Goal: Task Accomplishment & Management: Manage account settings

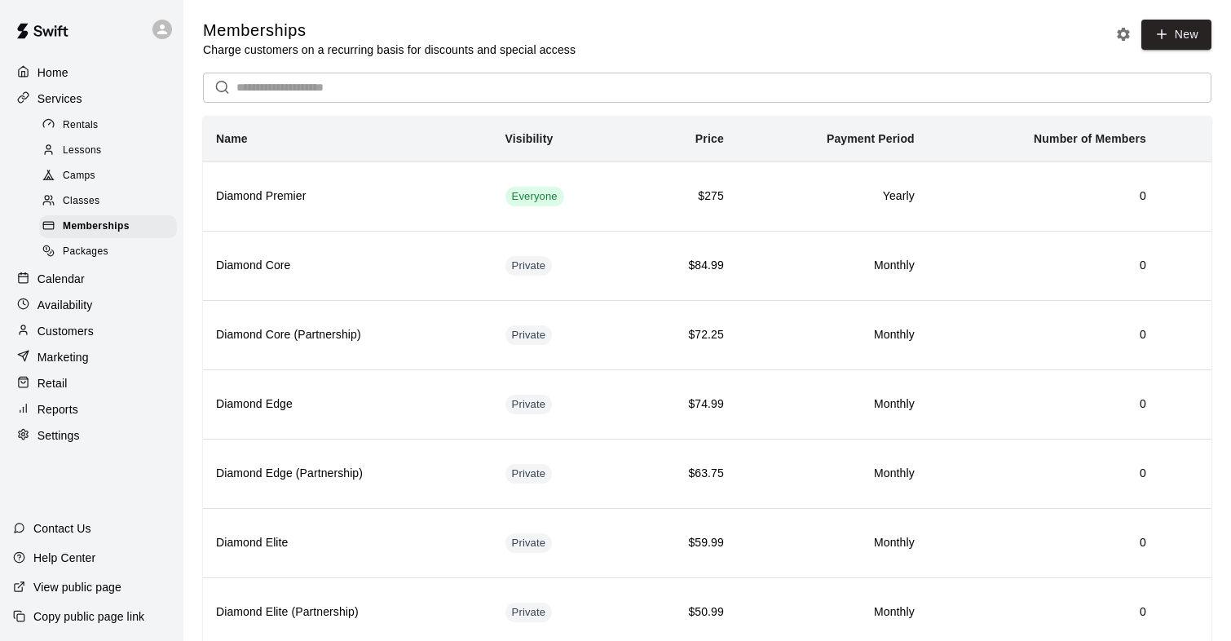
scroll to position [29, 0]
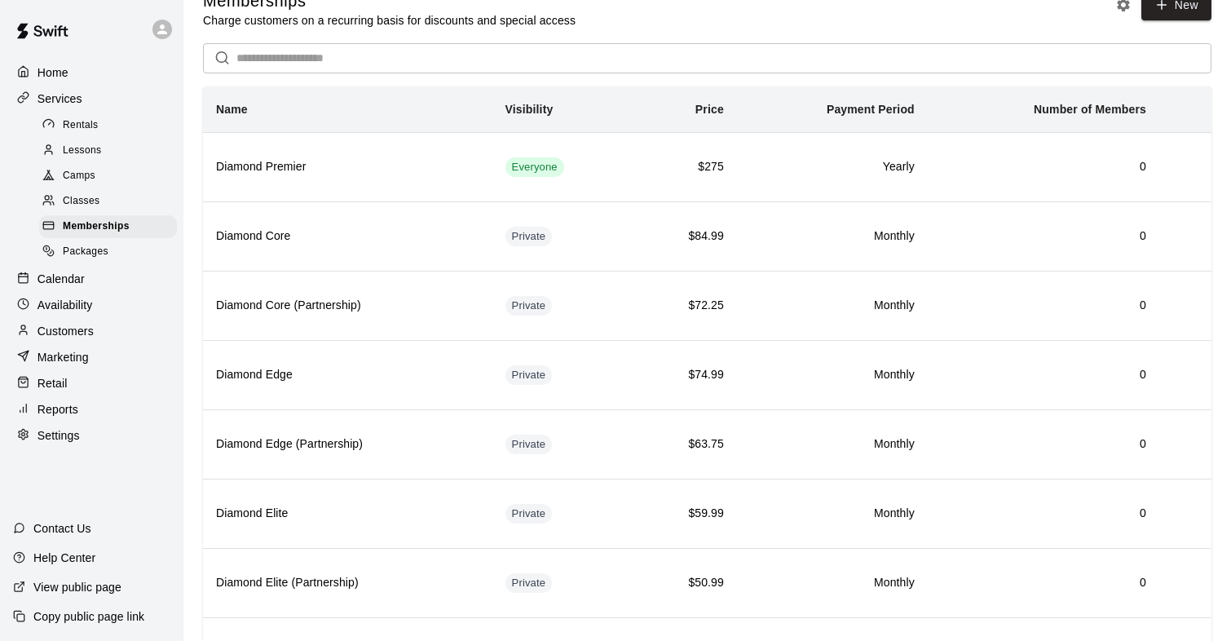
click at [79, 129] on span "Rentals" at bounding box center [81, 125] width 36 height 16
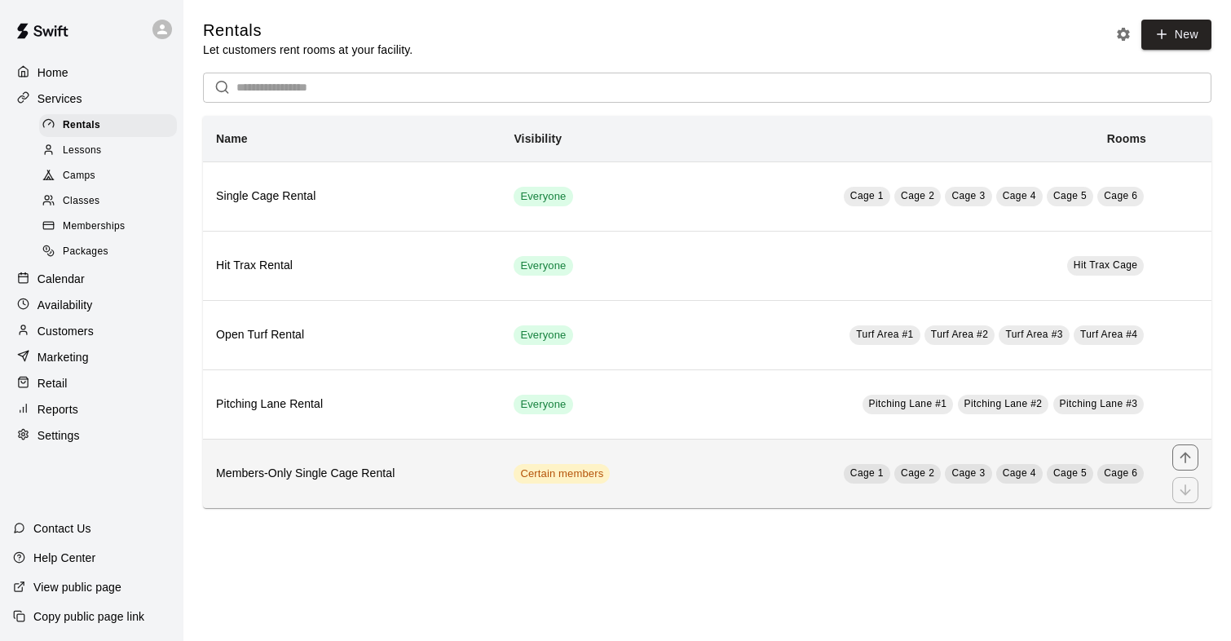
click at [340, 487] on th "Members-Only Single Cage Rental" at bounding box center [351, 472] width 297 height 69
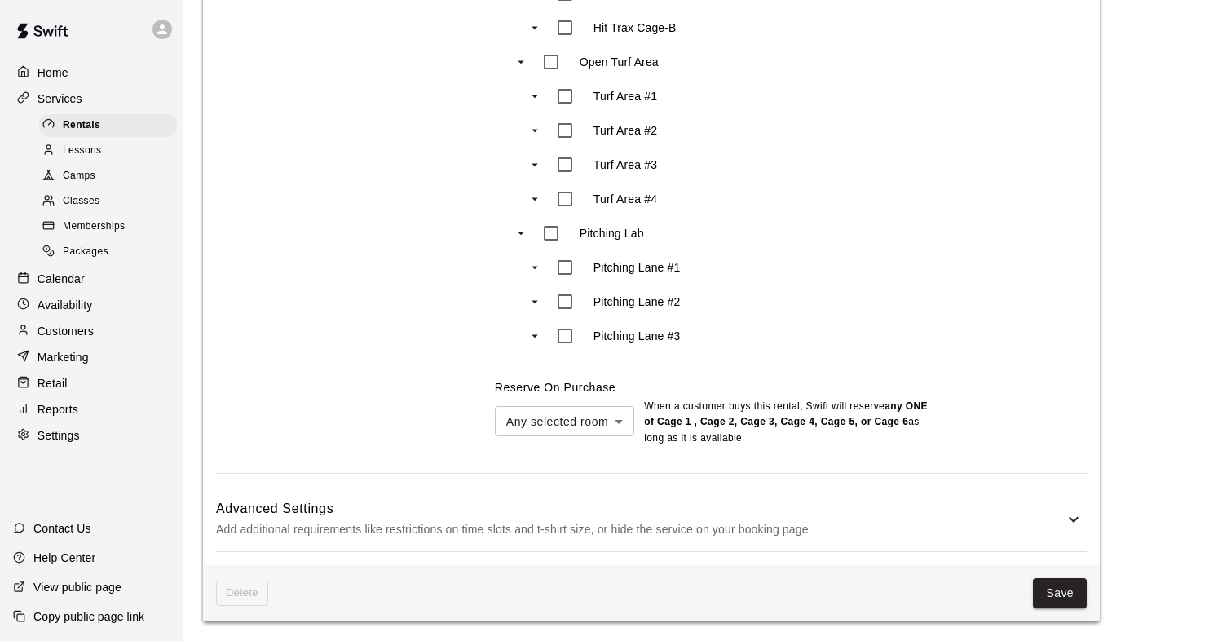
scroll to position [1225, 0]
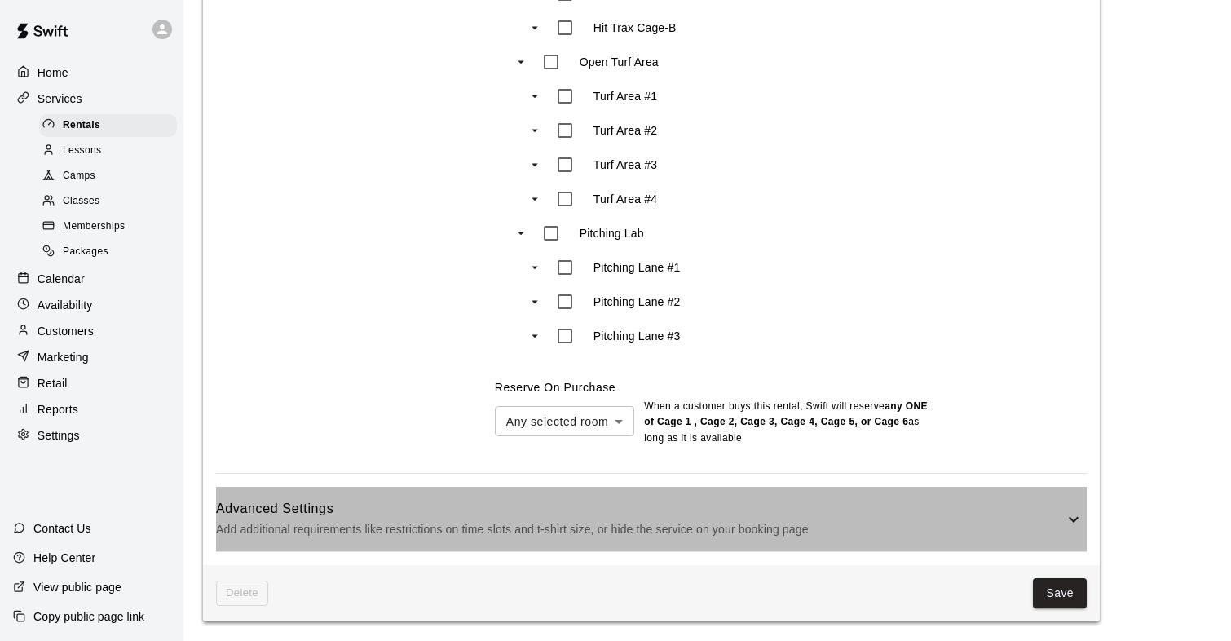
click at [1082, 522] on icon at bounding box center [1074, 519] width 20 height 20
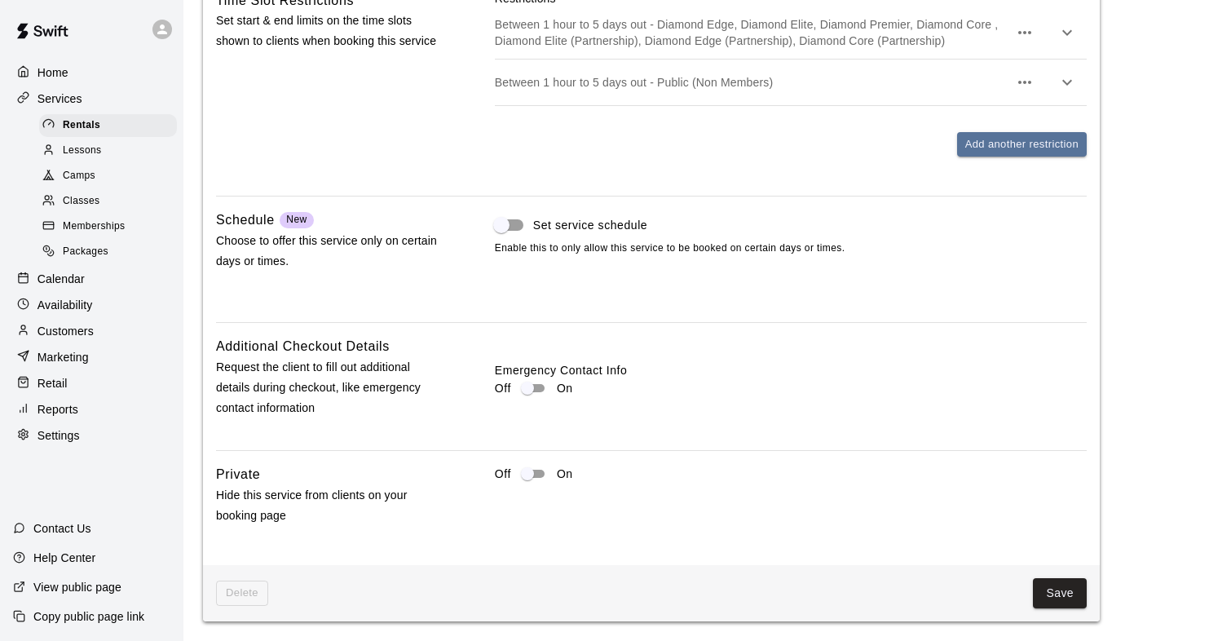
scroll to position [0, 0]
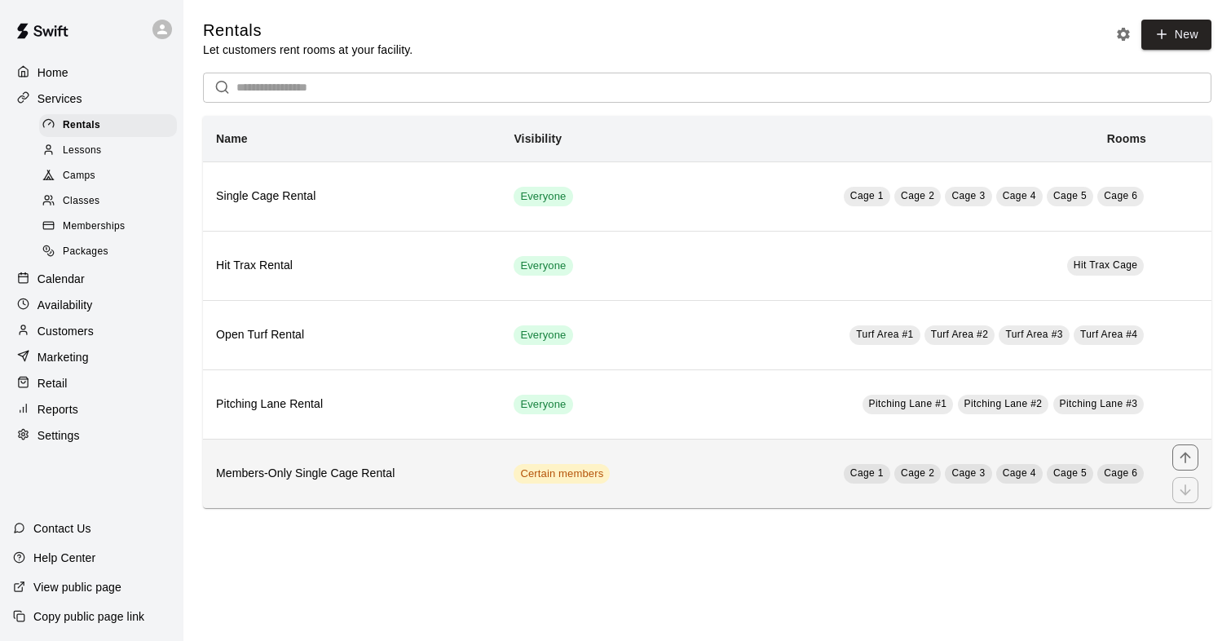
click at [280, 473] on h6 "Members-Only Single Cage Rental" at bounding box center [351, 474] width 271 height 18
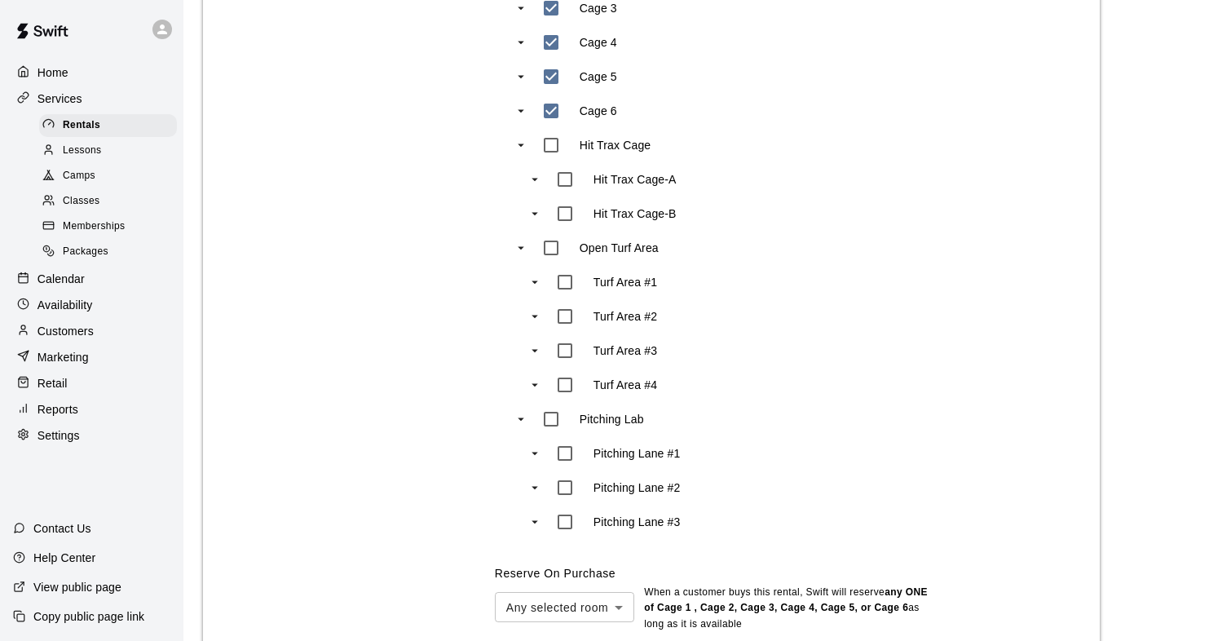
scroll to position [1225, 0]
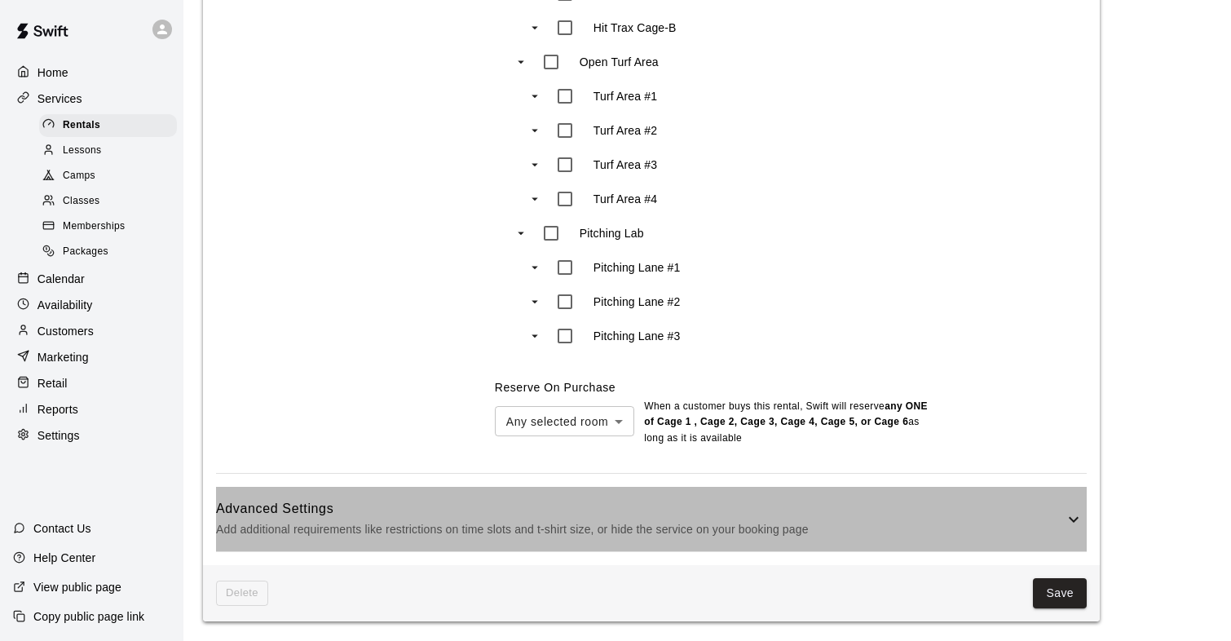
click at [1069, 521] on icon at bounding box center [1074, 519] width 20 height 20
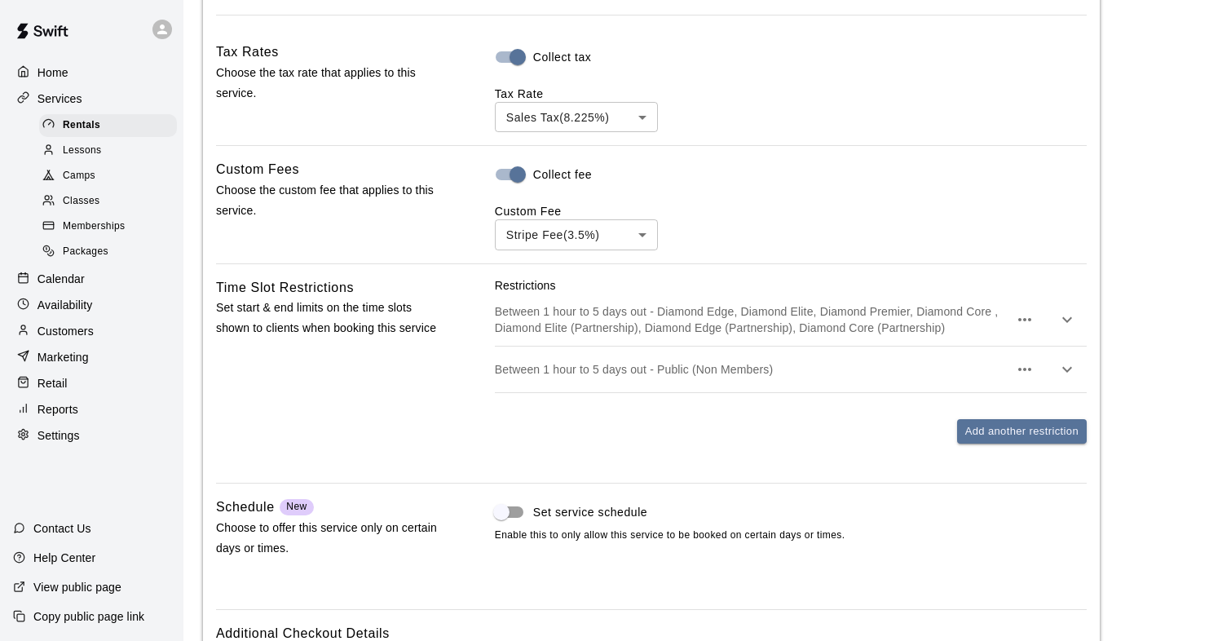
scroll to position [1765, 0]
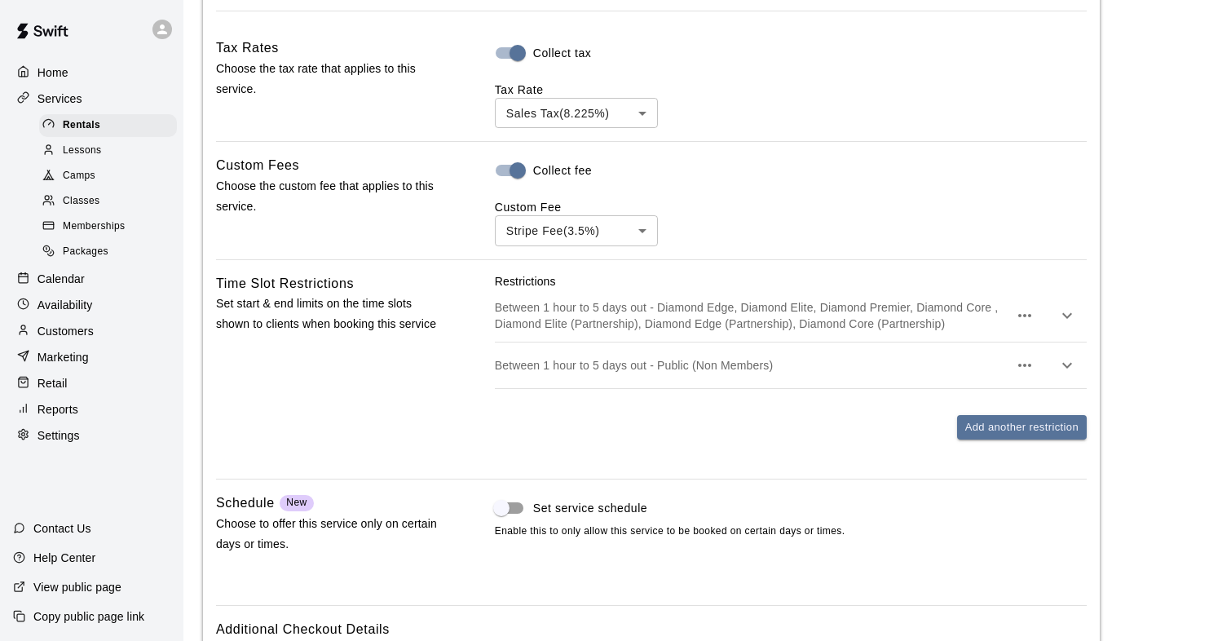
click at [1066, 315] on icon "button" at bounding box center [1067, 316] width 20 height 20
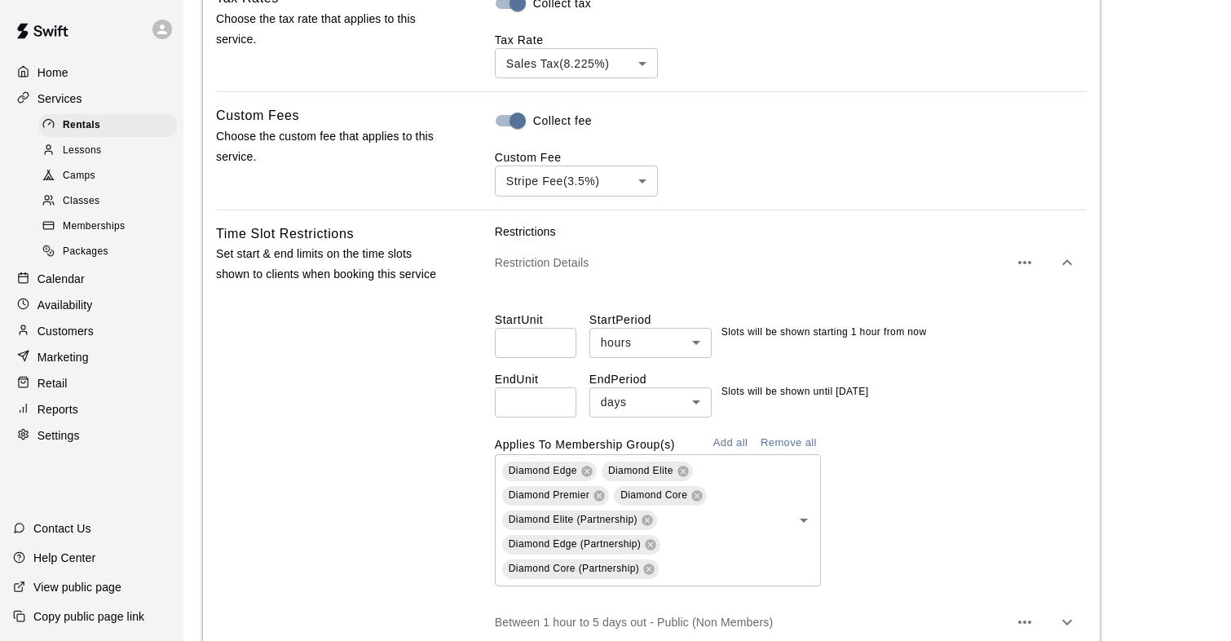
scroll to position [1835, 0]
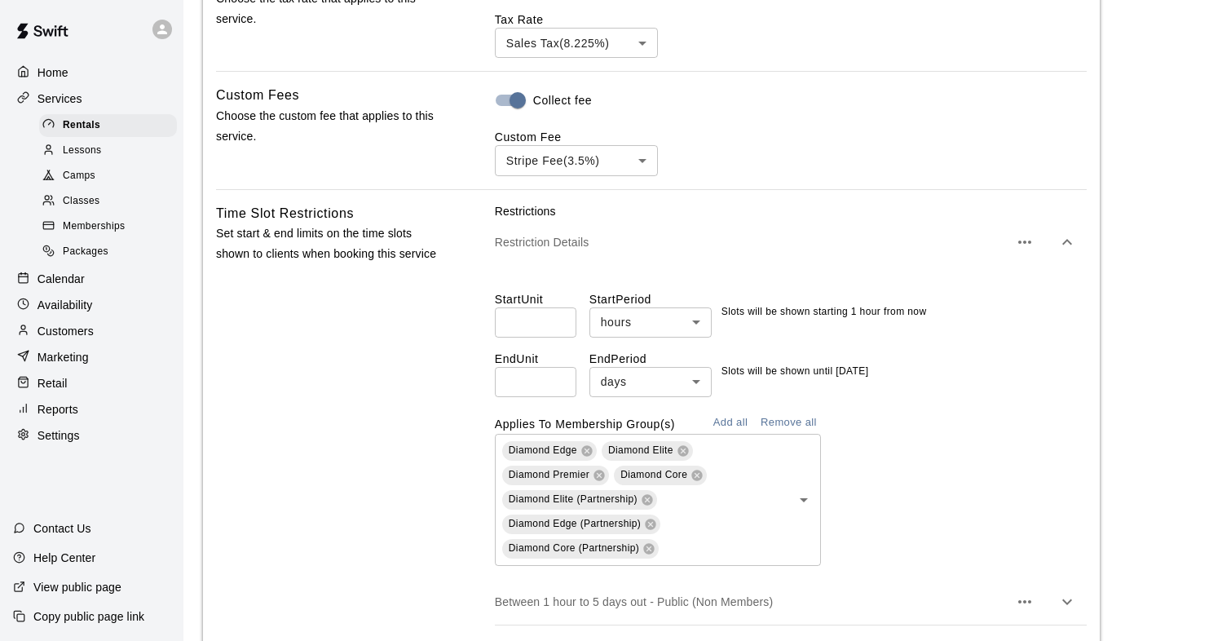
click at [364, 412] on div "Time Slot Restrictions Set start & end limits on the time slots shown to client…" at bounding box center [329, 453] width 227 height 500
click at [1064, 249] on icon "button" at bounding box center [1067, 242] width 20 height 20
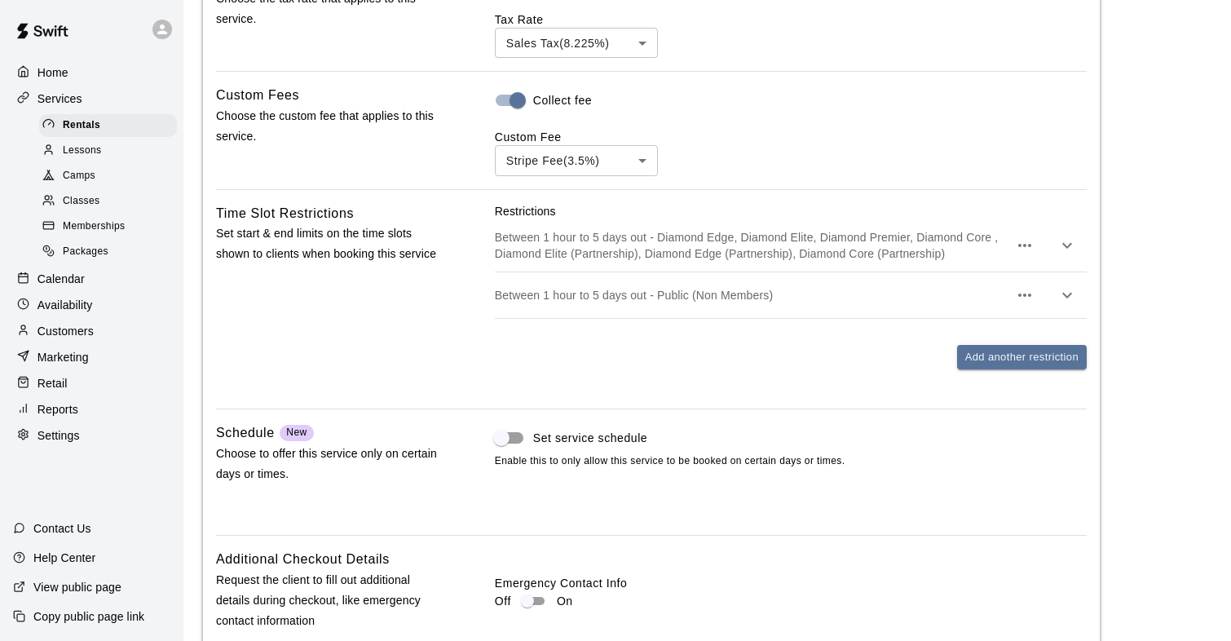
click at [375, 327] on div "Time Slot Restrictions Set start & end limits on the time slots shown to client…" at bounding box center [329, 299] width 227 height 193
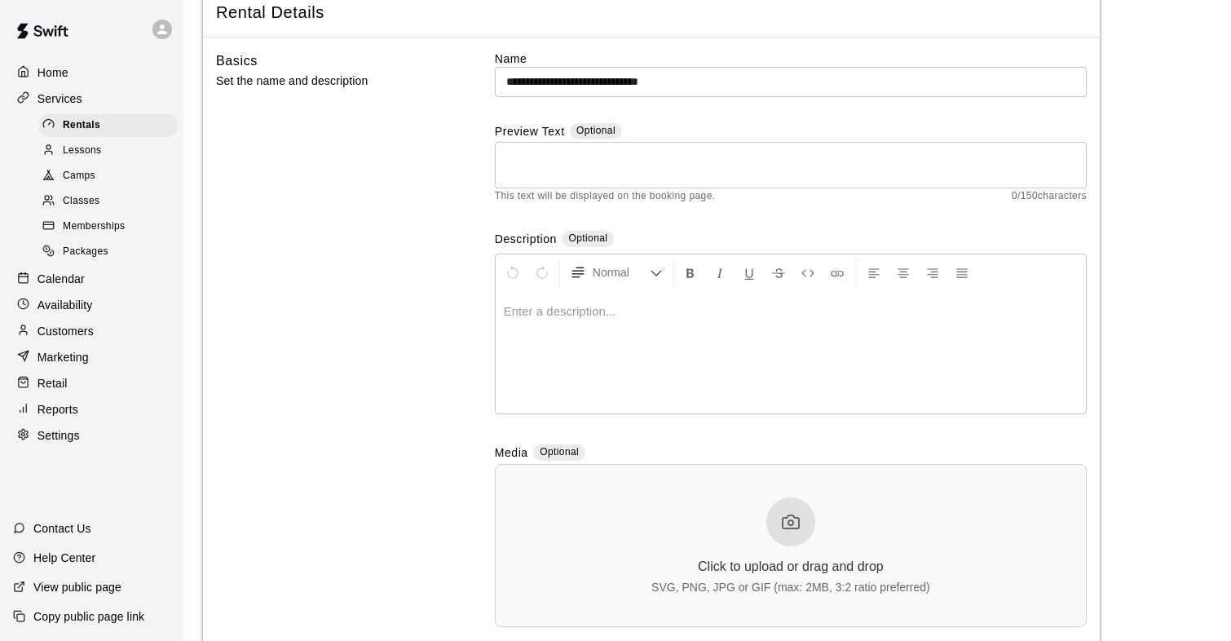
scroll to position [0, 0]
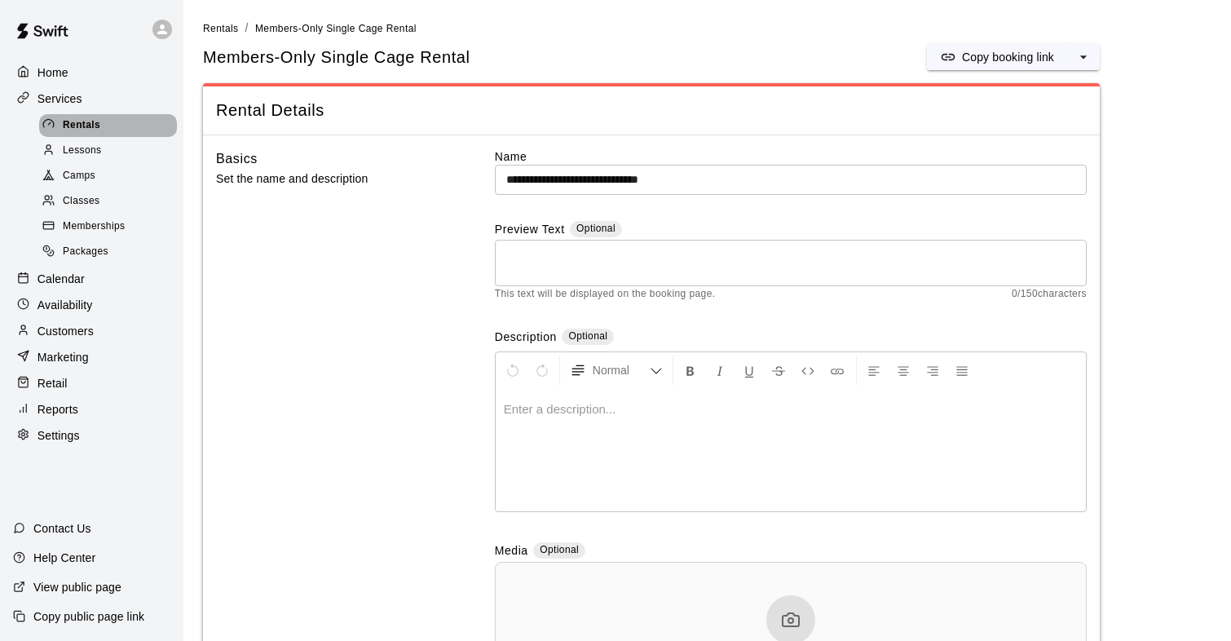
click at [87, 128] on span "Rentals" at bounding box center [81, 125] width 37 height 16
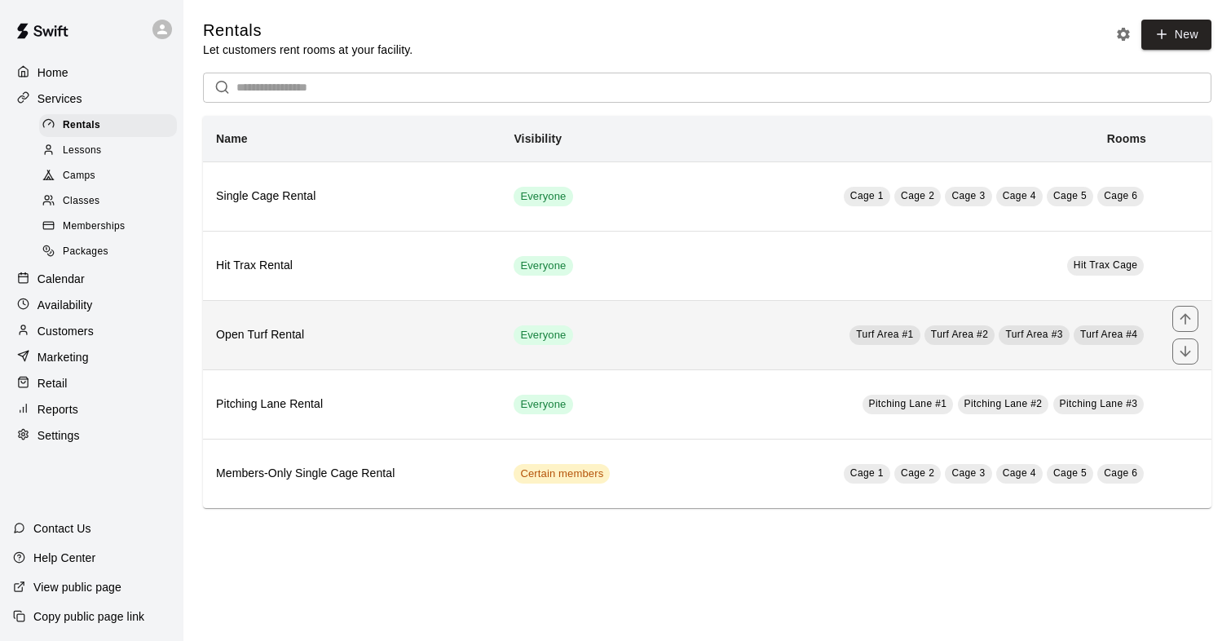
click at [304, 333] on h6 "Open Turf Rental" at bounding box center [351, 335] width 271 height 18
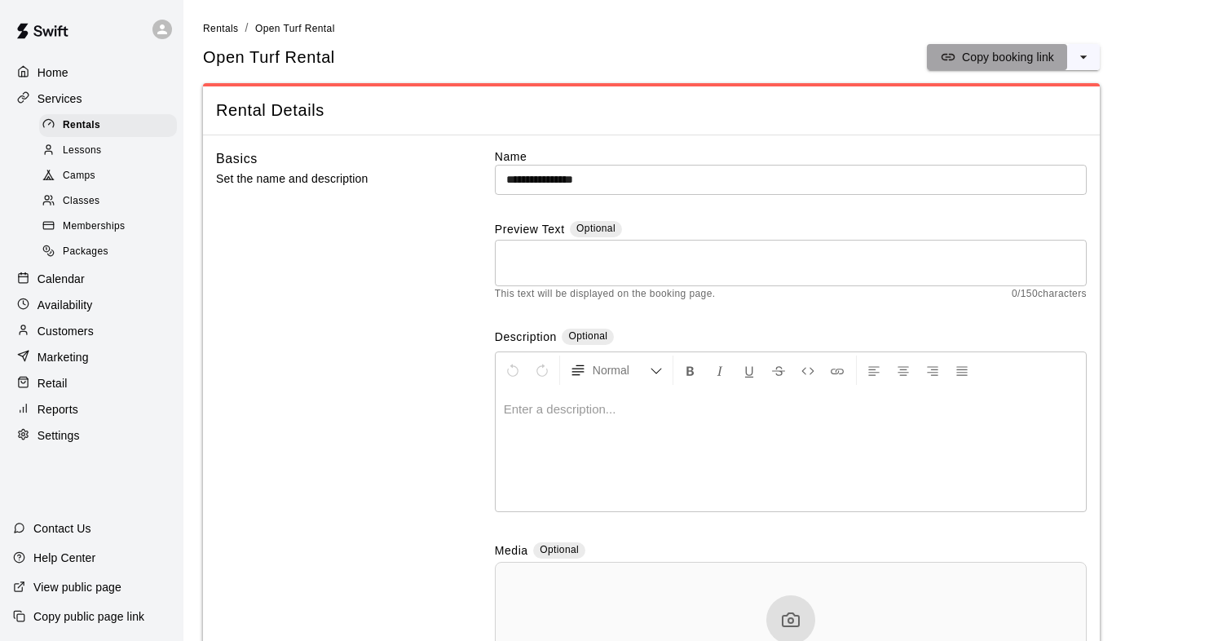
click at [1036, 51] on p "Copy booking link" at bounding box center [1008, 57] width 92 height 16
click at [1075, 64] on icon "select merge strategy" at bounding box center [1083, 57] width 16 height 16
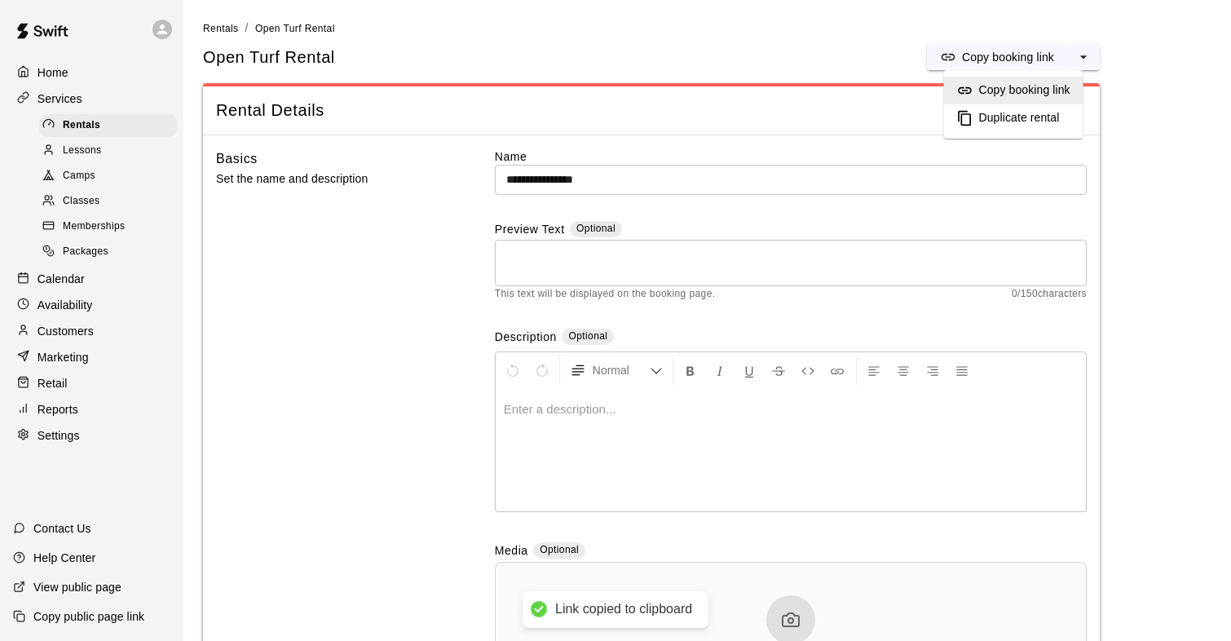
click at [1029, 112] on h6 "Duplicate rental" at bounding box center [1019, 118] width 81 height 18
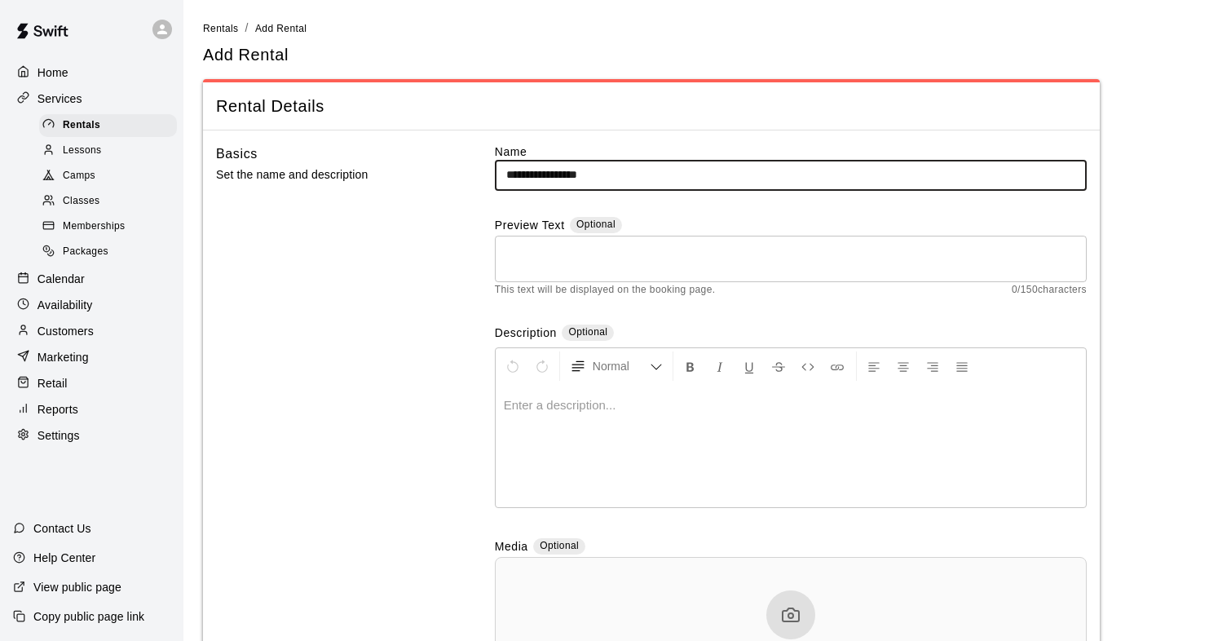
click at [502, 178] on input "**********" at bounding box center [791, 175] width 592 height 30
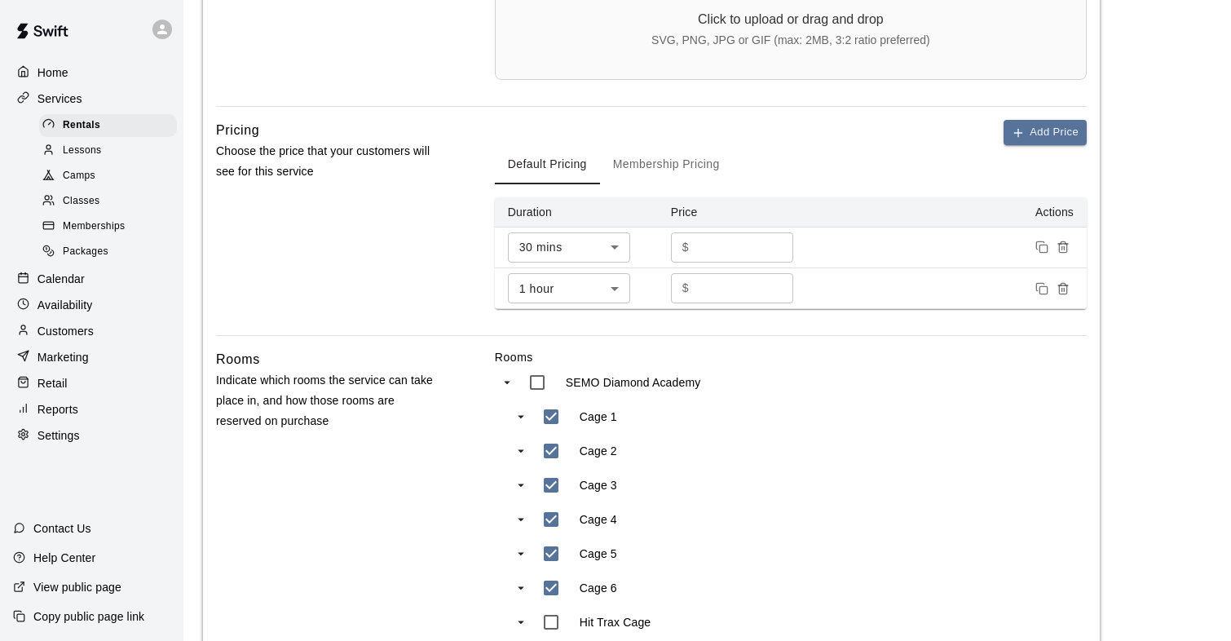
scroll to position [690, 0]
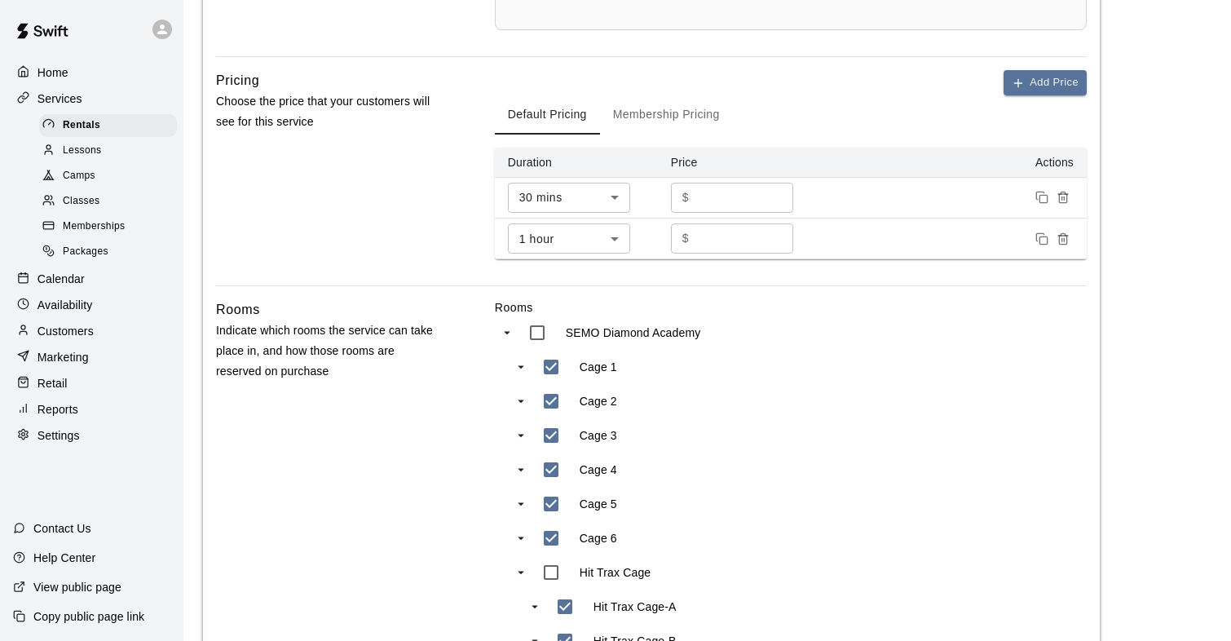
type input "**********"
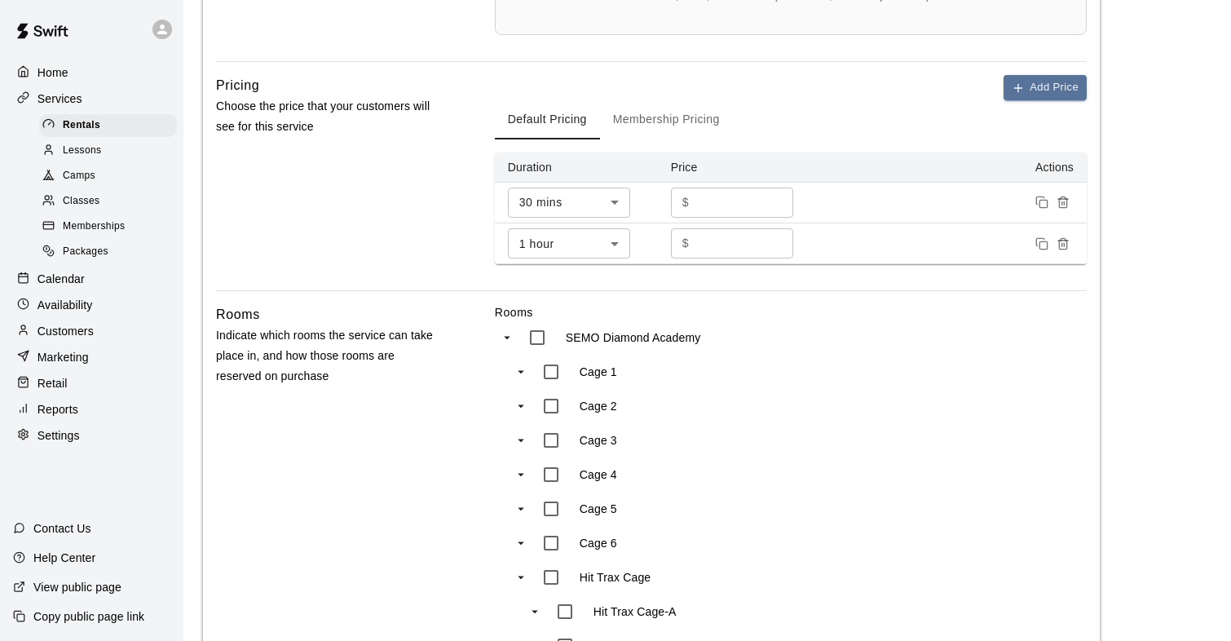
scroll to position [684, 0]
click at [651, 126] on button "Membership Pricing" at bounding box center [666, 120] width 133 height 39
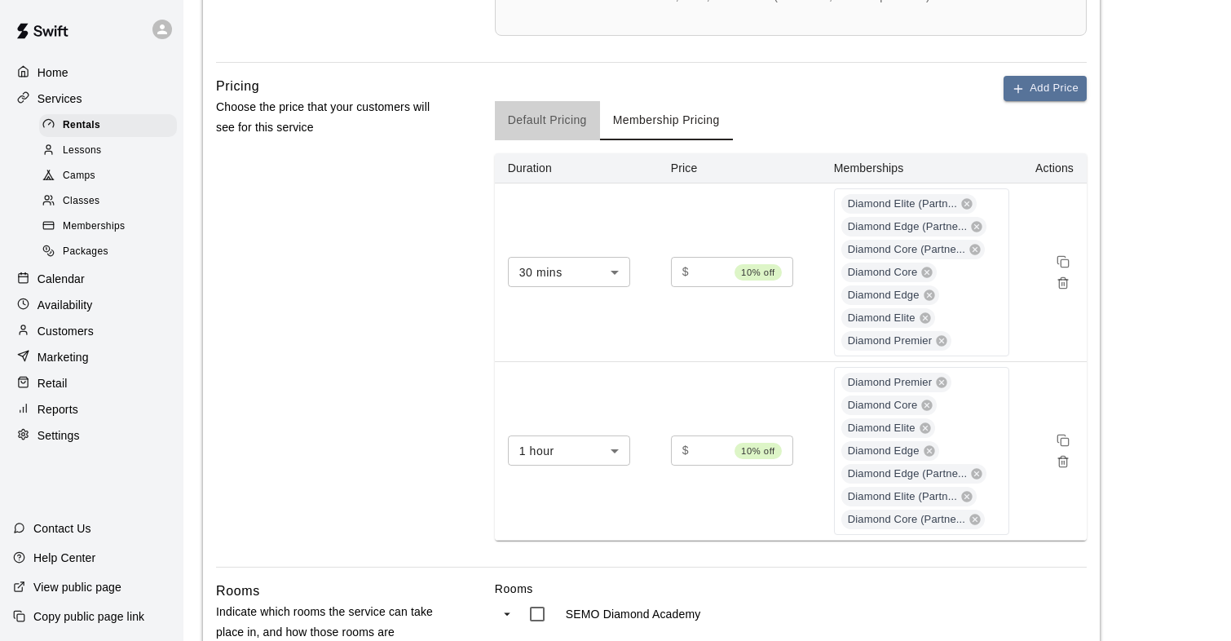
click at [564, 120] on button "Default Pricing" at bounding box center [547, 120] width 105 height 39
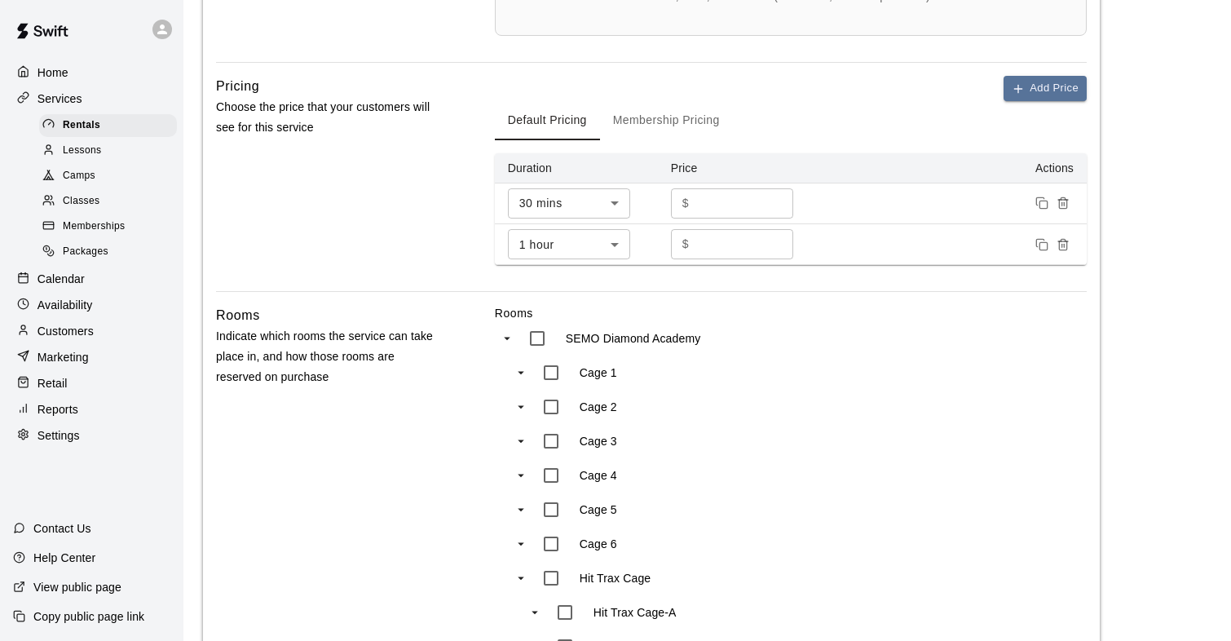
click at [455, 198] on div "Pricing Choose the price that your customers will see for this service Add Pric…" at bounding box center [651, 183] width 870 height 215
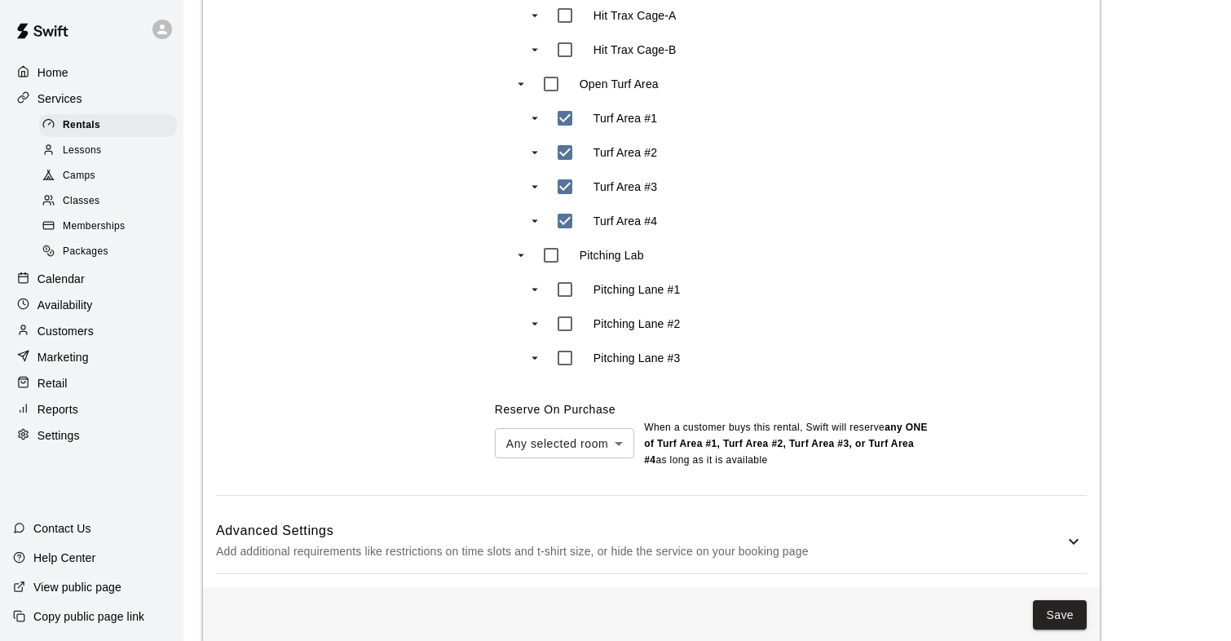
scroll to position [1302, 0]
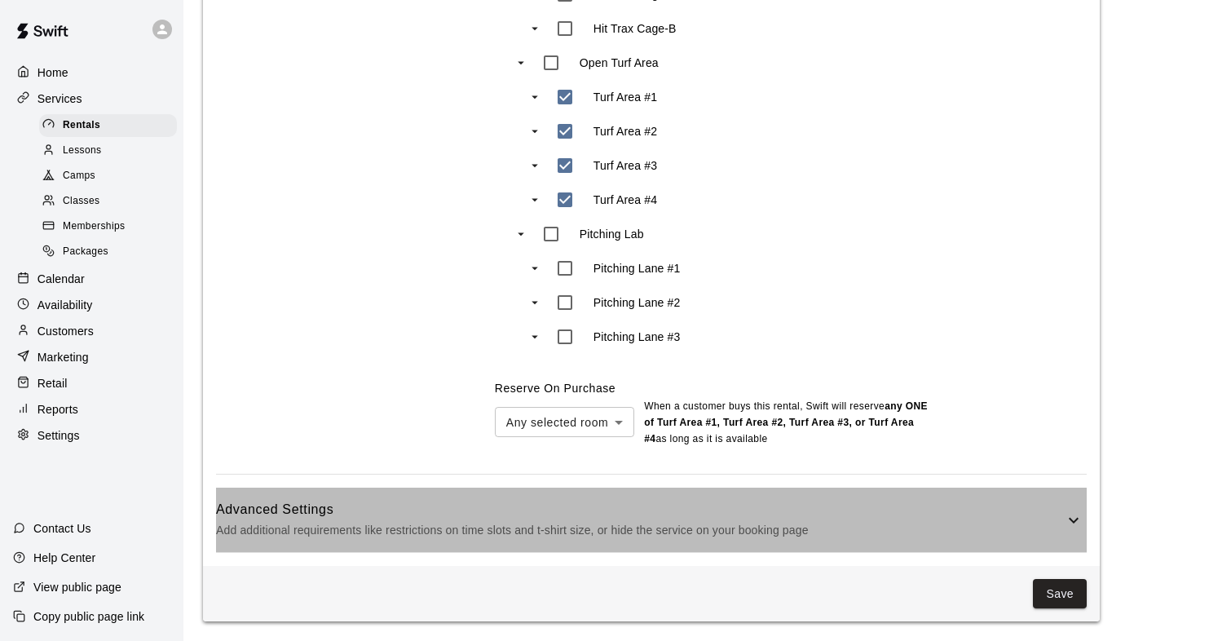
click at [1042, 527] on p "Add additional requirements like restrictions on time slots and t-shirt size, o…" at bounding box center [640, 530] width 848 height 20
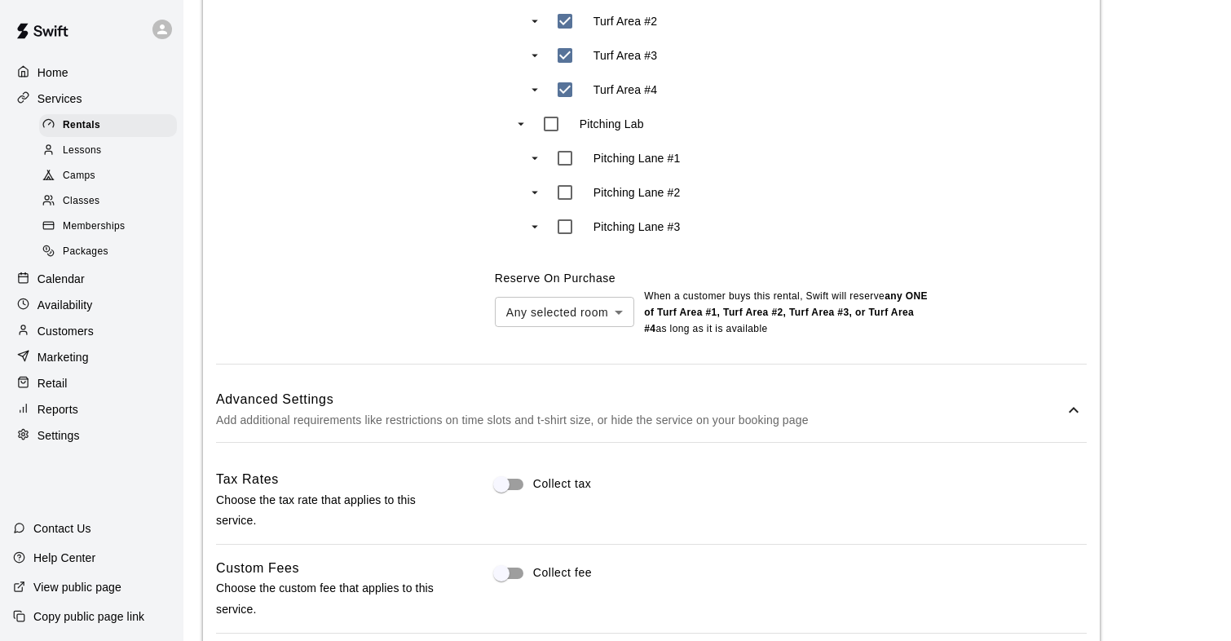
scroll to position [1421, 0]
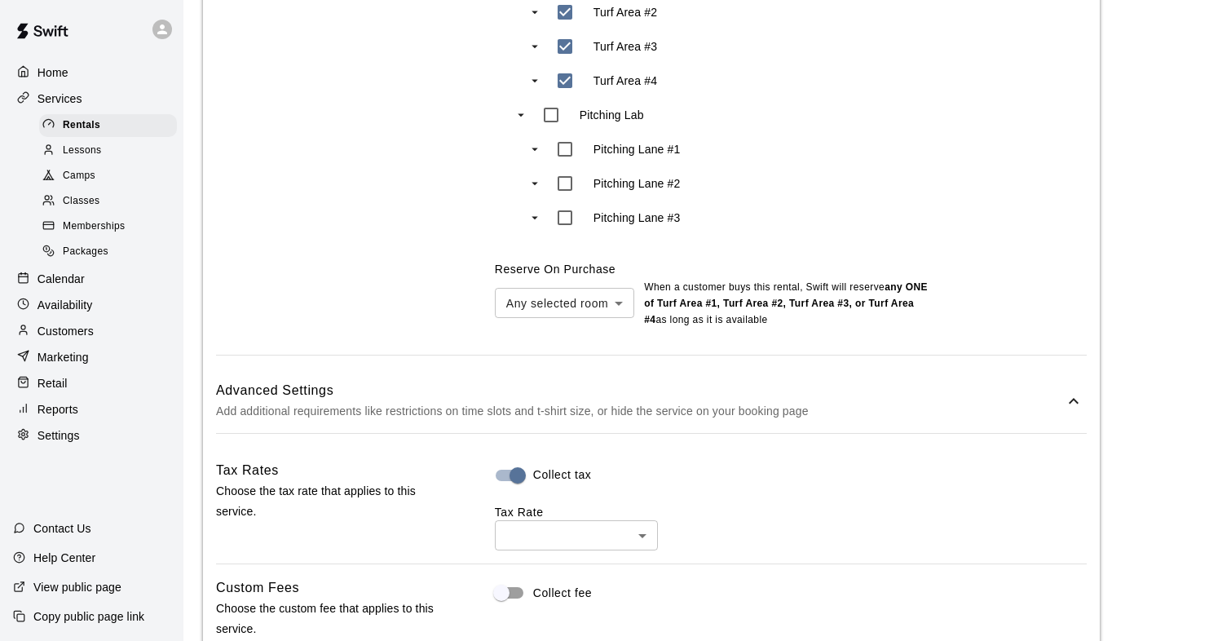
click at [535, 543] on body "**********" at bounding box center [615, 73] width 1231 height 2989
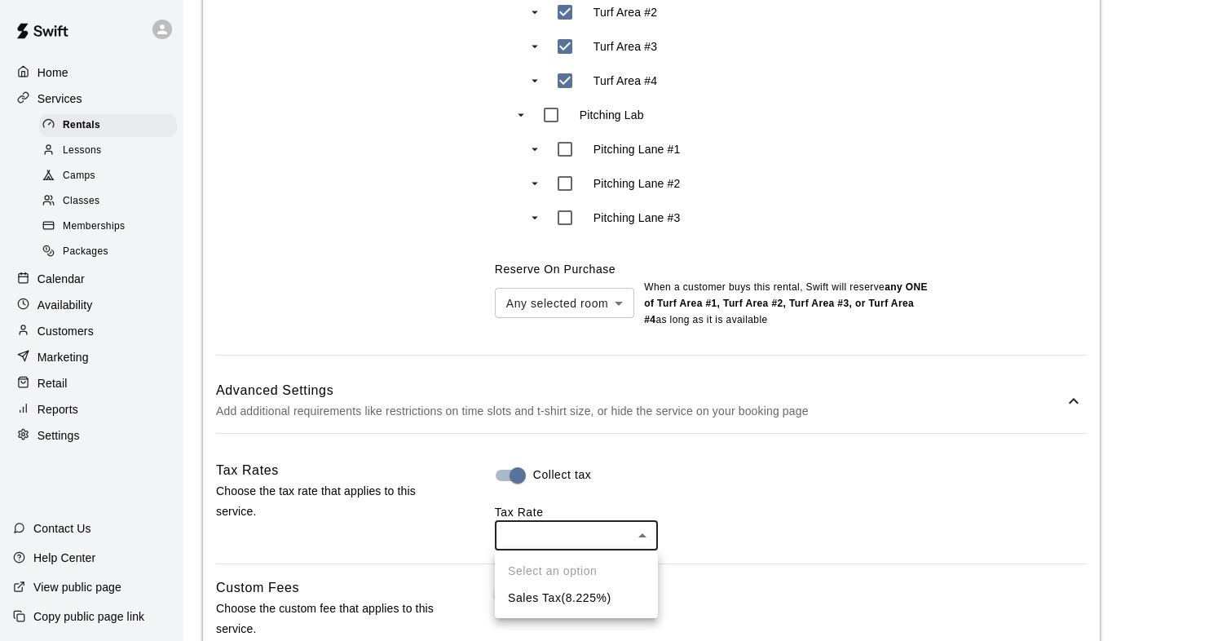
click at [536, 588] on li "Sales Tax ( 8.225 %)" at bounding box center [576, 597] width 163 height 27
type input "***"
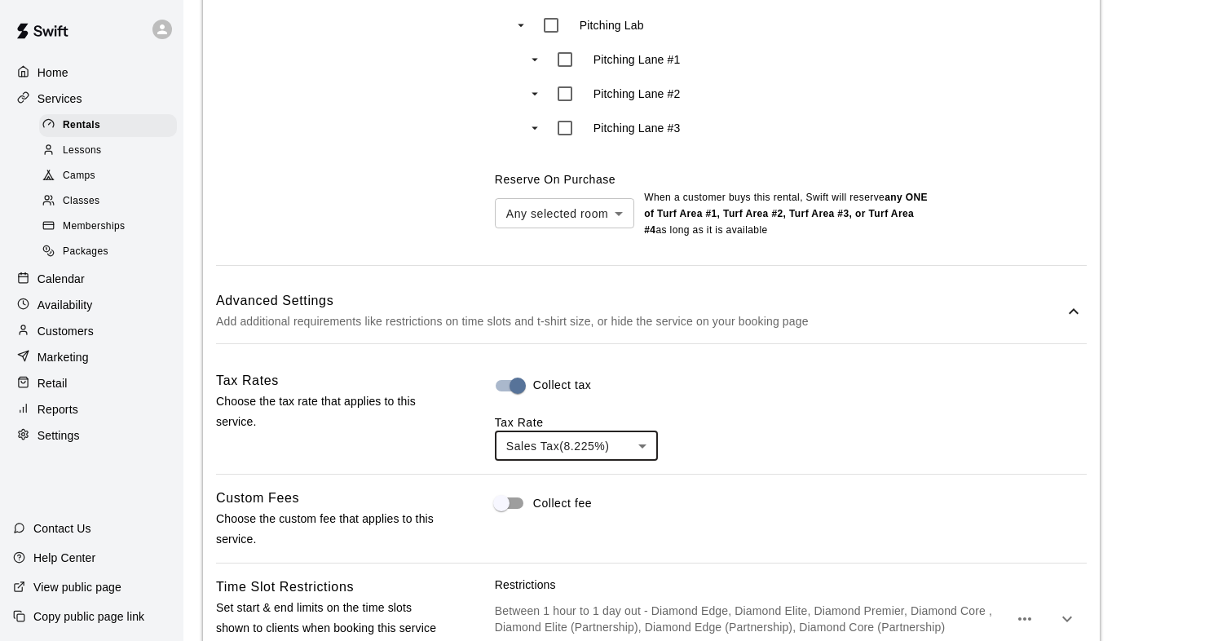
scroll to position [1516, 0]
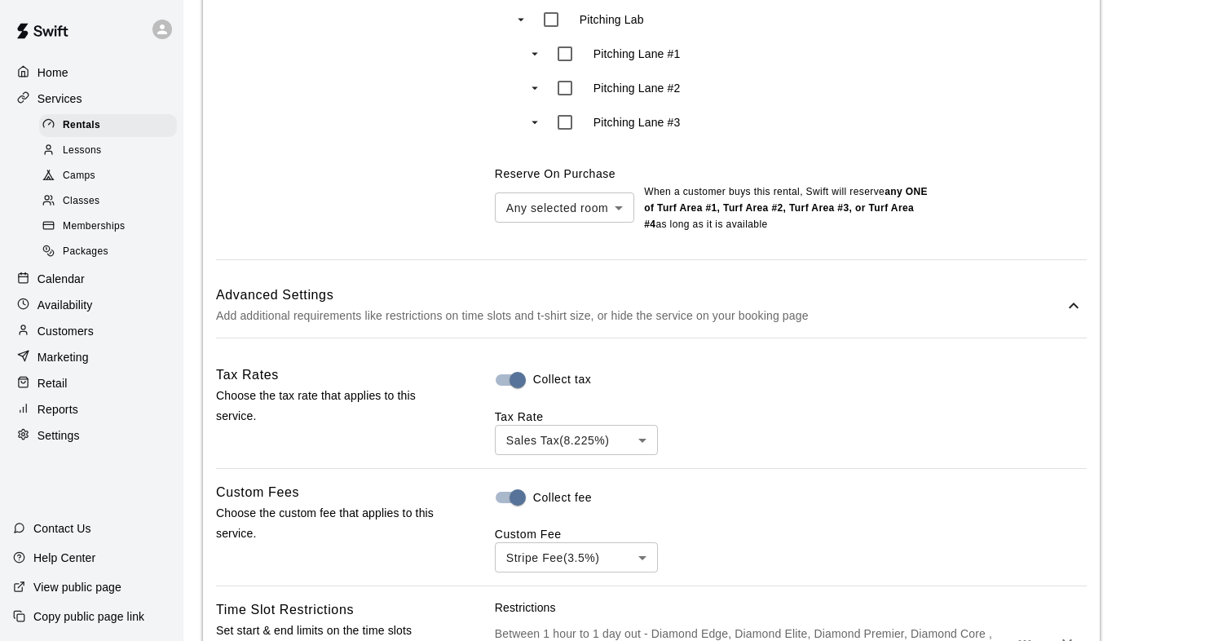
click at [444, 541] on div "Custom Fees Choose the custom fee that applies to this service. Collect fee Cus…" at bounding box center [651, 527] width 870 height 90
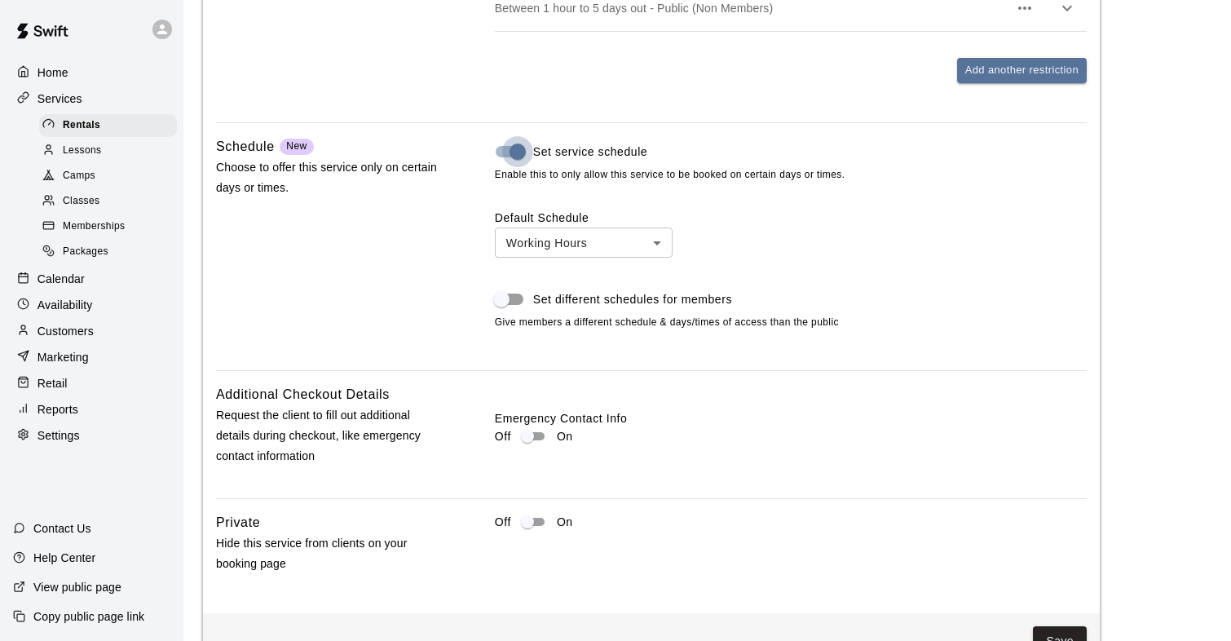
scroll to position [2127, 0]
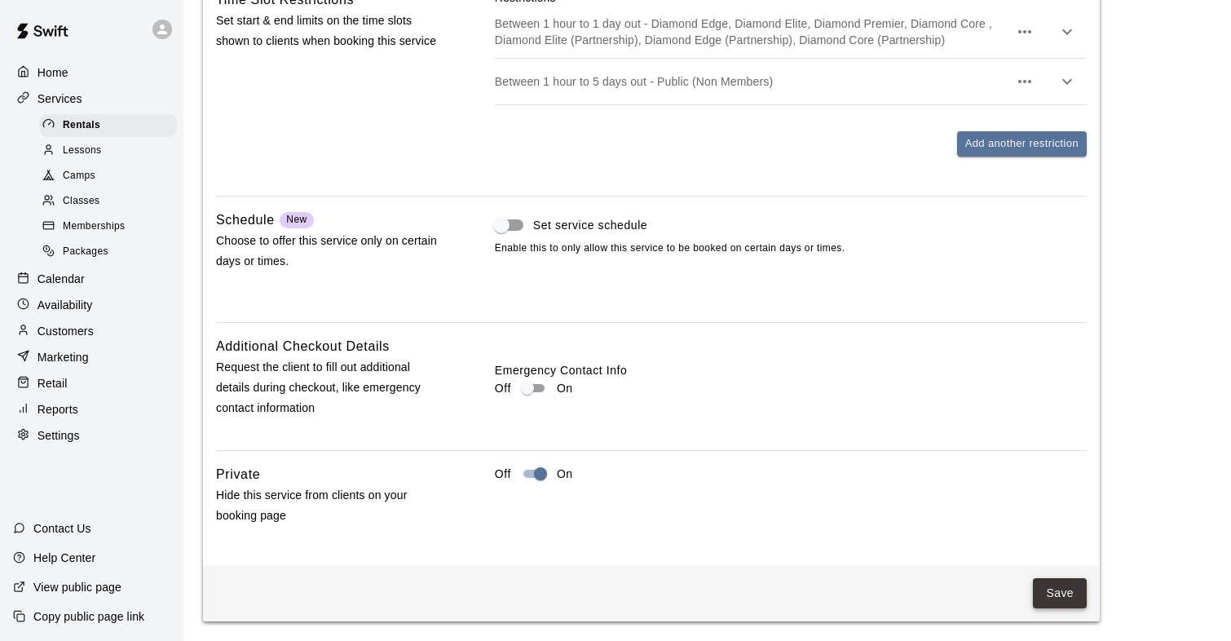
click at [1066, 596] on button "Save" at bounding box center [1060, 593] width 54 height 30
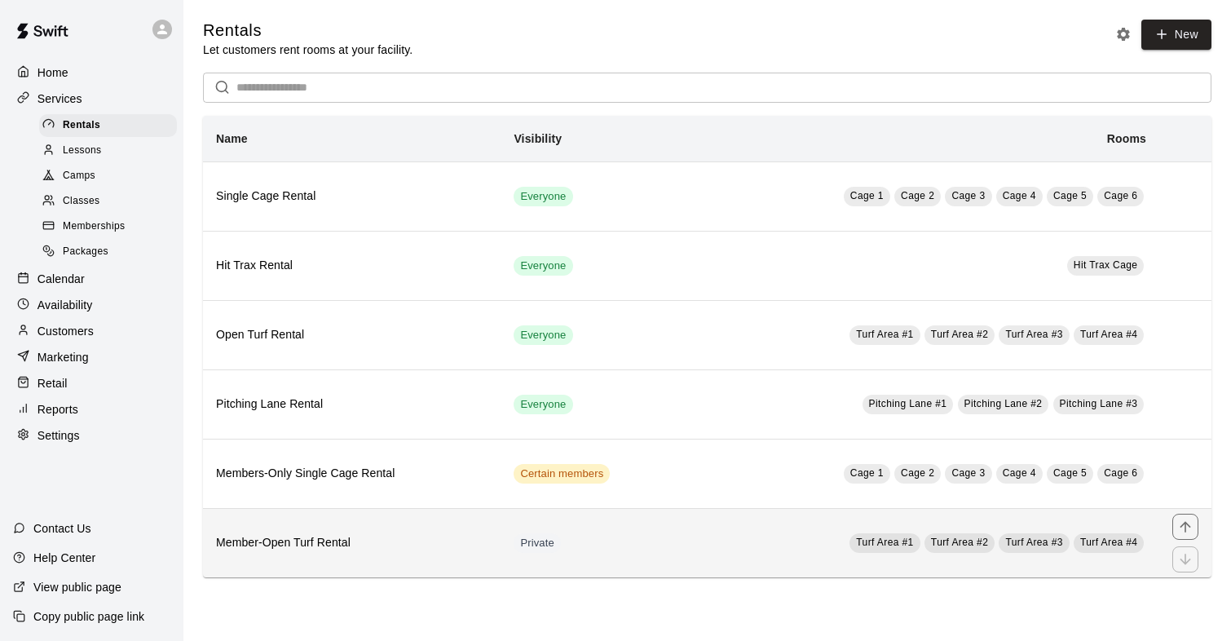
click at [245, 541] on h6 "Member-Open Turf Rental" at bounding box center [351, 543] width 271 height 18
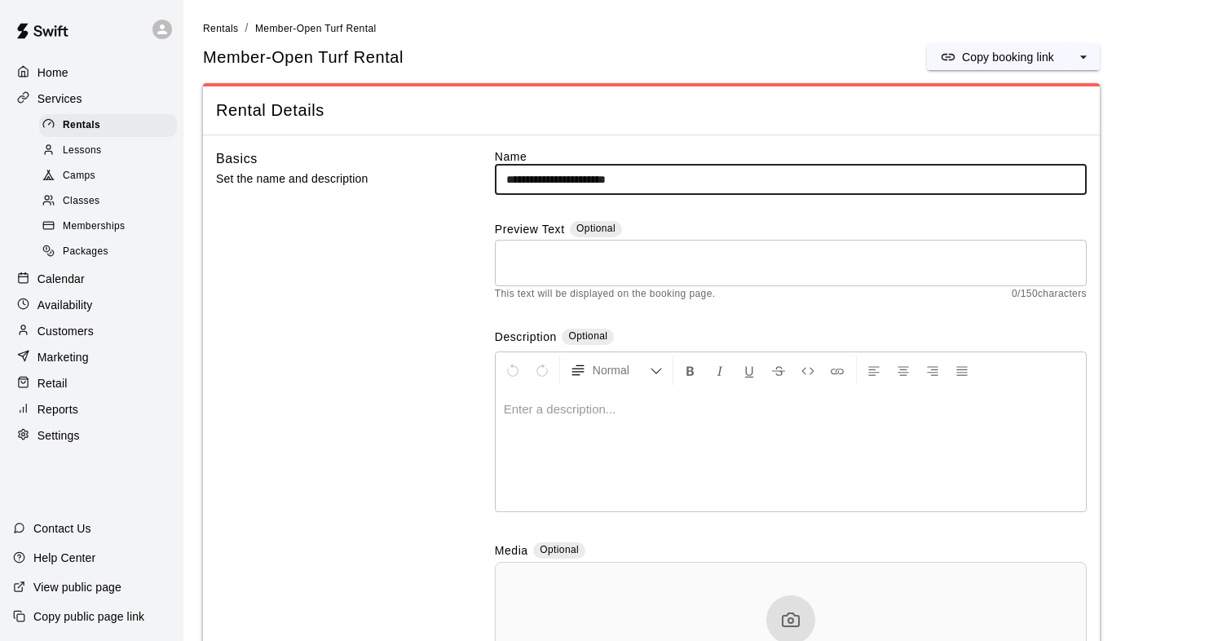
click at [554, 180] on input "**********" at bounding box center [791, 180] width 592 height 30
type input "**********"
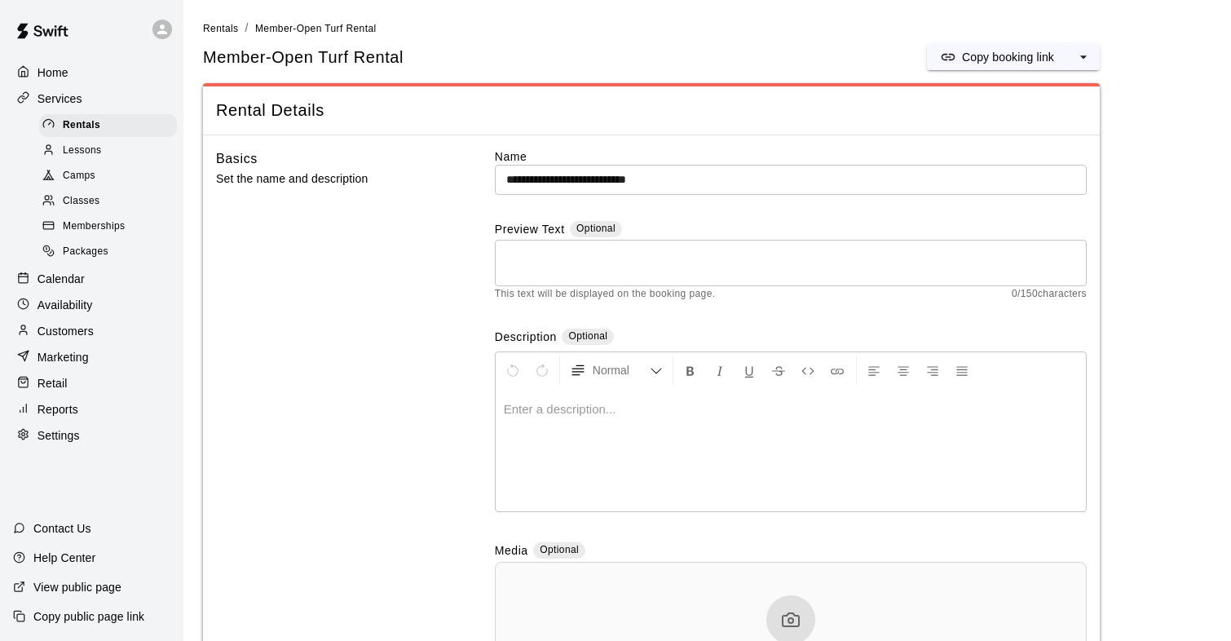
click at [424, 179] on p "Set the name and description" at bounding box center [329, 179] width 227 height 20
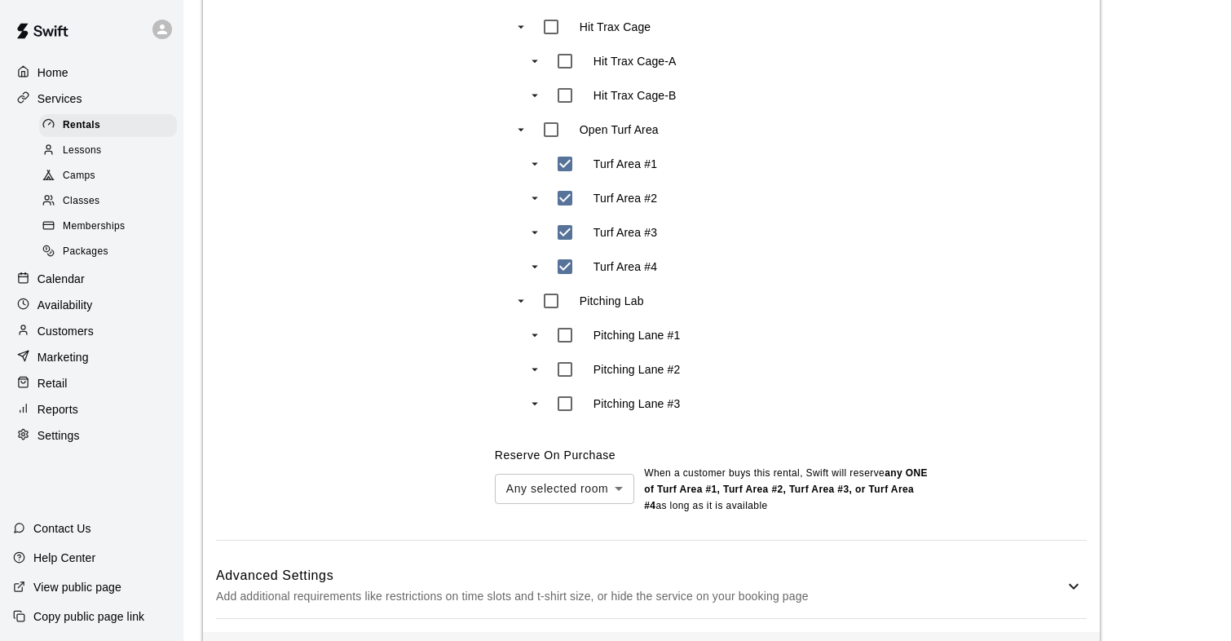
scroll to position [1307, 0]
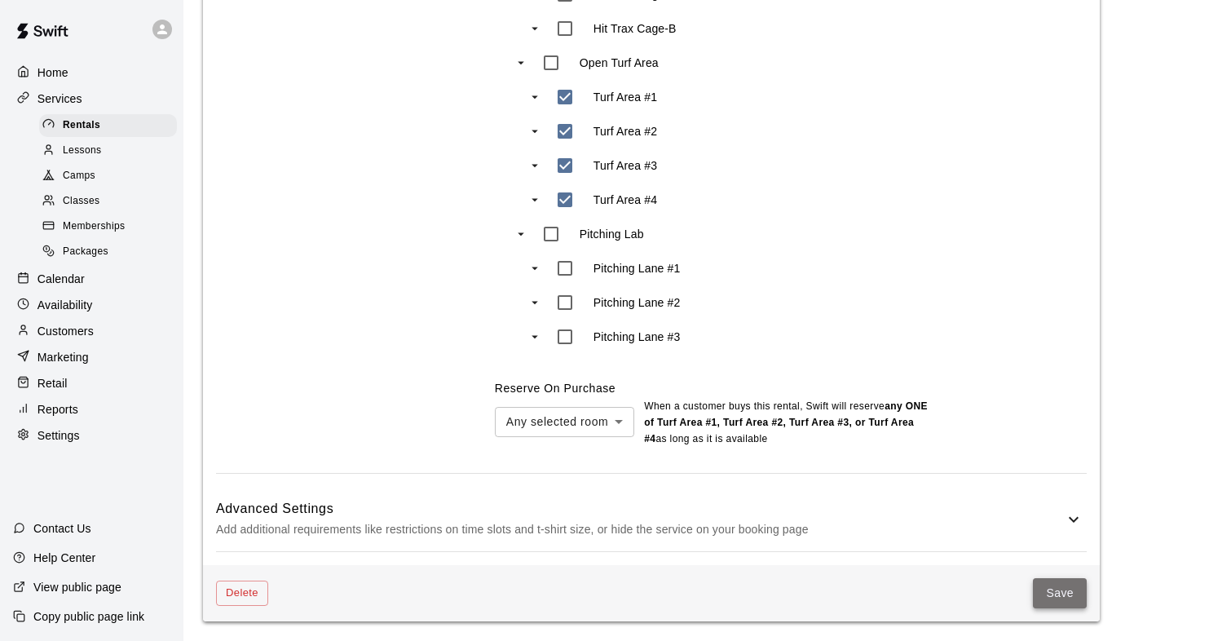
click at [1042, 581] on button "Save" at bounding box center [1060, 593] width 54 height 30
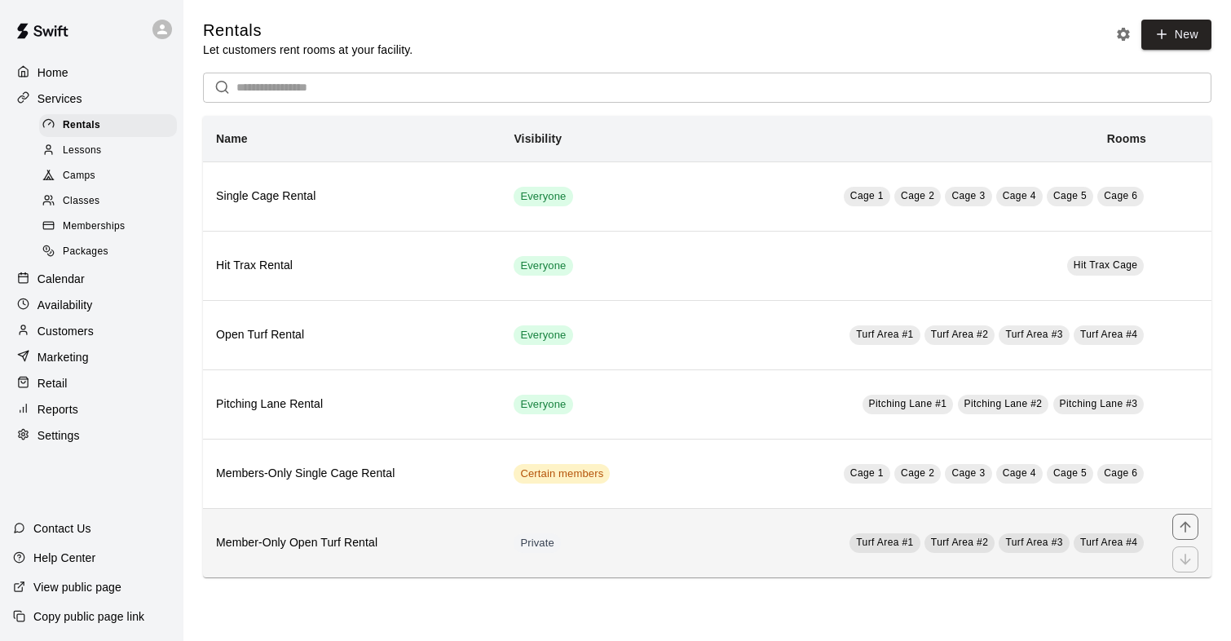
click at [356, 535] on h6 "Member-Only Open Turf Rental" at bounding box center [351, 543] width 271 height 18
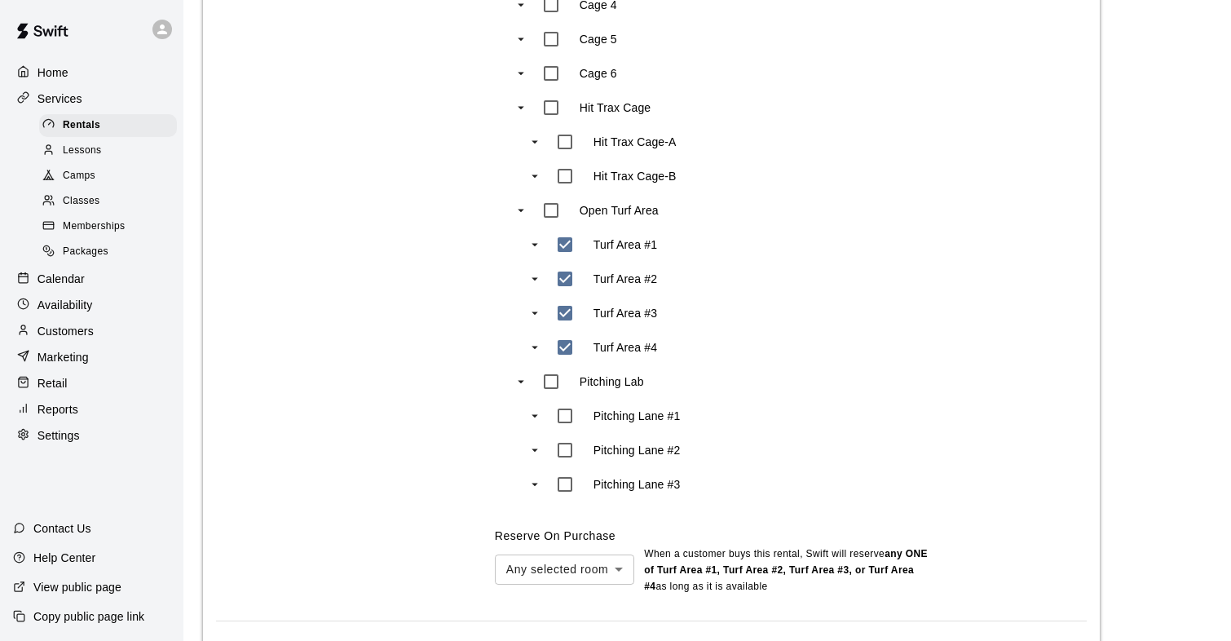
scroll to position [1307, 0]
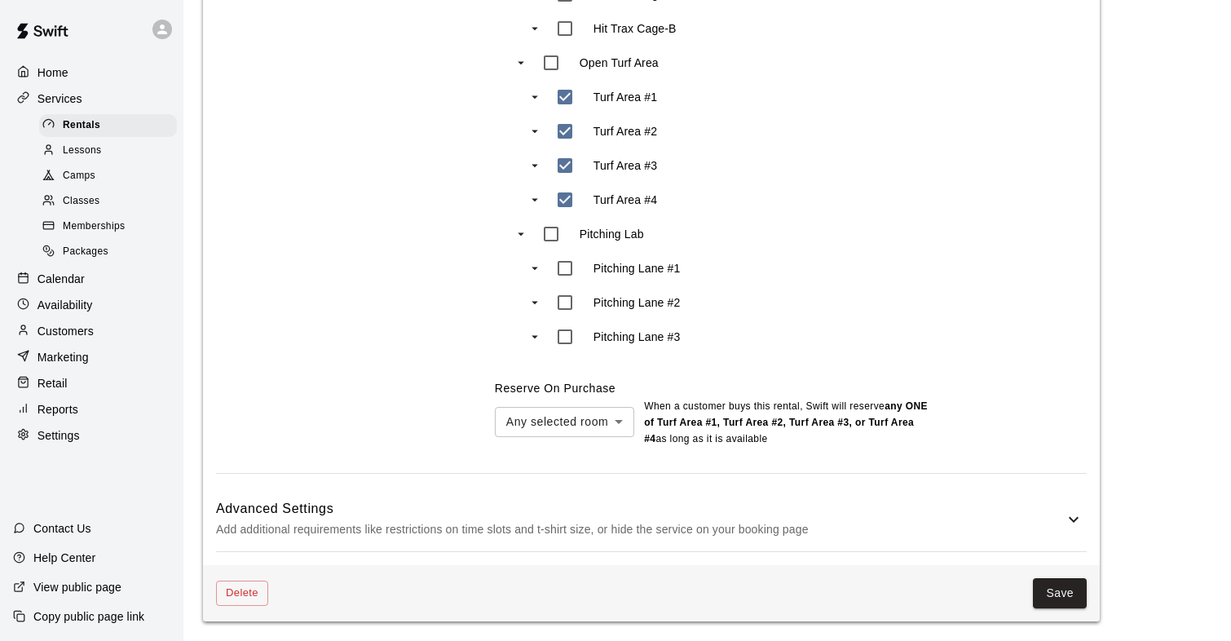
click at [1082, 522] on icon at bounding box center [1074, 519] width 20 height 20
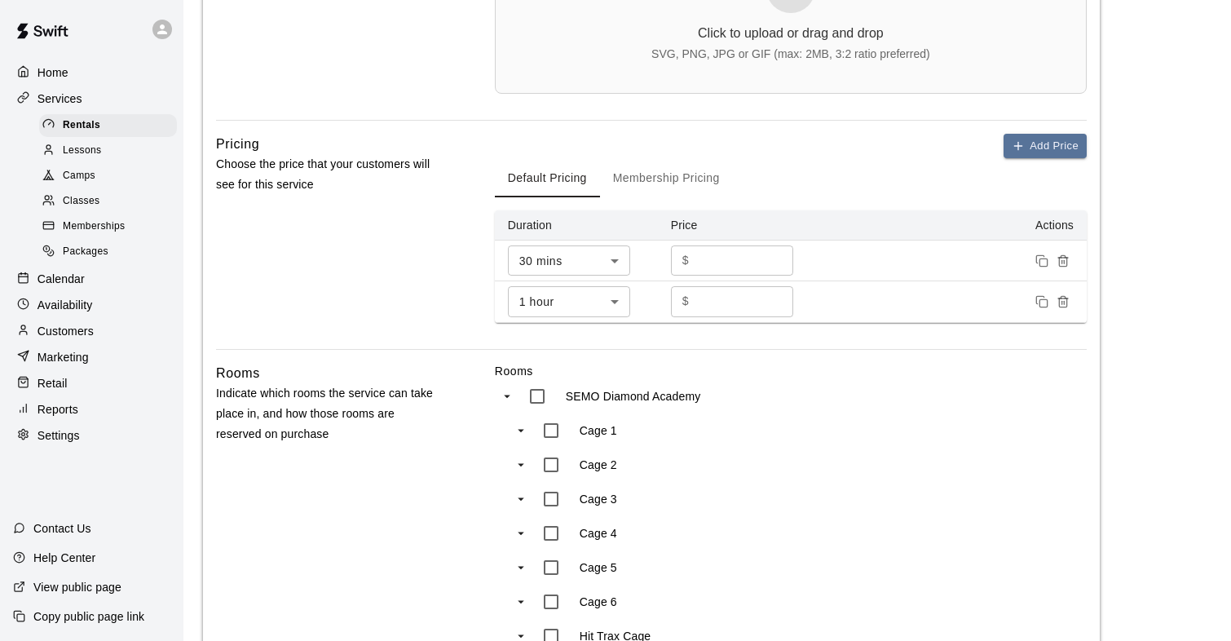
scroll to position [628, 0]
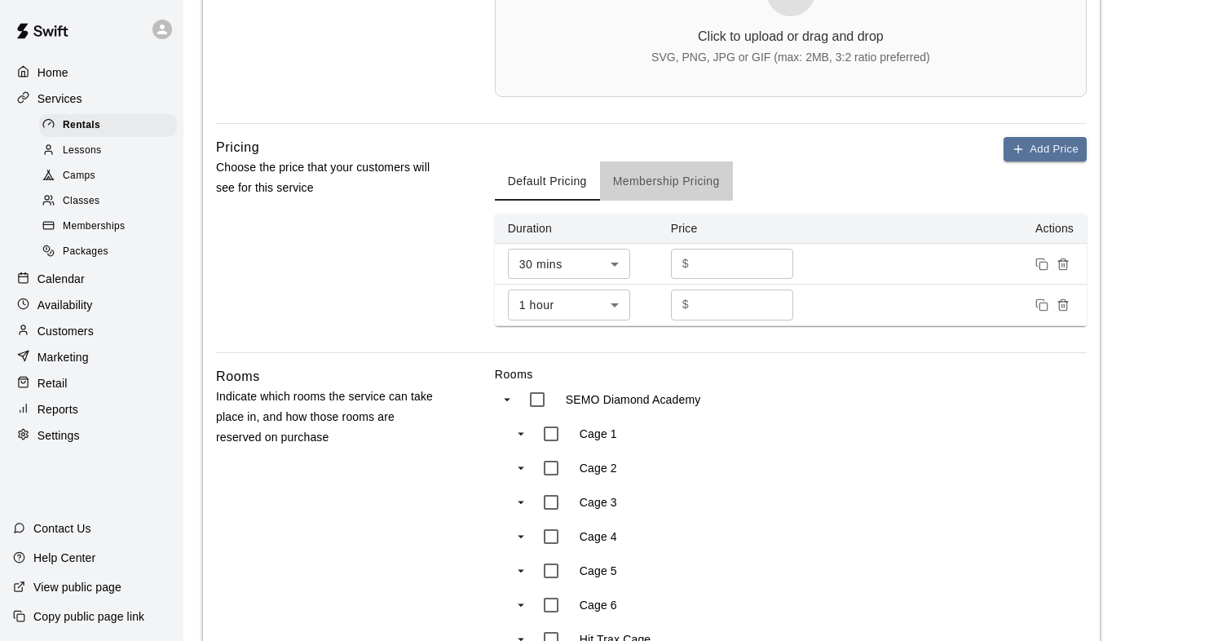
click at [632, 175] on button "Membership Pricing" at bounding box center [666, 180] width 133 height 39
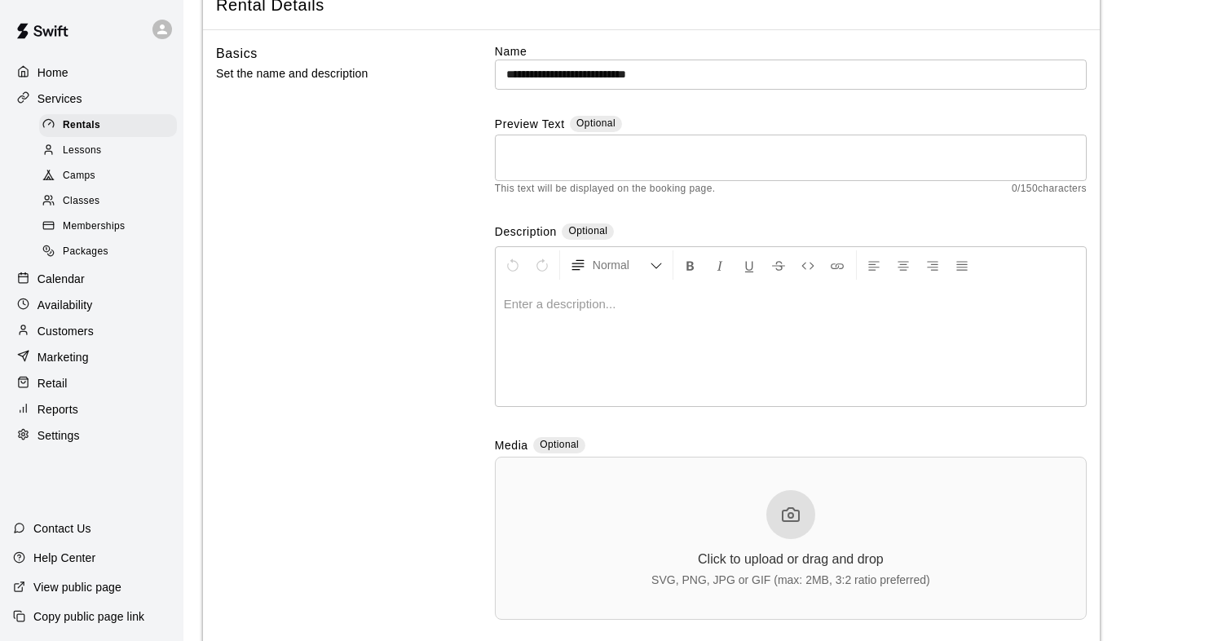
scroll to position [77, 0]
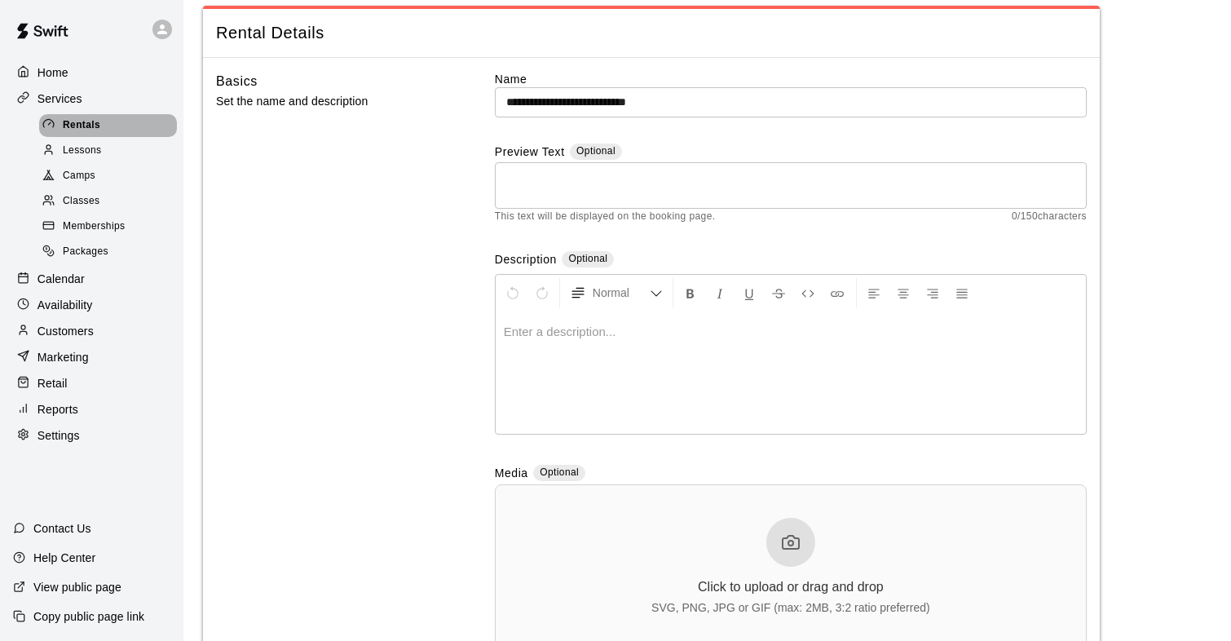
click at [68, 125] on span "Rentals" at bounding box center [81, 125] width 37 height 16
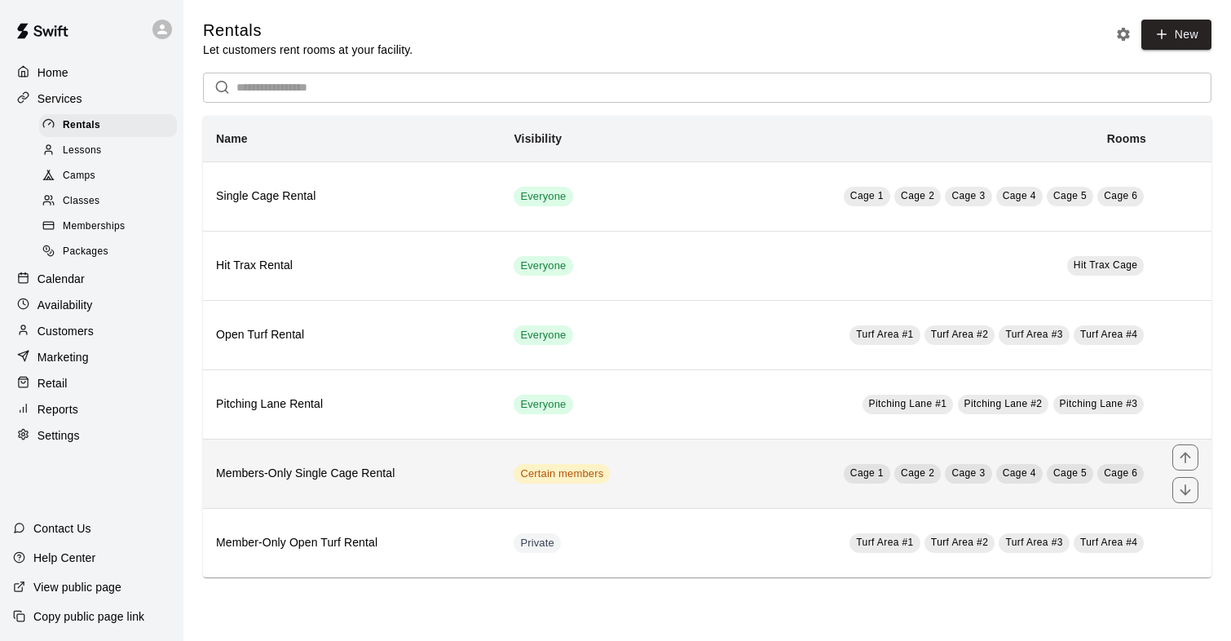
click at [362, 460] on th "Members-Only Single Cage Rental" at bounding box center [351, 472] width 297 height 69
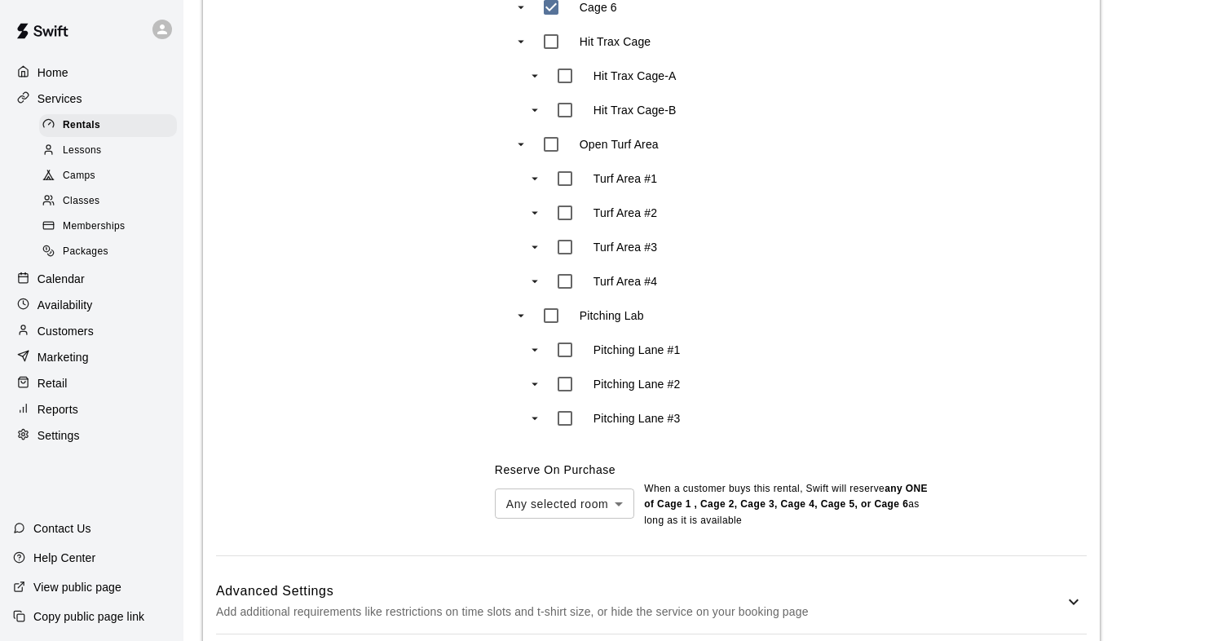
scroll to position [1225, 0]
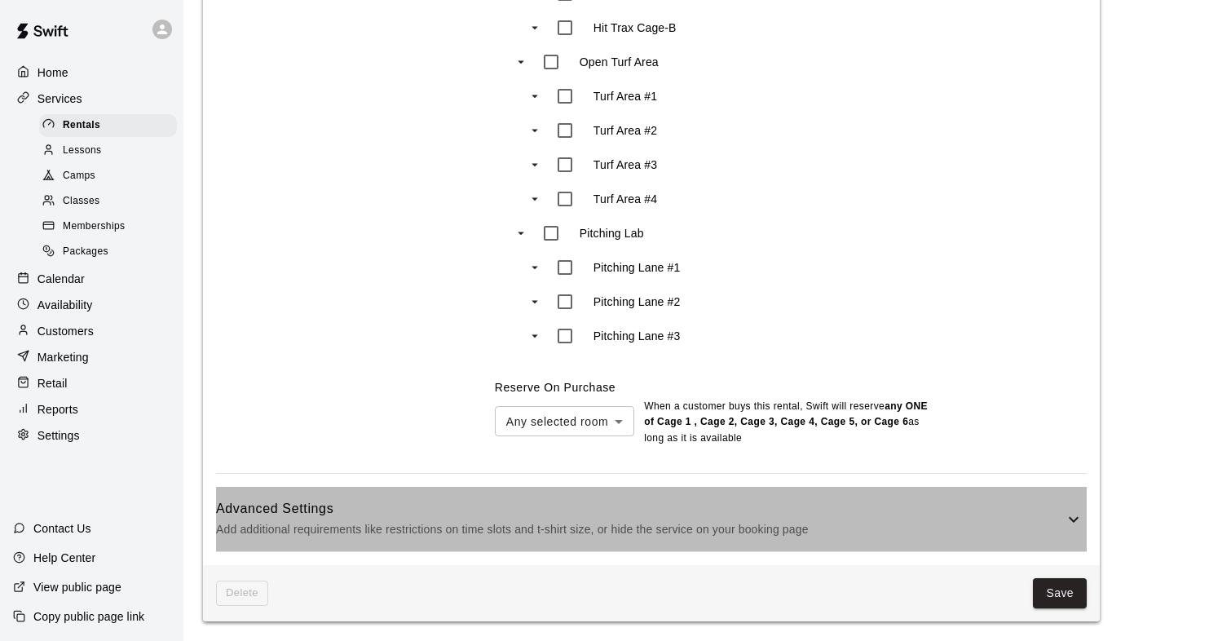
click at [1086, 522] on div "Advanced Settings Add additional requirements like restrictions on time slots a…" at bounding box center [651, 519] width 870 height 64
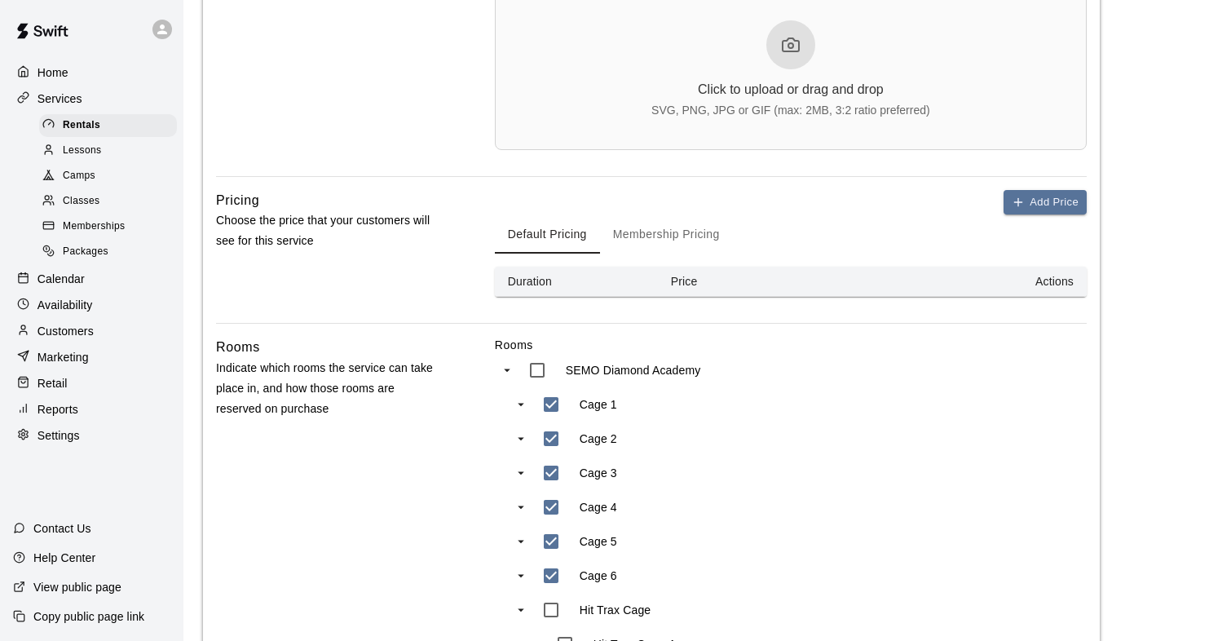
scroll to position [561, 0]
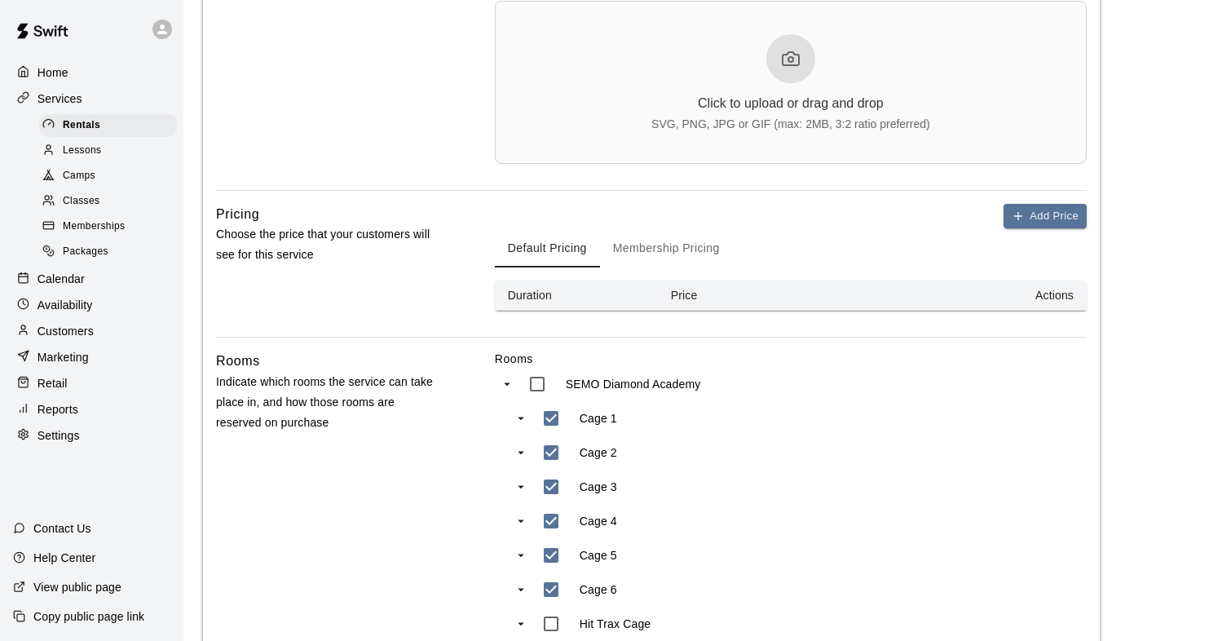
click at [663, 243] on button "Membership Pricing" at bounding box center [666, 247] width 133 height 39
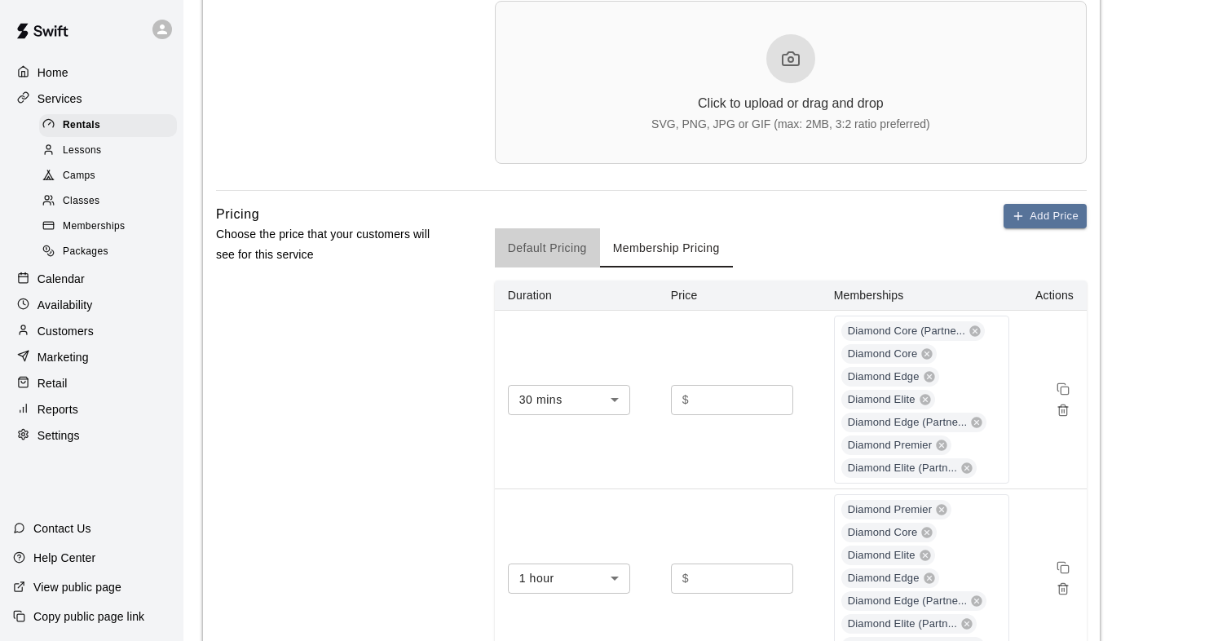
click at [564, 249] on button "Default Pricing" at bounding box center [547, 247] width 105 height 39
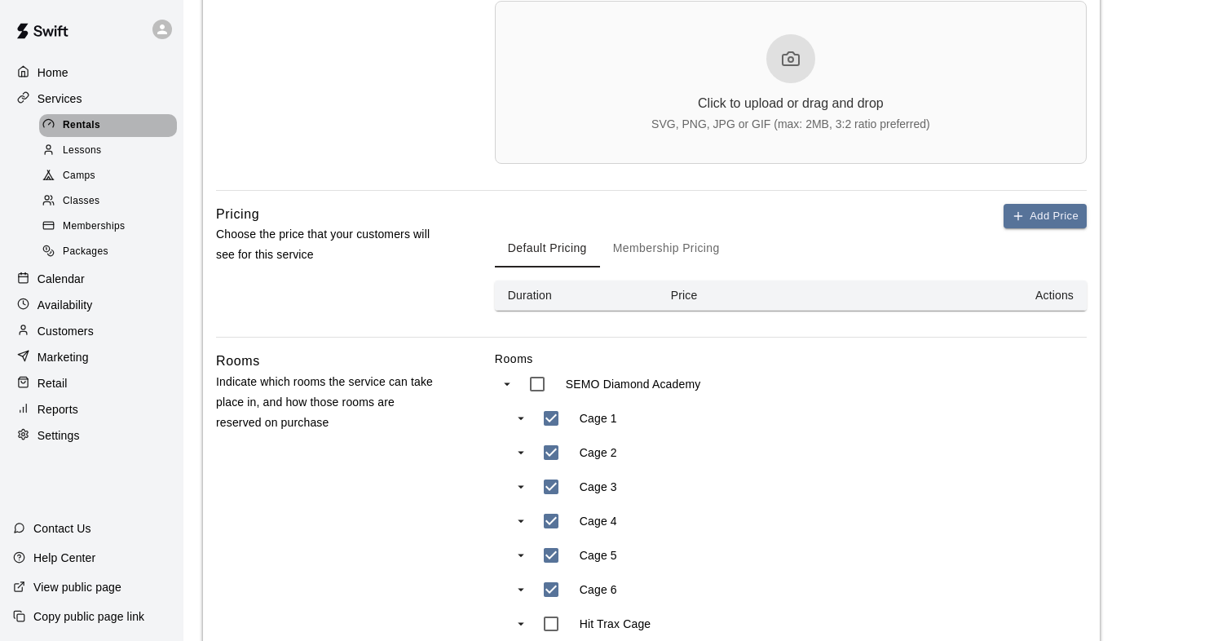
click at [115, 130] on div "Rentals" at bounding box center [108, 125] width 138 height 23
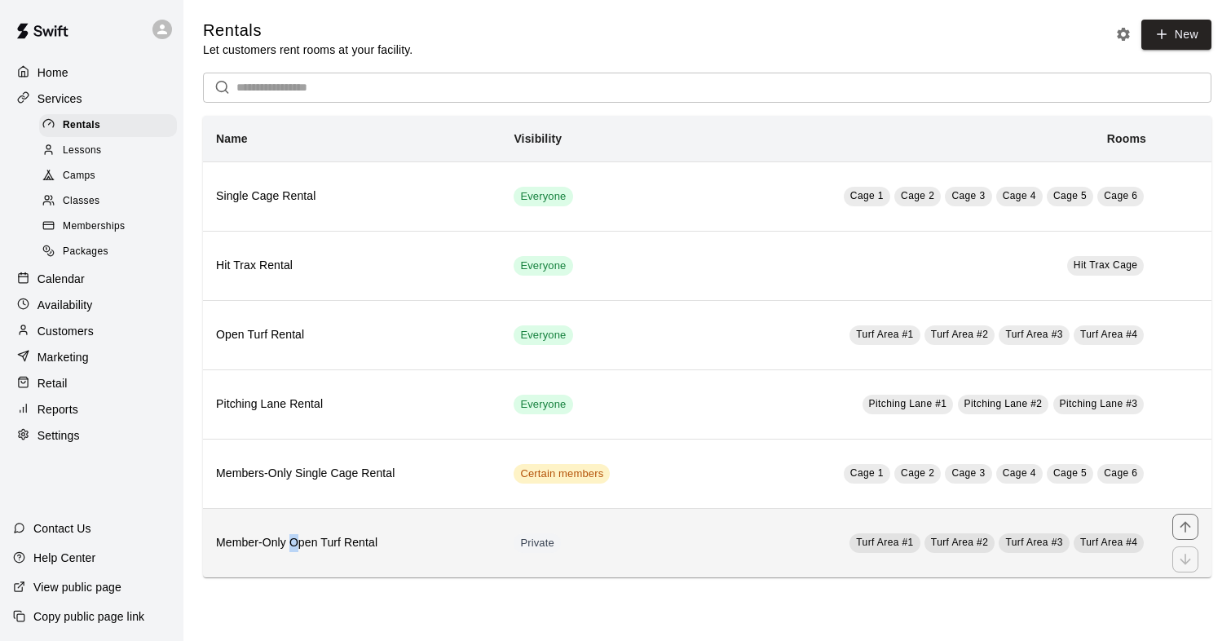
click at [293, 551] on h6 "Member-Only Open Turf Rental" at bounding box center [351, 543] width 271 height 18
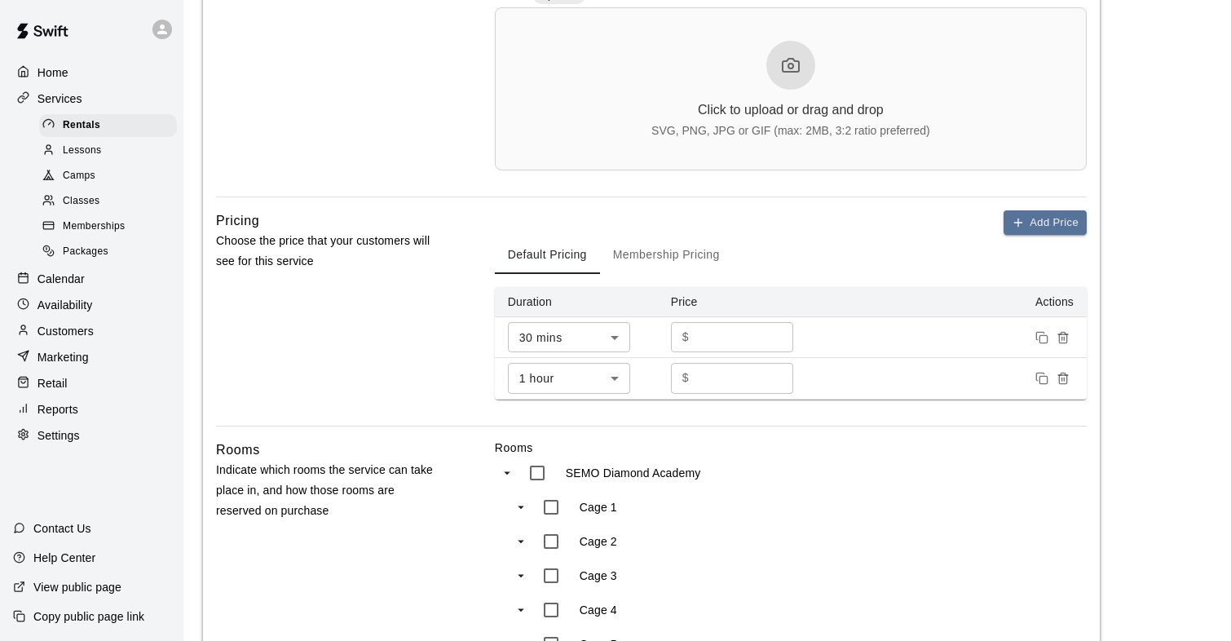
scroll to position [559, 0]
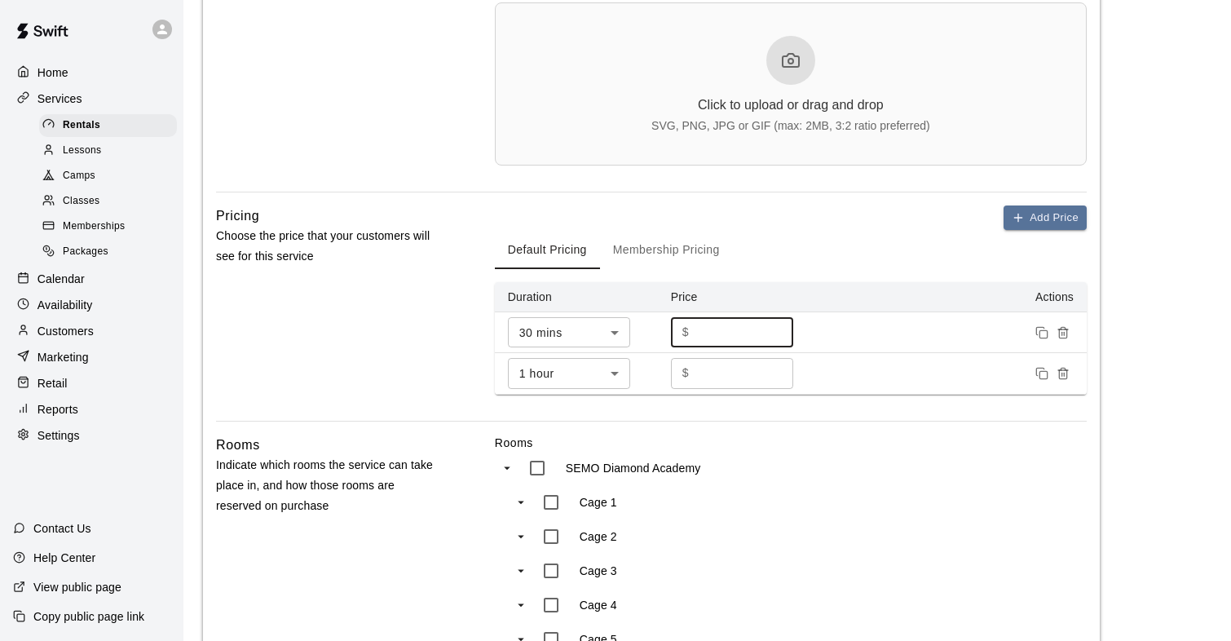
click at [700, 336] on input "**" at bounding box center [744, 332] width 98 height 30
click at [1063, 335] on icon "Remove price" at bounding box center [1062, 332] width 13 height 13
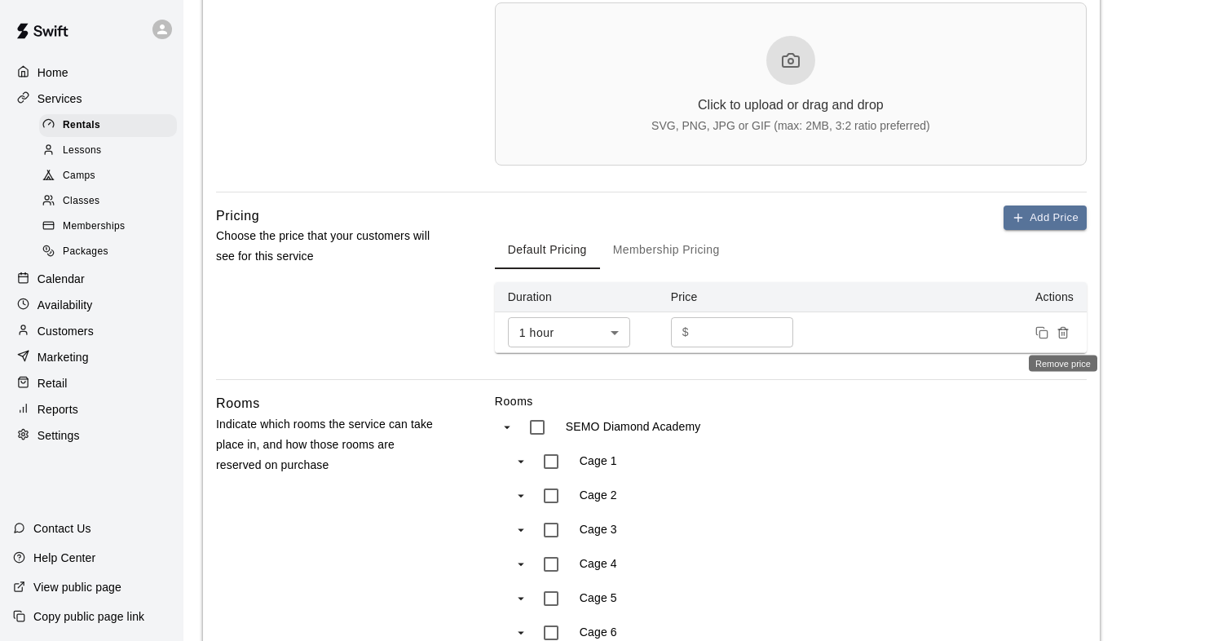
click at [1064, 337] on icon "Remove price" at bounding box center [1062, 332] width 13 height 13
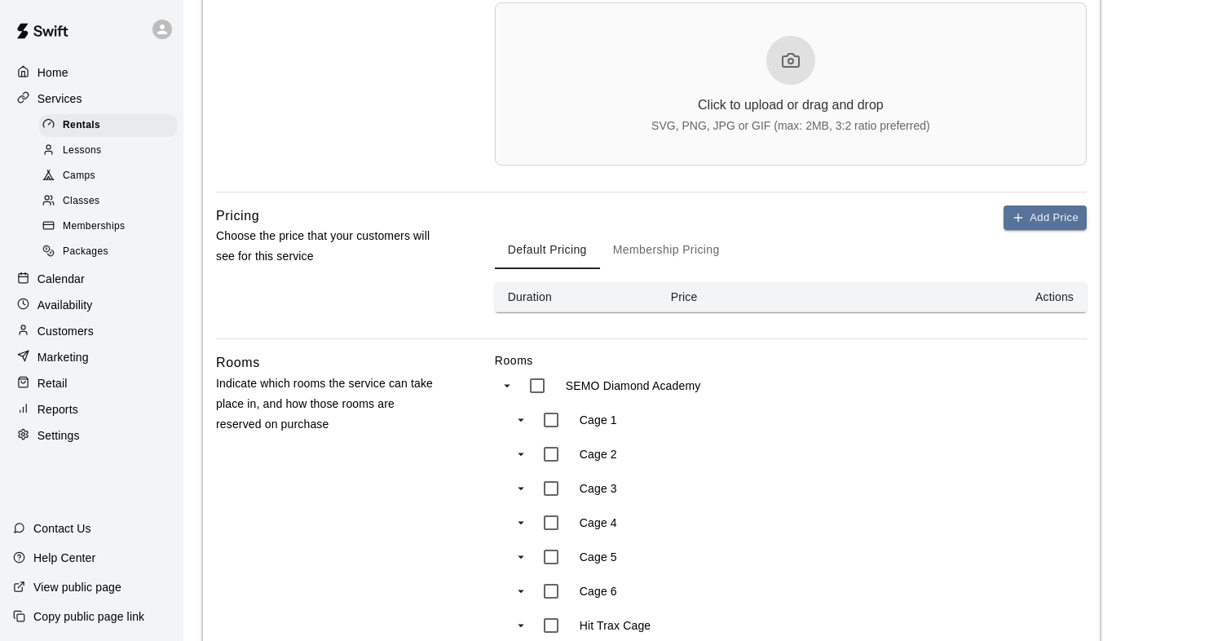
click at [617, 249] on button "Membership Pricing" at bounding box center [666, 249] width 133 height 39
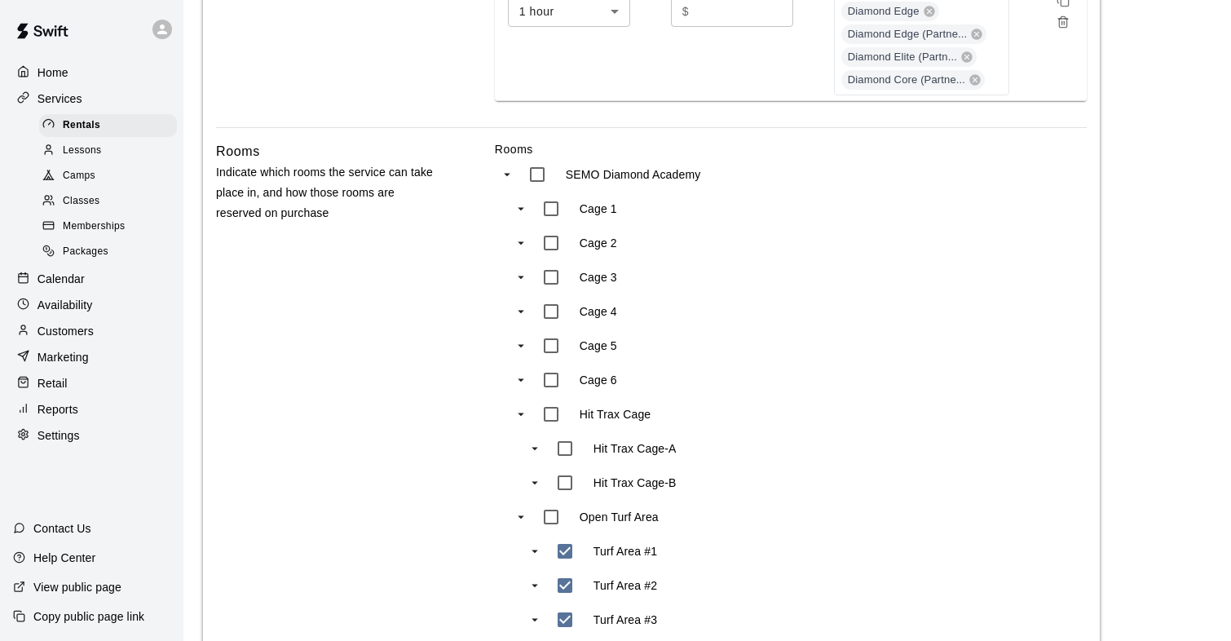
scroll to position [1582, 0]
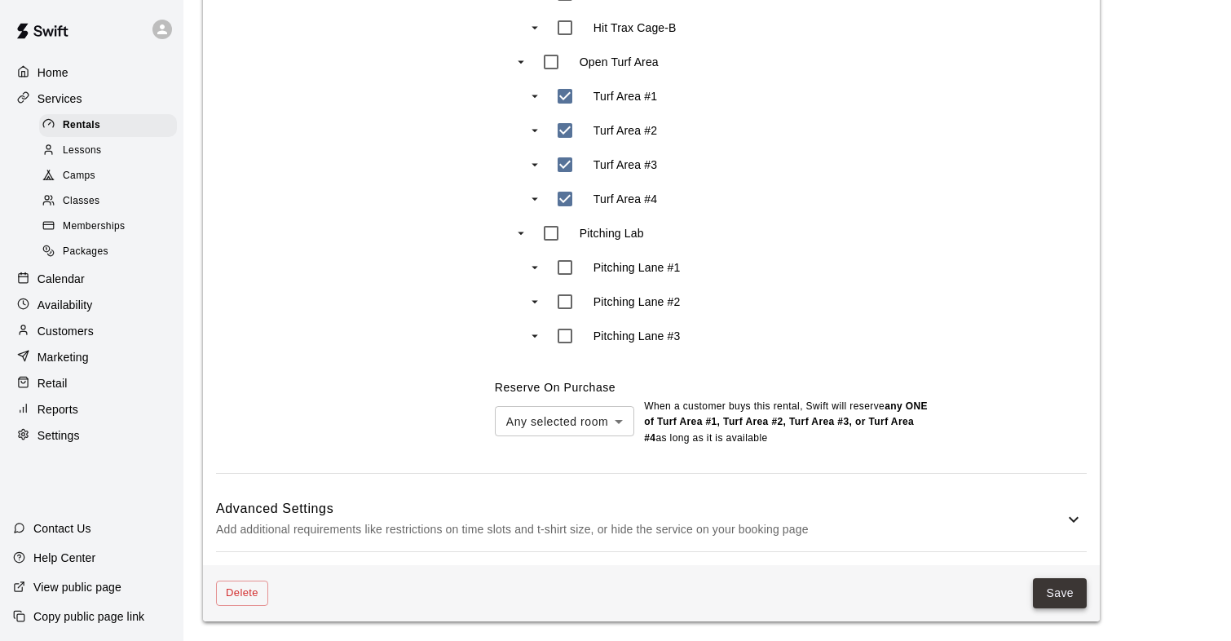
click at [1056, 591] on button "Save" at bounding box center [1060, 593] width 54 height 30
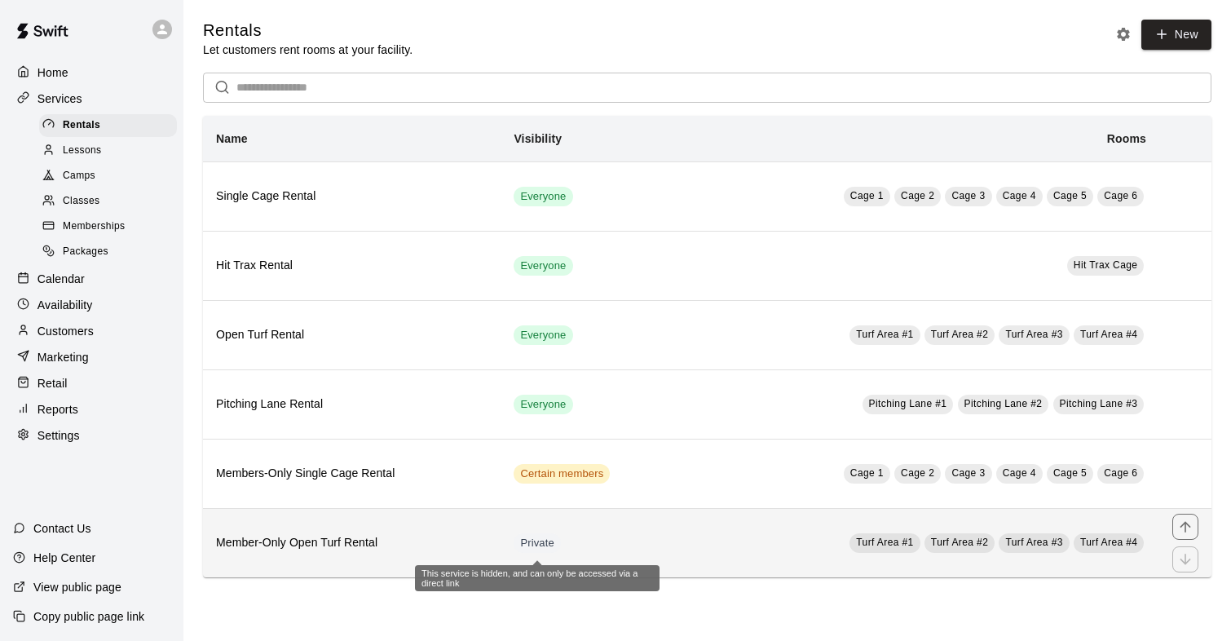
click at [530, 543] on span "Private" at bounding box center [536, 542] width 47 height 15
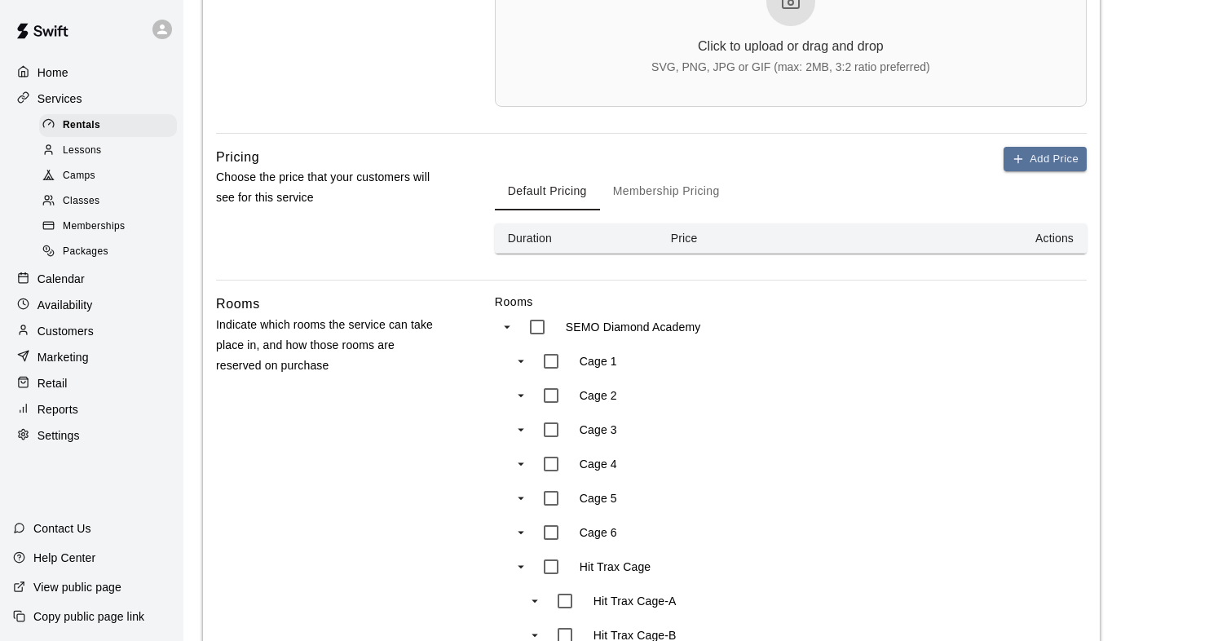
scroll to position [1225, 0]
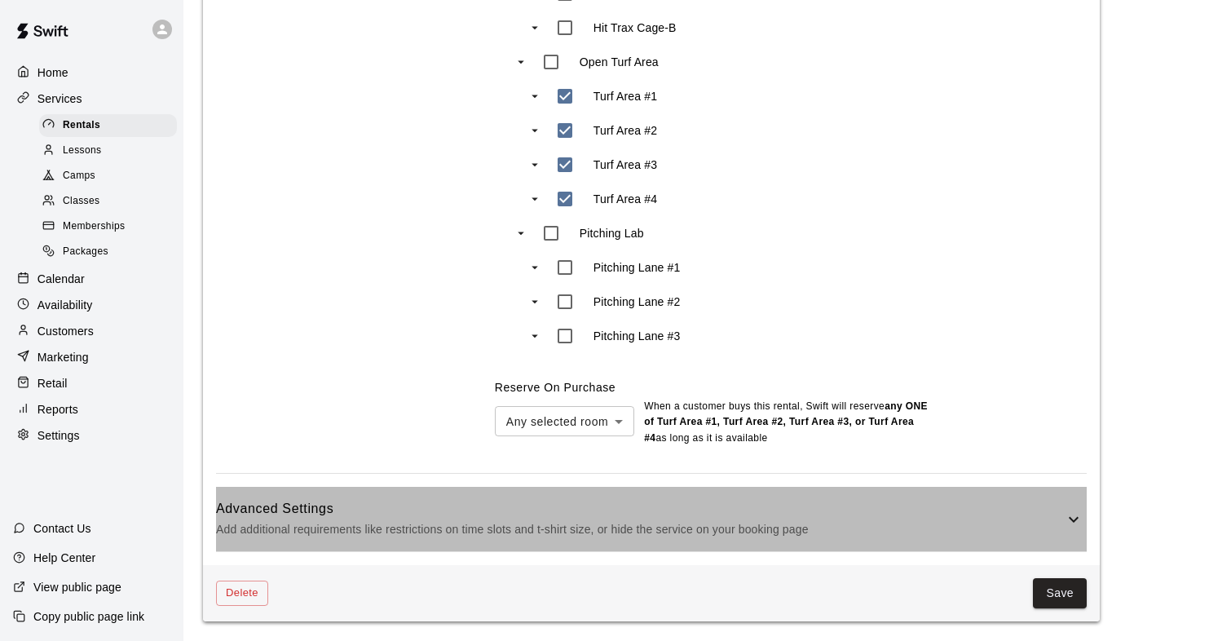
click at [1080, 509] on icon at bounding box center [1074, 519] width 20 height 20
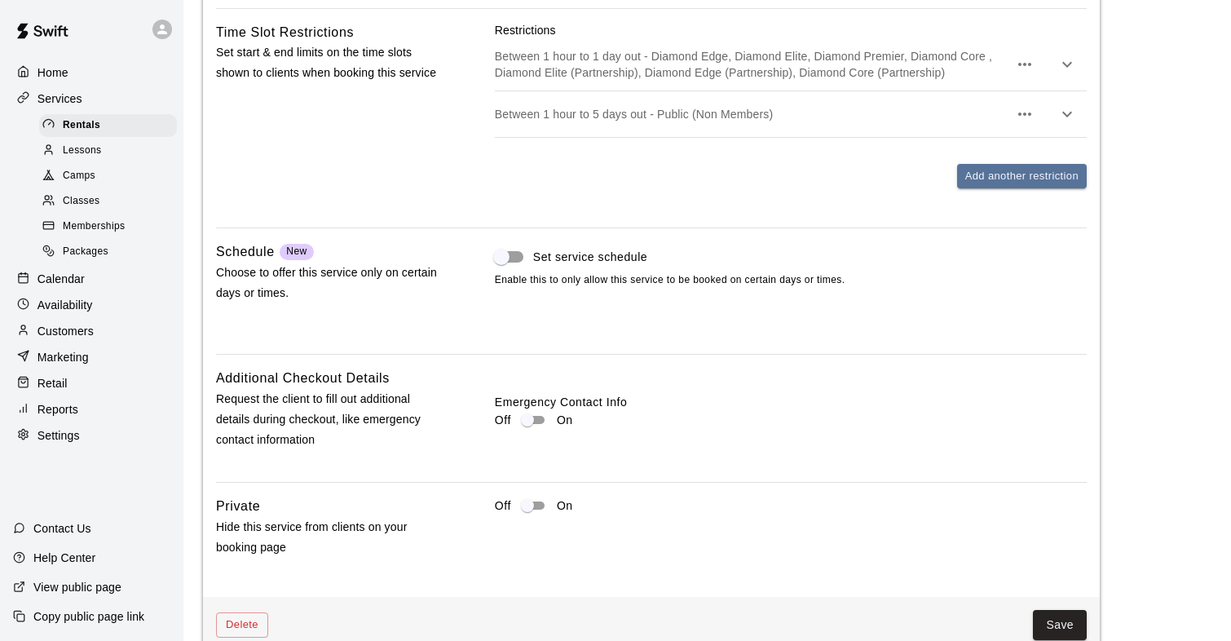
scroll to position [2050, 0]
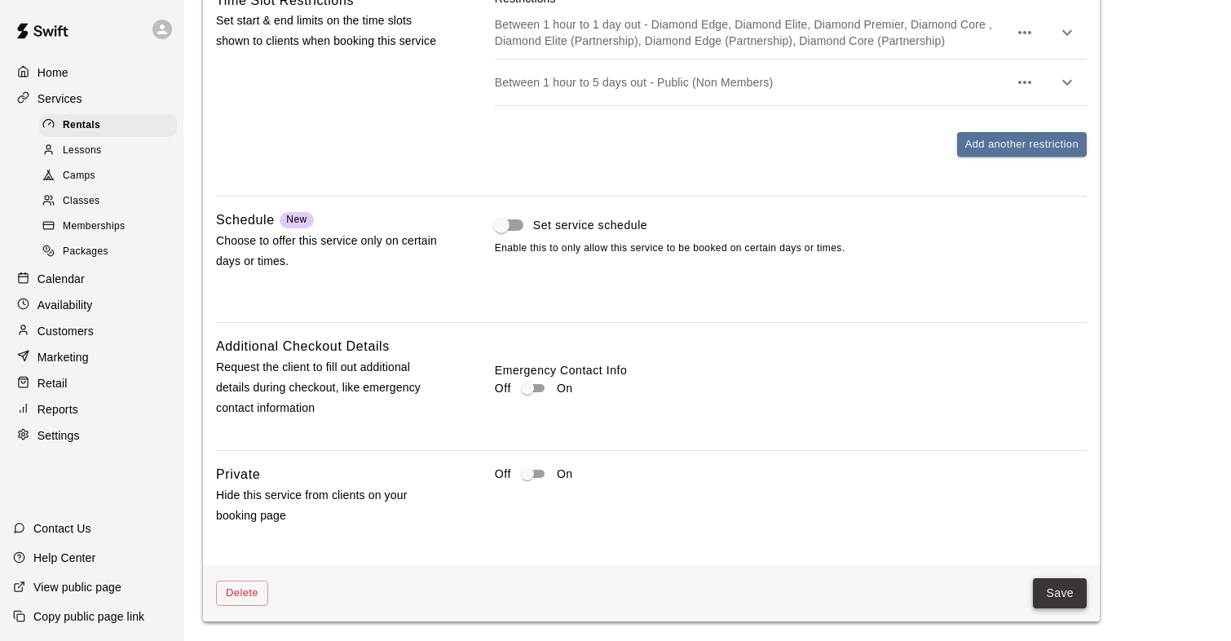
click at [1044, 595] on button "Save" at bounding box center [1060, 593] width 54 height 30
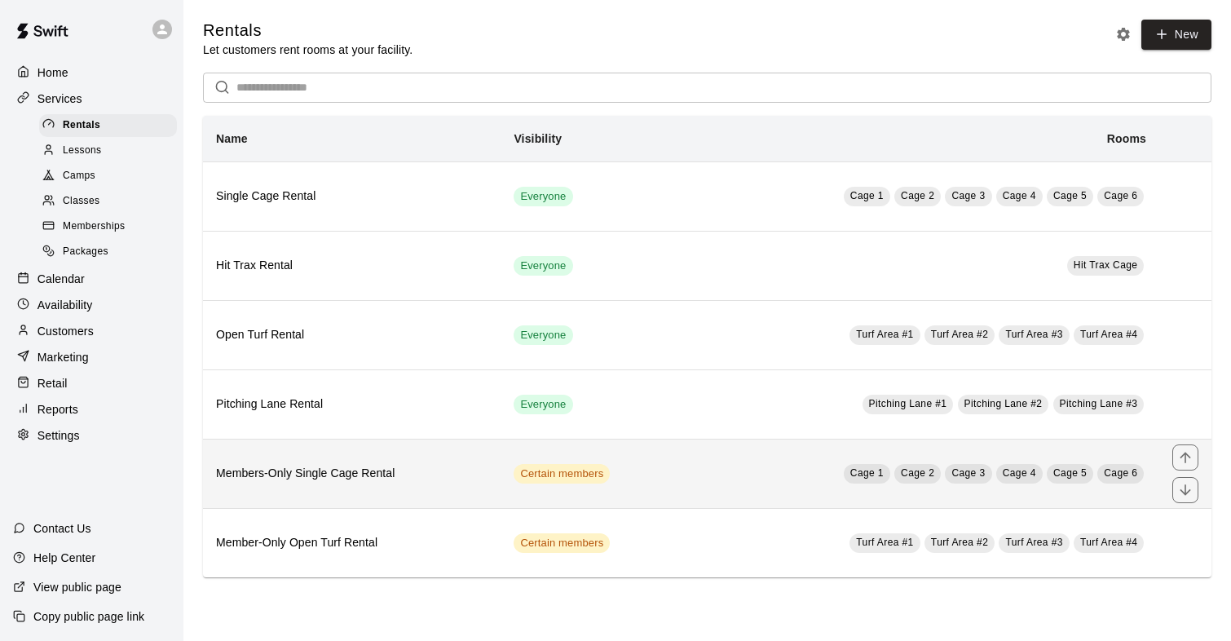
click at [606, 482] on td "Certain members" at bounding box center [589, 472] width 178 height 69
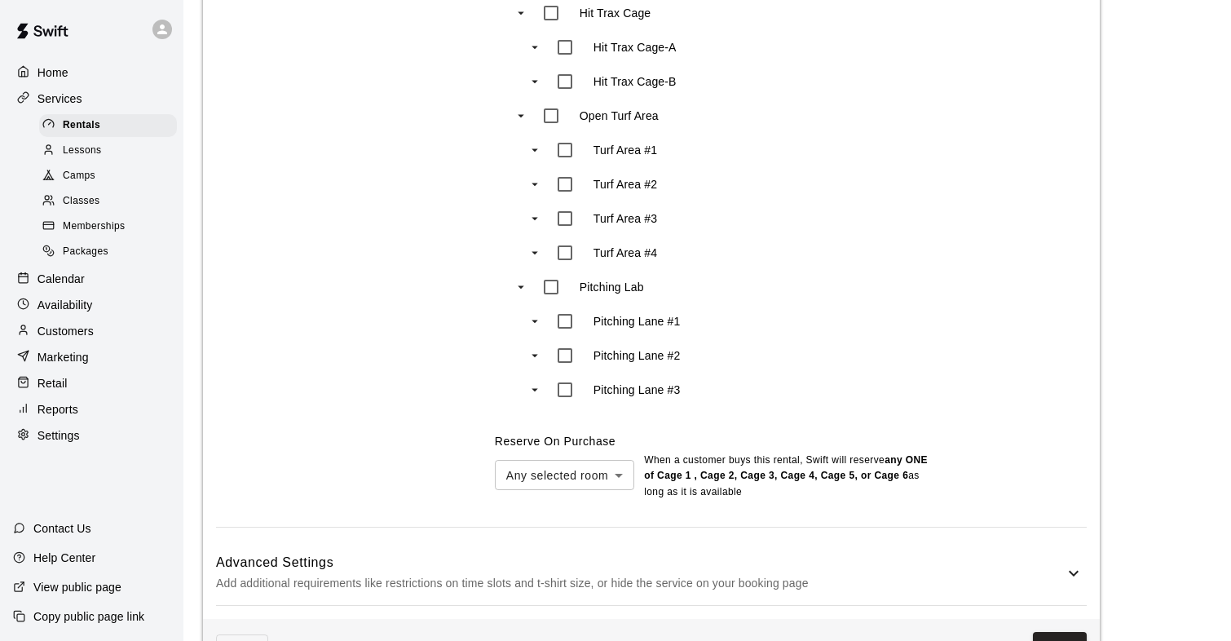
scroll to position [1225, 0]
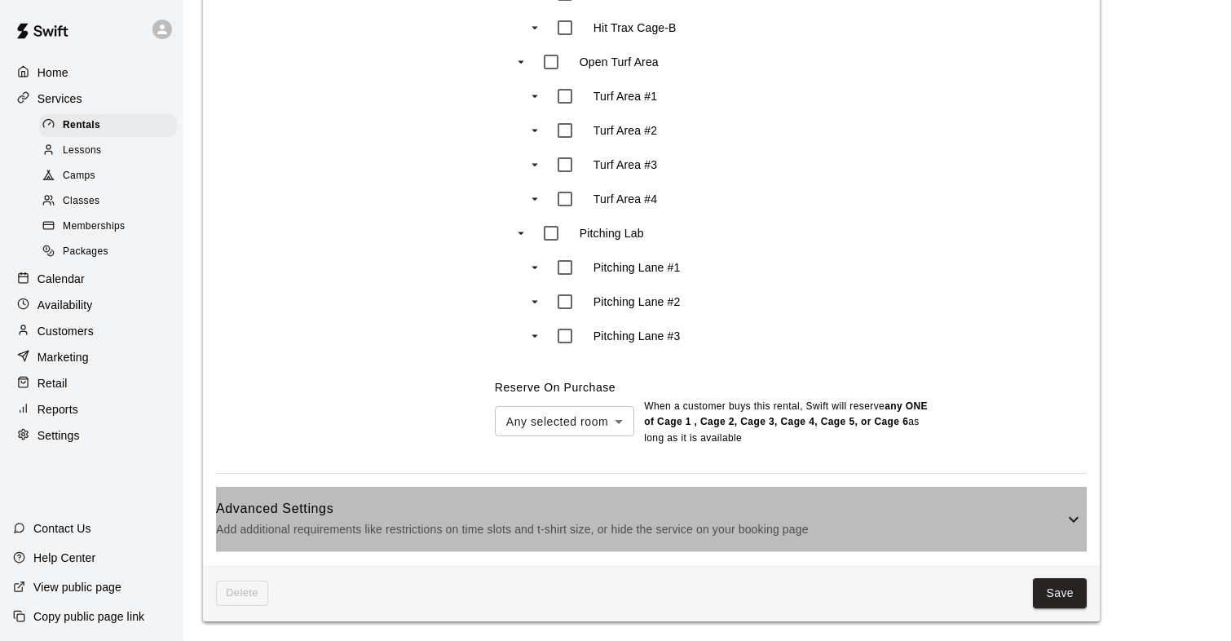
click at [1069, 525] on icon at bounding box center [1074, 519] width 20 height 20
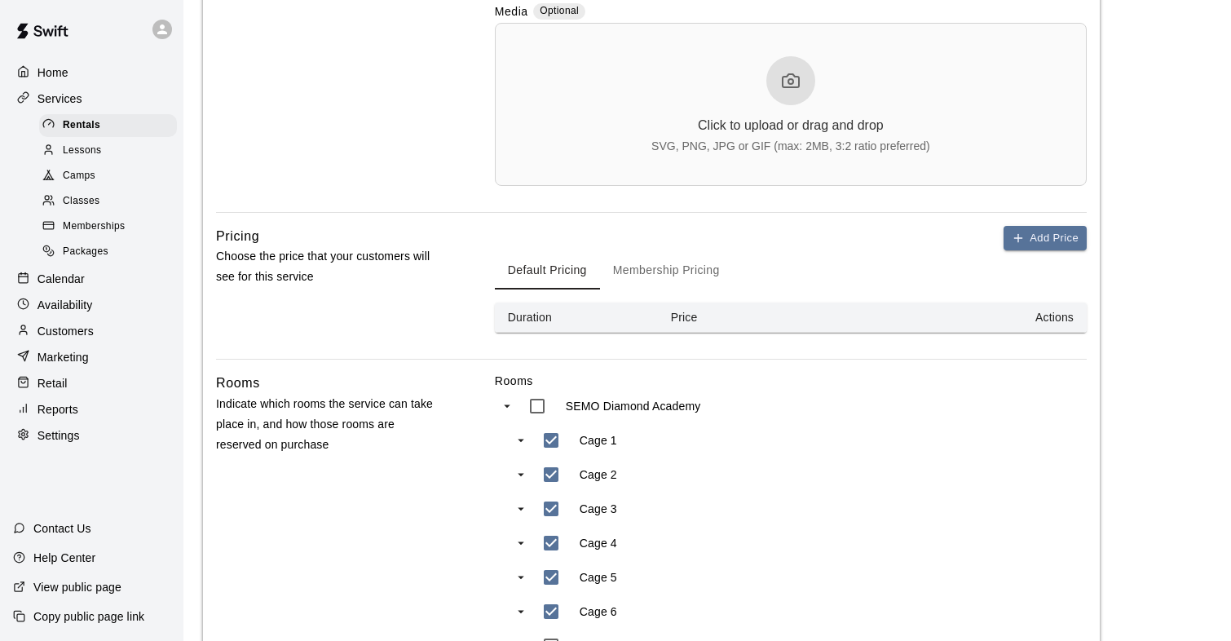
scroll to position [531, 0]
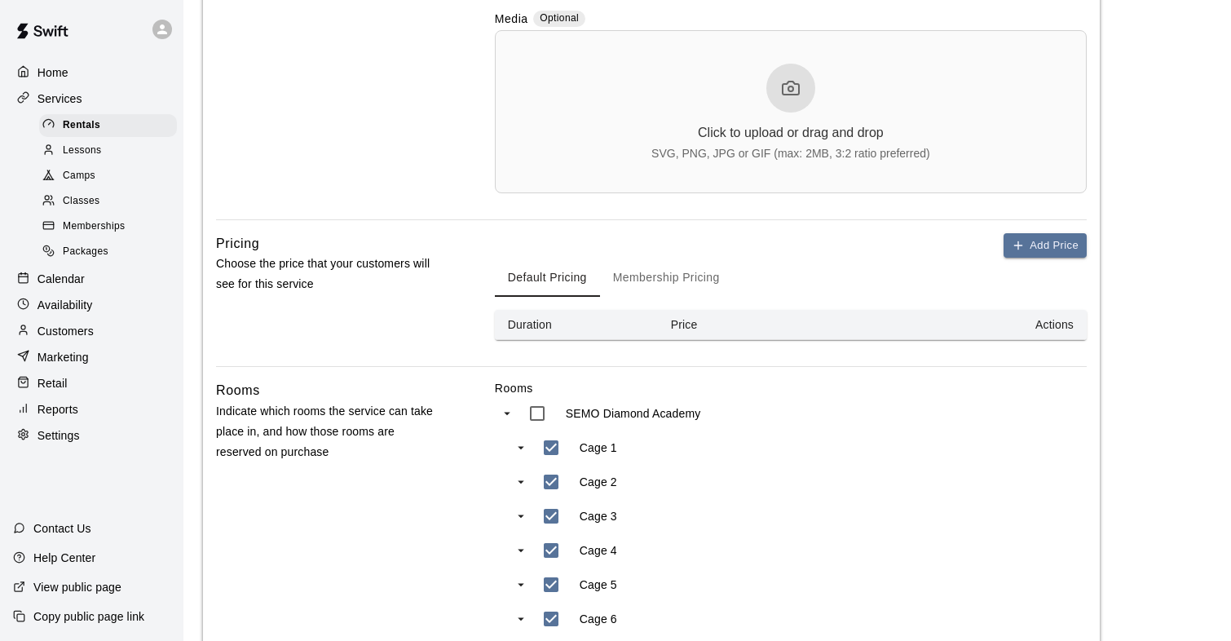
click at [650, 280] on button "Membership Pricing" at bounding box center [666, 277] width 133 height 39
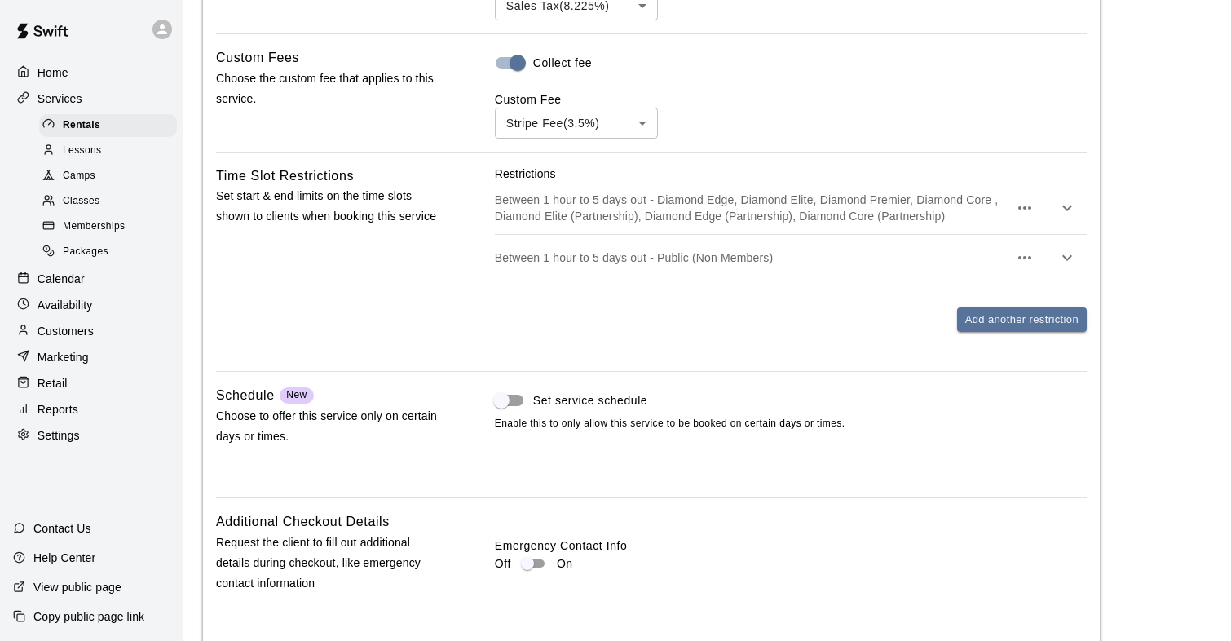
scroll to position [2407, 0]
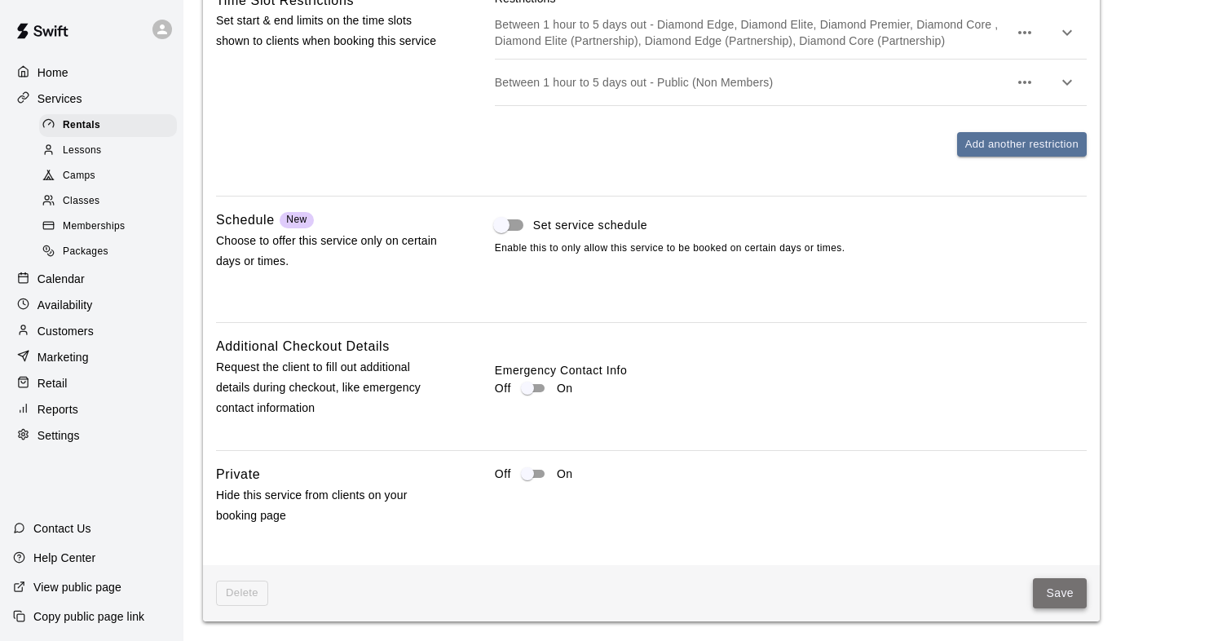
click at [1064, 582] on button "Save" at bounding box center [1060, 593] width 54 height 30
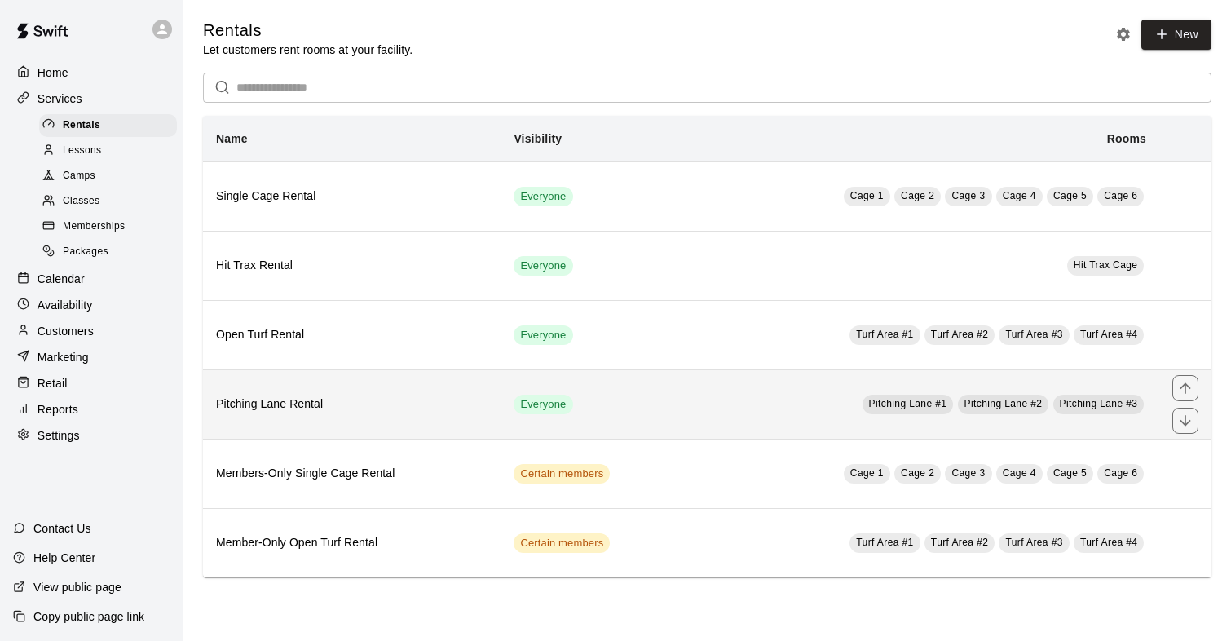
click at [302, 409] on h6 "Pitching Lane Rental" at bounding box center [351, 404] width 271 height 18
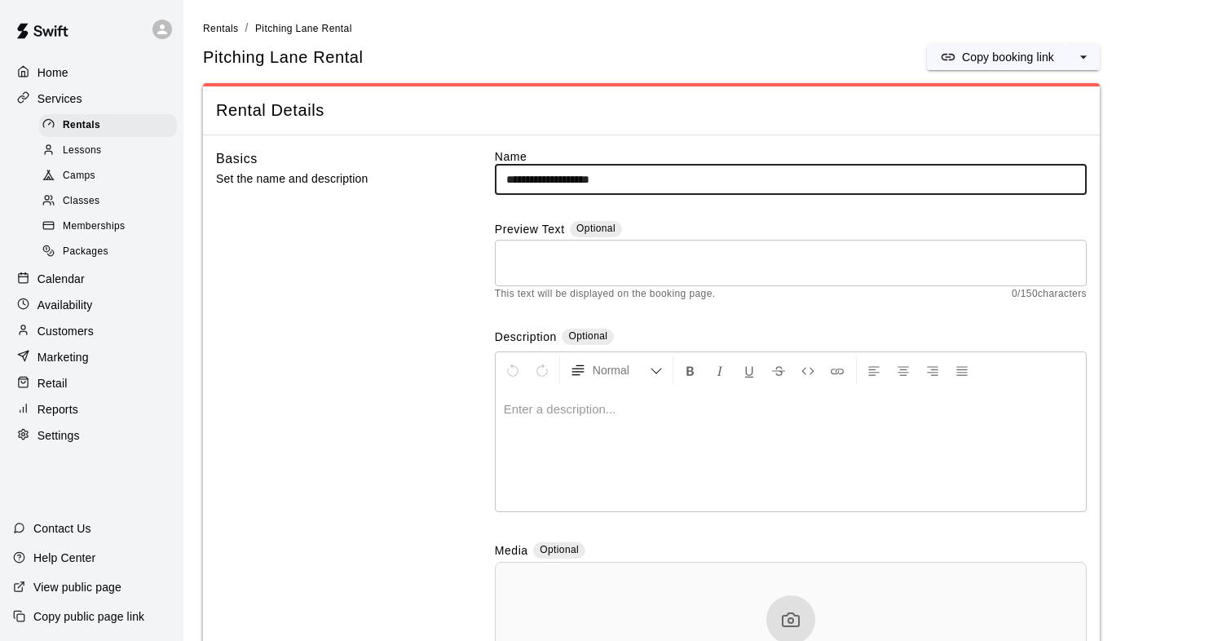
click at [509, 181] on input "**********" at bounding box center [791, 180] width 592 height 30
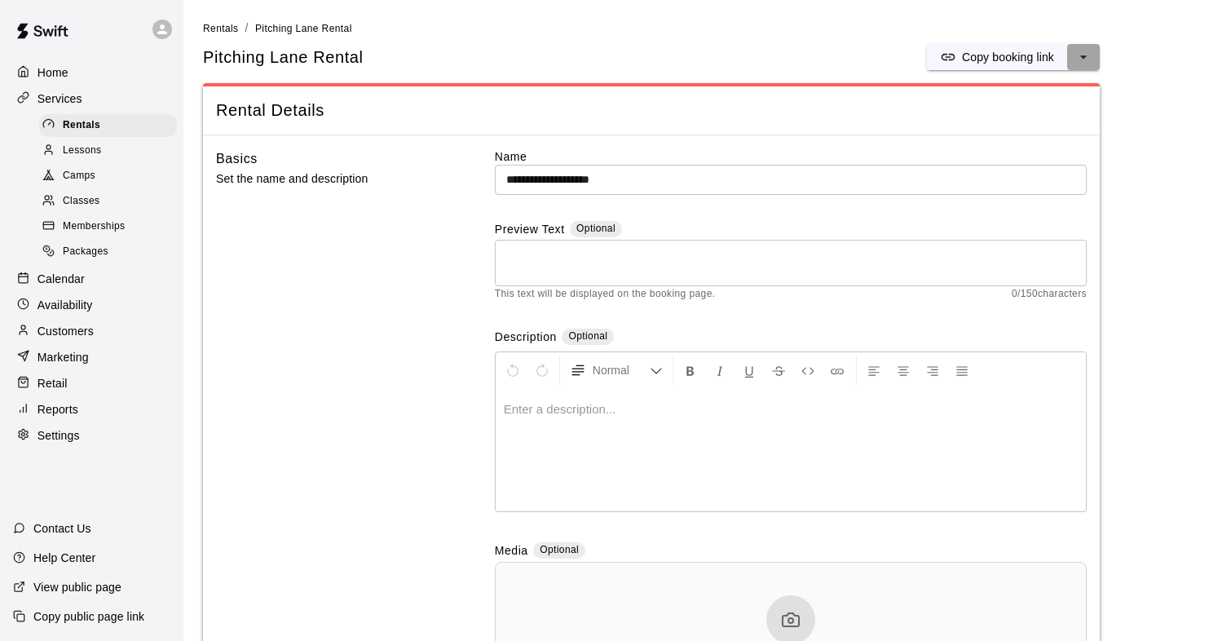
click at [1095, 51] on button "select merge strategy" at bounding box center [1083, 57] width 33 height 26
click at [1034, 115] on h6 "Duplicate rental" at bounding box center [1019, 118] width 81 height 18
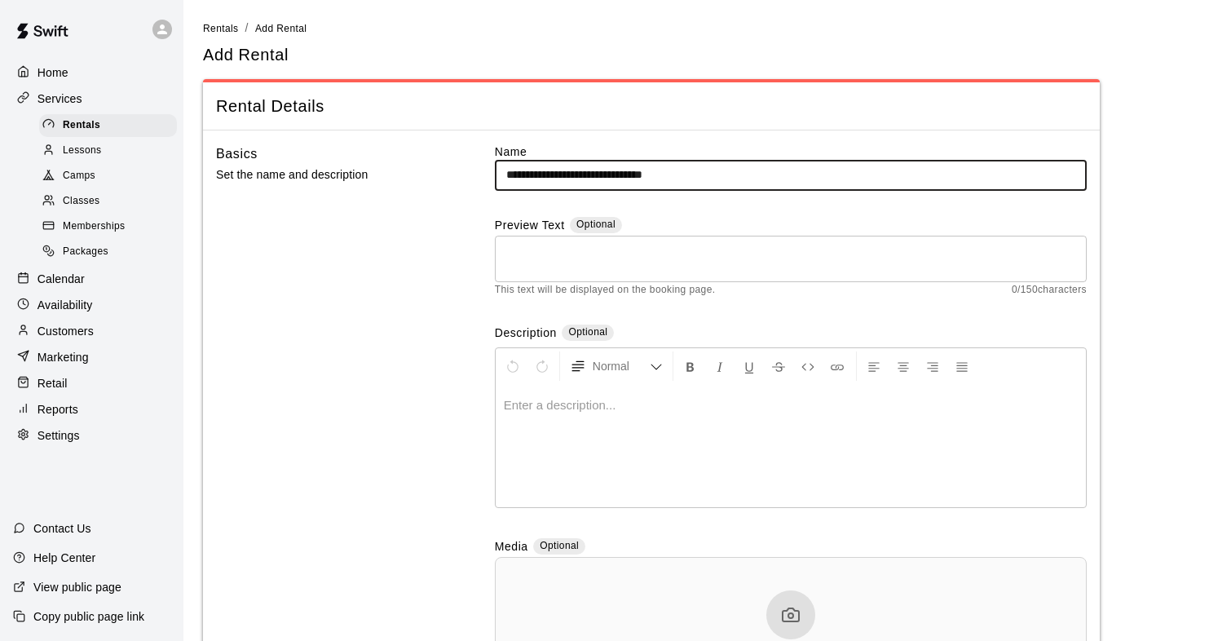
type input "**********"
click at [450, 262] on div "**********" at bounding box center [651, 444] width 870 height 602
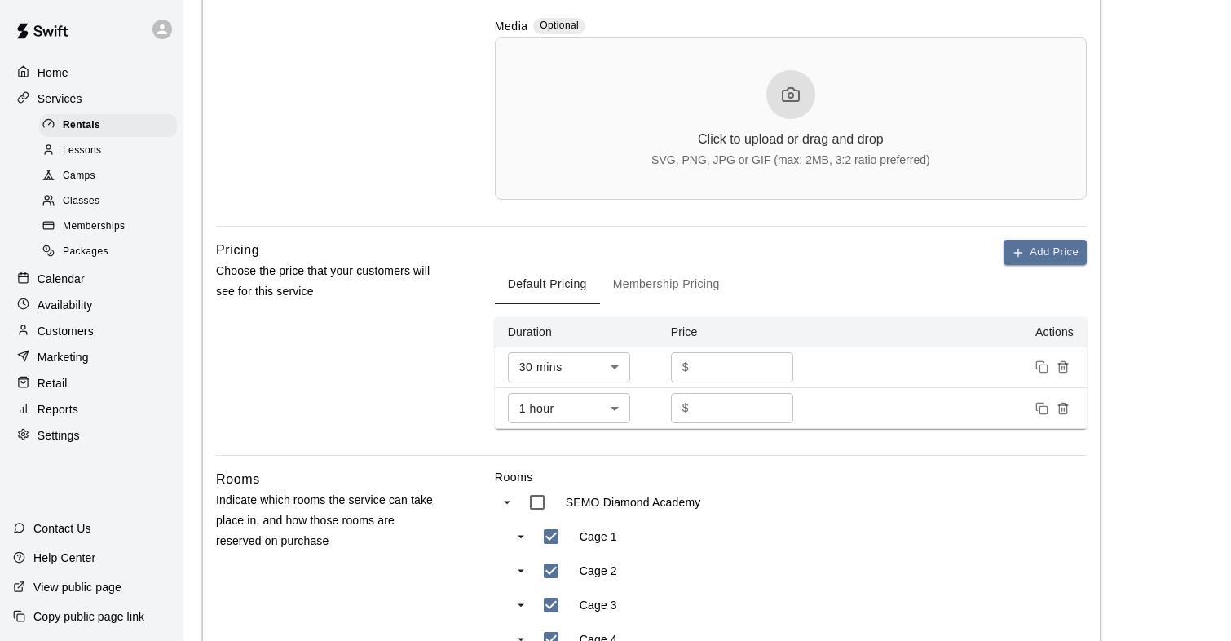
scroll to position [524, 0]
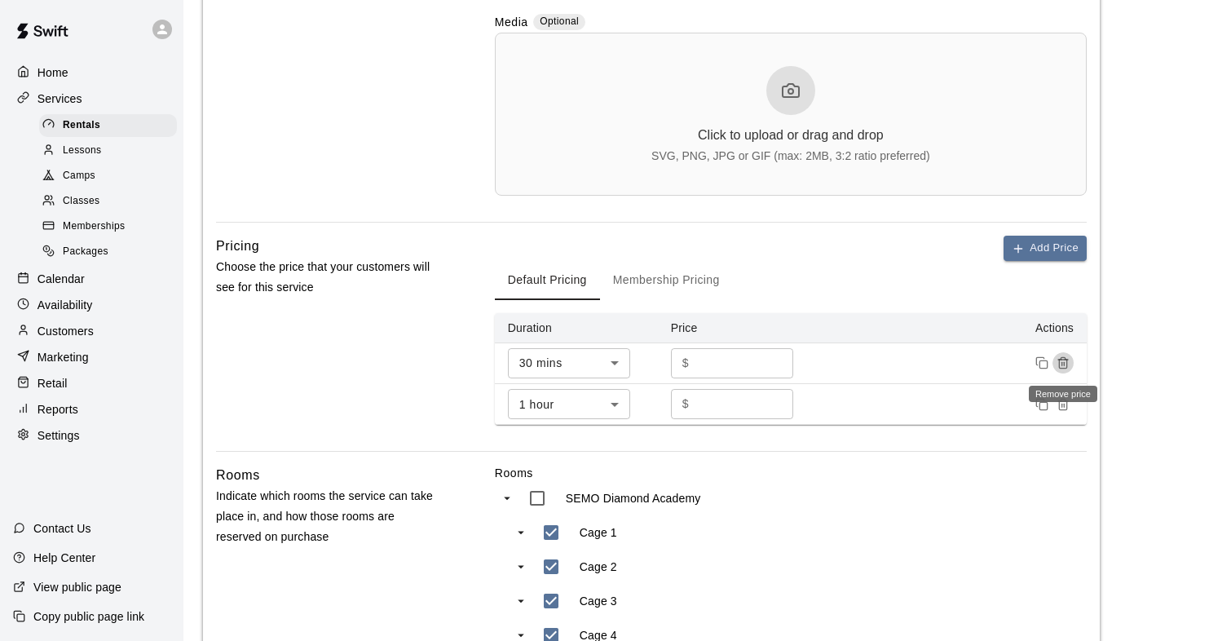
click at [1068, 364] on icon "Remove price" at bounding box center [1062, 362] width 13 height 13
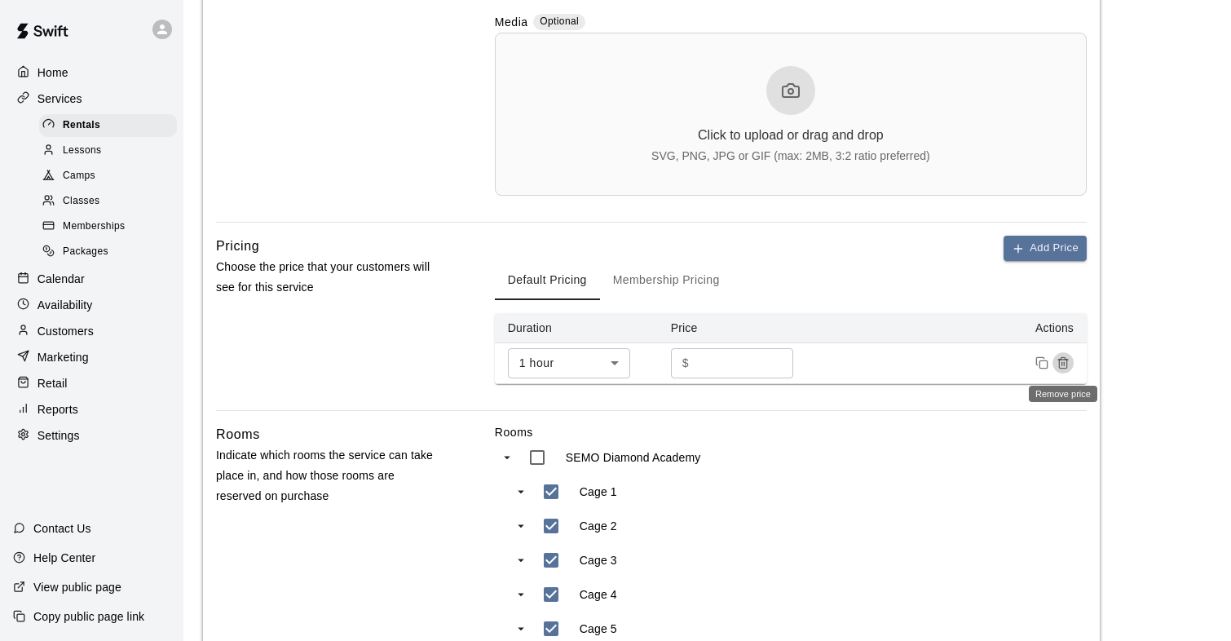
click at [1068, 364] on icon "Remove price" at bounding box center [1062, 362] width 13 height 13
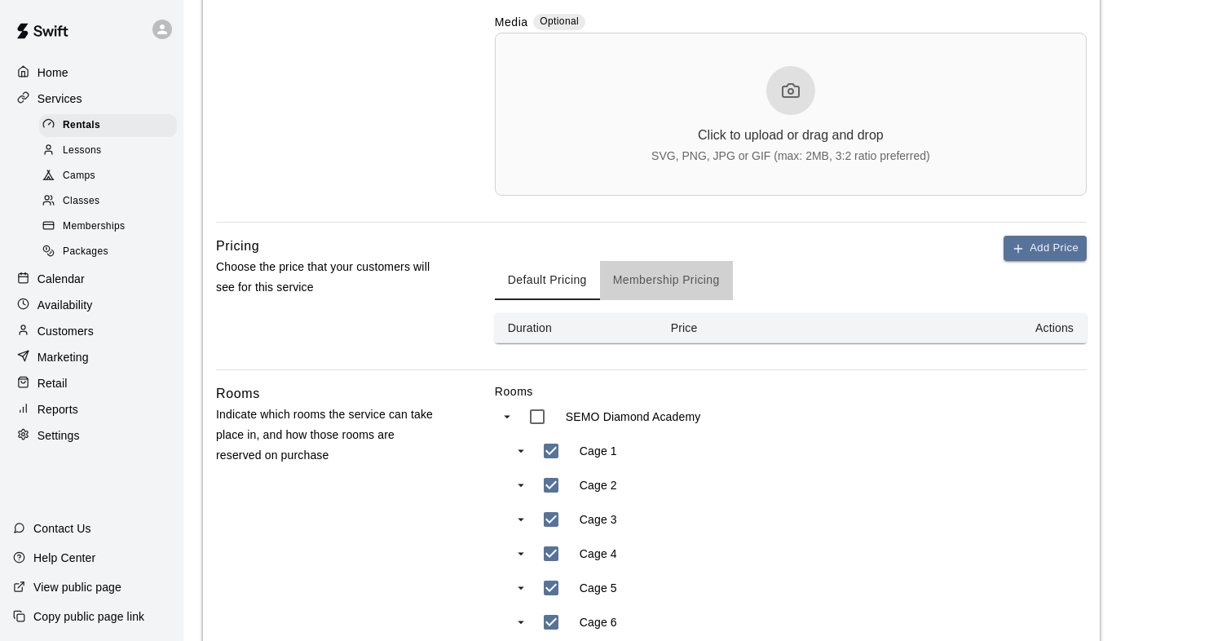
click at [688, 283] on button "Membership Pricing" at bounding box center [666, 280] width 133 height 39
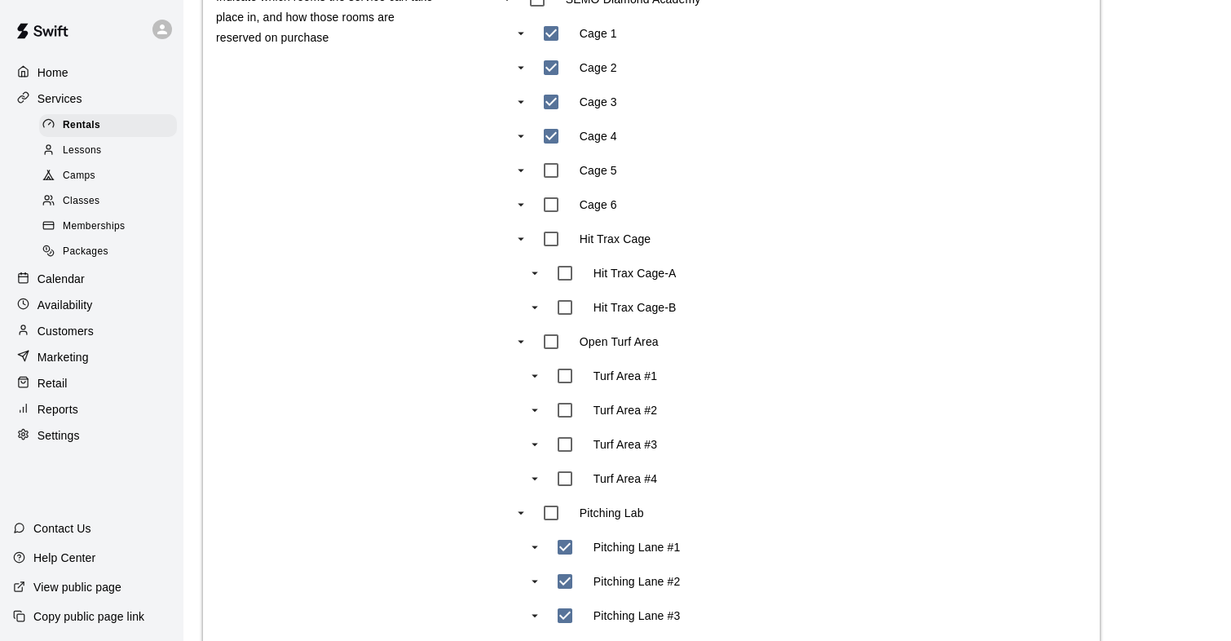
scroll to position [1278, 0]
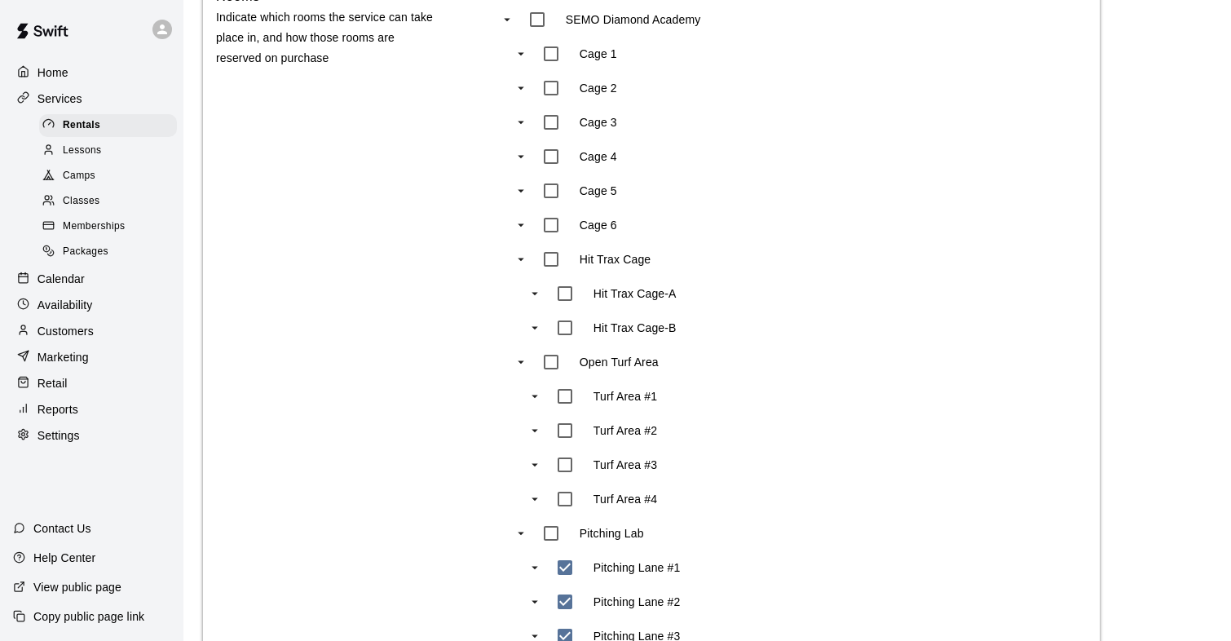
click at [491, 131] on div "Rooms Indicate which rooms the service can take place in, and how those rooms a…" at bounding box center [651, 379] width 870 height 787
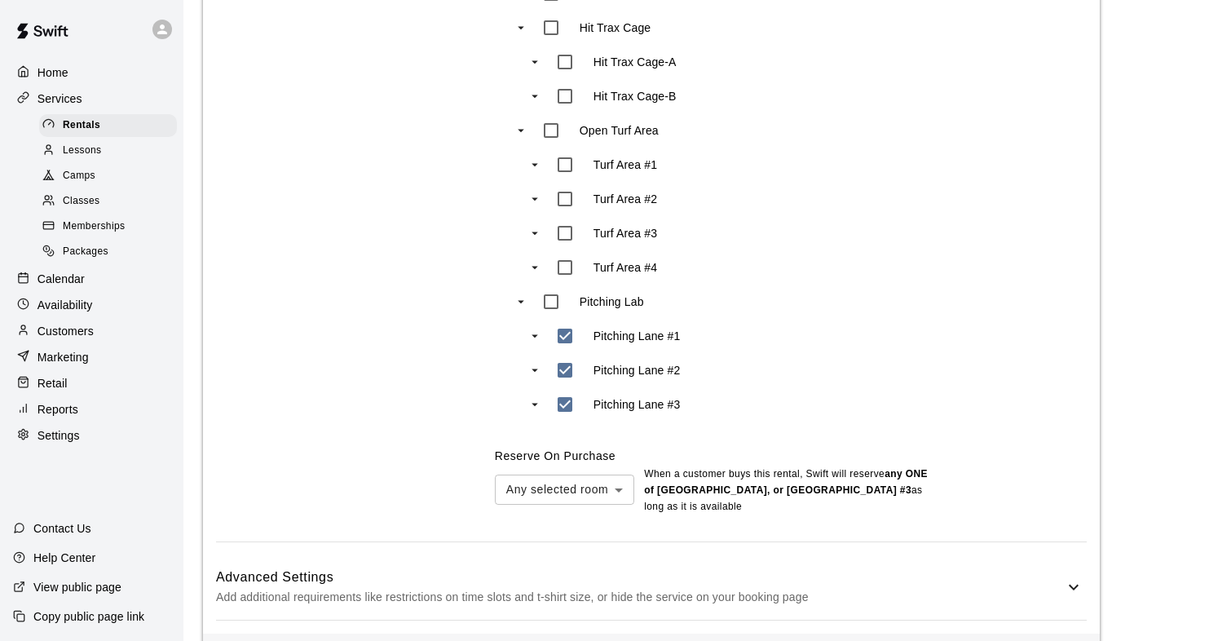
scroll to position [1578, 0]
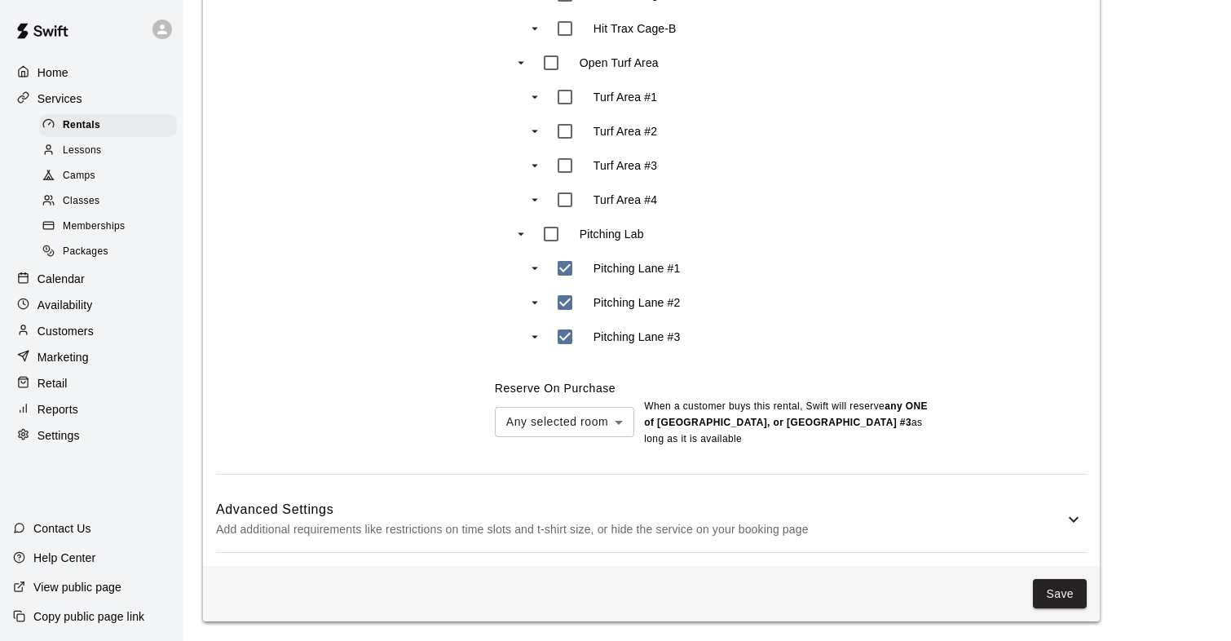
click at [1066, 519] on icon at bounding box center [1074, 519] width 20 height 20
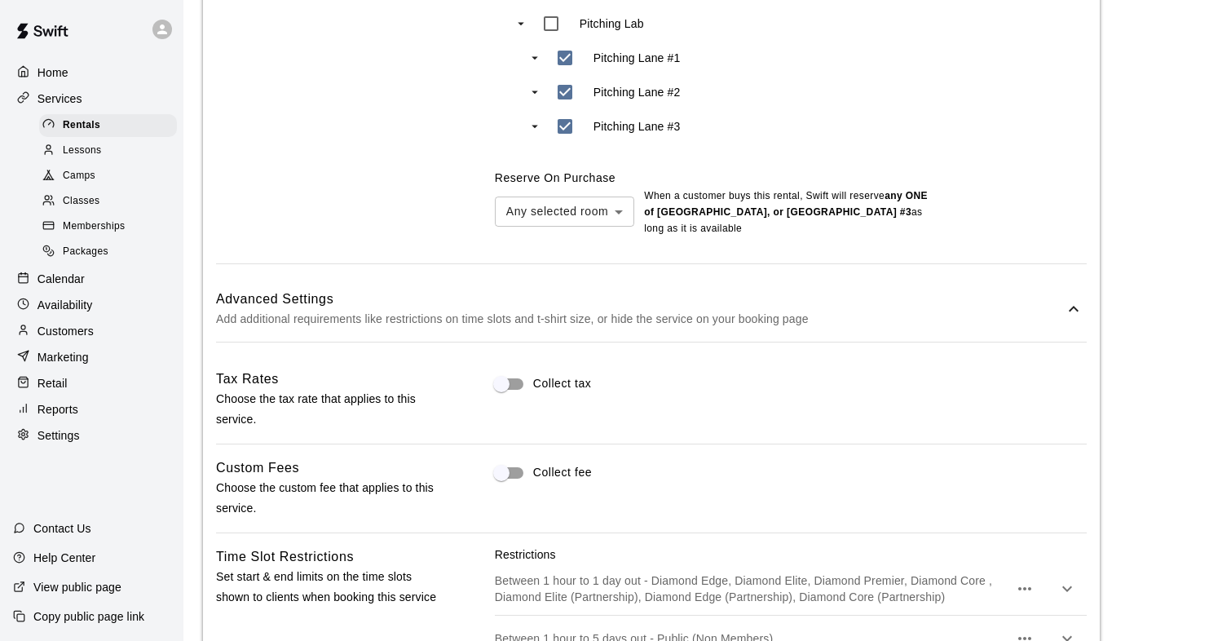
scroll to position [1791, 0]
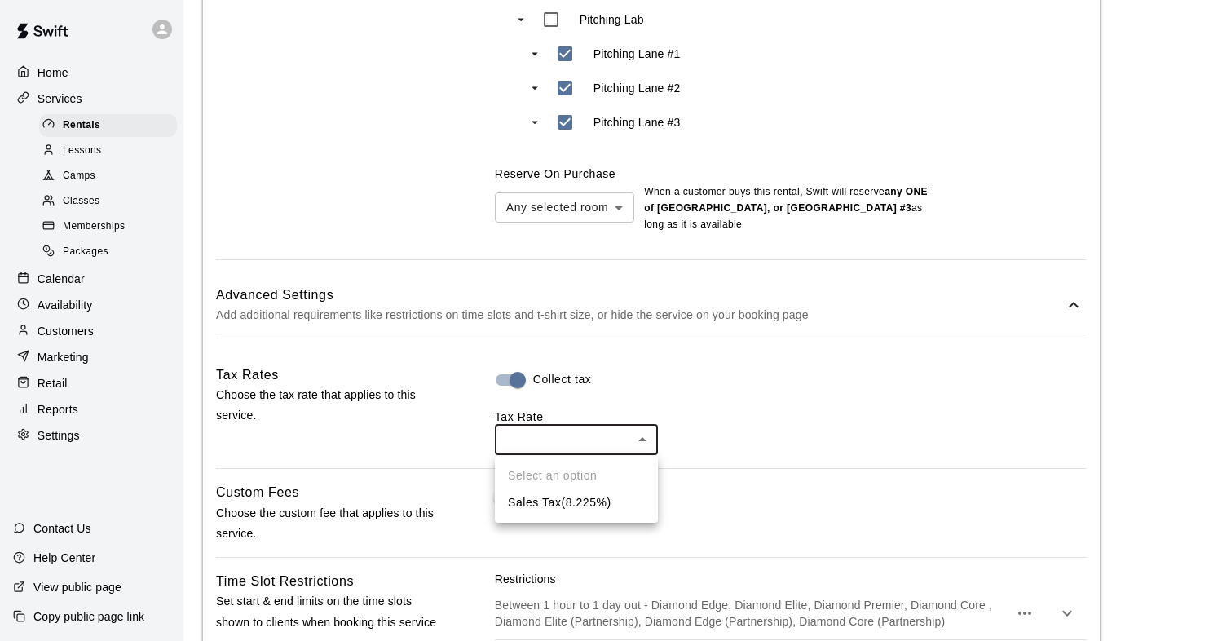
click at [534, 502] on li "Sales Tax ( 8.225 %)" at bounding box center [576, 502] width 163 height 27
type input "***"
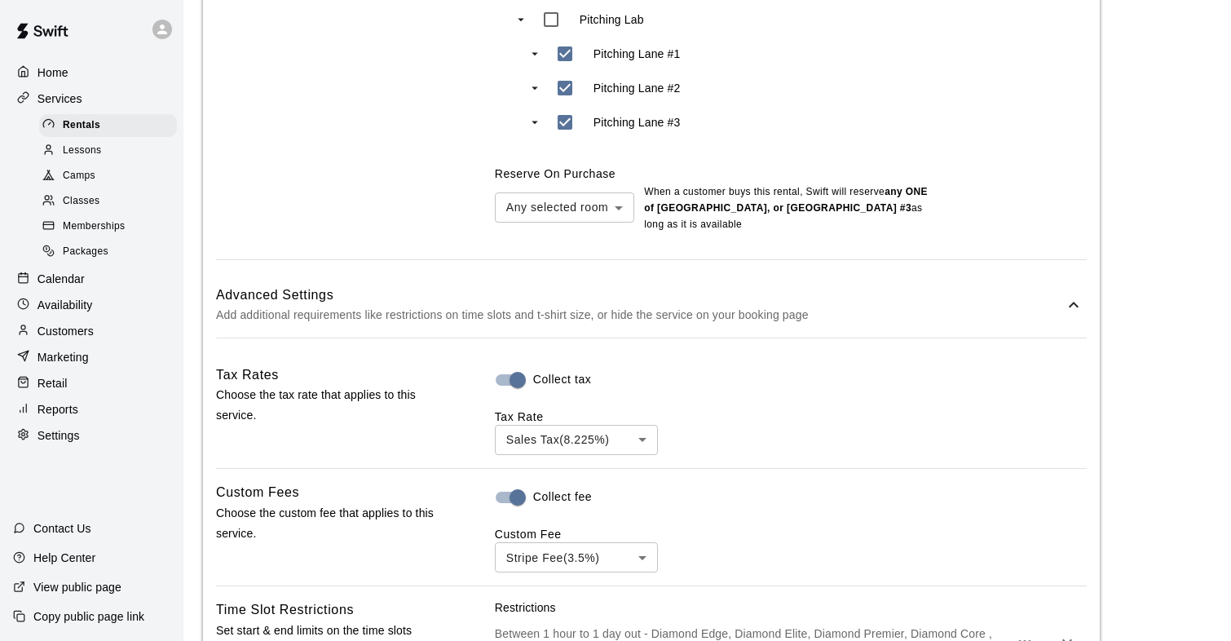
click at [458, 527] on div "Custom Fees Choose the custom fee that applies to this service. Collect fee Cus…" at bounding box center [651, 527] width 870 height 90
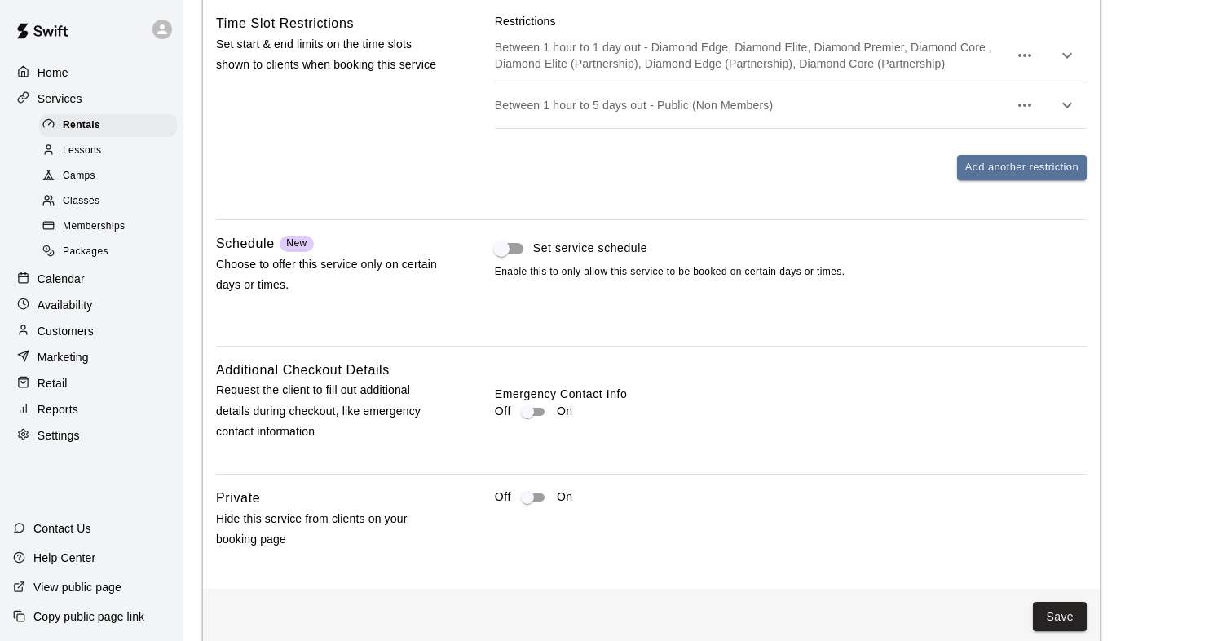
scroll to position [2402, 0]
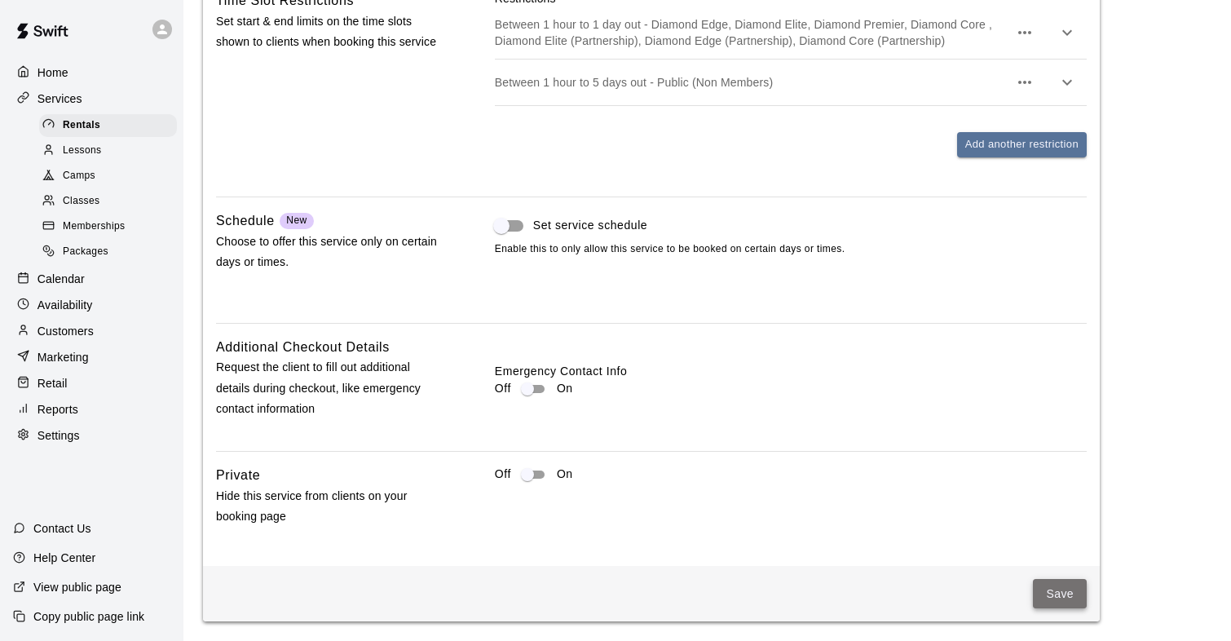
click at [1041, 588] on button "Save" at bounding box center [1060, 594] width 54 height 30
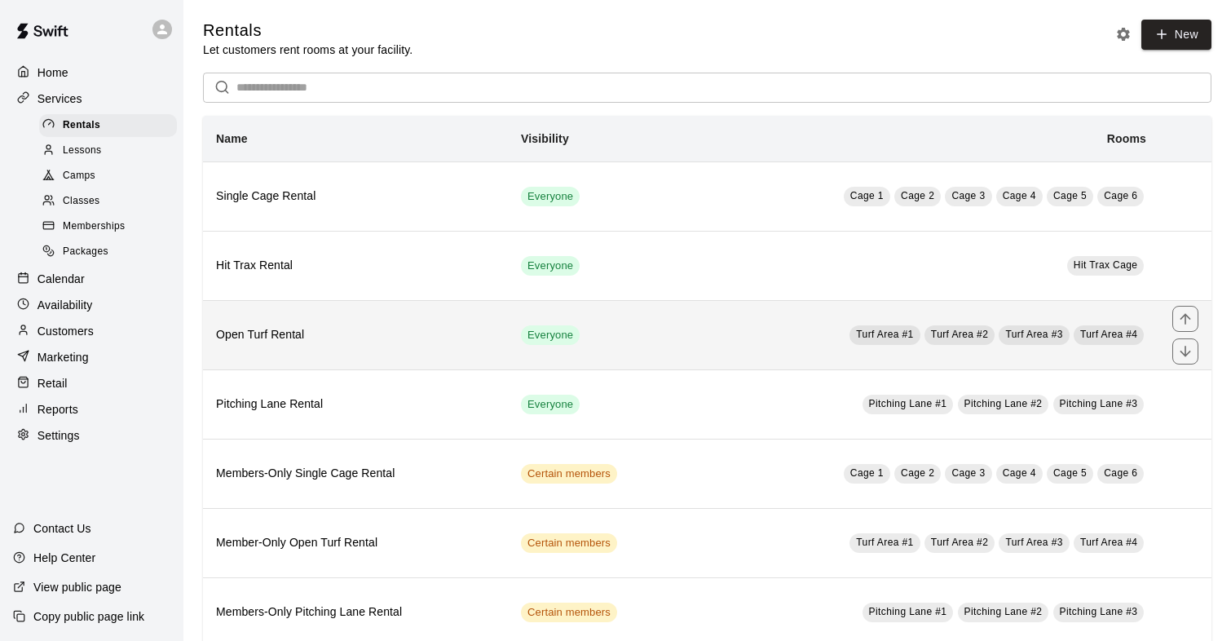
scroll to position [39, 0]
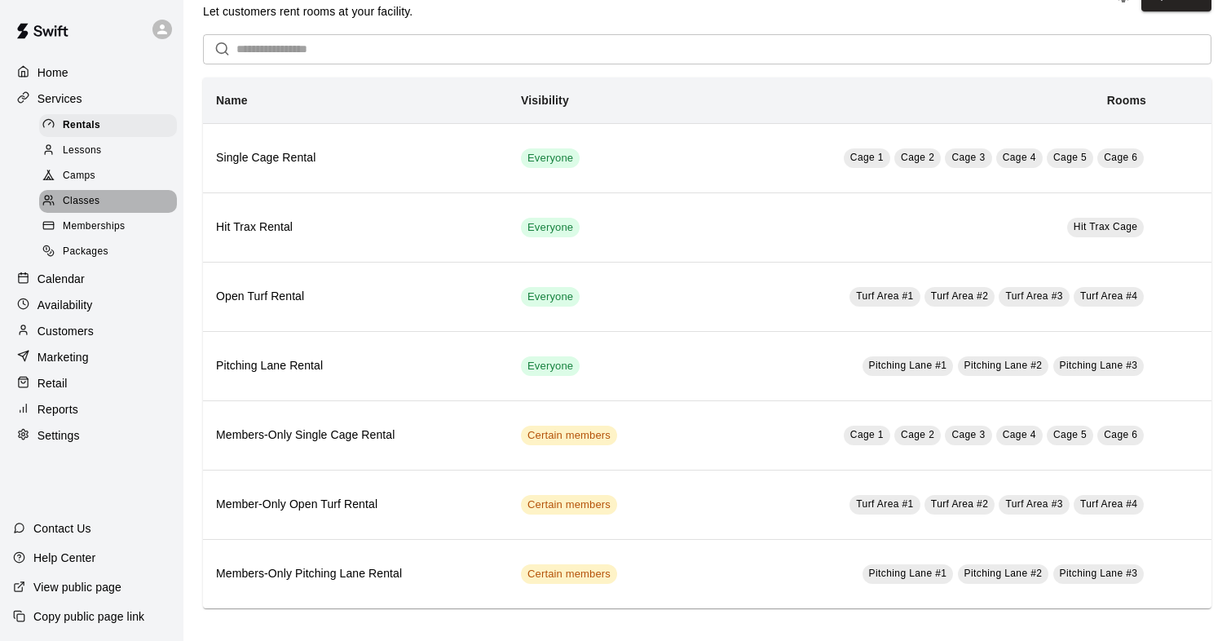
click at [103, 204] on div "Classes" at bounding box center [108, 201] width 138 height 23
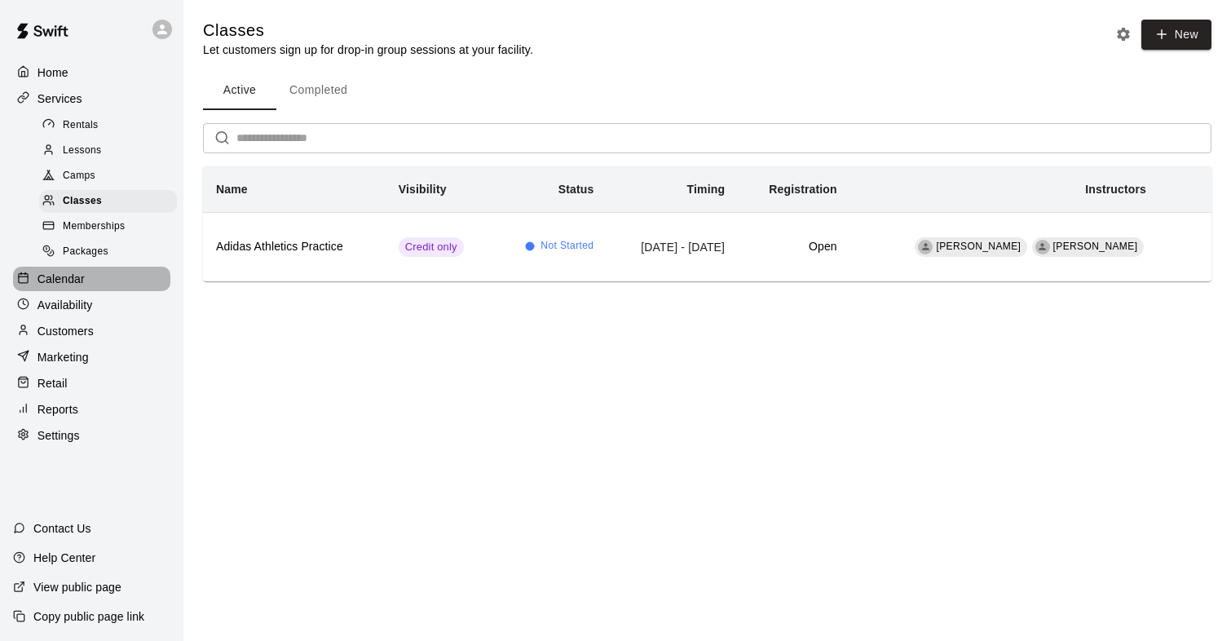
click at [77, 284] on p "Calendar" at bounding box center [60, 279] width 47 height 16
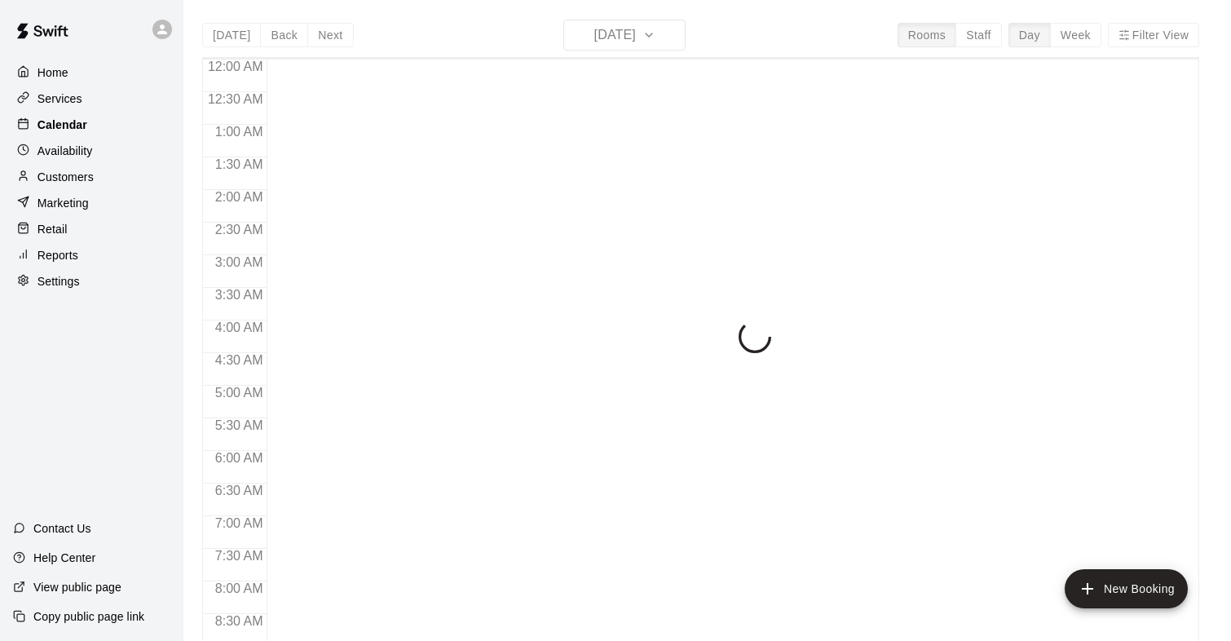
scroll to position [588, 0]
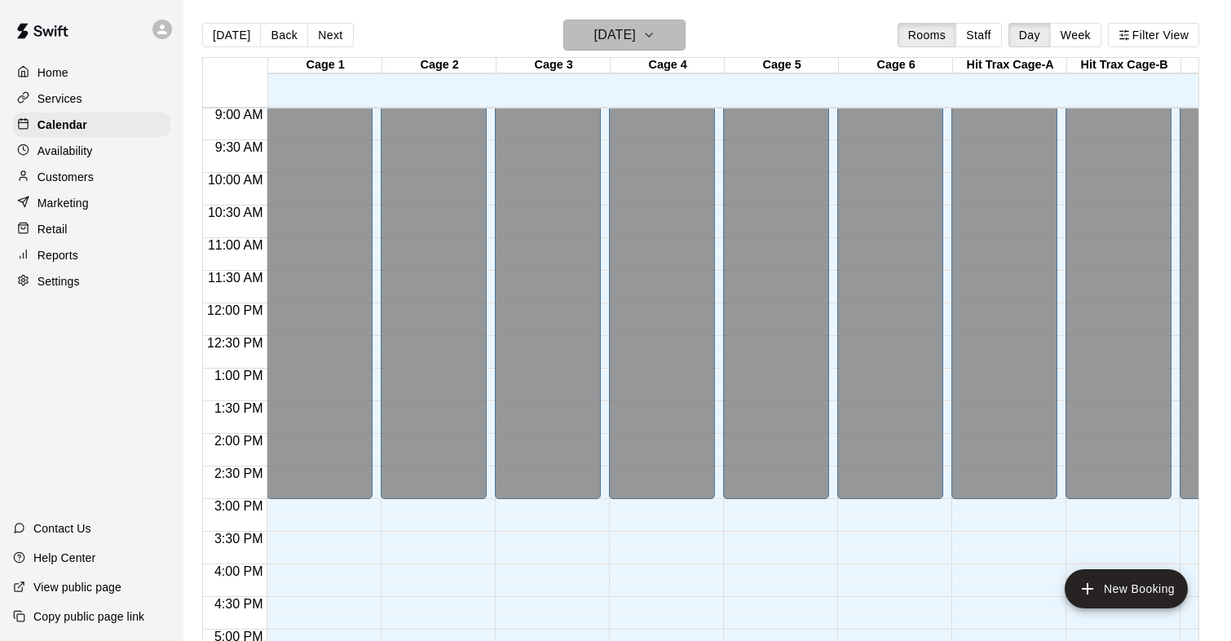
click at [655, 33] on icon "button" at bounding box center [648, 35] width 13 height 20
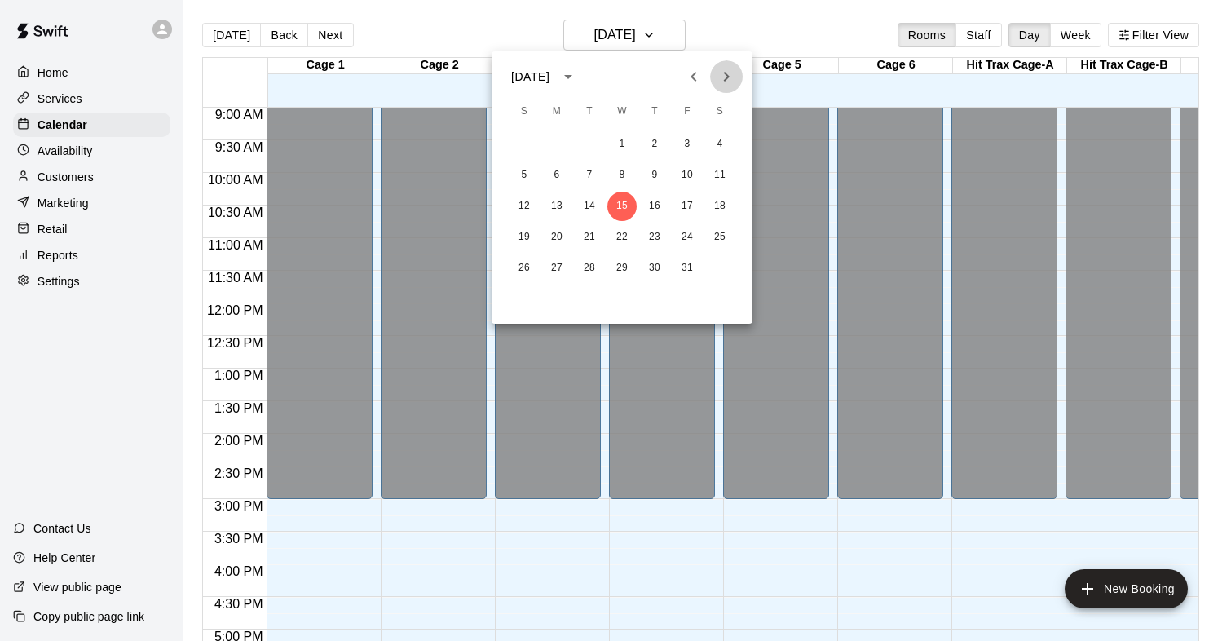
click at [734, 78] on icon "Next month" at bounding box center [726, 77] width 20 height 20
click at [557, 174] on button "3" at bounding box center [556, 175] width 29 height 29
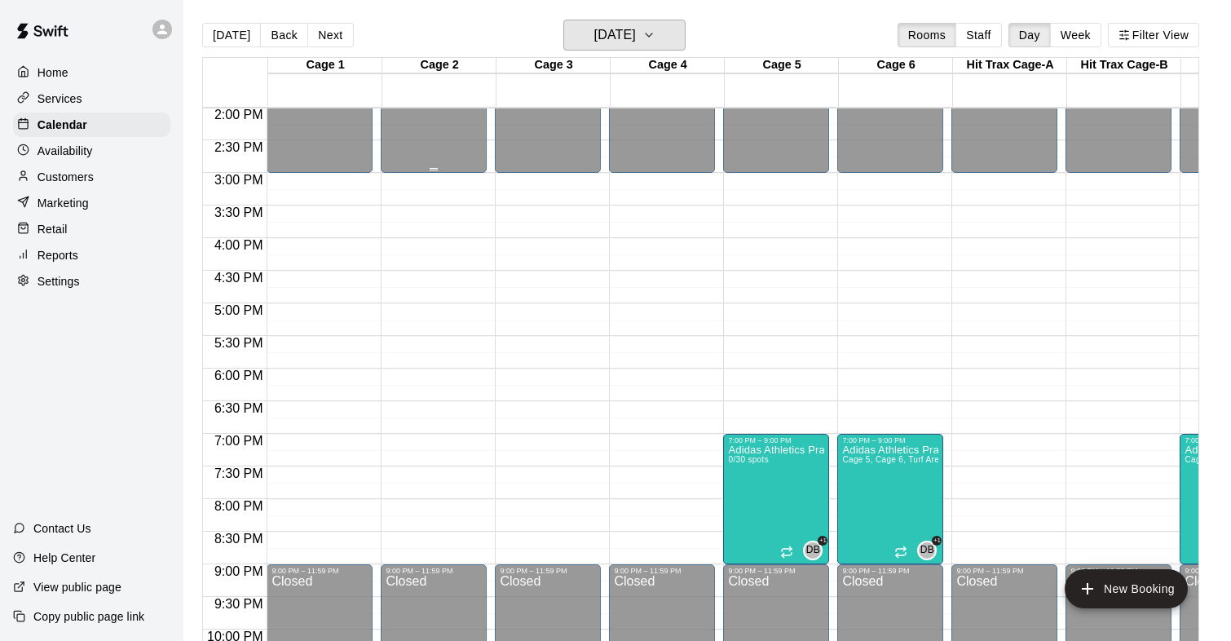
scroll to position [1015, 0]
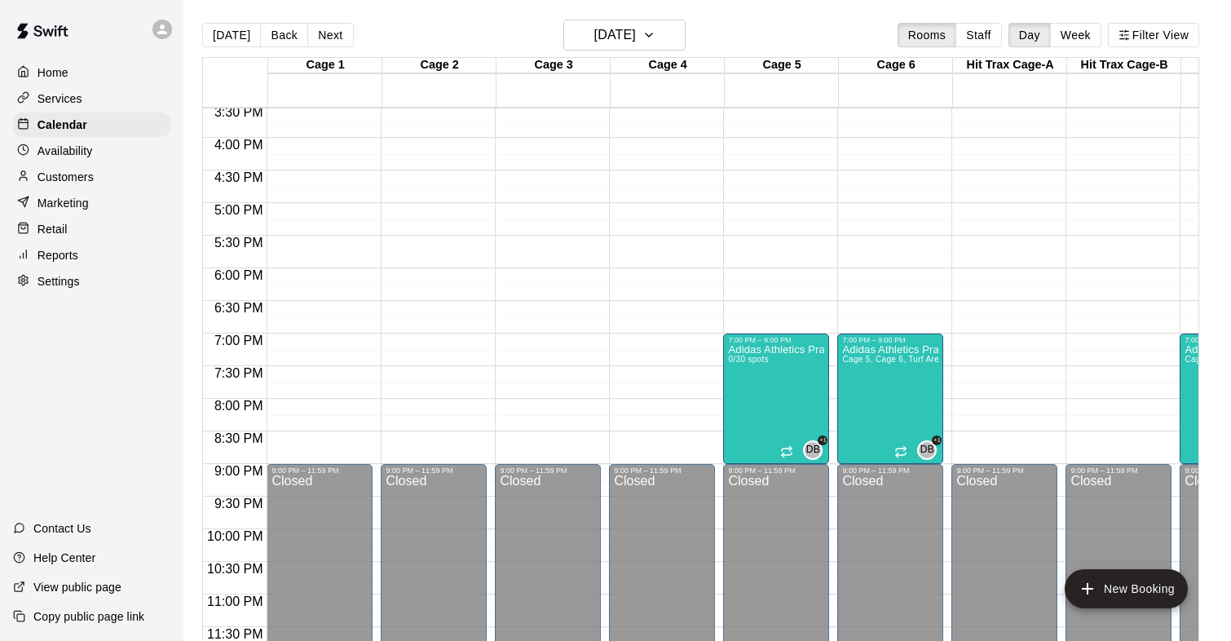
click at [136, 142] on div "Availability" at bounding box center [91, 151] width 157 height 24
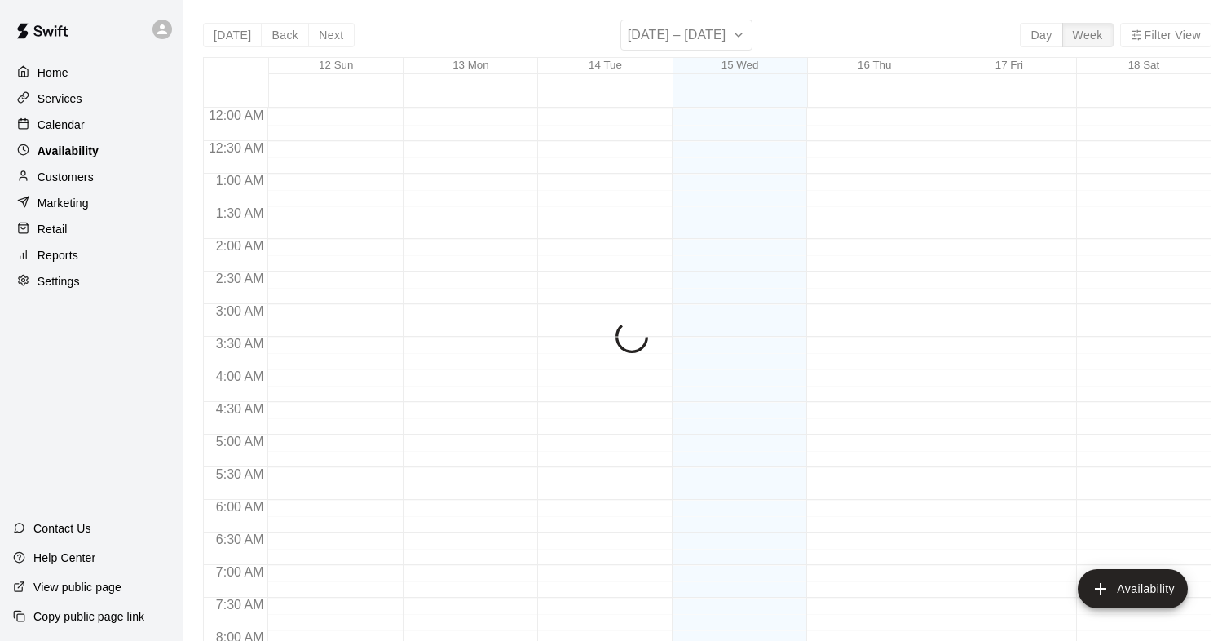
scroll to position [588, 0]
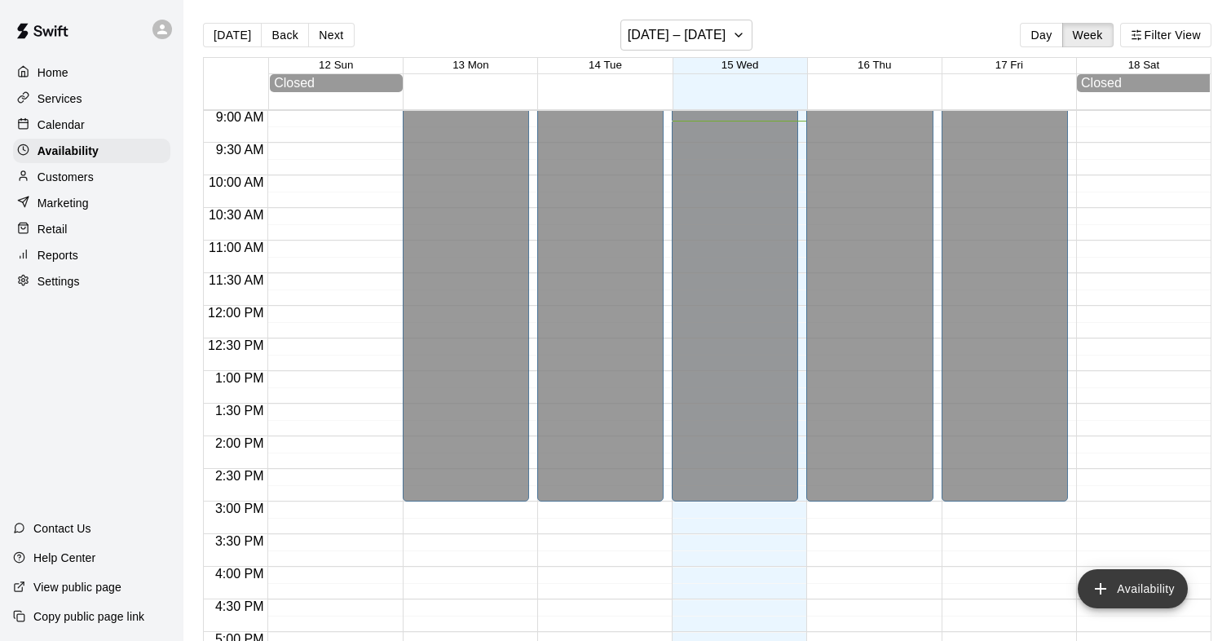
click at [1142, 586] on button "Availability" at bounding box center [1132, 588] width 110 height 39
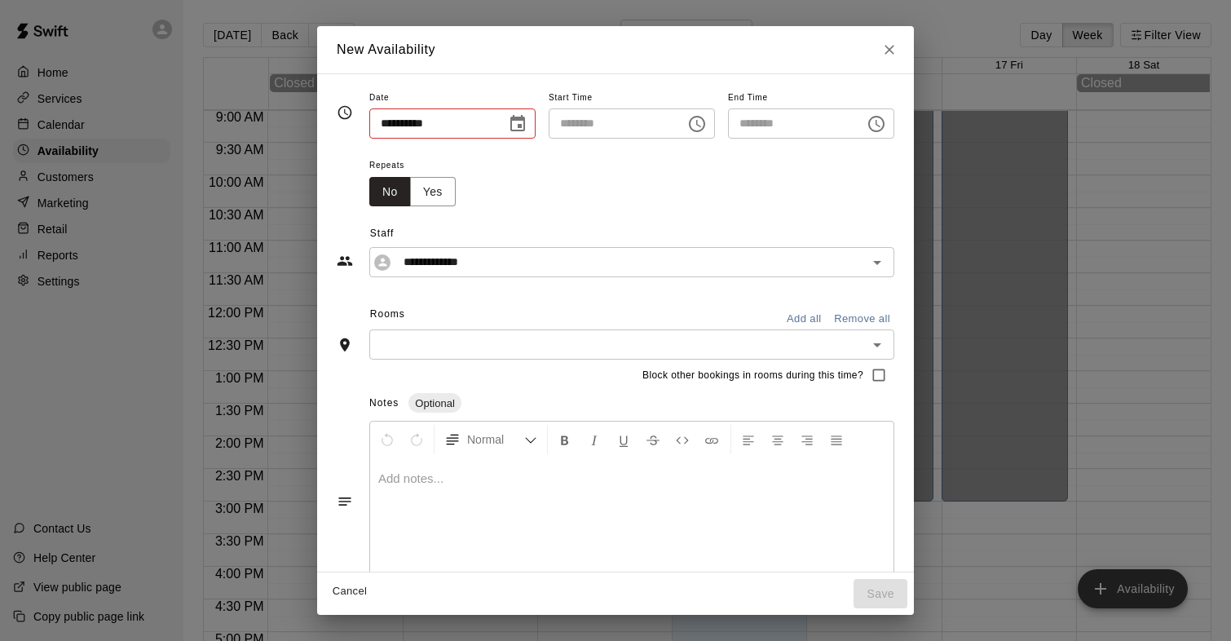
type input "**********"
type input "********"
click at [516, 127] on icon "Choose date, selected date is Oct 15, 2025" at bounding box center [517, 123] width 15 height 16
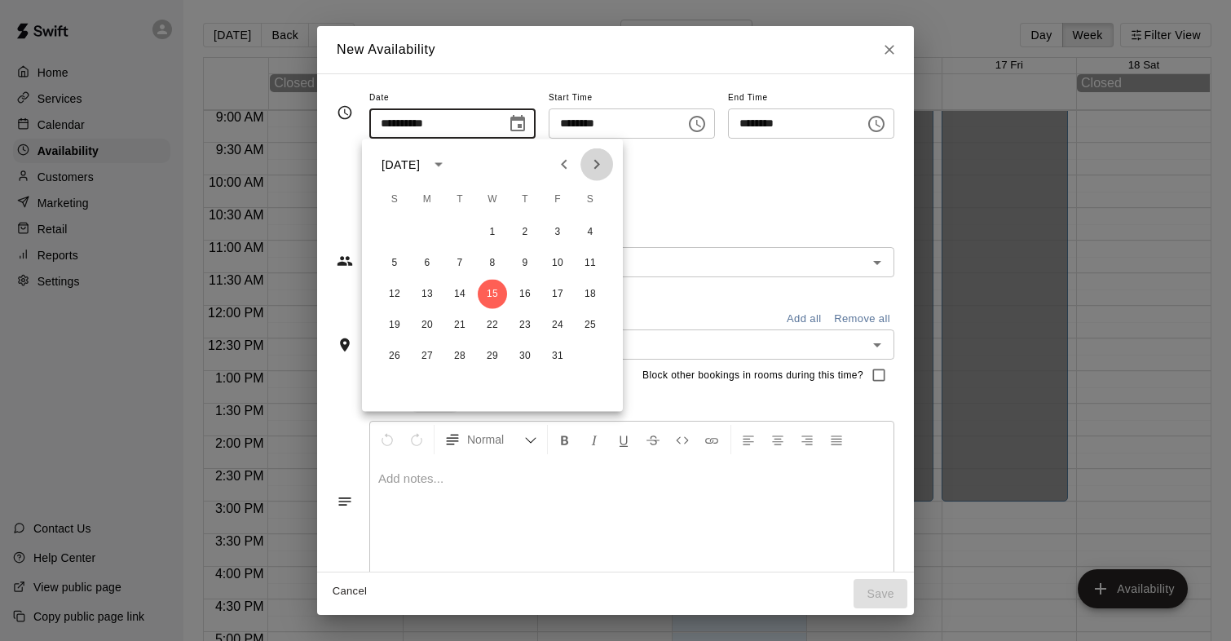
click at [595, 156] on icon "Next month" at bounding box center [597, 165] width 20 height 20
click at [430, 253] on button "3" at bounding box center [426, 263] width 29 height 29
type input "**********"
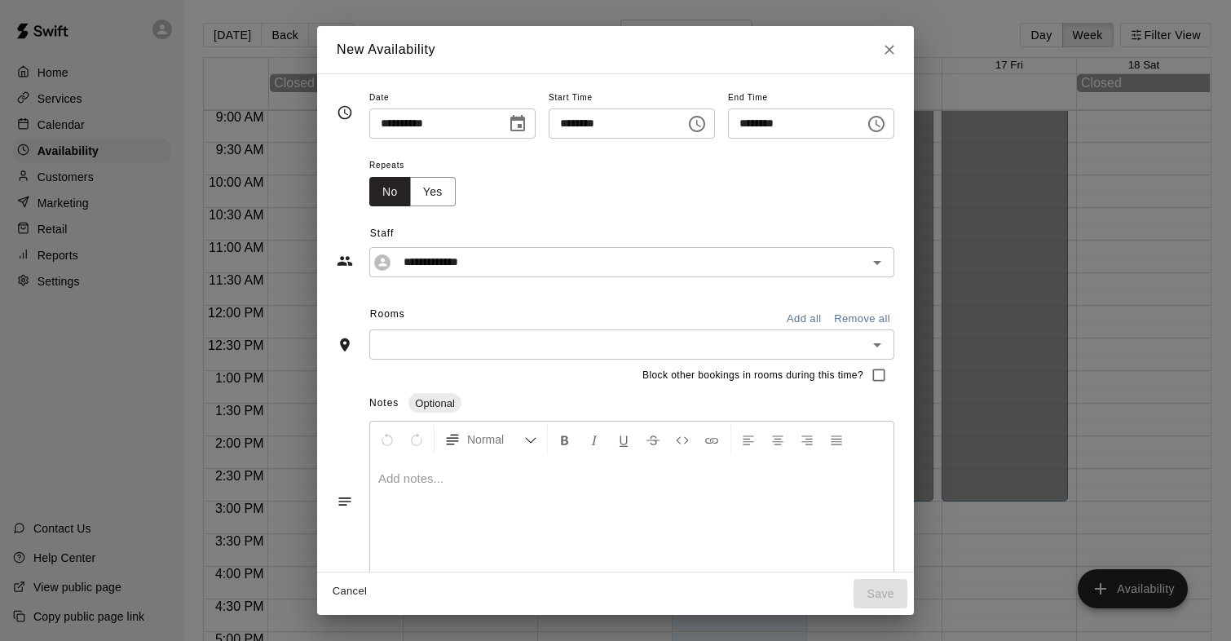
click at [636, 128] on input "********" at bounding box center [612, 123] width 126 height 30
click at [609, 123] on input "********" at bounding box center [612, 123] width 126 height 30
click at [596, 123] on input "********" at bounding box center [612, 123] width 126 height 30
type input "********"
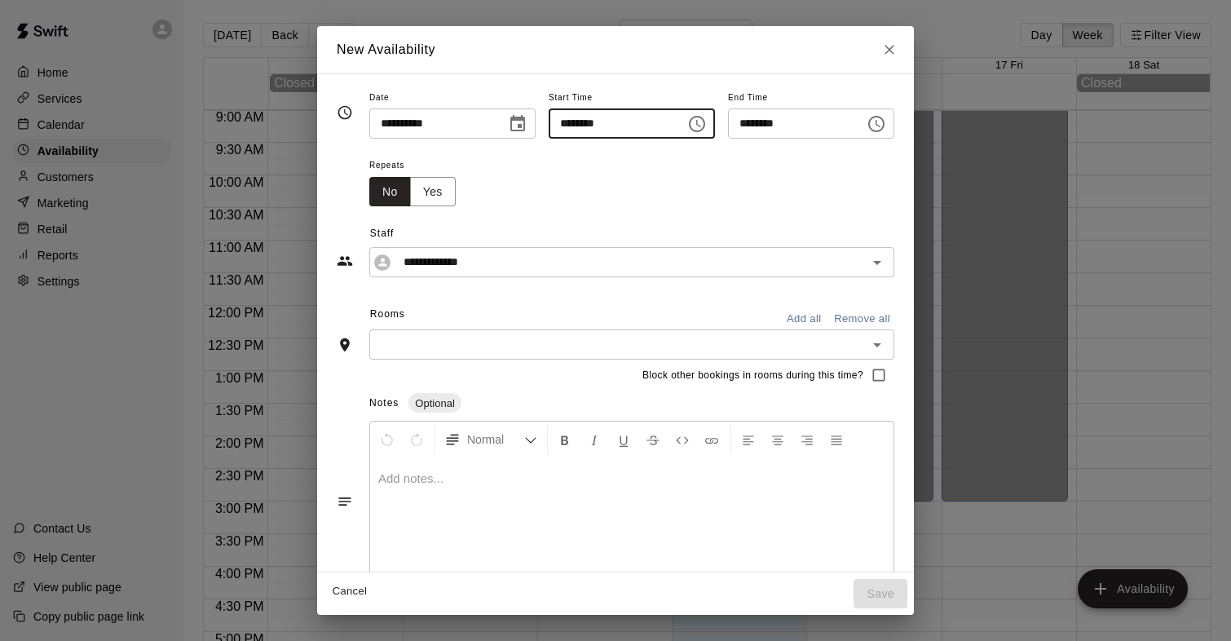
type input "********"
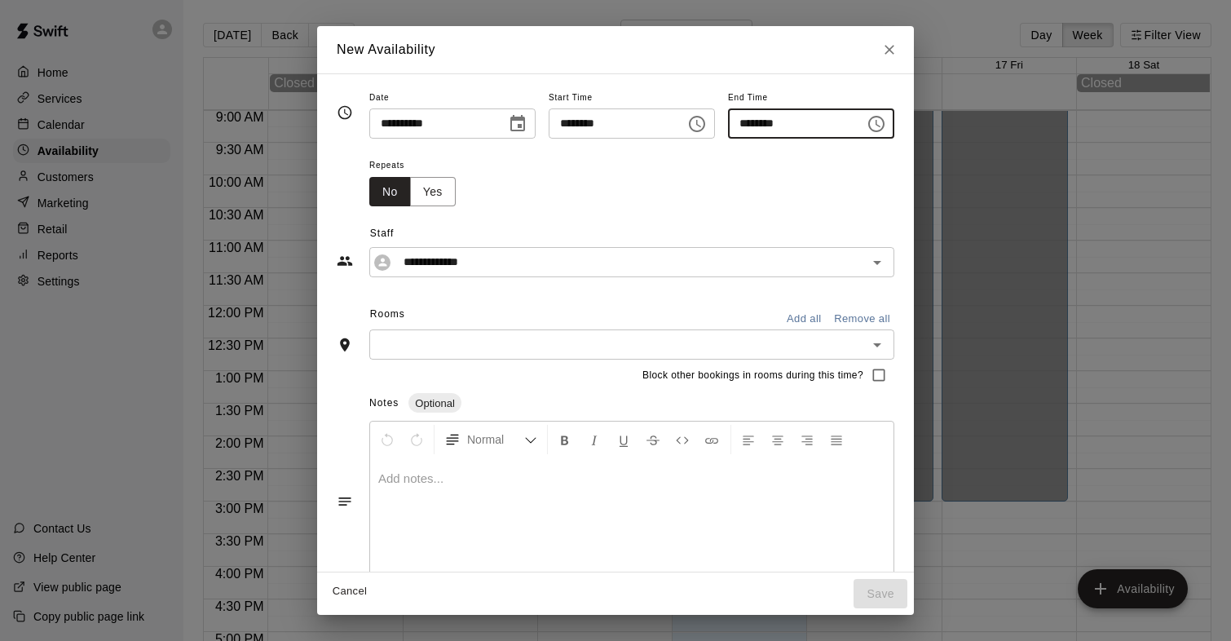
click at [755, 125] on input "********" at bounding box center [791, 123] width 126 height 30
type input "********"
click at [754, 175] on div "Repeats No Yes" at bounding box center [631, 180] width 525 height 51
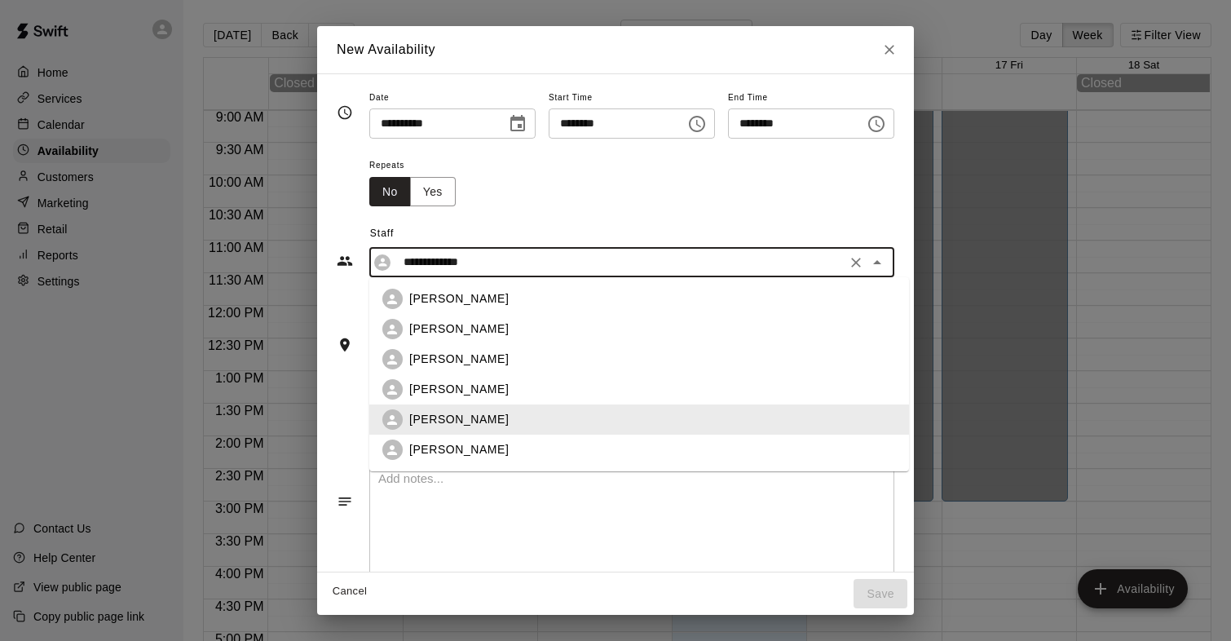
click at [548, 267] on input "**********" at bounding box center [619, 262] width 444 height 20
click at [879, 262] on icon "Close" at bounding box center [877, 263] width 20 height 20
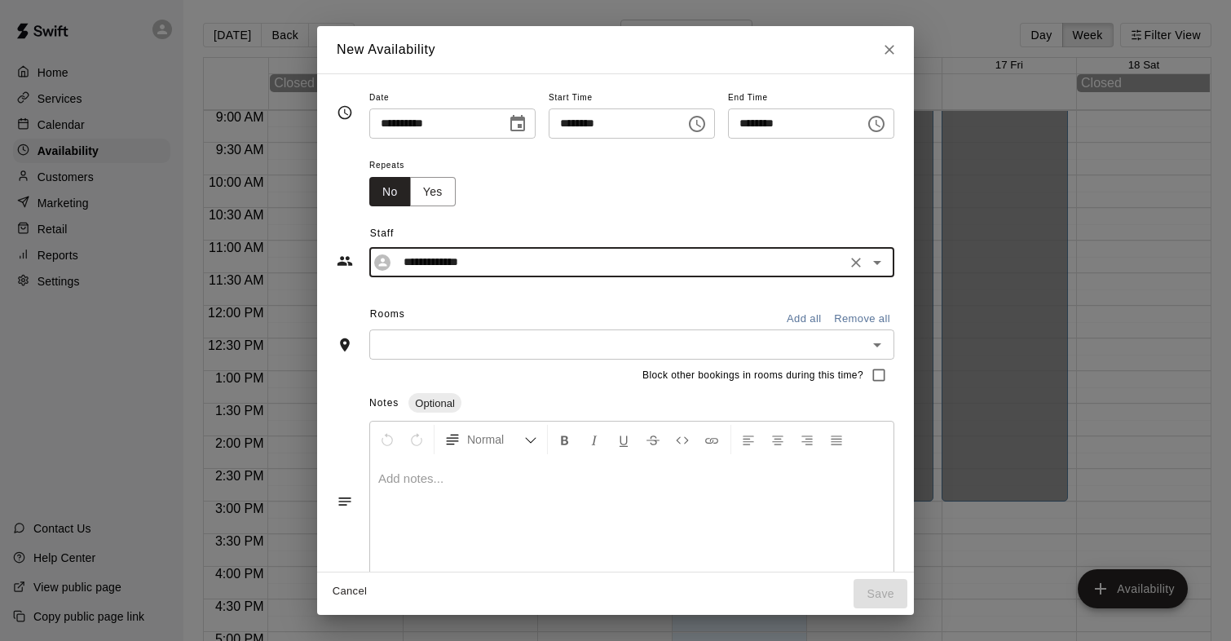
click at [887, 261] on icon "Open" at bounding box center [877, 263] width 20 height 20
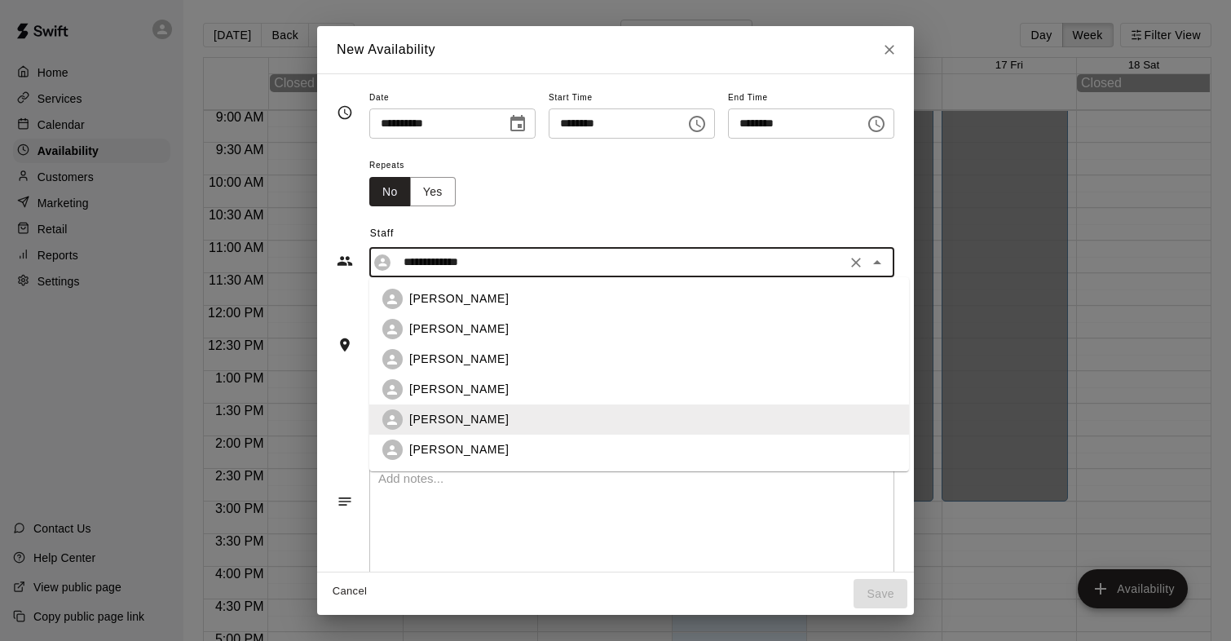
click at [553, 302] on div "Bryan Austin" at bounding box center [652, 298] width 487 height 17
type input "**********"
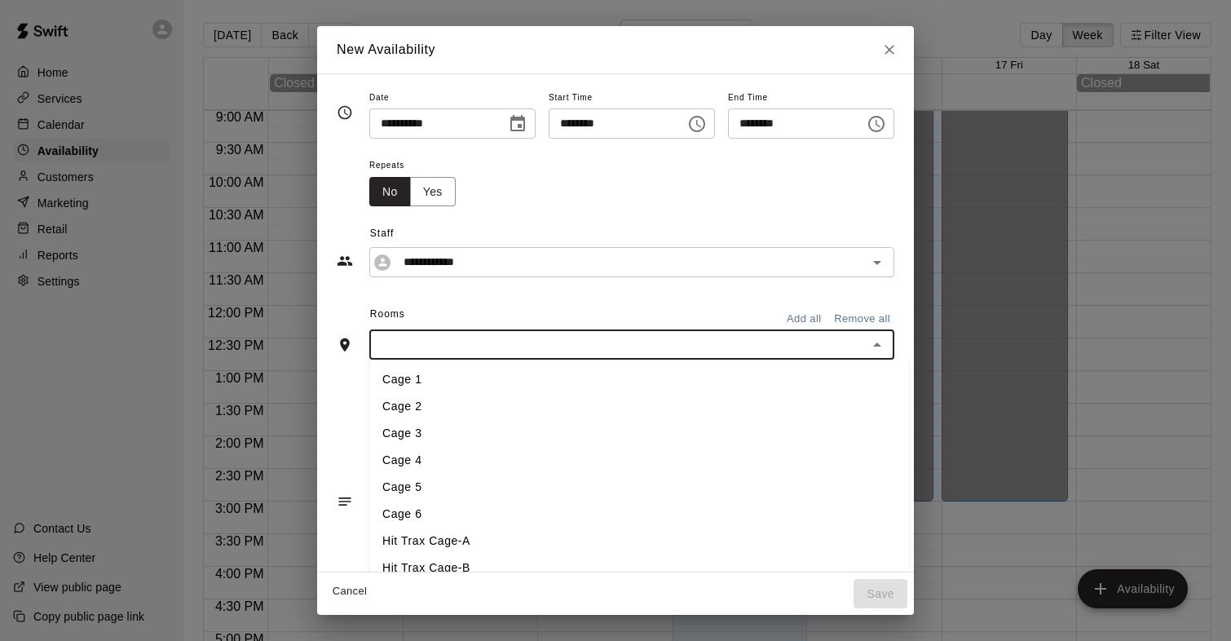
click at [476, 351] on input "text" at bounding box center [618, 344] width 488 height 20
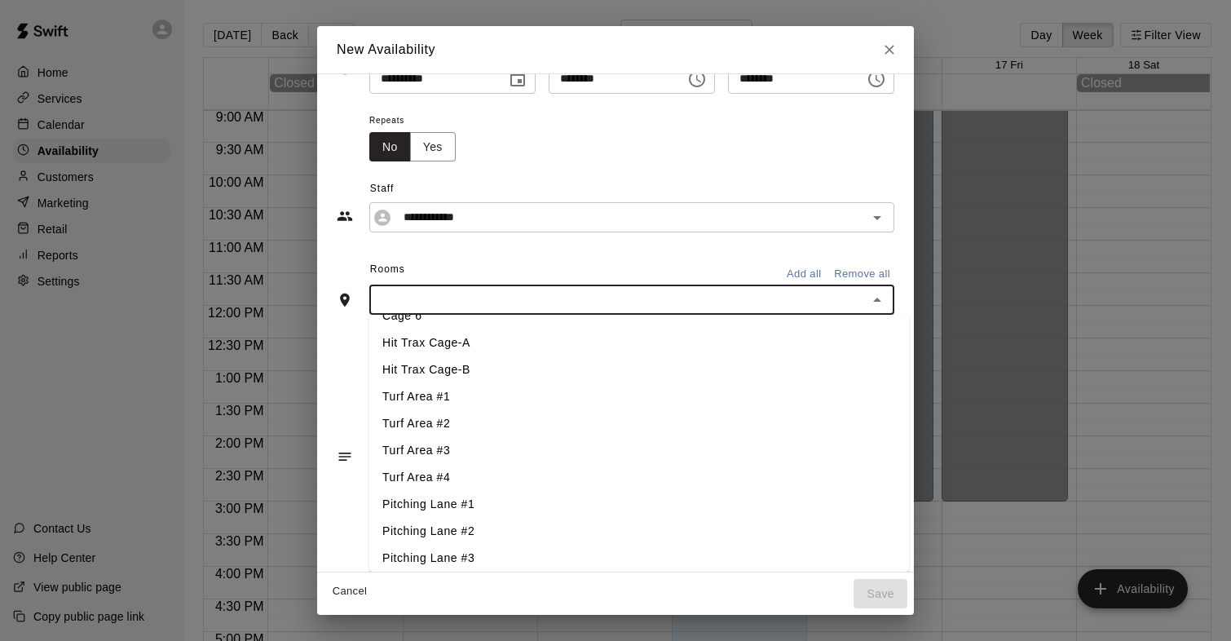
scroll to position [160, 0]
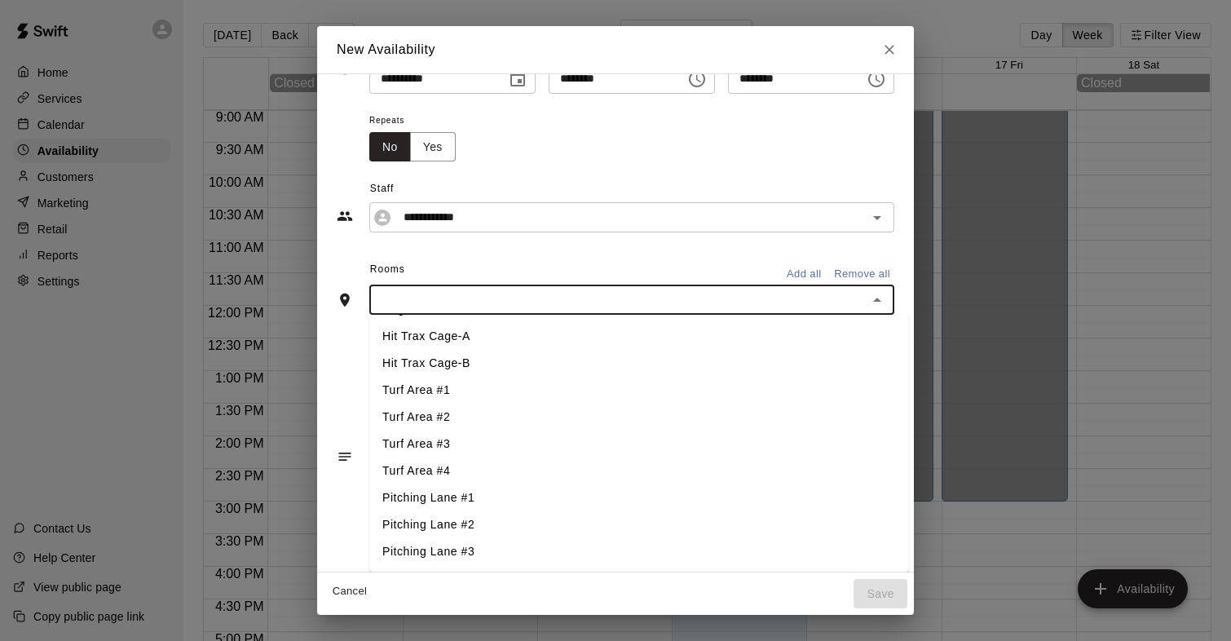
click at [413, 491] on li "Pitching Lane #1" at bounding box center [639, 497] width 540 height 27
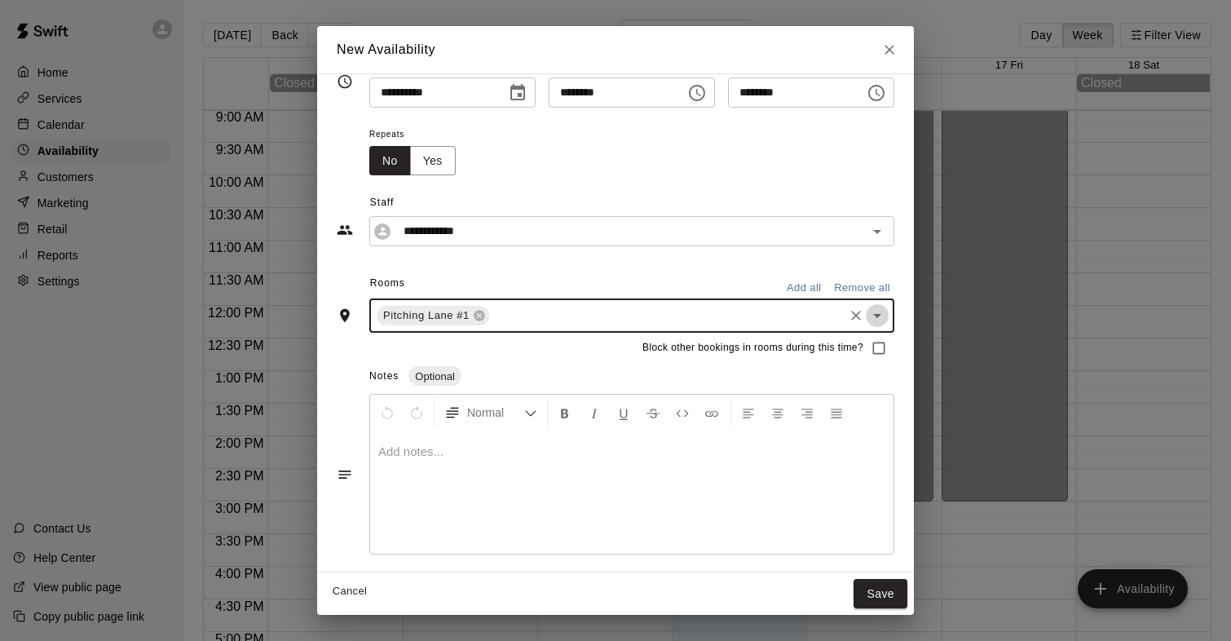
click at [886, 318] on icon "Open" at bounding box center [877, 316] width 20 height 20
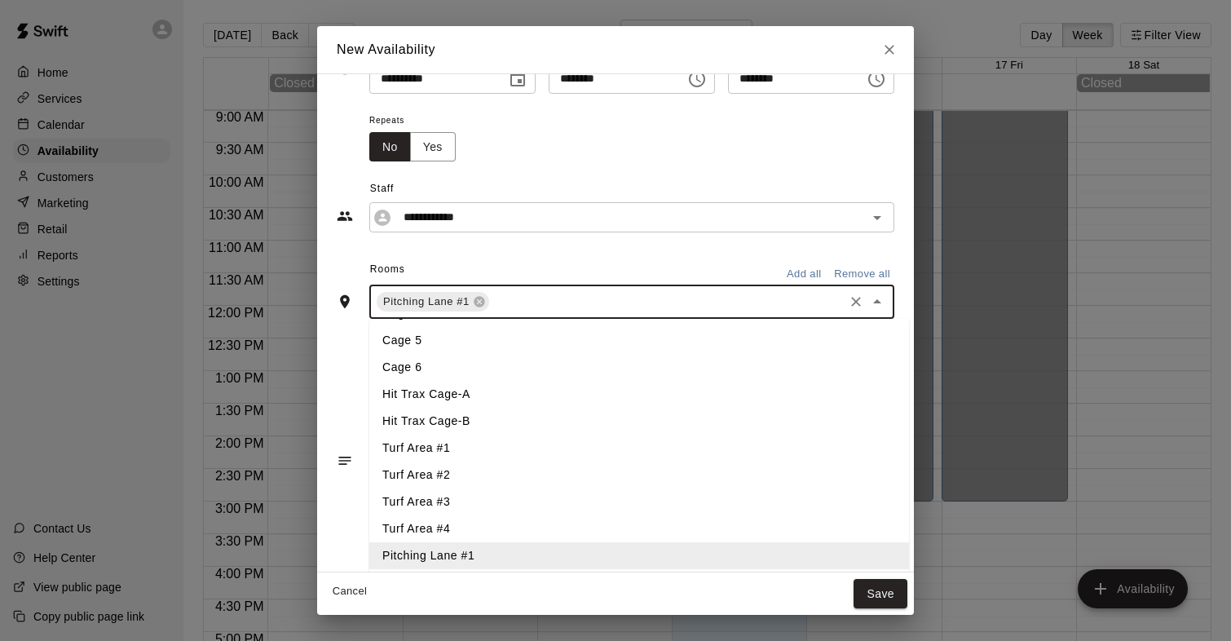
scroll to position [143, 0]
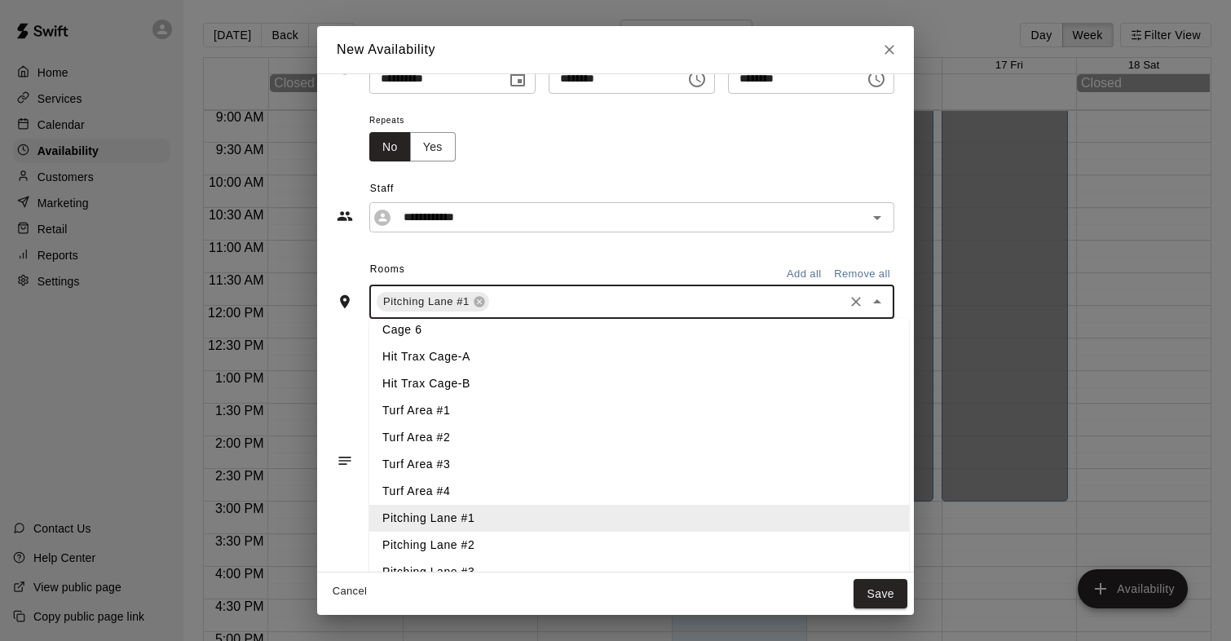
click at [438, 538] on li "Pitching Lane #2" at bounding box center [639, 544] width 540 height 27
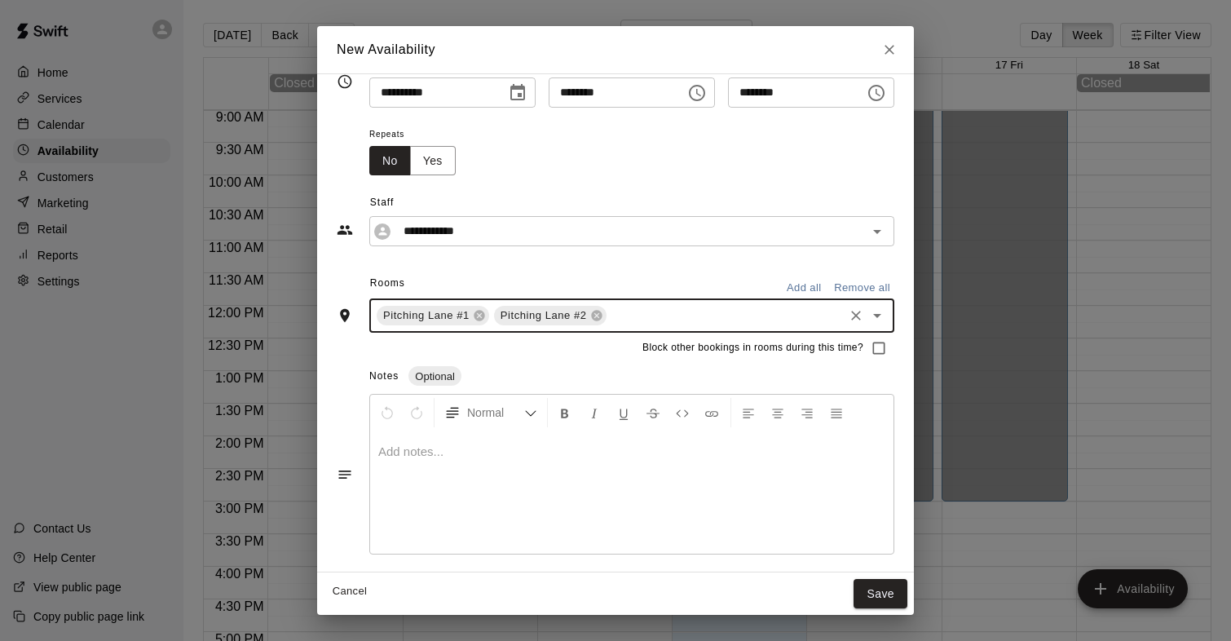
click at [881, 323] on icon "Open" at bounding box center [877, 316] width 20 height 20
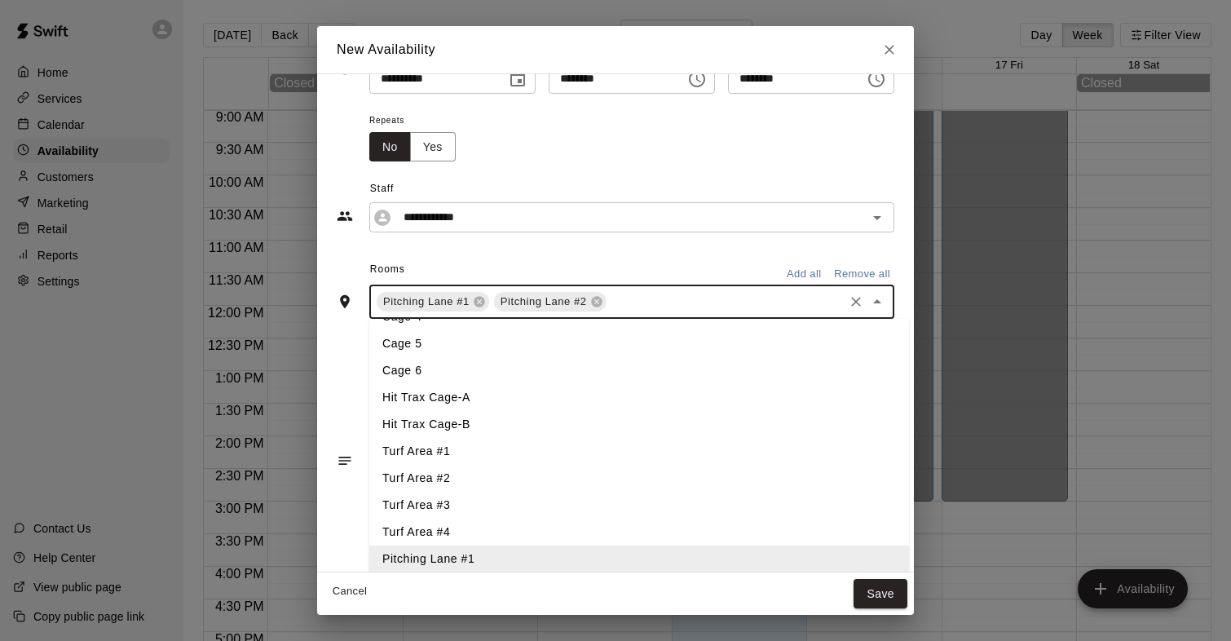
scroll to position [160, 0]
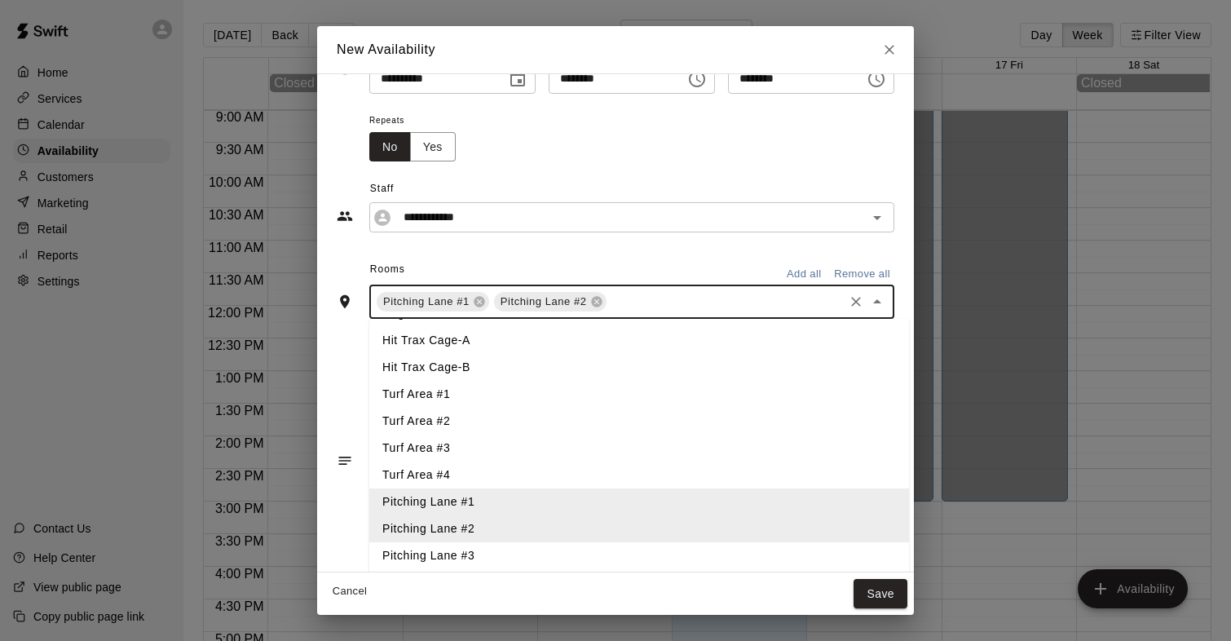
click at [460, 555] on li "Pitching Lane #3" at bounding box center [639, 555] width 540 height 27
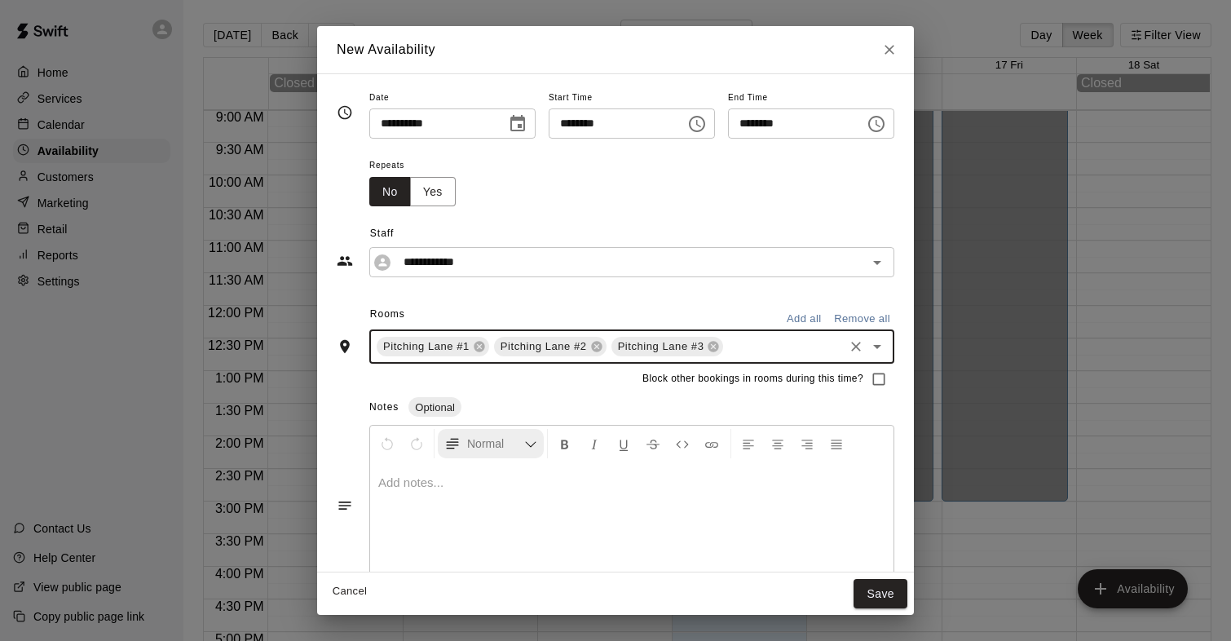
scroll to position [22, 0]
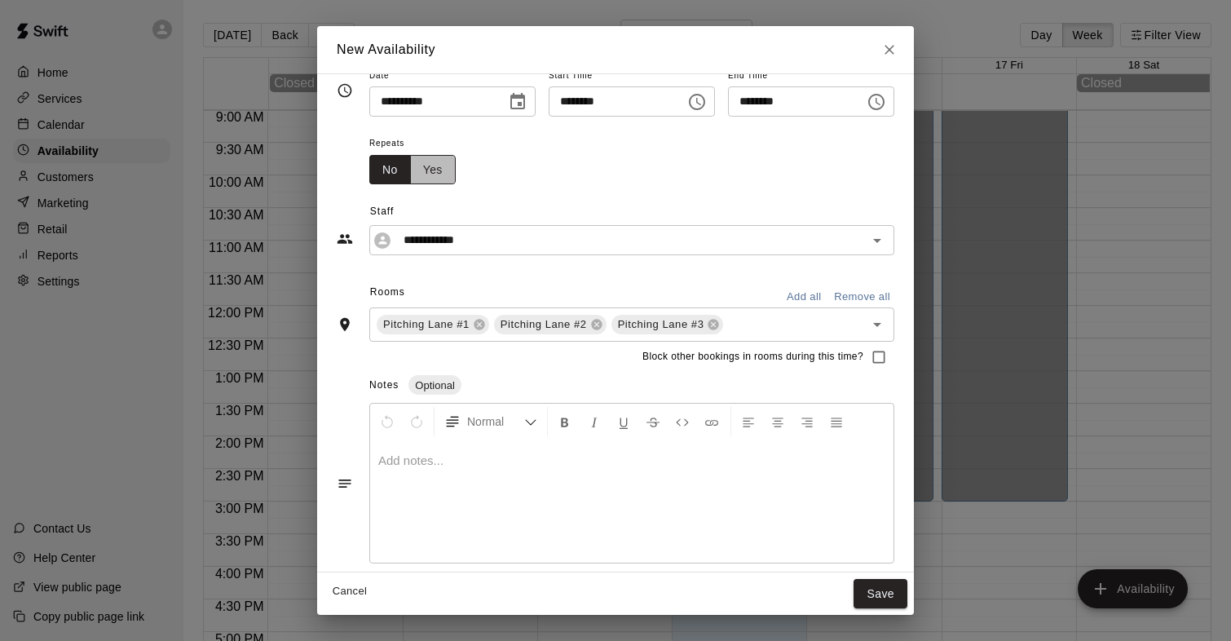
click at [422, 172] on button "Yes" at bounding box center [433, 170] width 46 height 30
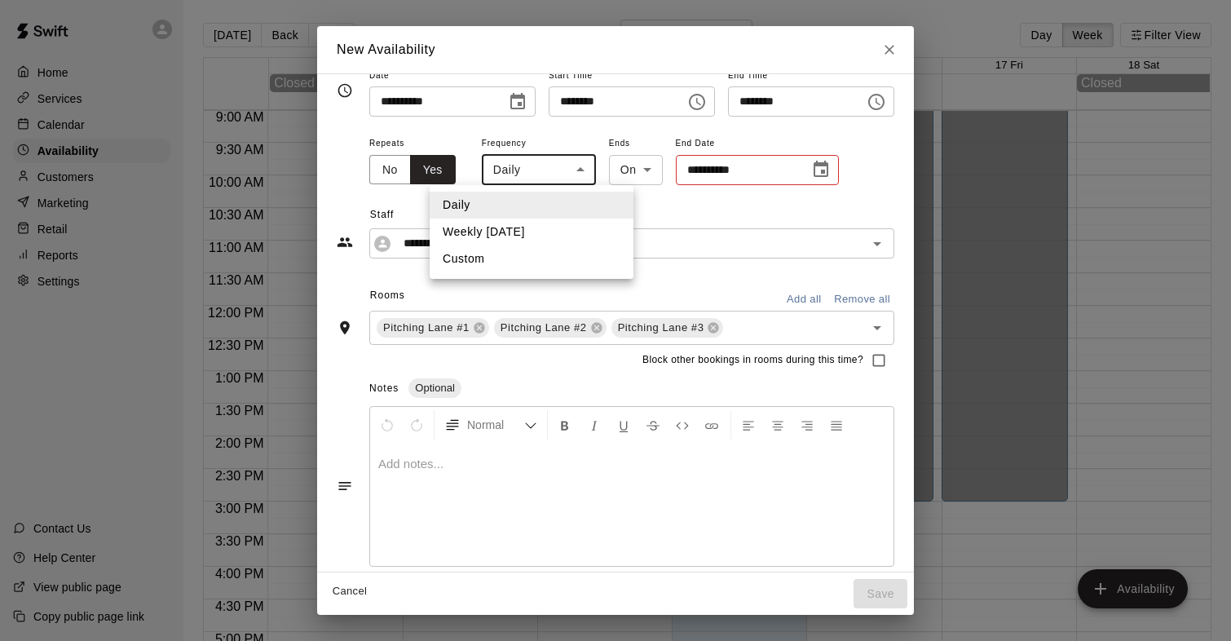
click at [502, 173] on body "Home Services Calendar Availability Customers Marketing Retail Reports Settings…" at bounding box center [615, 333] width 1231 height 667
click at [517, 90] on div at bounding box center [615, 320] width 1231 height 641
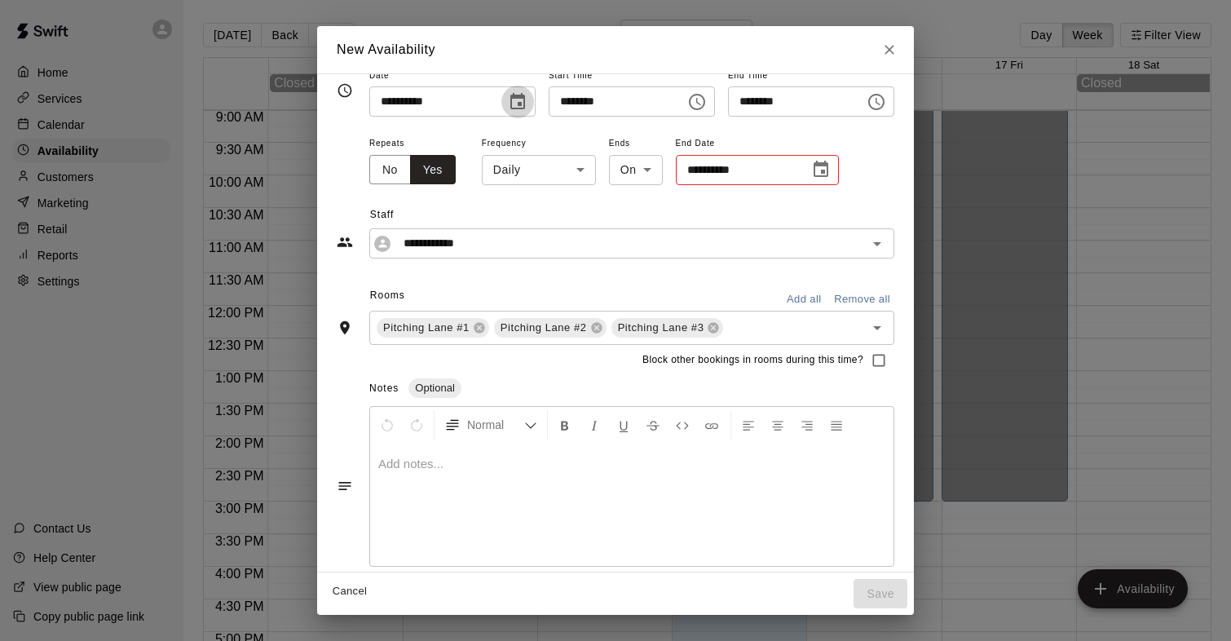
click at [517, 98] on icon "Choose date, selected date is Nov 3, 2025" at bounding box center [517, 101] width 15 height 16
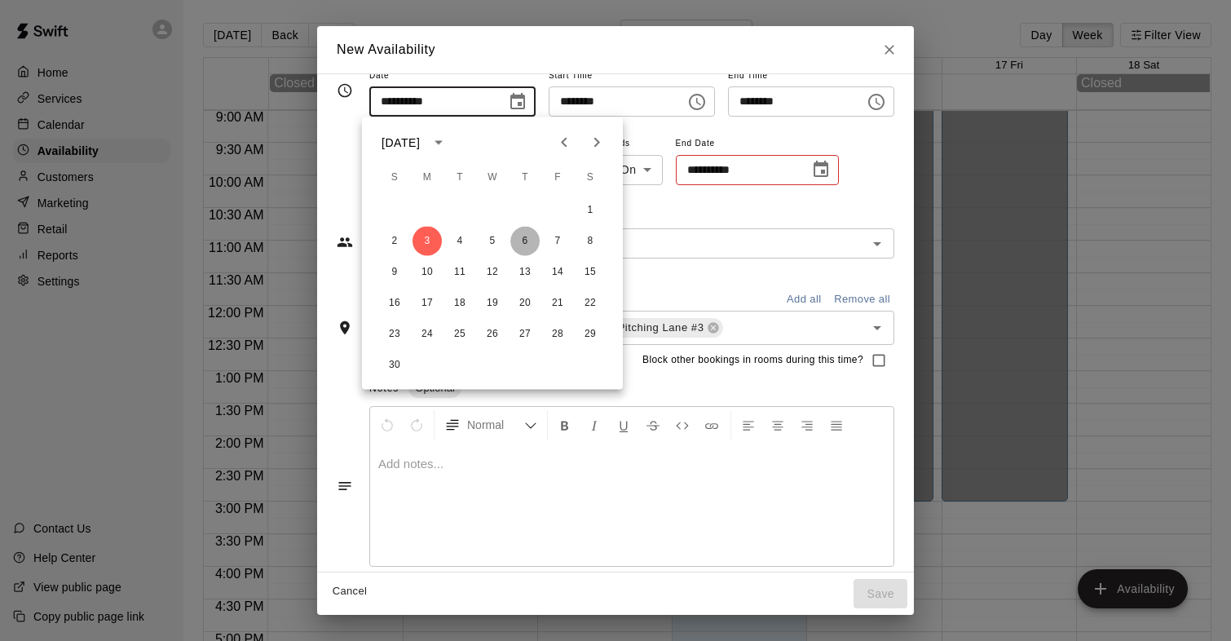
click at [528, 243] on button "6" at bounding box center [524, 241] width 29 height 29
type input "**********"
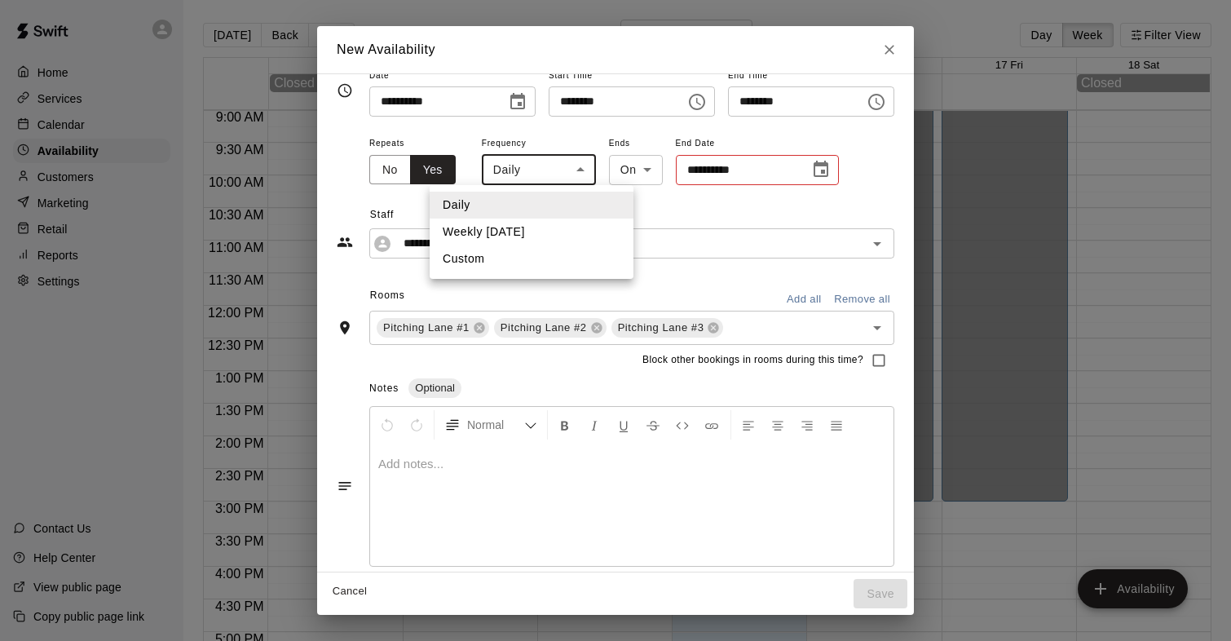
click at [533, 169] on body "Home Services Calendar Availability Customers Marketing Retail Reports Settings…" at bounding box center [615, 333] width 1231 height 667
click at [512, 239] on li "Weekly on Thursday" at bounding box center [532, 231] width 204 height 27
type input "******"
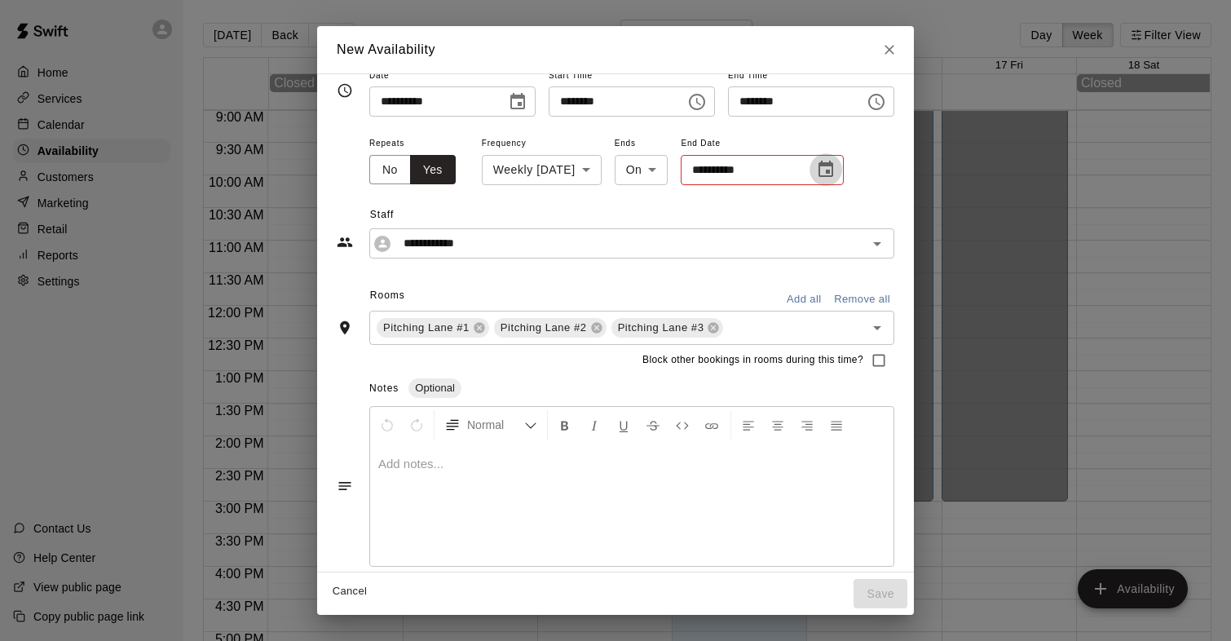
click at [835, 169] on icon "Choose date" at bounding box center [826, 170] width 20 height 20
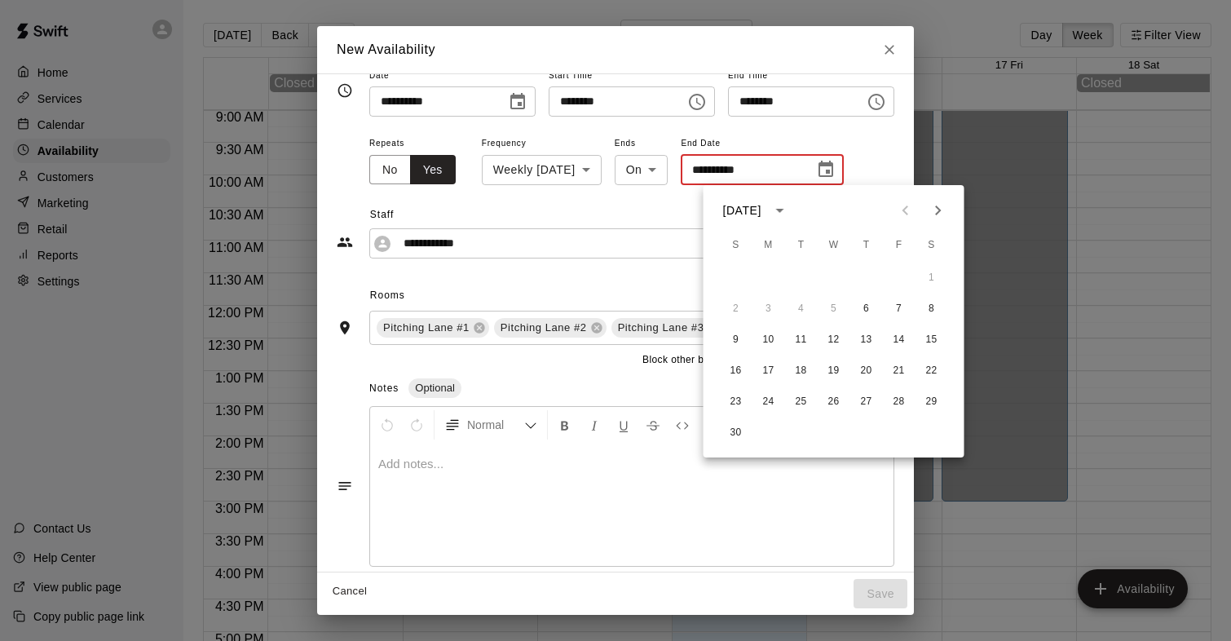
click at [941, 206] on icon "Next month" at bounding box center [938, 210] width 20 height 20
click at [910, 206] on icon "Previous month" at bounding box center [906, 210] width 20 height 20
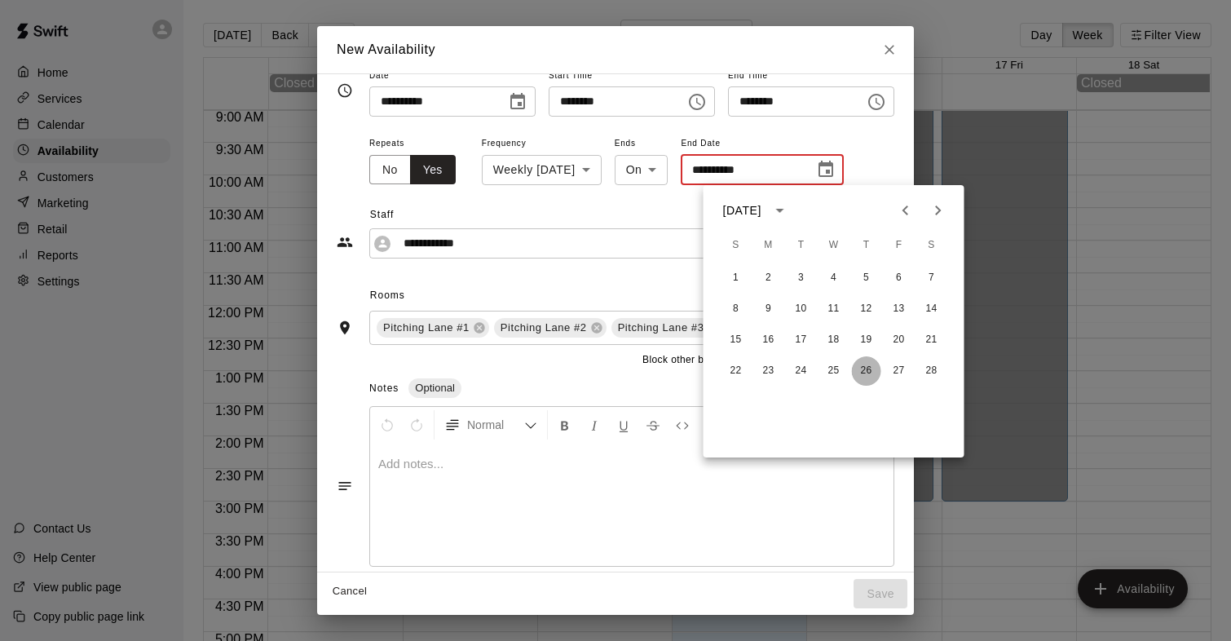
click at [866, 372] on button "26" at bounding box center [866, 370] width 29 height 29
type input "**********"
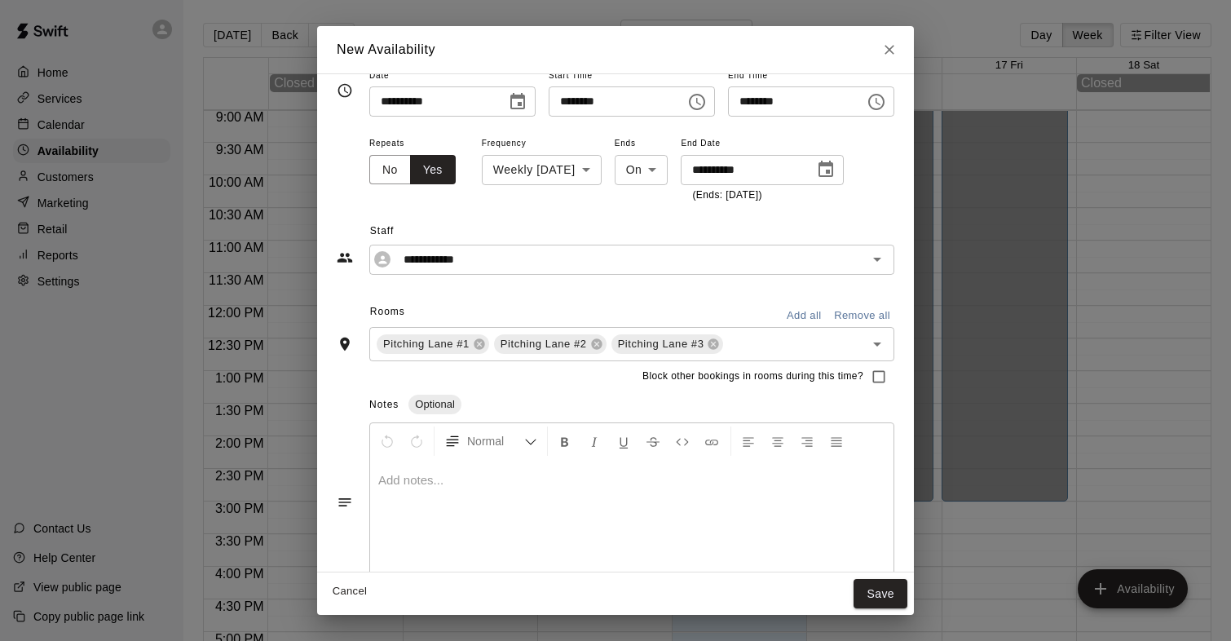
click at [613, 214] on div "**********" at bounding box center [615, 239] width 557 height 71
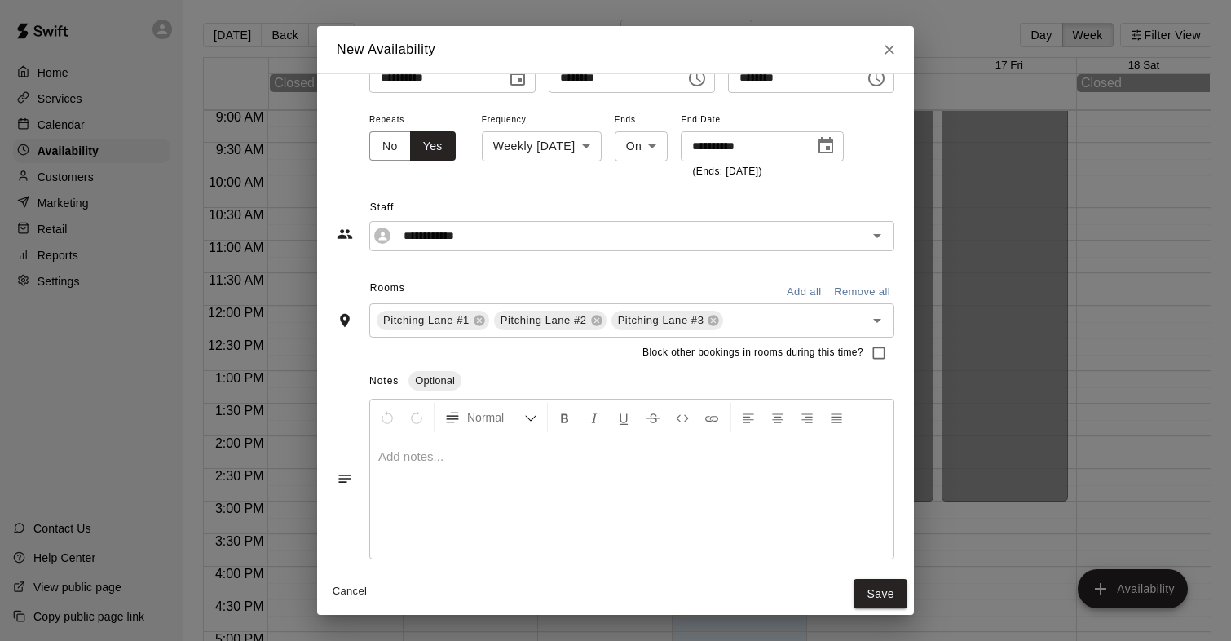
scroll to position [51, 0]
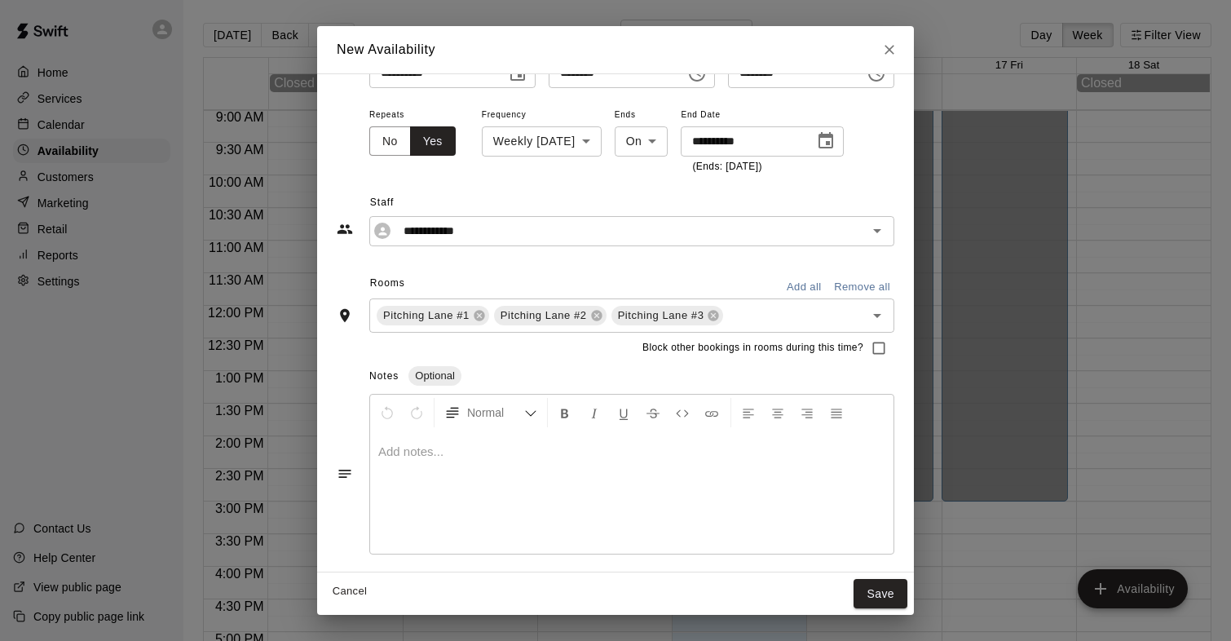
click at [392, 469] on div at bounding box center [631, 492] width 523 height 122
click at [407, 569] on div "**********" at bounding box center [615, 322] width 597 height 499
click at [887, 584] on button "Save" at bounding box center [880, 594] width 54 height 30
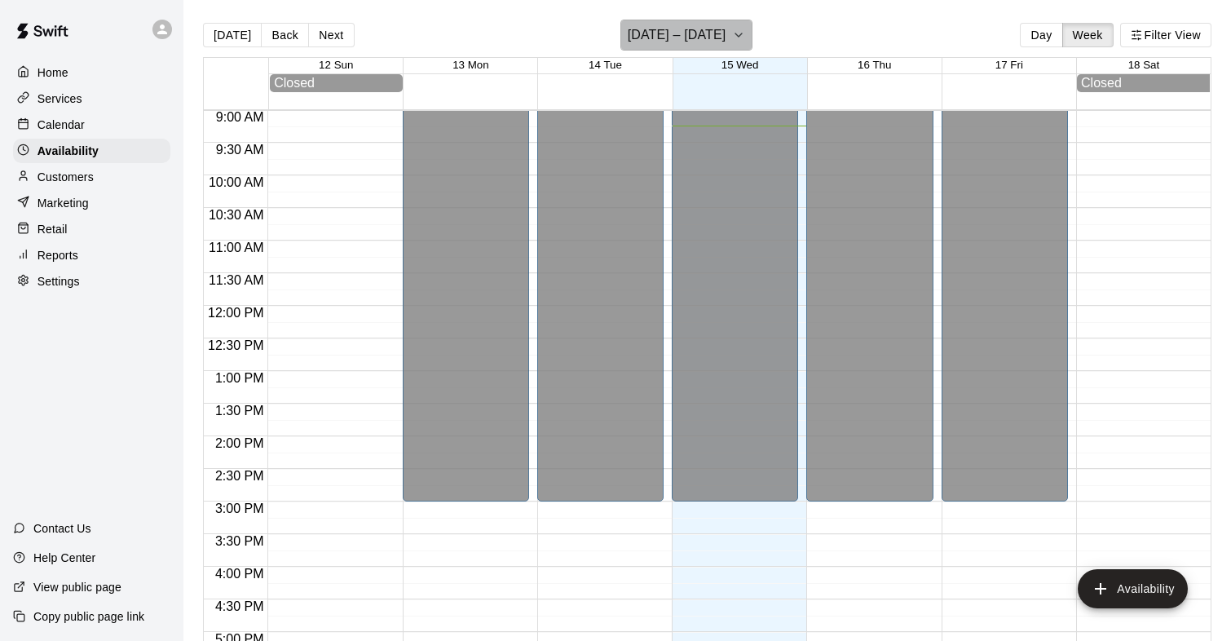
click at [723, 37] on button "October 12 – 18" at bounding box center [686, 35] width 133 height 31
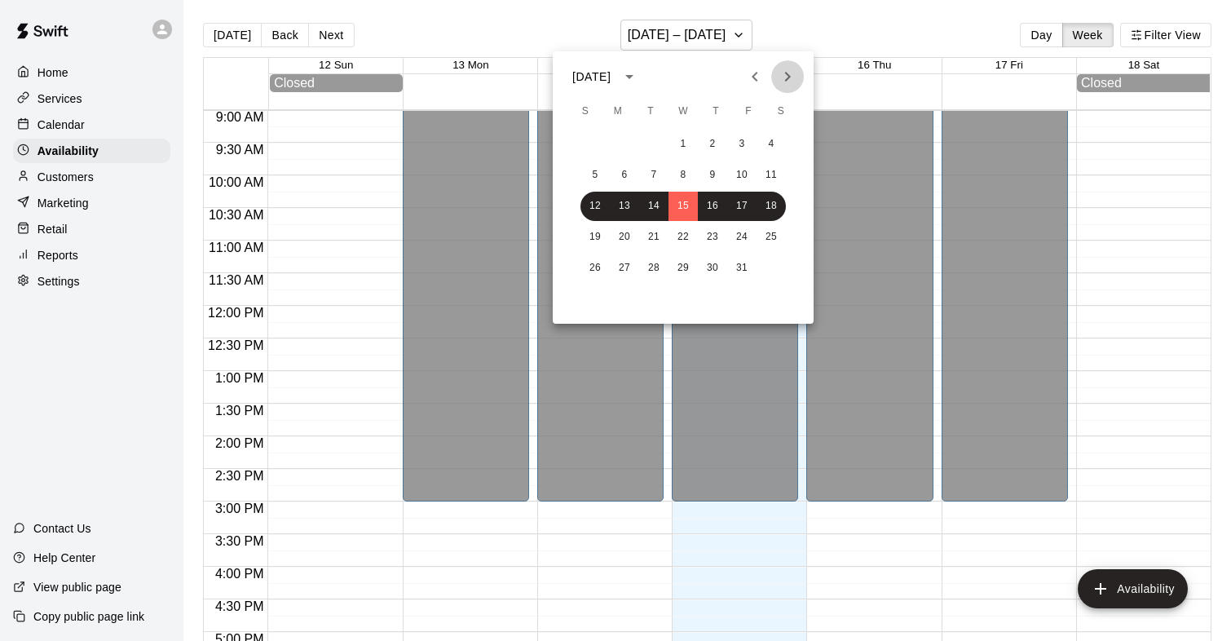
click at [789, 84] on icon "Next month" at bounding box center [788, 77] width 20 height 20
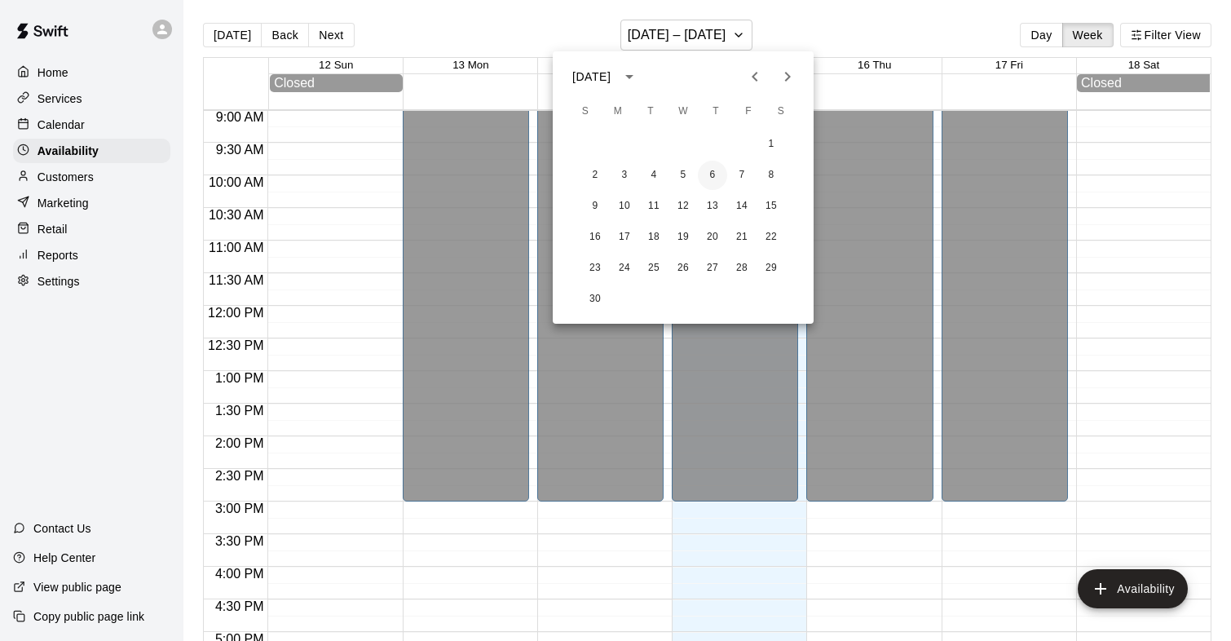
click at [707, 176] on button "6" at bounding box center [712, 175] width 29 height 29
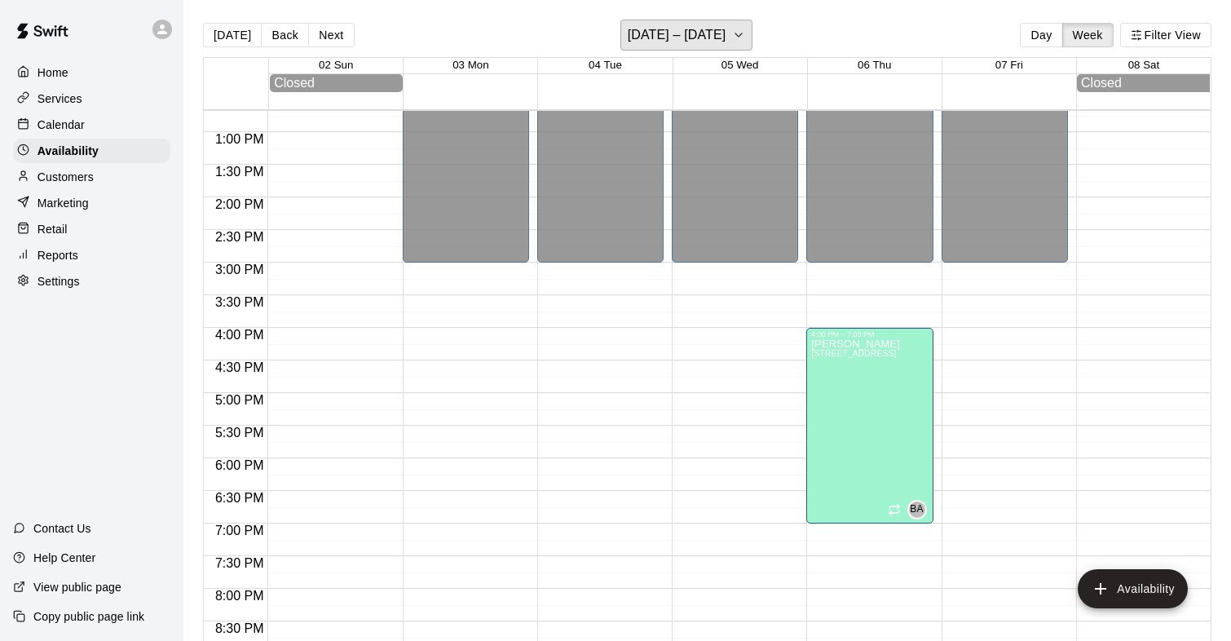
scroll to position [831, 0]
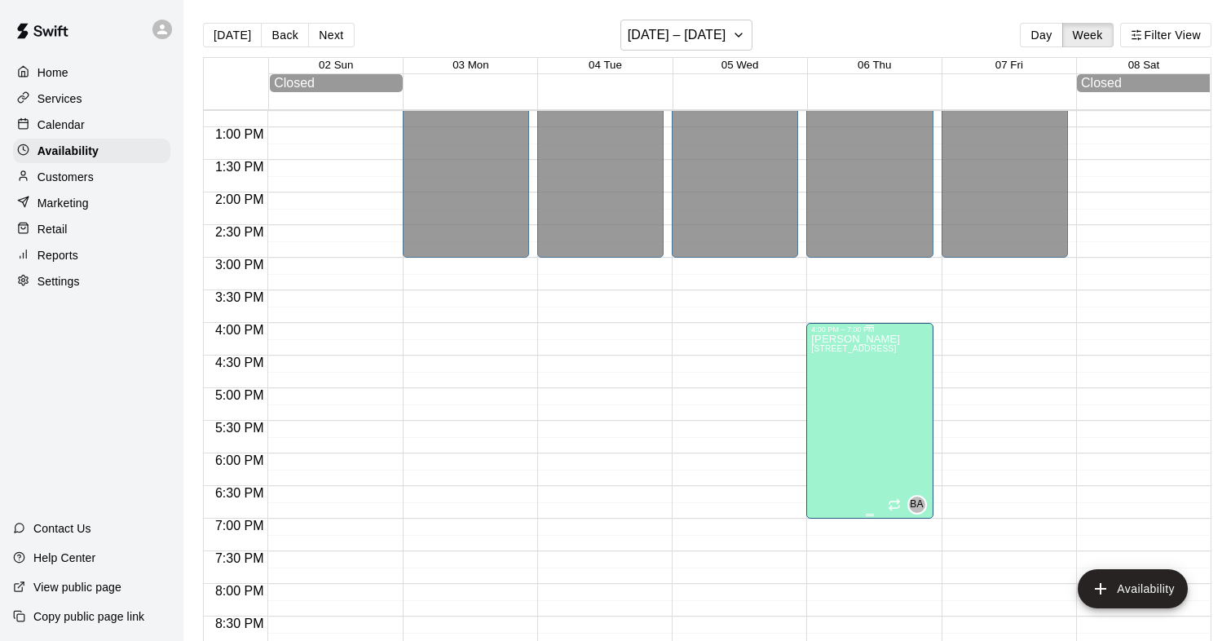
click at [831, 353] on icon "edit" at bounding box center [828, 351] width 20 height 20
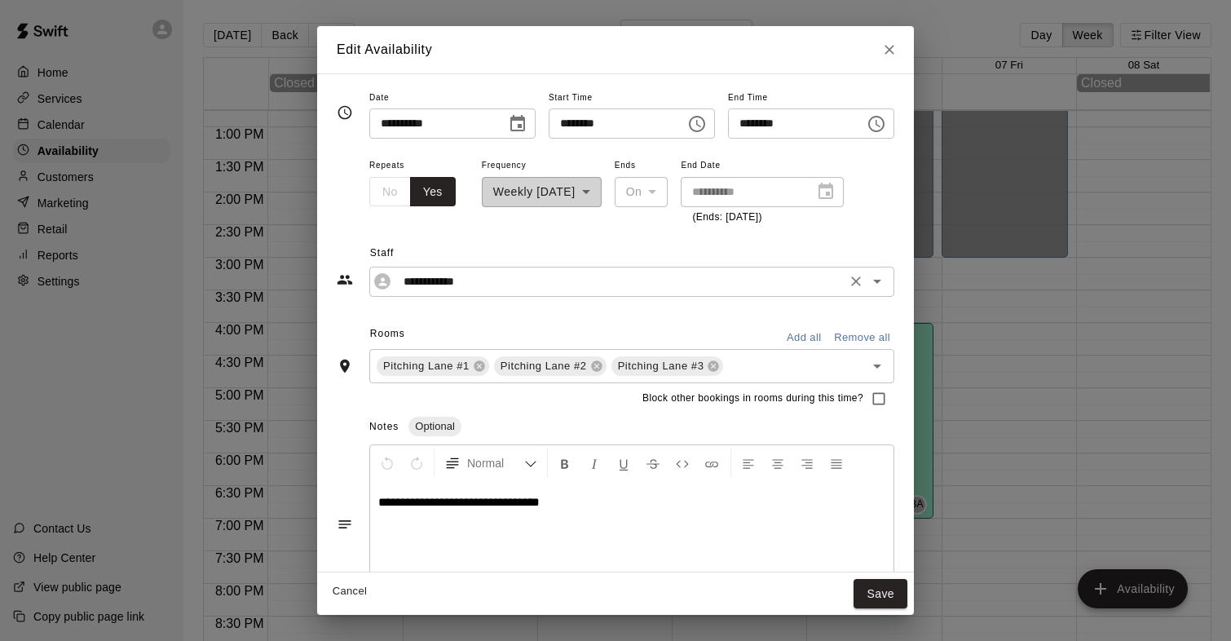
scroll to position [51, 0]
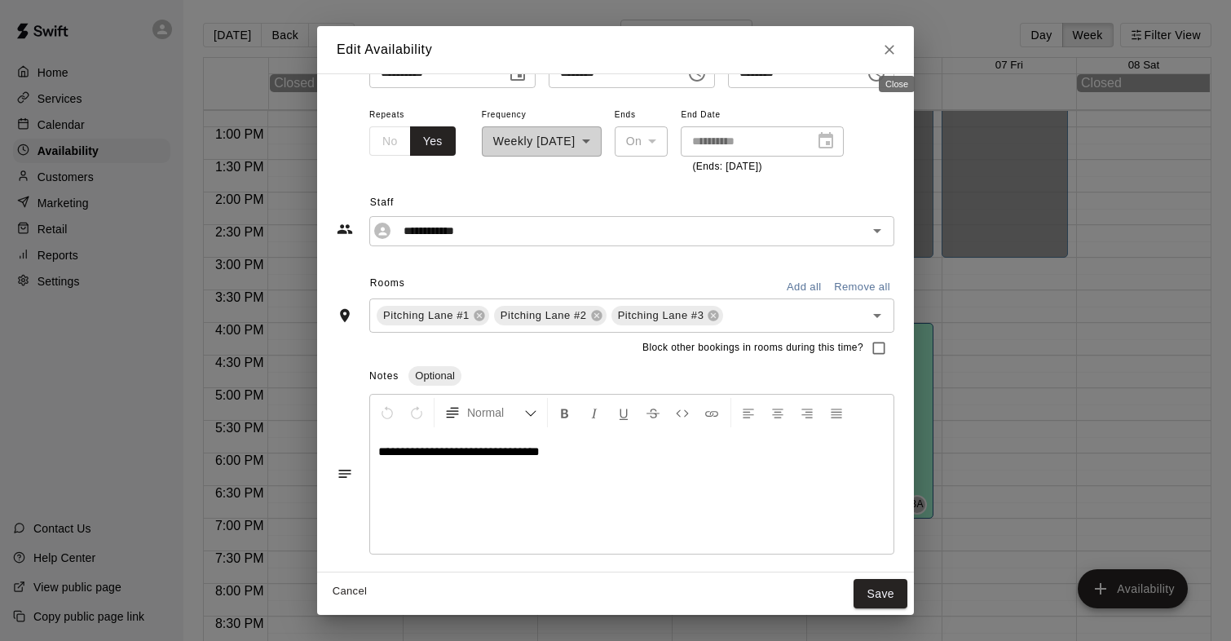
click at [897, 52] on icon "Close" at bounding box center [889, 50] width 16 height 16
type input "**********"
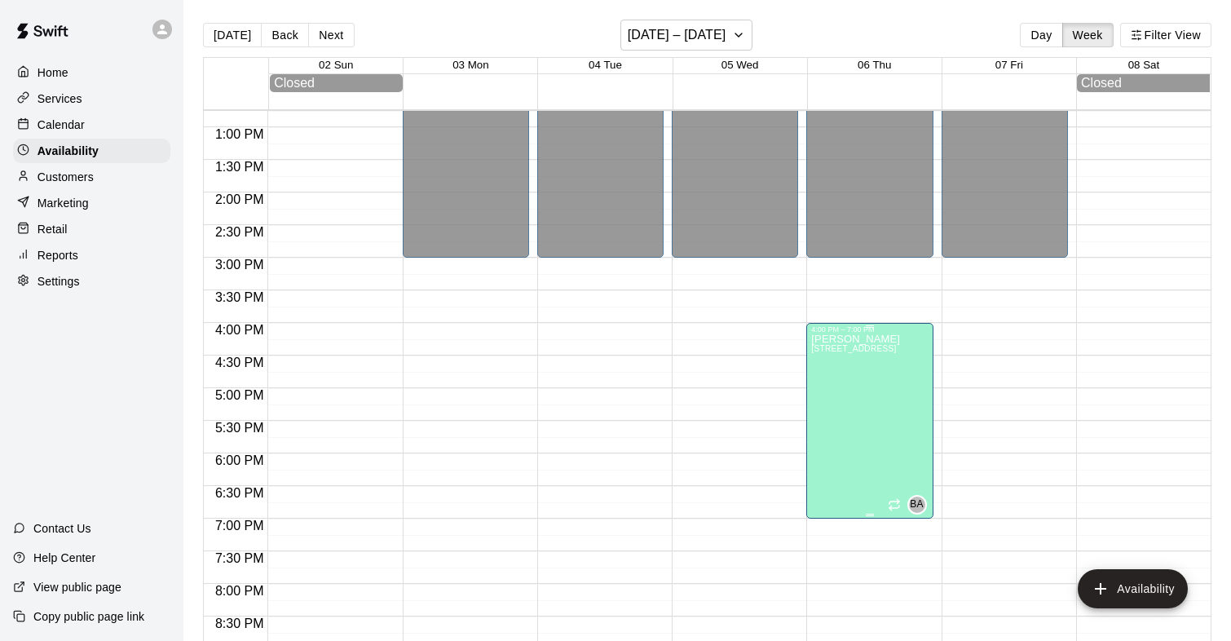
click at [832, 351] on icon "edit" at bounding box center [828, 351] width 20 height 20
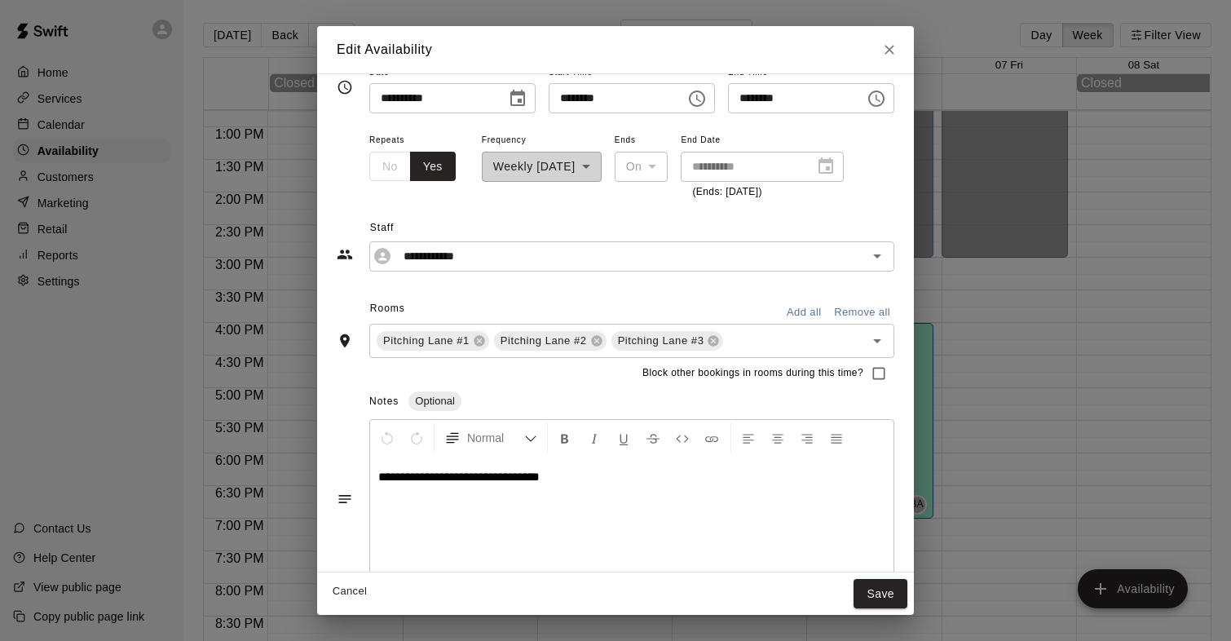
scroll to position [24, 0]
click at [866, 588] on button "Save" at bounding box center [880, 594] width 54 height 30
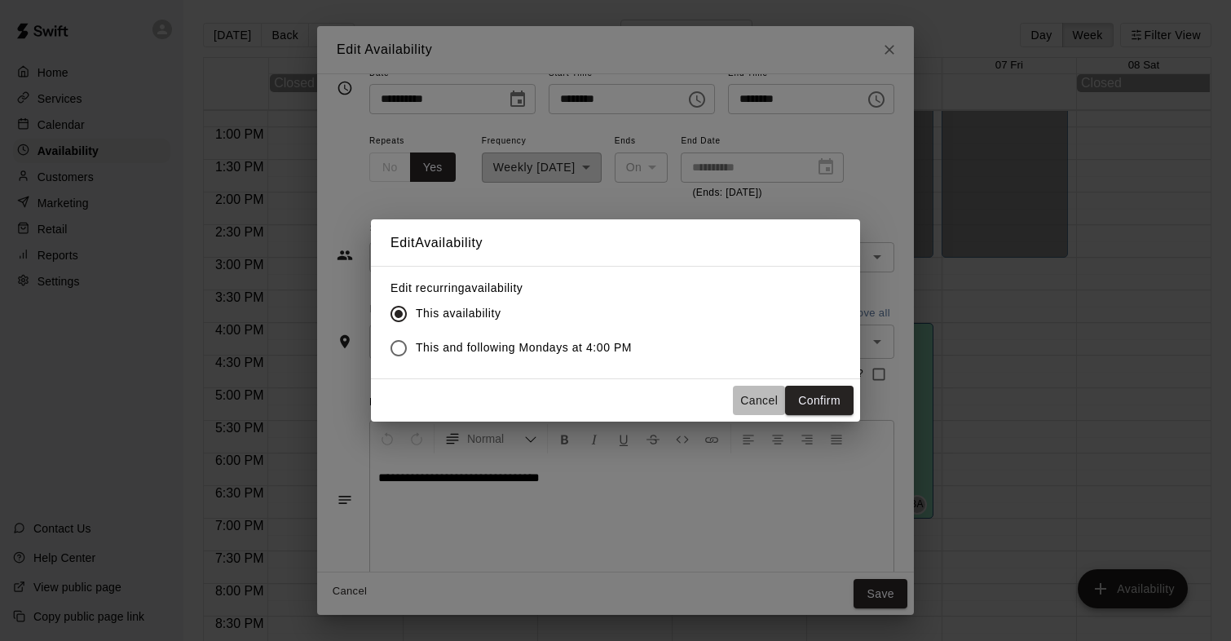
click at [763, 404] on button "Cancel" at bounding box center [759, 401] width 52 height 30
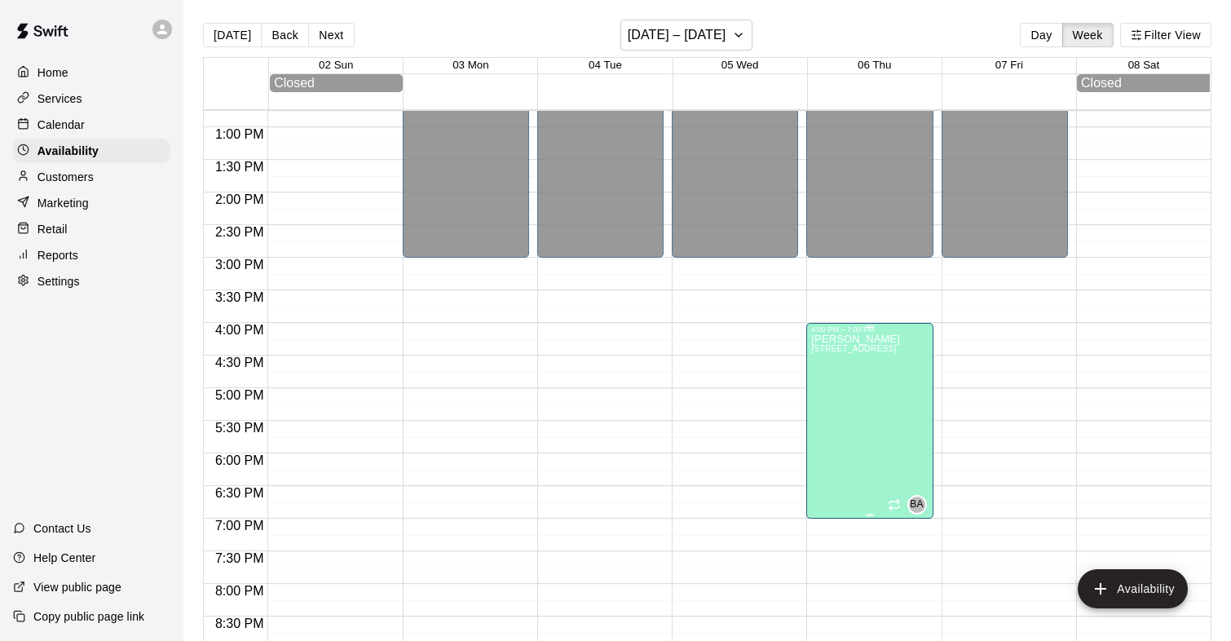
click at [827, 397] on icon "delete" at bounding box center [827, 390] width 11 height 15
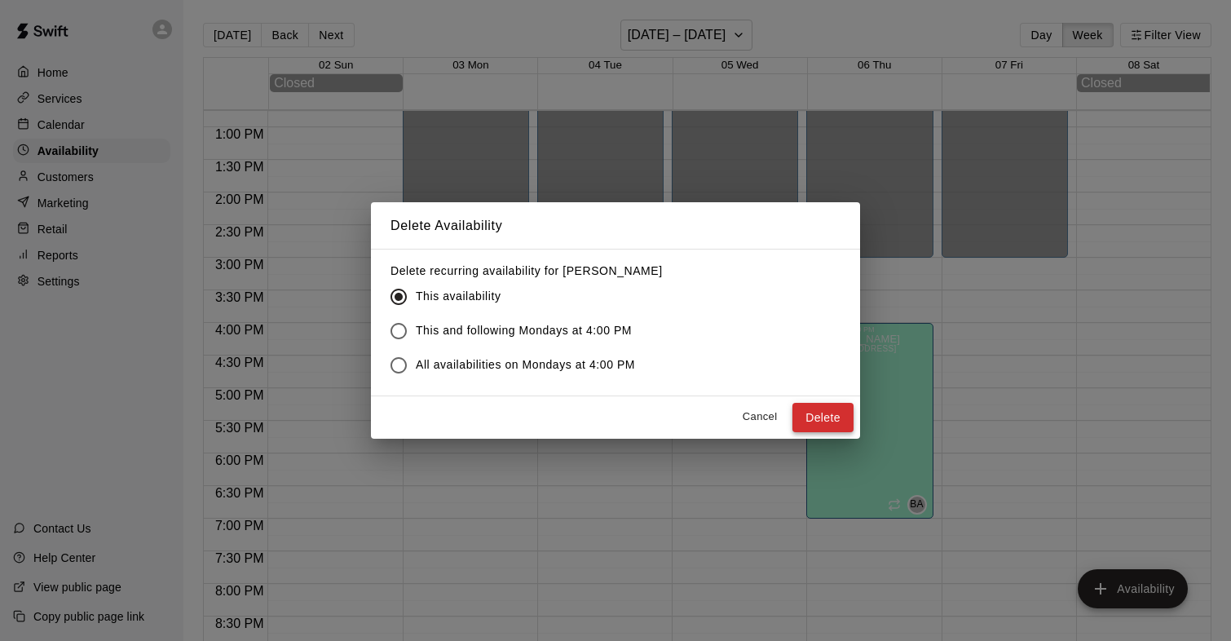
click at [815, 415] on button "Delete" at bounding box center [822, 418] width 61 height 30
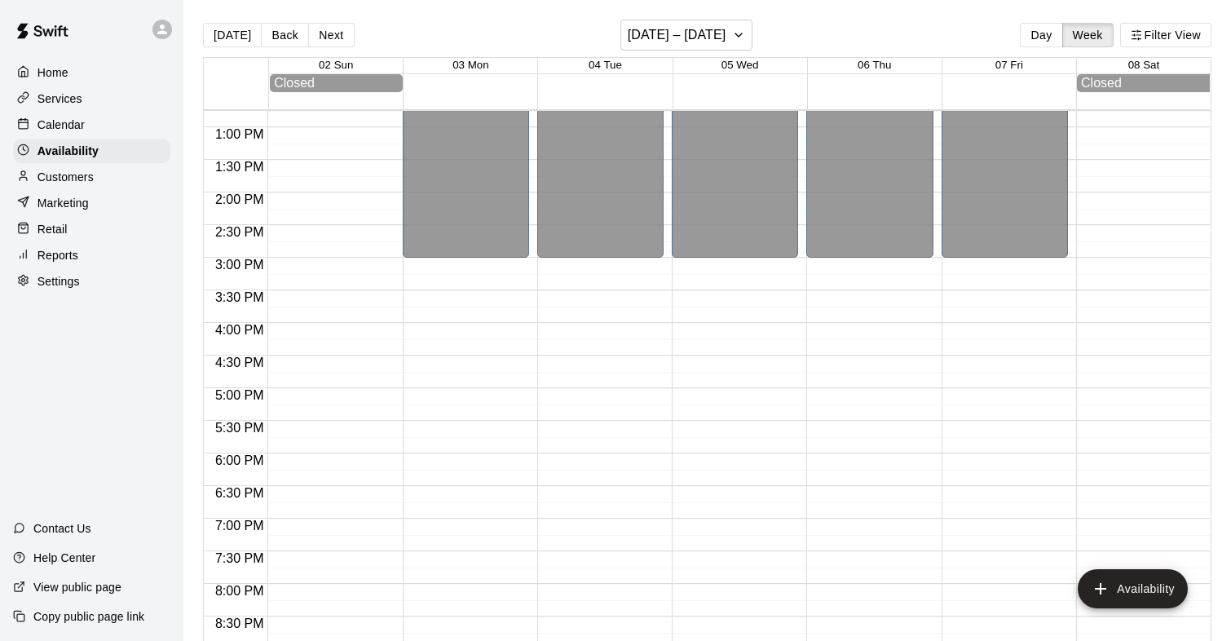
click at [59, 123] on p "Calendar" at bounding box center [60, 125] width 47 height 16
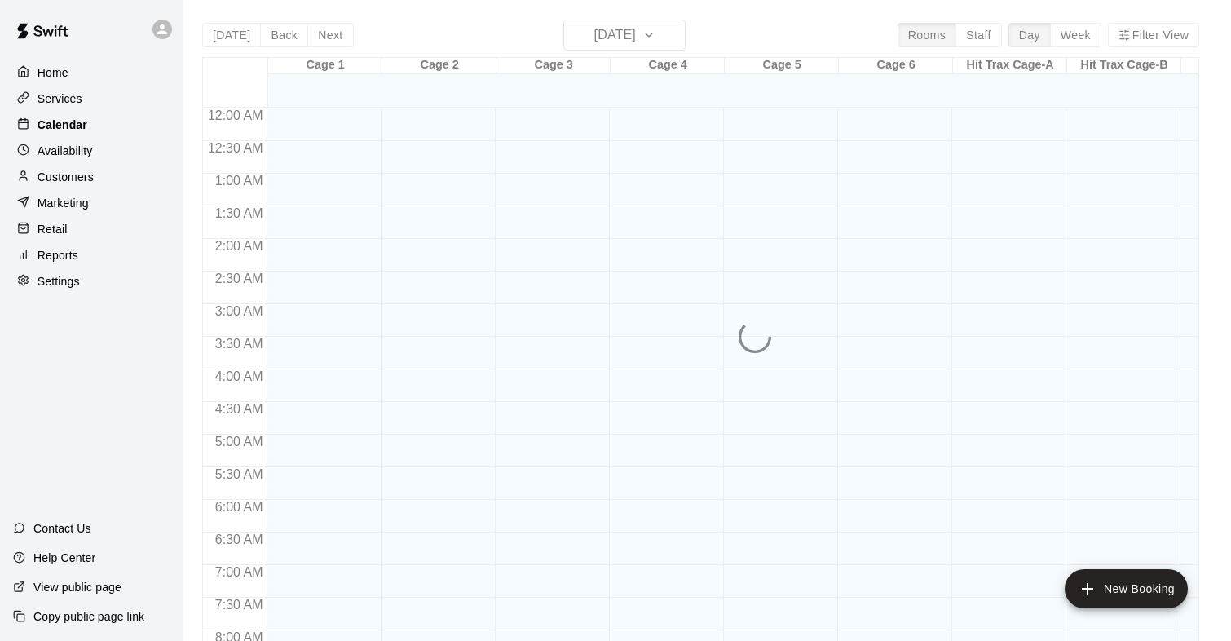
scroll to position [619, 0]
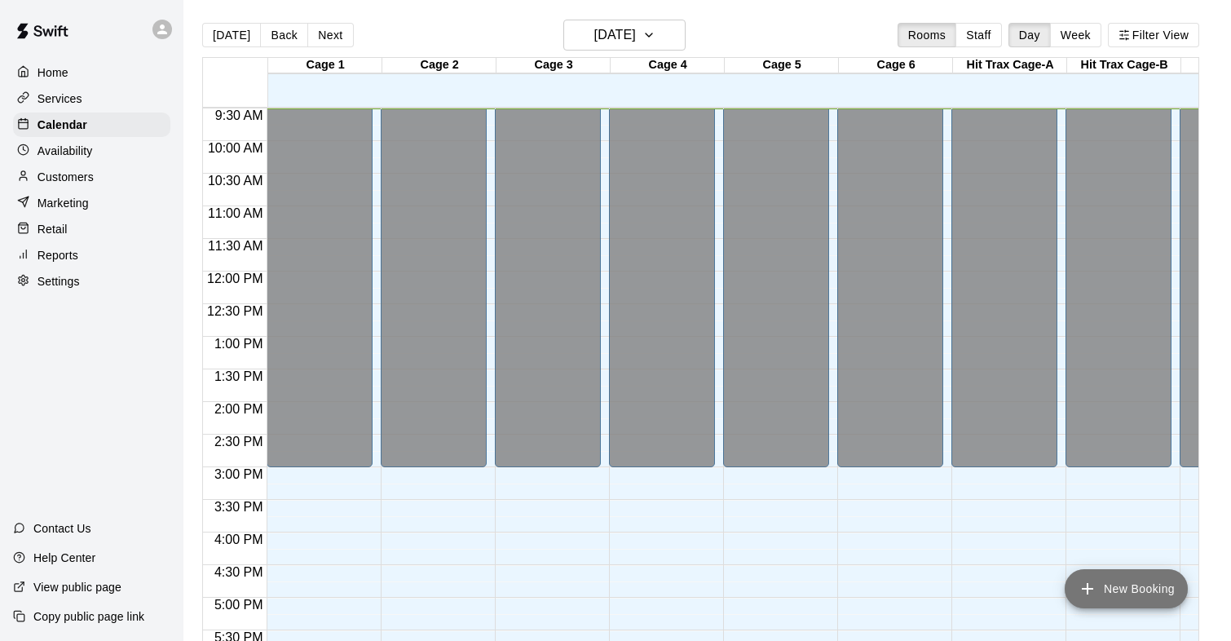
click at [1132, 576] on button "New Booking" at bounding box center [1125, 588] width 123 height 39
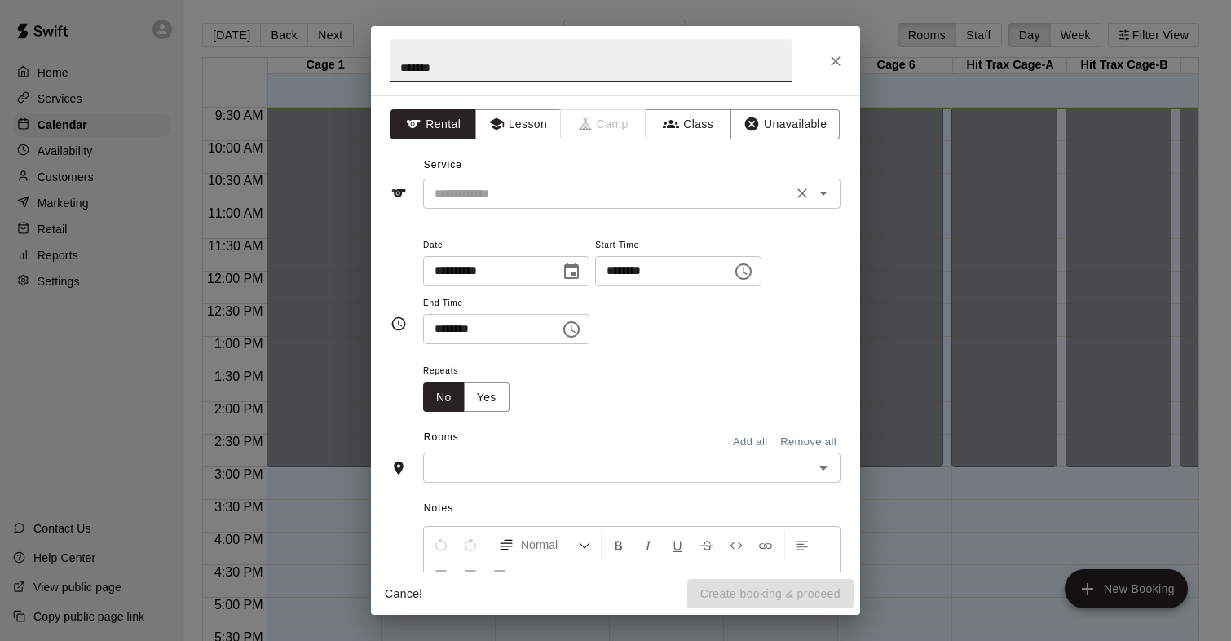
type input "*******"
click at [443, 202] on input "text" at bounding box center [607, 193] width 359 height 20
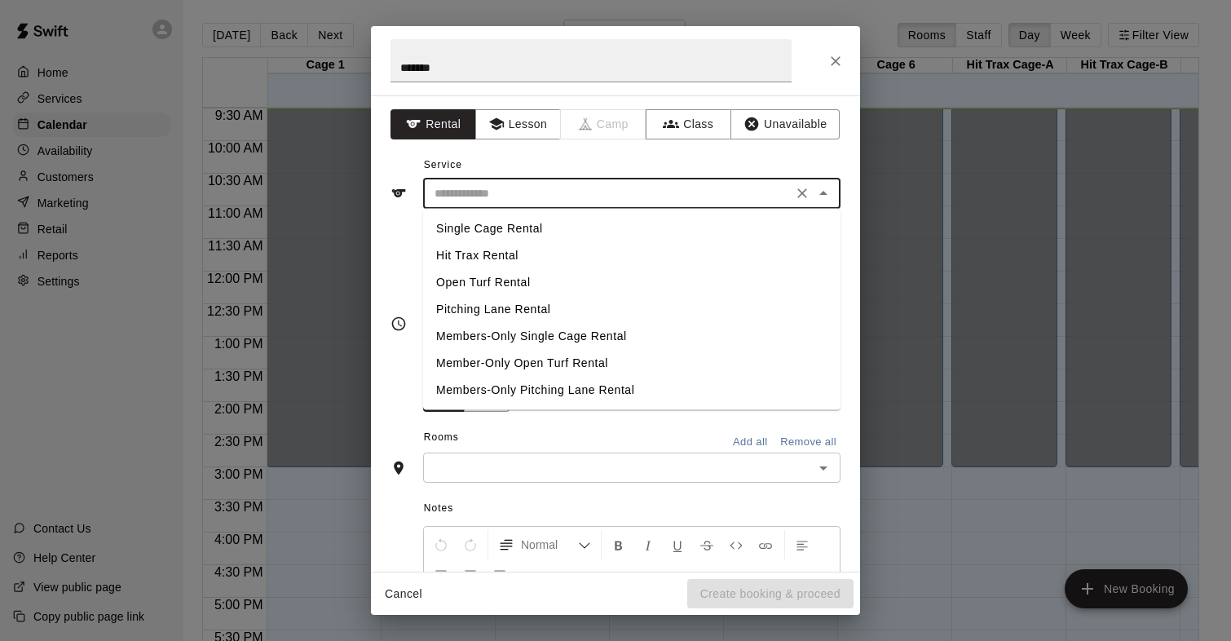
click at [390, 272] on div "**********" at bounding box center [615, 324] width 450 height 178
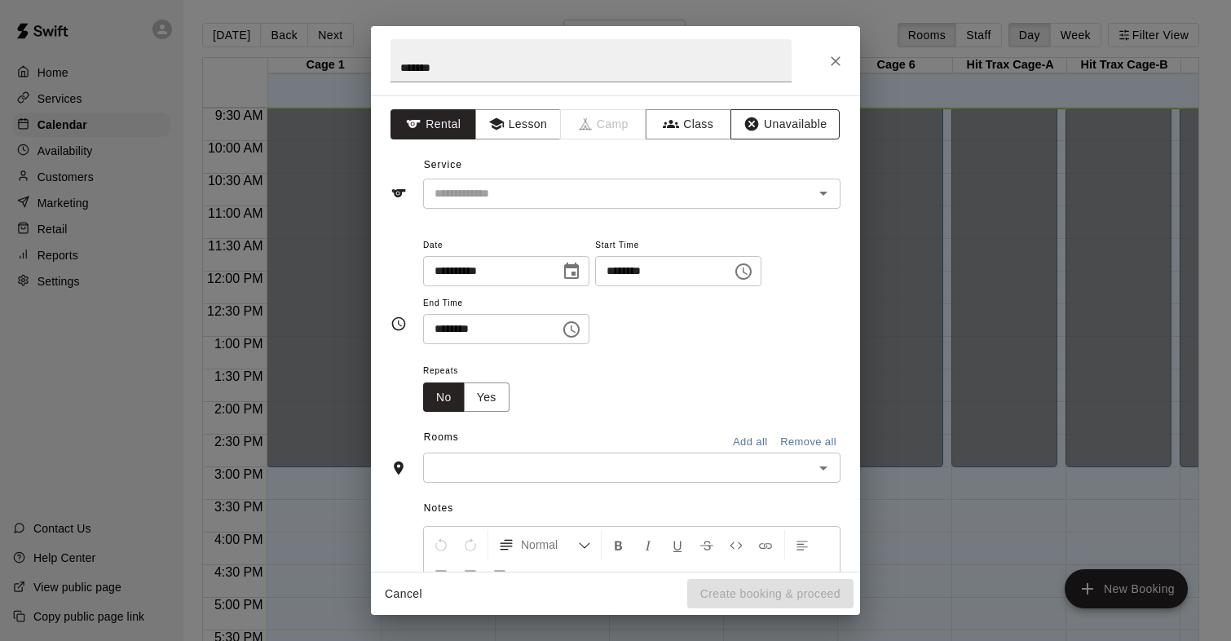
click at [755, 126] on icon "button" at bounding box center [752, 124] width 14 height 14
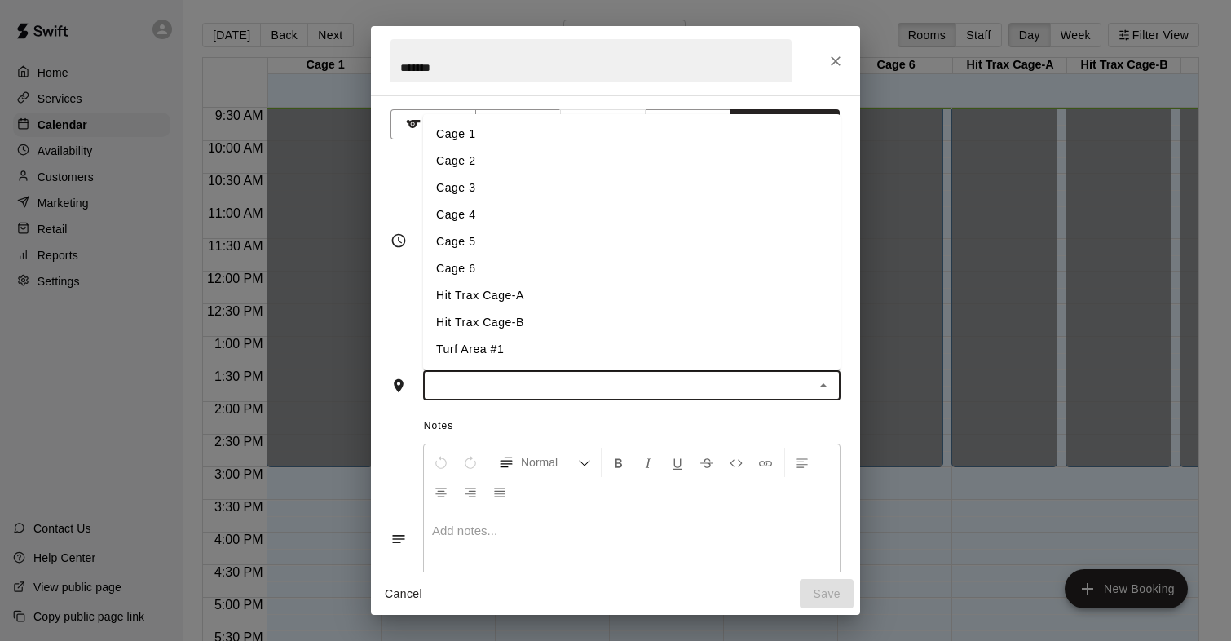
click at [460, 378] on input "text" at bounding box center [618, 385] width 381 height 20
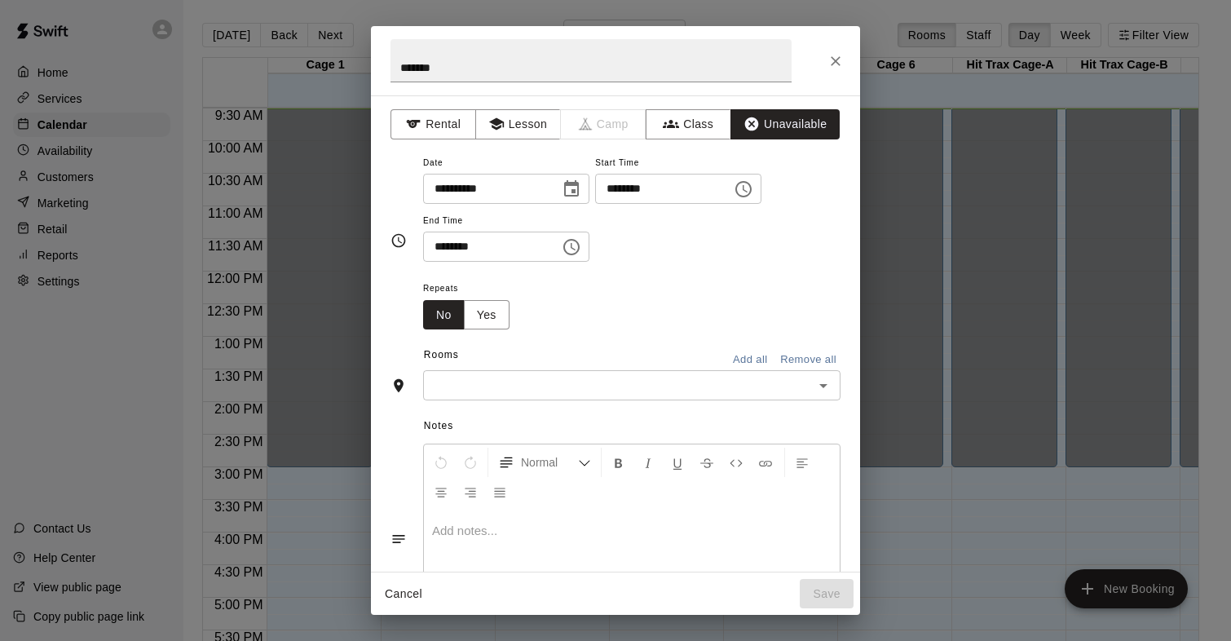
click at [621, 415] on span "Notes" at bounding box center [632, 426] width 416 height 26
click at [751, 359] on button "Add all" at bounding box center [750, 359] width 52 height 25
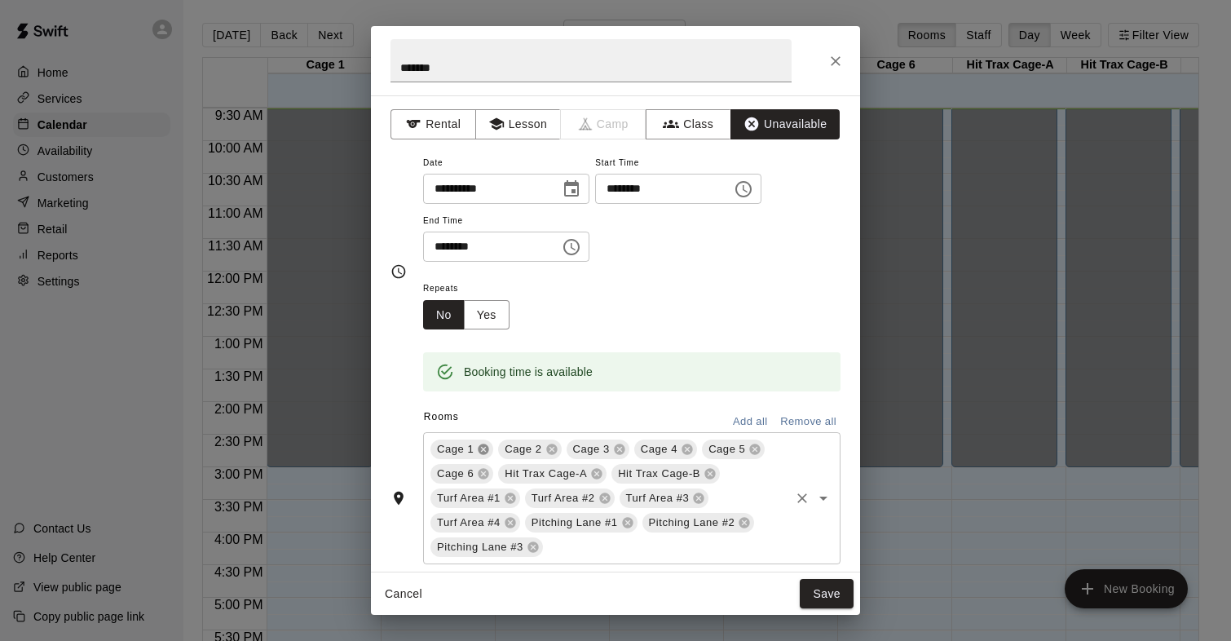
click at [485, 453] on icon at bounding box center [483, 449] width 11 height 11
click at [482, 443] on icon at bounding box center [483, 449] width 13 height 13
click at [484, 445] on icon at bounding box center [483, 449] width 11 height 11
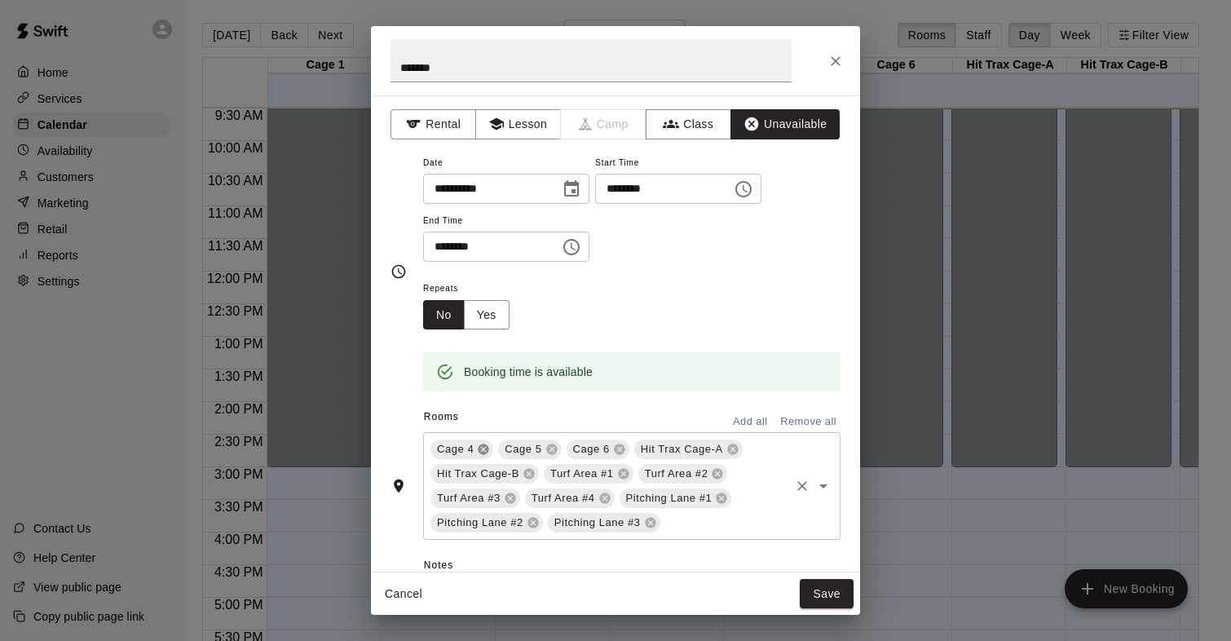
click at [483, 443] on icon at bounding box center [483, 449] width 13 height 13
click at [484, 446] on icon at bounding box center [483, 449] width 11 height 11
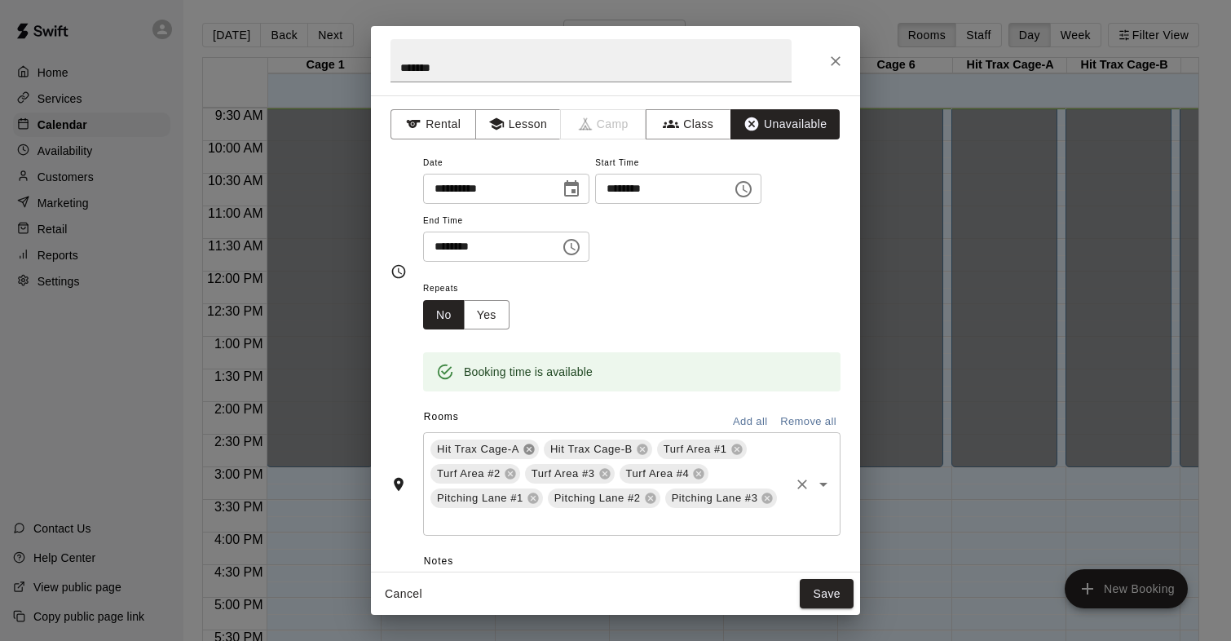
click at [528, 450] on icon at bounding box center [528, 449] width 13 height 13
click at [531, 450] on icon at bounding box center [528, 449] width 11 height 11
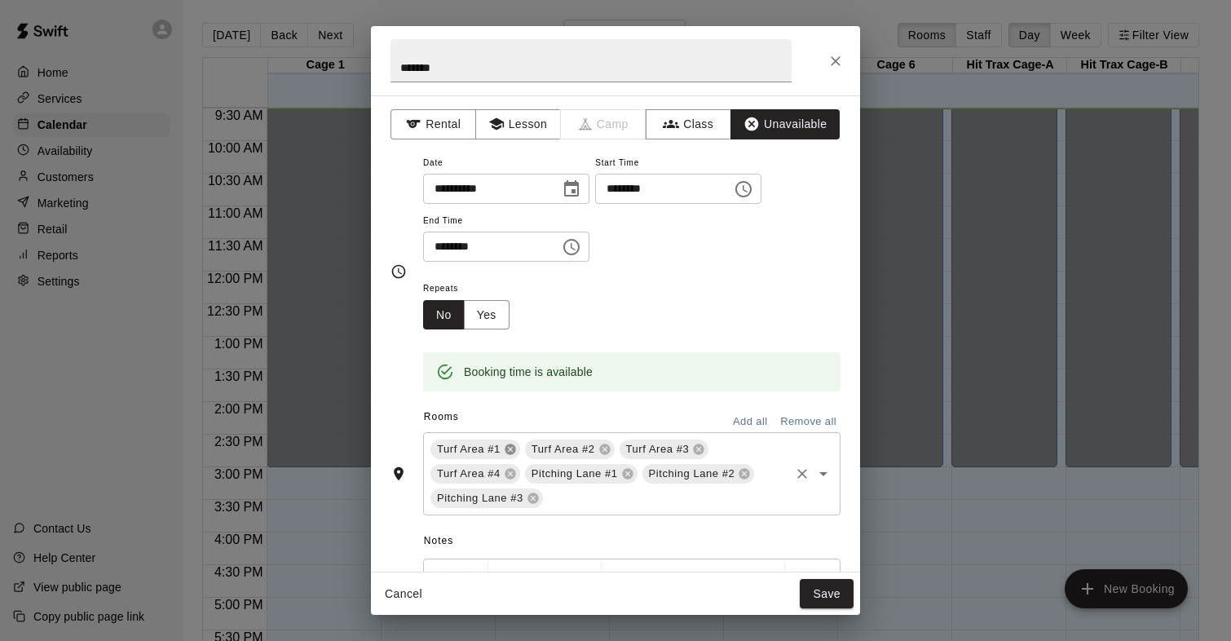
click at [512, 450] on icon at bounding box center [510, 449] width 11 height 11
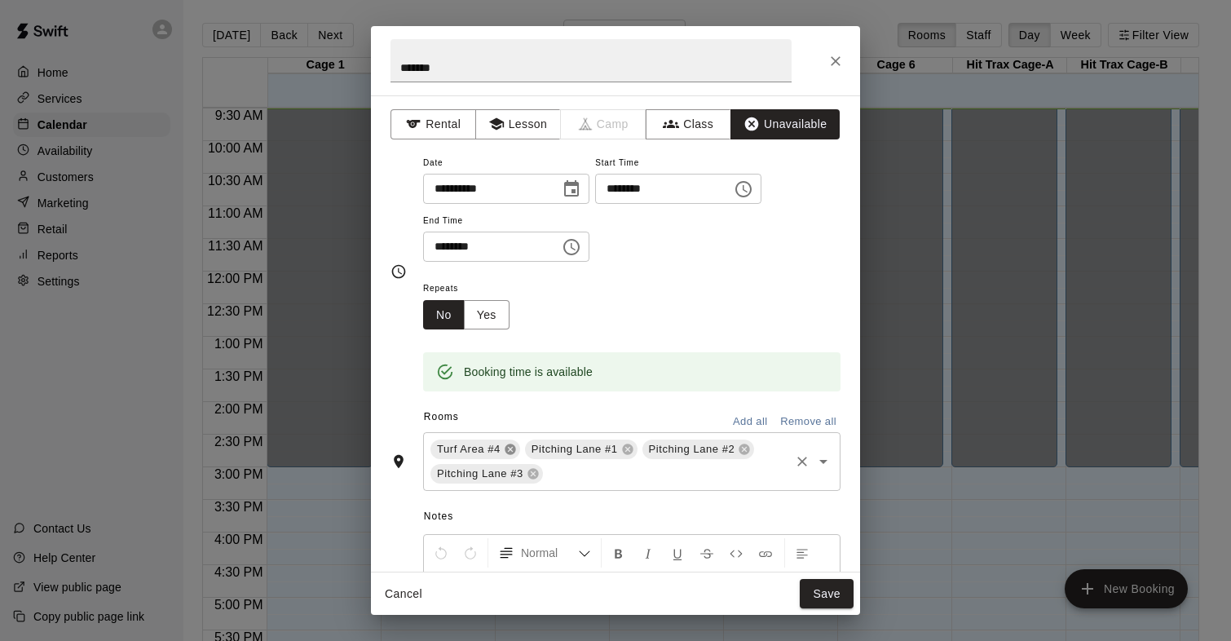
click at [512, 450] on icon at bounding box center [510, 449] width 11 height 11
click at [508, 505] on span "Notes" at bounding box center [632, 513] width 416 height 26
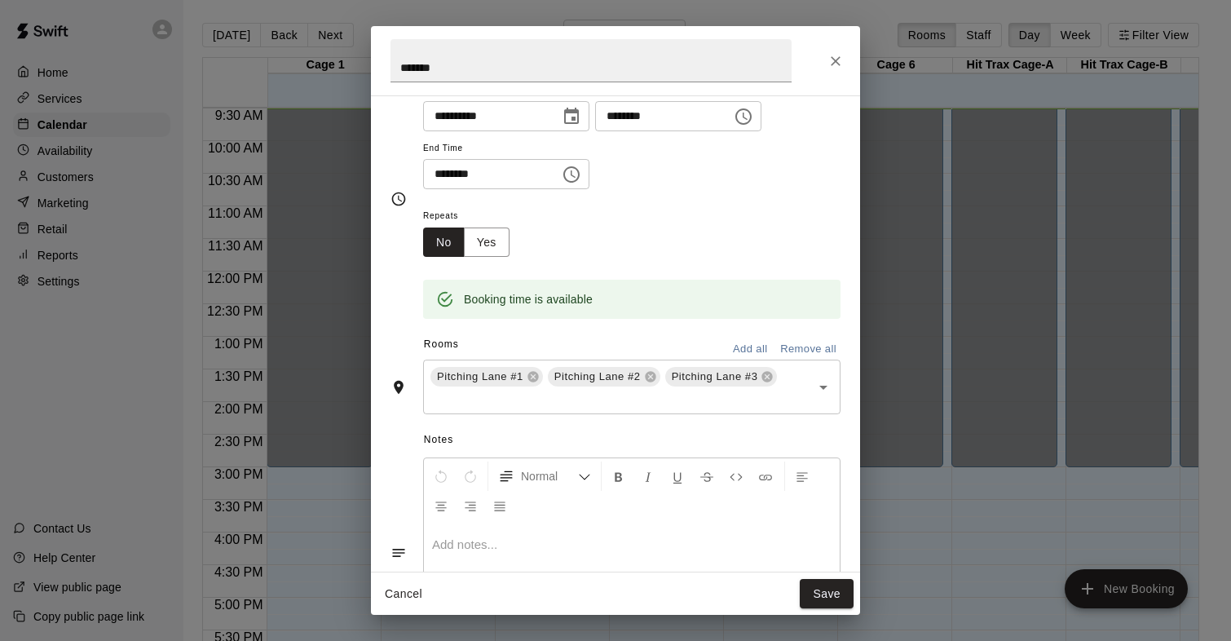
scroll to position [0, 0]
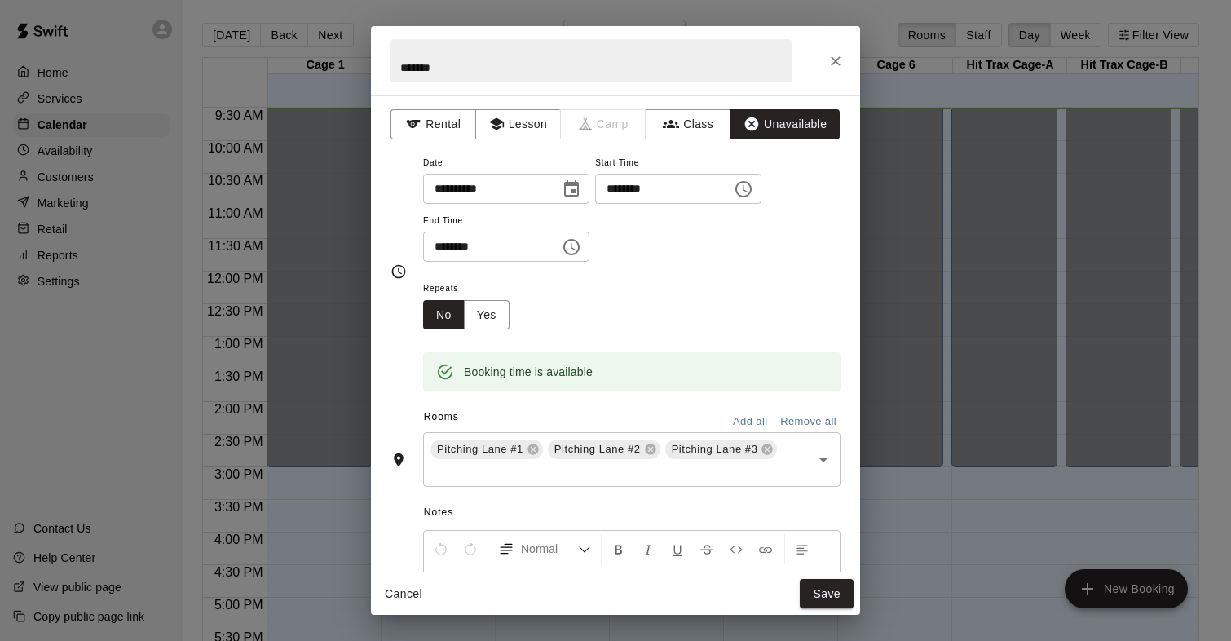
click at [573, 192] on icon "Choose date, selected date is Oct 15, 2025" at bounding box center [572, 189] width 20 height 20
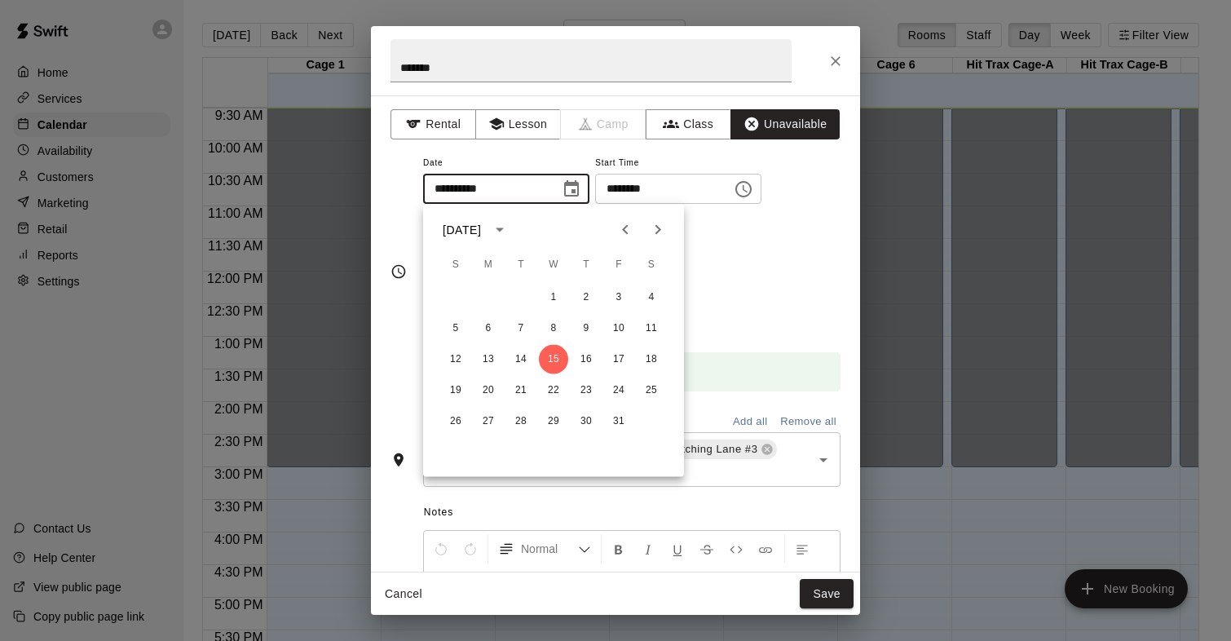
click at [648, 229] on icon "Next month" at bounding box center [658, 230] width 20 height 20
click at [588, 329] on button "6" at bounding box center [585, 328] width 29 height 29
type input "**********"
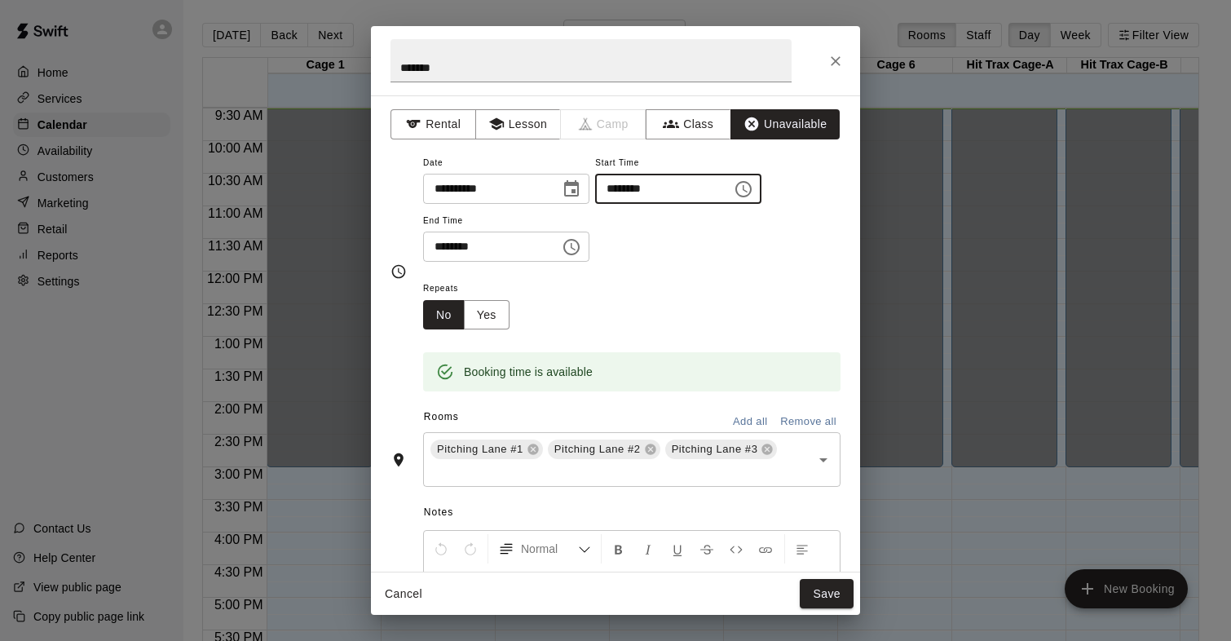
click at [618, 192] on input "********" at bounding box center [658, 189] width 126 height 30
click at [660, 186] on input "********" at bounding box center [658, 189] width 126 height 30
click at [658, 176] on input "********" at bounding box center [658, 189] width 126 height 30
click at [658, 183] on input "********" at bounding box center [658, 189] width 126 height 30
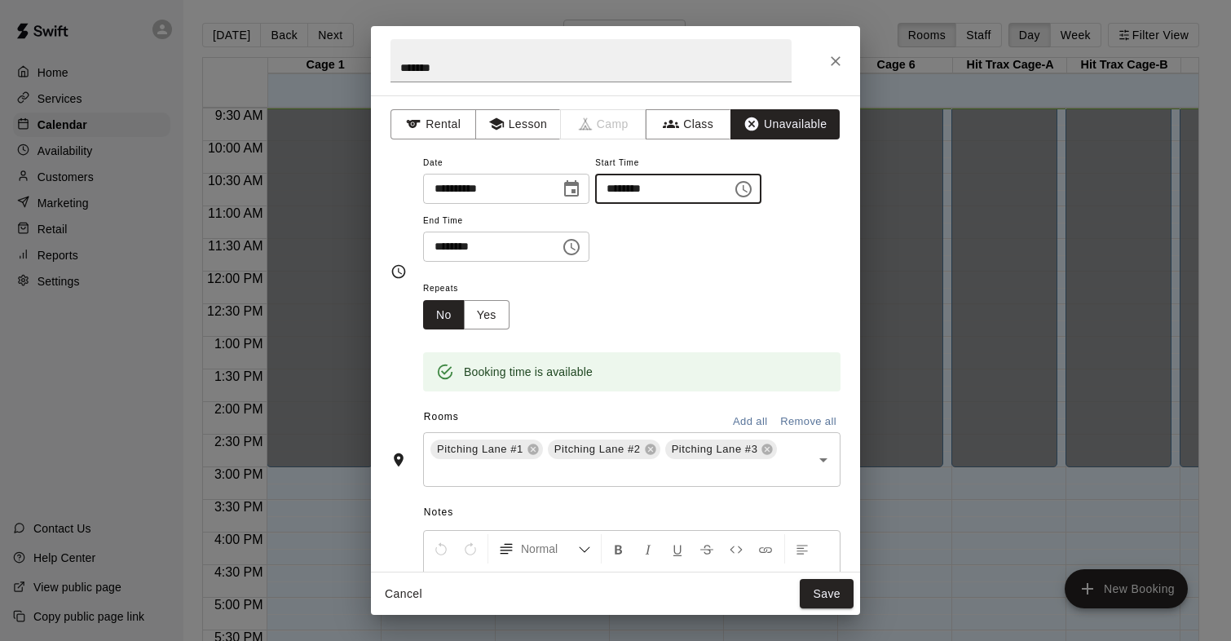
click at [658, 183] on input "********" at bounding box center [658, 189] width 126 height 30
type input "********"
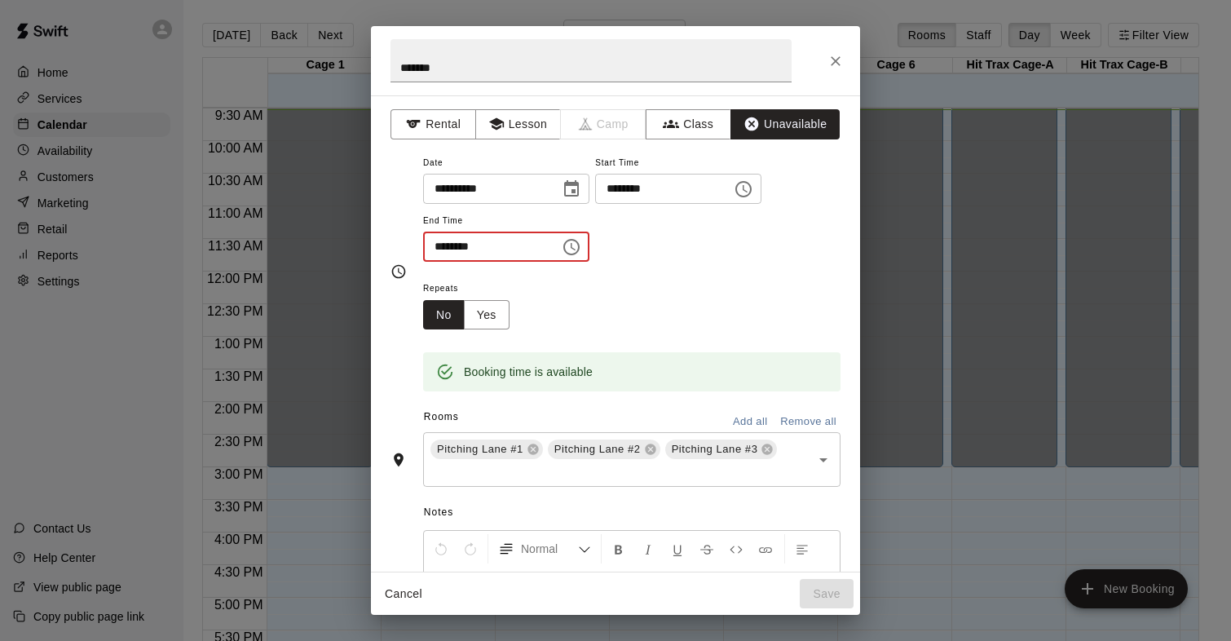
click at [443, 248] on input "********" at bounding box center [486, 246] width 126 height 30
click at [487, 247] on input "********" at bounding box center [486, 246] width 126 height 30
click at [485, 247] on input "********" at bounding box center [486, 246] width 126 height 30
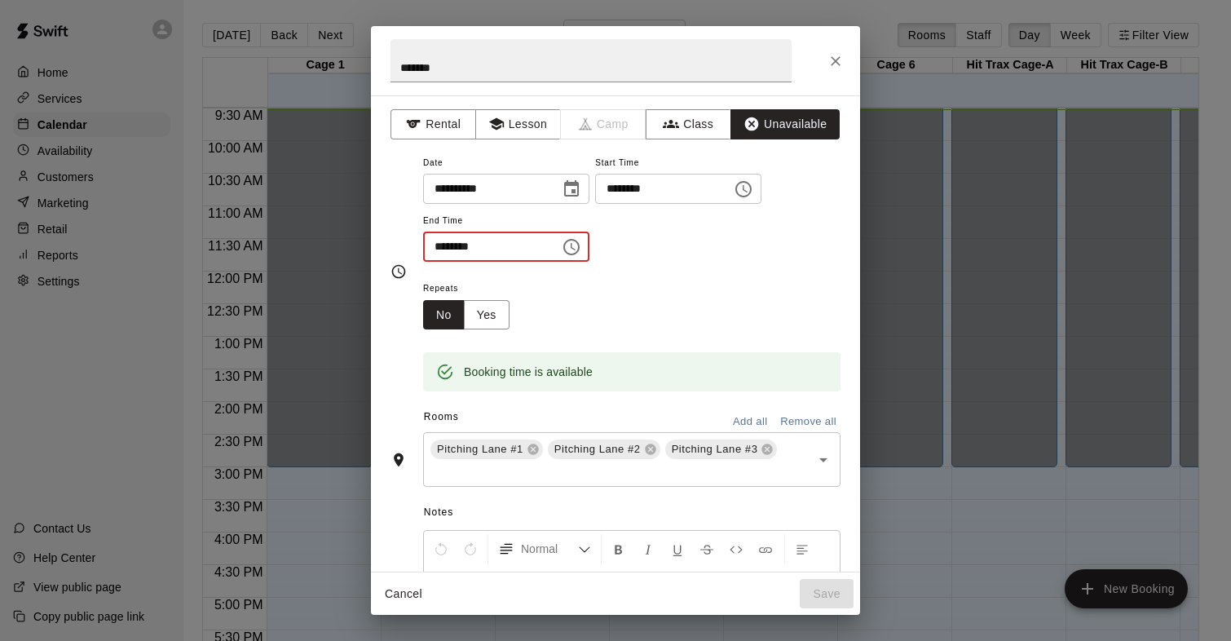
click at [485, 247] on input "********" at bounding box center [486, 246] width 126 height 30
click at [485, 275] on div "**********" at bounding box center [631, 215] width 417 height 126
click at [486, 248] on input "********" at bounding box center [486, 246] width 126 height 30
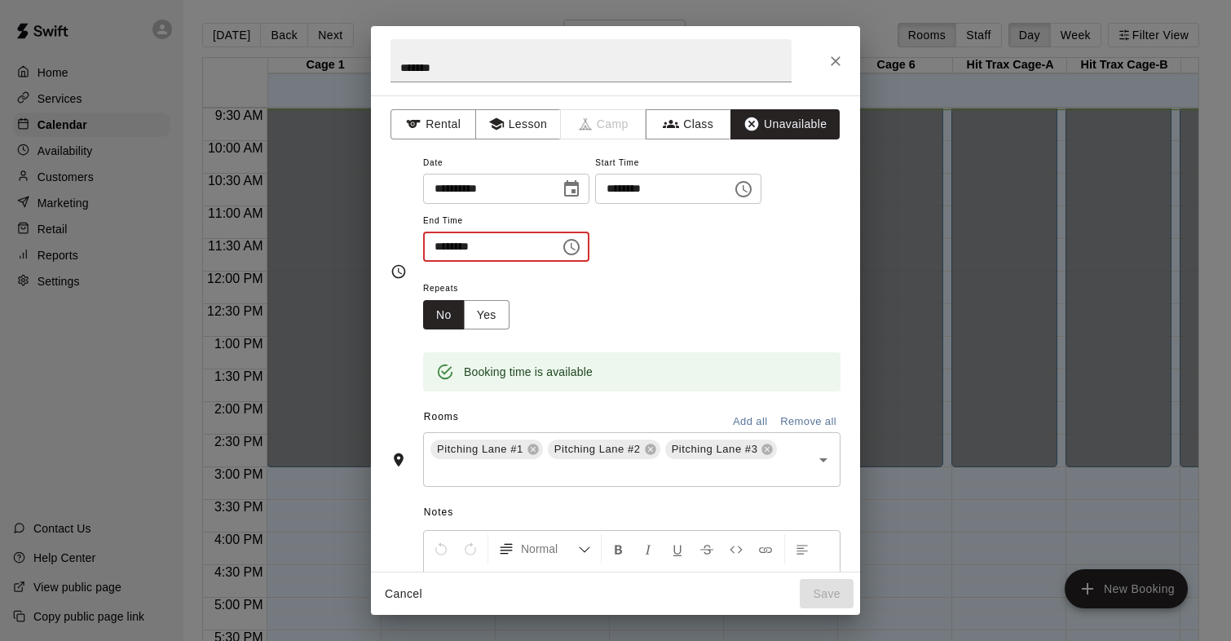
click at [483, 248] on input "********" at bounding box center [486, 246] width 126 height 30
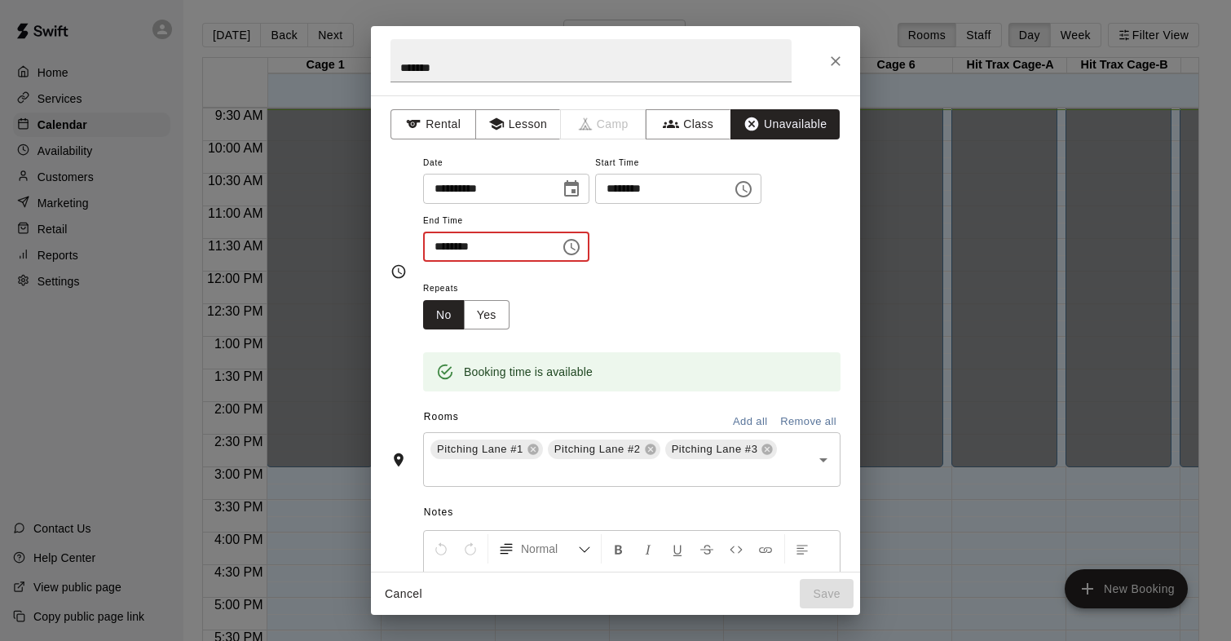
click at [483, 248] on input "********" at bounding box center [486, 246] width 126 height 30
click at [475, 245] on input "********" at bounding box center [486, 246] width 126 height 30
type input "********"
click at [573, 276] on div "**********" at bounding box center [631, 215] width 417 height 126
click at [496, 311] on button "Yes" at bounding box center [487, 315] width 46 height 30
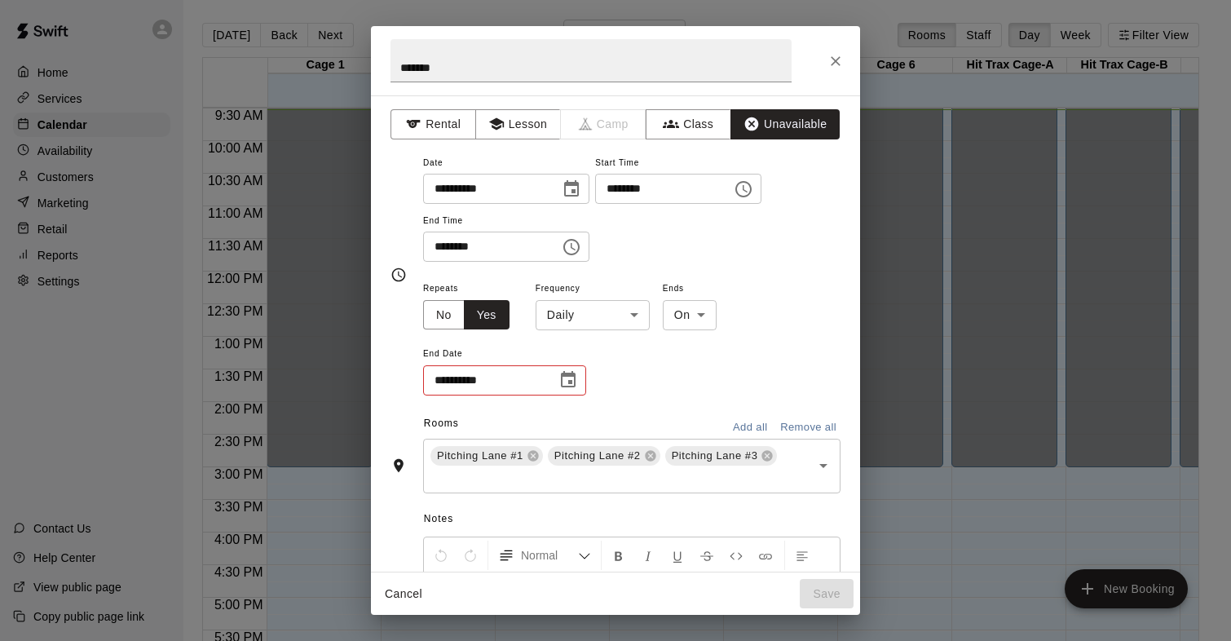
click at [602, 319] on body "Home Services Calendar Availability Customers Marketing Retail Reports Settings…" at bounding box center [615, 333] width 1231 height 667
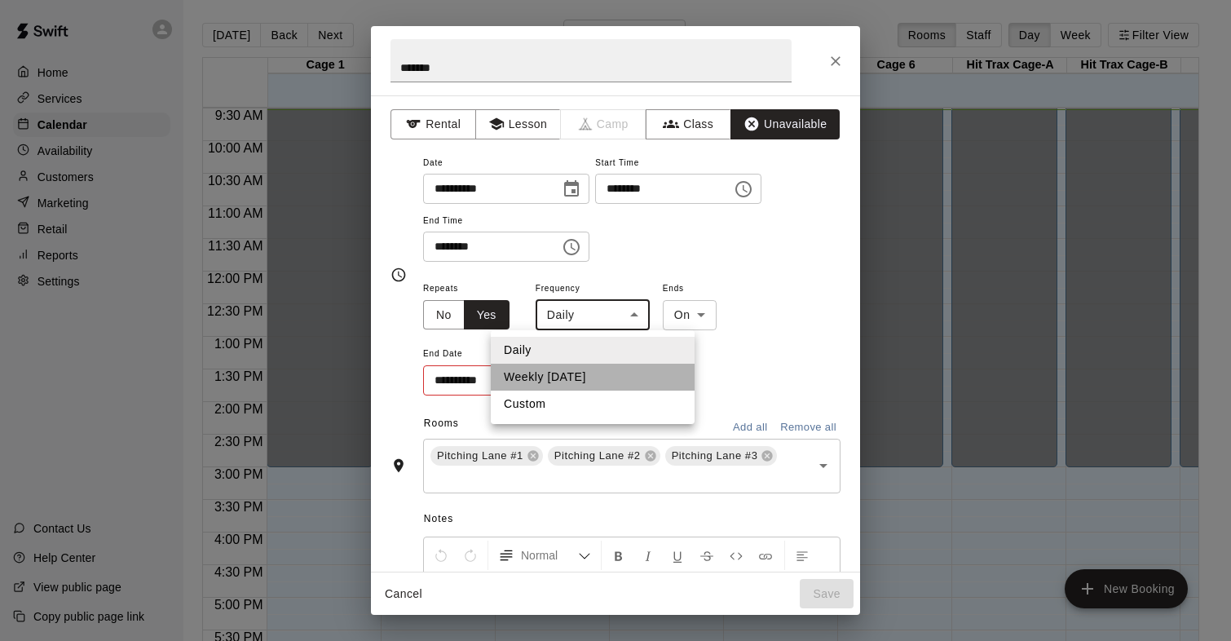
click at [585, 378] on li "Weekly on Thursday" at bounding box center [593, 377] width 204 height 27
type input "******"
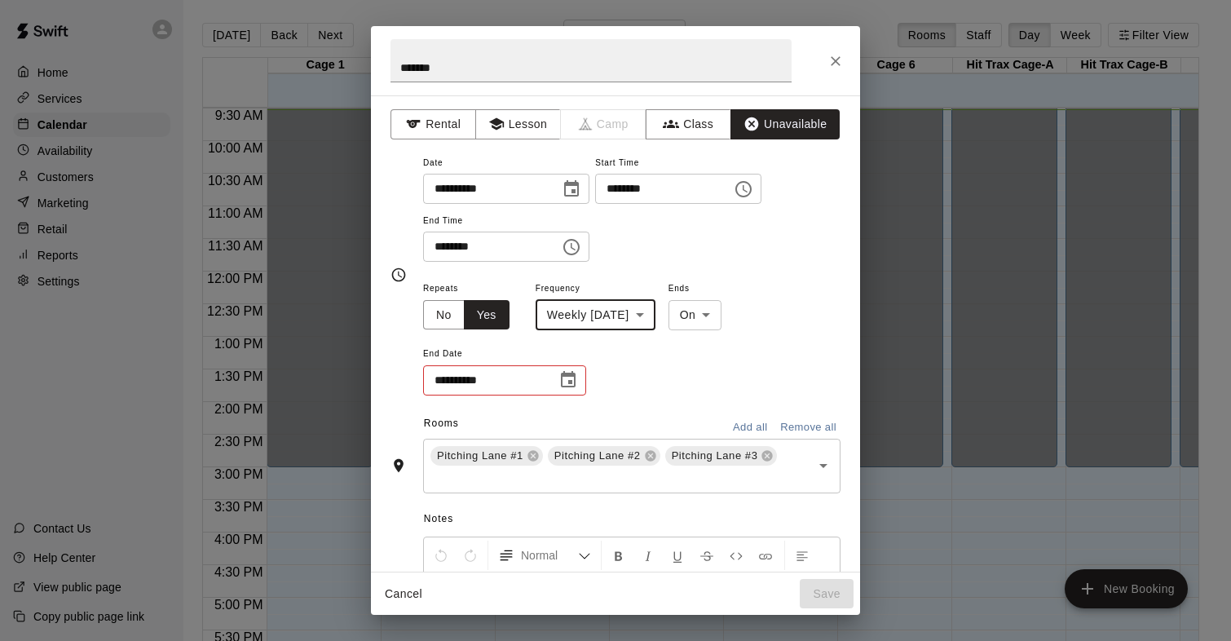
click at [540, 381] on input "**********" at bounding box center [484, 380] width 122 height 30
click at [566, 389] on icon "Choose date" at bounding box center [568, 380] width 20 height 20
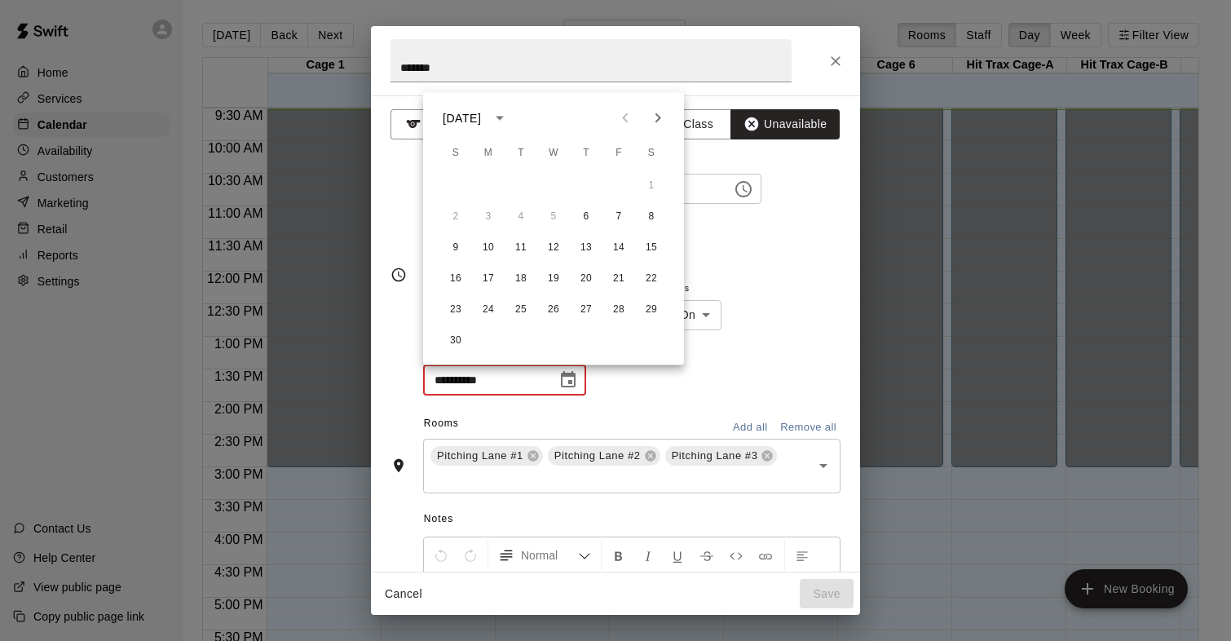
click at [661, 112] on icon "Next month" at bounding box center [658, 118] width 20 height 20
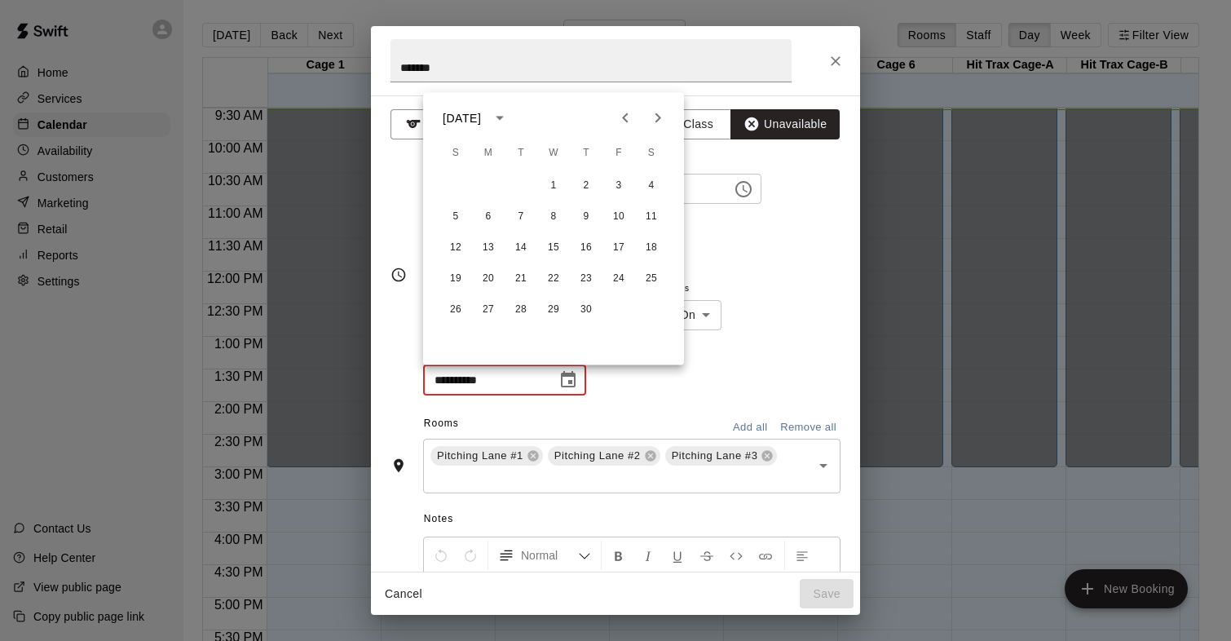
click at [661, 112] on icon "Next month" at bounding box center [658, 118] width 20 height 20
click at [619, 112] on icon "Previous month" at bounding box center [625, 118] width 20 height 20
click at [588, 279] on button "26" at bounding box center [585, 278] width 29 height 29
type input "**********"
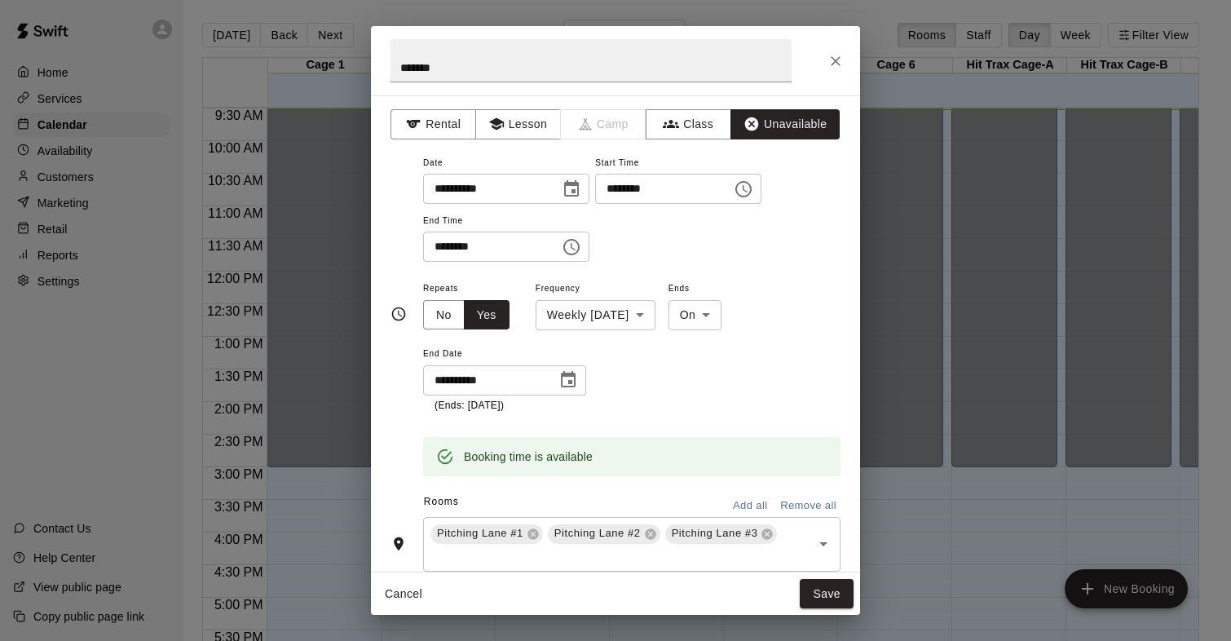
click at [695, 385] on div "**********" at bounding box center [631, 345] width 417 height 135
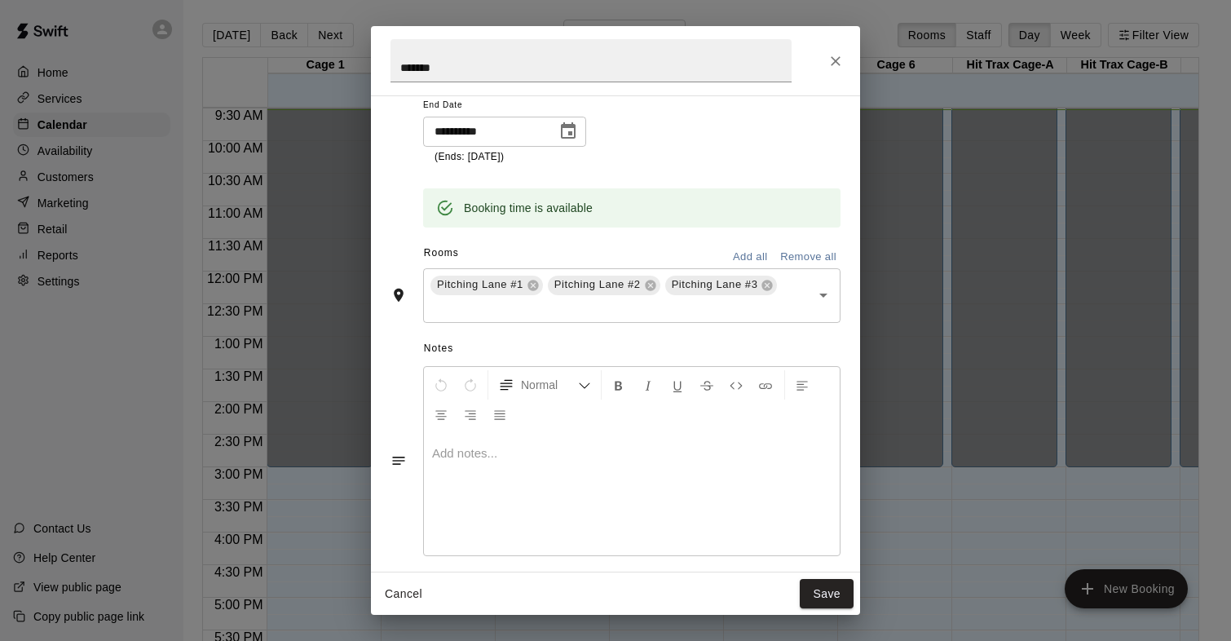
scroll to position [263, 0]
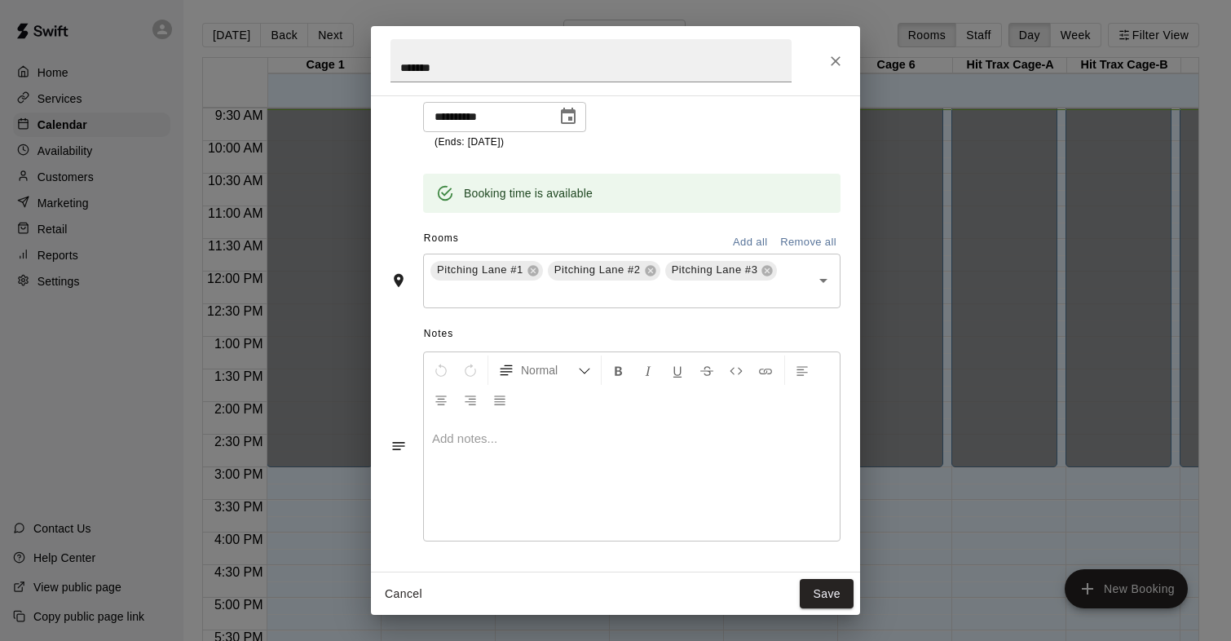
click at [519, 430] on p at bounding box center [631, 438] width 399 height 16
click at [814, 597] on button "Save" at bounding box center [827, 594] width 54 height 30
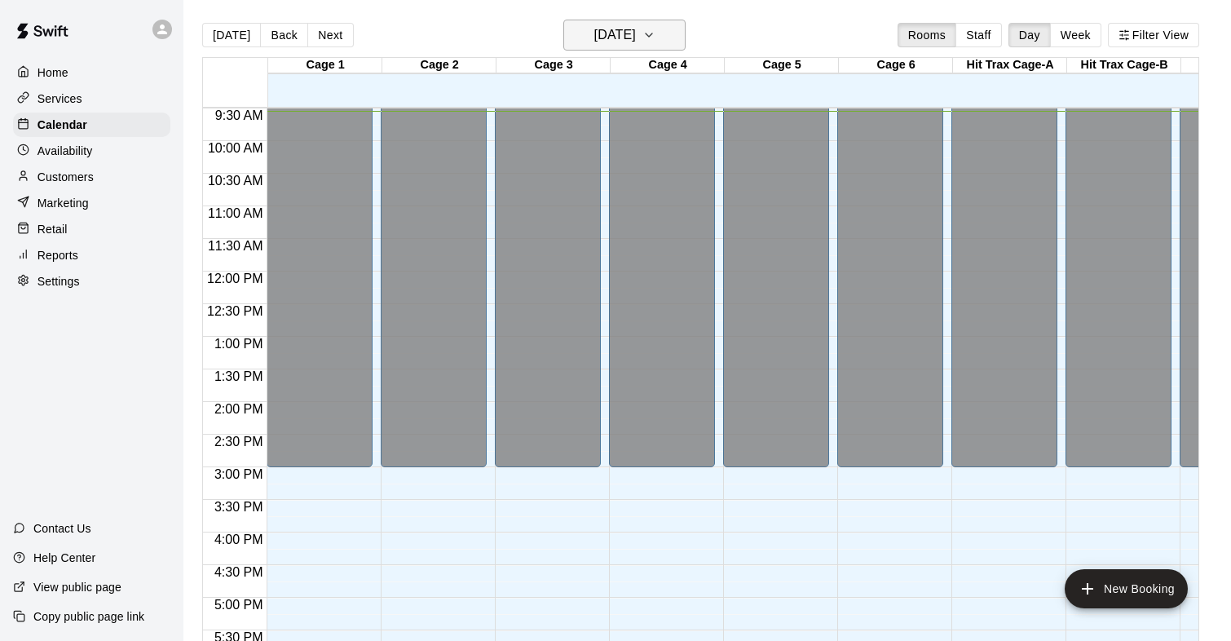
click at [670, 39] on button "Wednesday Oct 15" at bounding box center [624, 35] width 122 height 31
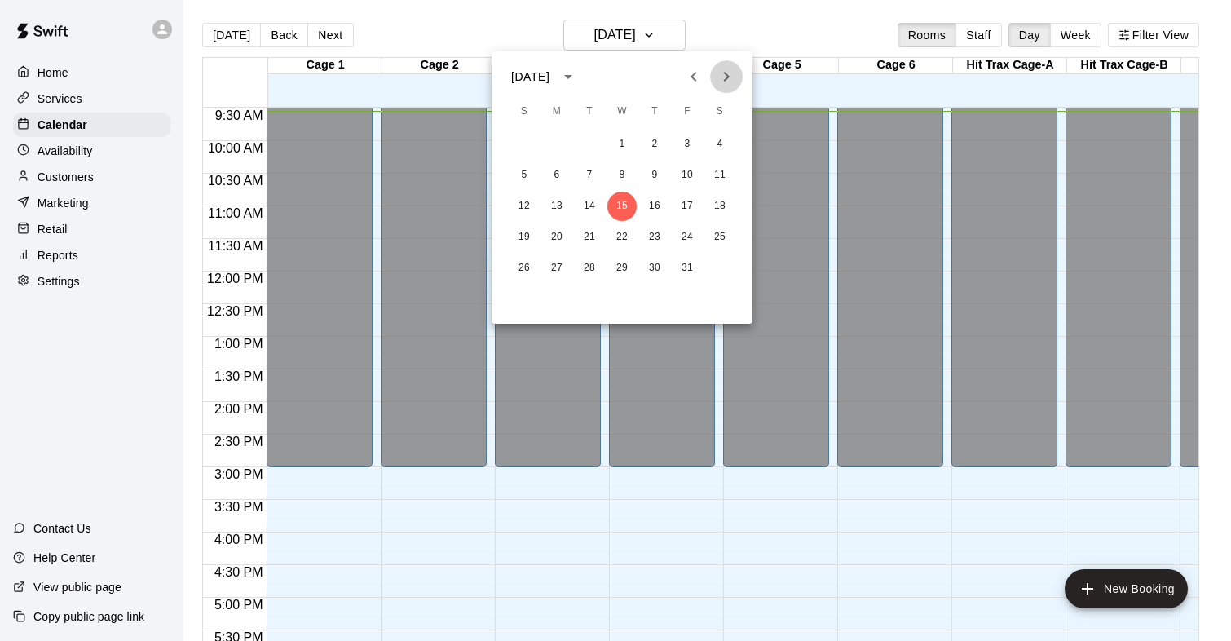
click at [726, 74] on icon "Next month" at bounding box center [727, 77] width 6 height 10
click at [659, 168] on button "6" at bounding box center [654, 175] width 29 height 29
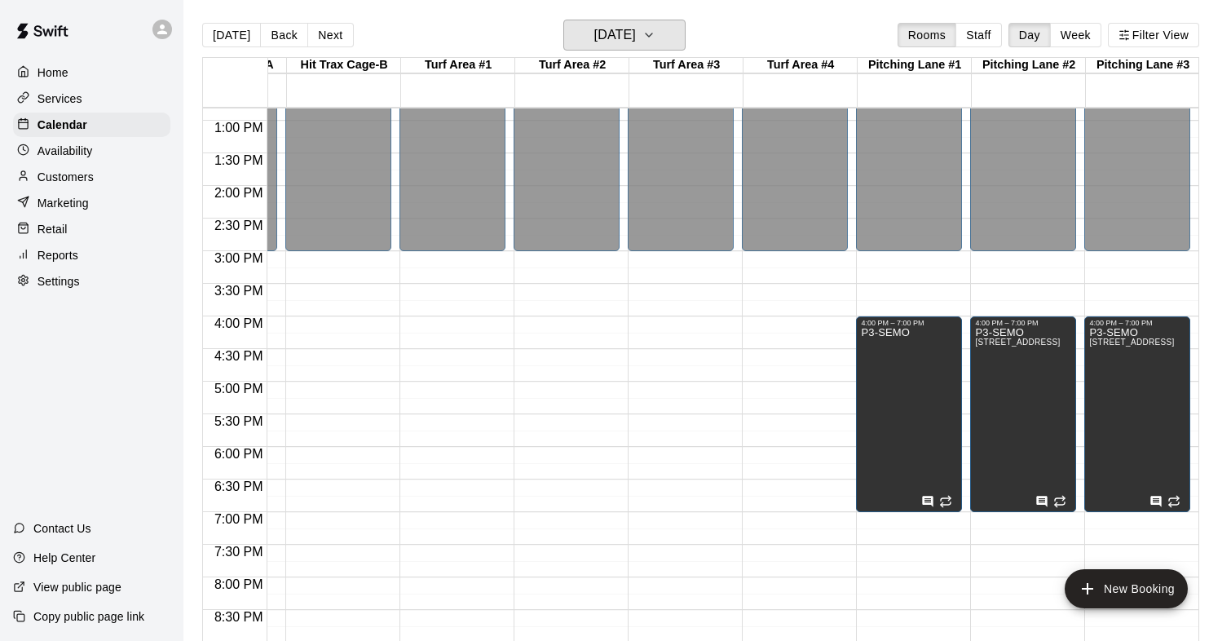
scroll to position [0, 262]
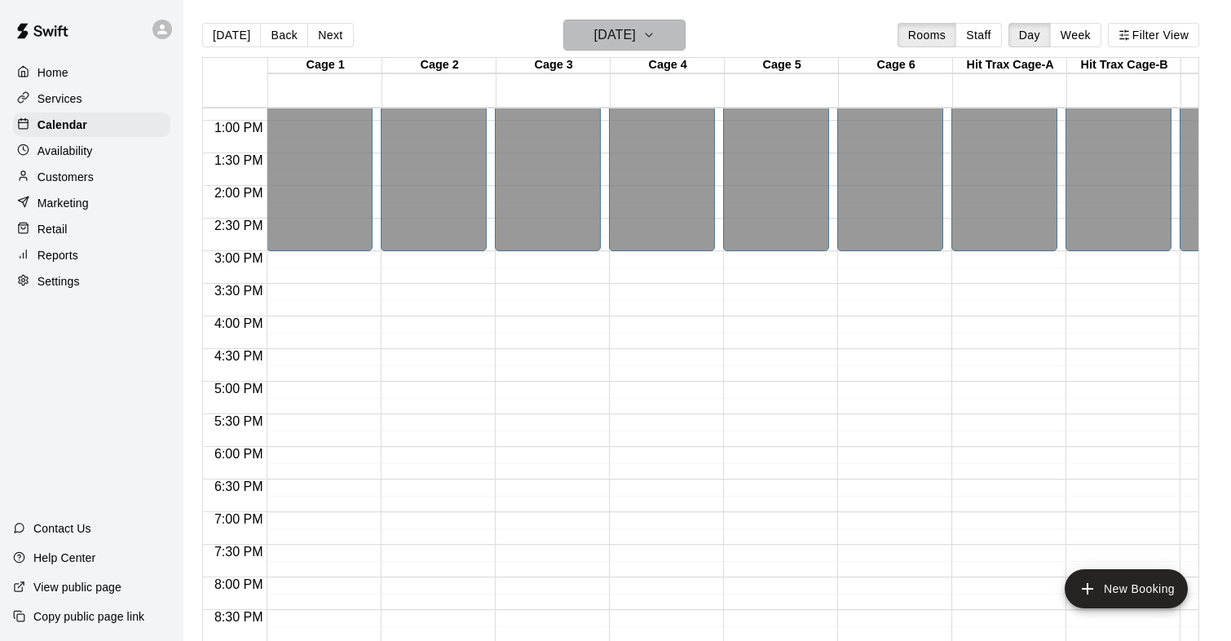
click at [610, 32] on h6 "Thursday Nov 06" at bounding box center [615, 35] width 42 height 23
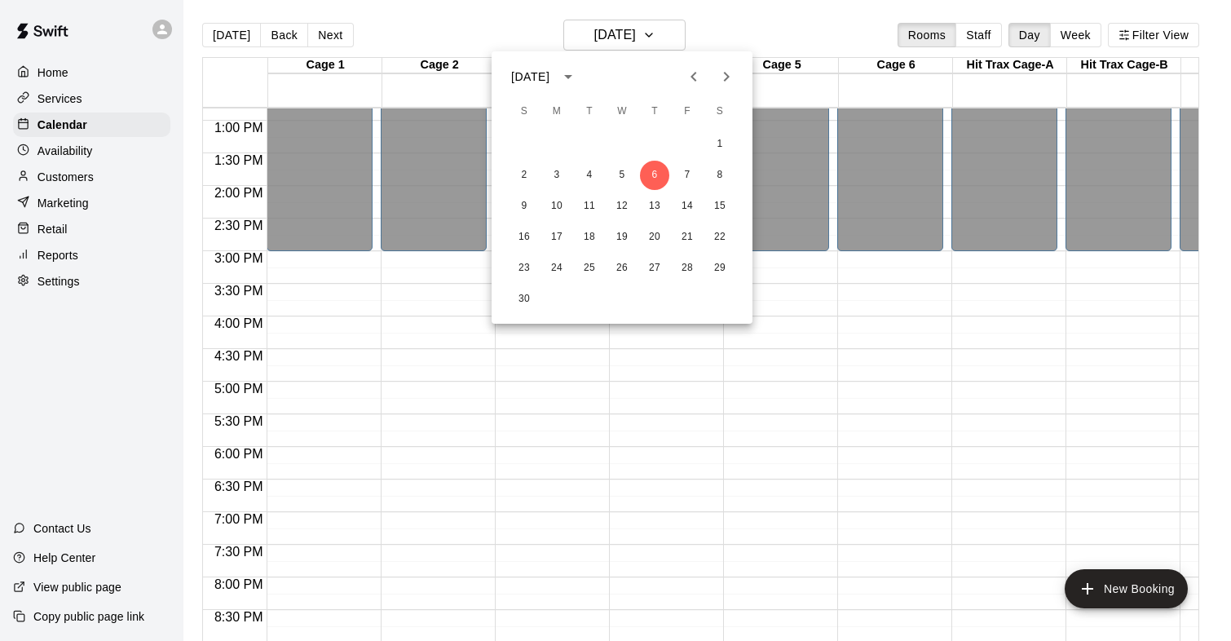
click at [695, 73] on icon "Previous month" at bounding box center [693, 77] width 6 height 10
click at [620, 197] on button "15" at bounding box center [621, 206] width 29 height 29
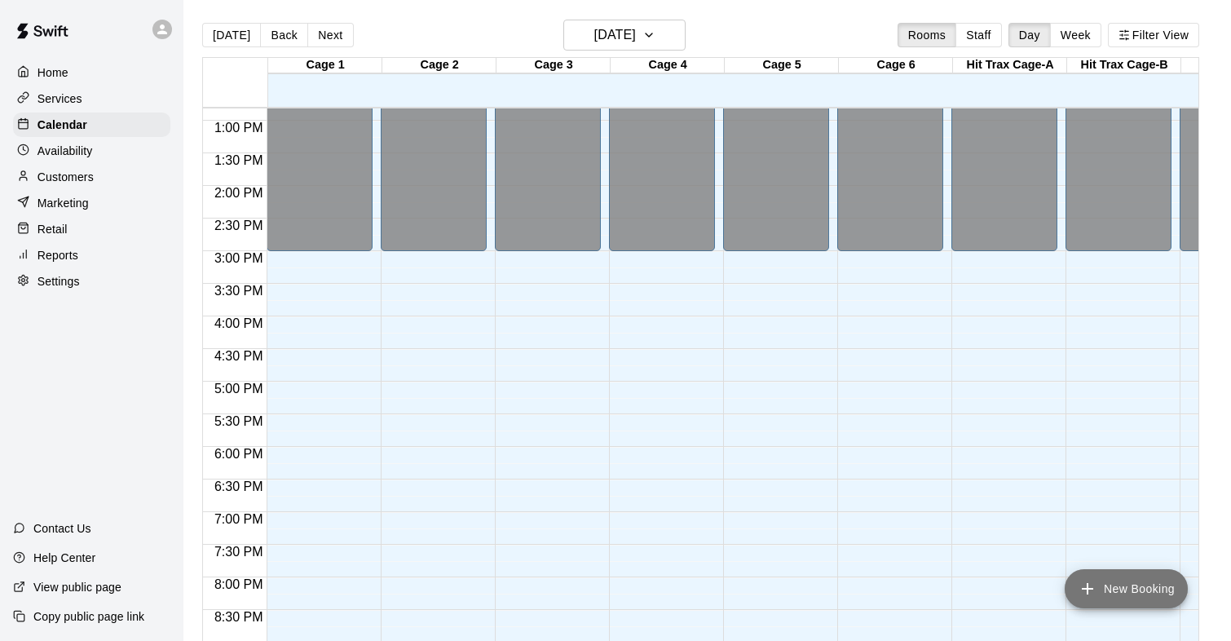
click at [1117, 587] on button "New Booking" at bounding box center [1125, 588] width 123 height 39
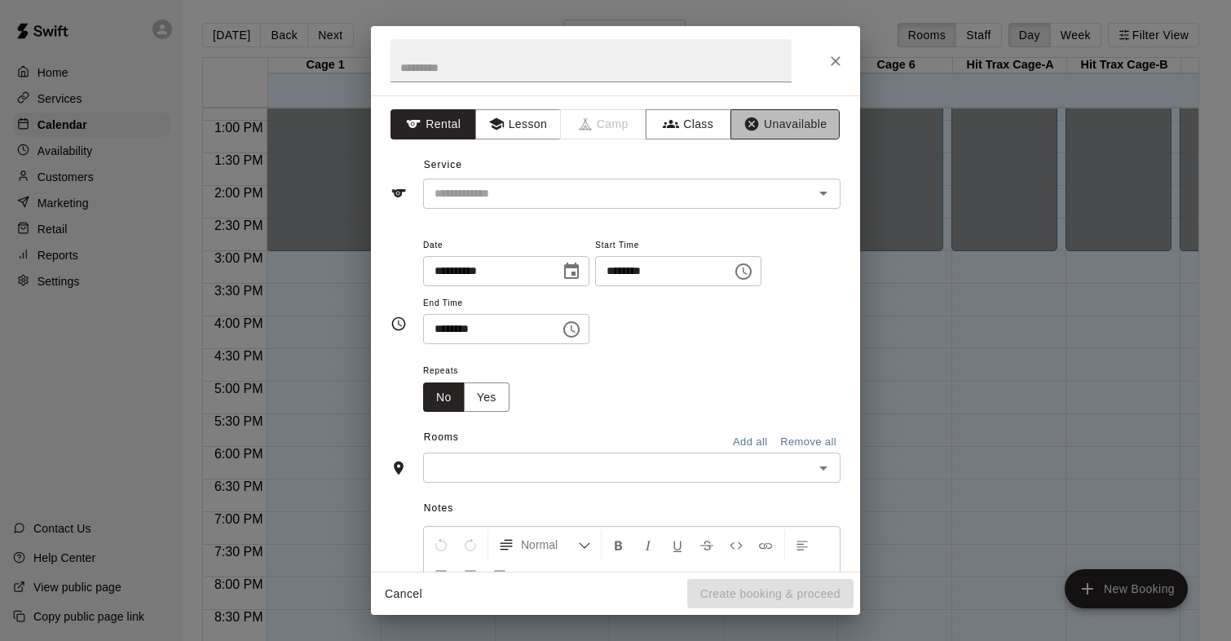
click at [757, 131] on icon "button" at bounding box center [751, 124] width 16 height 16
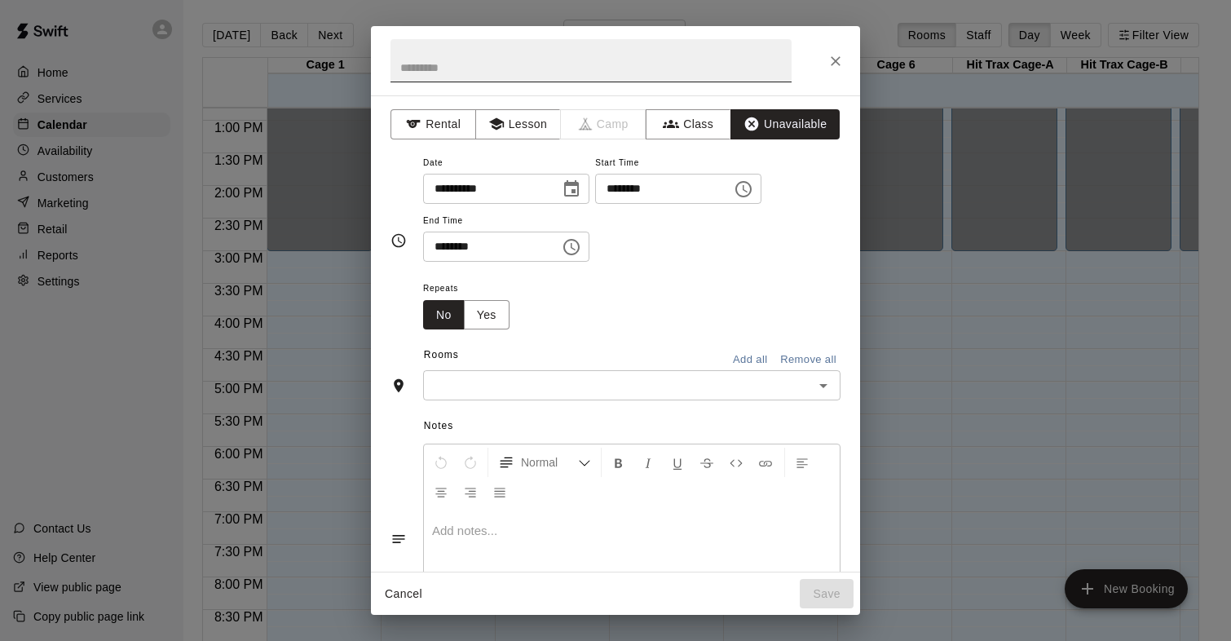
click at [478, 71] on input "text" at bounding box center [590, 60] width 401 height 43
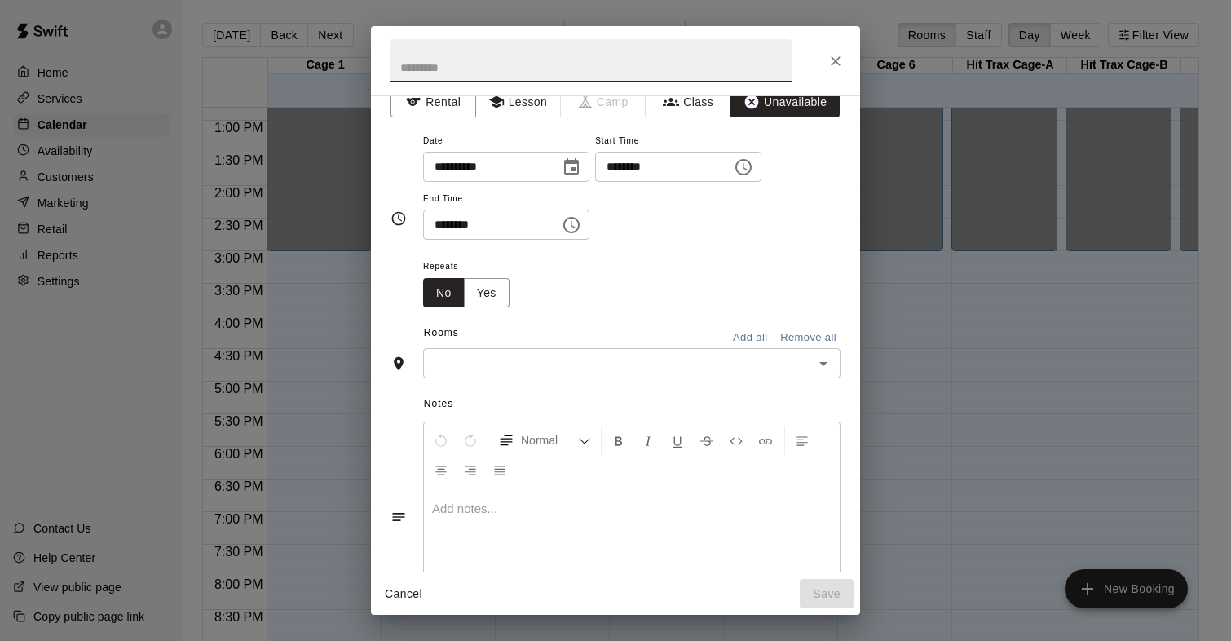
scroll to position [0, 0]
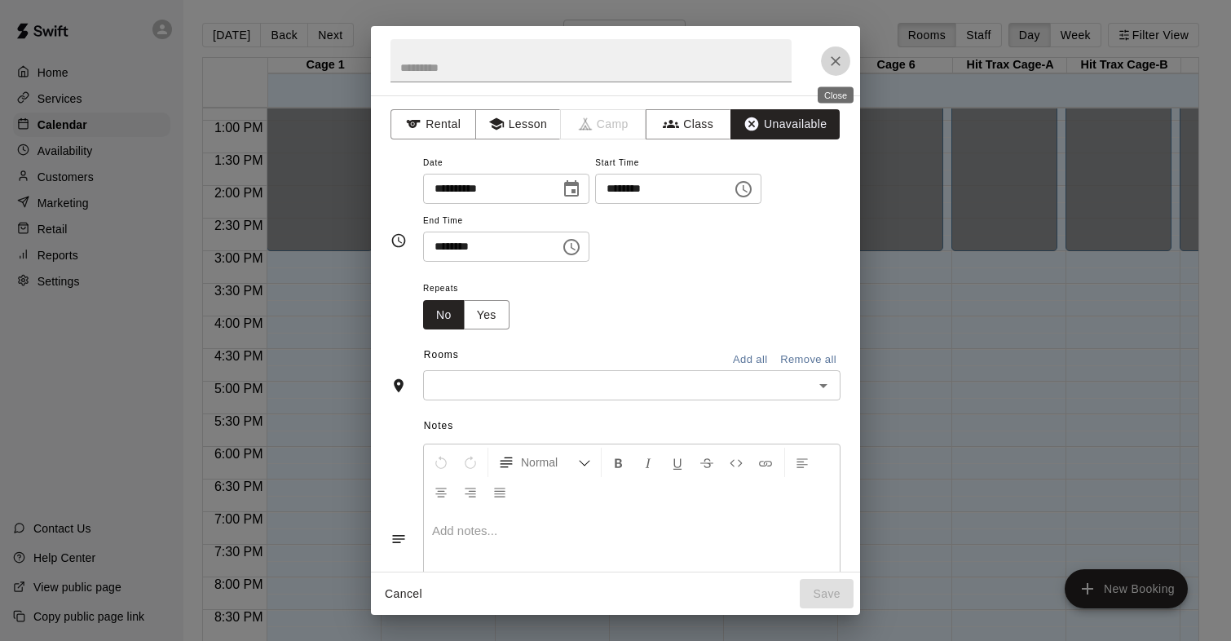
click at [830, 64] on icon "Close" at bounding box center [835, 61] width 16 height 16
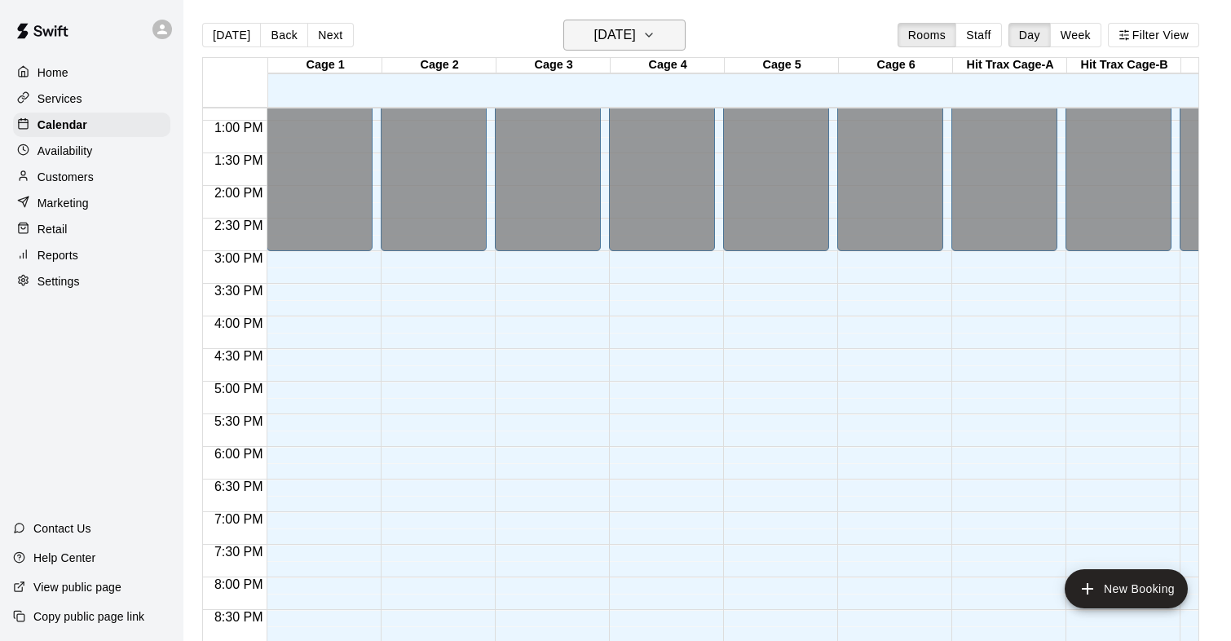
click at [636, 33] on h6 "Wednesday Oct 15" at bounding box center [615, 35] width 42 height 23
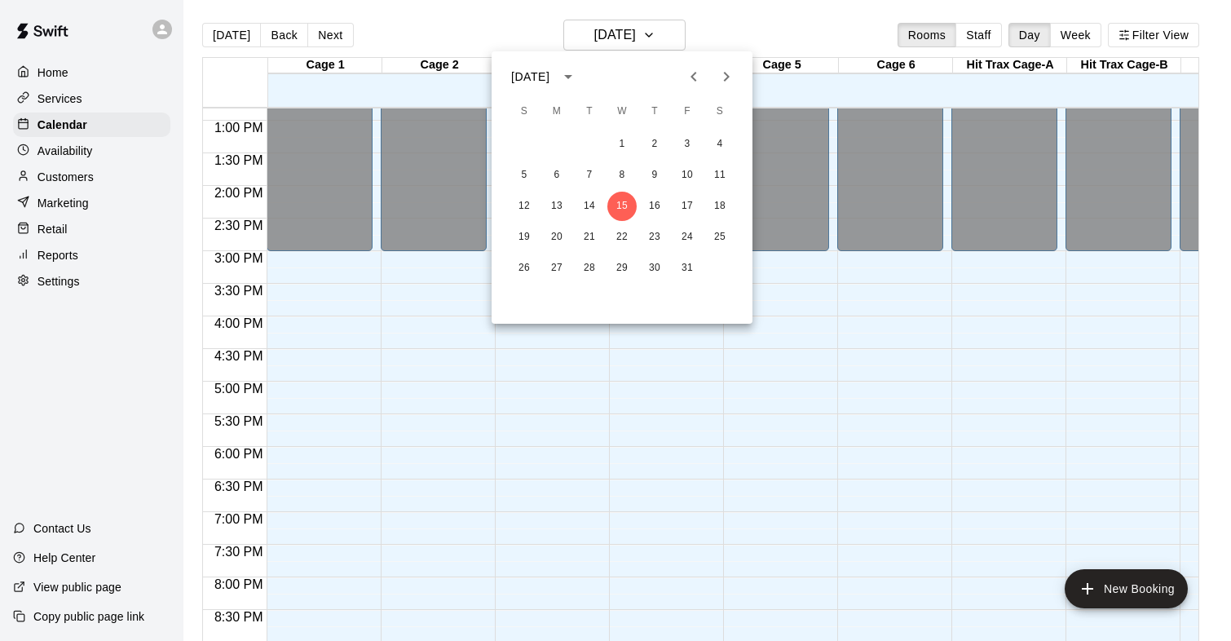
click at [723, 74] on icon "Next month" at bounding box center [726, 77] width 20 height 20
click at [653, 170] on button "6" at bounding box center [654, 175] width 29 height 29
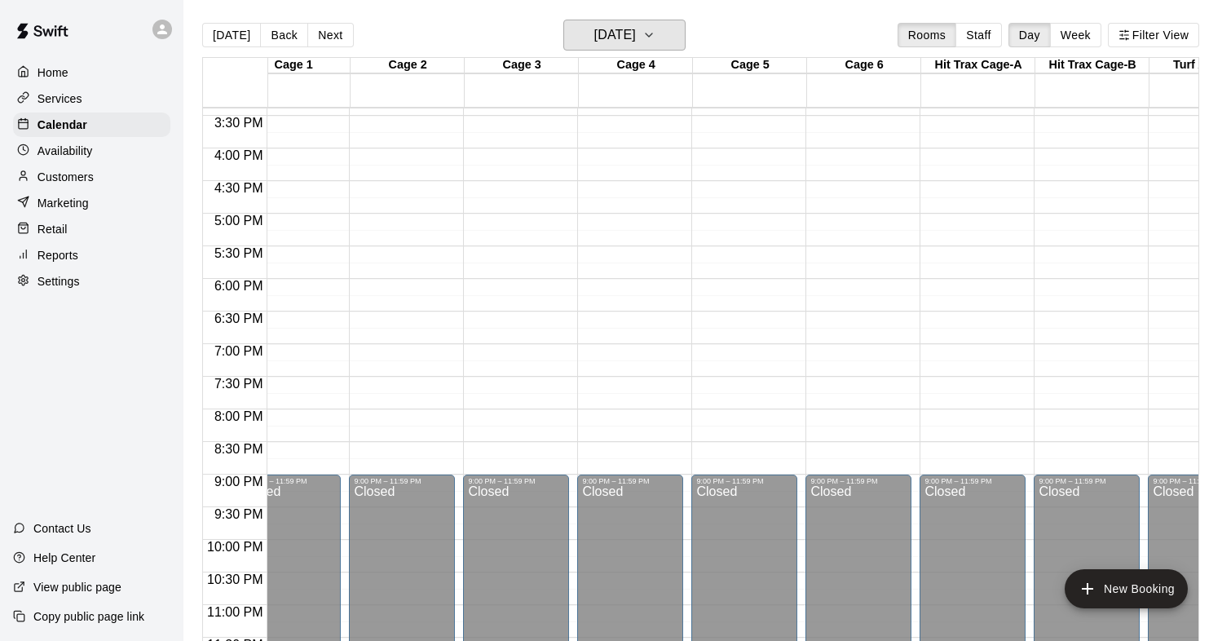
scroll to position [1003, 57]
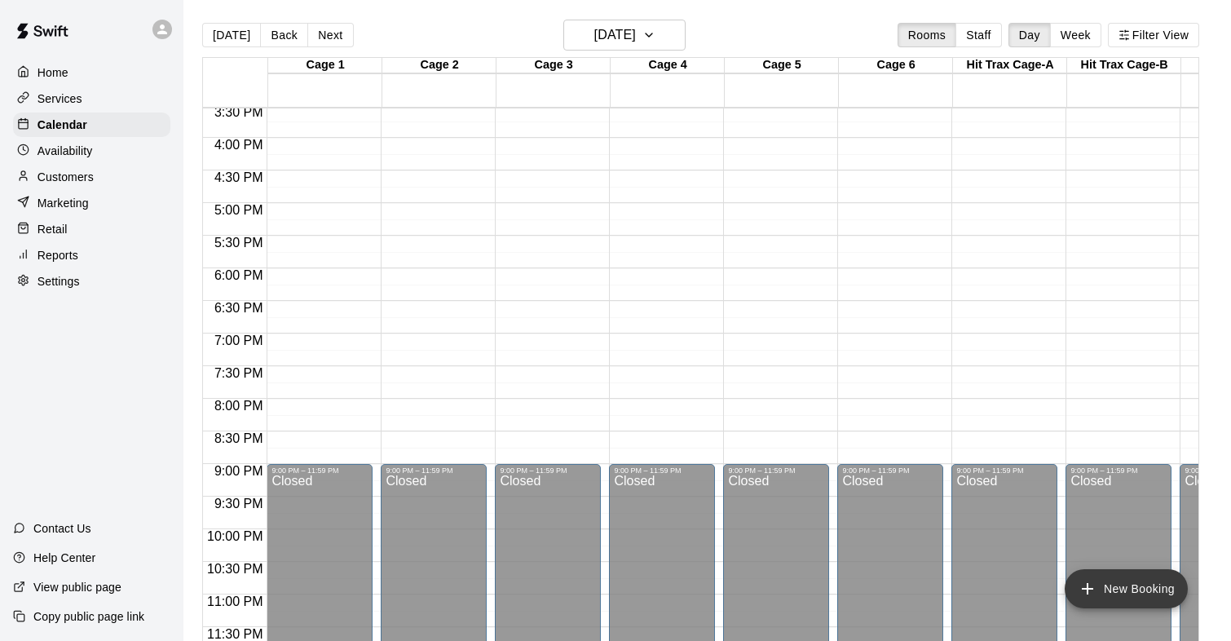
click at [1105, 569] on button "New Booking" at bounding box center [1125, 588] width 123 height 39
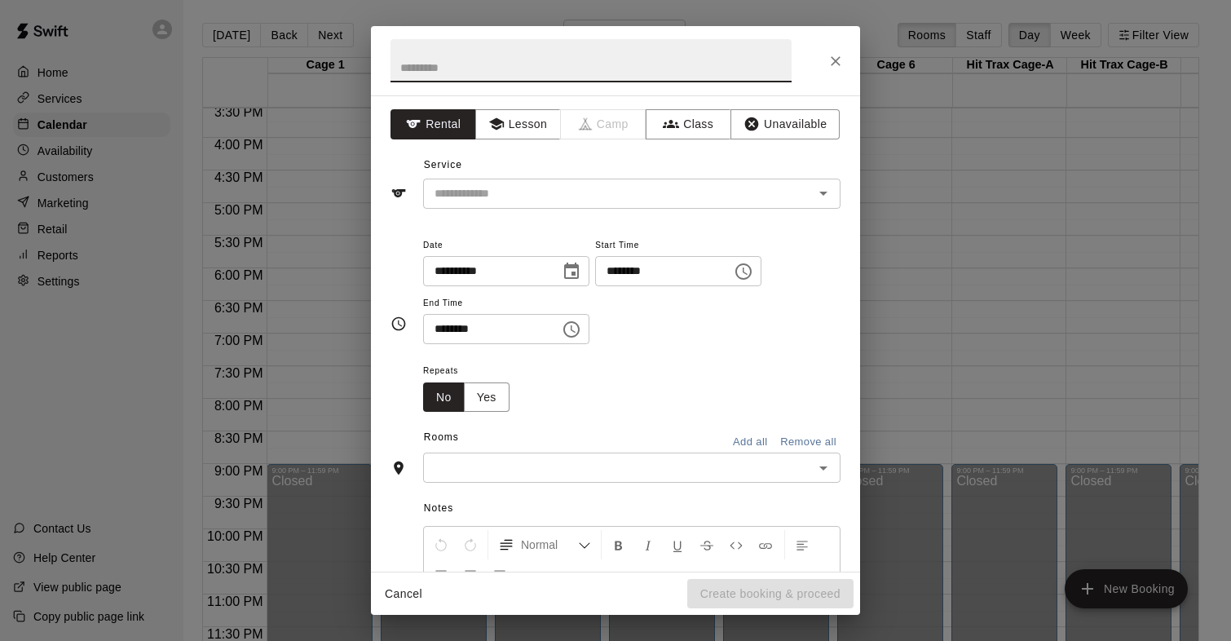
click at [575, 271] on icon "Choose date, selected date is Nov 6, 2025" at bounding box center [572, 272] width 20 height 20
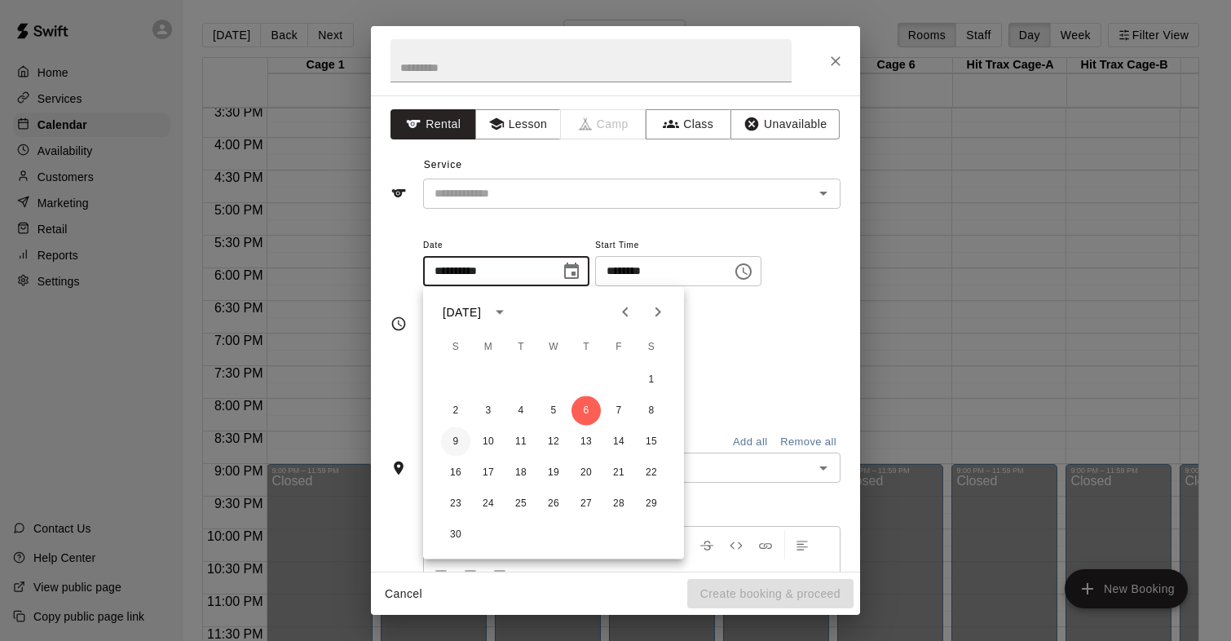
click at [451, 440] on button "9" at bounding box center [455, 441] width 29 height 29
type input "**********"
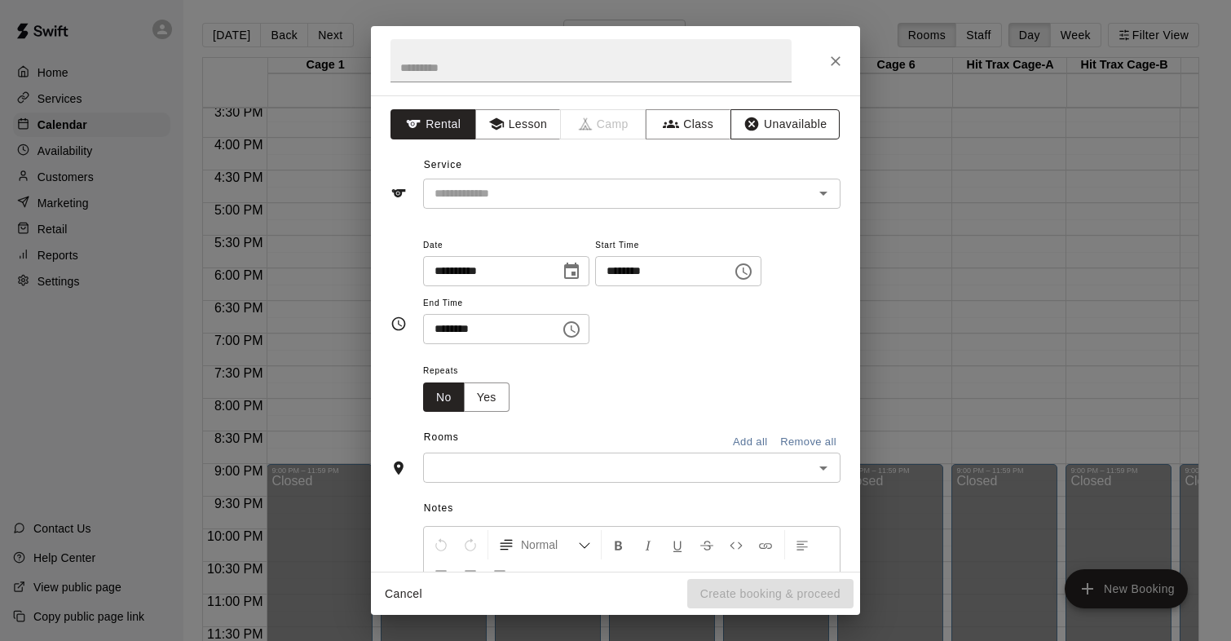
click at [771, 122] on button "Unavailable" at bounding box center [784, 124] width 109 height 30
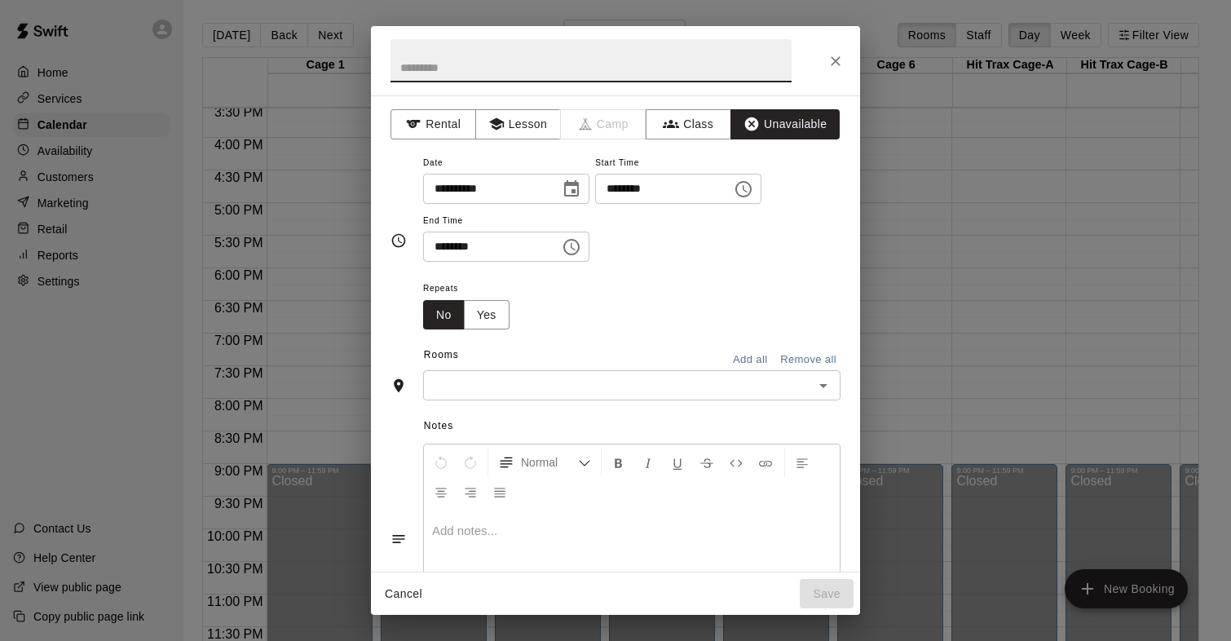
click at [538, 65] on input "text" at bounding box center [590, 60] width 401 height 43
type input "*******"
click at [402, 196] on div "**********" at bounding box center [615, 241] width 450 height 178
click at [631, 194] on input "********" at bounding box center [658, 189] width 126 height 30
click at [753, 190] on icon "Choose time, selected time is 9:00 AM" at bounding box center [744, 189] width 20 height 20
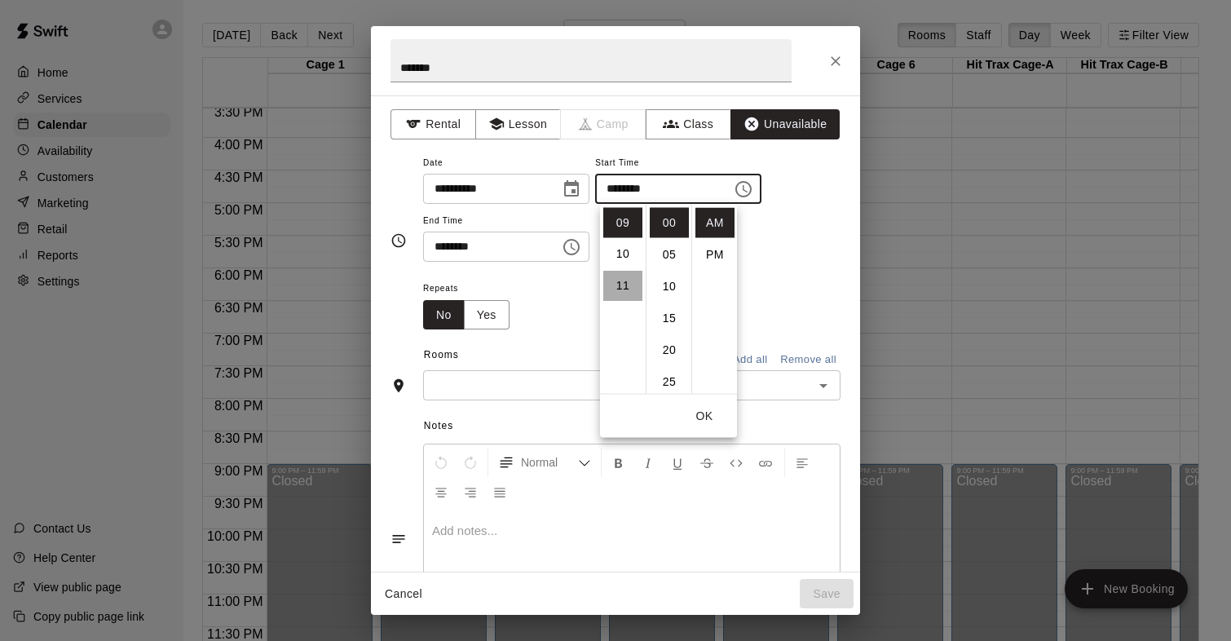
click at [623, 288] on li "11" at bounding box center [622, 286] width 39 height 30
type input "********"
click at [791, 267] on div "**********" at bounding box center [631, 215] width 417 height 126
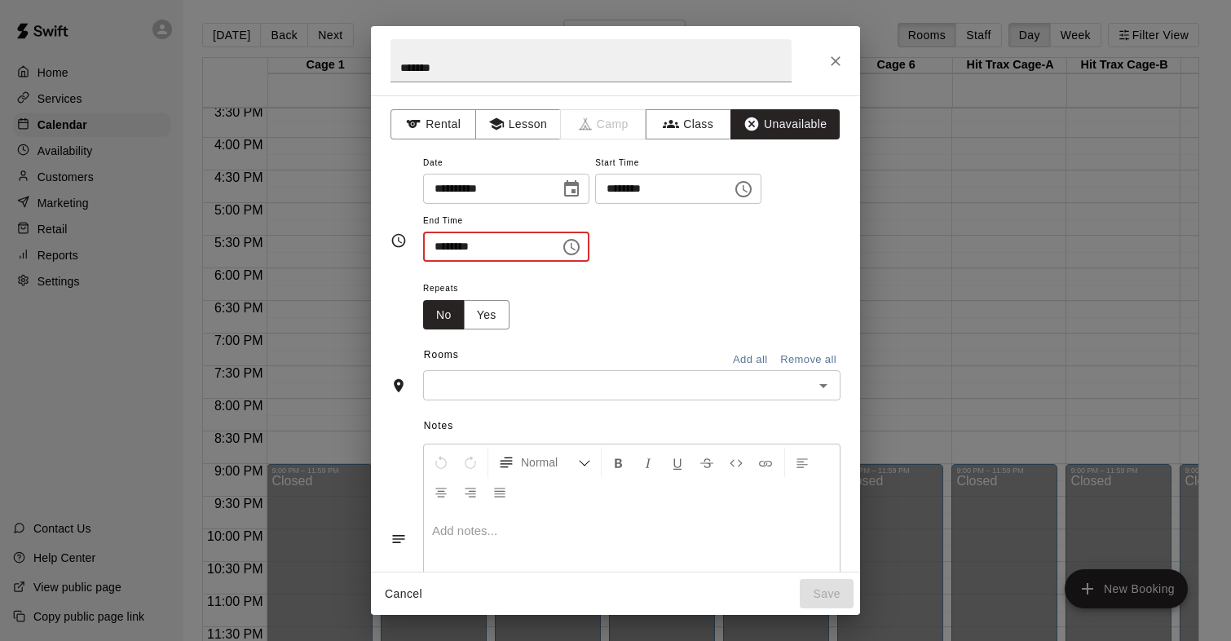
click at [443, 241] on input "********" at bounding box center [486, 246] width 126 height 30
click at [575, 247] on icon "Choose time, selected time is 9:30 AM" at bounding box center [573, 246] width 5 height 7
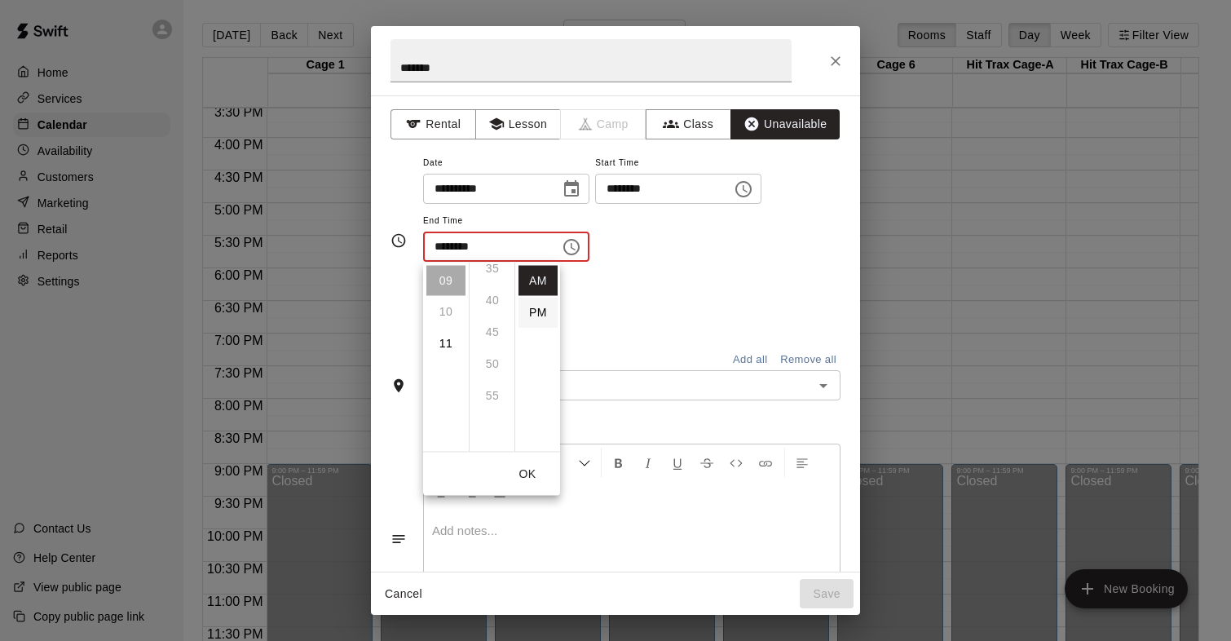
click at [533, 305] on li "PM" at bounding box center [537, 312] width 39 height 30
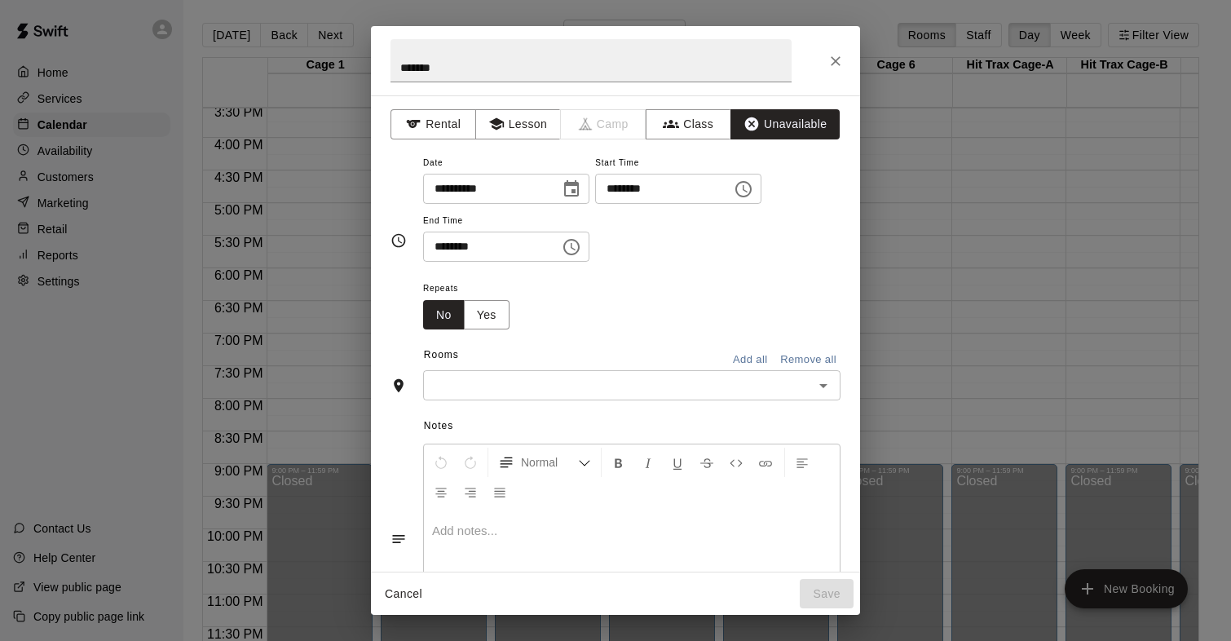
click at [443, 251] on input "********" at bounding box center [486, 246] width 126 height 30
click at [575, 249] on icon "Choose time, selected time is 9:30 PM" at bounding box center [572, 247] width 20 height 20
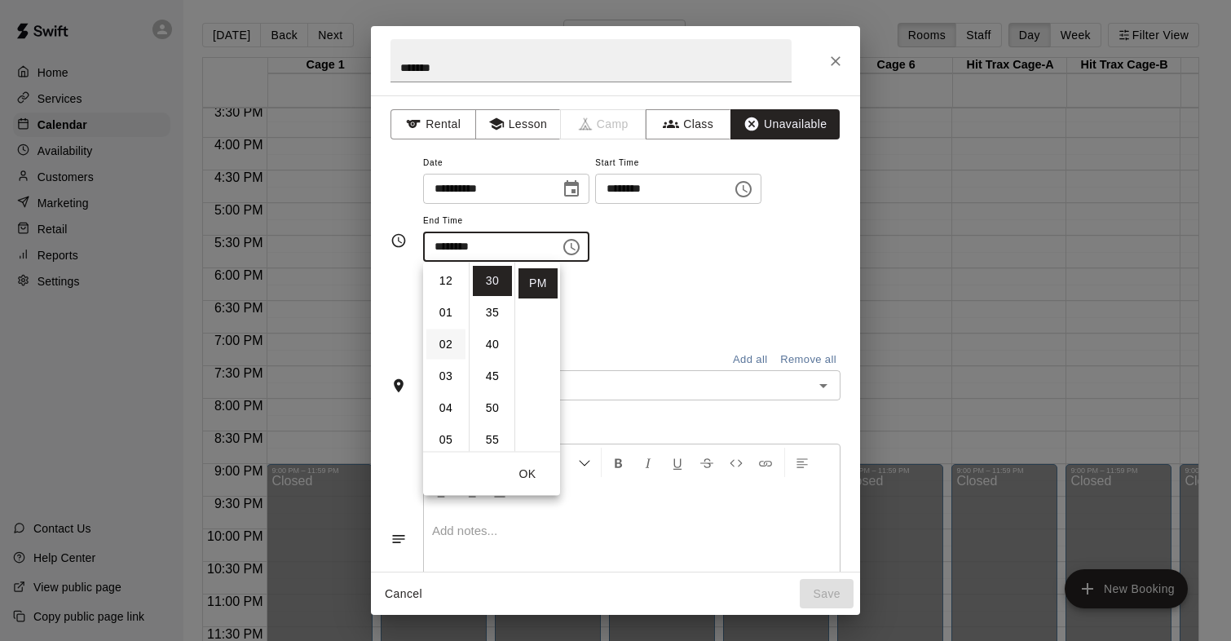
click at [447, 354] on li "02" at bounding box center [445, 344] width 39 height 30
click at [495, 292] on li "00" at bounding box center [492, 281] width 39 height 30
type input "********"
click at [531, 478] on button "OK" at bounding box center [527, 474] width 52 height 30
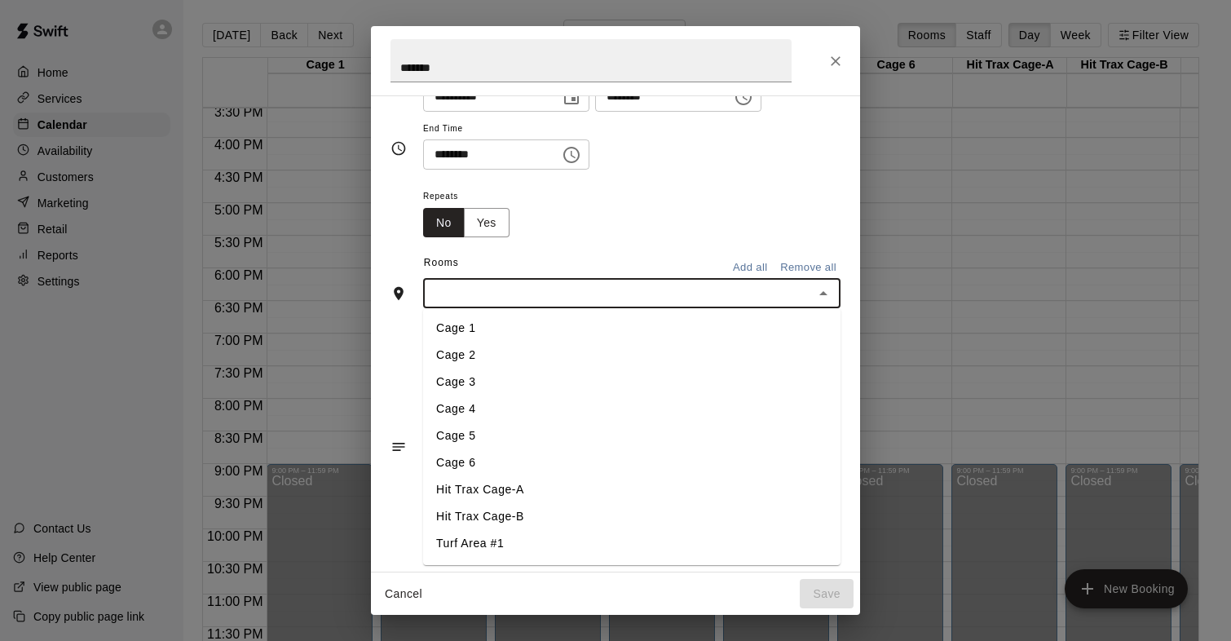
click at [784, 286] on input "text" at bounding box center [618, 293] width 381 height 20
click at [522, 487] on li "Pitching Lane #1" at bounding box center [631, 491] width 417 height 27
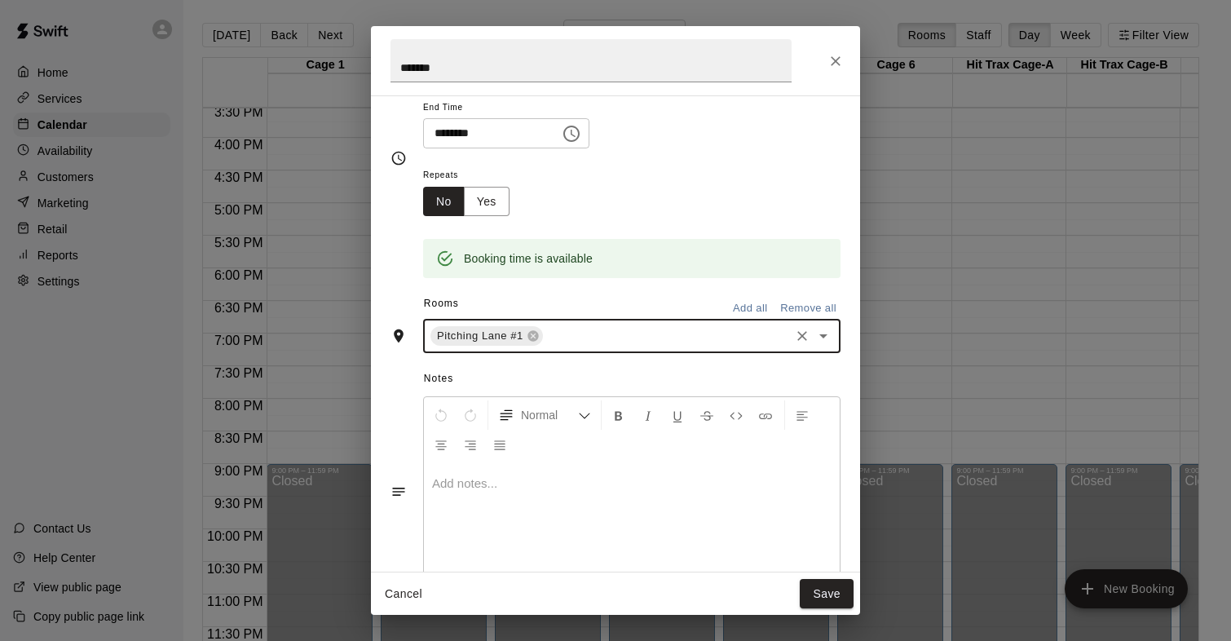
scroll to position [123, 0]
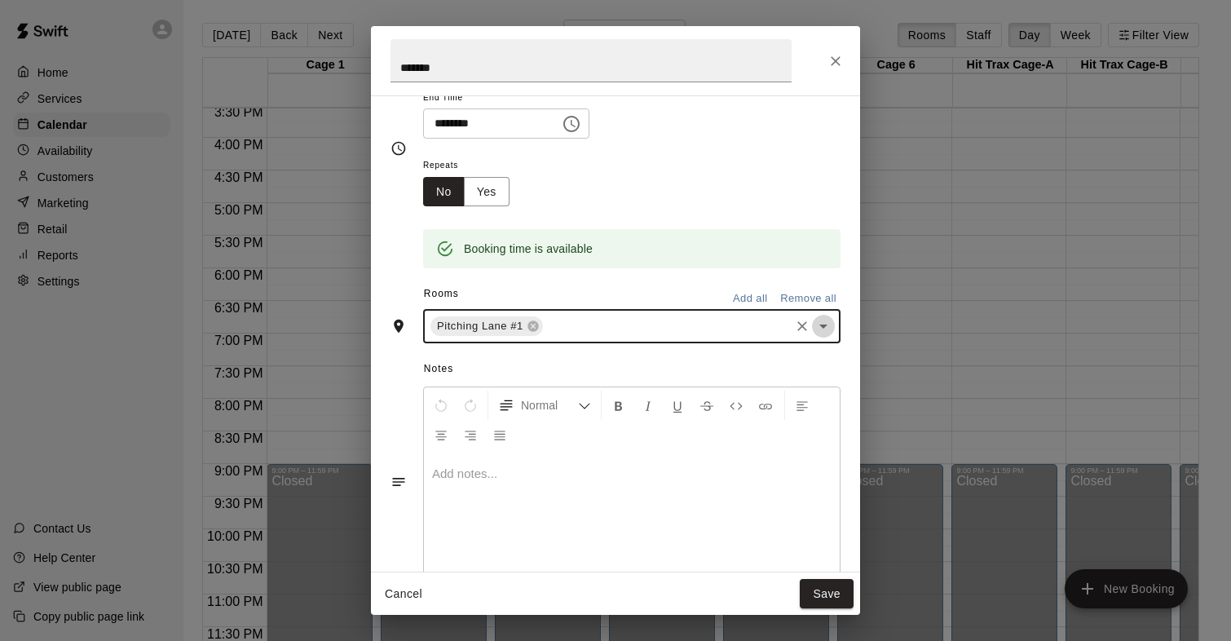
click at [823, 325] on icon "Open" at bounding box center [823, 326] width 8 height 4
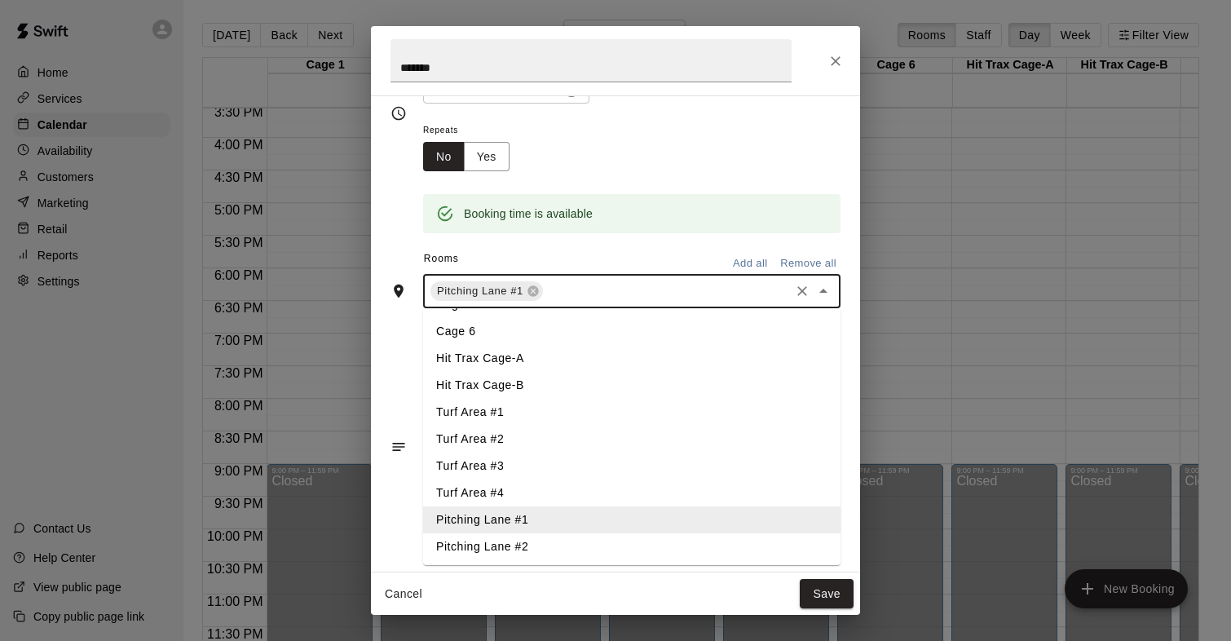
scroll to position [160, 0]
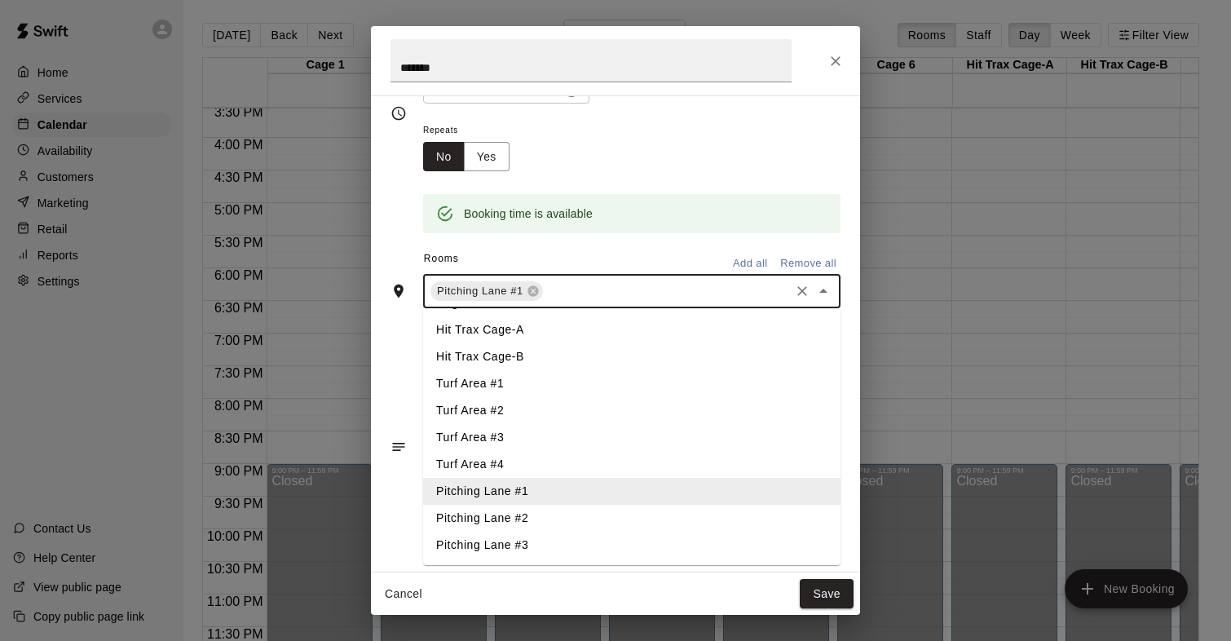
click at [549, 512] on li "Pitching Lane #2" at bounding box center [631, 518] width 417 height 27
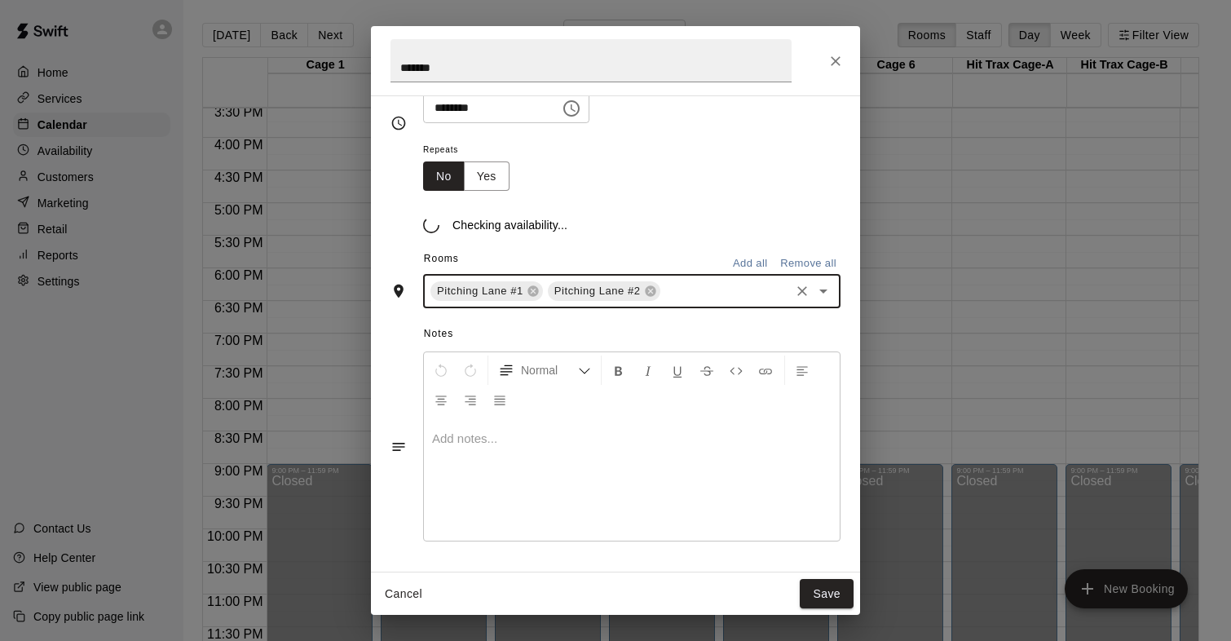
scroll to position [158, 0]
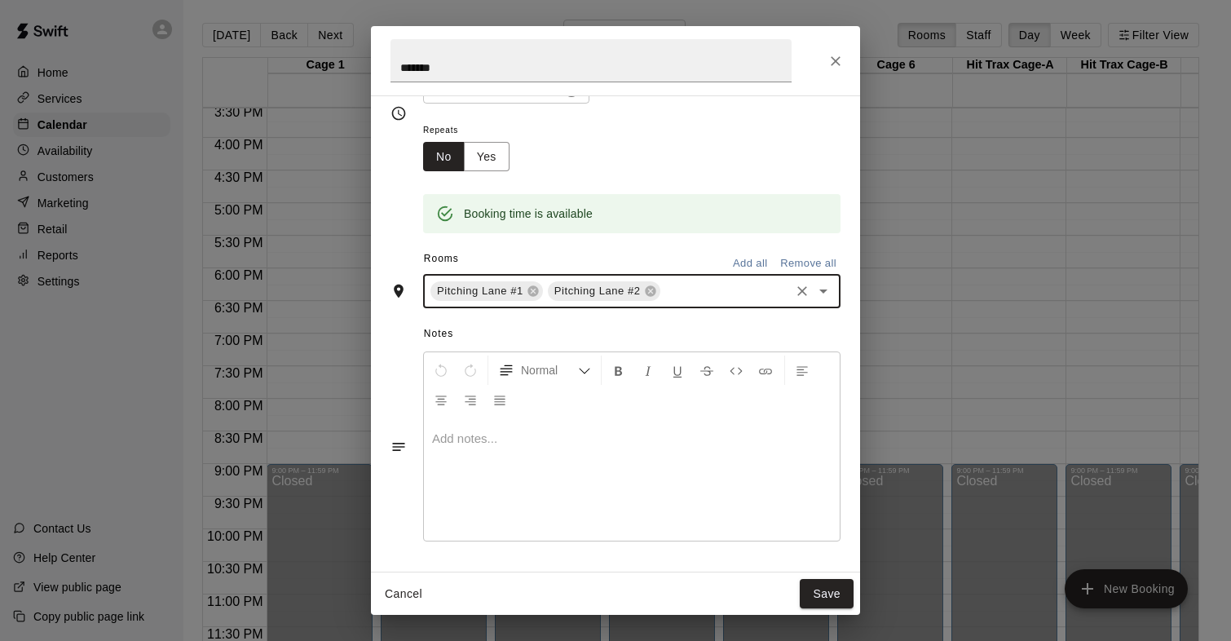
click at [819, 297] on icon "Open" at bounding box center [823, 291] width 20 height 20
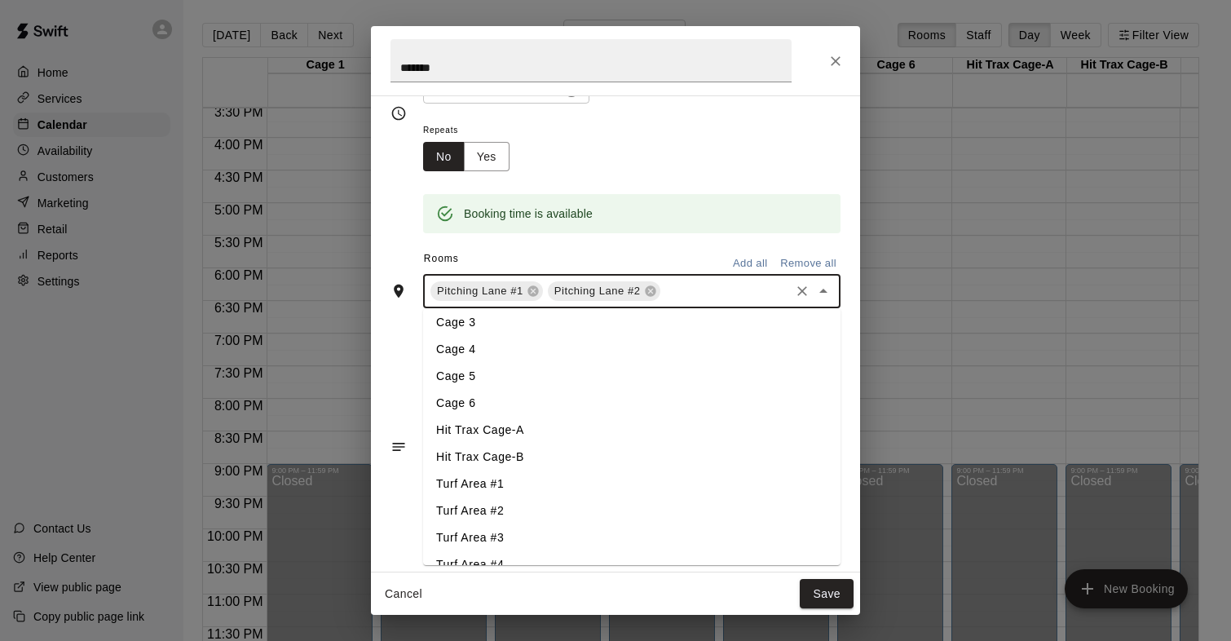
scroll to position [160, 0]
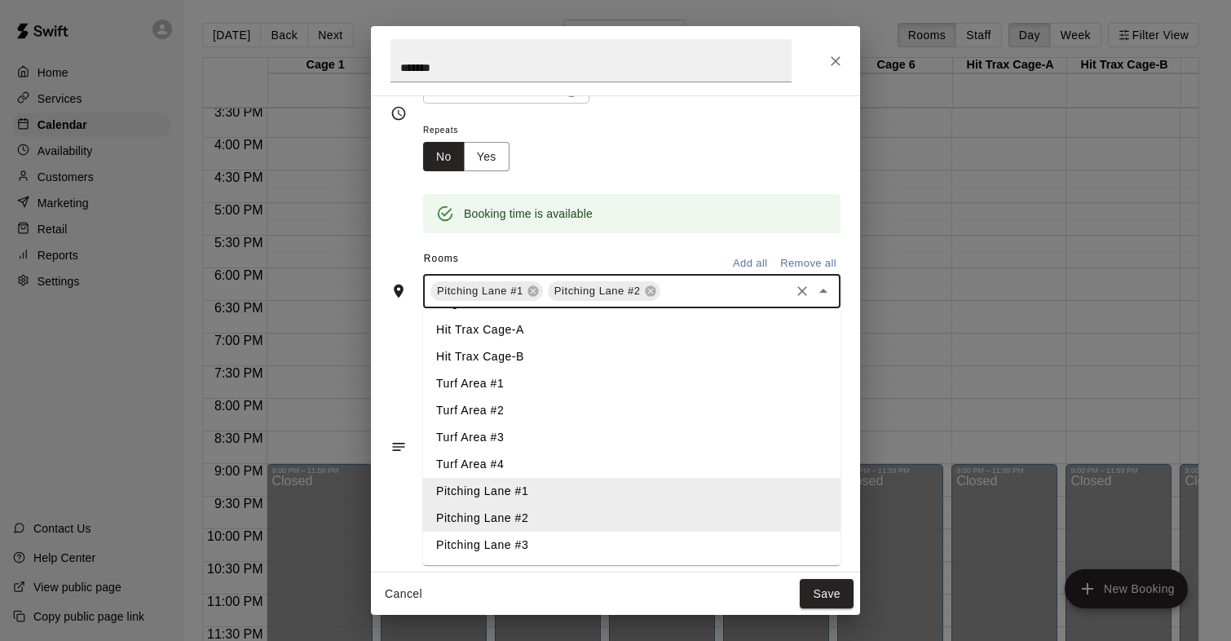
click at [516, 552] on li "Pitching Lane #3" at bounding box center [631, 544] width 417 height 27
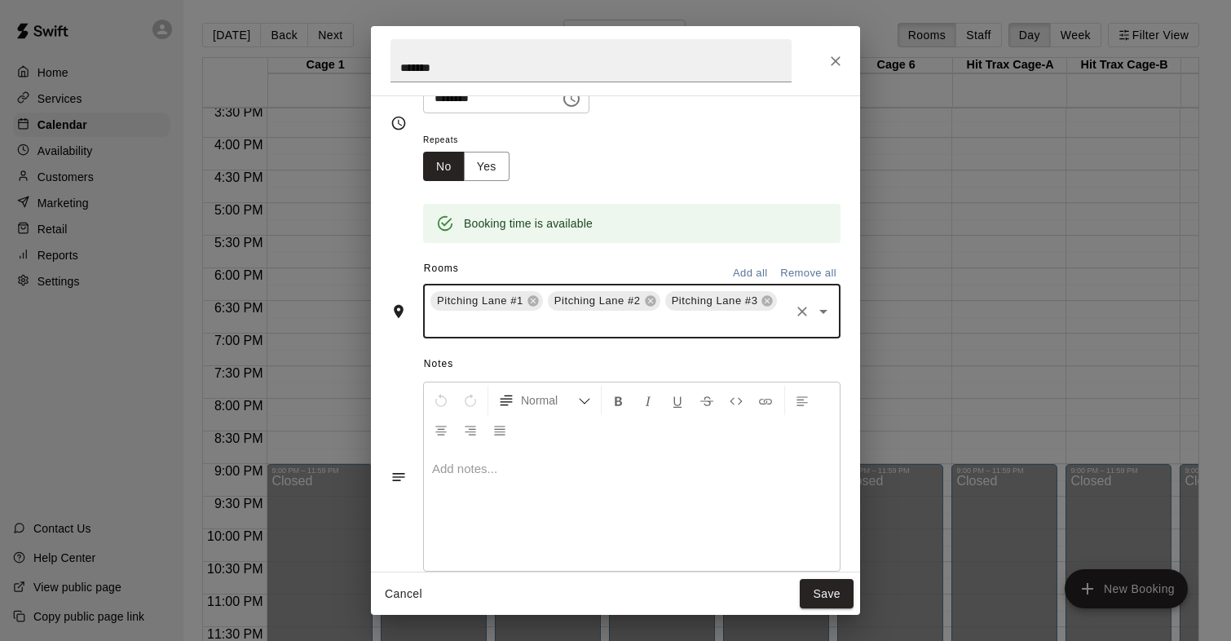
scroll to position [158, 0]
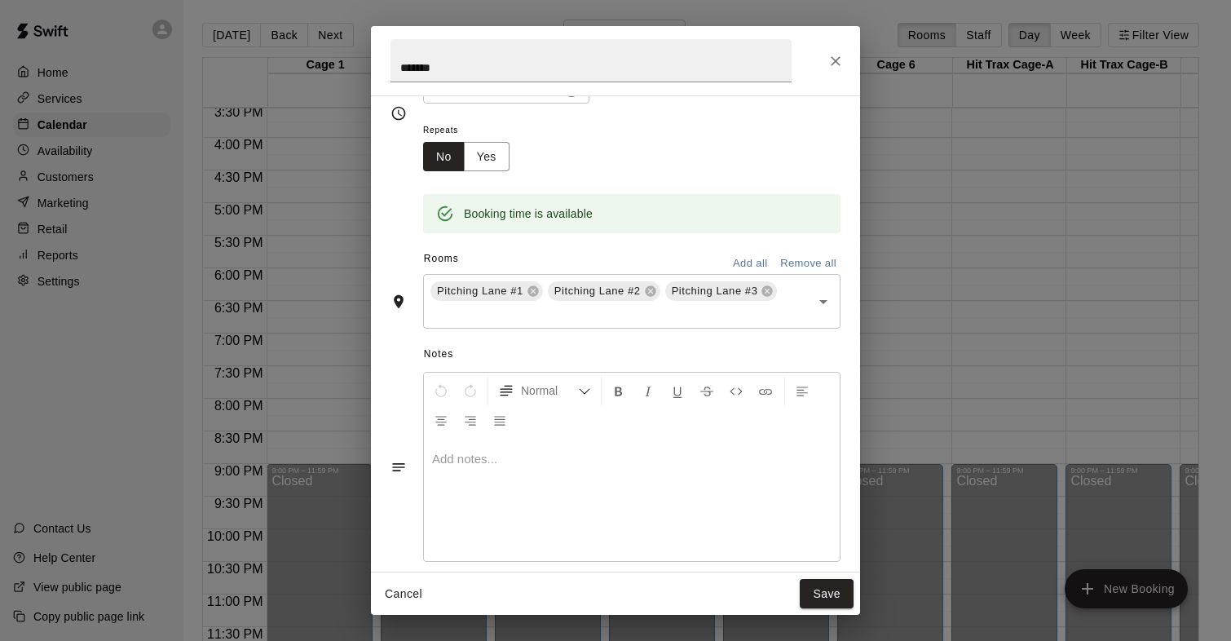
click at [504, 457] on p at bounding box center [631, 459] width 399 height 16
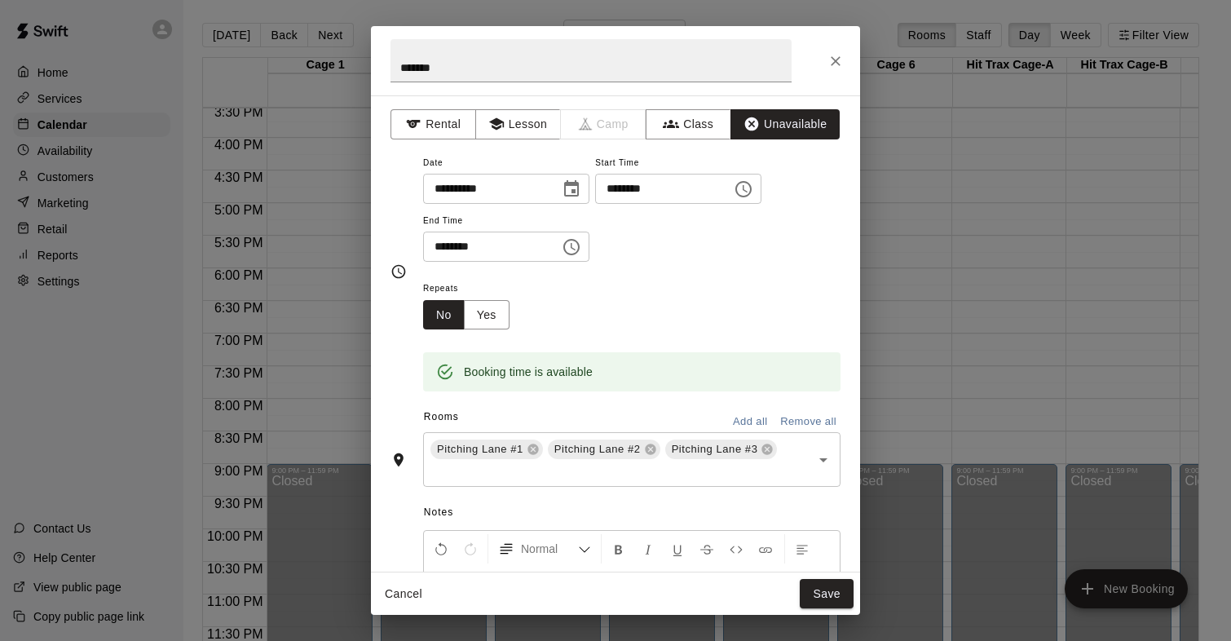
scroll to position [17, 0]
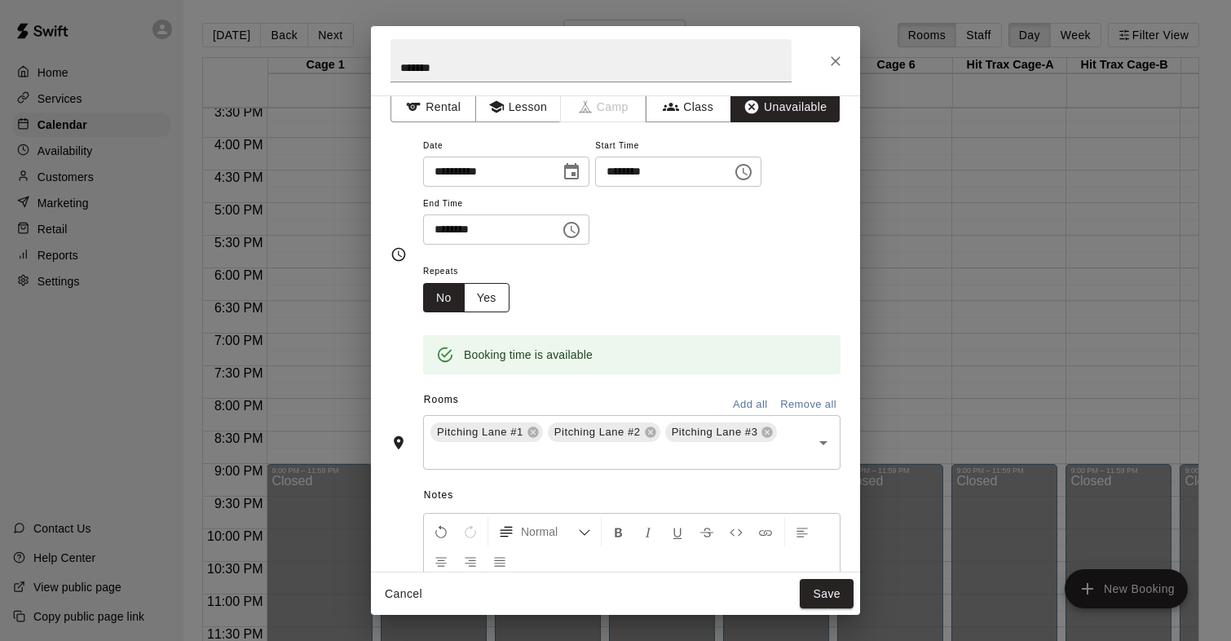
click at [486, 302] on button "Yes" at bounding box center [487, 298] width 46 height 30
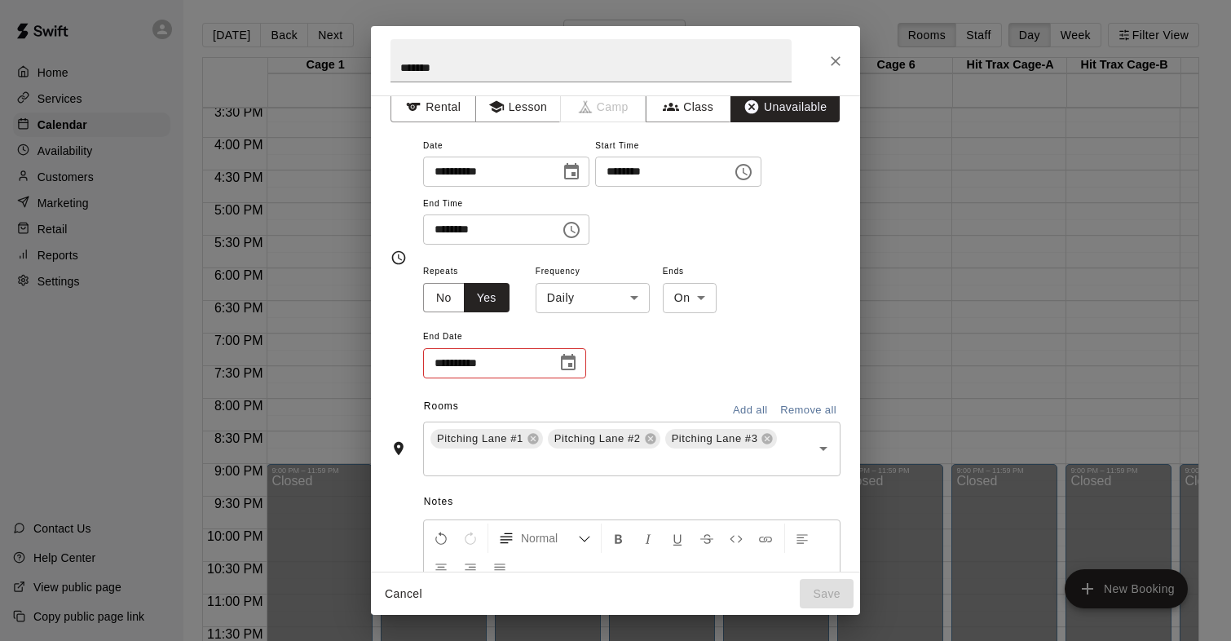
click at [675, 300] on body "Home Services Calendar Availability Customers Marketing Retail Reports Settings…" at bounding box center [615, 333] width 1231 height 667
click at [676, 300] on div at bounding box center [615, 320] width 1231 height 641
click at [592, 281] on span "Frequency" at bounding box center [592, 272] width 114 height 22
click at [592, 284] on body "Home Services Calendar Availability Customers Marketing Retail Reports Settings…" at bounding box center [615, 333] width 1231 height 667
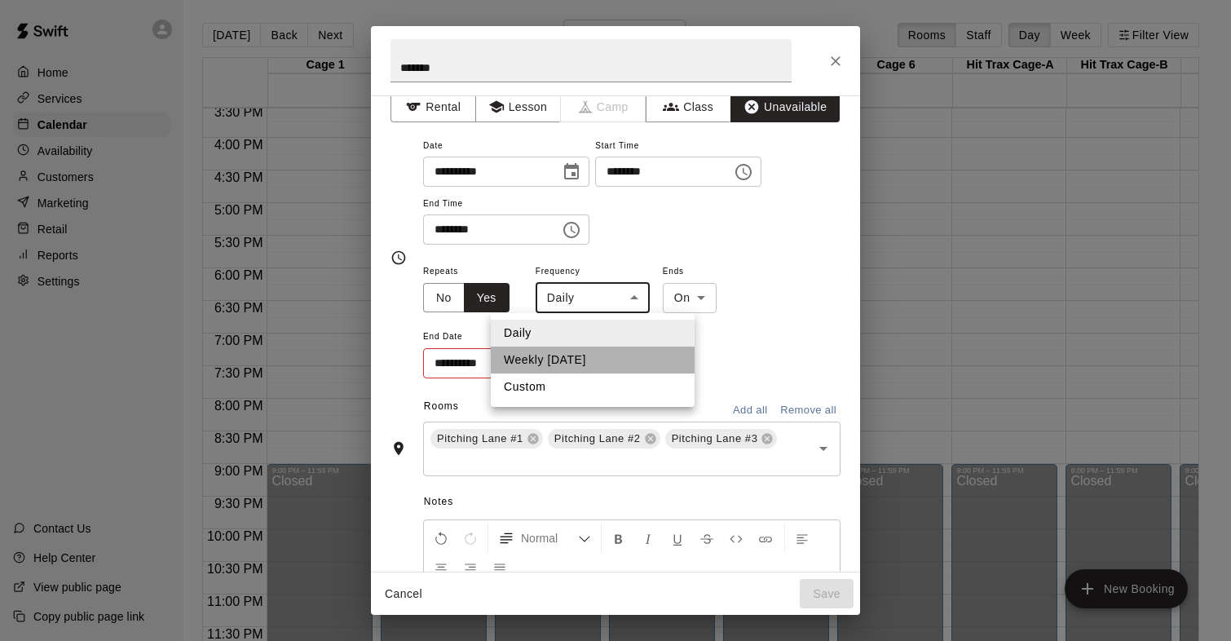
click at [561, 353] on li "Weekly on Sunday" at bounding box center [593, 359] width 204 height 27
type input "******"
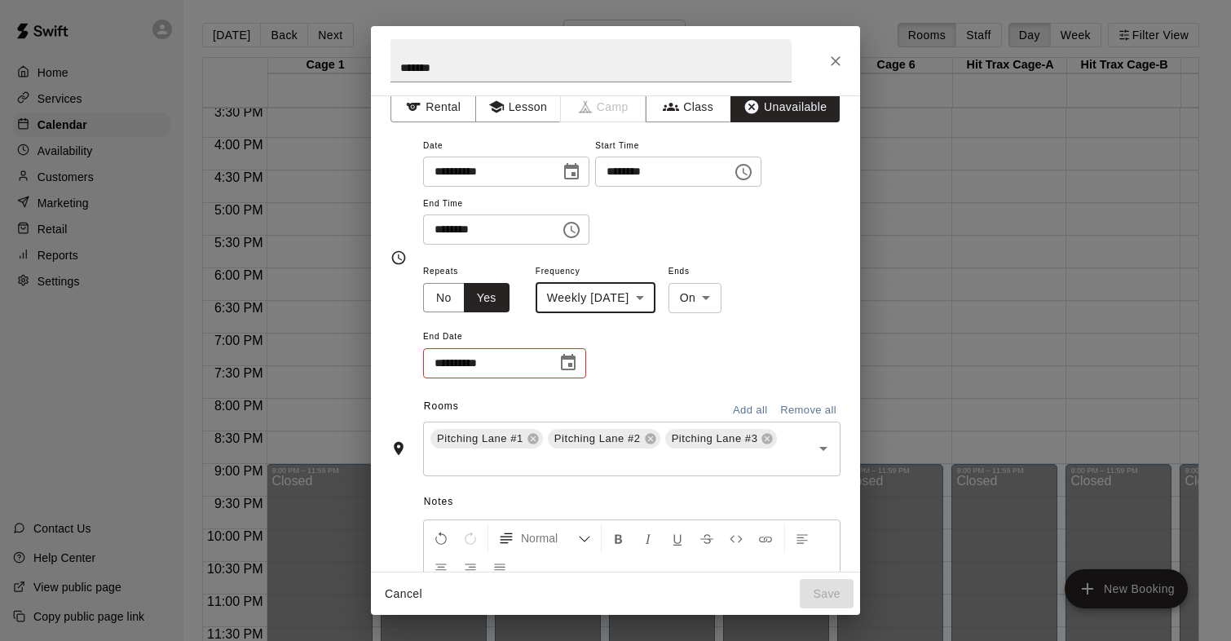
click at [566, 365] on icon "Choose date" at bounding box center [568, 363] width 20 height 20
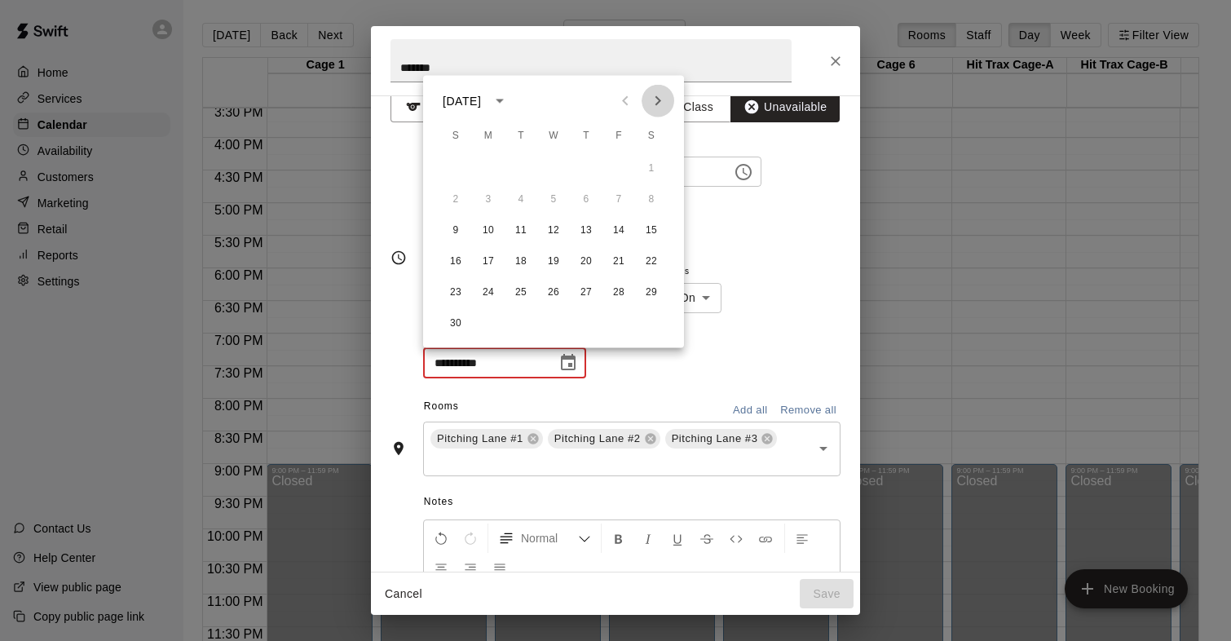
click at [659, 94] on icon "Next month" at bounding box center [658, 101] width 20 height 20
click at [452, 289] on button "29" at bounding box center [455, 292] width 29 height 29
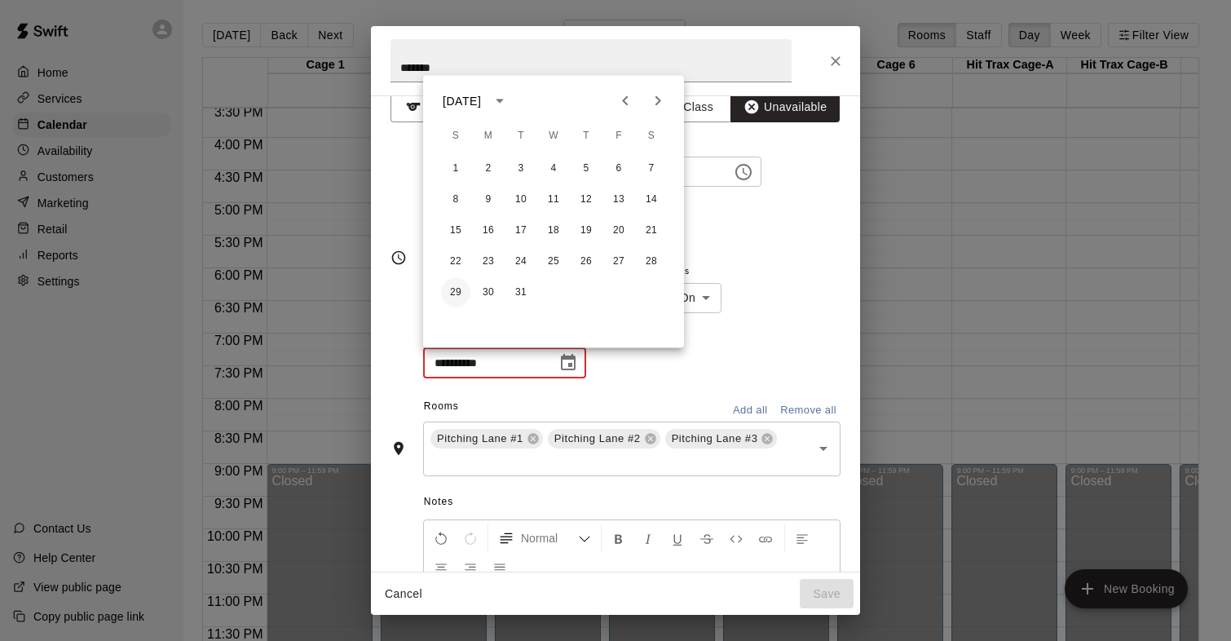
type input "**********"
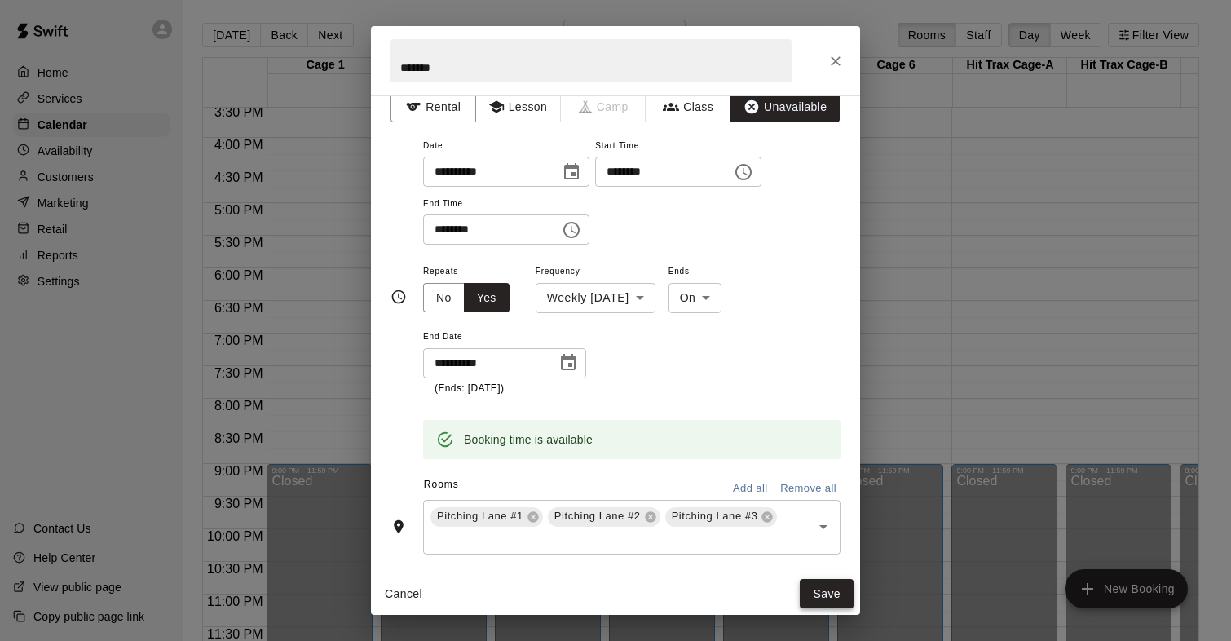
click at [829, 591] on button "Save" at bounding box center [827, 594] width 54 height 30
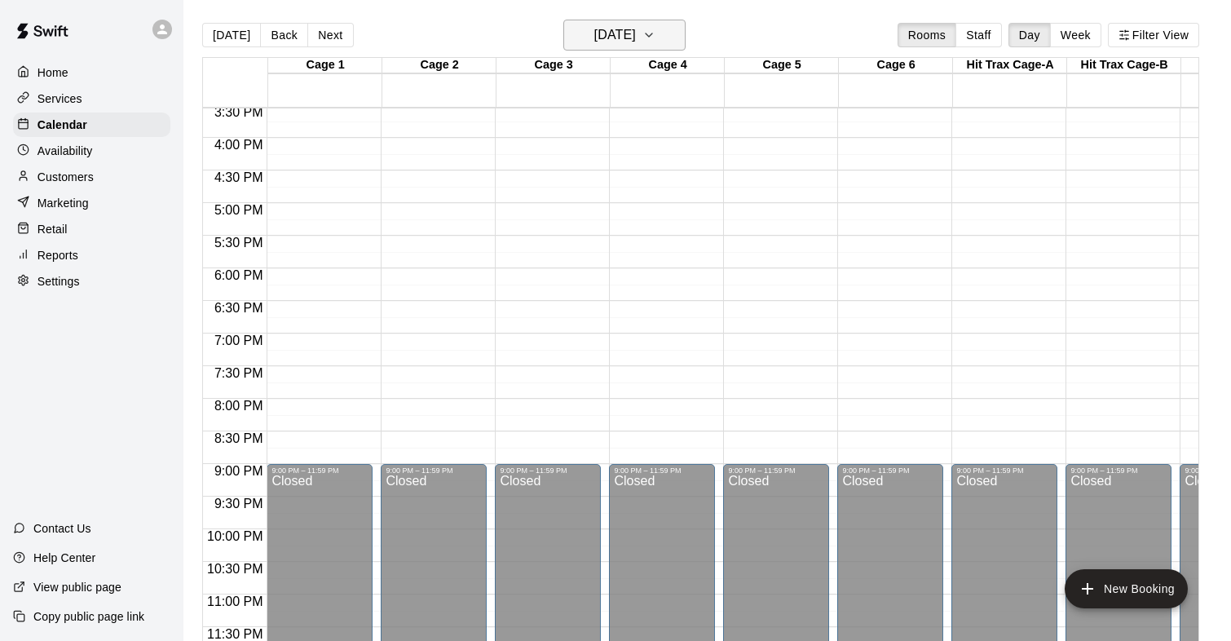
click at [622, 34] on h6 "Thursday Nov 06" at bounding box center [615, 35] width 42 height 23
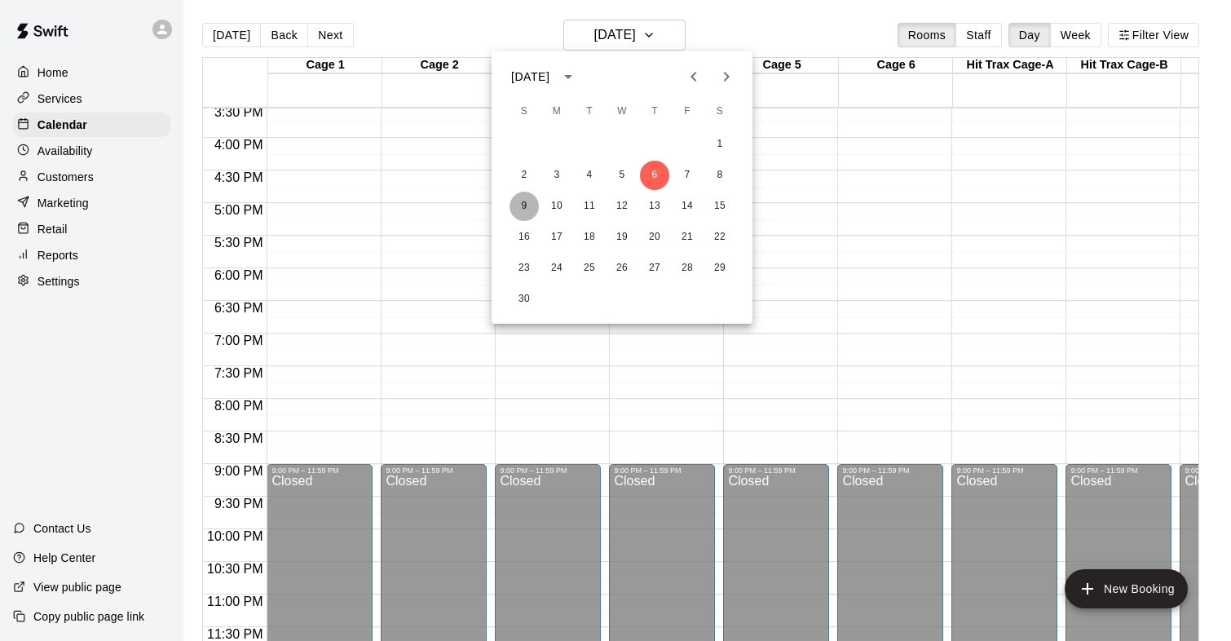
click at [523, 200] on button "9" at bounding box center [523, 206] width 29 height 29
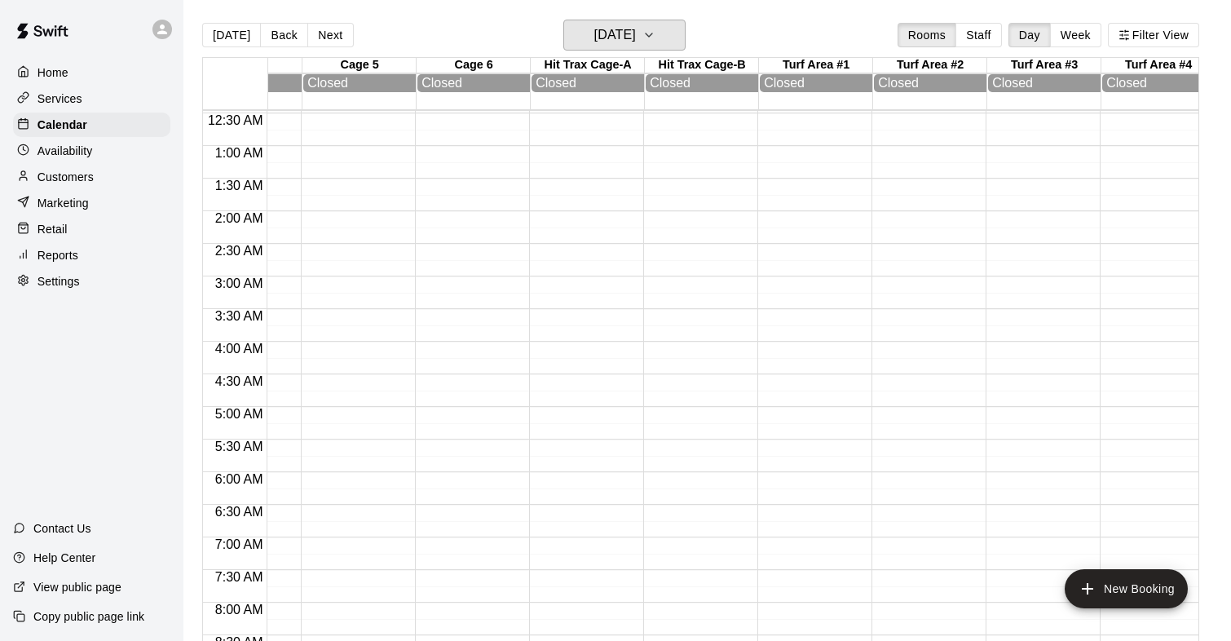
scroll to position [0, 780]
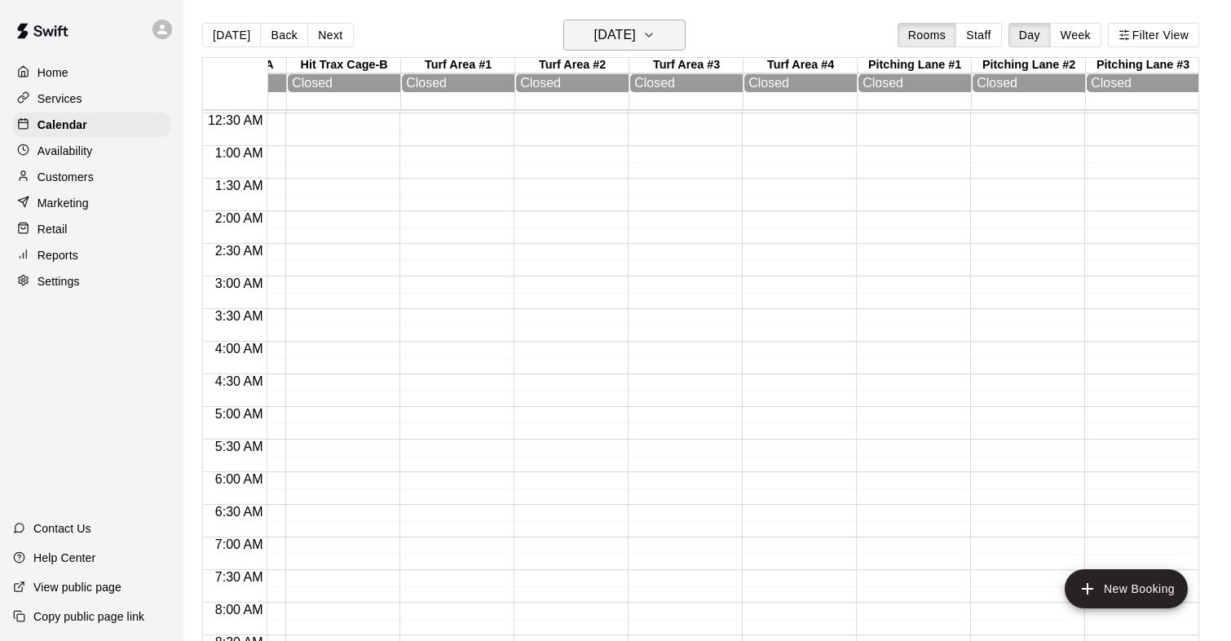
click at [629, 28] on h6 "Sunday Nov 09" at bounding box center [615, 35] width 42 height 23
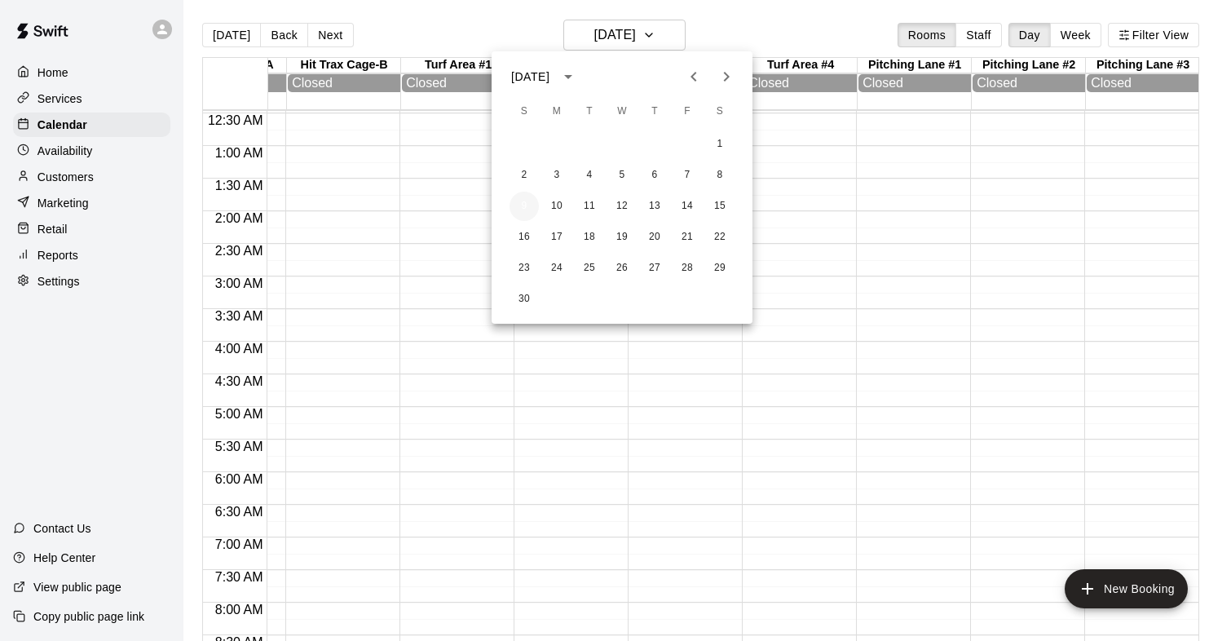
click at [522, 203] on button "9" at bounding box center [523, 206] width 29 height 29
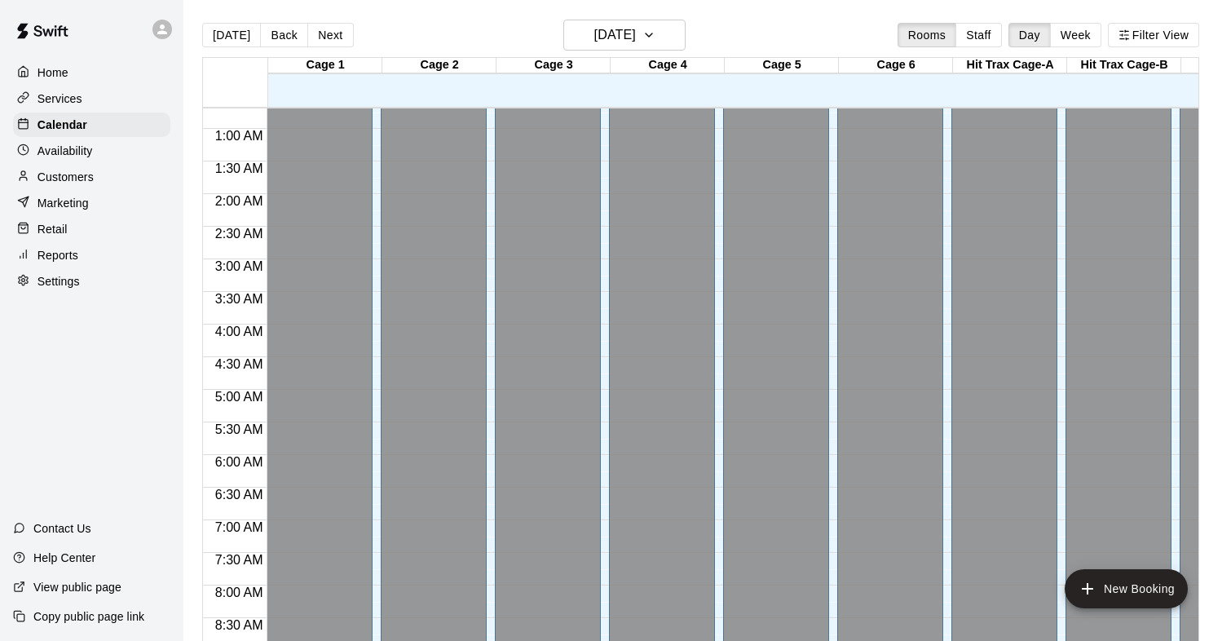
scroll to position [66, 0]
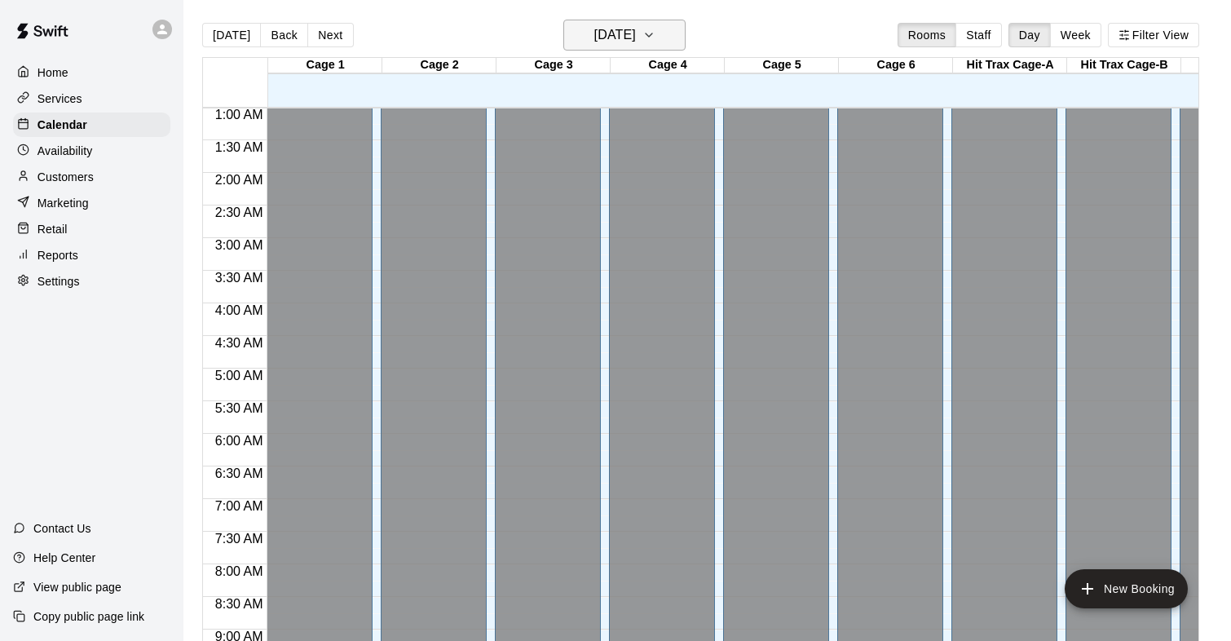
click at [650, 47] on button "[DATE]" at bounding box center [624, 35] width 122 height 31
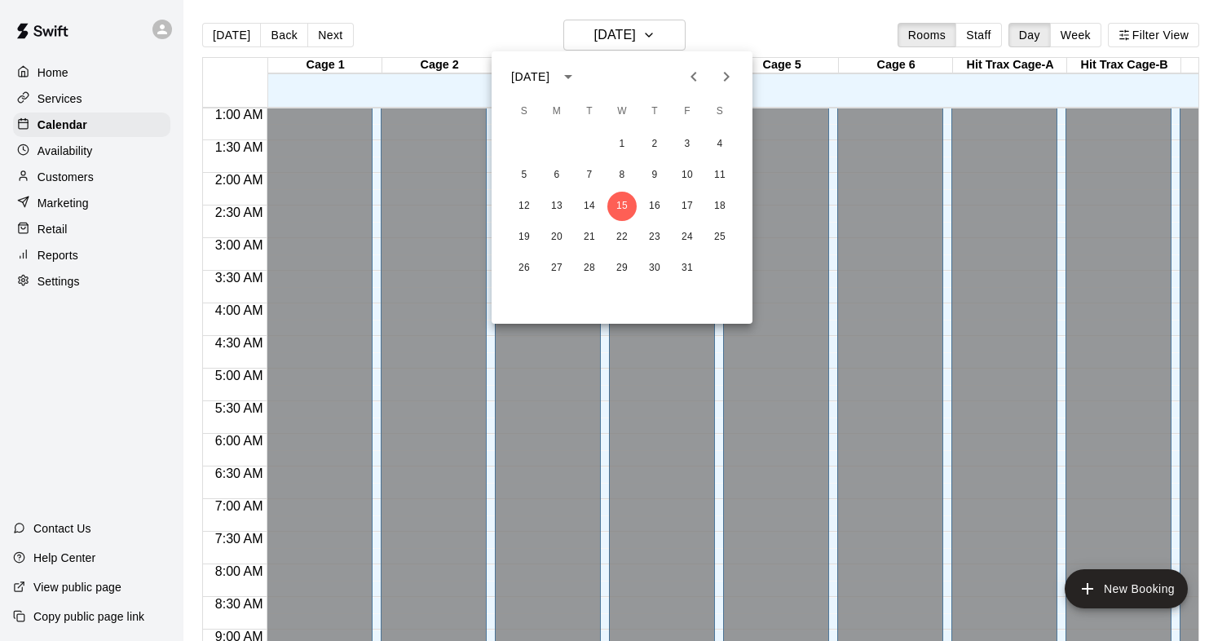
click at [734, 75] on icon "Next month" at bounding box center [726, 77] width 20 height 20
click at [526, 200] on button "9" at bounding box center [523, 206] width 29 height 29
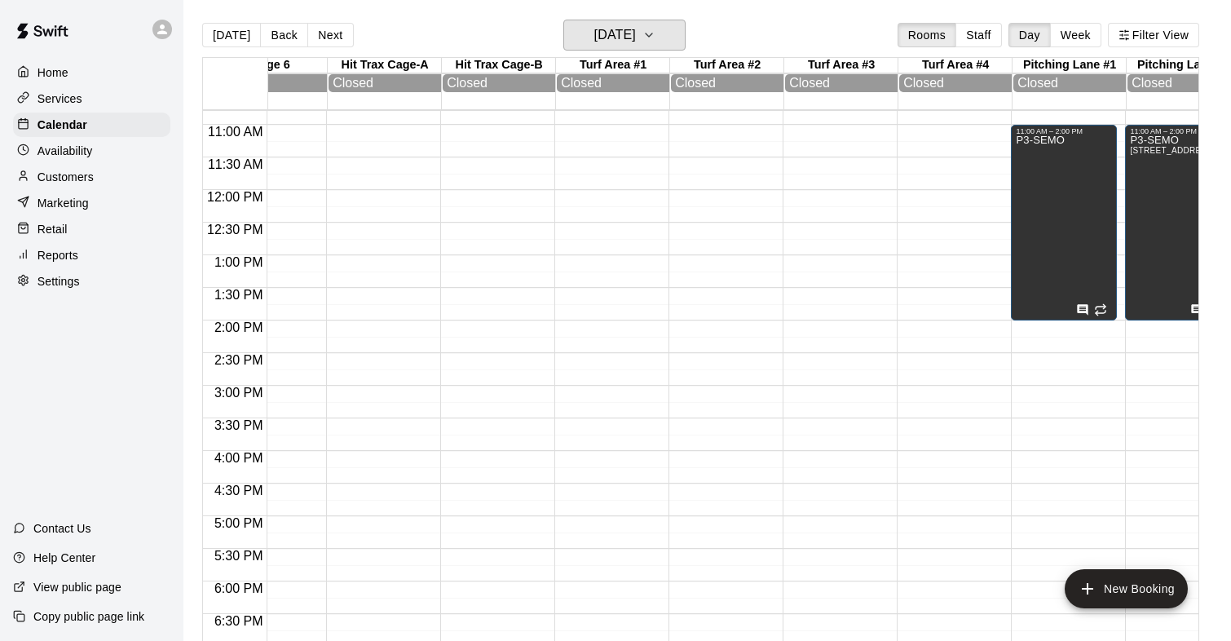
scroll to position [0, 0]
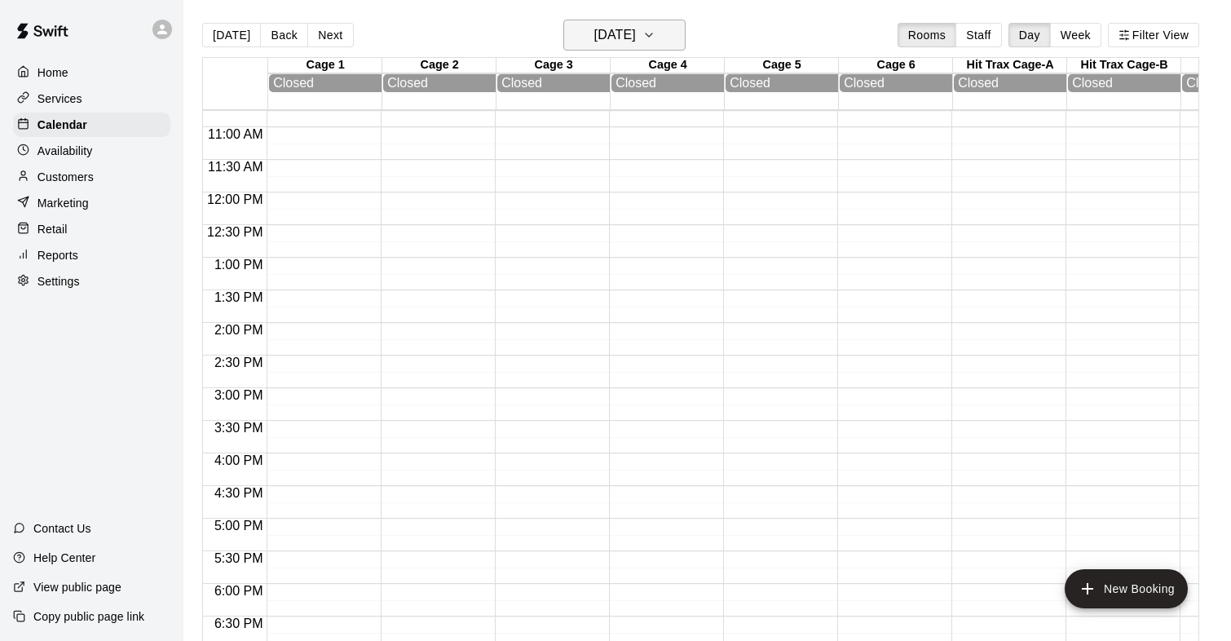
click at [618, 35] on h6 "Sunday Nov 09" at bounding box center [615, 35] width 42 height 23
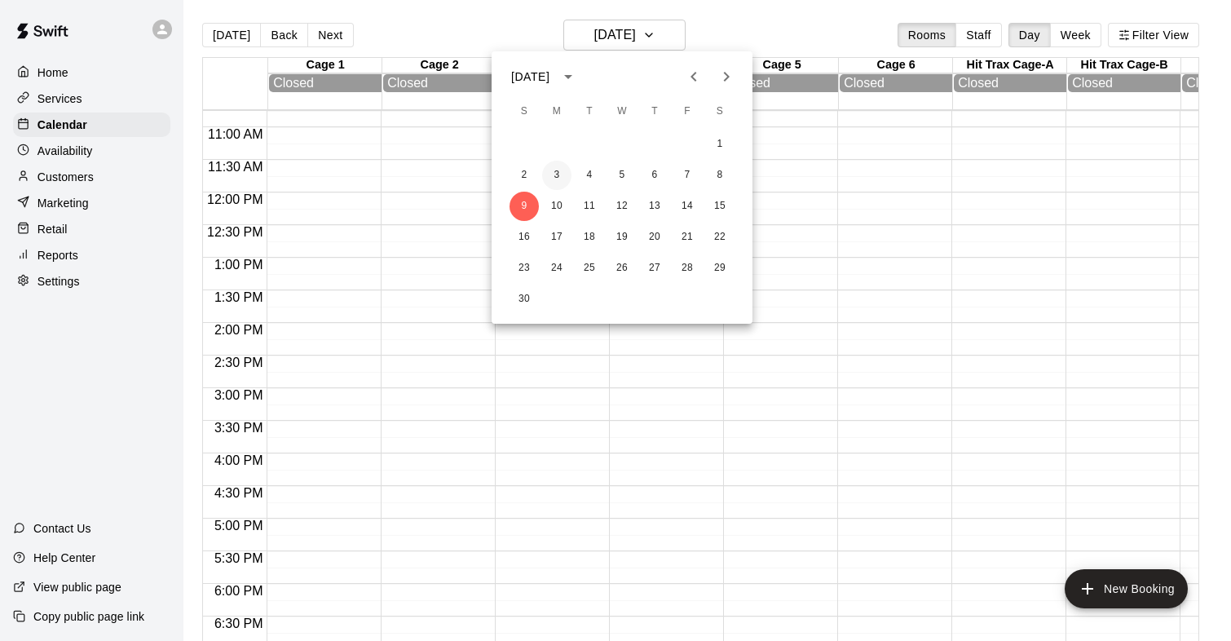
click at [554, 179] on button "3" at bounding box center [556, 175] width 29 height 29
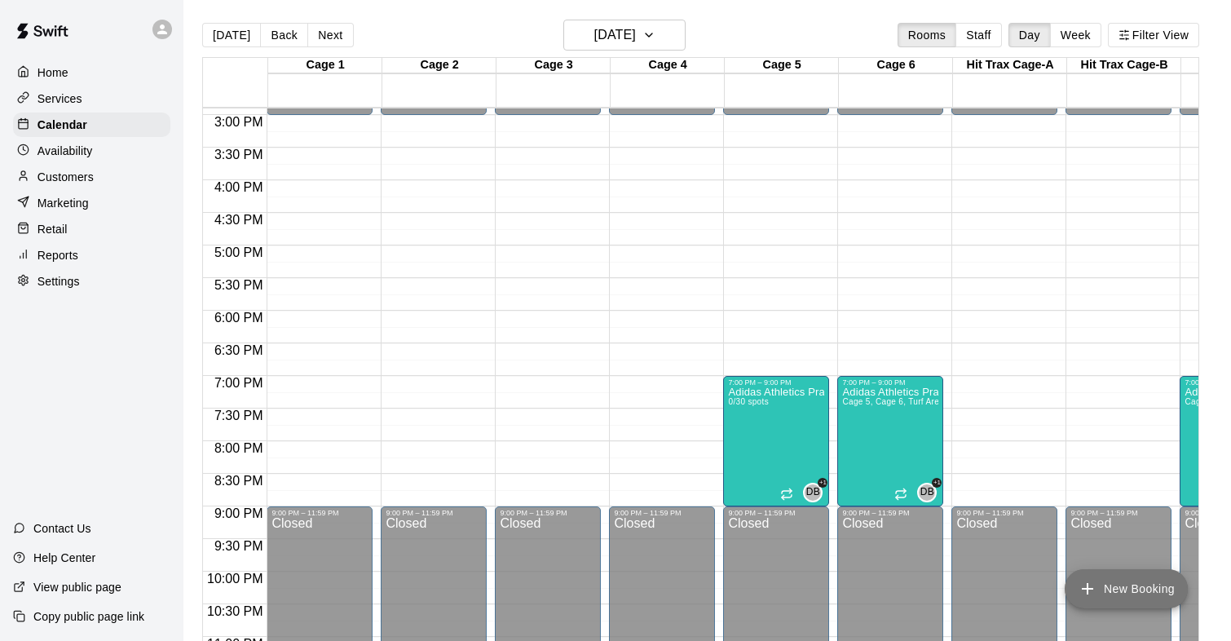
click at [1121, 592] on button "New Booking" at bounding box center [1125, 588] width 123 height 39
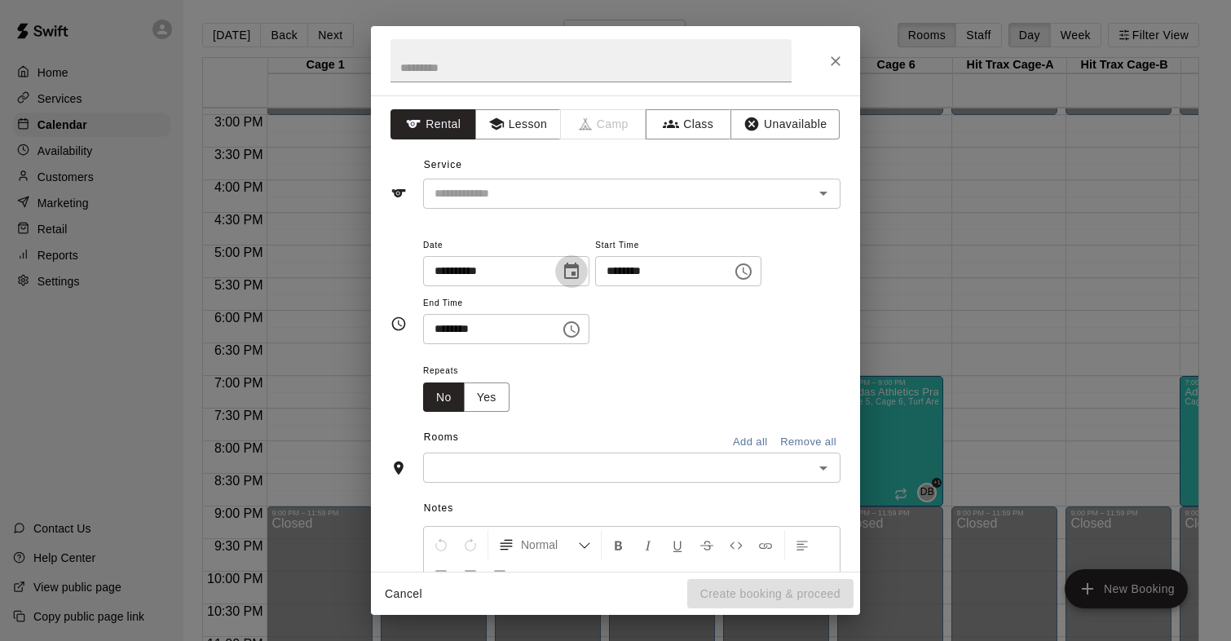
click at [574, 277] on icon "Choose date, selected date is Nov 3, 2025" at bounding box center [571, 270] width 15 height 16
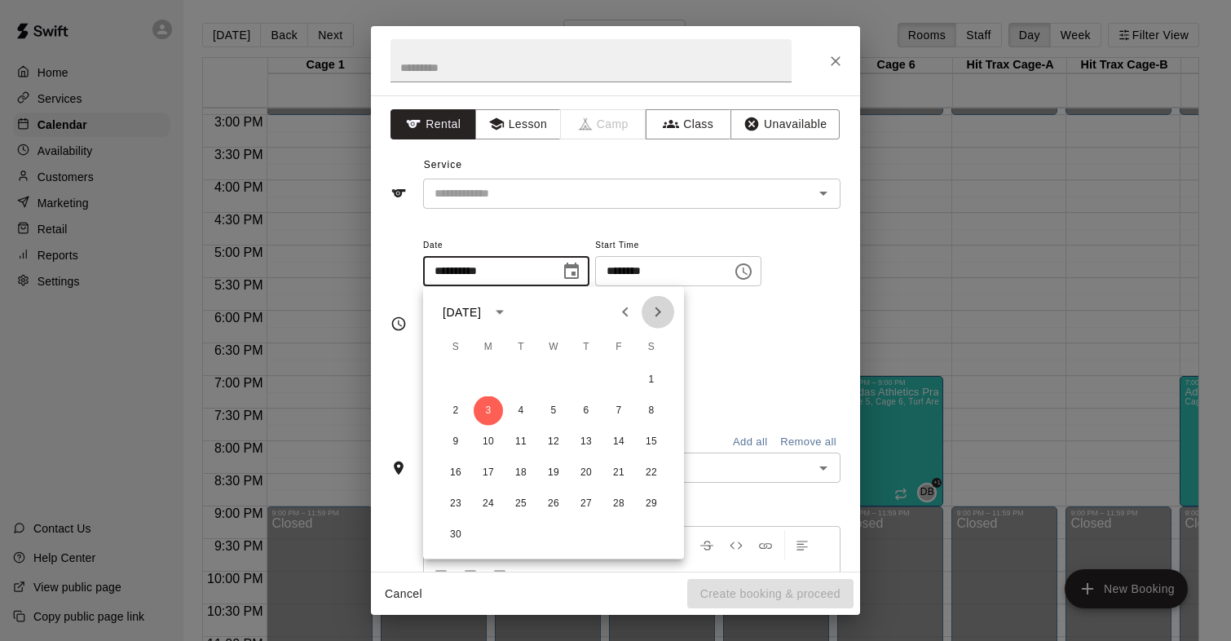
click at [652, 319] on icon "Next month" at bounding box center [658, 312] width 20 height 20
click at [484, 443] on button "12" at bounding box center [488, 441] width 29 height 29
type input "**********"
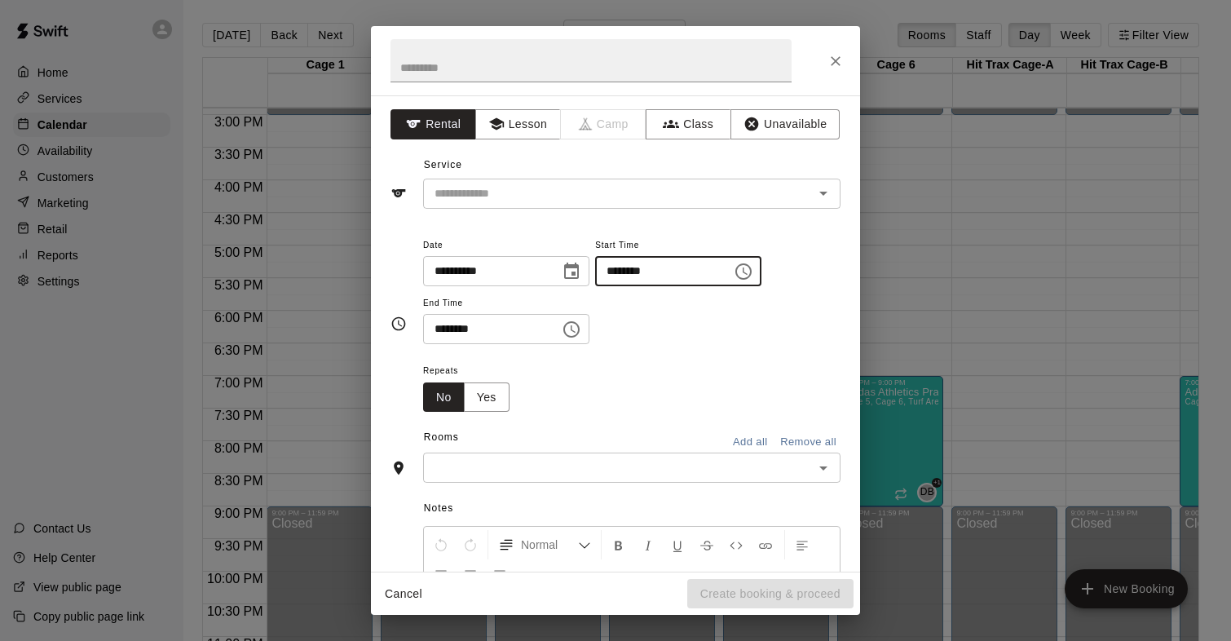
click at [634, 271] on input "********" at bounding box center [658, 271] width 126 height 30
click at [615, 271] on input "********" at bounding box center [658, 271] width 126 height 30
click at [753, 271] on icon "Choose time, selected time is 9:00 AM" at bounding box center [744, 272] width 20 height 20
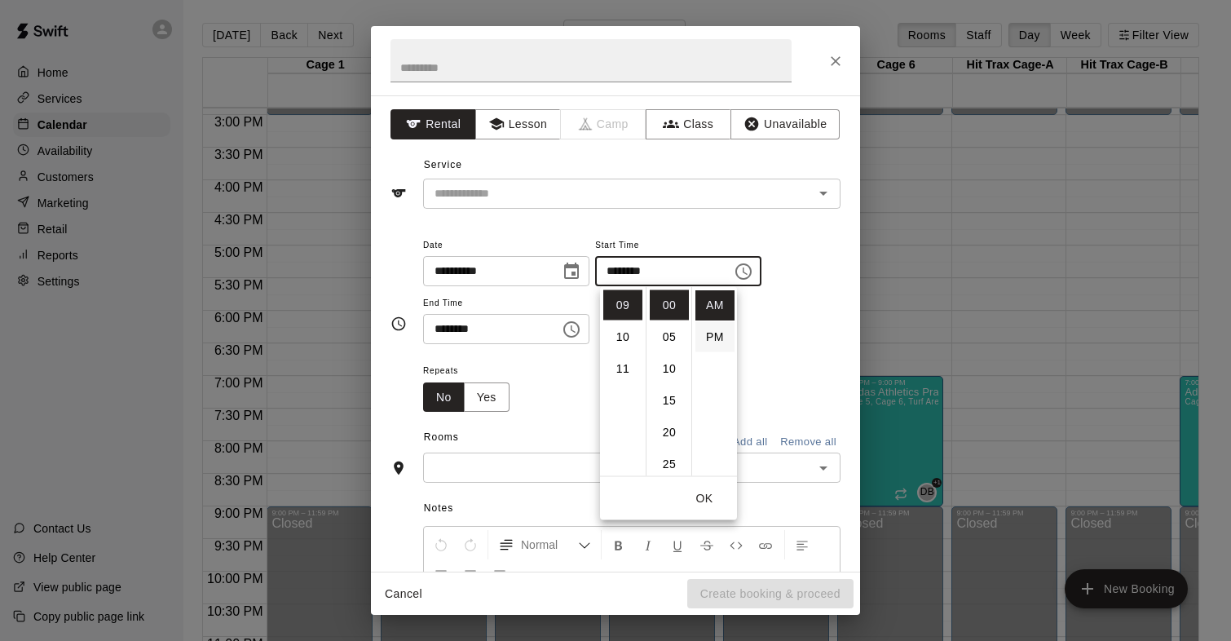
click at [720, 335] on li "PM" at bounding box center [714, 337] width 39 height 30
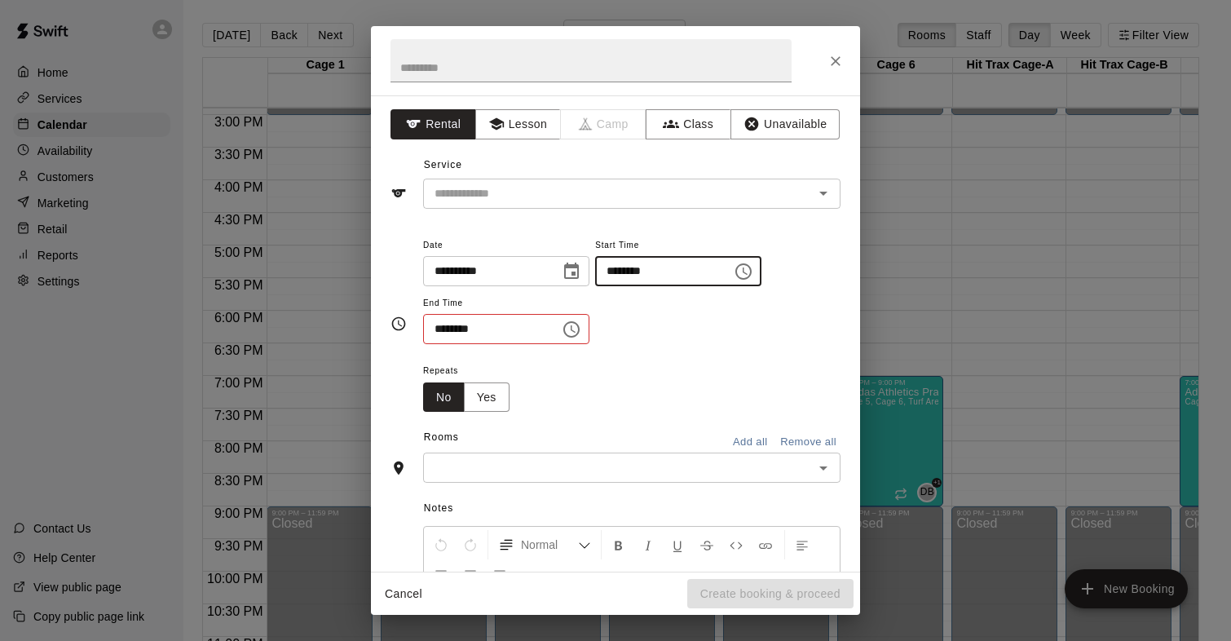
click at [613, 271] on input "********" at bounding box center [658, 271] width 126 height 30
click at [624, 273] on input "********" at bounding box center [658, 271] width 126 height 30
click at [747, 271] on icon "Choose time, selected time is 9:00 PM" at bounding box center [744, 270] width 5 height 7
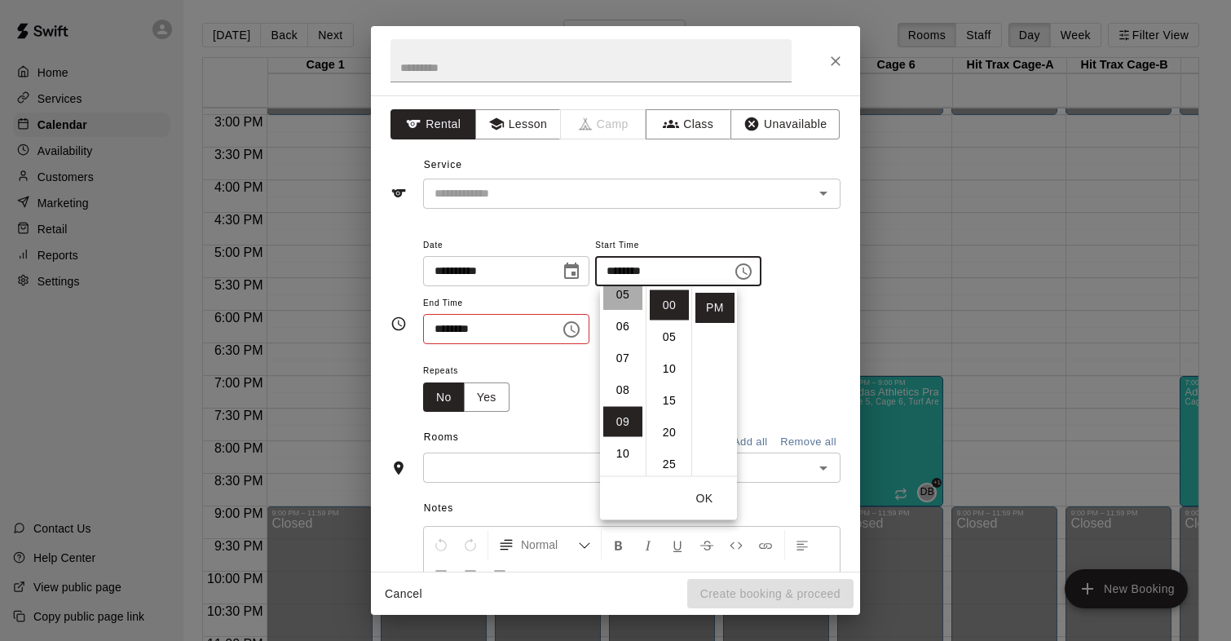
click at [622, 297] on li "05" at bounding box center [622, 295] width 39 height 30
type input "********"
click at [773, 380] on div "Repeats No Yes" at bounding box center [631, 385] width 417 height 51
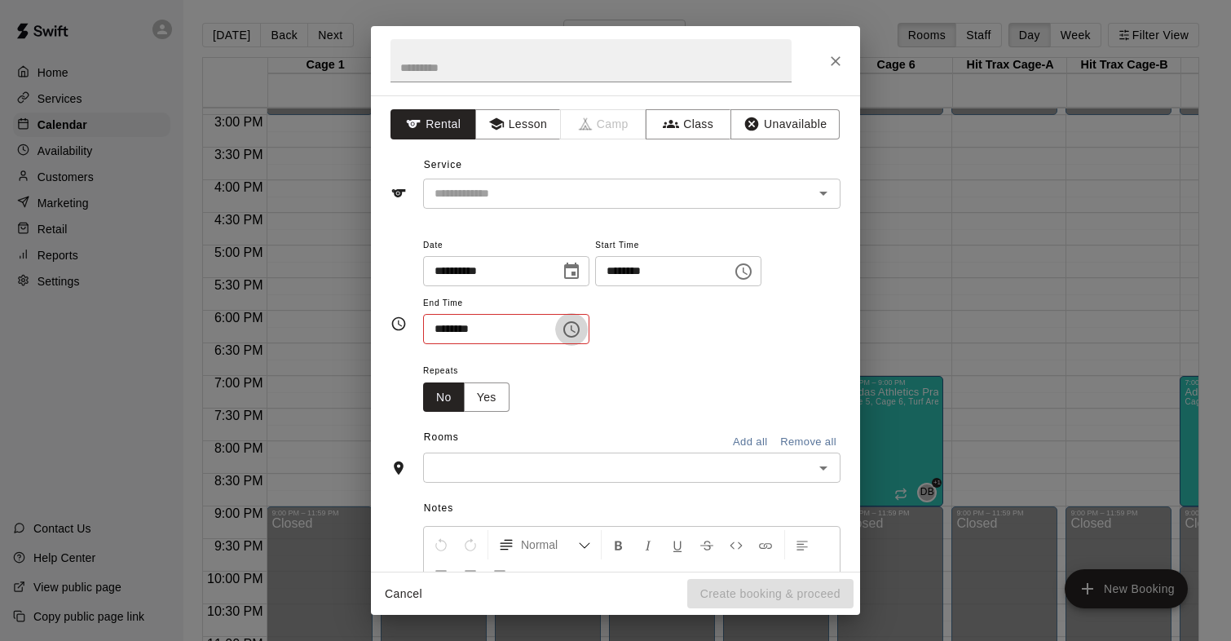
click at [579, 333] on icon "Choose time, selected time is 9:30 AM" at bounding box center [571, 329] width 16 height 16
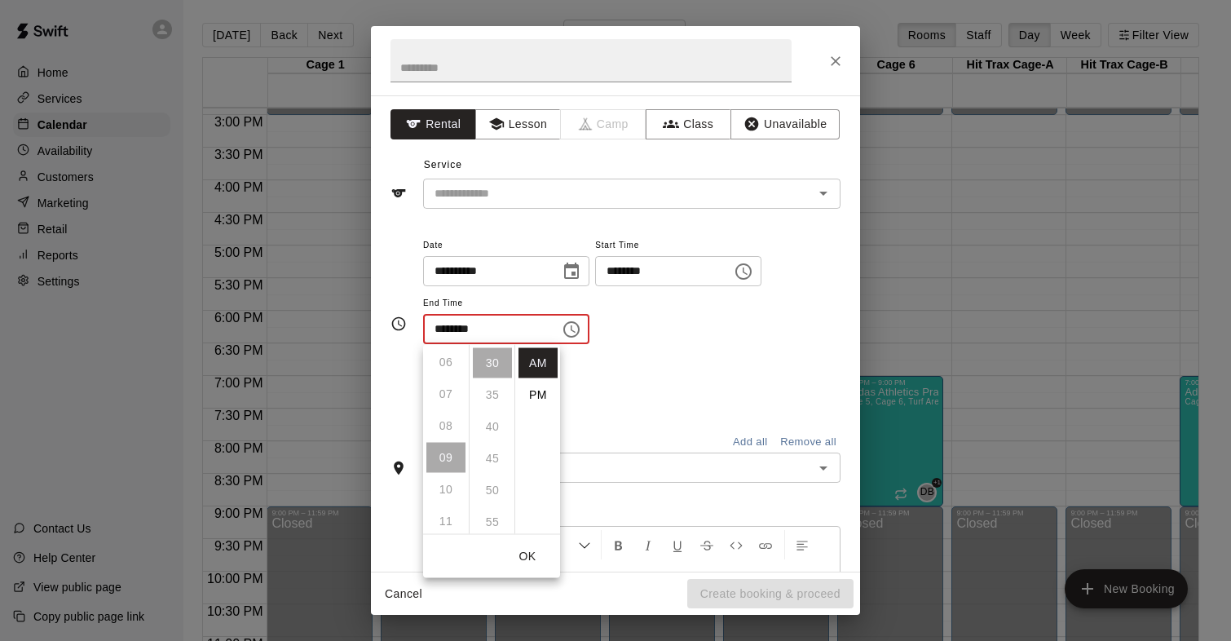
scroll to position [191, 0]
click at [533, 390] on li "PM" at bounding box center [537, 395] width 39 height 30
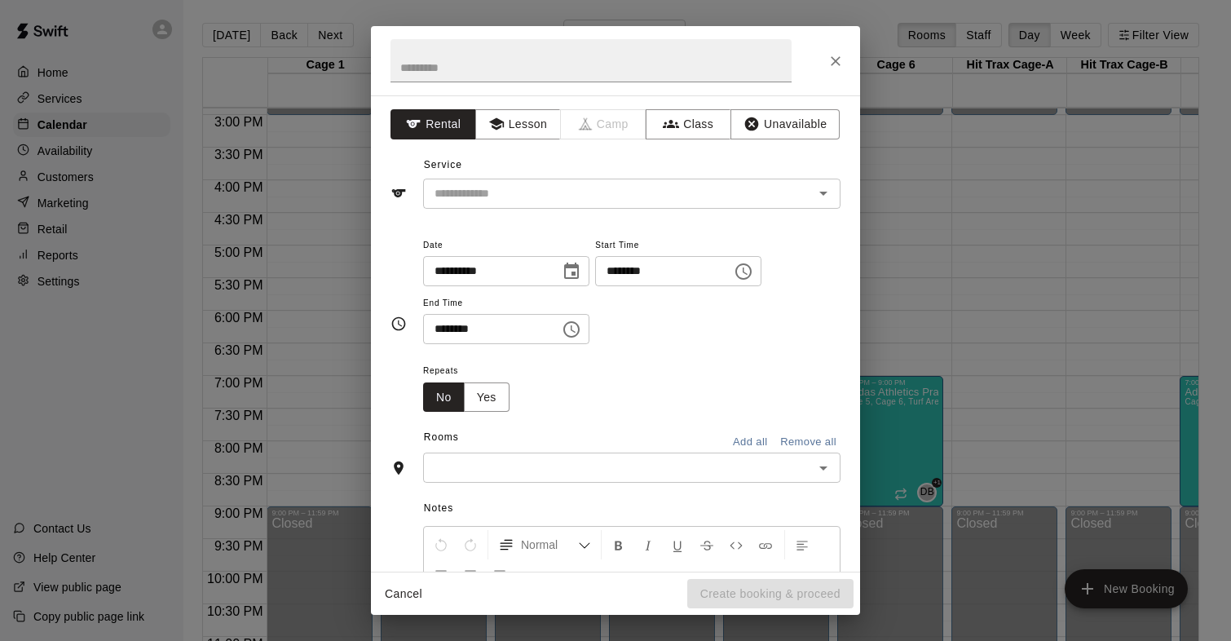
scroll to position [29, 0]
click at [455, 326] on input "********" at bounding box center [486, 329] width 126 height 30
click at [575, 333] on icon "Choose time, selected time is 9:30 PM" at bounding box center [572, 329] width 20 height 20
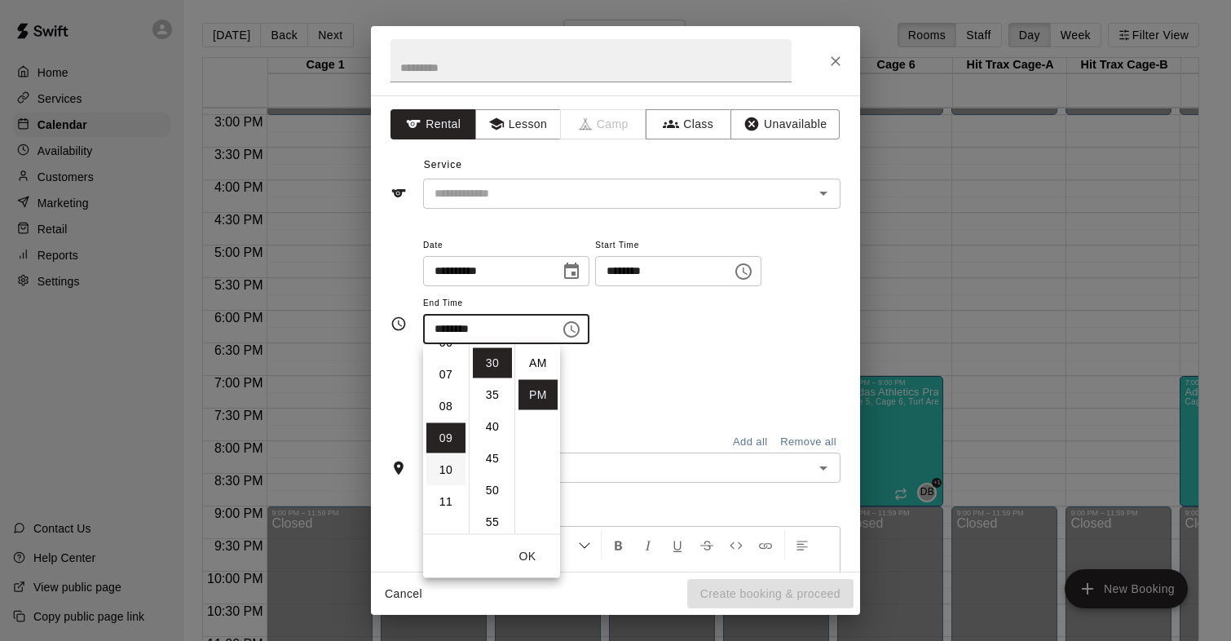
scroll to position [177, 0]
click at [440, 411] on li "07" at bounding box center [445, 409] width 39 height 30
click at [488, 369] on li "00" at bounding box center [492, 363] width 39 height 30
type input "********"
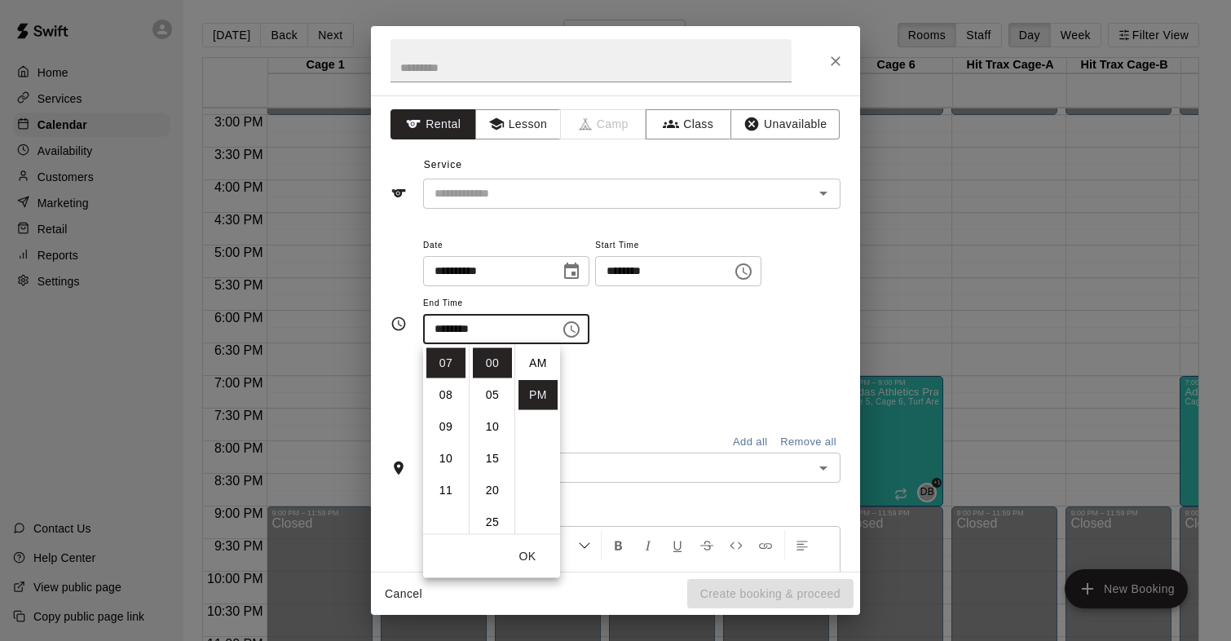
click at [637, 373] on div "Repeats No Yes" at bounding box center [631, 385] width 417 height 51
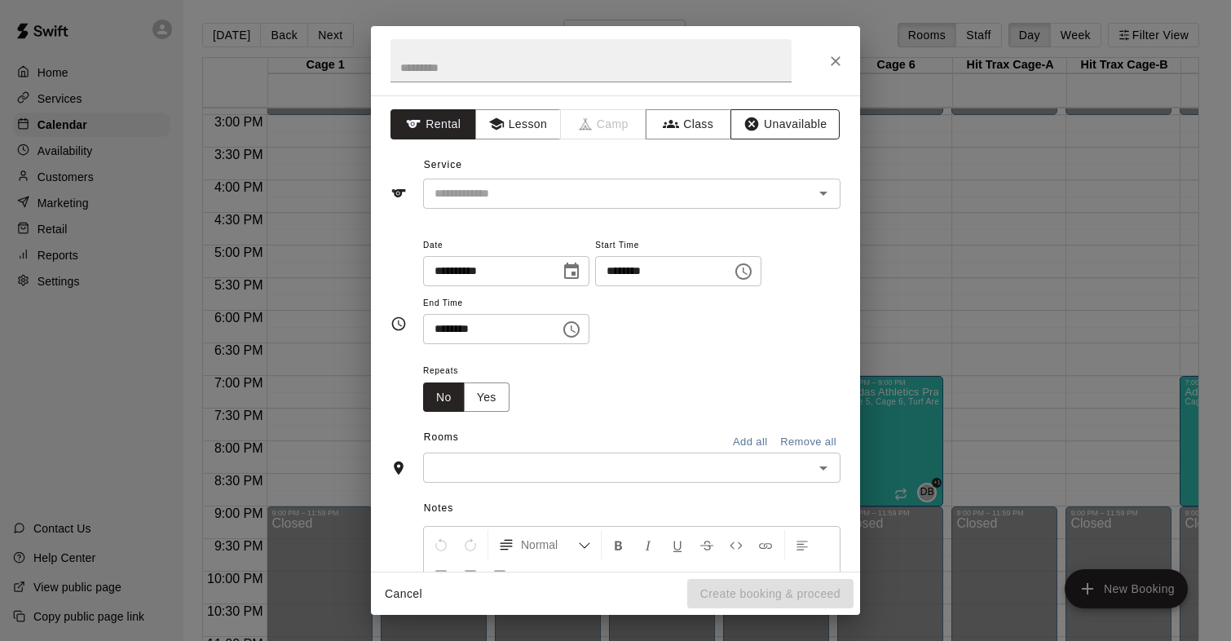
click at [751, 134] on button "Unavailable" at bounding box center [784, 124] width 109 height 30
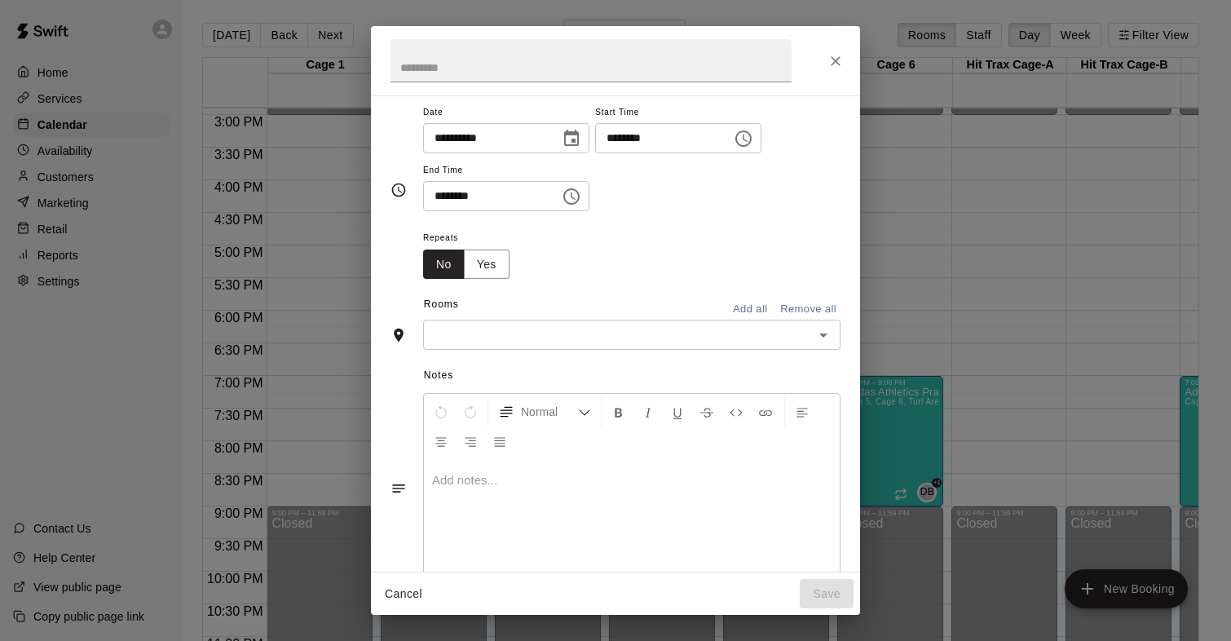
scroll to position [57, 0]
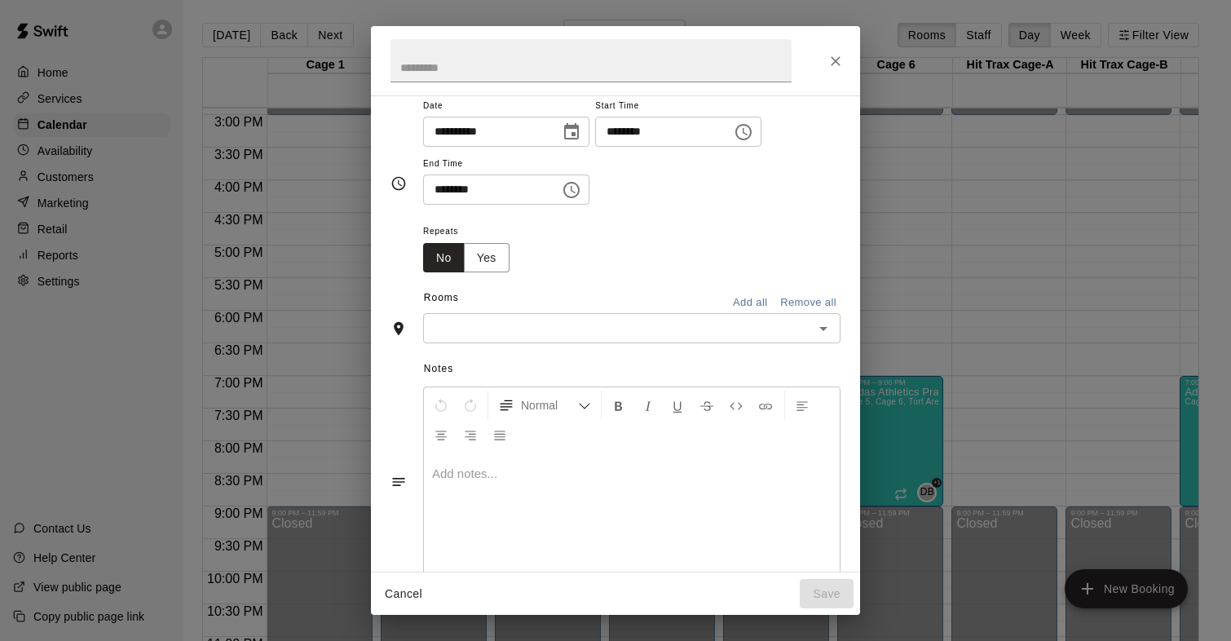
click at [734, 307] on button "Add all" at bounding box center [750, 302] width 52 height 25
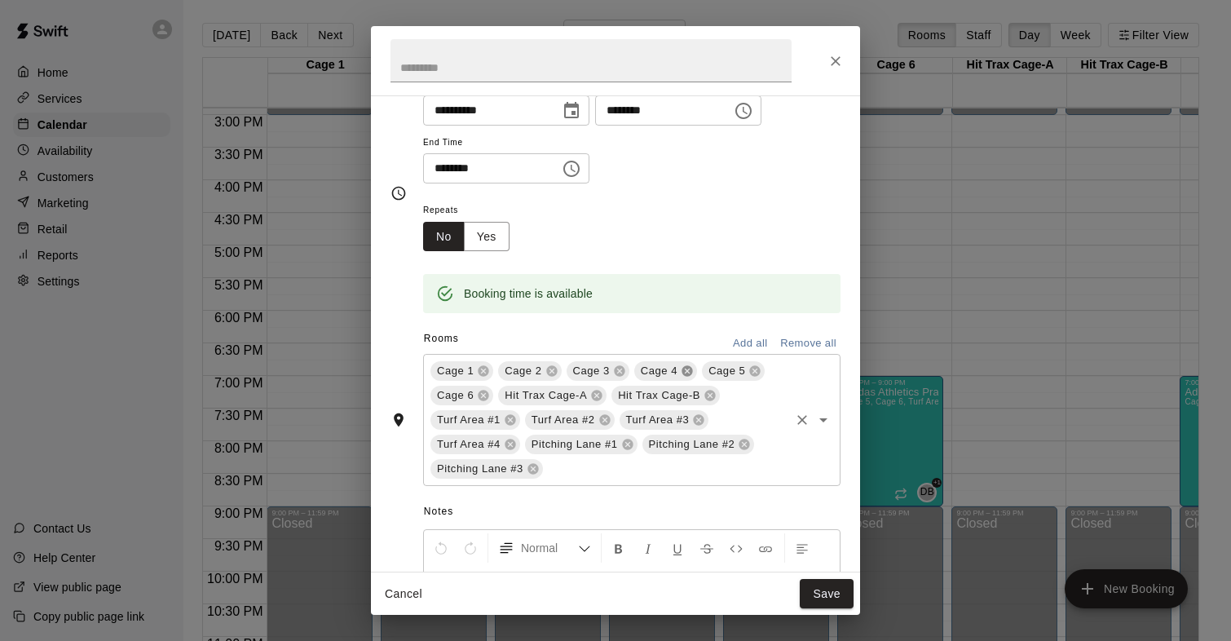
scroll to position [88, 0]
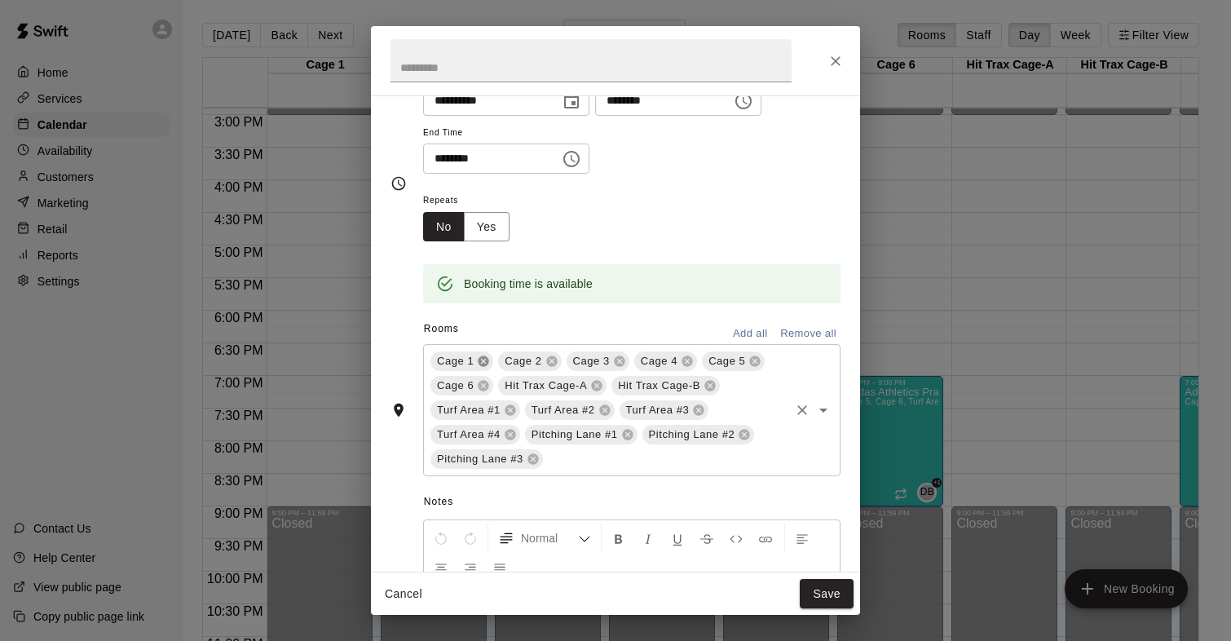
click at [482, 364] on icon at bounding box center [483, 361] width 11 height 11
click at [479, 359] on icon at bounding box center [483, 361] width 11 height 11
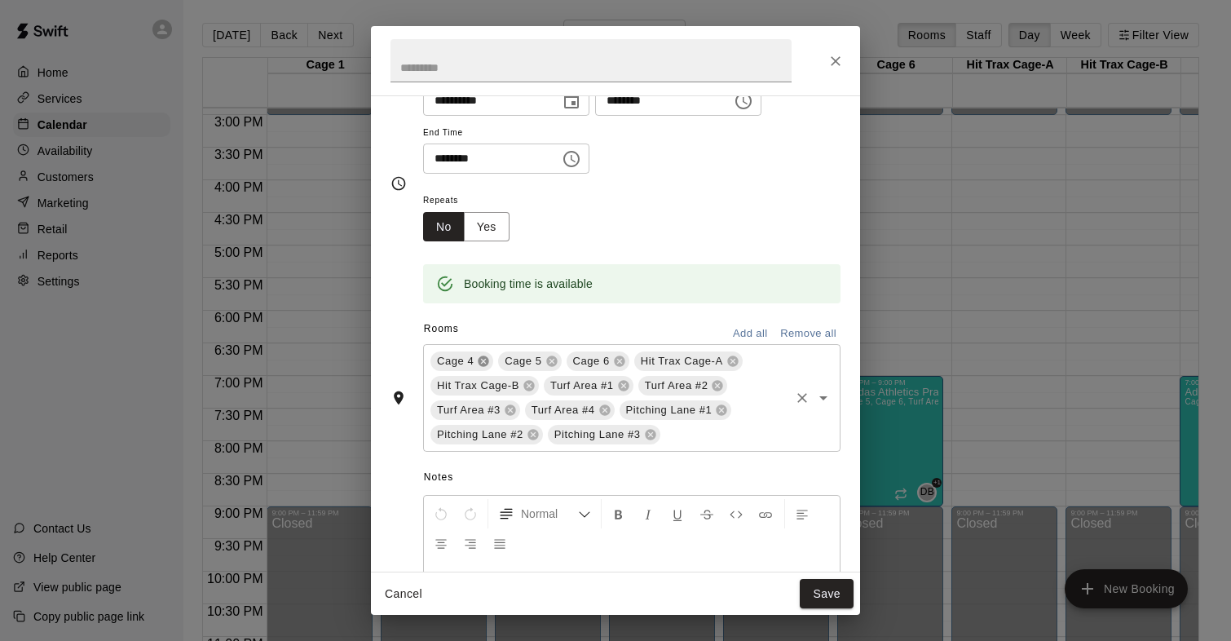
click at [479, 359] on icon at bounding box center [483, 361] width 11 height 11
click at [665, 364] on icon at bounding box center [664, 361] width 11 height 11
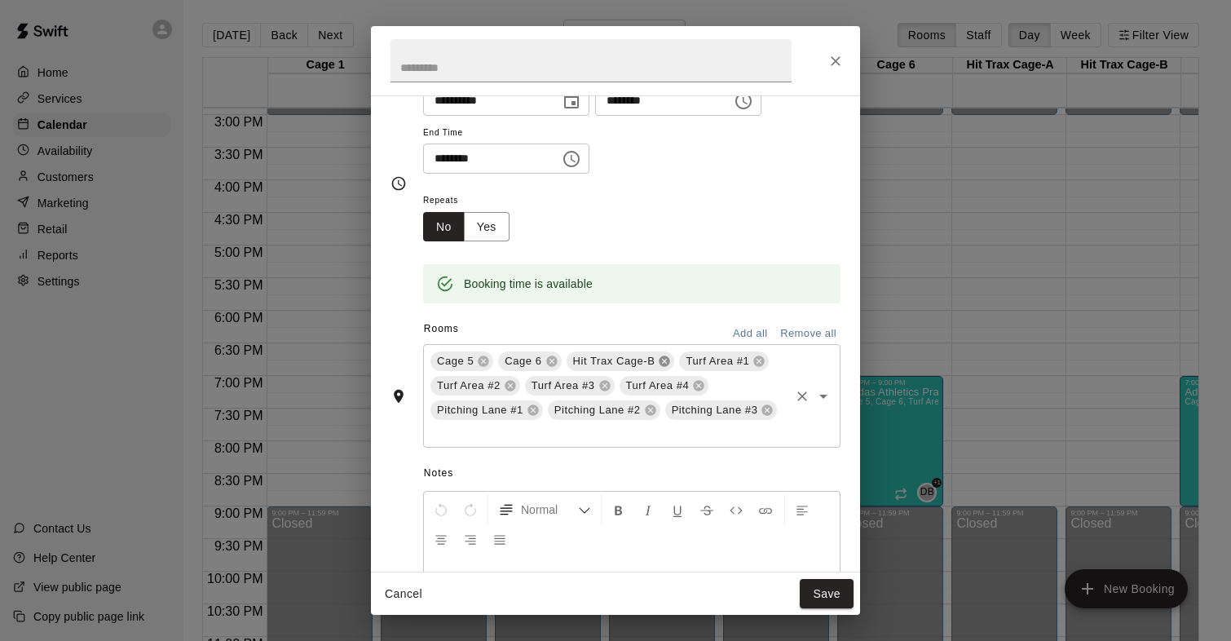
click at [662, 361] on icon at bounding box center [664, 361] width 11 height 11
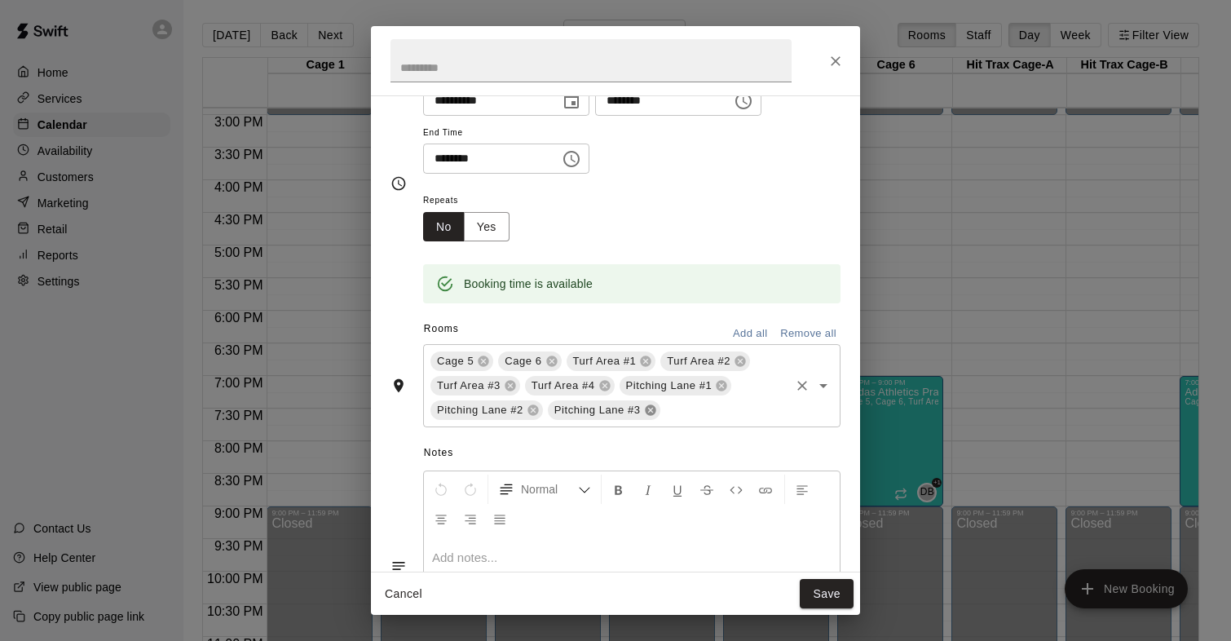
click at [651, 414] on icon at bounding box center [650, 410] width 11 height 11
click at [535, 412] on icon at bounding box center [533, 409] width 13 height 13
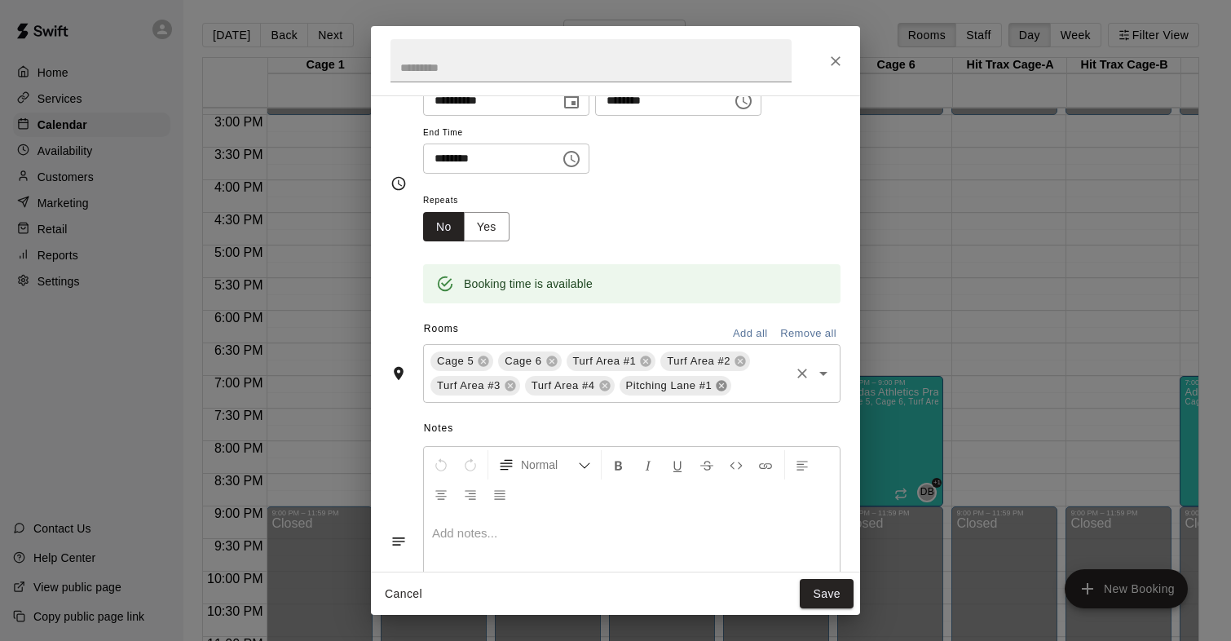
click at [718, 387] on icon at bounding box center [721, 386] width 11 height 11
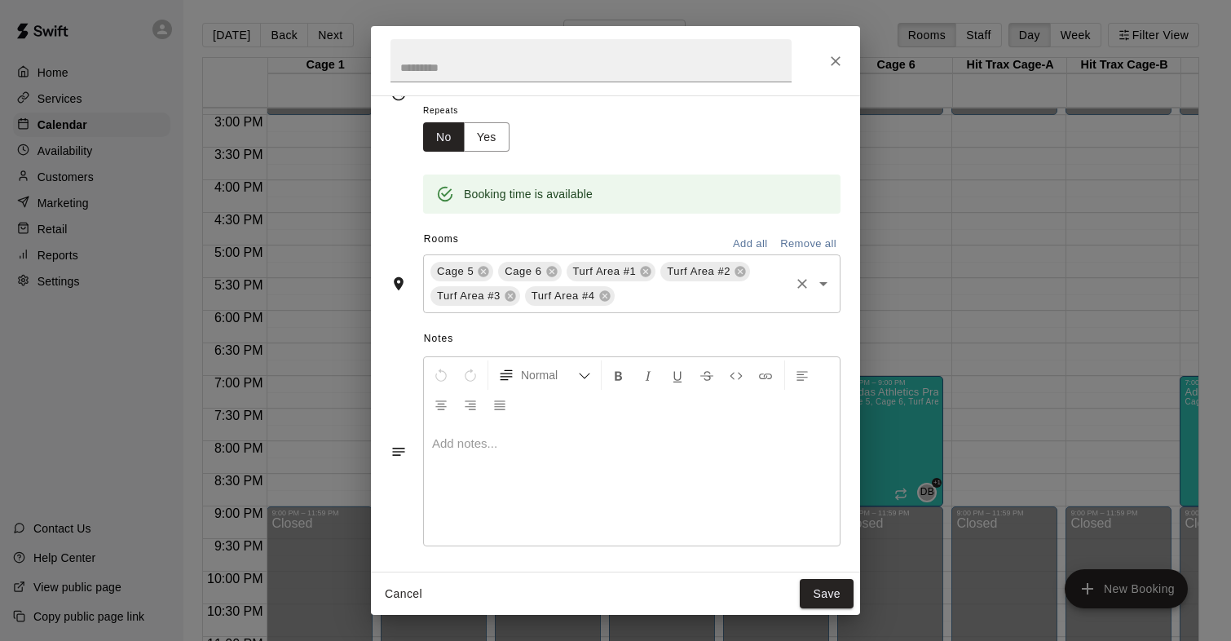
scroll to position [183, 0]
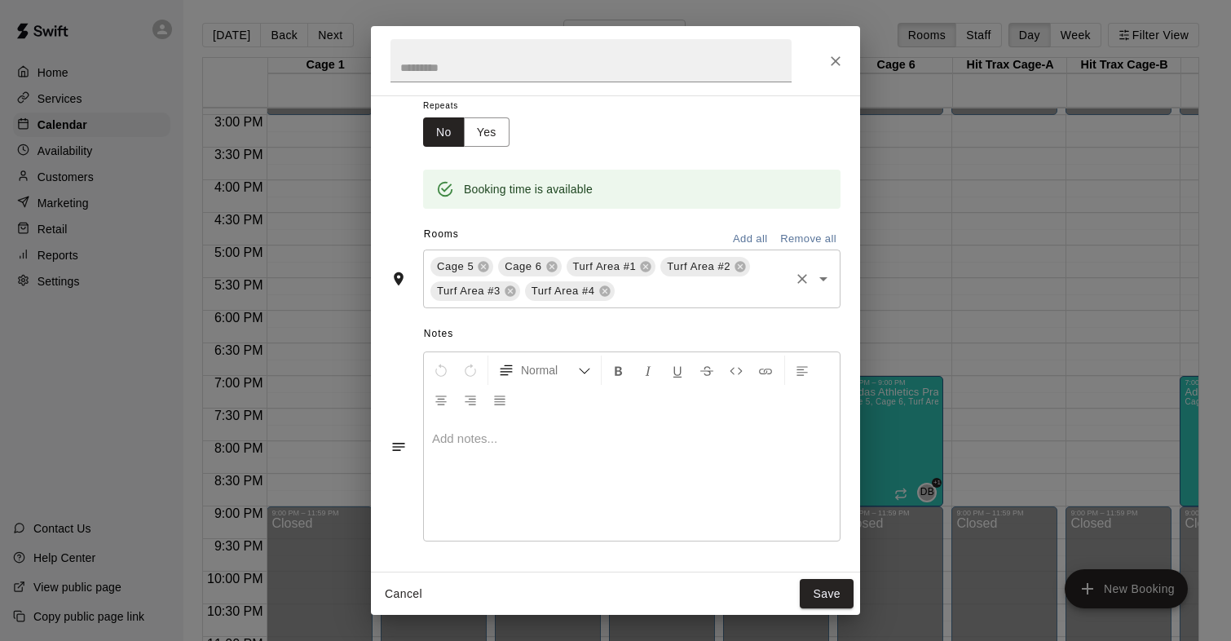
click at [456, 442] on p at bounding box center [631, 438] width 399 height 16
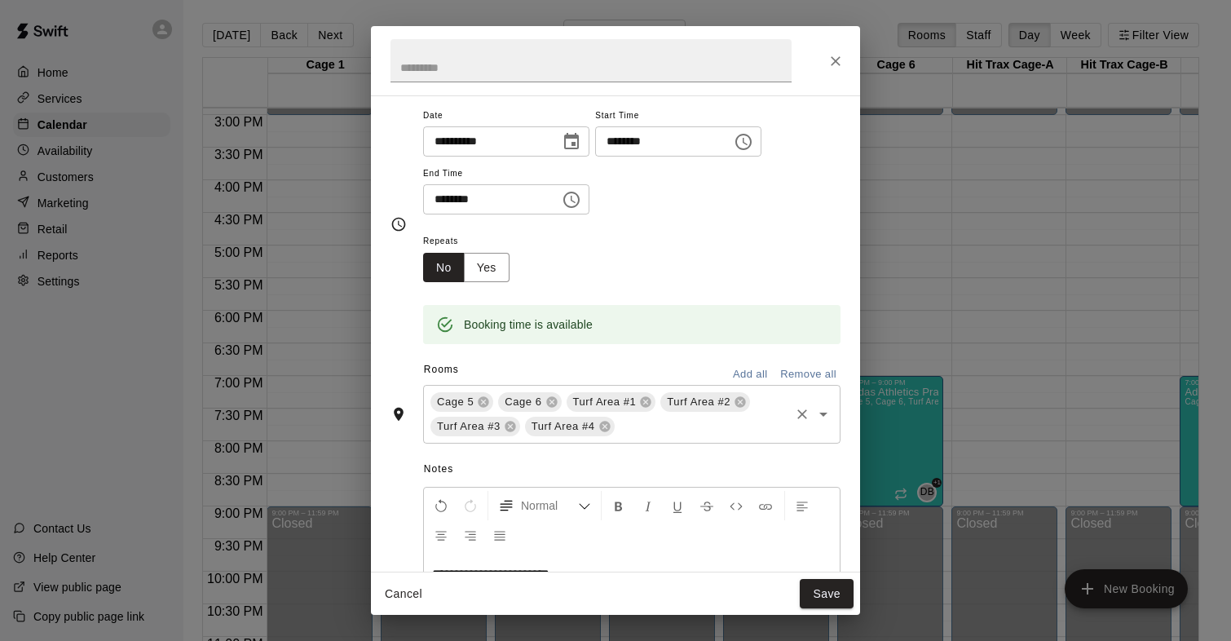
scroll to position [4, 0]
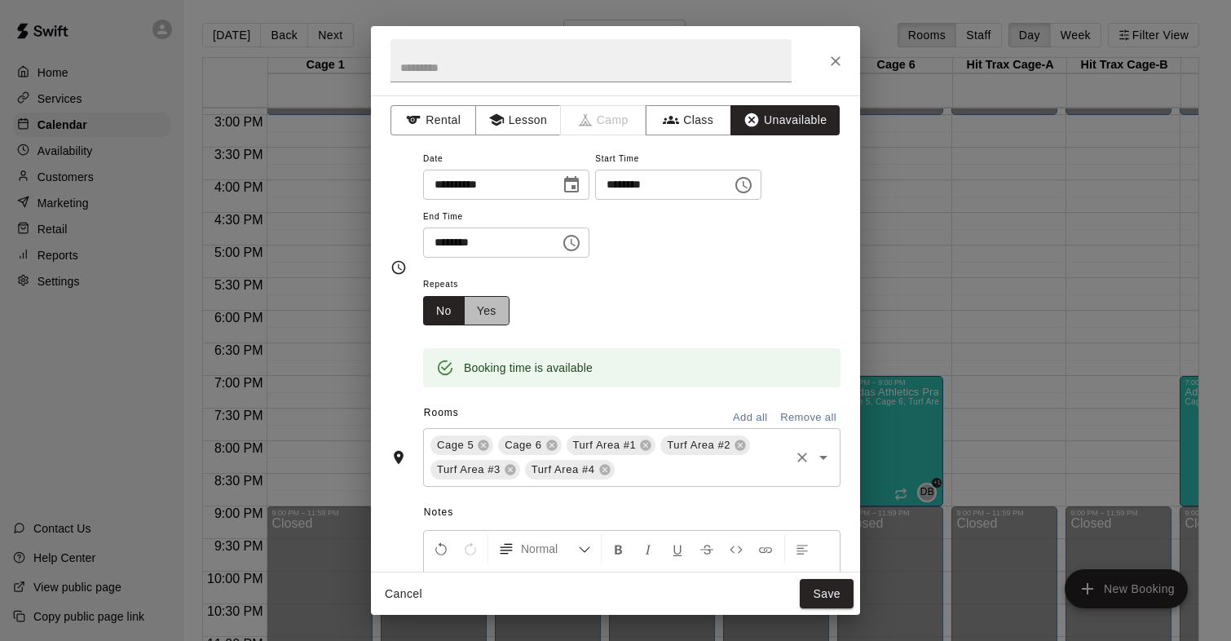
click at [498, 307] on button "Yes" at bounding box center [487, 311] width 46 height 30
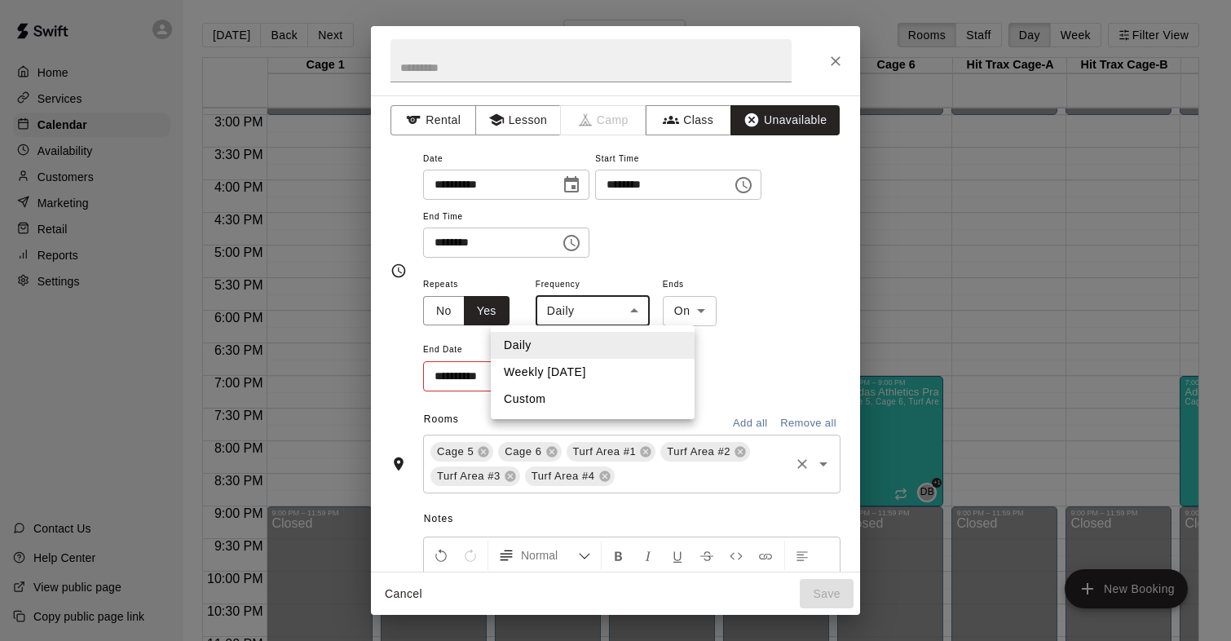
click at [592, 308] on body "Home Services Calendar Availability Customers Marketing Retail Reports Settings…" at bounding box center [615, 333] width 1231 height 667
click at [588, 368] on li "Weekly on Monday" at bounding box center [593, 372] width 204 height 27
type input "******"
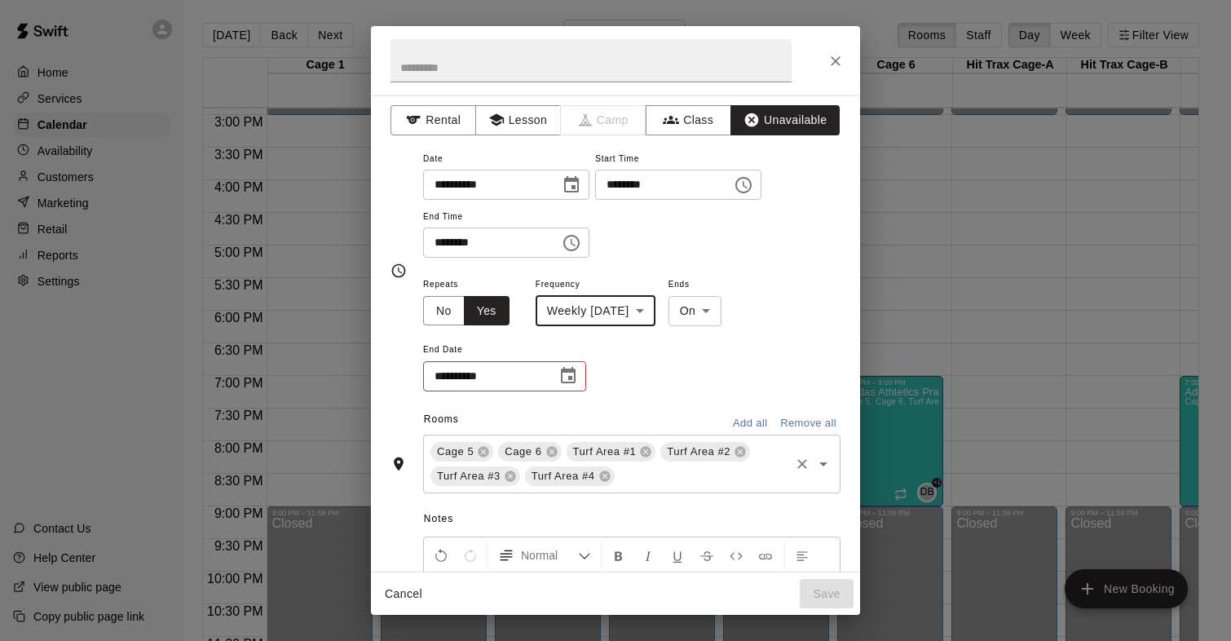
click at [573, 378] on icon "Choose date" at bounding box center [568, 376] width 20 height 20
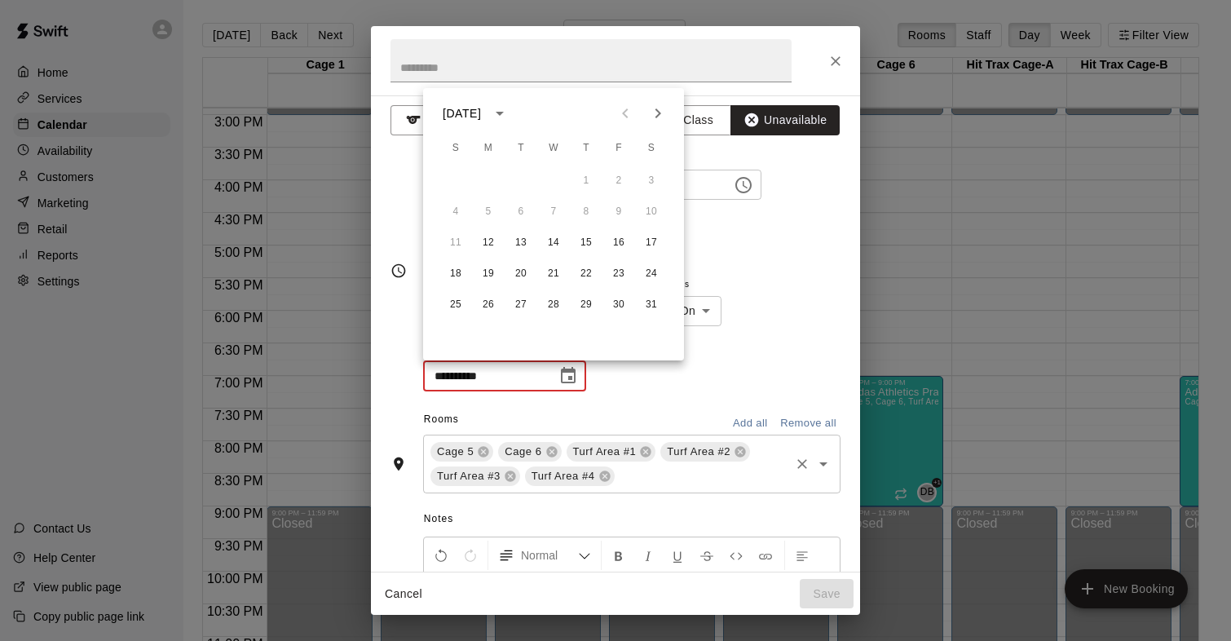
click at [650, 108] on icon "Next month" at bounding box center [658, 114] width 20 height 20
click at [656, 120] on icon "Next month" at bounding box center [658, 114] width 20 height 20
click at [487, 183] on button "2" at bounding box center [488, 180] width 29 height 29
type input "**********"
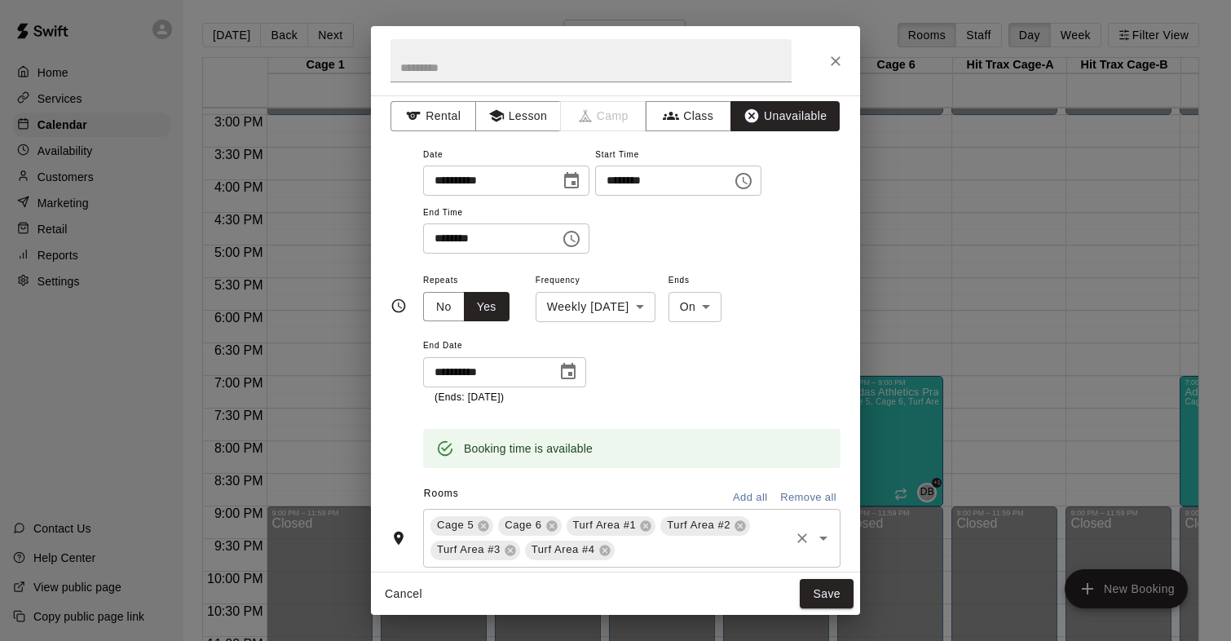
scroll to position [0, 0]
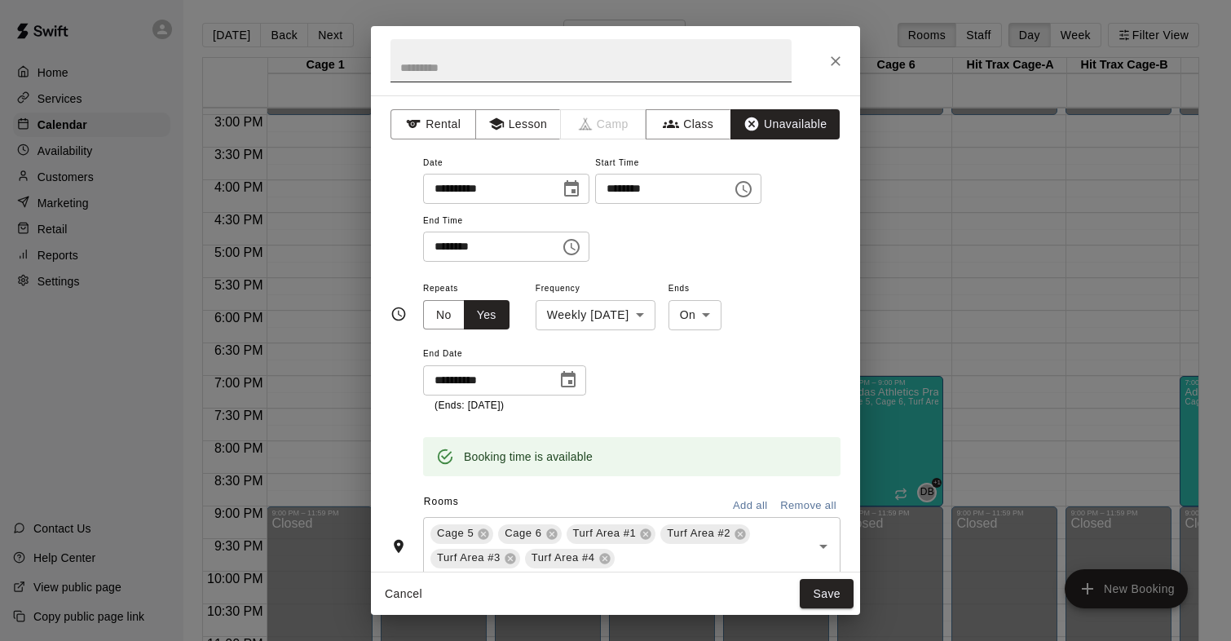
click at [468, 51] on input "text" at bounding box center [590, 60] width 401 height 43
type input "**********"
click at [408, 165] on div "**********" at bounding box center [615, 314] width 450 height 324
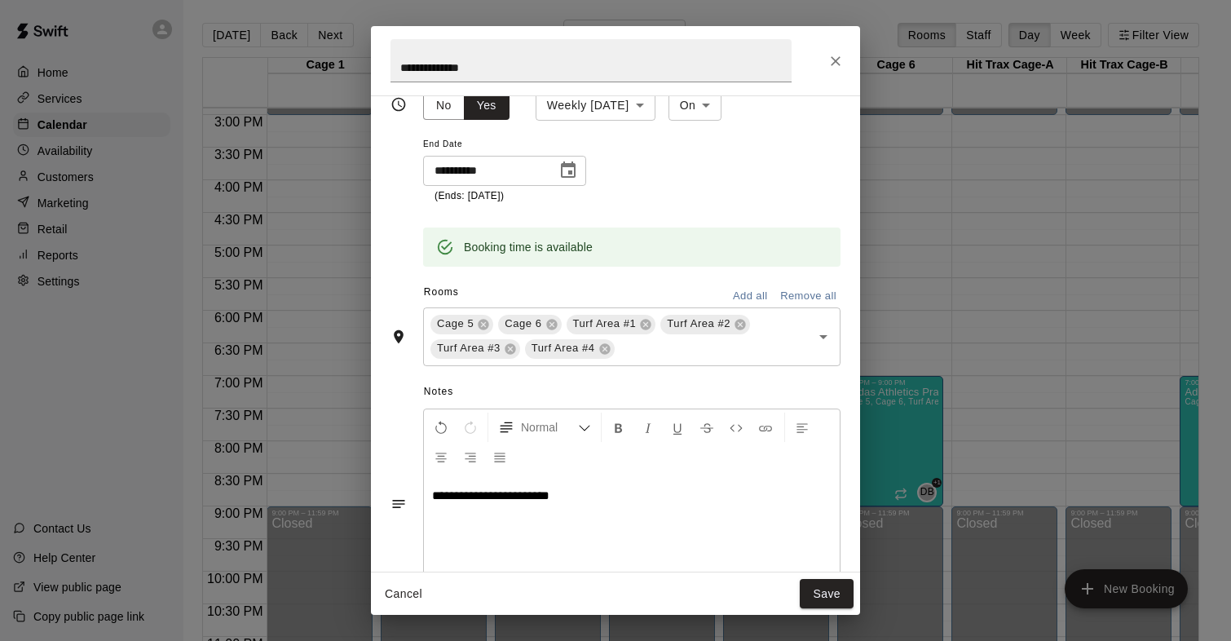
scroll to position [218, 0]
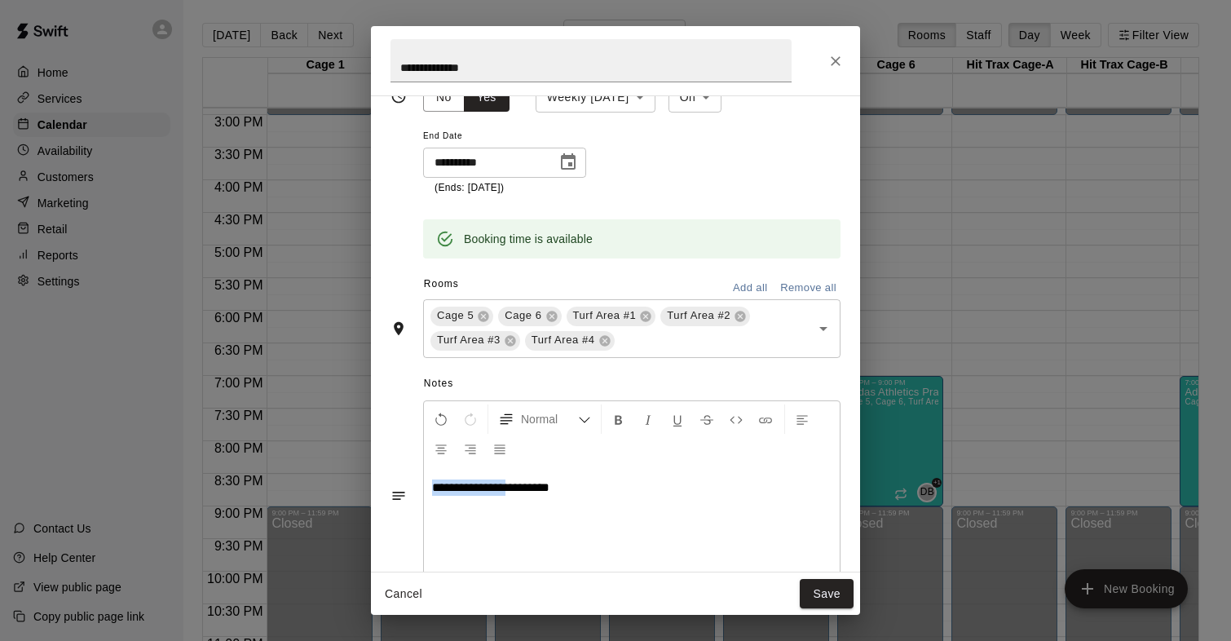
drag, startPoint x: 518, startPoint y: 488, endPoint x: 407, endPoint y: 466, distance: 113.0
click at [407, 468] on div "**********" at bounding box center [615, 495] width 450 height 198
click at [403, 438] on div "Normal *********" at bounding box center [615, 495] width 450 height 198
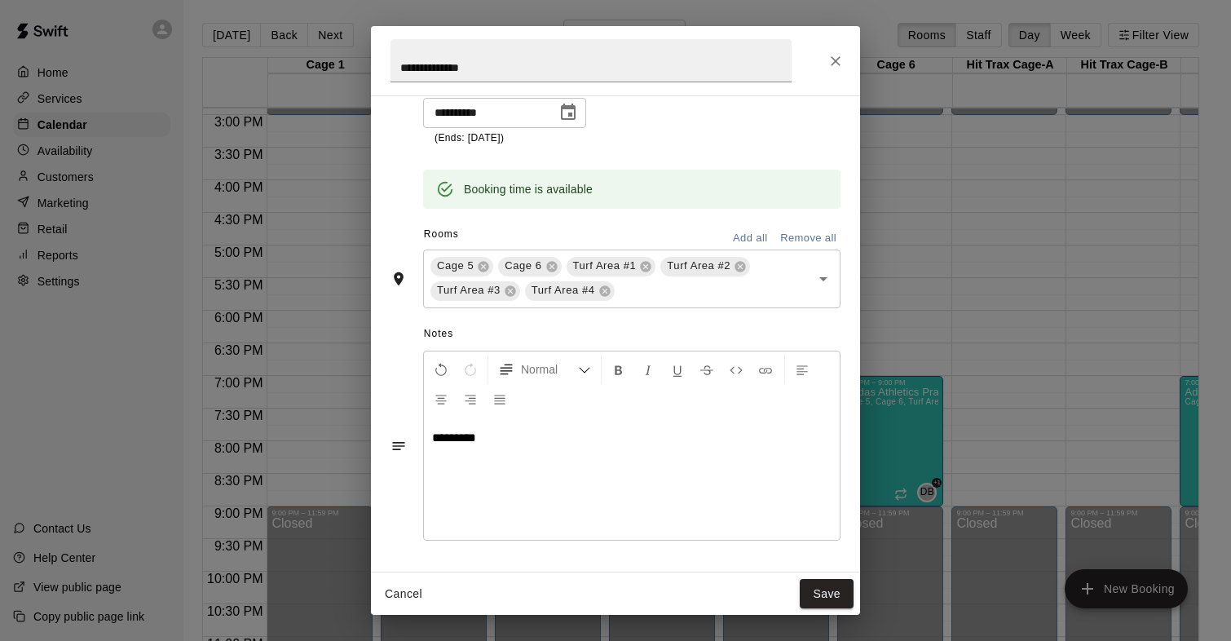
click at [528, 440] on p "*********" at bounding box center [631, 438] width 399 height 16
click at [527, 471] on div "**********" at bounding box center [632, 478] width 416 height 122
click at [826, 593] on button "Save" at bounding box center [827, 594] width 54 height 30
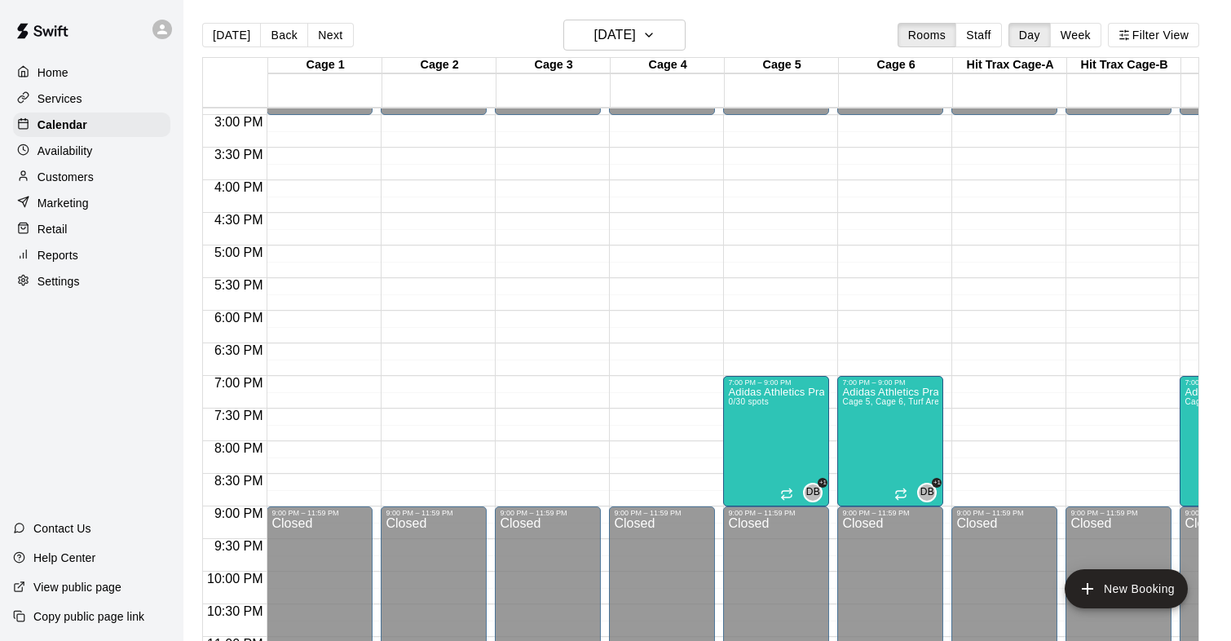
click at [580, 54] on div "Today Back Next Monday Nov 03 Rooms Staff Day Week Filter View" at bounding box center [700, 38] width 997 height 37
click at [594, 43] on h6 "Monday Nov 03" at bounding box center [615, 35] width 42 height 23
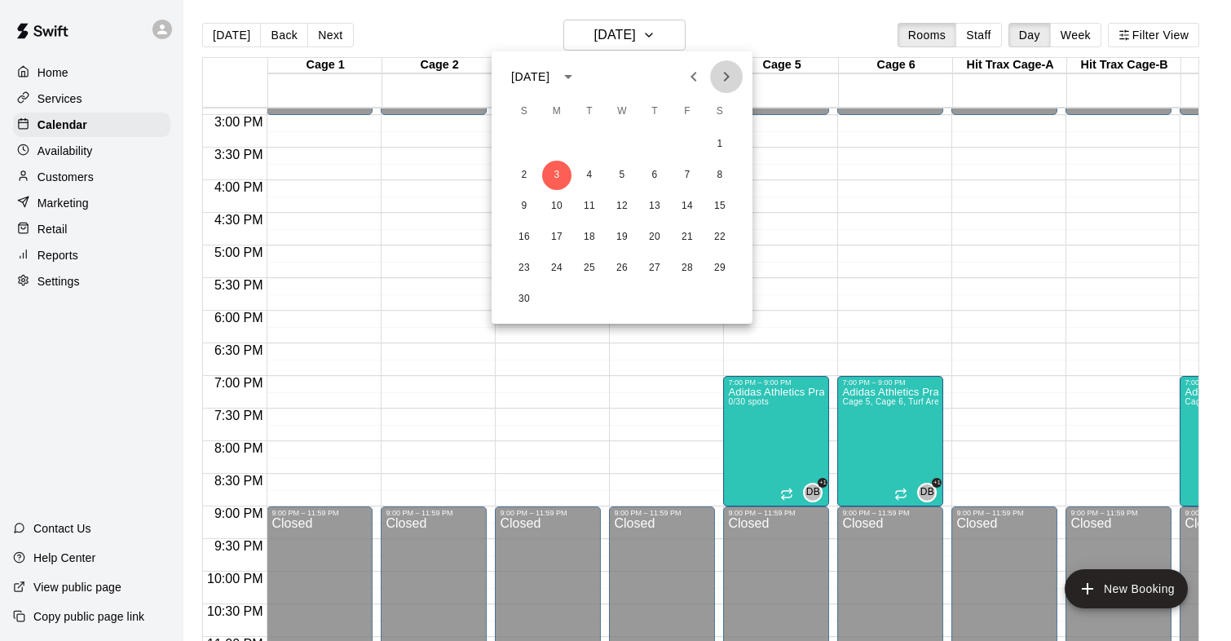
click at [720, 82] on icon "Next month" at bounding box center [726, 77] width 20 height 20
click at [562, 200] on button "12" at bounding box center [556, 206] width 29 height 29
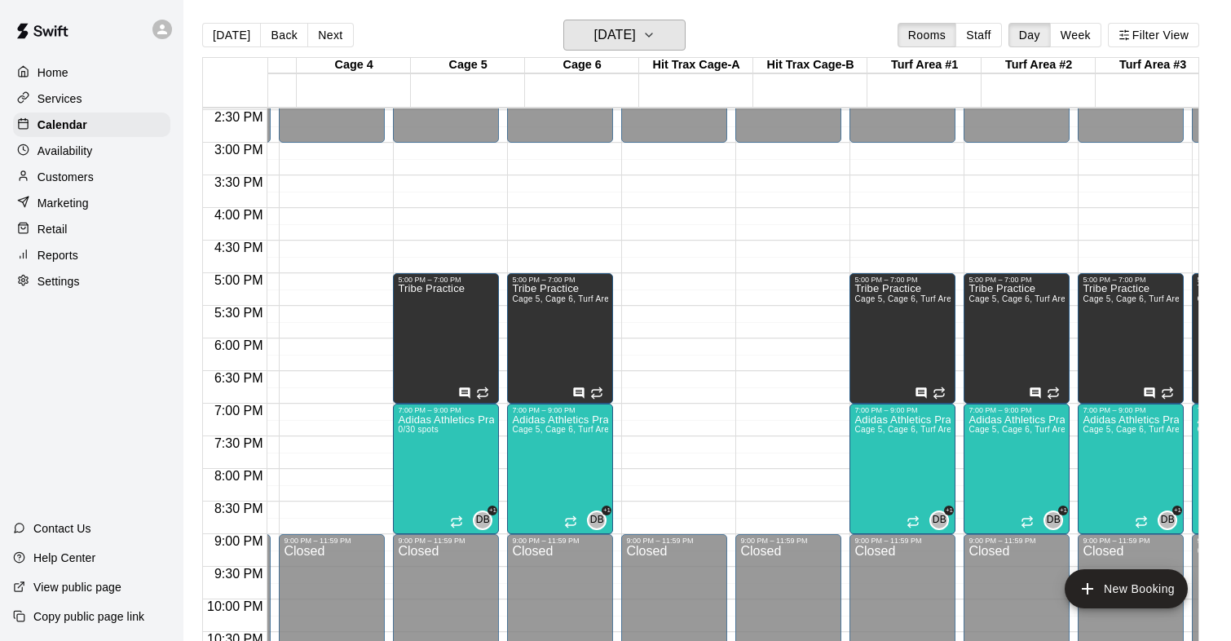
scroll to position [0, 355]
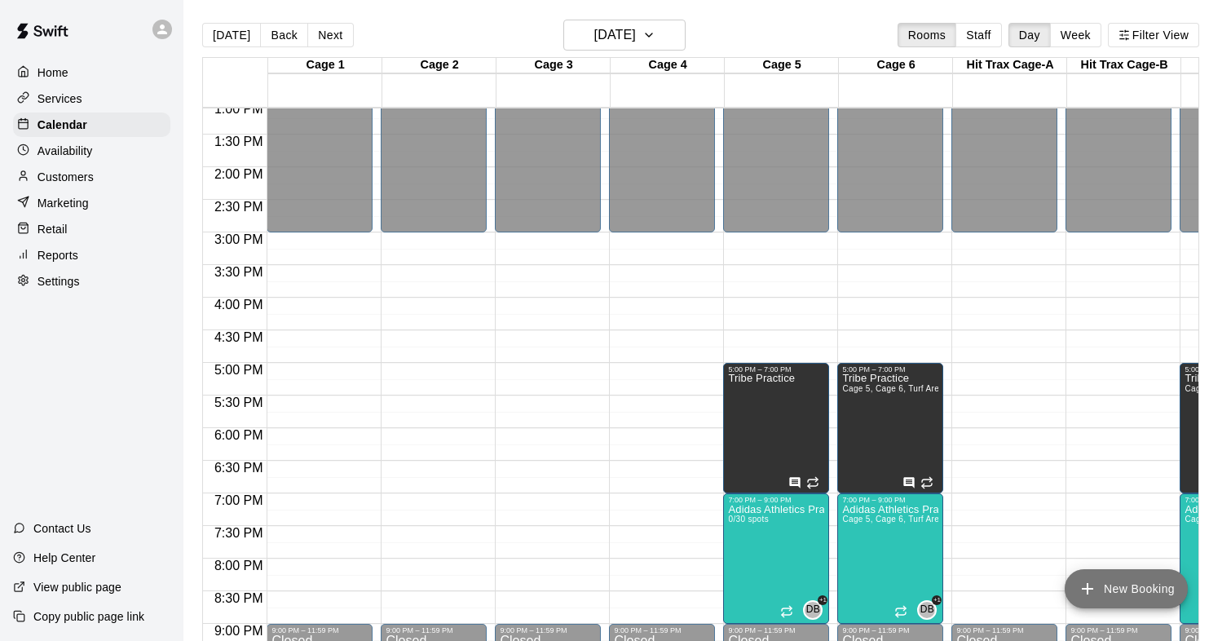
click at [1120, 580] on button "New Booking" at bounding box center [1125, 588] width 123 height 39
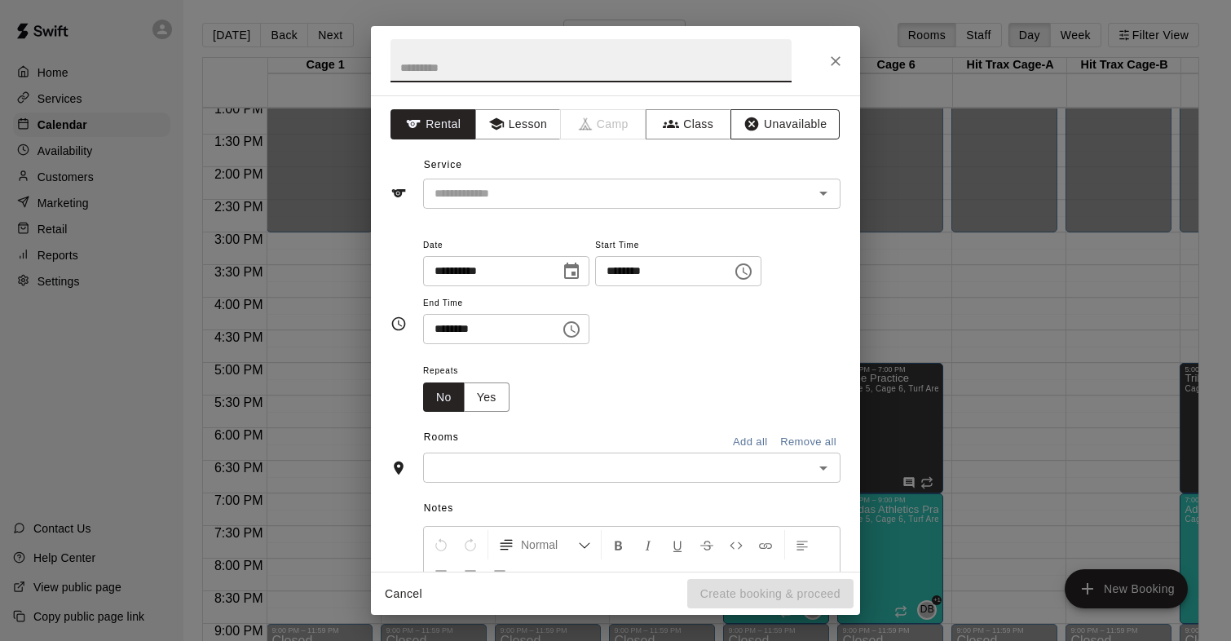
click at [772, 114] on button "Unavailable" at bounding box center [784, 124] width 109 height 30
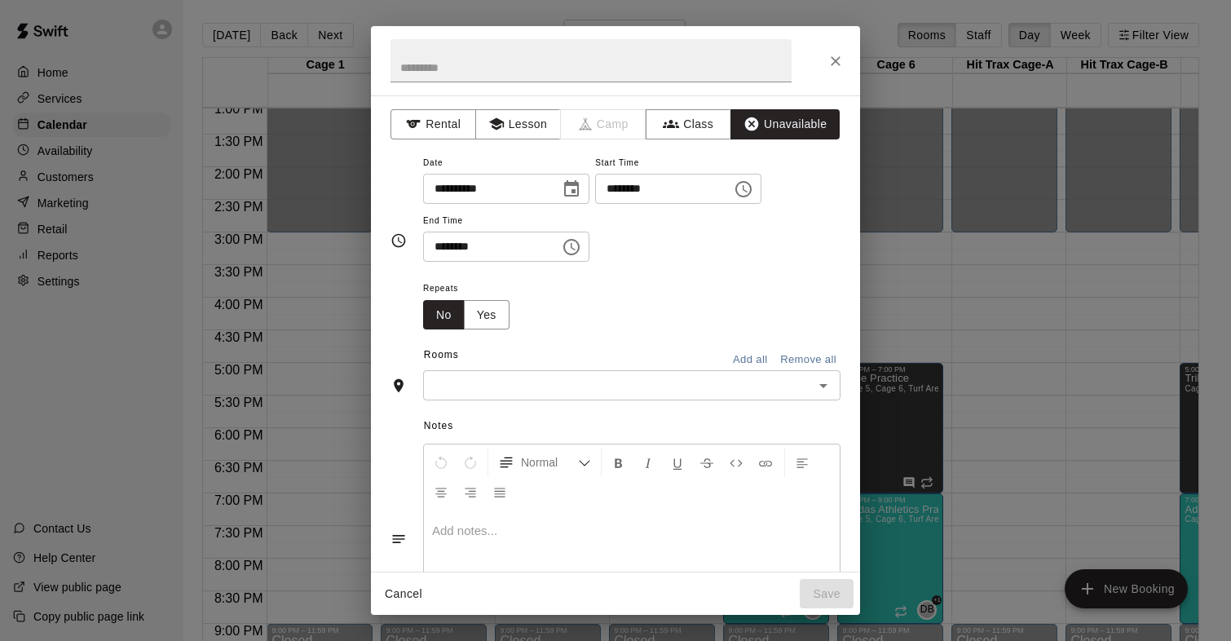
click at [575, 184] on icon "Choose date, selected date is Jan 12, 2026" at bounding box center [571, 188] width 15 height 16
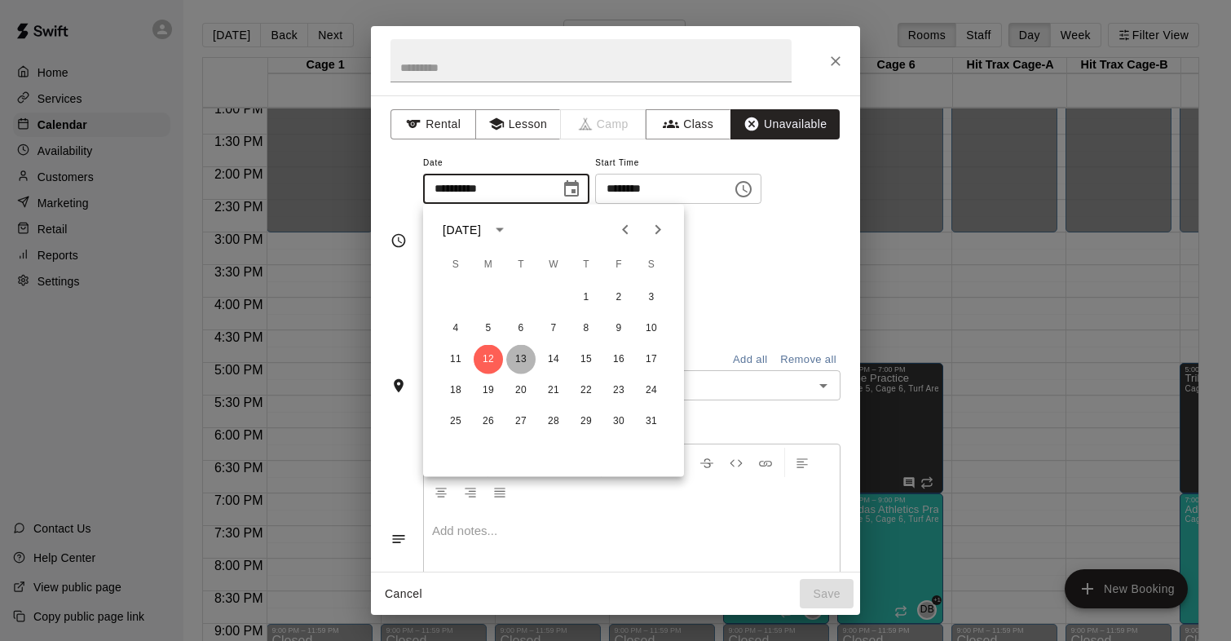
click at [522, 353] on button "13" at bounding box center [520, 359] width 29 height 29
type input "**********"
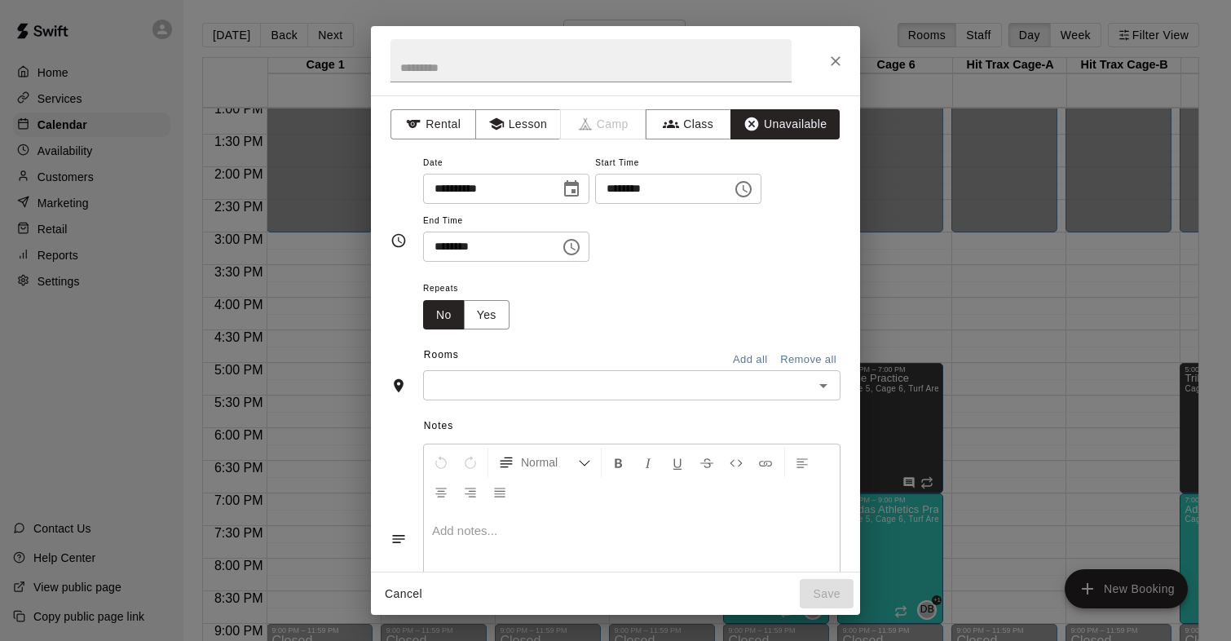
click at [753, 187] on icon "Choose time, selected time is 9:00 AM" at bounding box center [744, 189] width 20 height 20
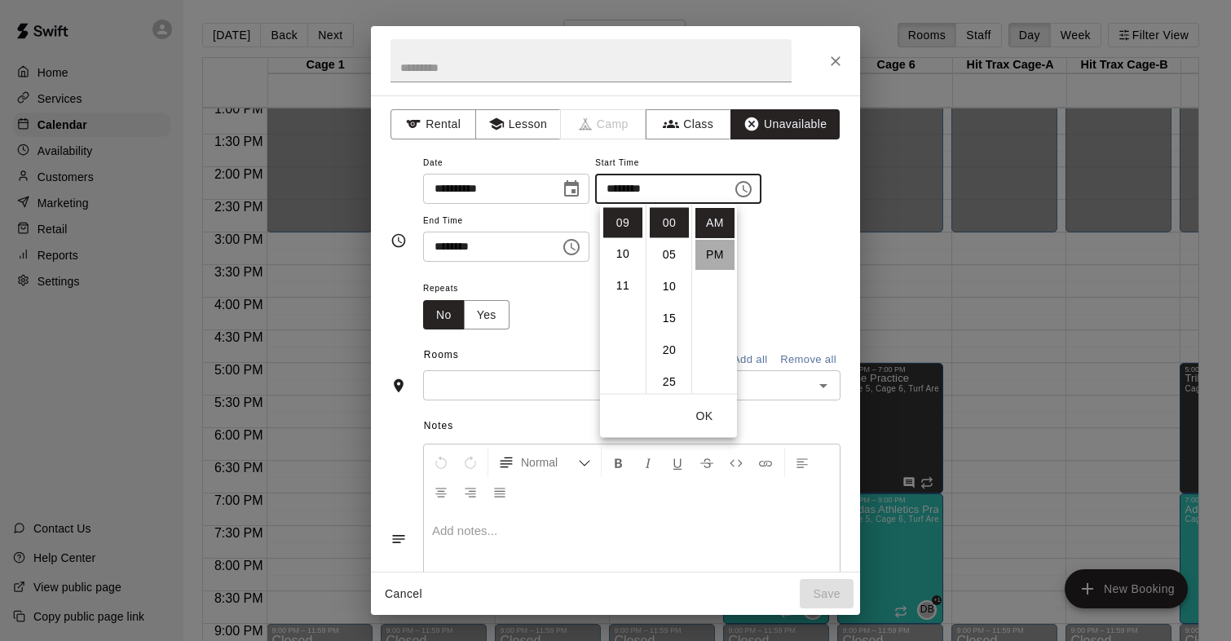
click at [720, 241] on li "PM" at bounding box center [714, 255] width 39 height 30
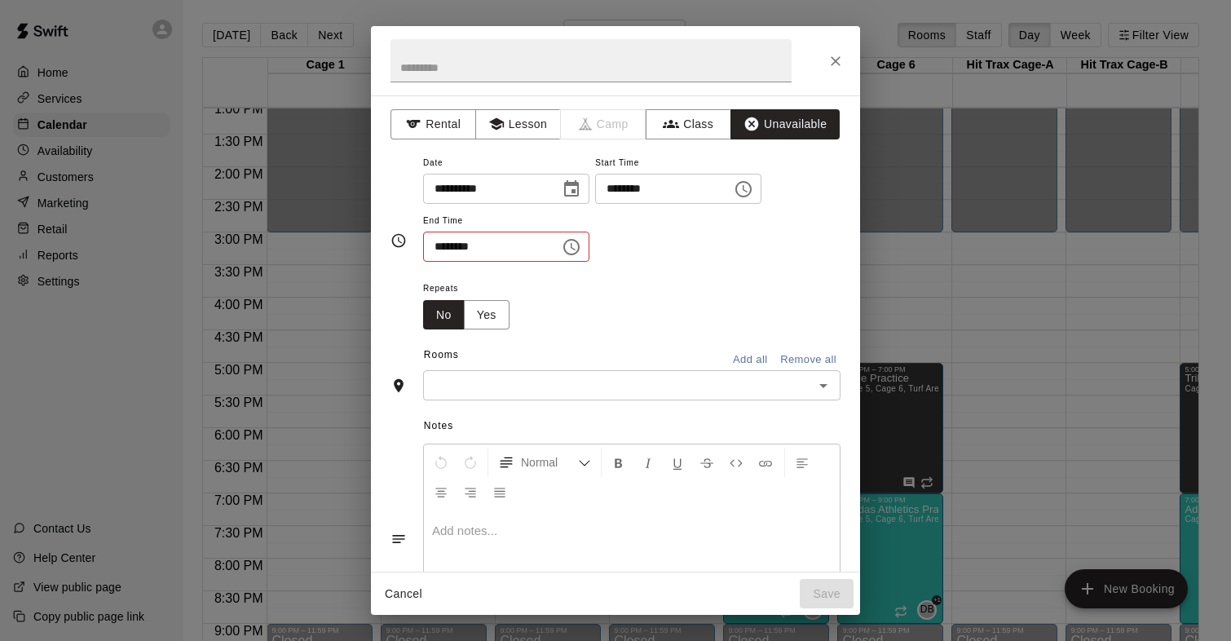
click at [752, 188] on icon "Choose time, selected time is 9:00 PM" at bounding box center [744, 189] width 20 height 20
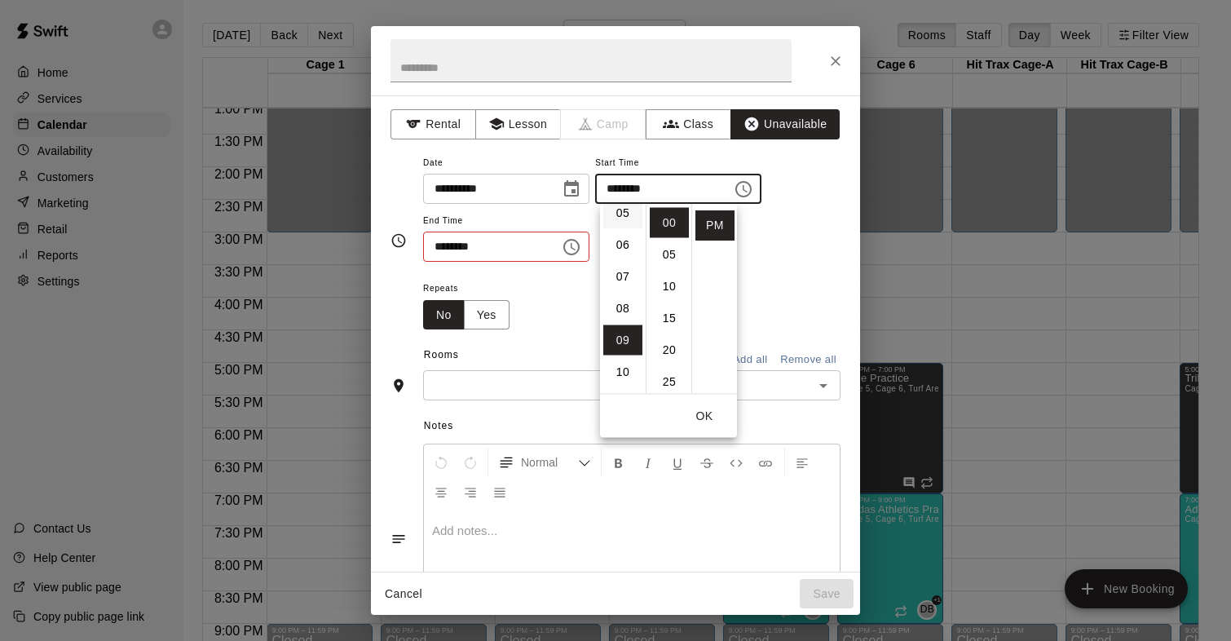
click at [625, 222] on li "05" at bounding box center [622, 213] width 39 height 30
type input "********"
click at [668, 221] on li "00" at bounding box center [669, 223] width 39 height 30
click at [577, 239] on icon "Choose time, selected time is 9:30 AM" at bounding box center [571, 247] width 16 height 16
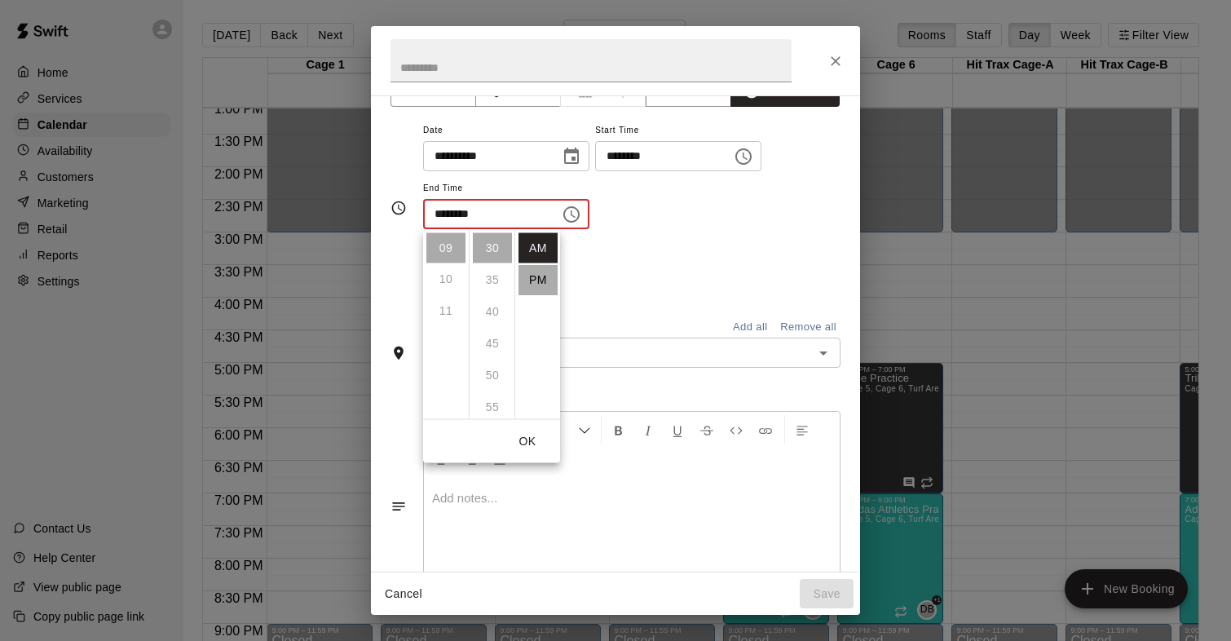
click at [540, 280] on li "PM" at bounding box center [537, 280] width 39 height 30
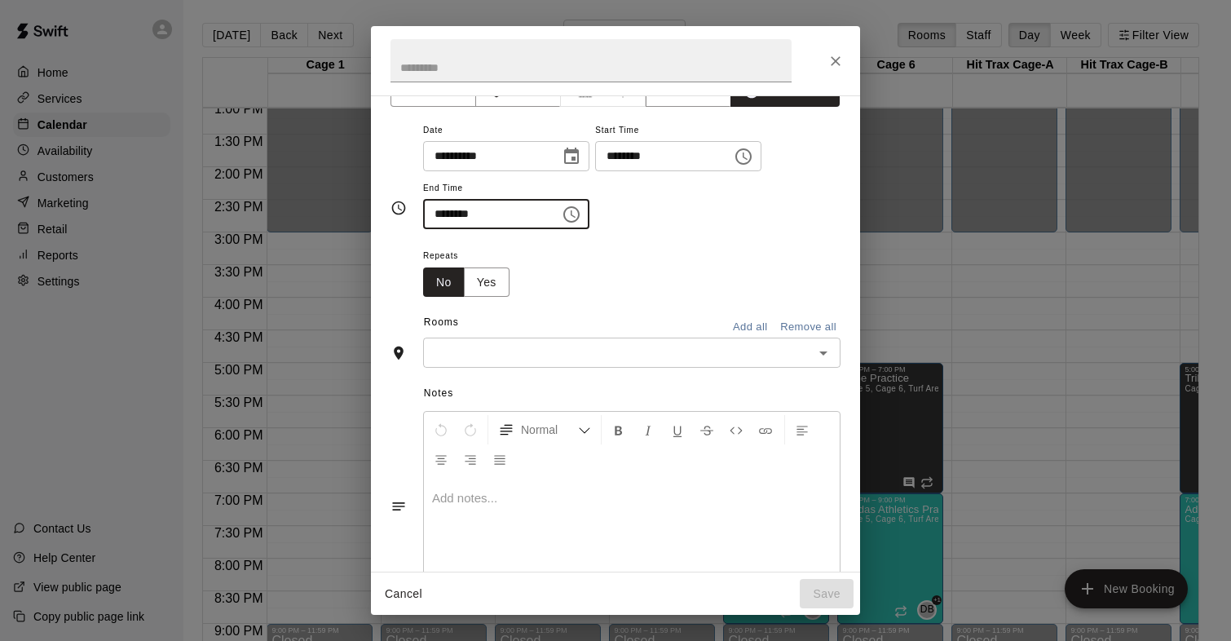
click at [467, 219] on input "********" at bounding box center [486, 214] width 126 height 30
click at [578, 214] on icon "Choose time, selected time is 9:30 PM" at bounding box center [572, 215] width 20 height 20
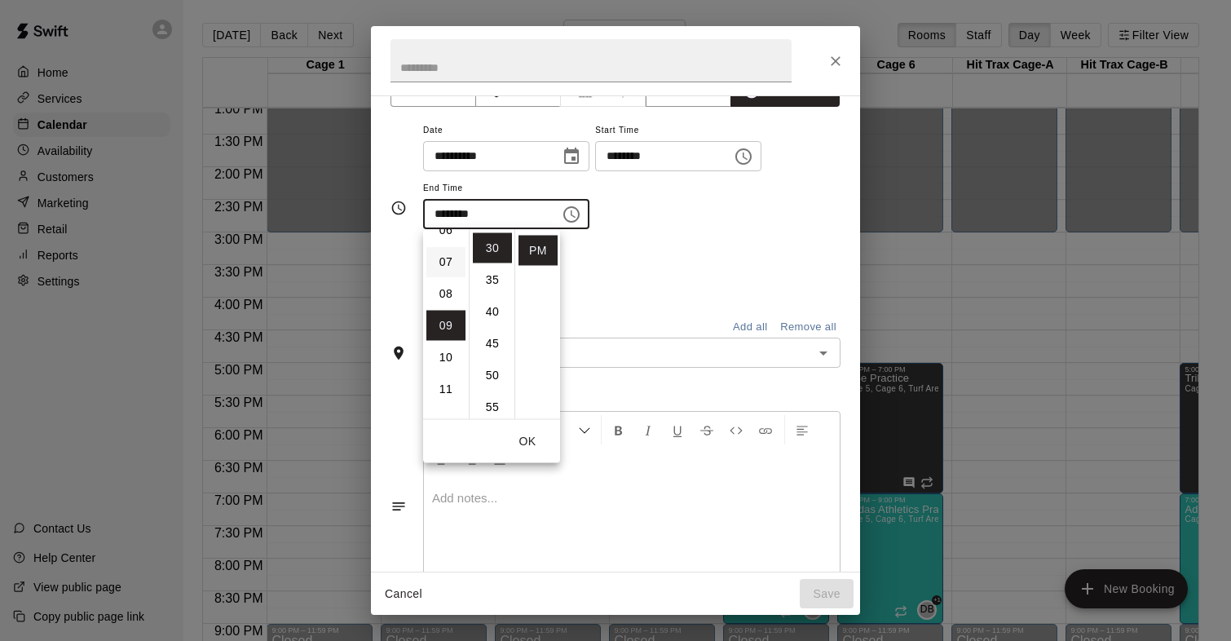
click at [448, 264] on li "07" at bounding box center [445, 262] width 39 height 30
click at [489, 253] on li "00" at bounding box center [492, 248] width 39 height 30
click at [654, 245] on div "**********" at bounding box center [631, 183] width 417 height 126
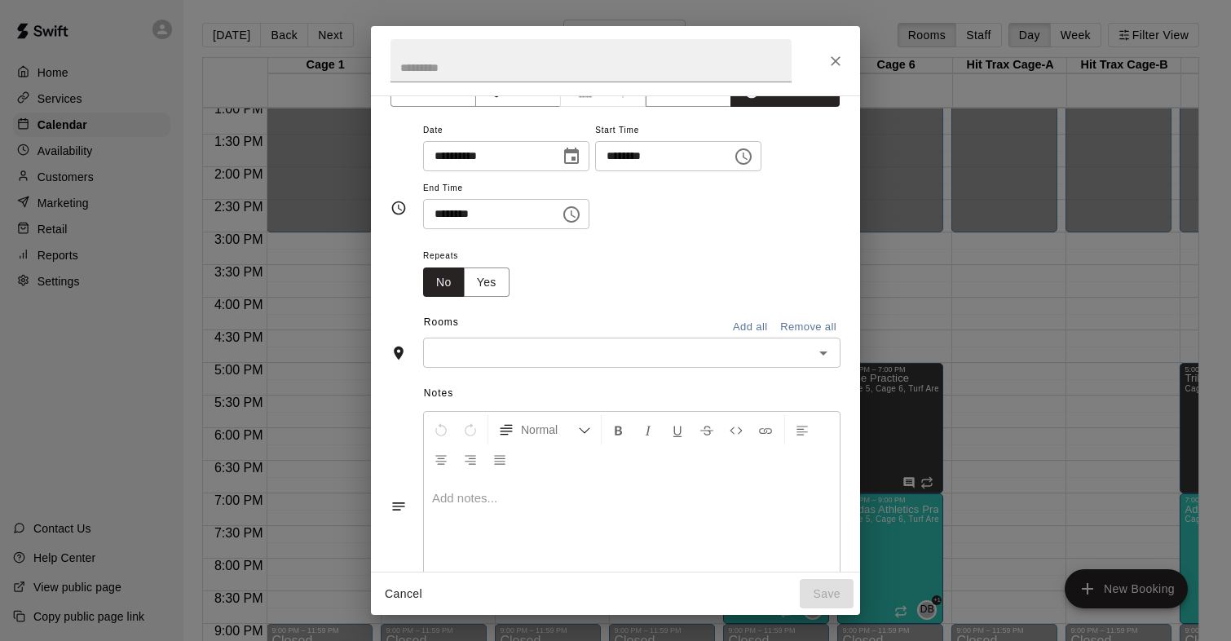
click at [434, 218] on input "********" at bounding box center [486, 214] width 126 height 30
click at [574, 213] on icon "Choose time, selected time is 7:00 PM" at bounding box center [572, 215] width 20 height 20
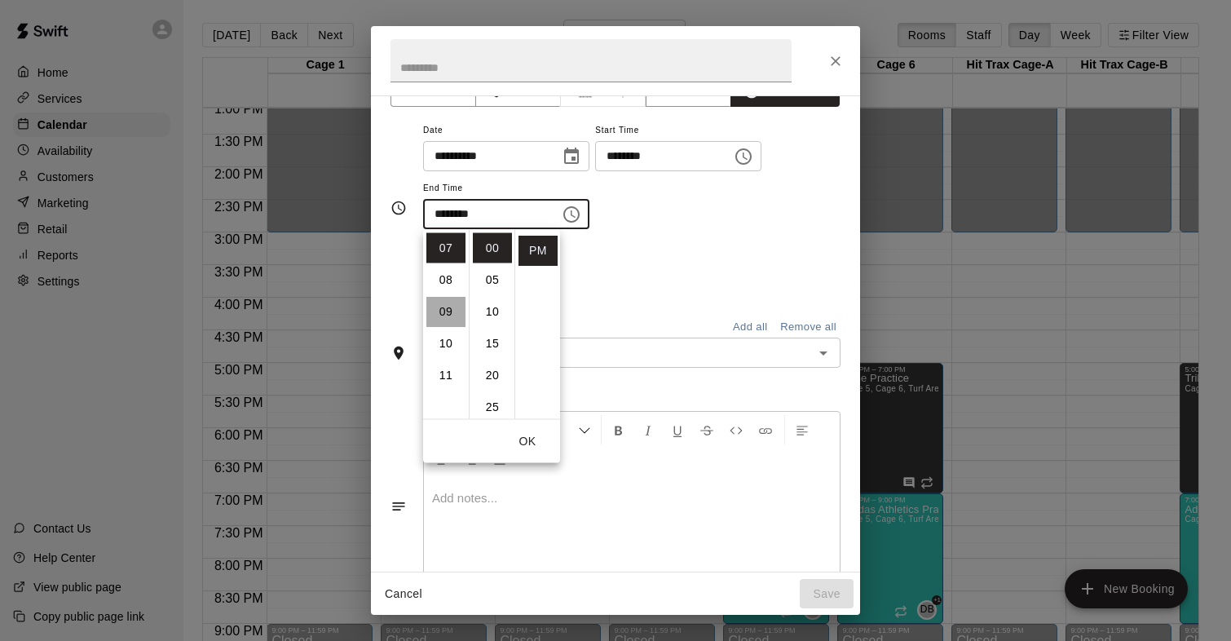
click at [449, 310] on li "09" at bounding box center [445, 312] width 39 height 30
type input "********"
click at [630, 264] on div "Repeats No Yes" at bounding box center [631, 270] width 417 height 51
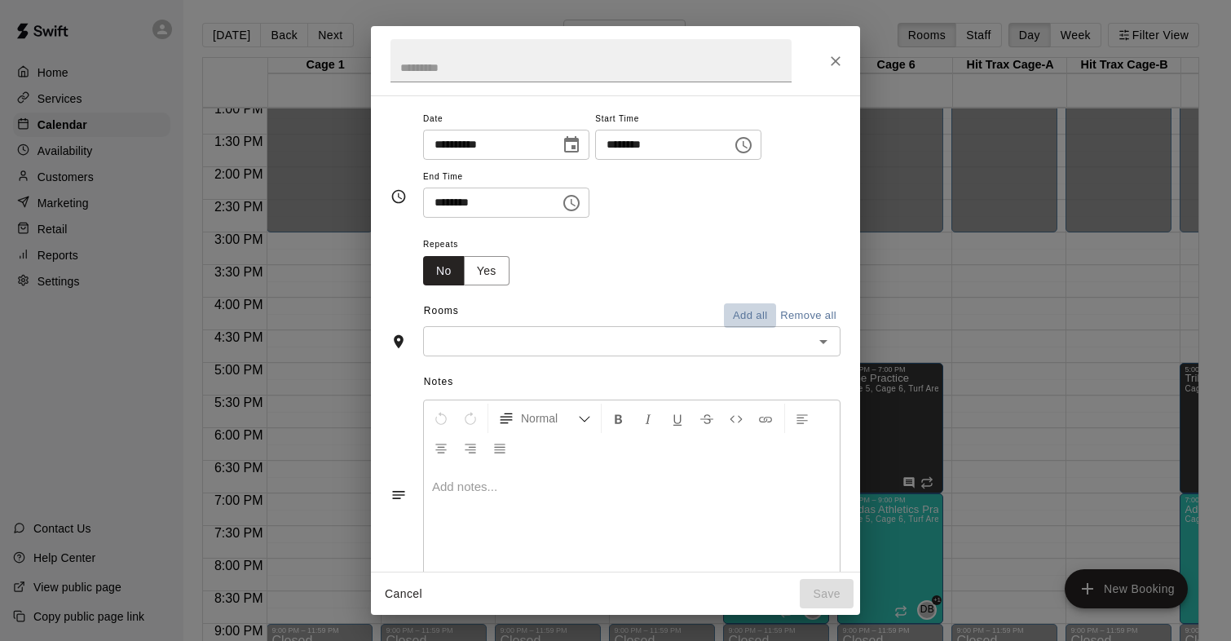
click at [751, 319] on button "Add all" at bounding box center [750, 315] width 52 height 25
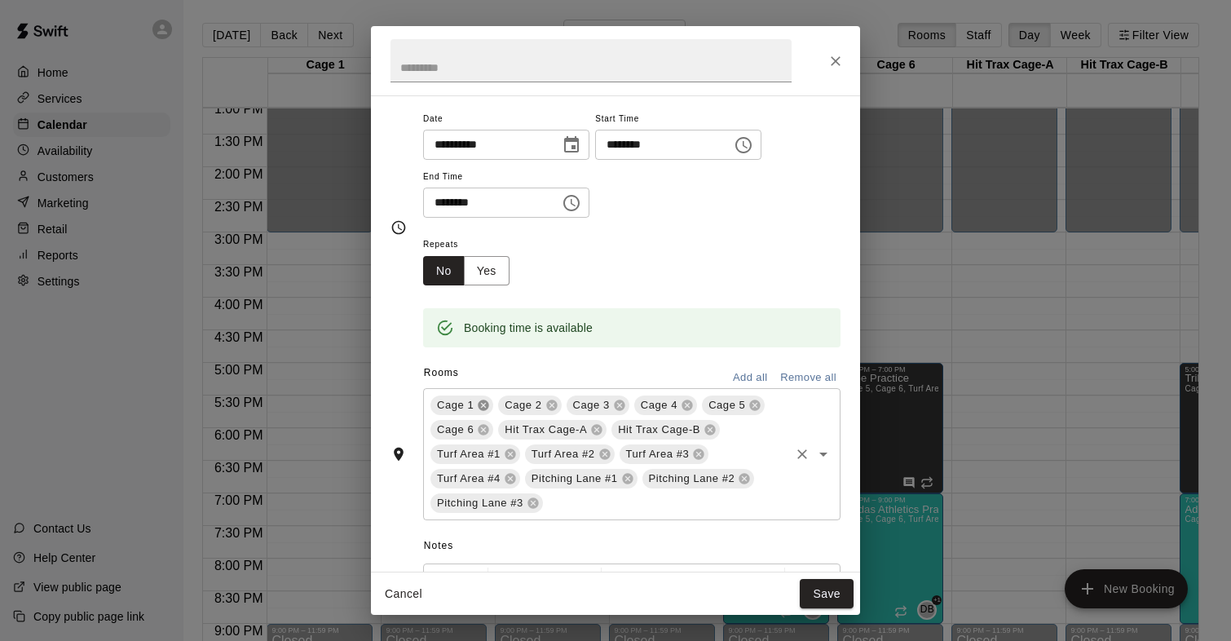
click at [487, 402] on icon at bounding box center [483, 405] width 11 height 11
click at [483, 400] on icon at bounding box center [483, 405] width 11 height 11
click at [483, 398] on div "Cage 3" at bounding box center [461, 405] width 63 height 20
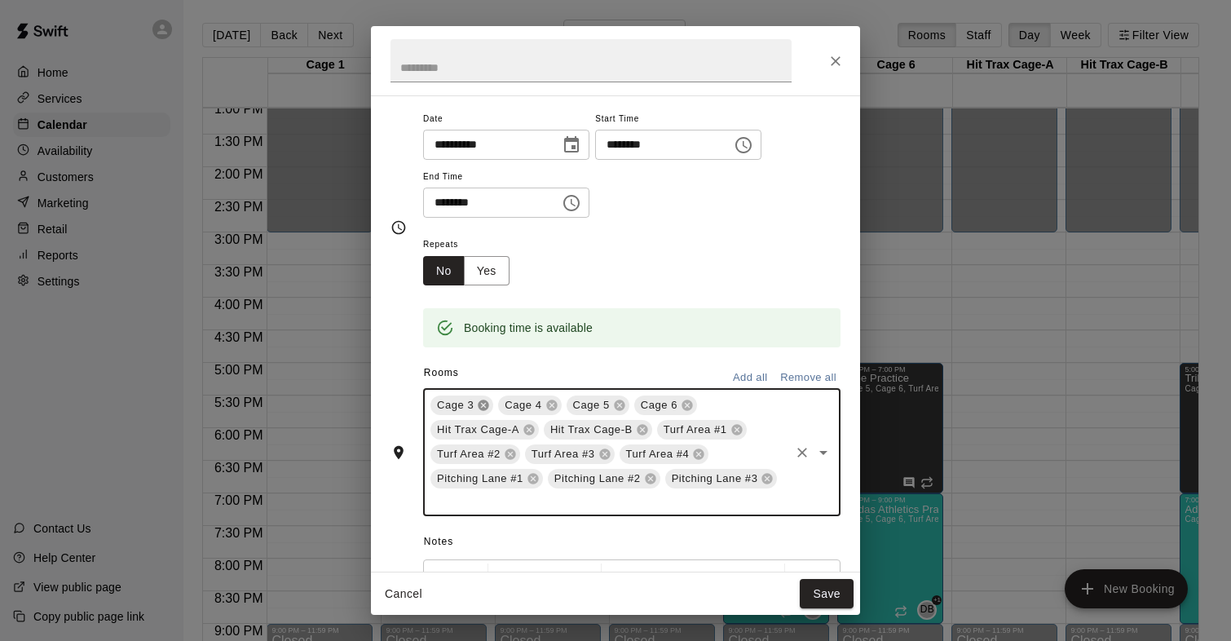
click at [483, 401] on icon at bounding box center [483, 405] width 11 height 11
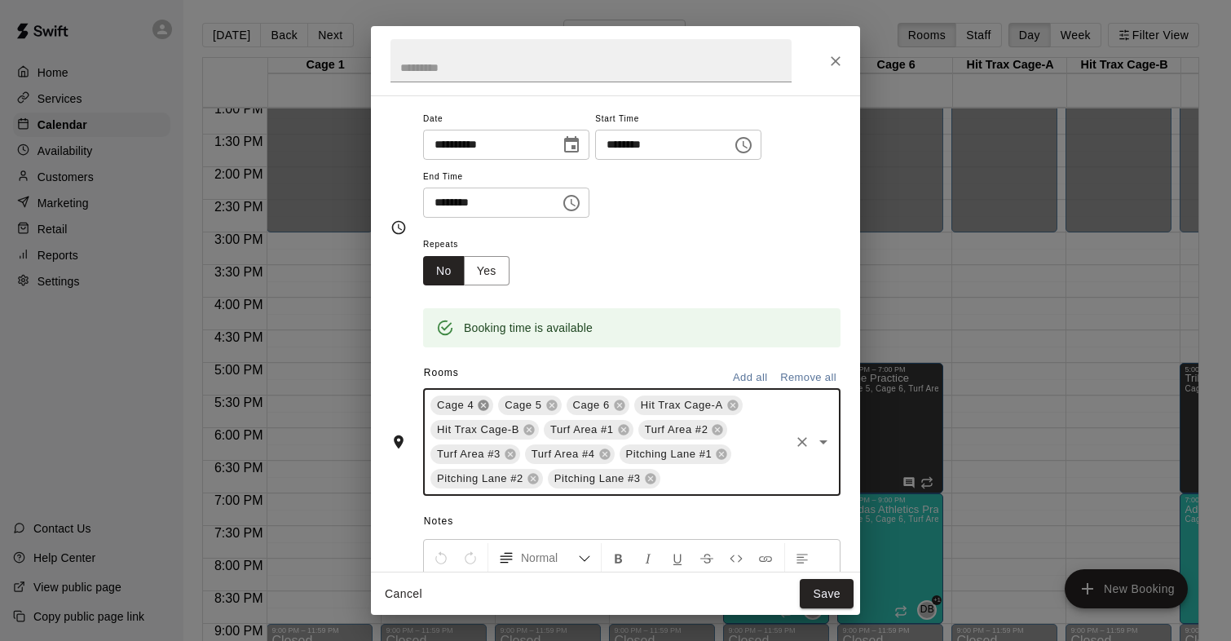
click at [483, 401] on icon at bounding box center [483, 405] width 11 height 11
click at [660, 404] on icon at bounding box center [664, 405] width 11 height 11
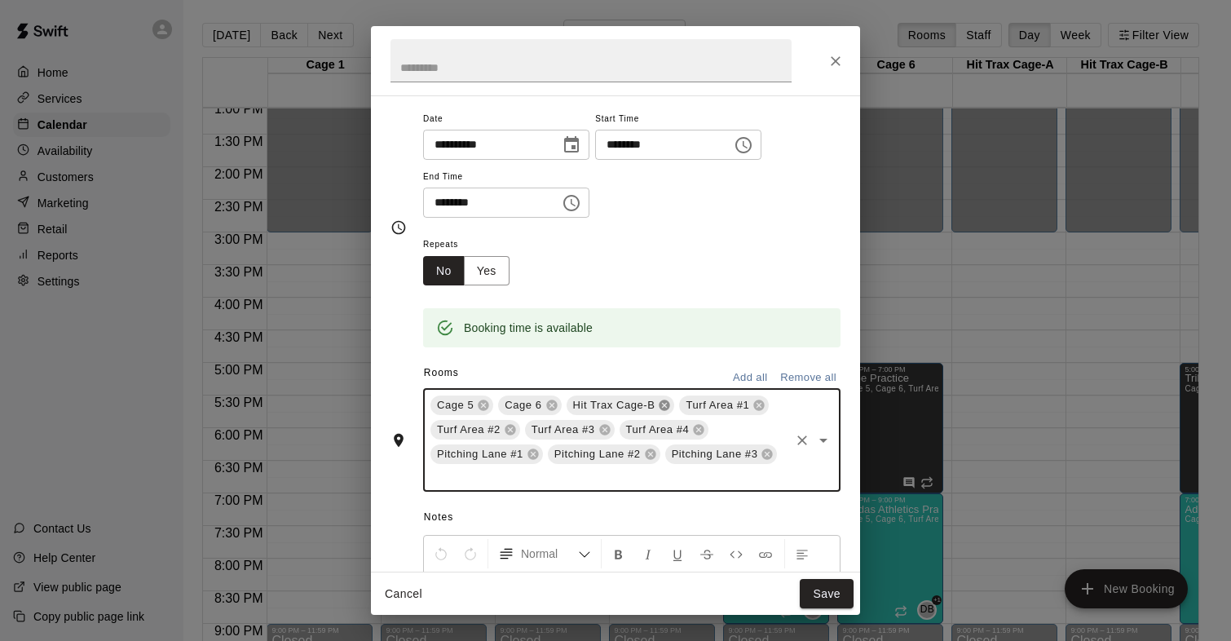
click at [663, 404] on icon at bounding box center [664, 405] width 11 height 11
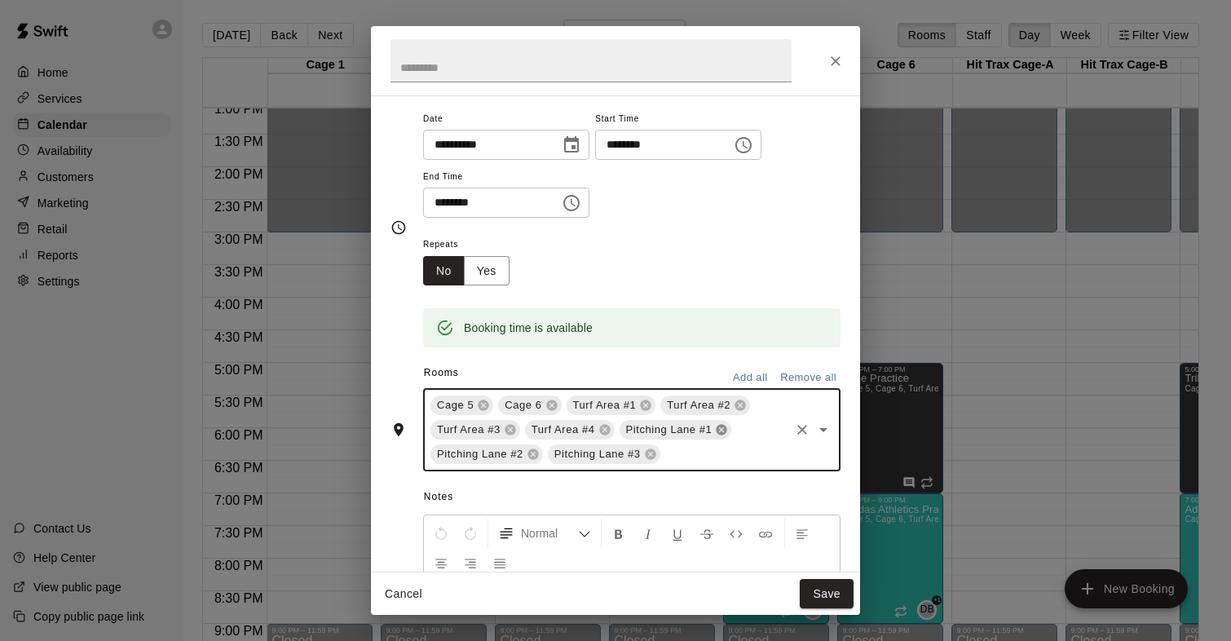
click at [721, 431] on icon at bounding box center [721, 430] width 11 height 11
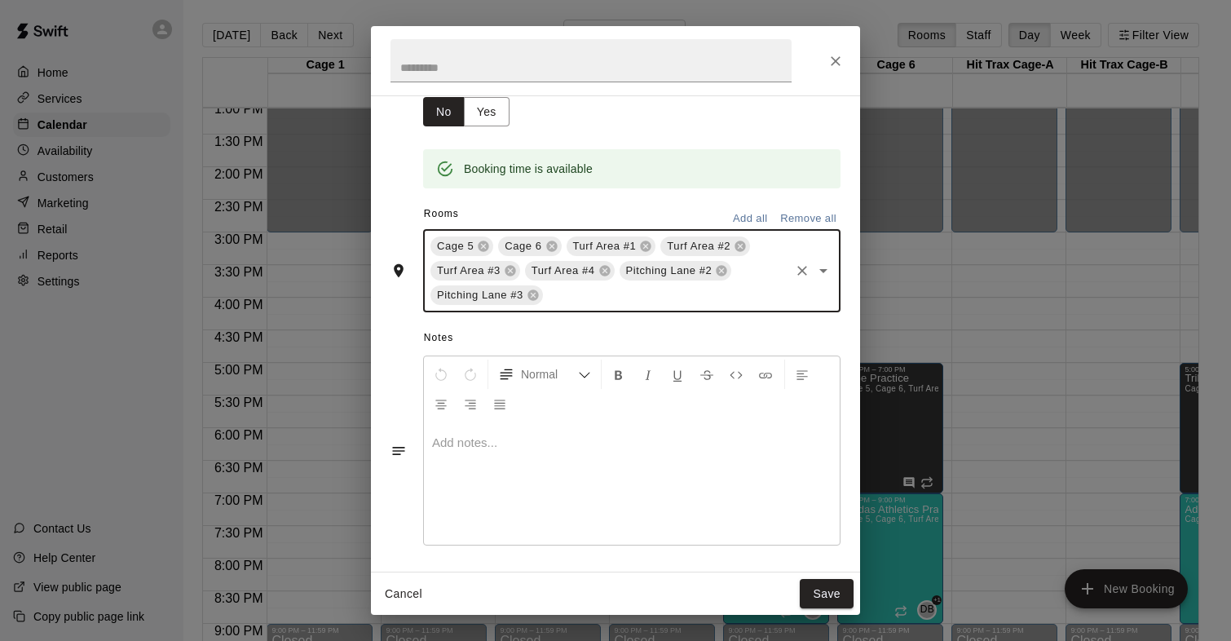
scroll to position [207, 0]
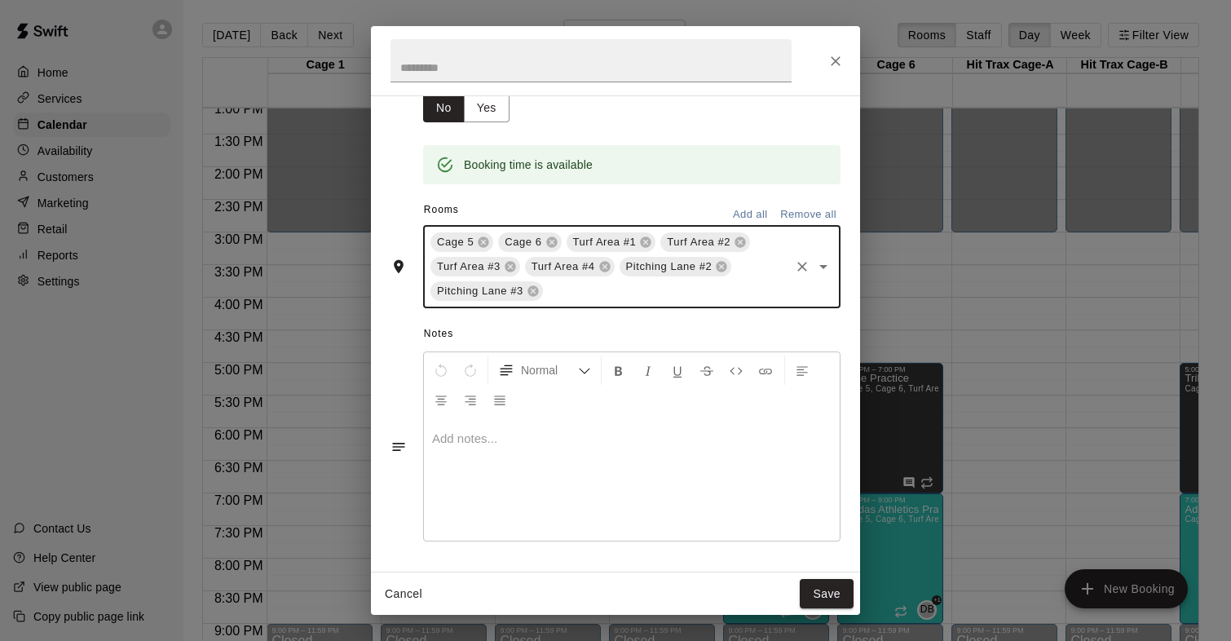
click at [505, 441] on p at bounding box center [631, 438] width 399 height 16
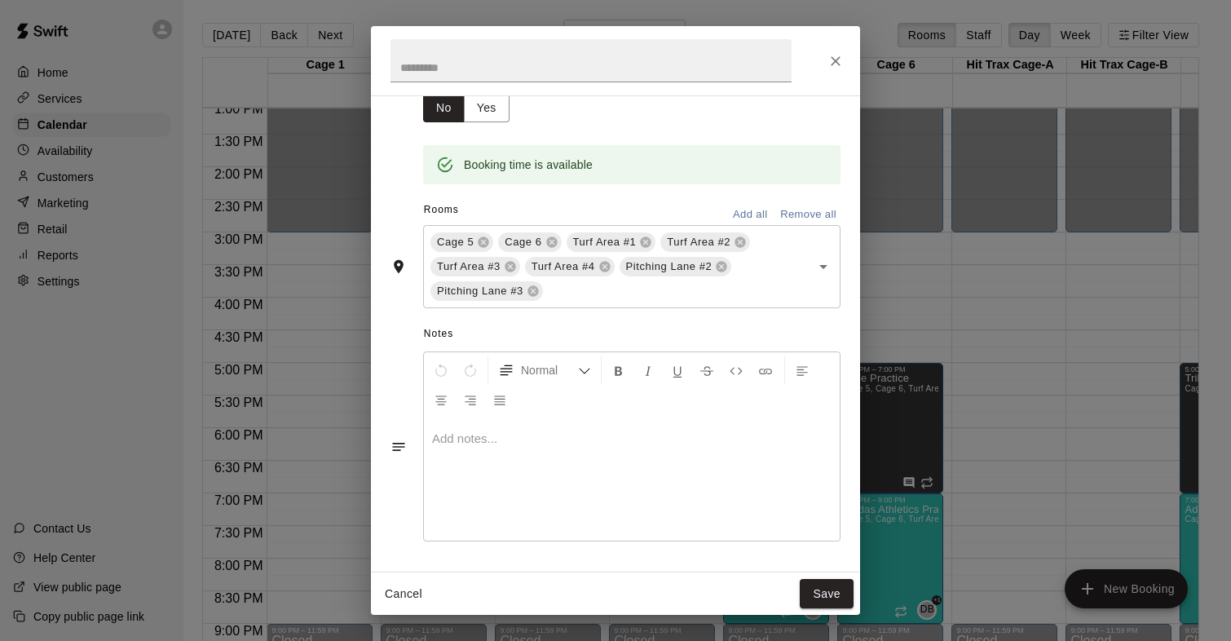
scroll to position [0, 0]
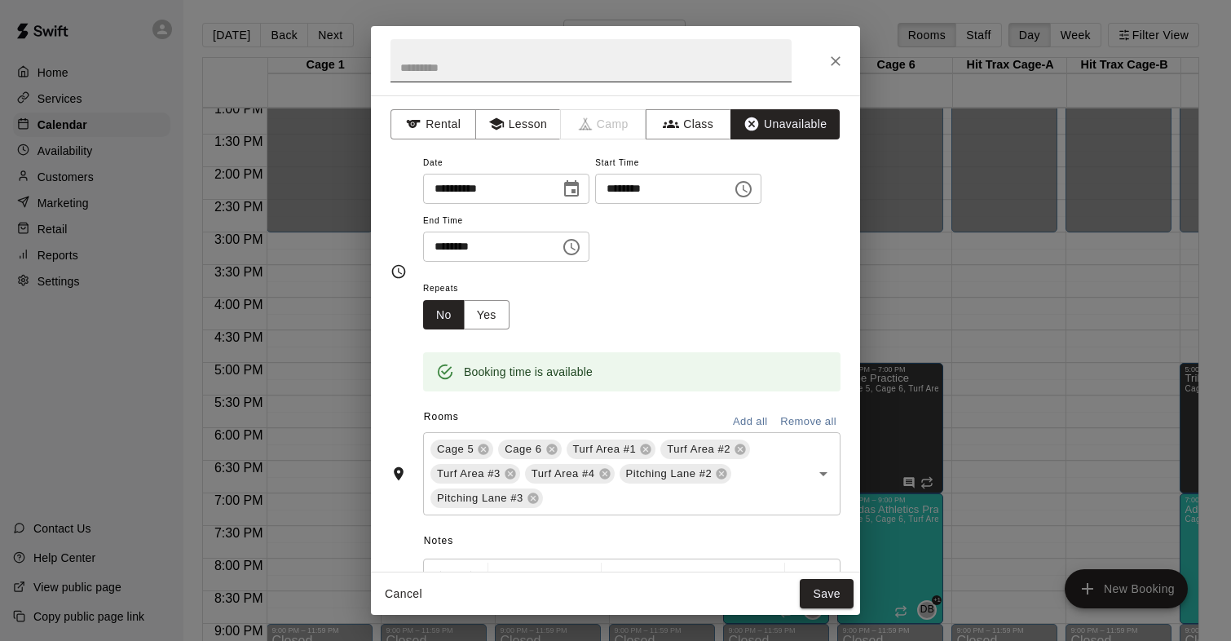
click at [463, 75] on input "text" at bounding box center [590, 60] width 401 height 43
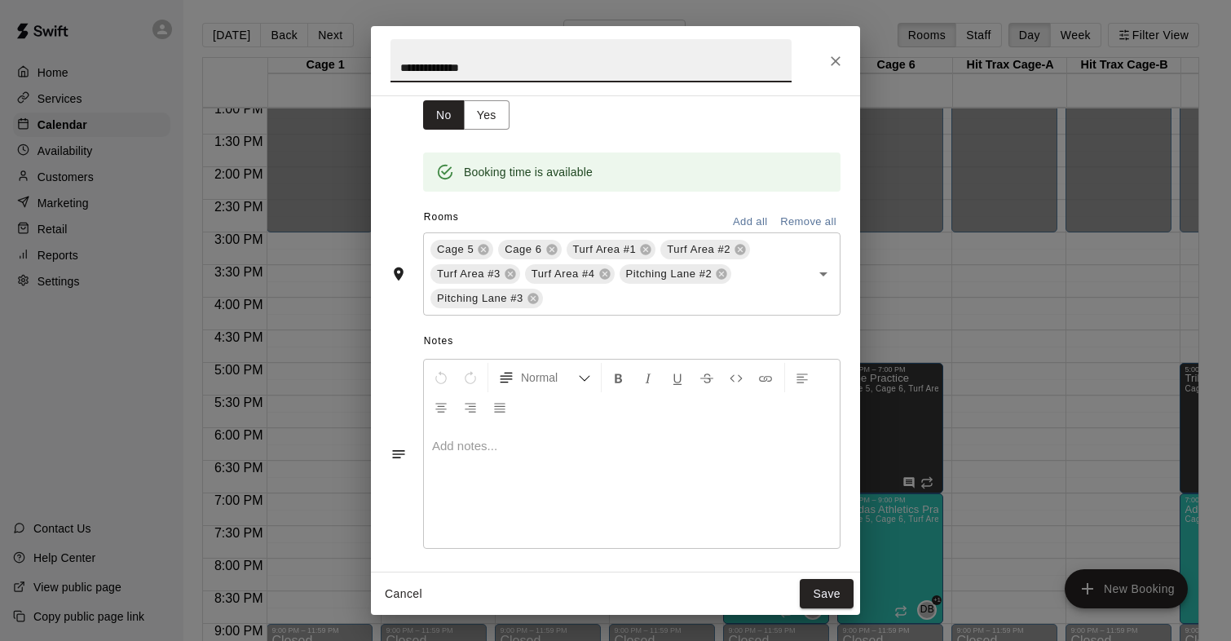
scroll to position [207, 0]
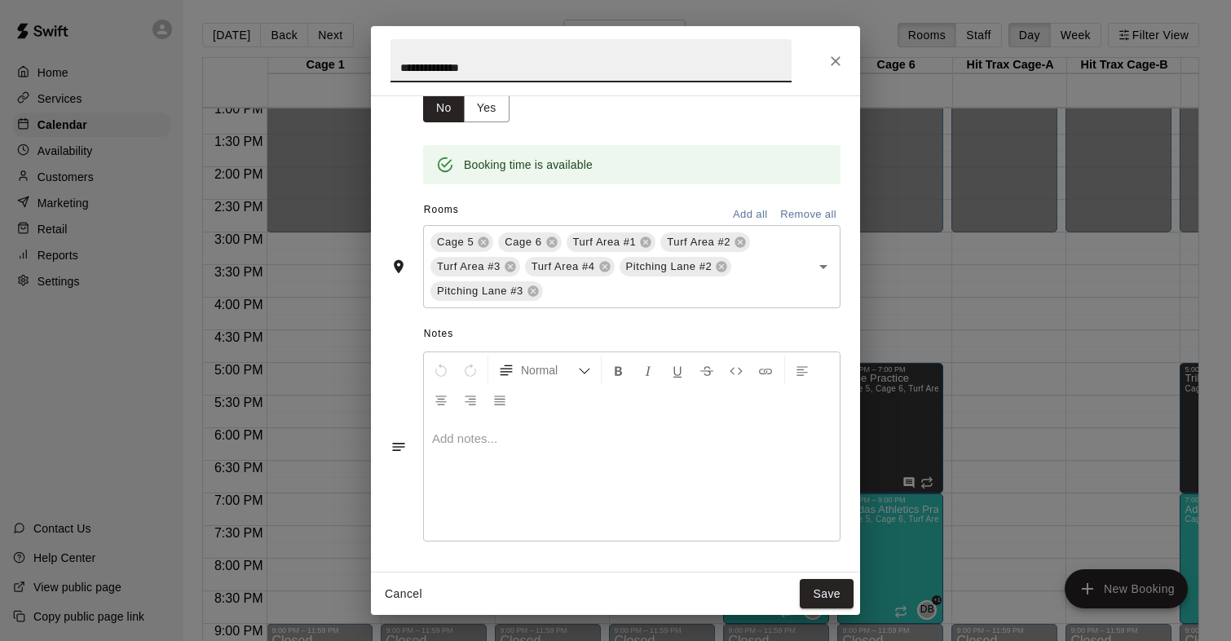
type input "**********"
click at [479, 436] on p at bounding box center [631, 438] width 399 height 16
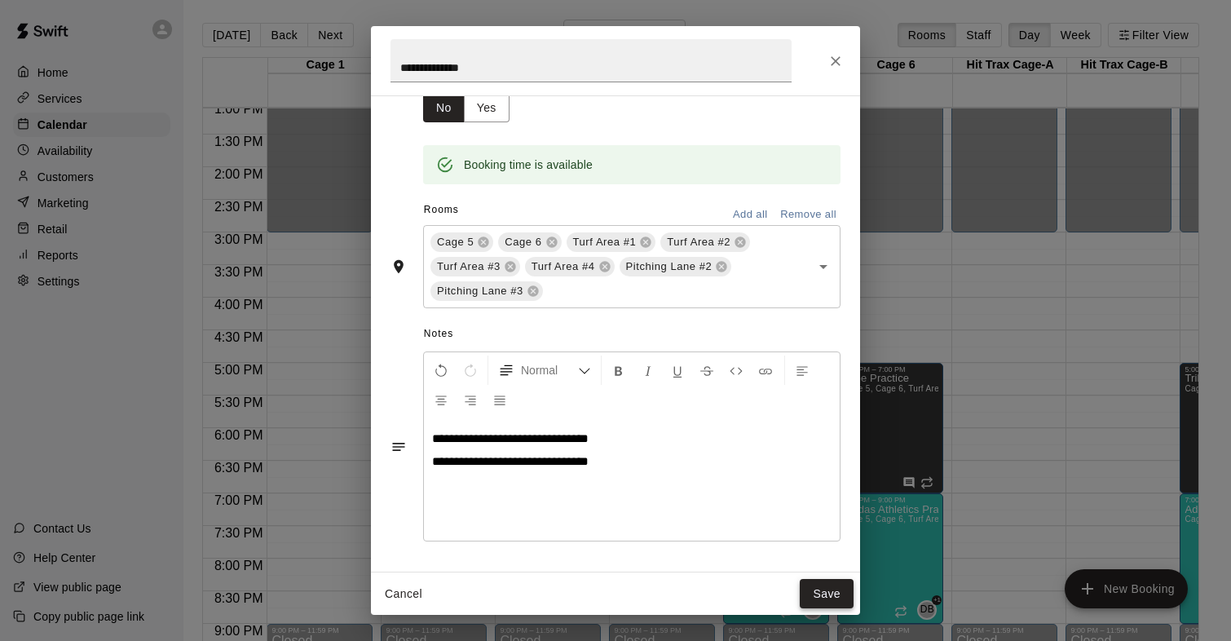
click at [819, 585] on button "Save" at bounding box center [827, 594] width 54 height 30
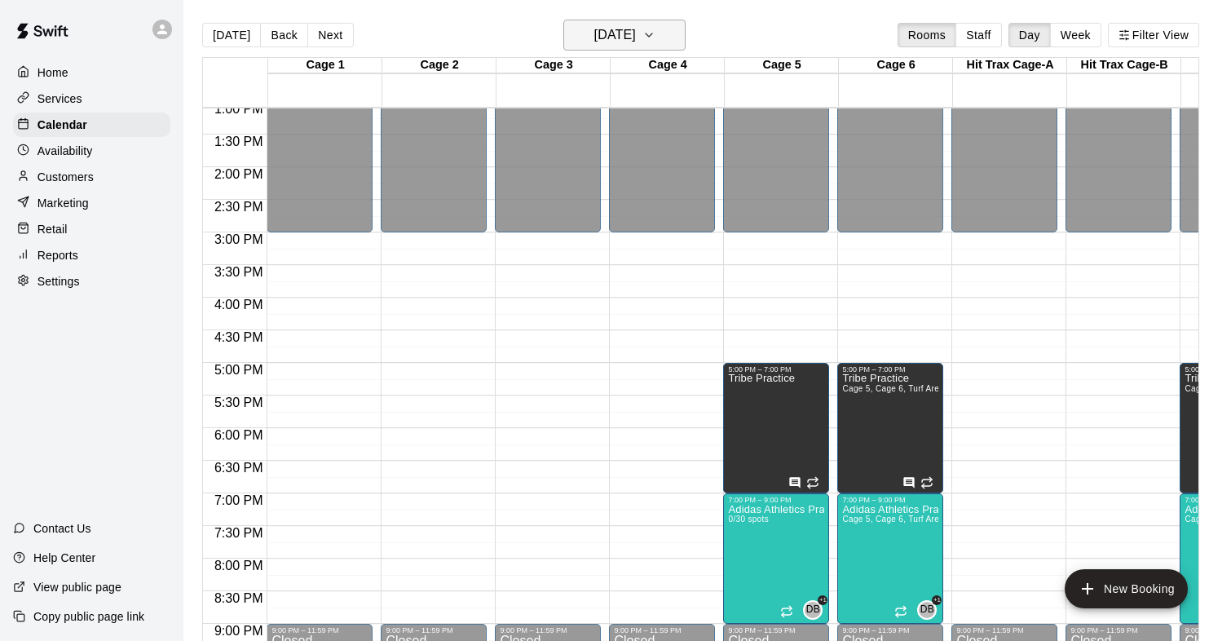
click at [615, 43] on h6 "Monday Jan 12" at bounding box center [615, 35] width 42 height 23
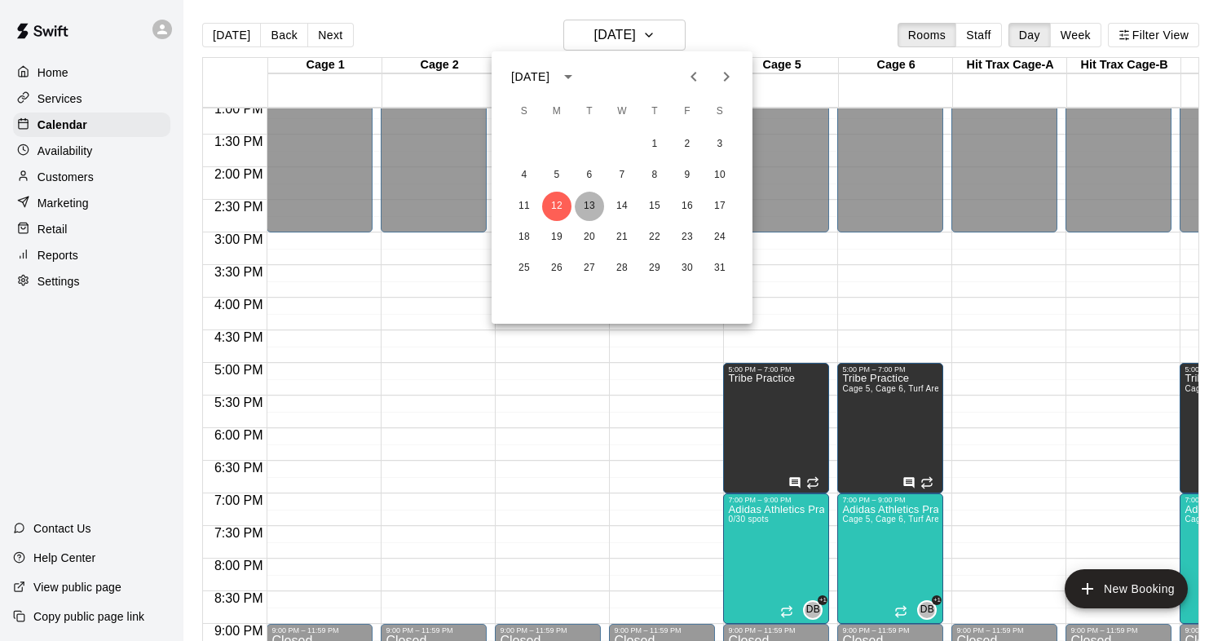
click at [587, 200] on button "13" at bounding box center [589, 206] width 29 height 29
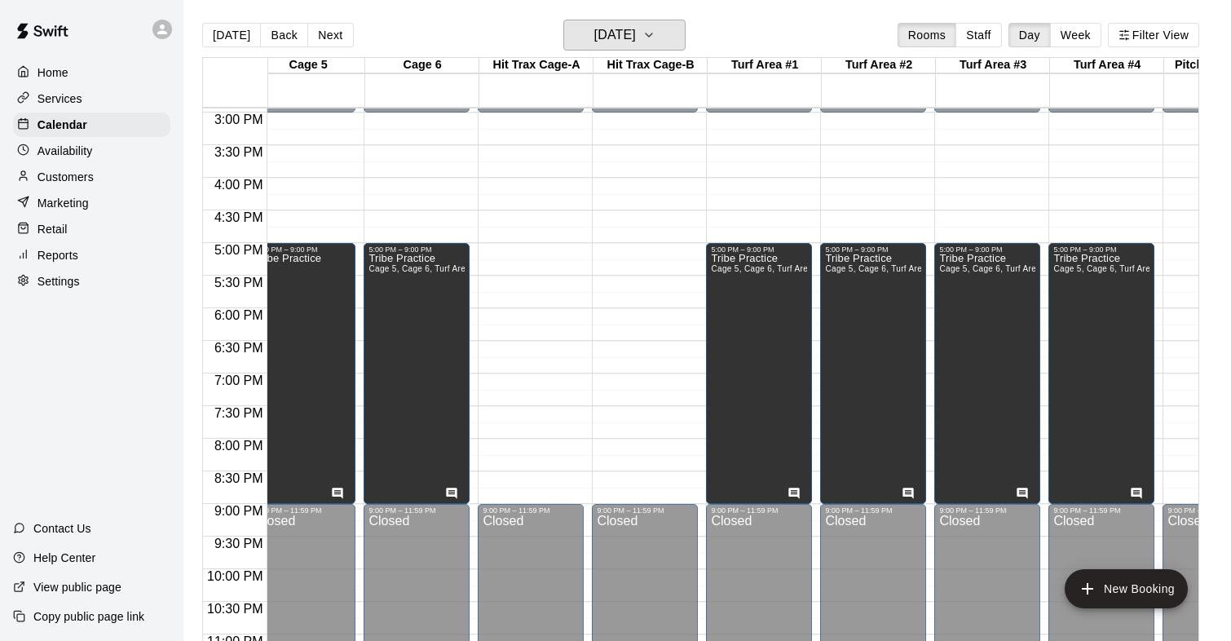
scroll to position [0, 485]
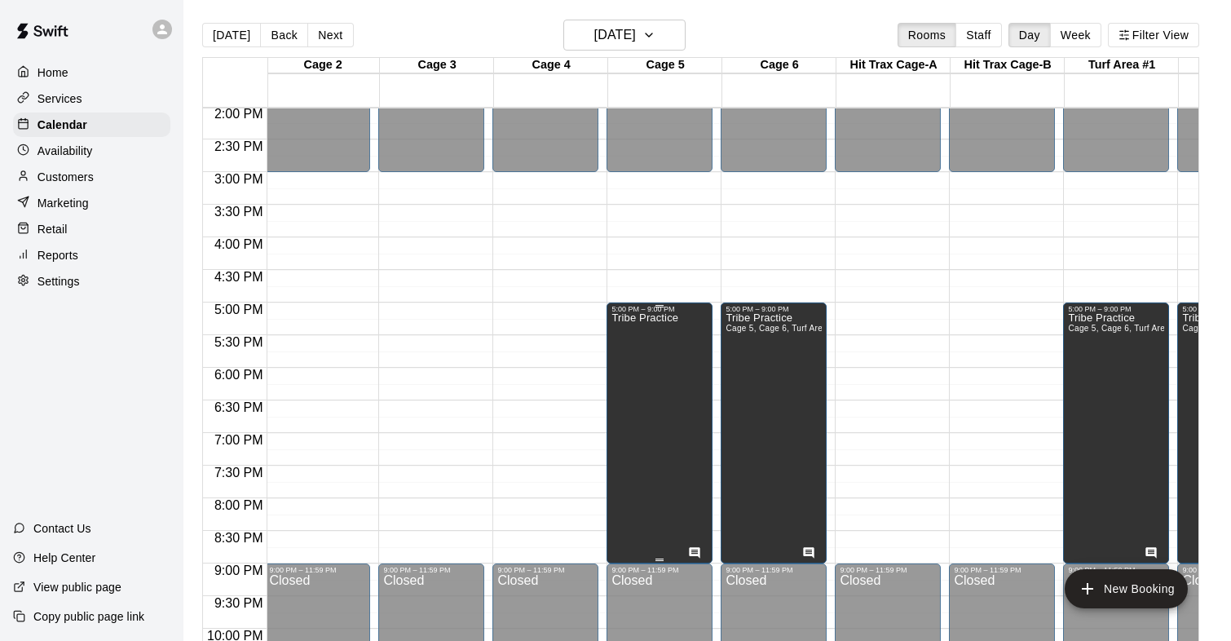
click at [675, 388] on div "Tribe Practice" at bounding box center [644, 633] width 67 height 641
click at [627, 333] on icon "edit" at bounding box center [628, 331] width 15 height 15
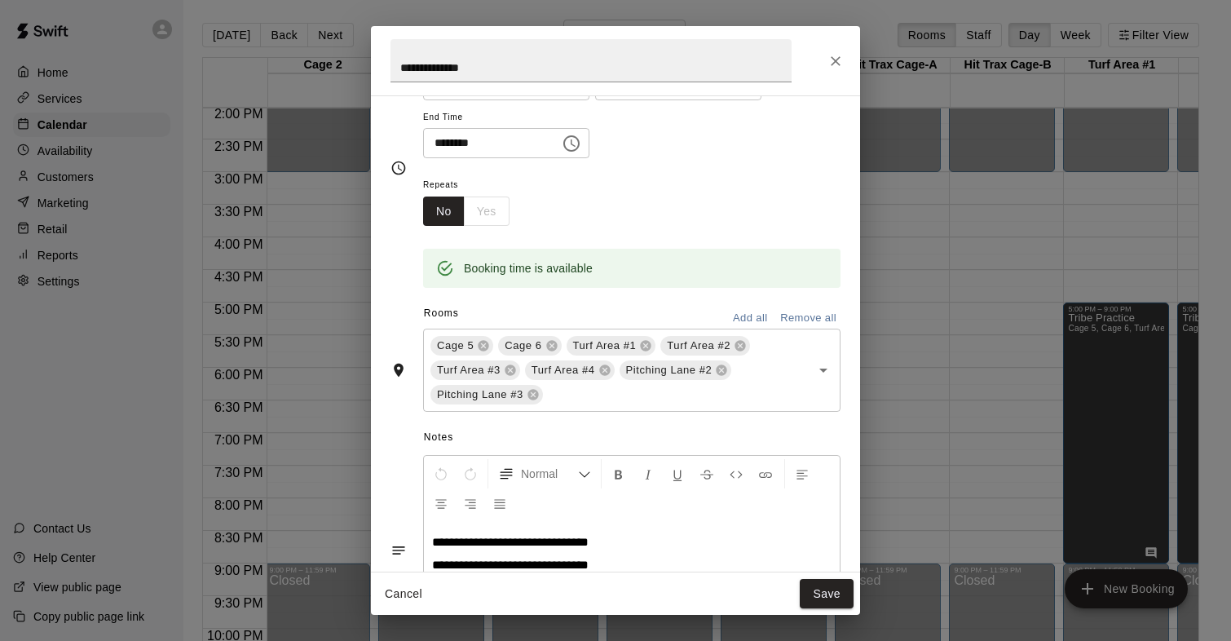
click at [487, 214] on div "No Yes" at bounding box center [466, 211] width 86 height 30
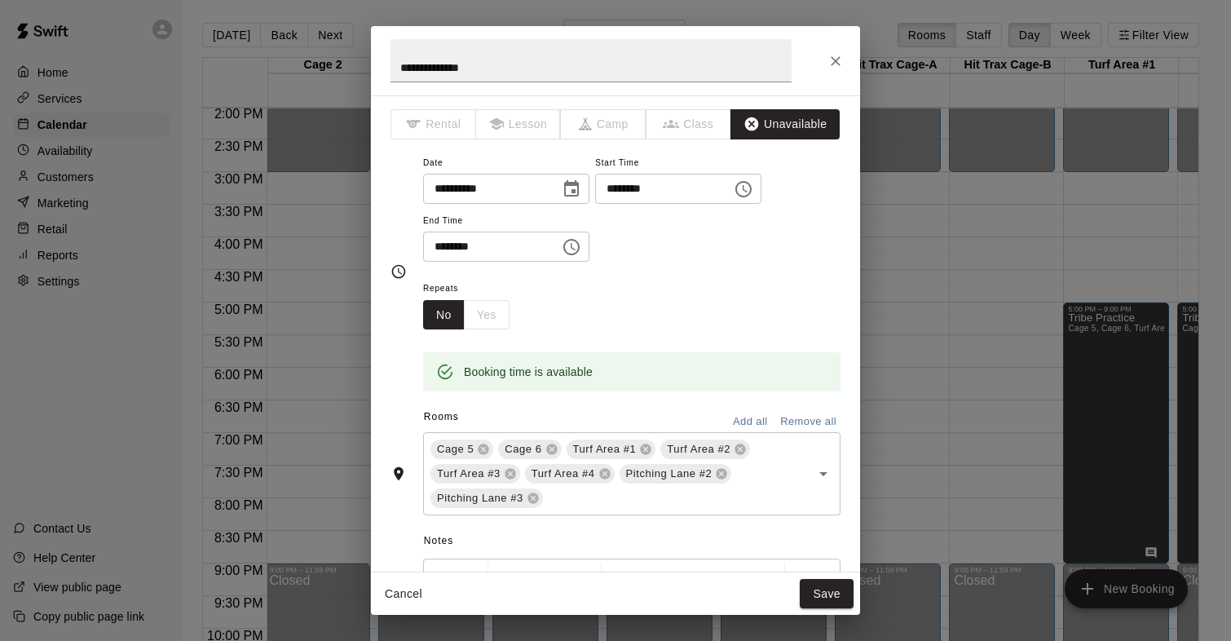
click at [648, 281] on div "Repeats No Yes" at bounding box center [631, 303] width 417 height 51
click at [483, 323] on div "No Yes" at bounding box center [466, 315] width 86 height 30
click at [440, 322] on button "No" at bounding box center [444, 315] width 42 height 30
click at [491, 322] on div "No Yes" at bounding box center [466, 315] width 86 height 30
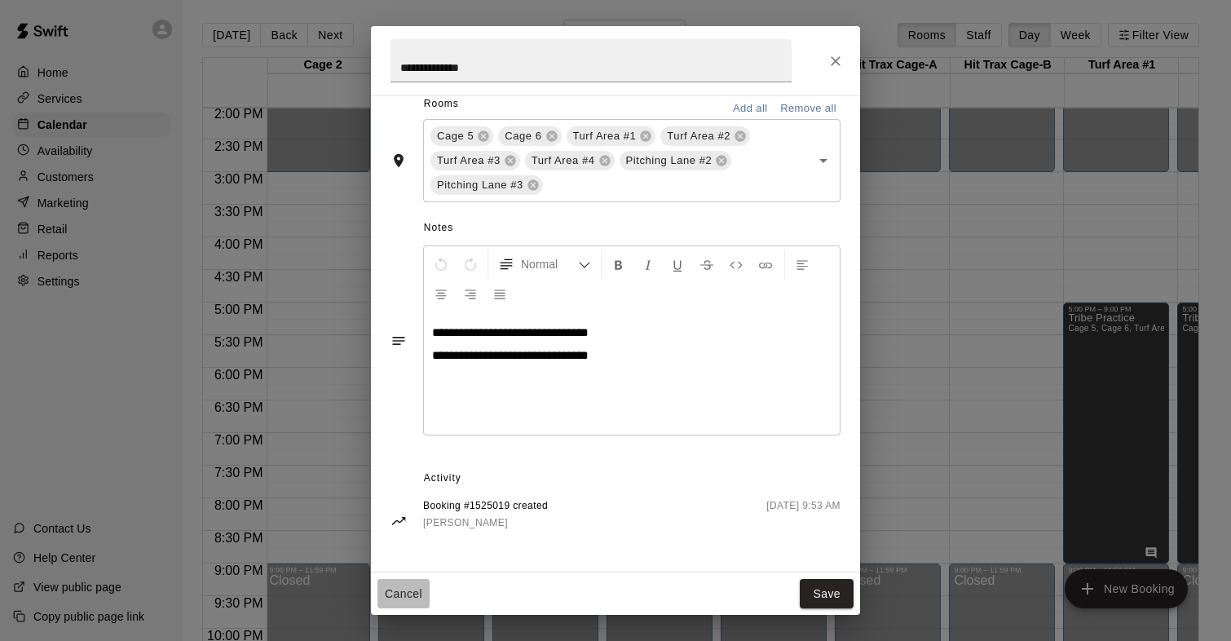
click at [405, 594] on button "Cancel" at bounding box center [403, 594] width 52 height 30
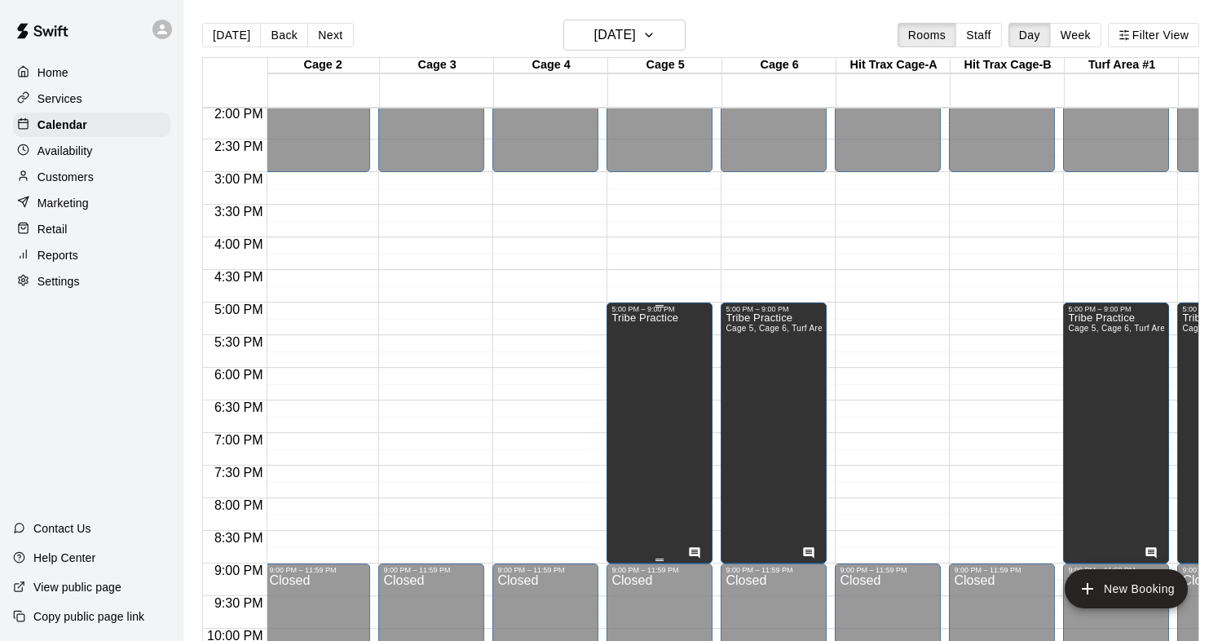
click at [674, 452] on div "Tribe Practice" at bounding box center [644, 633] width 67 height 641
click at [628, 324] on icon "edit" at bounding box center [629, 331] width 20 height 20
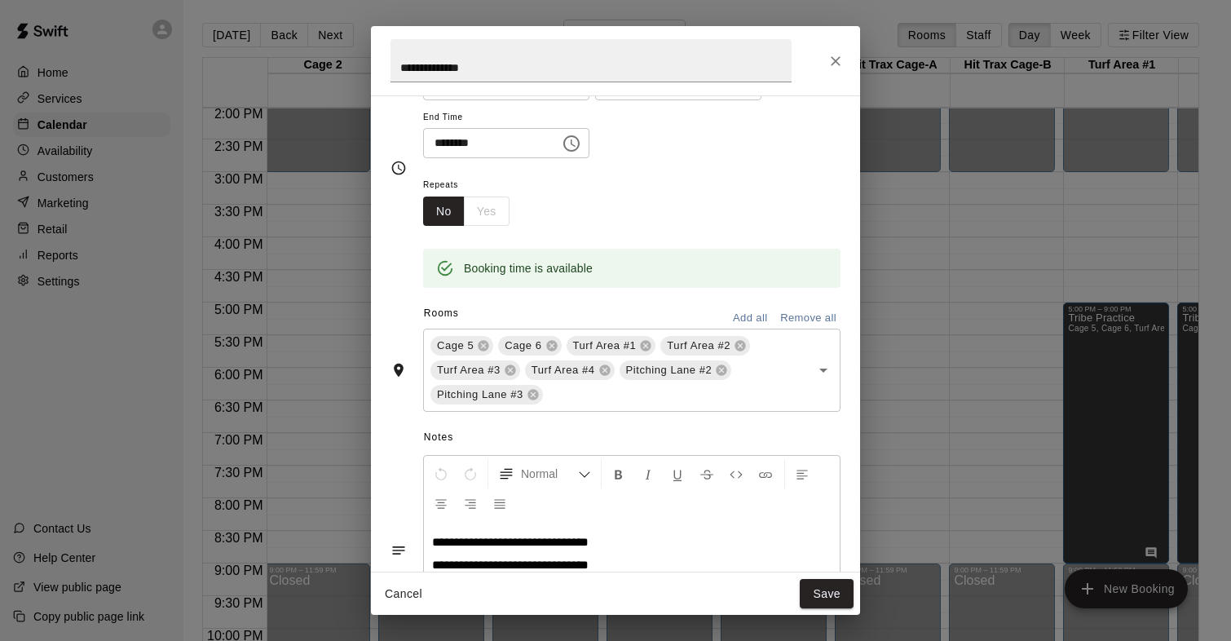
click at [485, 213] on div "No Yes" at bounding box center [466, 211] width 86 height 30
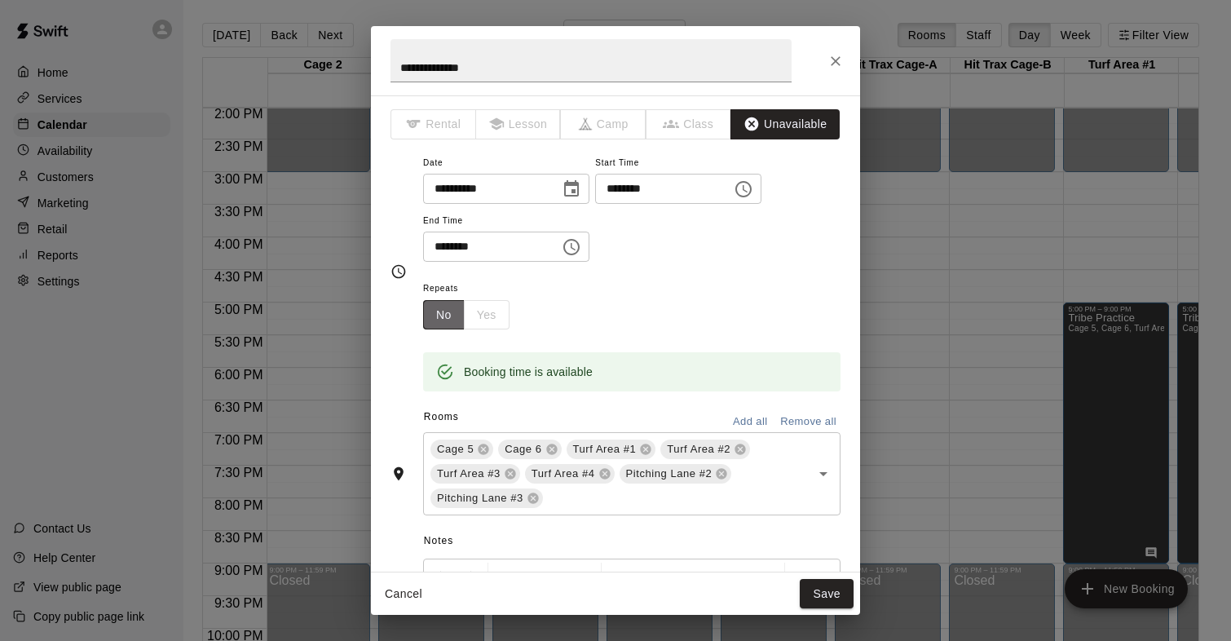
click at [445, 312] on button "No" at bounding box center [444, 315] width 42 height 30
click at [472, 312] on div "No Yes" at bounding box center [466, 315] width 86 height 30
click at [398, 591] on button "Cancel" at bounding box center [403, 594] width 52 height 30
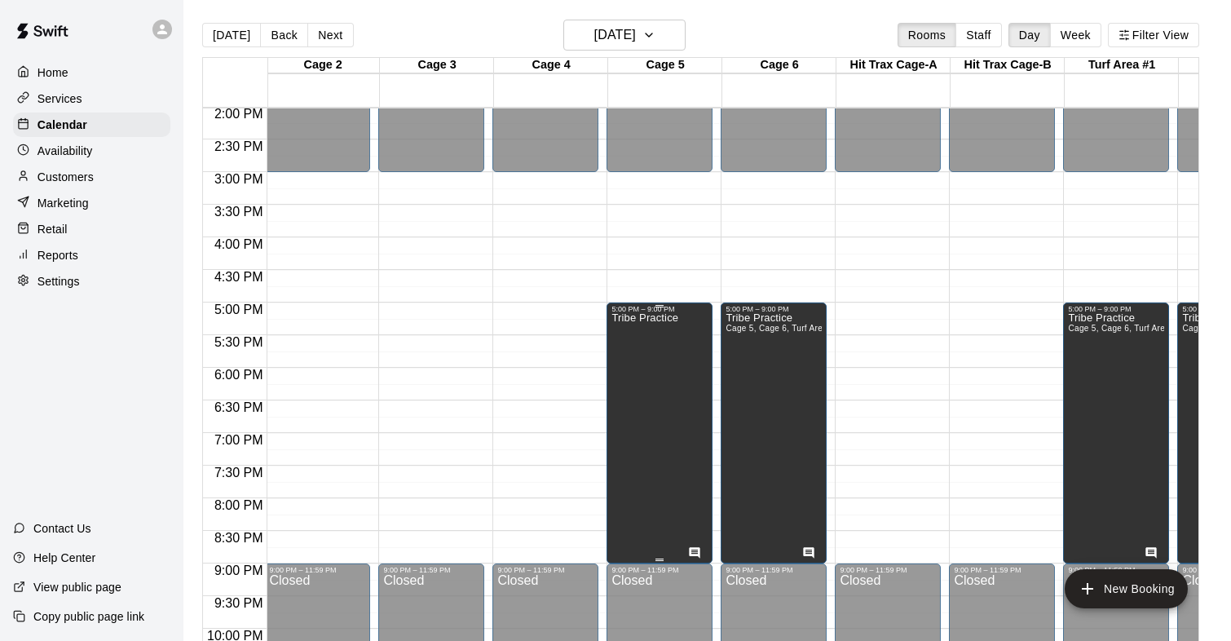
click at [650, 358] on div "Tribe Practice" at bounding box center [644, 633] width 67 height 641
click at [628, 372] on icon "delete" at bounding box center [628, 370] width 11 height 15
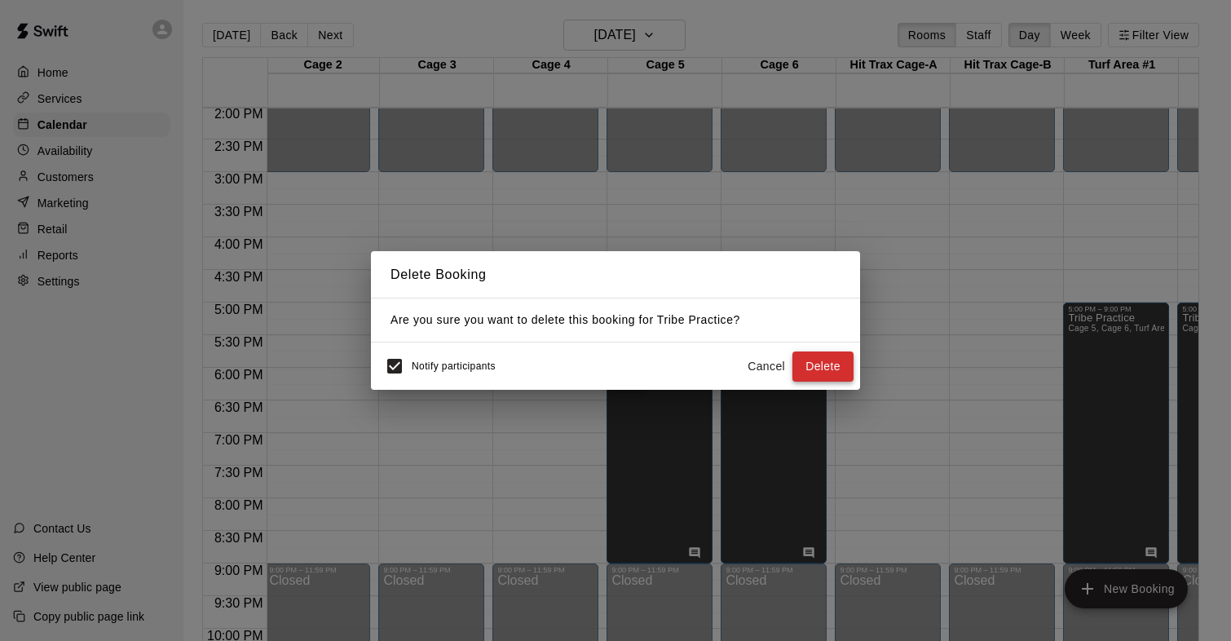
click at [823, 367] on button "Delete" at bounding box center [822, 366] width 61 height 30
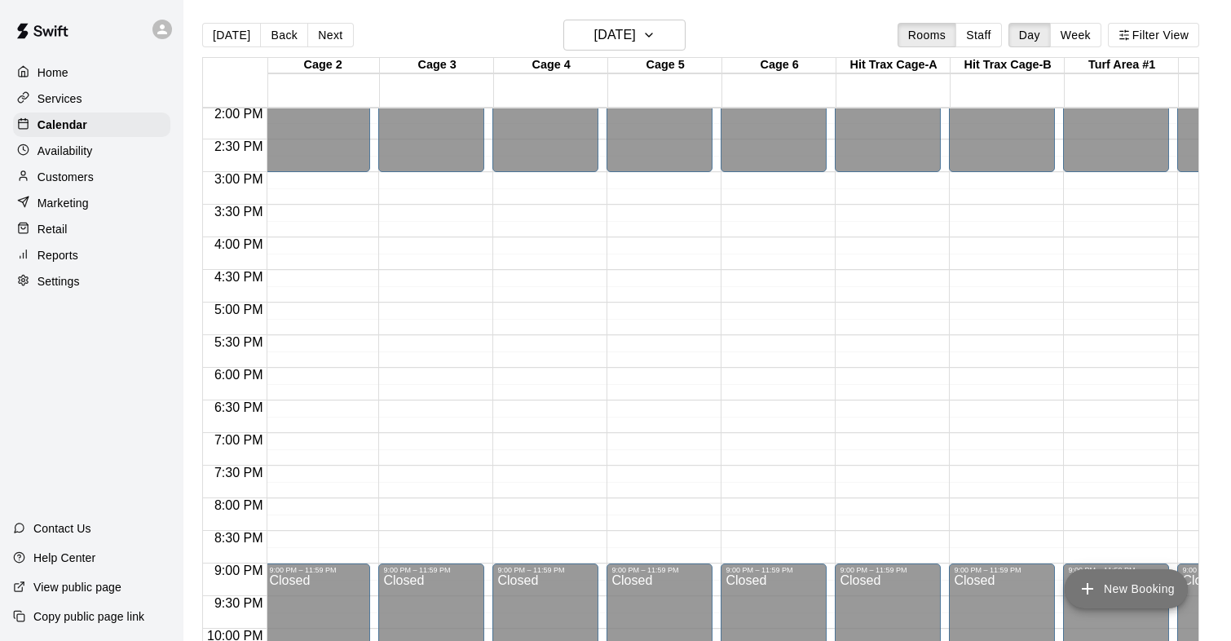
click at [1087, 596] on icon "add" at bounding box center [1087, 589] width 20 height 20
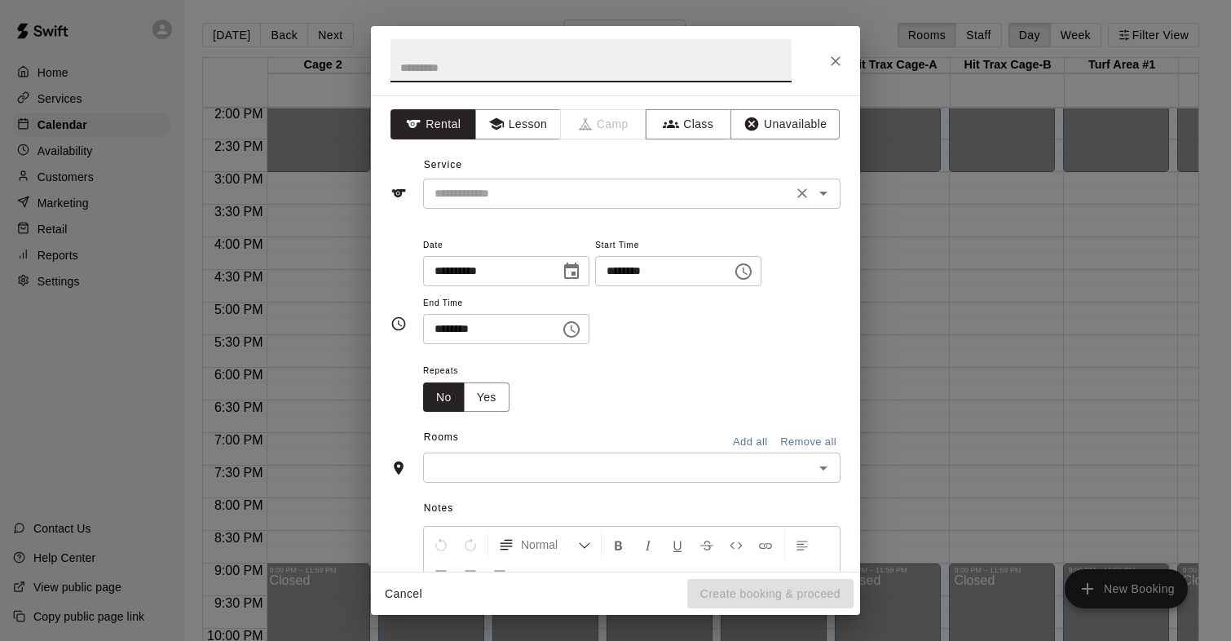
click at [487, 195] on input "text" at bounding box center [607, 193] width 359 height 20
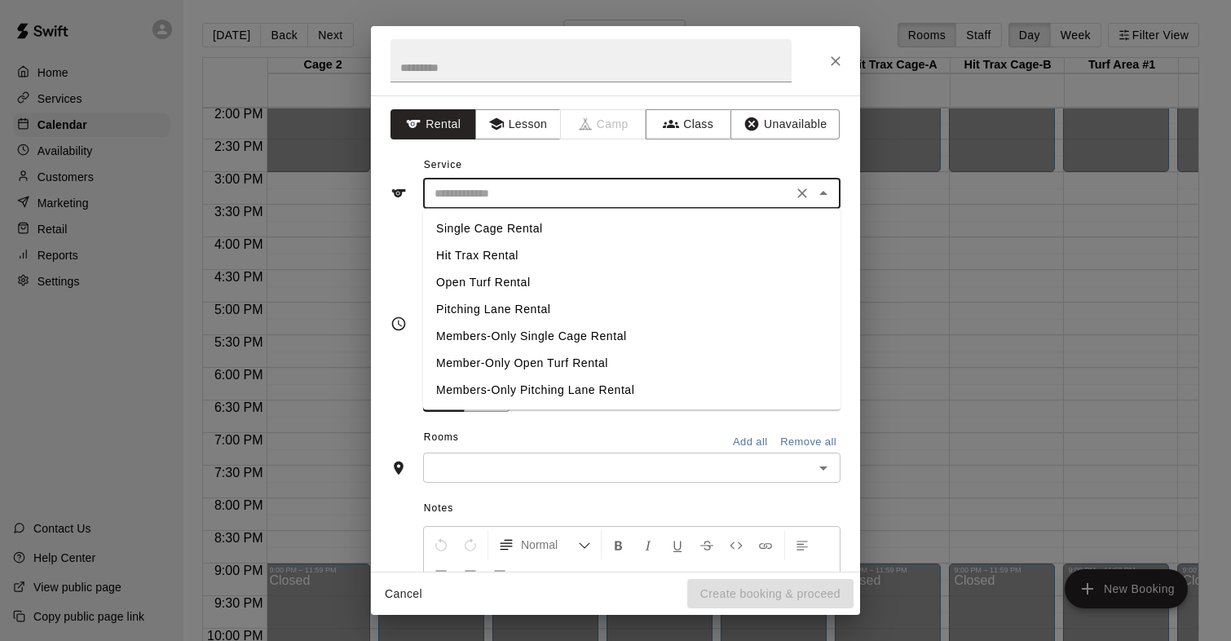
click at [487, 195] on input "text" at bounding box center [607, 193] width 359 height 20
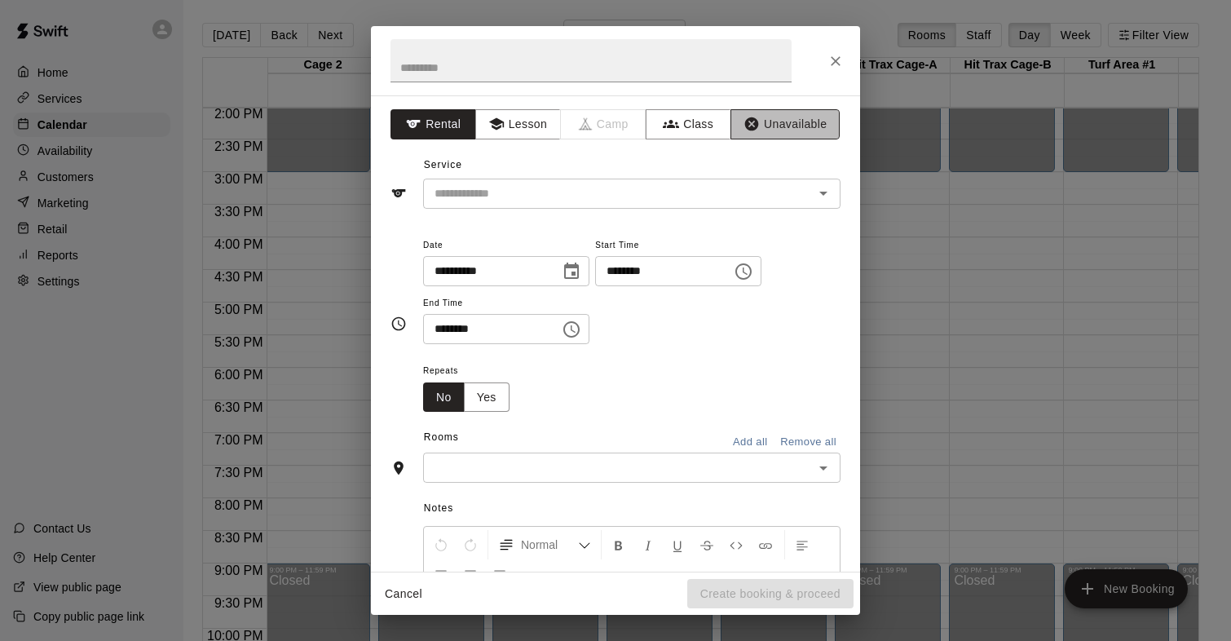
click at [739, 125] on button "Unavailable" at bounding box center [784, 124] width 109 height 30
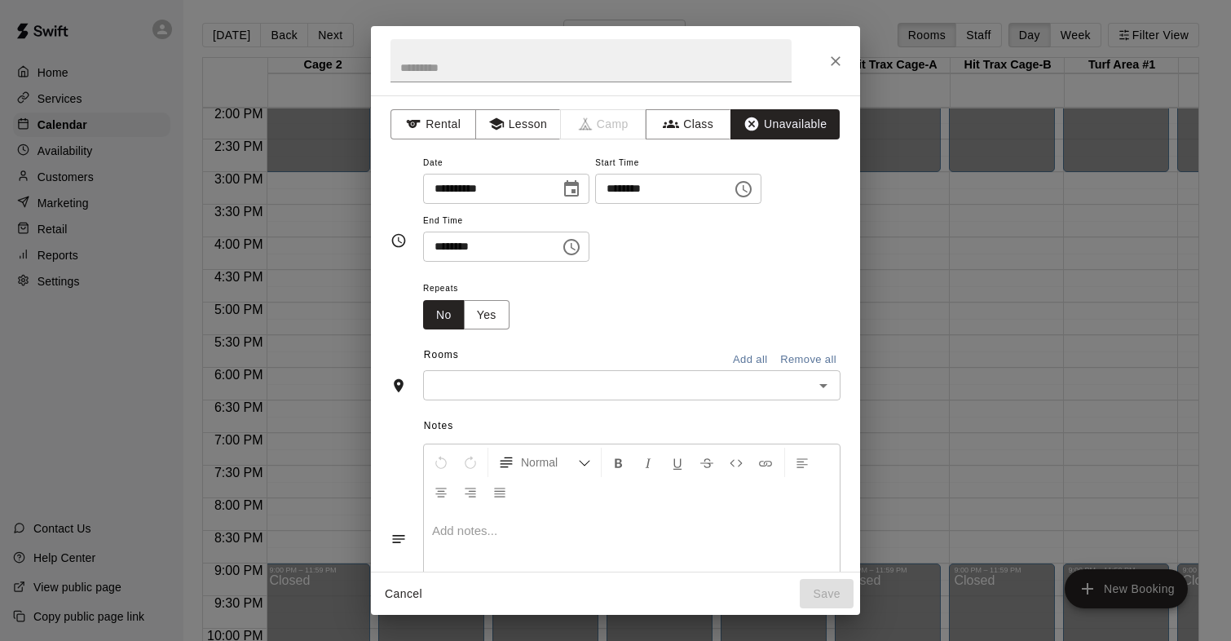
click at [753, 187] on icon "Choose time, selected time is 9:00 AM" at bounding box center [744, 189] width 20 height 20
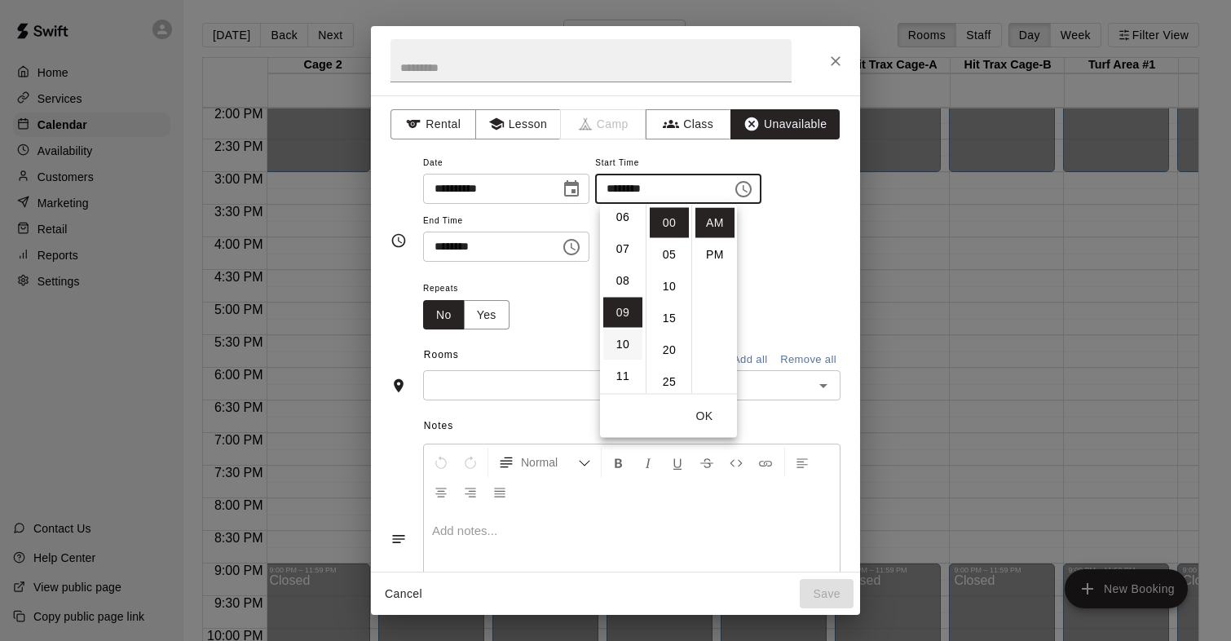
scroll to position [170, 0]
click at [619, 262] on li "05" at bounding box center [622, 257] width 39 height 30
click at [714, 240] on li "PM" at bounding box center [714, 255] width 39 height 30
type input "********"
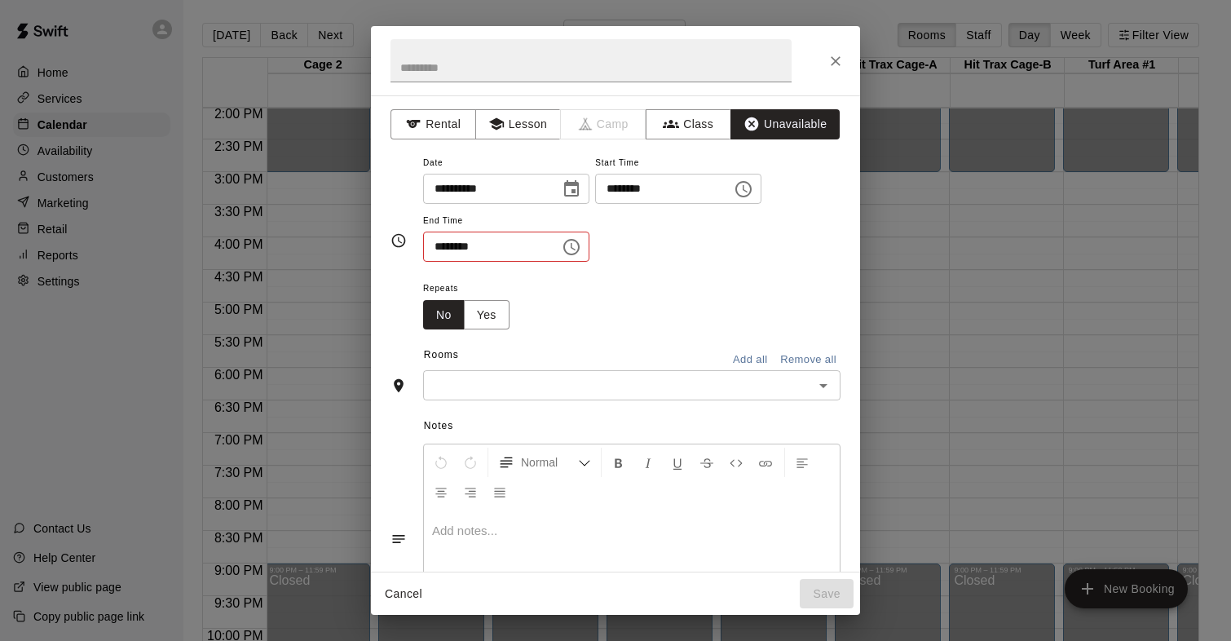
scroll to position [29, 0]
click at [581, 247] on icon "Choose time, selected time is 9:30 AM" at bounding box center [572, 247] width 20 height 20
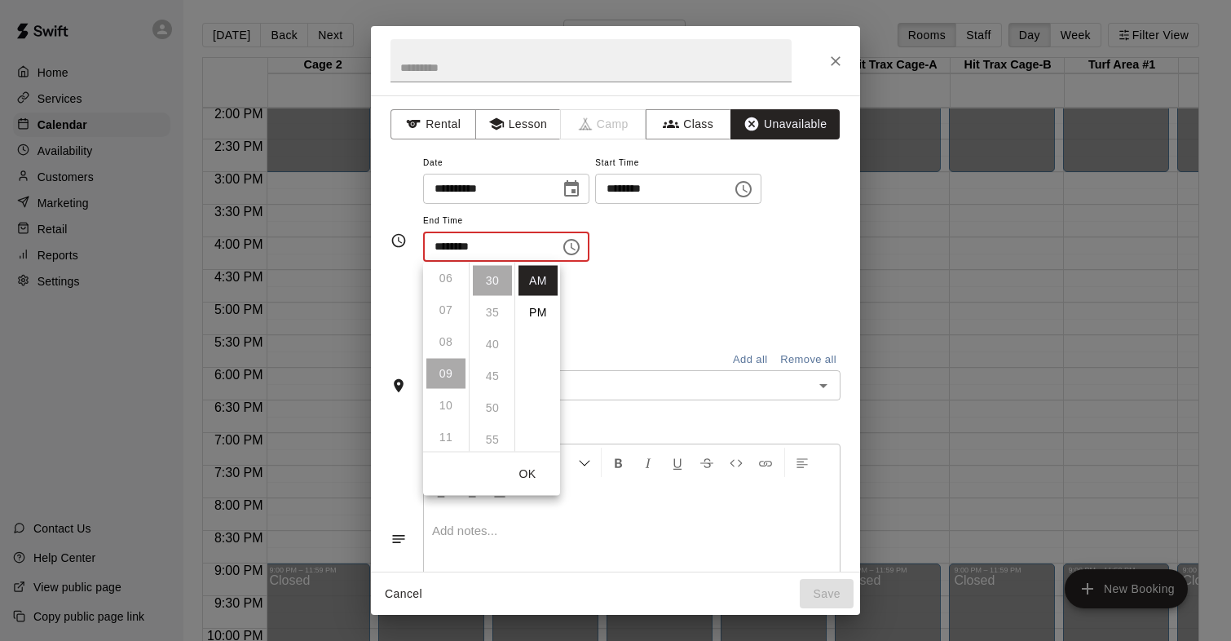
scroll to position [191, 0]
click at [443, 316] on ul "12 01 02 03 04 05 06 07 08 09 10 11" at bounding box center [446, 356] width 46 height 189
click at [531, 308] on li "PM" at bounding box center [537, 312] width 39 height 30
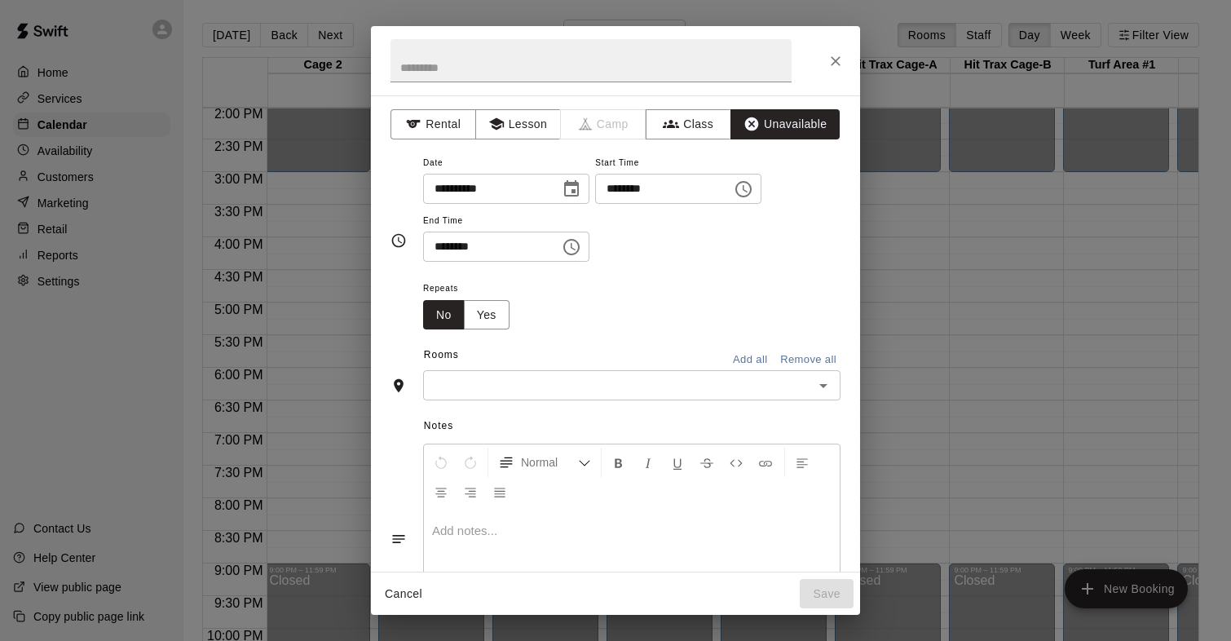
scroll to position [29, 0]
click at [526, 248] on input "********" at bounding box center [486, 246] width 126 height 30
click at [579, 250] on icon "Choose time, selected time is 9:30 PM" at bounding box center [572, 247] width 20 height 20
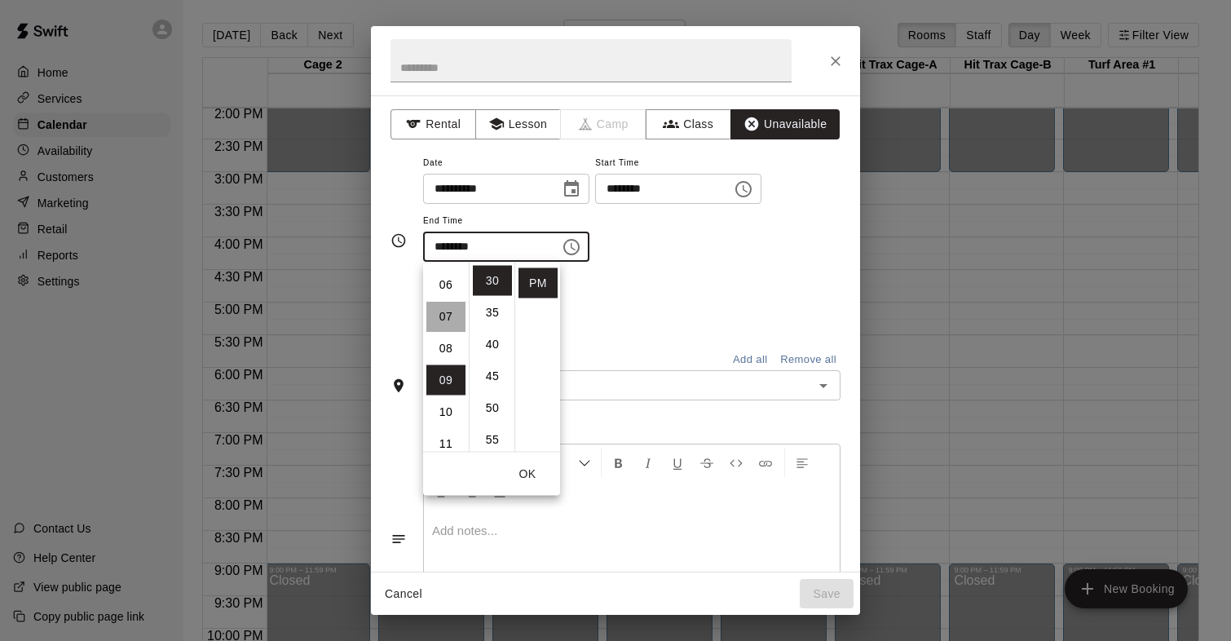
click at [453, 321] on li "07" at bounding box center [445, 317] width 39 height 30
click at [446, 343] on li "09" at bounding box center [445, 344] width 39 height 30
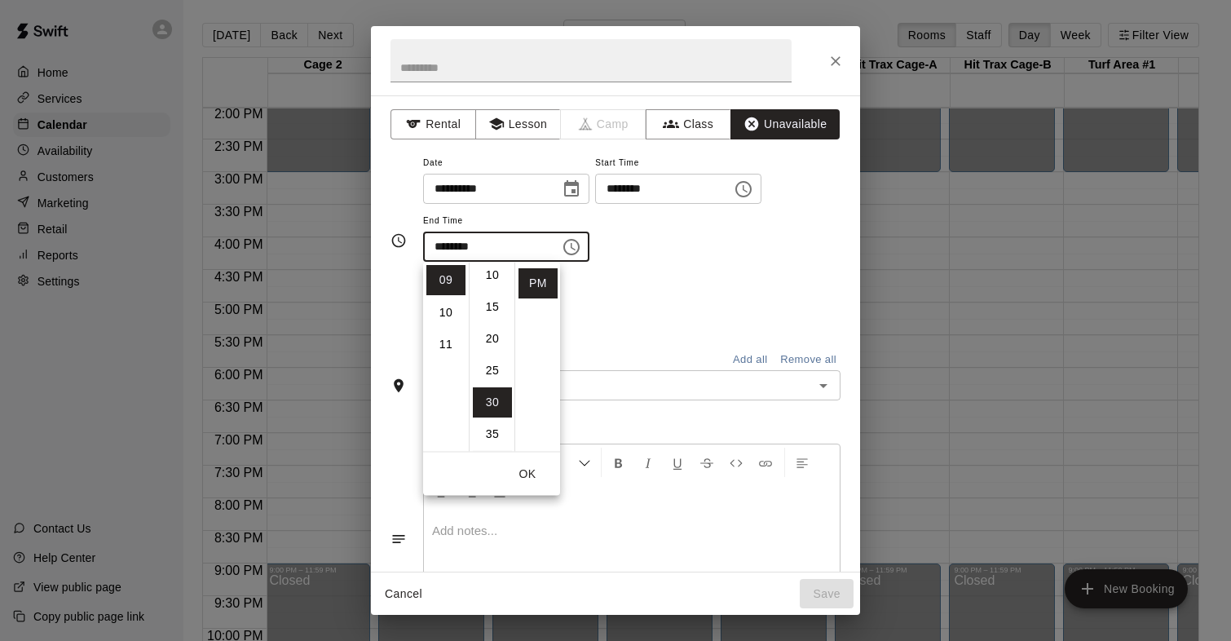
scroll to position [0, 0]
click at [489, 282] on li "00" at bounding box center [492, 281] width 39 height 30
type input "********"
click at [687, 284] on div "Repeats No Yes" at bounding box center [631, 303] width 417 height 51
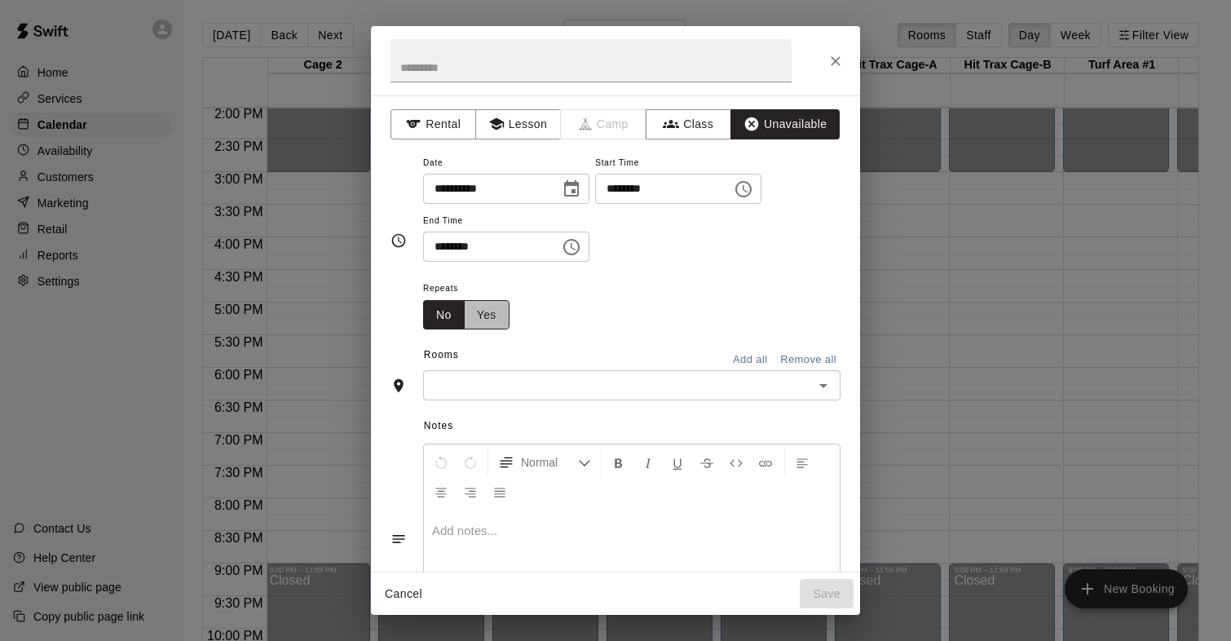
click at [500, 317] on button "Yes" at bounding box center [487, 315] width 46 height 30
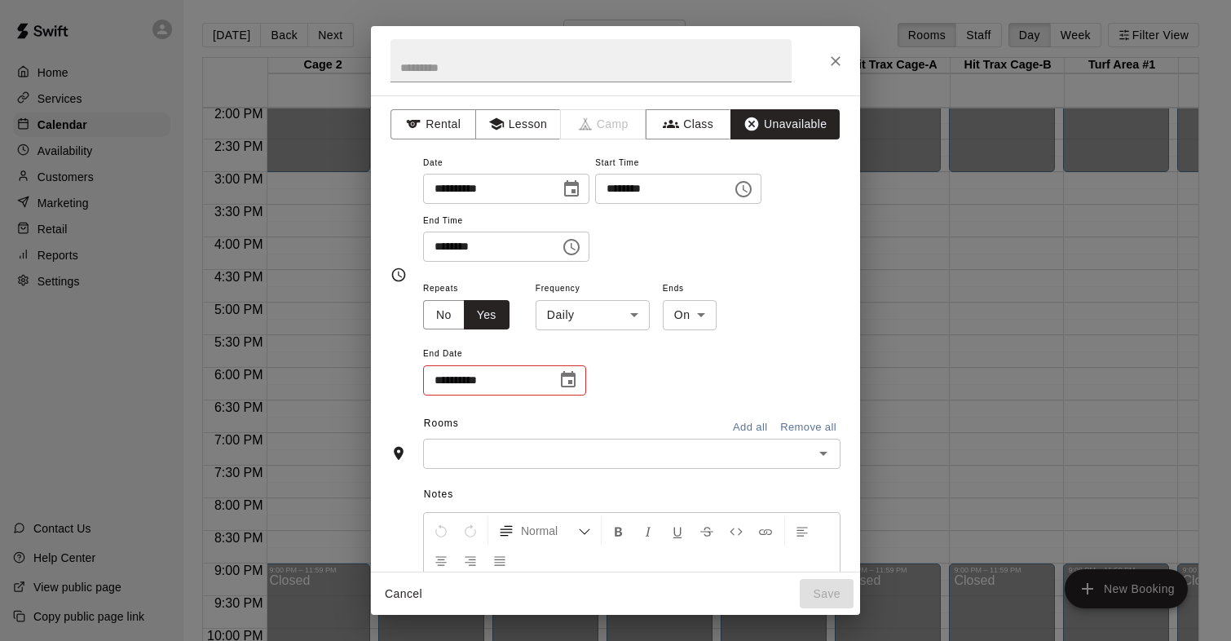
click at [561, 380] on icon "Choose date" at bounding box center [568, 379] width 15 height 16
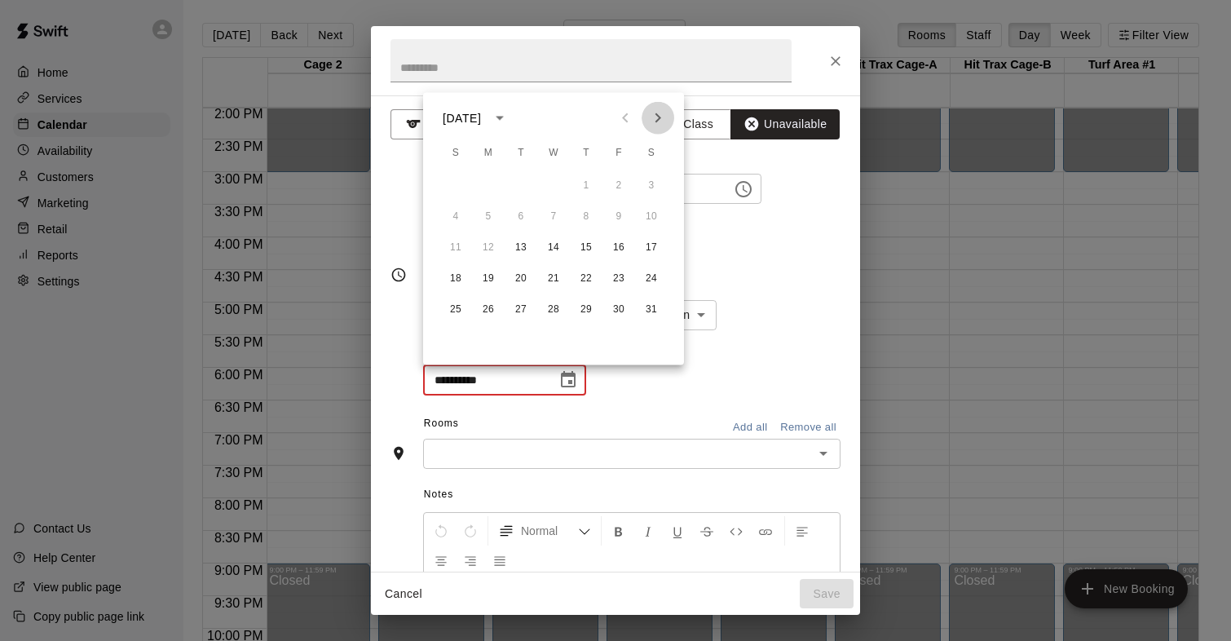
click at [659, 121] on icon "Next month" at bounding box center [658, 118] width 20 height 20
click at [524, 183] on button "3" at bounding box center [520, 185] width 29 height 29
type input "**********"
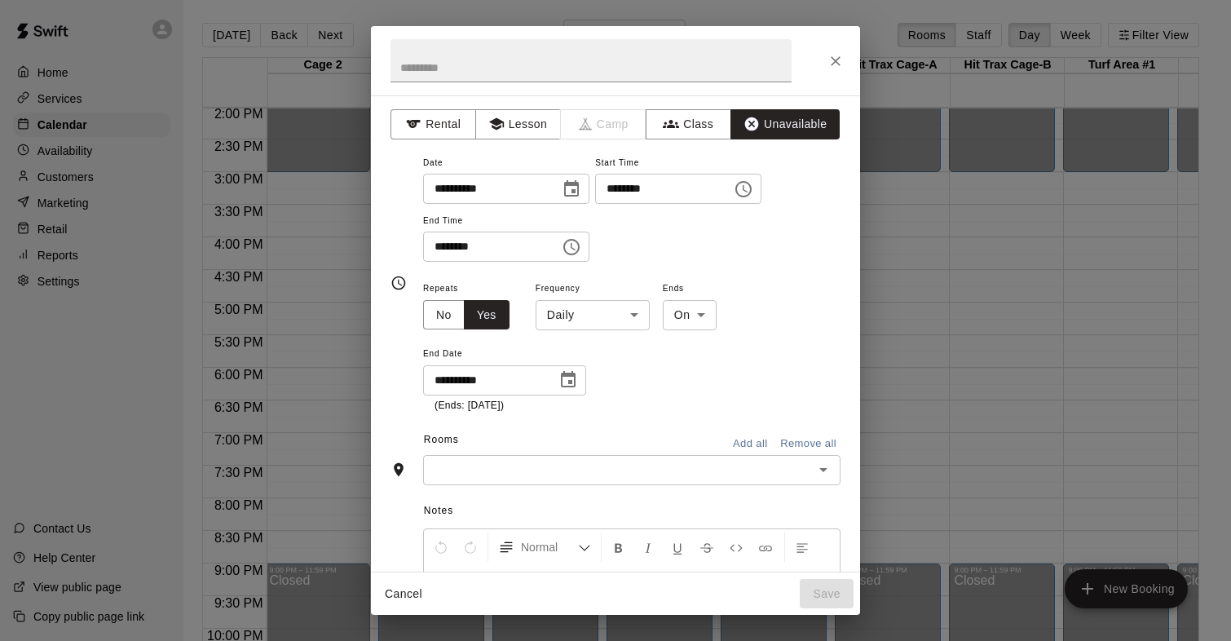
click at [619, 394] on div "**********" at bounding box center [631, 345] width 417 height 135
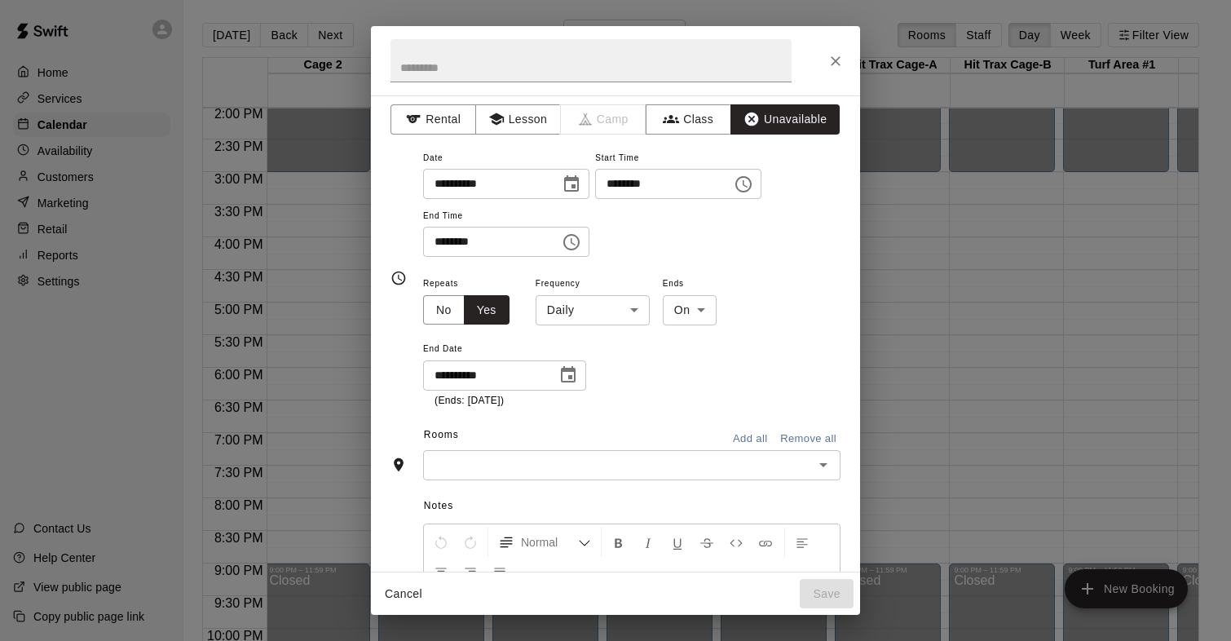
scroll to position [7, 0]
click at [754, 436] on button "Add all" at bounding box center [750, 437] width 52 height 25
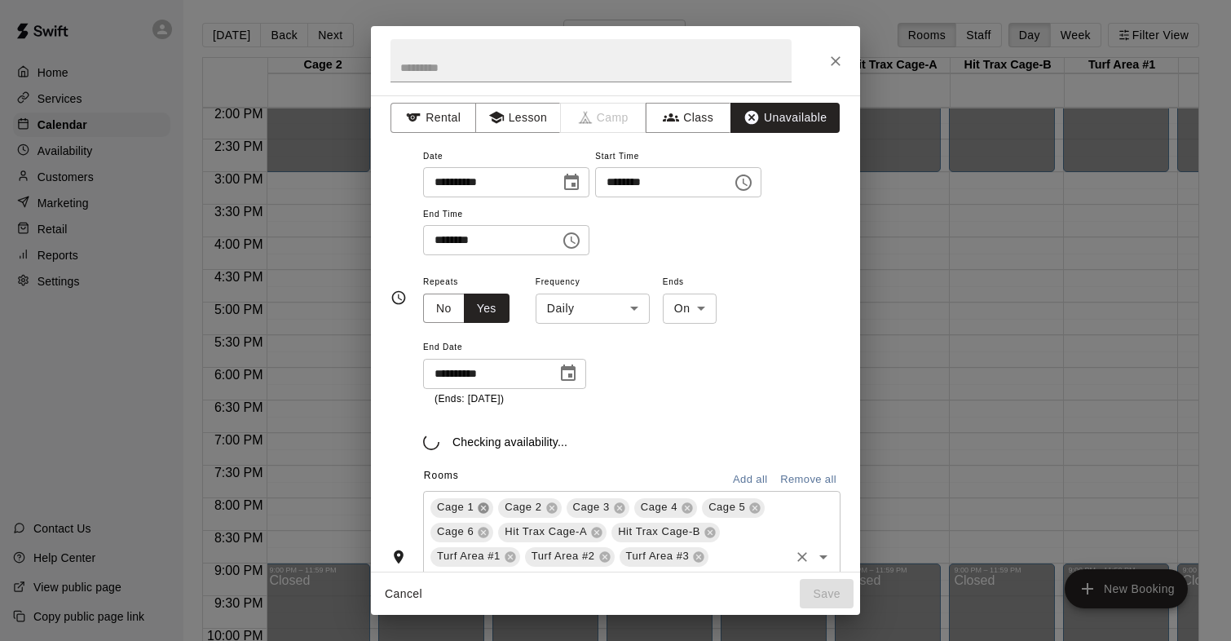
click at [488, 509] on icon at bounding box center [483, 507] width 11 height 11
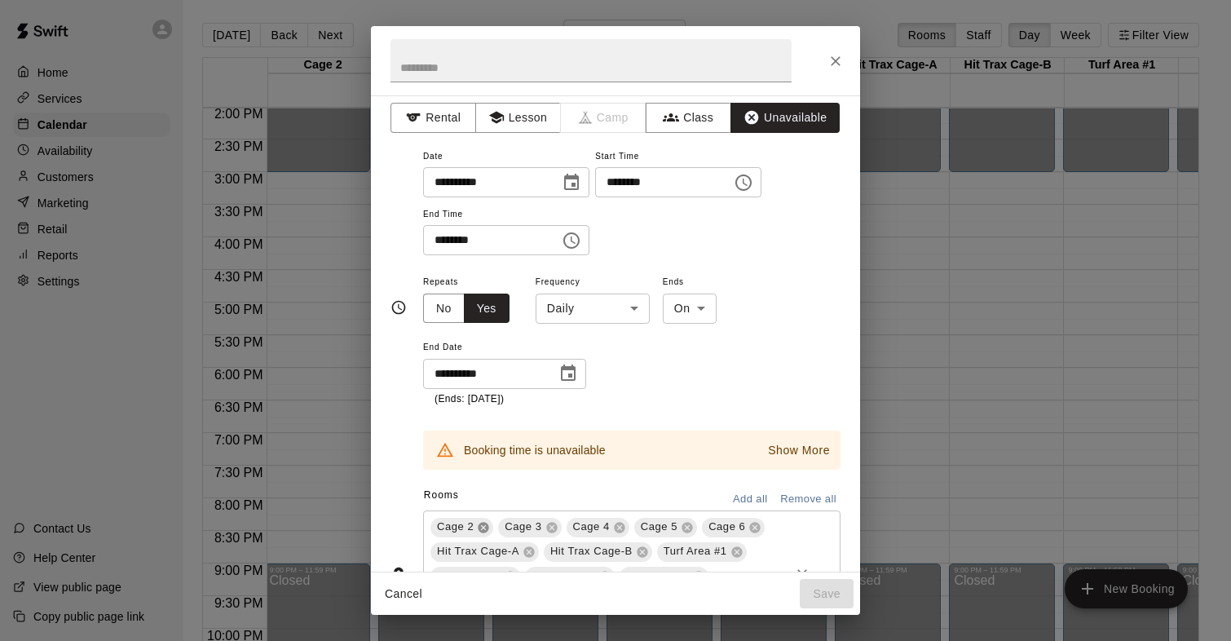
click at [488, 509] on div "Rooms Add all Remove all" at bounding box center [615, 497] width 450 height 28
click at [484, 521] on icon at bounding box center [483, 527] width 13 height 13
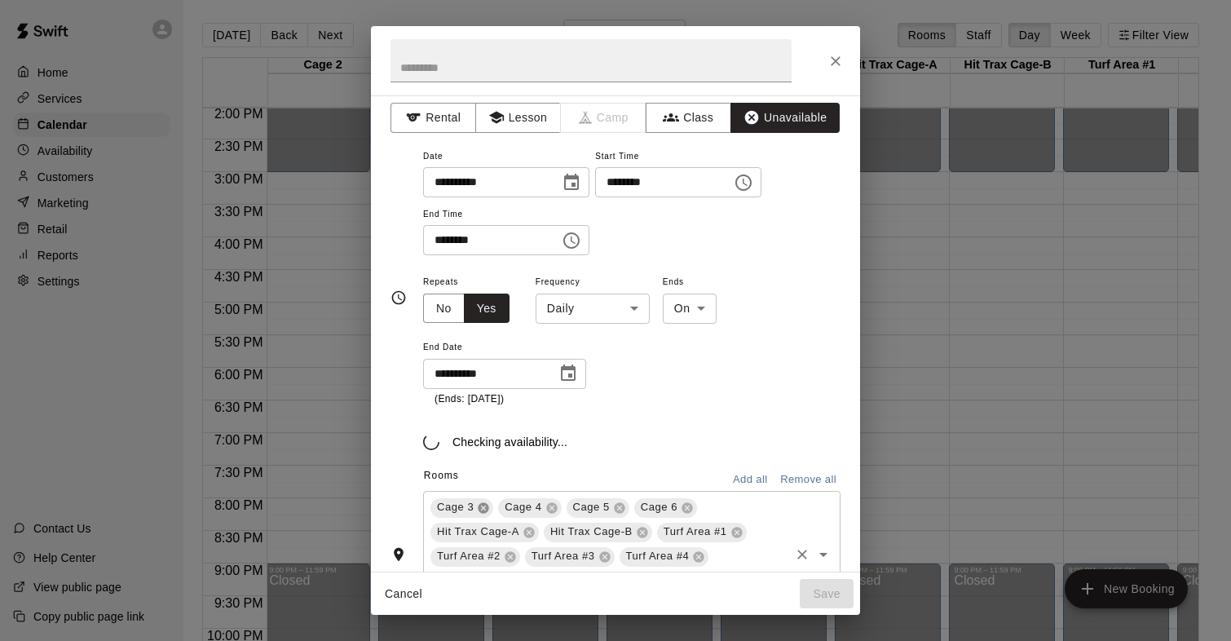
click at [483, 511] on icon at bounding box center [483, 507] width 11 height 11
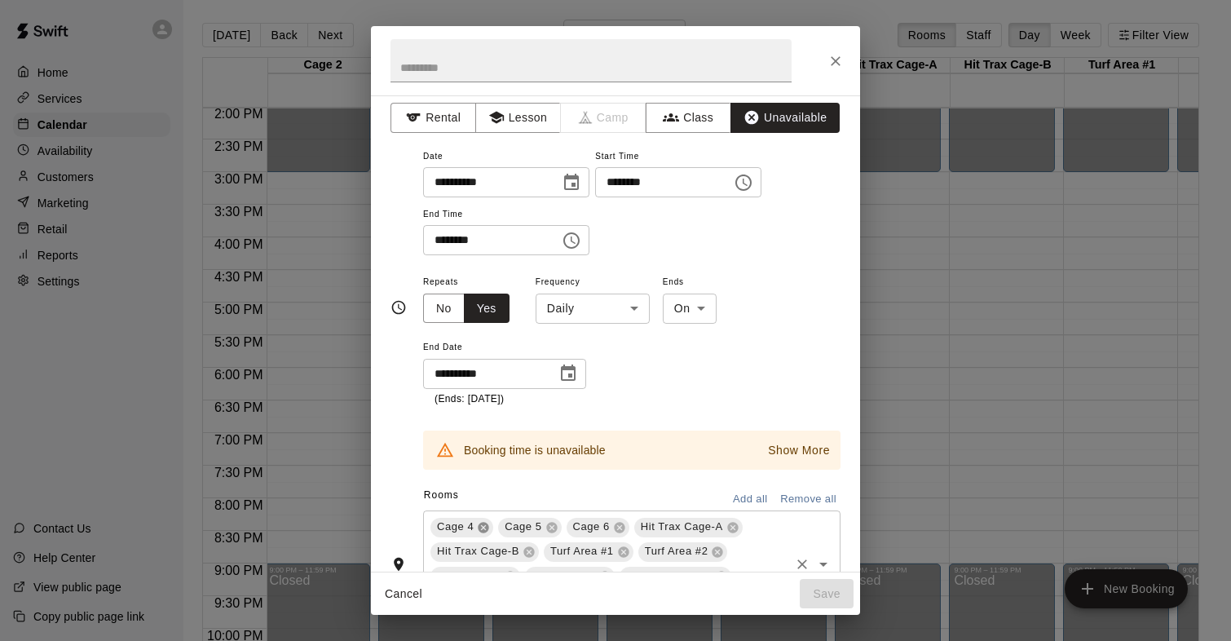
click at [482, 523] on icon at bounding box center [483, 527] width 11 height 11
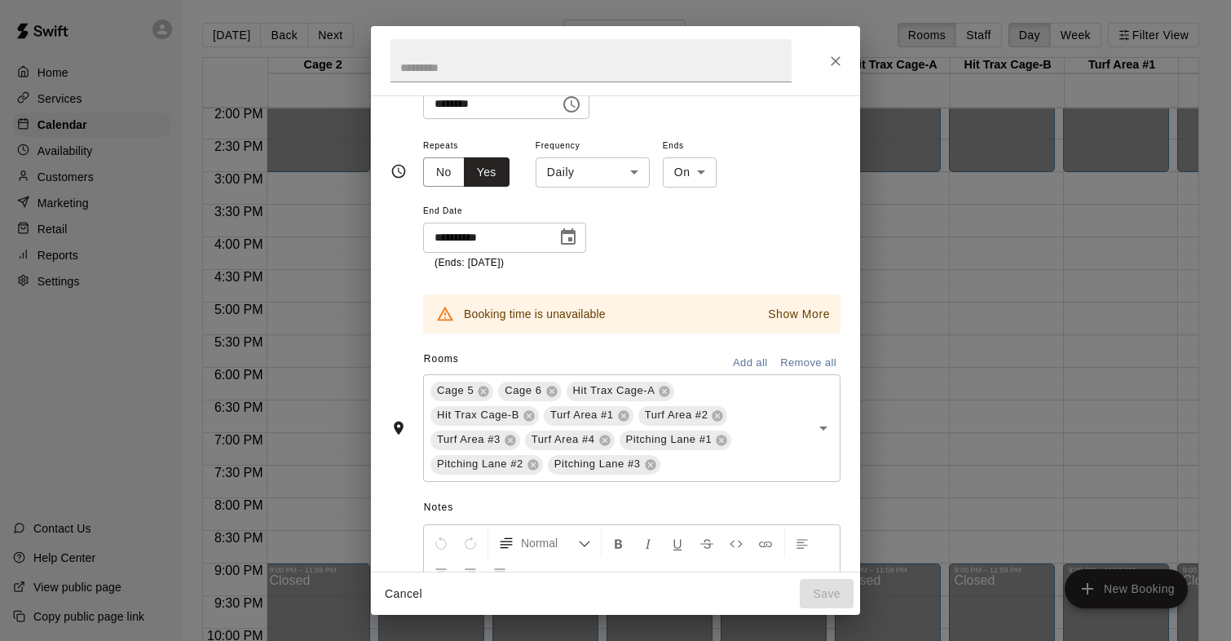
scroll to position [143, 0]
click at [527, 416] on icon at bounding box center [528, 414] width 13 height 13
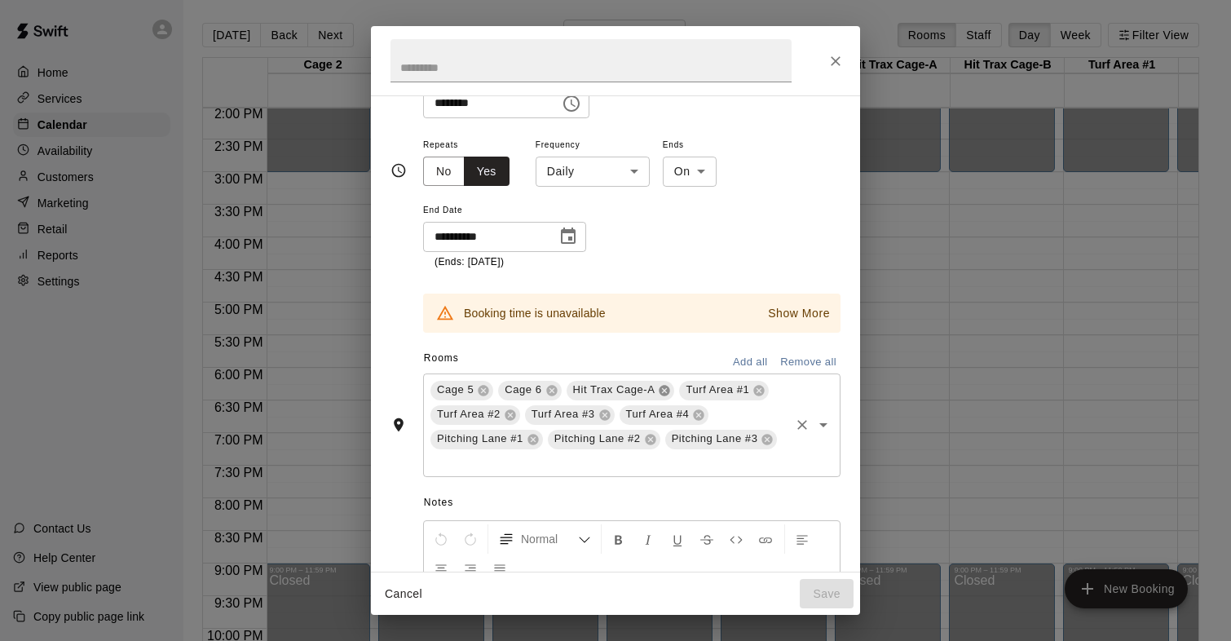
click at [662, 393] on icon at bounding box center [664, 390] width 11 height 11
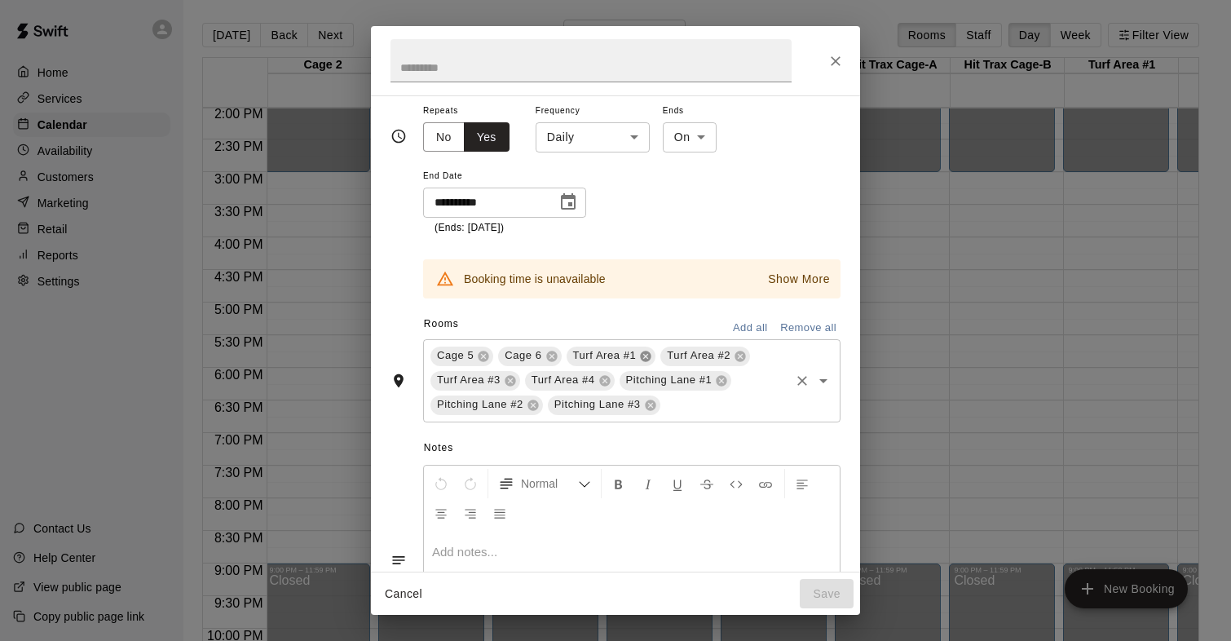
scroll to position [179, 0]
click at [788, 275] on p "Show More" at bounding box center [799, 277] width 62 height 17
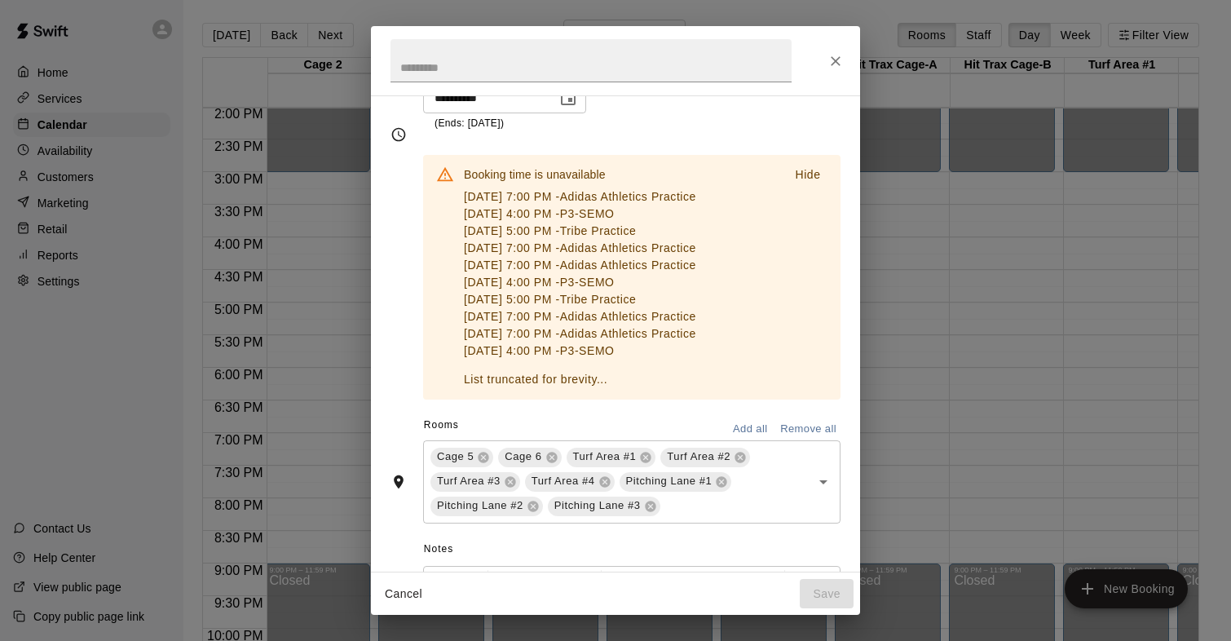
click at [804, 183] on button "Hide" at bounding box center [808, 175] width 52 height 24
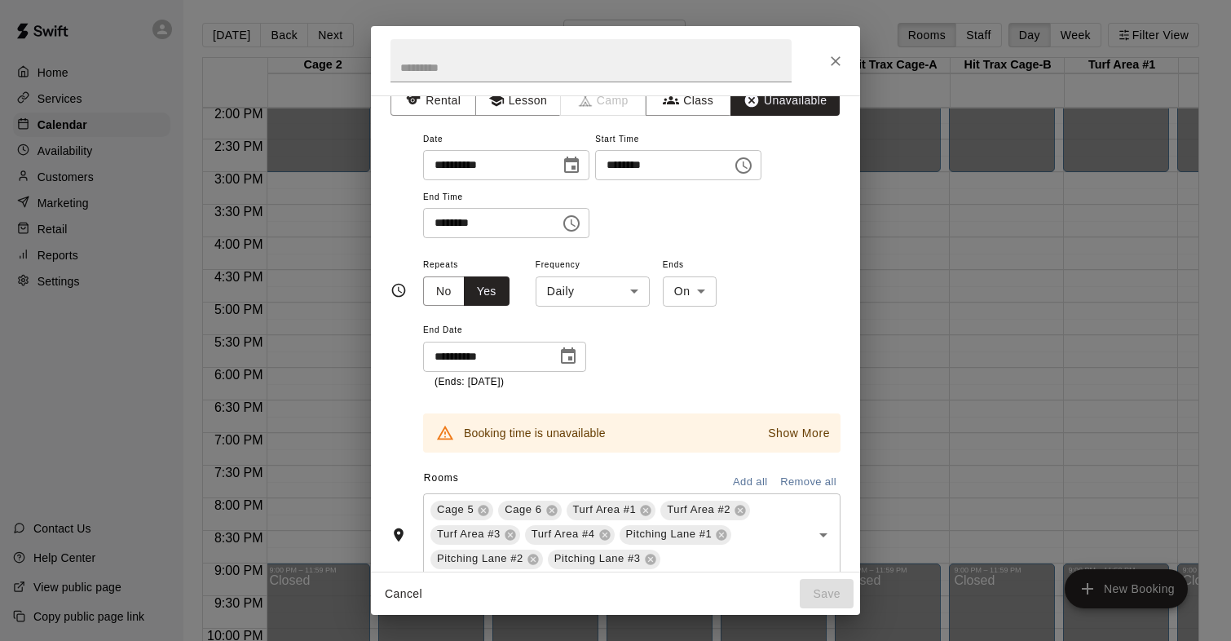
scroll to position [0, 0]
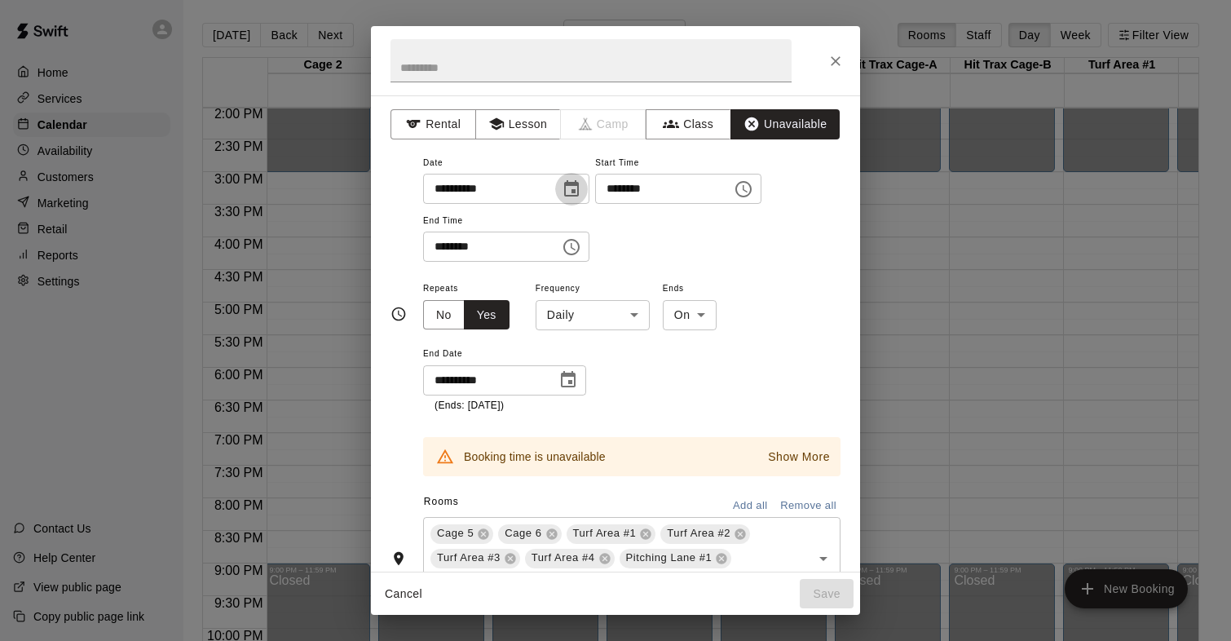
click at [562, 185] on button "Choose date, selected date is Jan 13, 2026" at bounding box center [571, 189] width 33 height 33
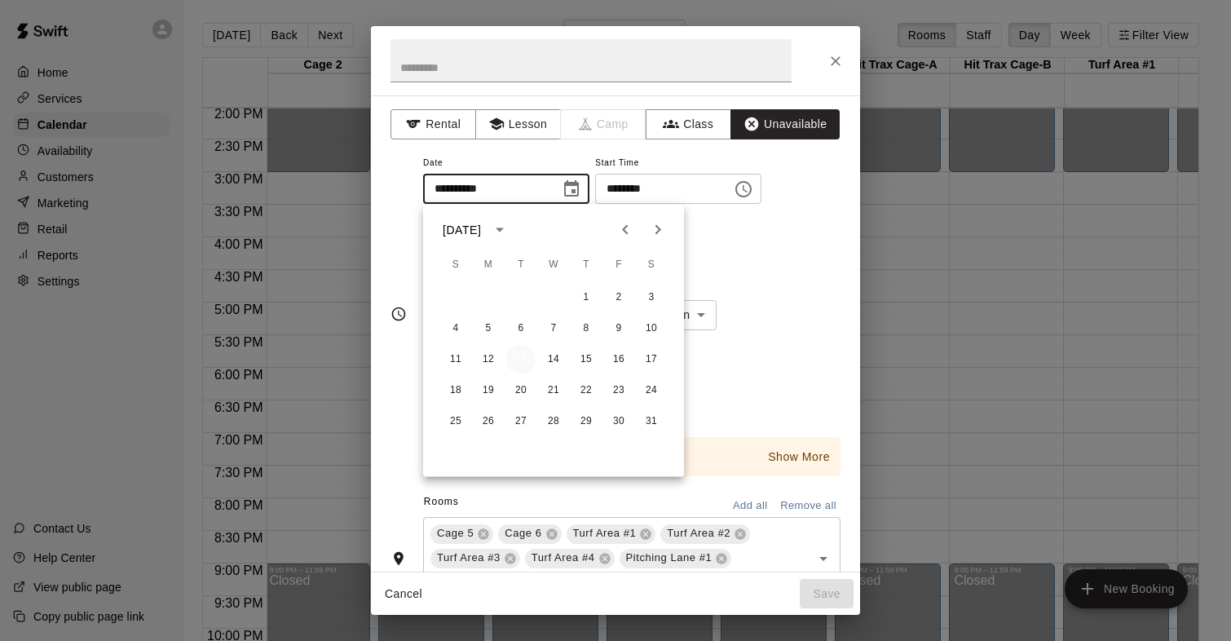
click at [520, 363] on button "13" at bounding box center [520, 359] width 29 height 29
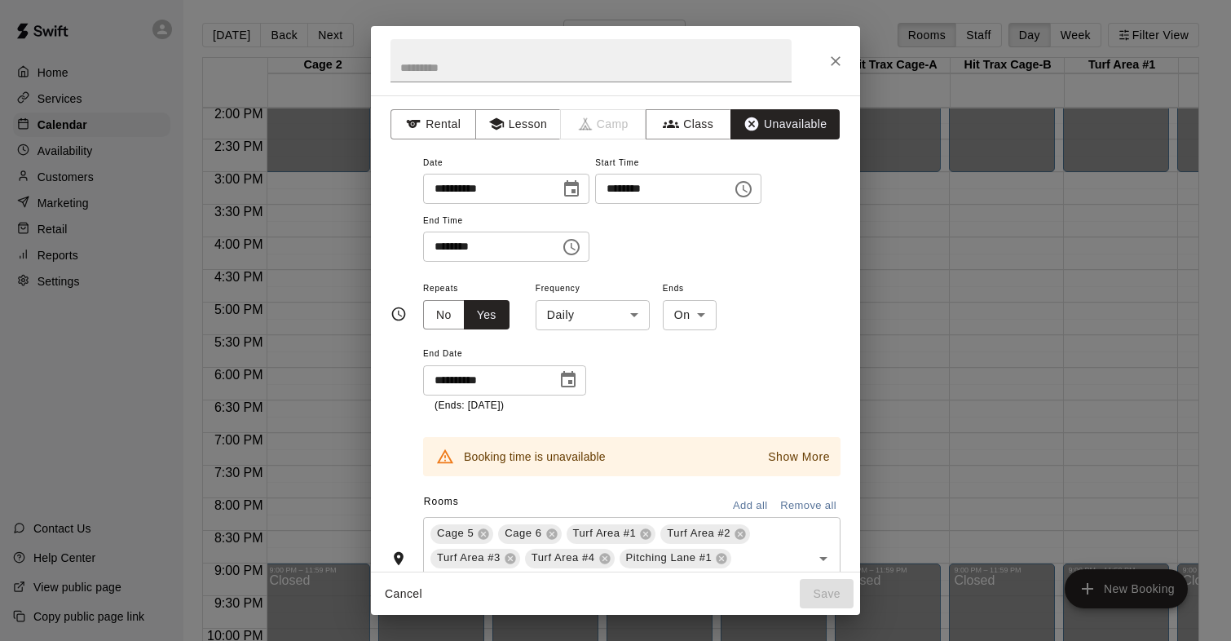
click at [541, 353] on span "End Date" at bounding box center [504, 354] width 163 height 22
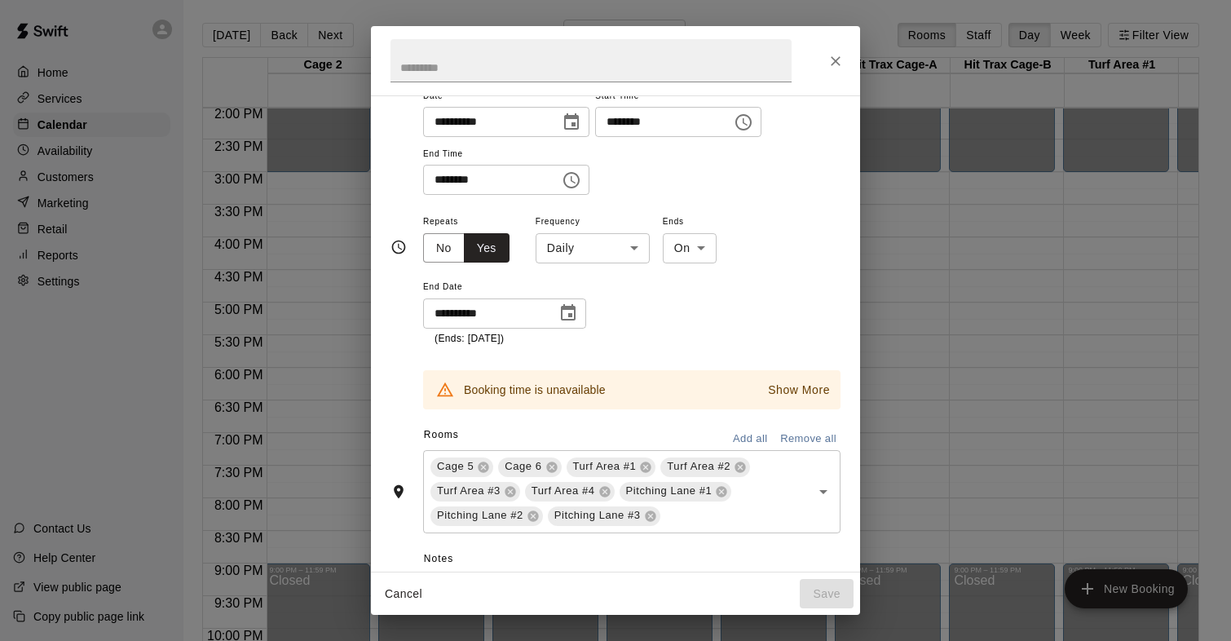
scroll to position [102, 0]
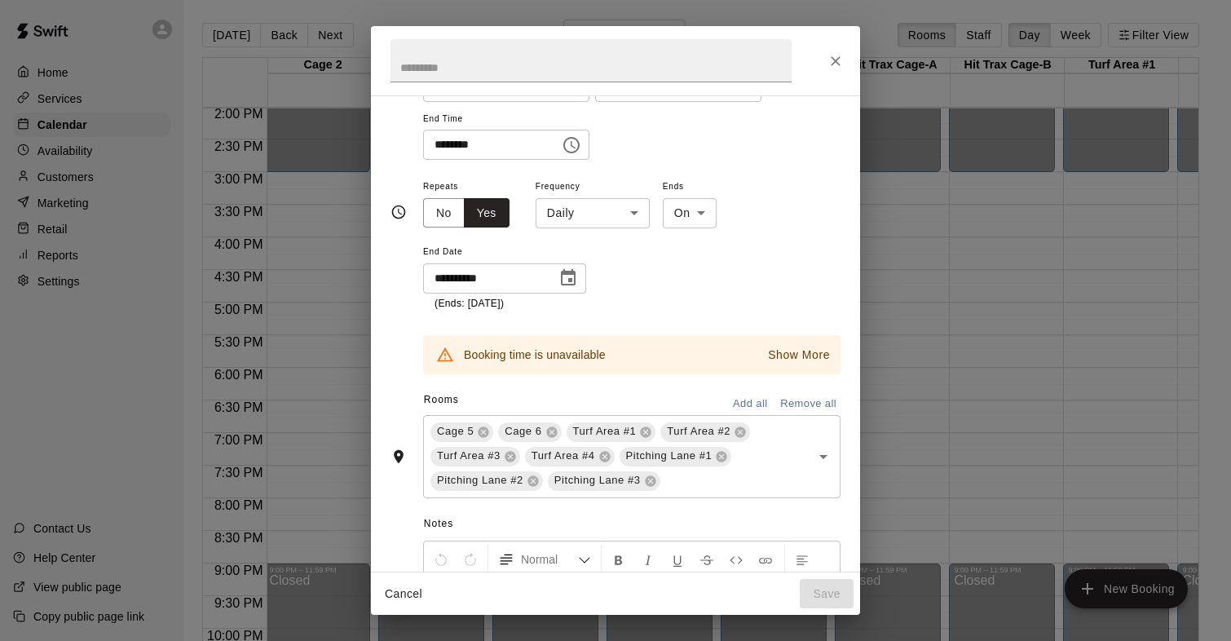
click at [796, 357] on p "Show More" at bounding box center [799, 354] width 62 height 17
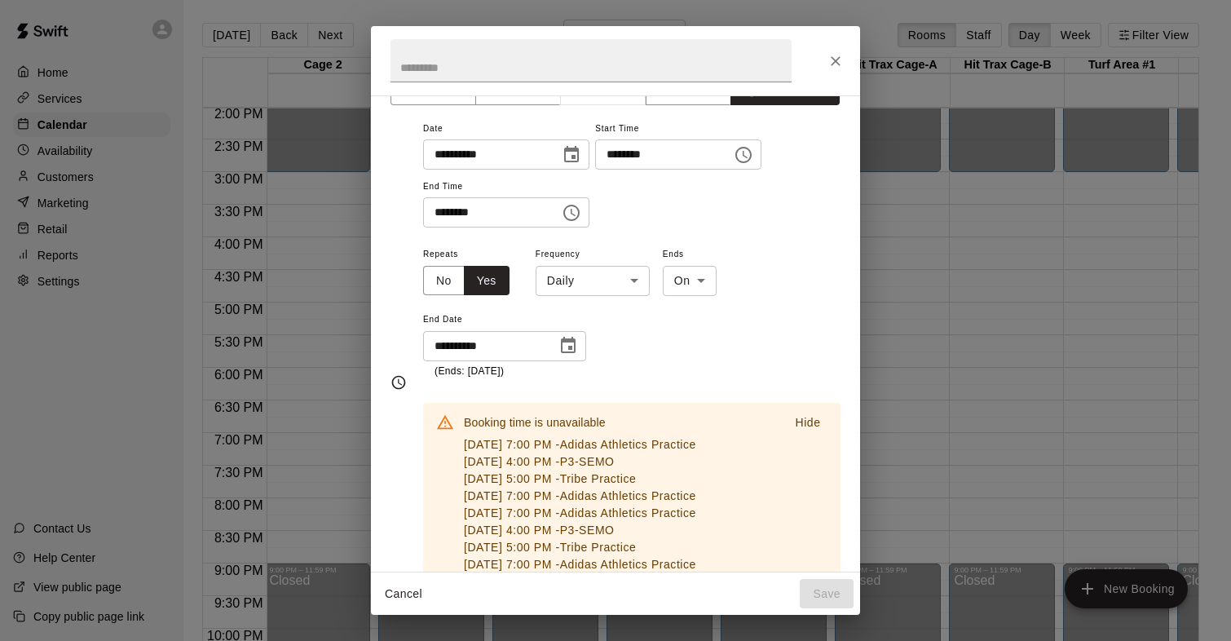
scroll to position [0, 0]
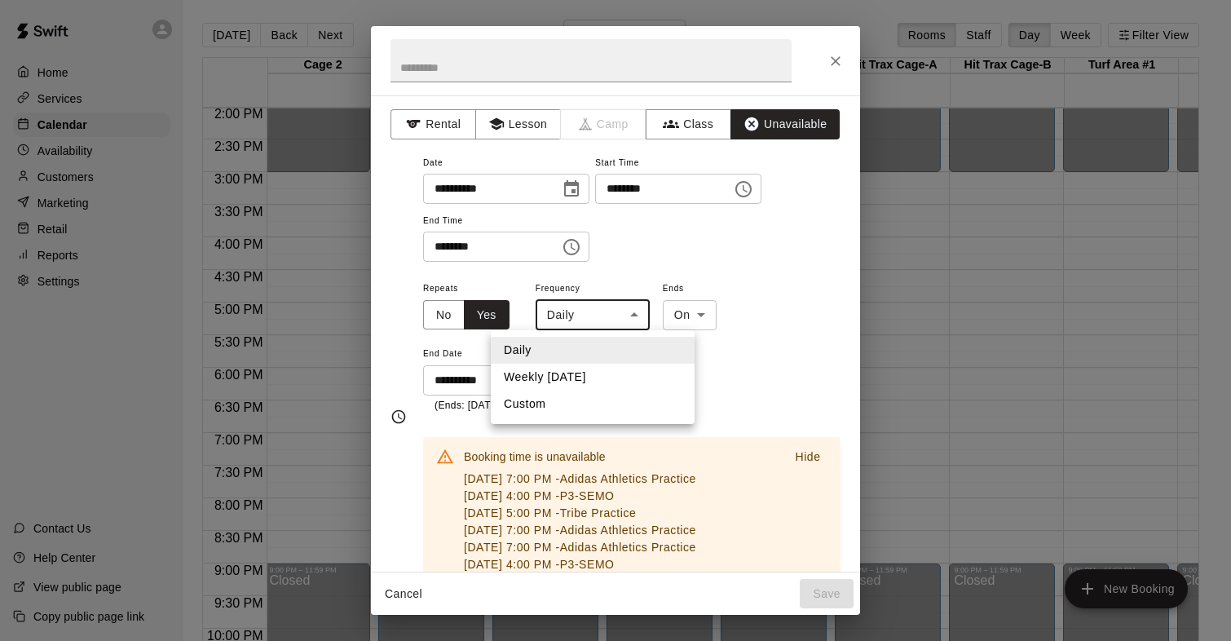
click at [637, 309] on body "Home Services Calendar Availability Customers Marketing Retail Reports Settings…" at bounding box center [615, 333] width 1231 height 667
click at [612, 375] on li "Weekly on Tuesday" at bounding box center [593, 377] width 204 height 27
type input "******"
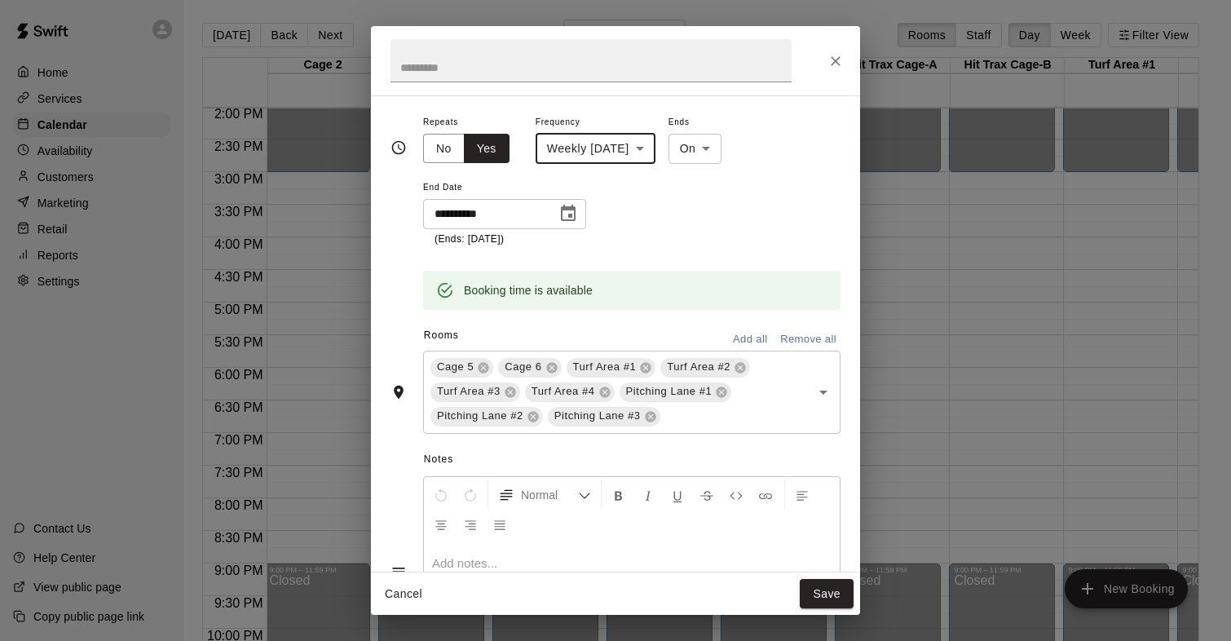
scroll to position [170, 0]
click at [719, 391] on icon at bounding box center [721, 387] width 11 height 11
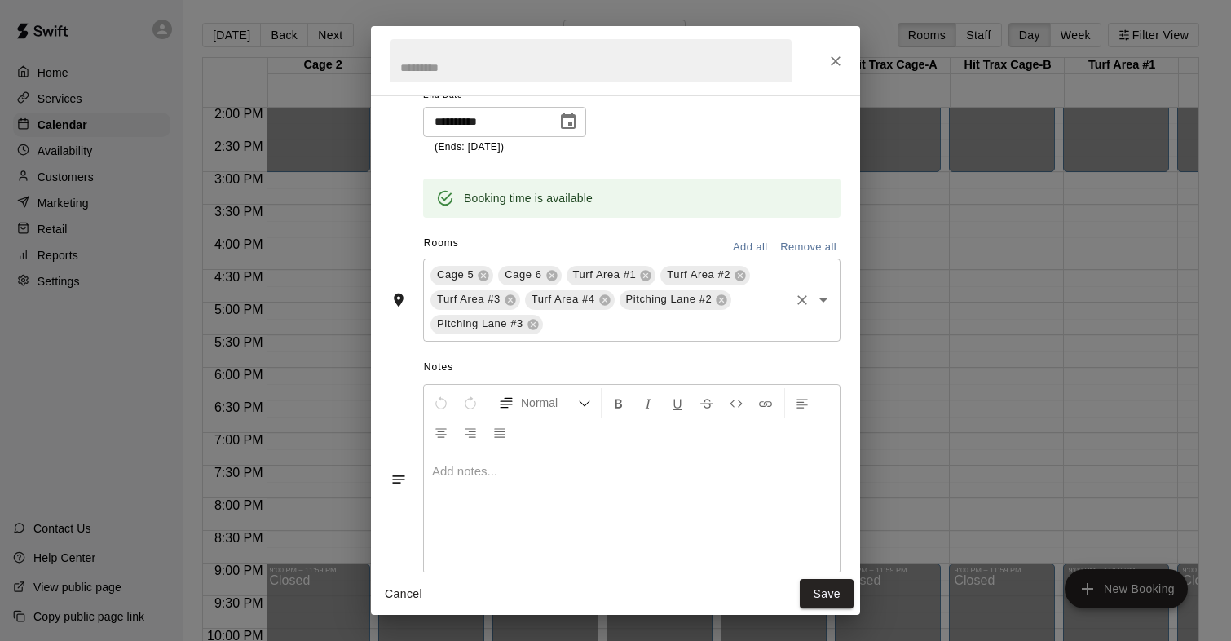
scroll to position [269, 0]
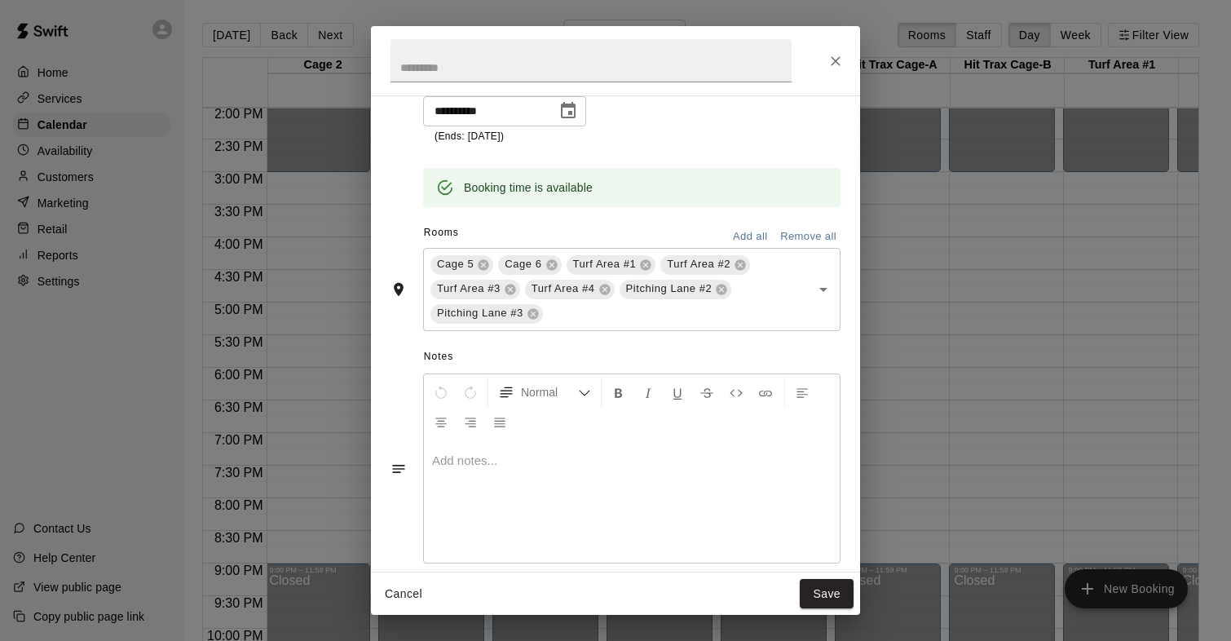
click at [476, 460] on p at bounding box center [631, 460] width 399 height 16
click at [461, 562] on div "**********" at bounding box center [632, 501] width 416 height 122
click at [485, 534] on div "**********" at bounding box center [632, 501] width 416 height 122
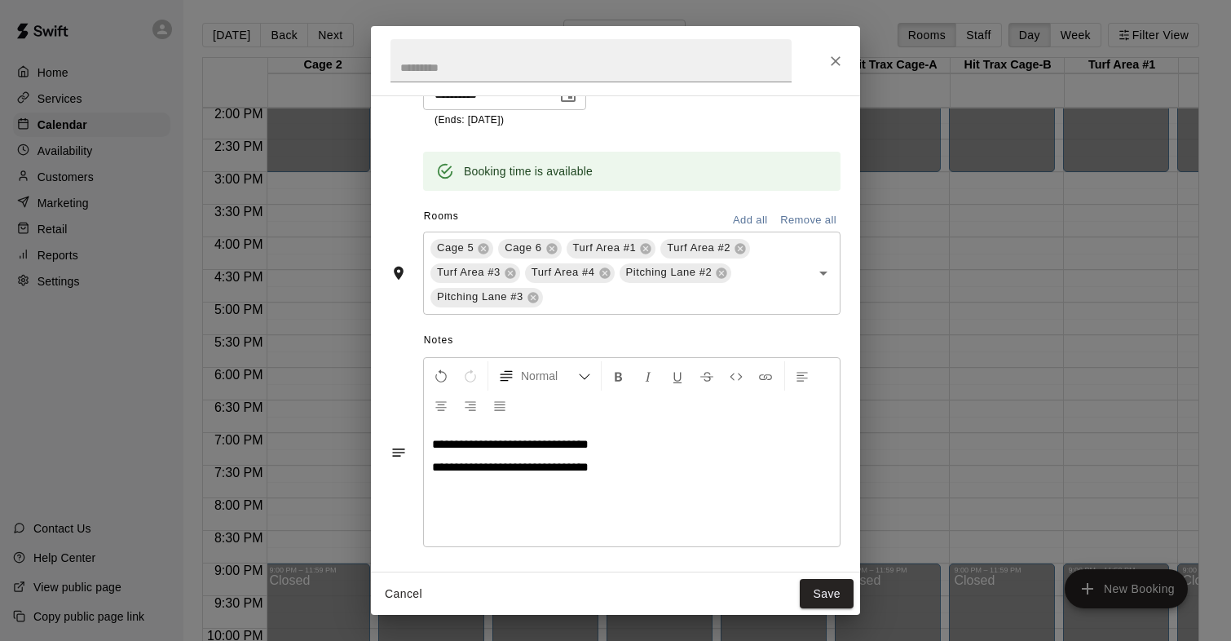
scroll to position [292, 0]
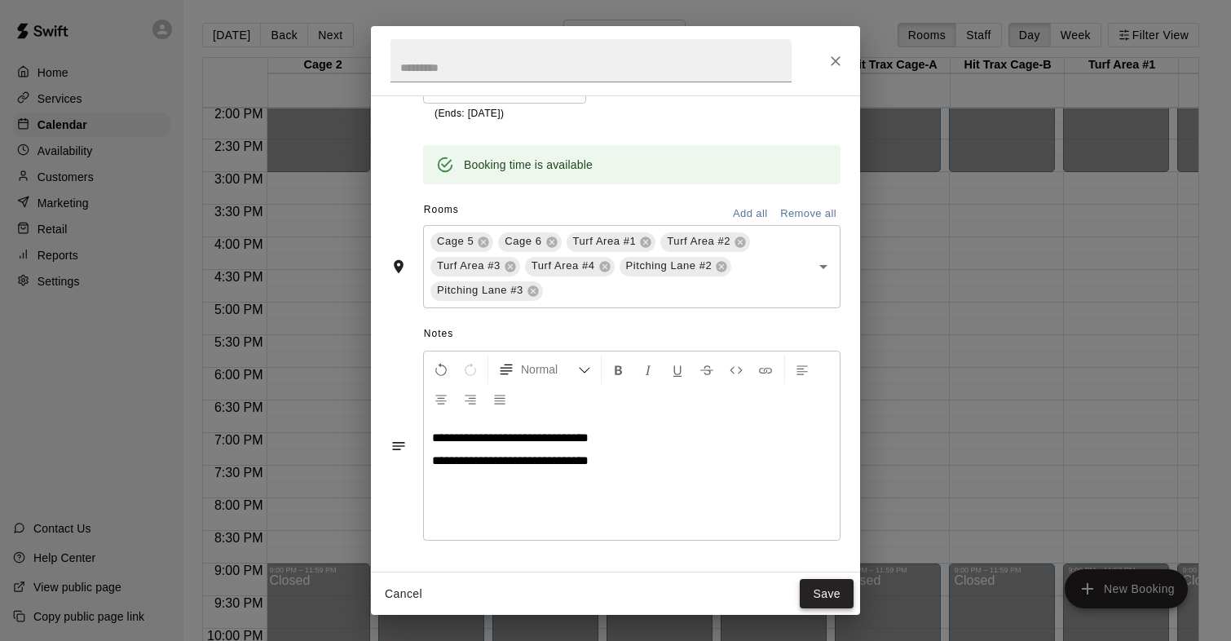
click at [819, 590] on button "Save" at bounding box center [827, 594] width 54 height 30
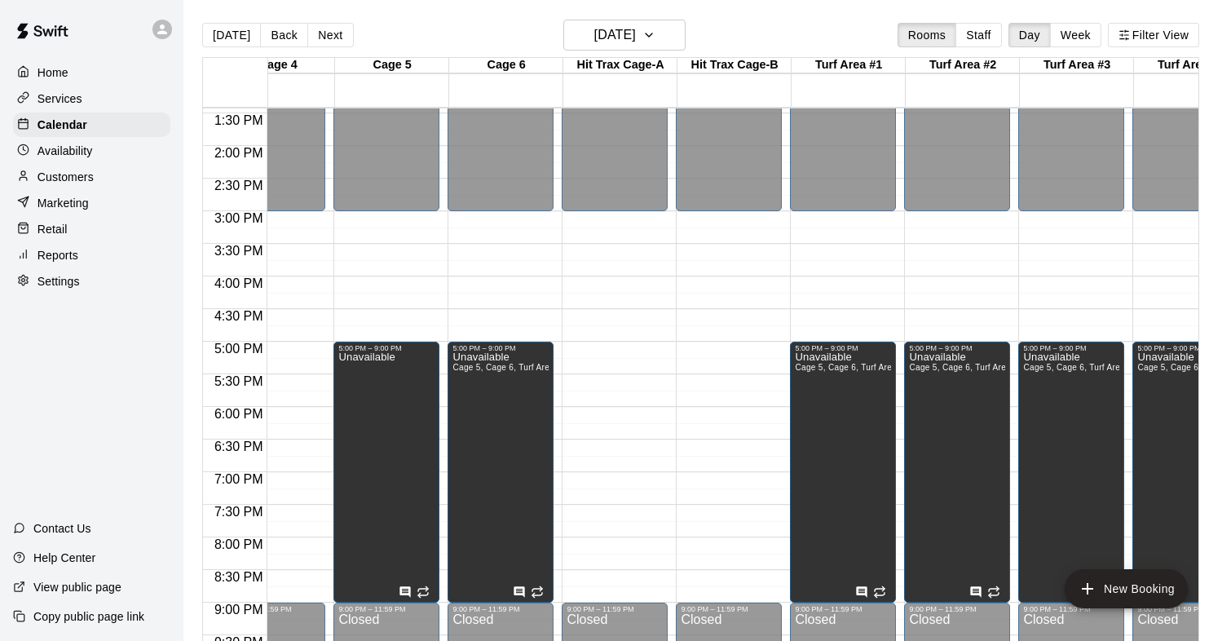
scroll to position [0, 413]
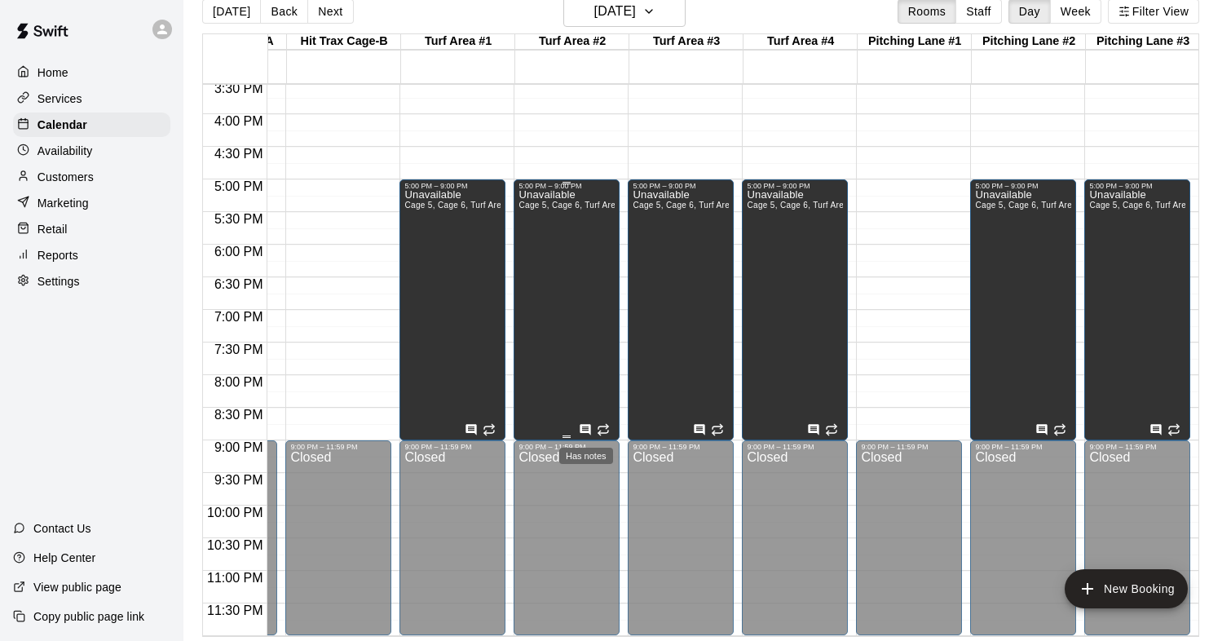
click at [585, 430] on icon "Has notes" at bounding box center [585, 429] width 13 height 13
click at [567, 371] on div at bounding box center [615, 320] width 1231 height 641
click at [557, 289] on div "Unavailable Cage 5, Cage 6, Turf Area #1, Turf Area #2, Turf Area #3, Turf Area…" at bounding box center [566, 510] width 96 height 641
click at [557, 289] on div at bounding box center [615, 320] width 1231 height 641
click at [474, 425] on icon "Has notes" at bounding box center [471, 429] width 11 height 11
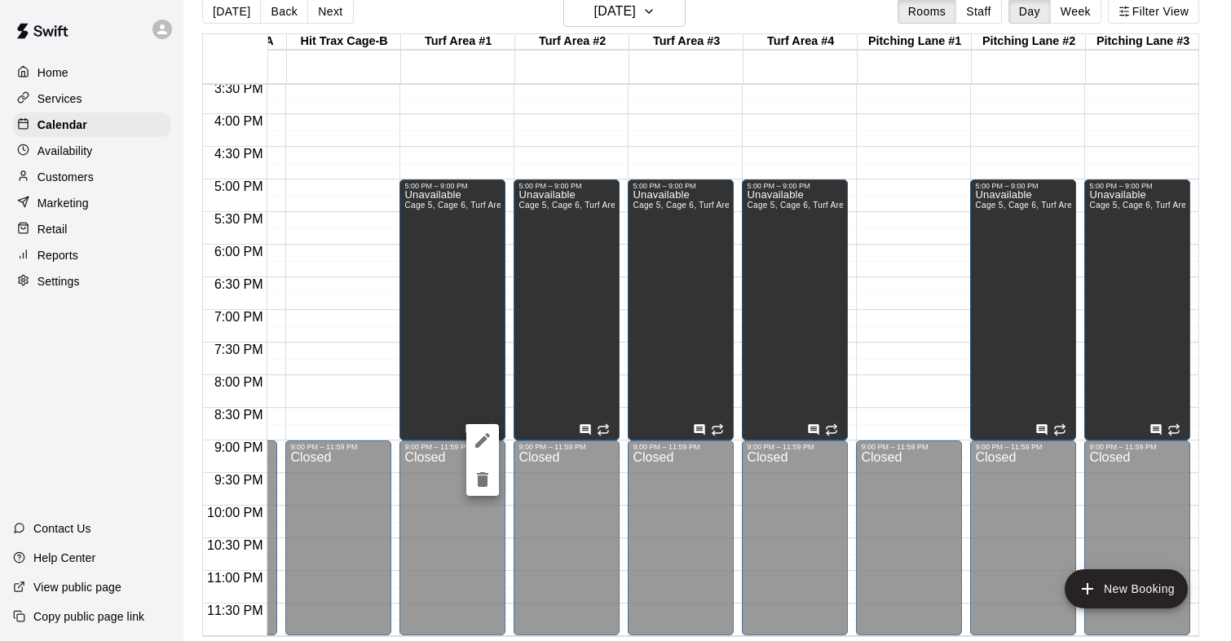
click at [461, 288] on div at bounding box center [615, 320] width 1231 height 641
click at [461, 288] on div "Unavailable Cage 5, Cage 6, Turf Area #1, Turf Area #2, Turf Area #3, Turf Area…" at bounding box center [452, 510] width 96 height 641
click at [459, 194] on div at bounding box center [615, 320] width 1231 height 641
click at [459, 195] on p "Unavailable" at bounding box center [452, 195] width 96 height 0
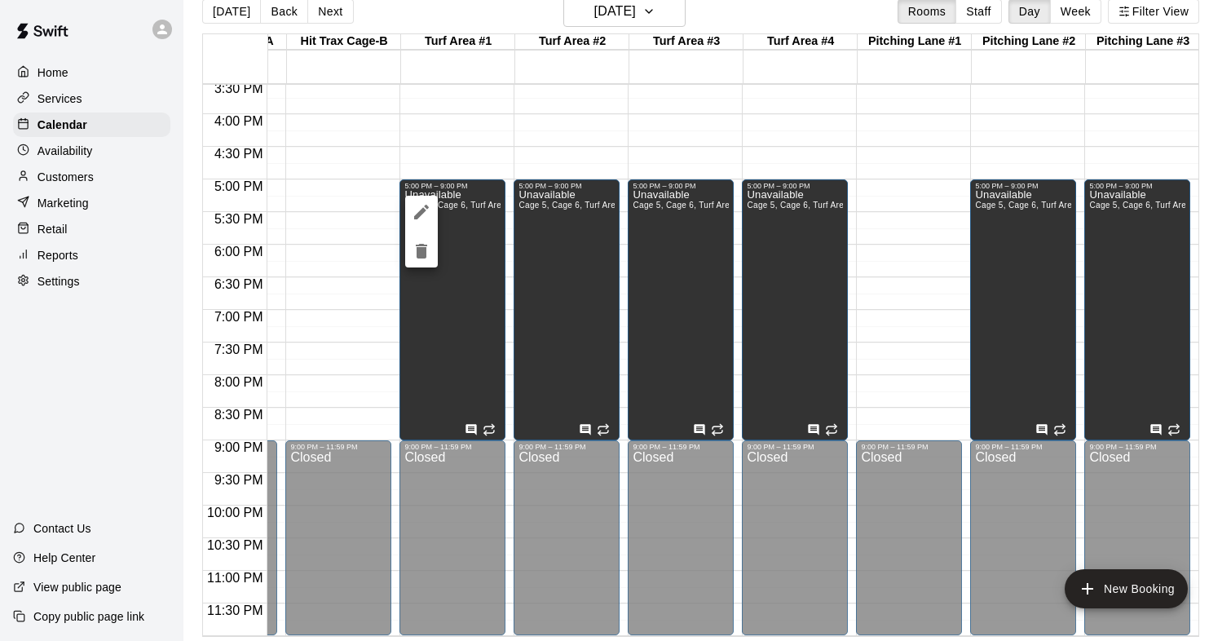
click at [459, 194] on div at bounding box center [615, 320] width 1231 height 641
click at [459, 195] on p "Unavailable" at bounding box center [452, 195] width 96 height 0
click at [459, 194] on div at bounding box center [615, 320] width 1231 height 641
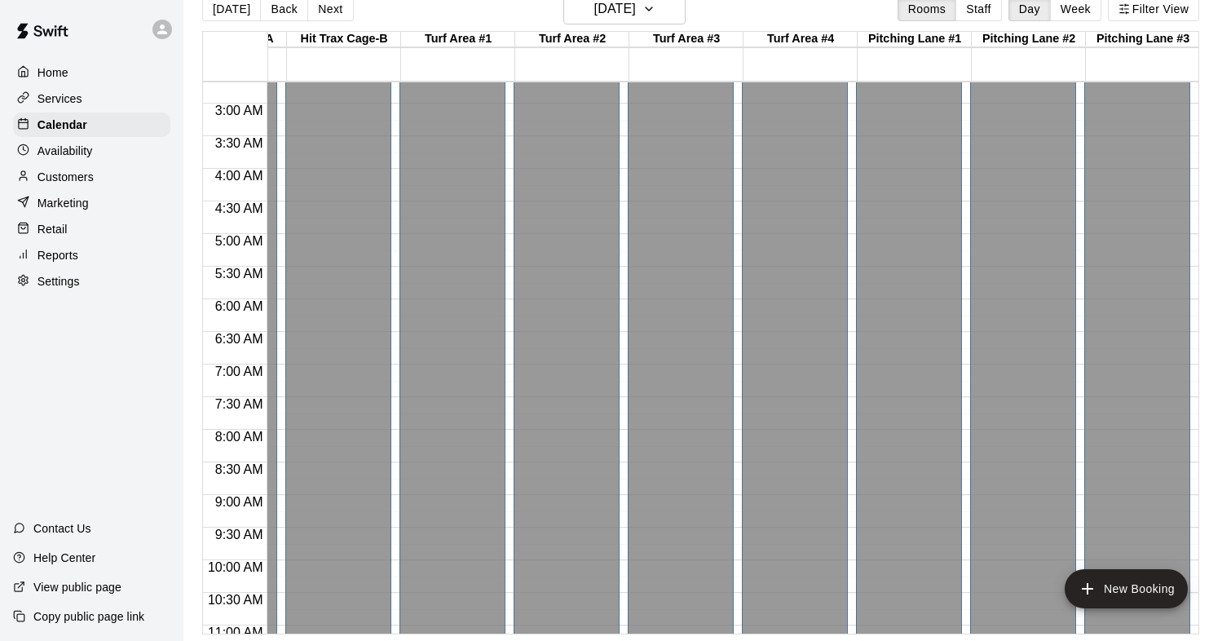
scroll to position [147, 780]
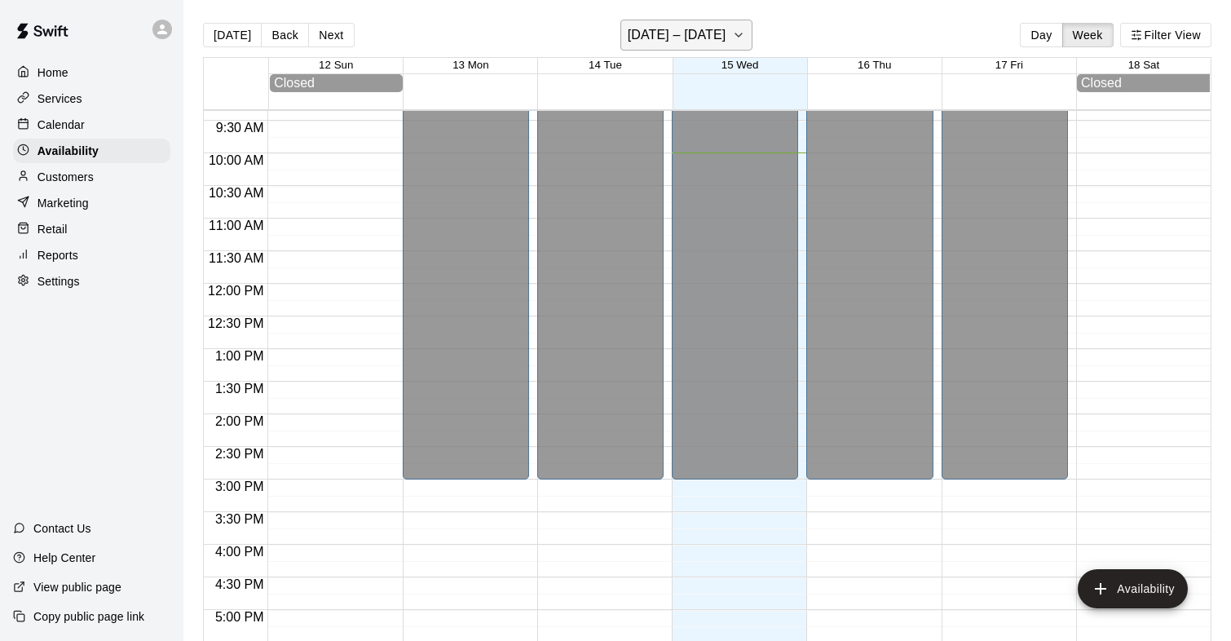
click at [737, 34] on icon "button" at bounding box center [738, 34] width 7 height 3
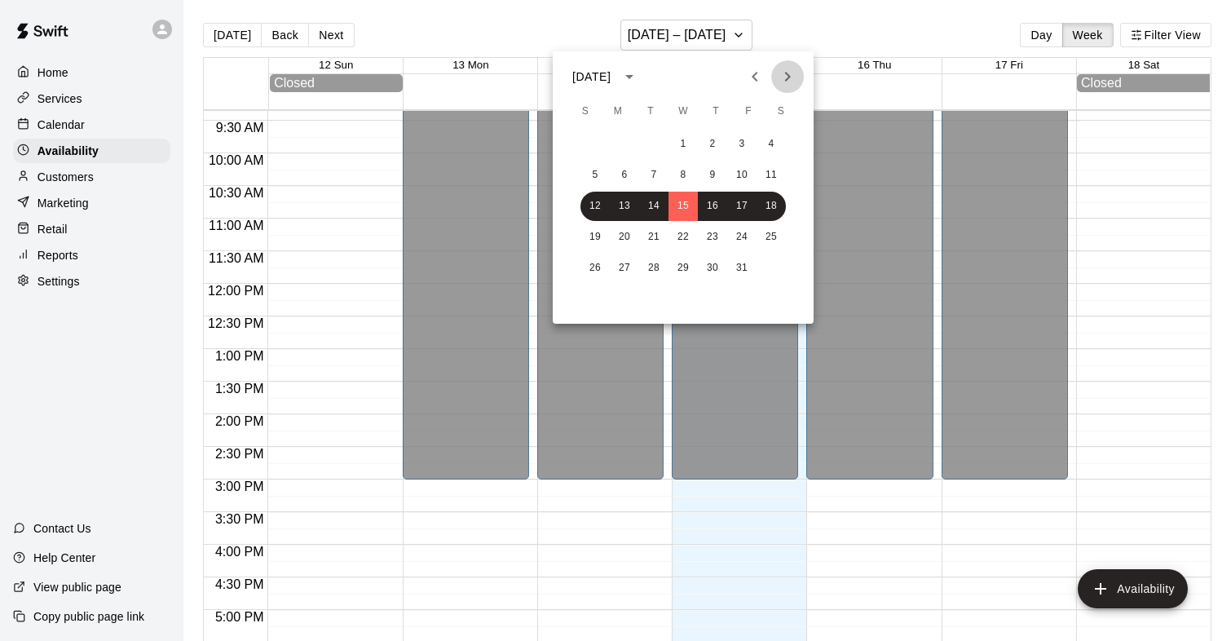
click at [778, 74] on icon "Next month" at bounding box center [788, 77] width 20 height 20
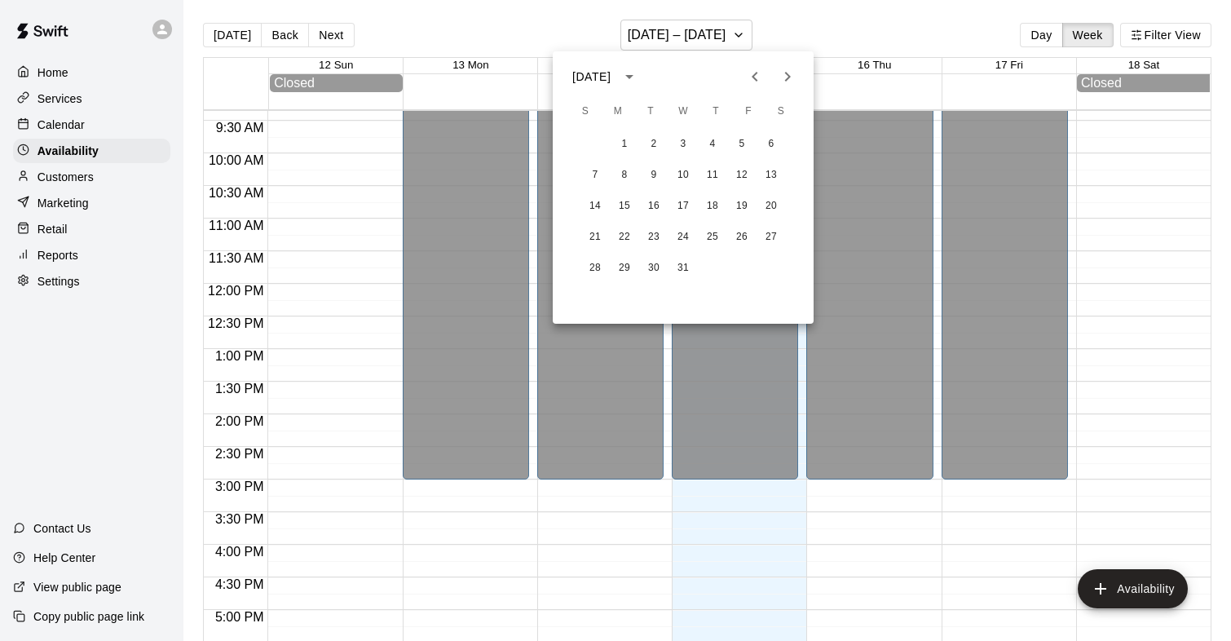
click at [786, 79] on icon "Next month" at bounding box center [788, 77] width 6 height 10
click at [648, 203] on button "13" at bounding box center [653, 206] width 29 height 29
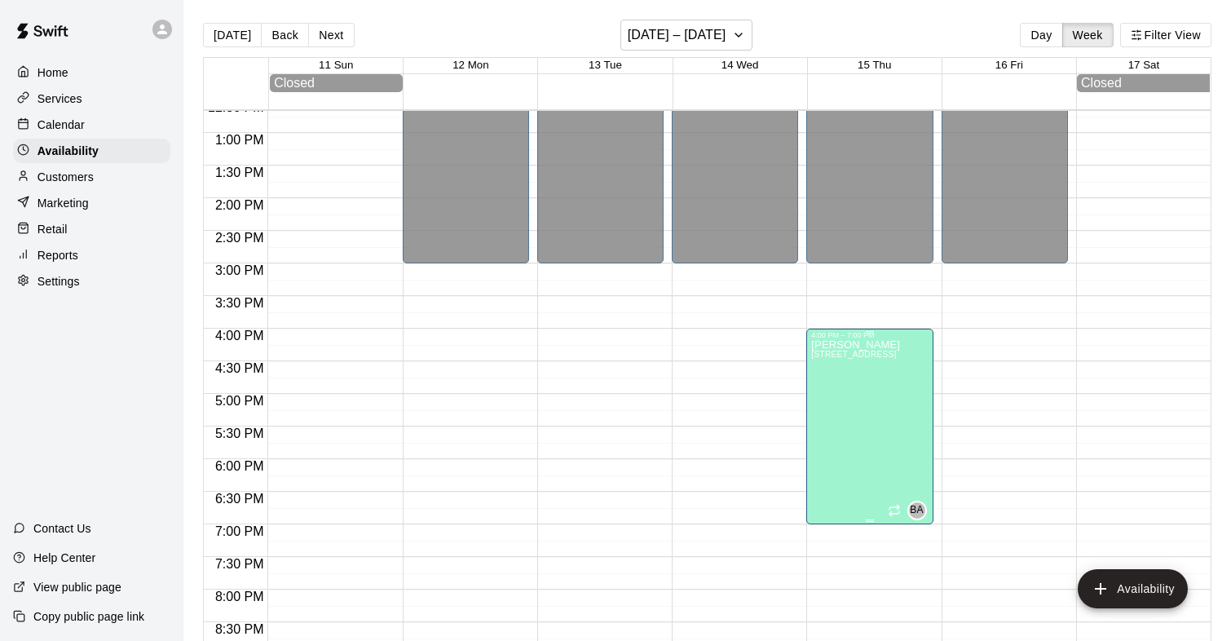
click at [831, 402] on icon "delete" at bounding box center [827, 396] width 11 height 15
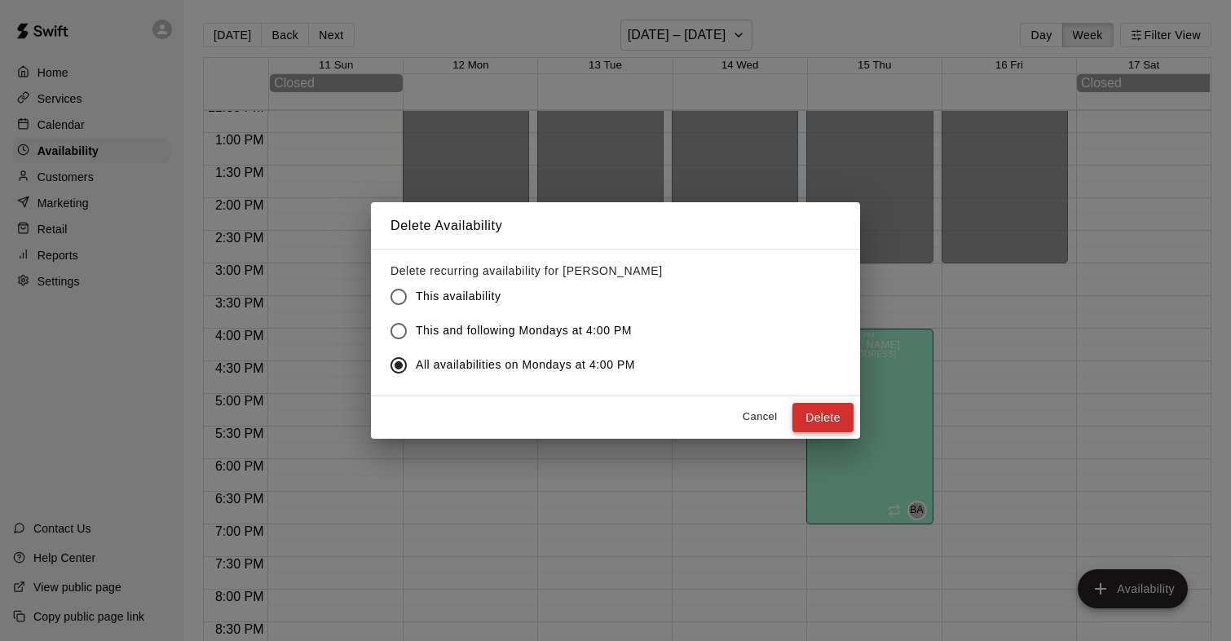
click at [840, 408] on button "Delete" at bounding box center [822, 418] width 61 height 30
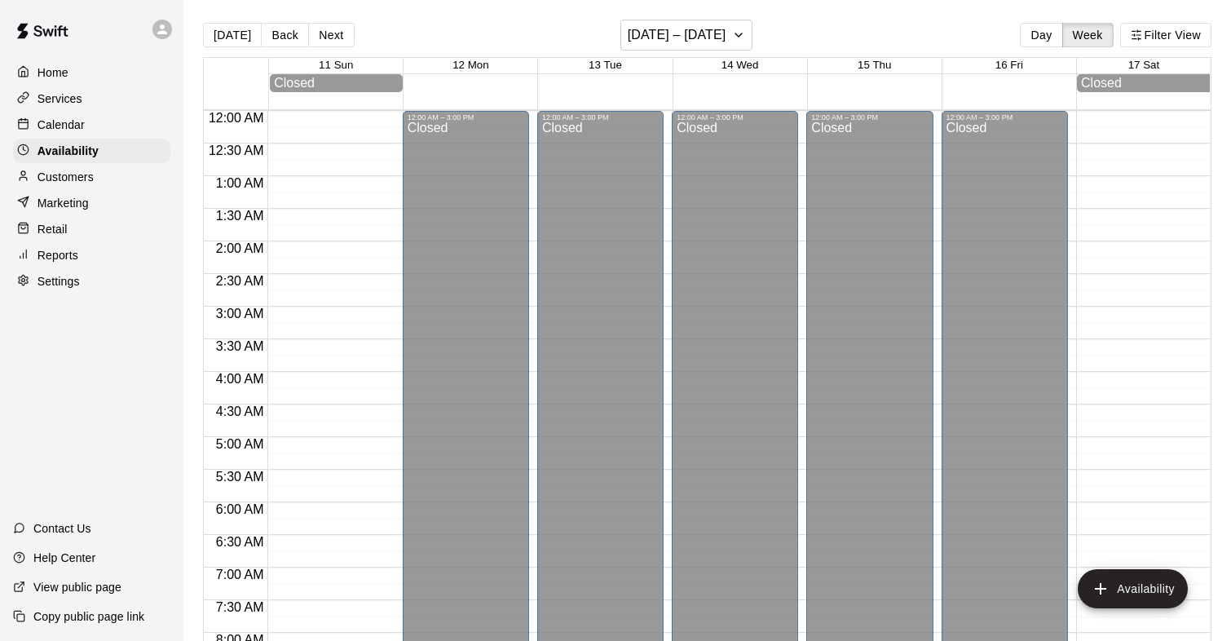
click at [68, 121] on p "Calendar" at bounding box center [60, 125] width 47 height 16
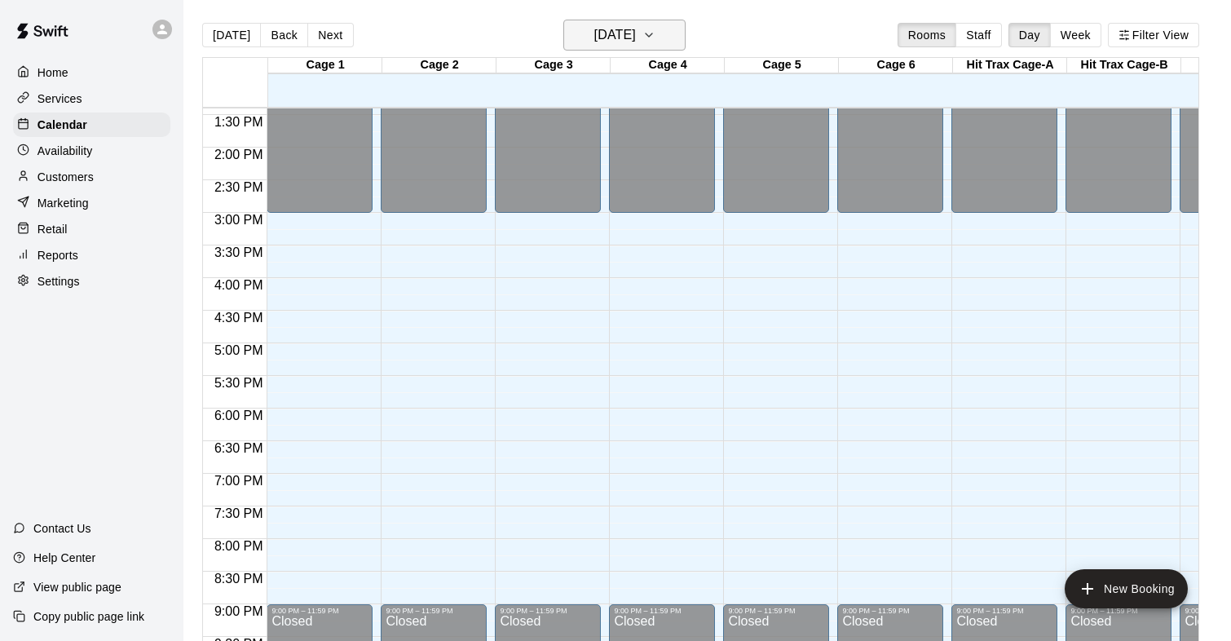
click at [621, 30] on h6 "Wednesday Oct 15" at bounding box center [615, 35] width 42 height 23
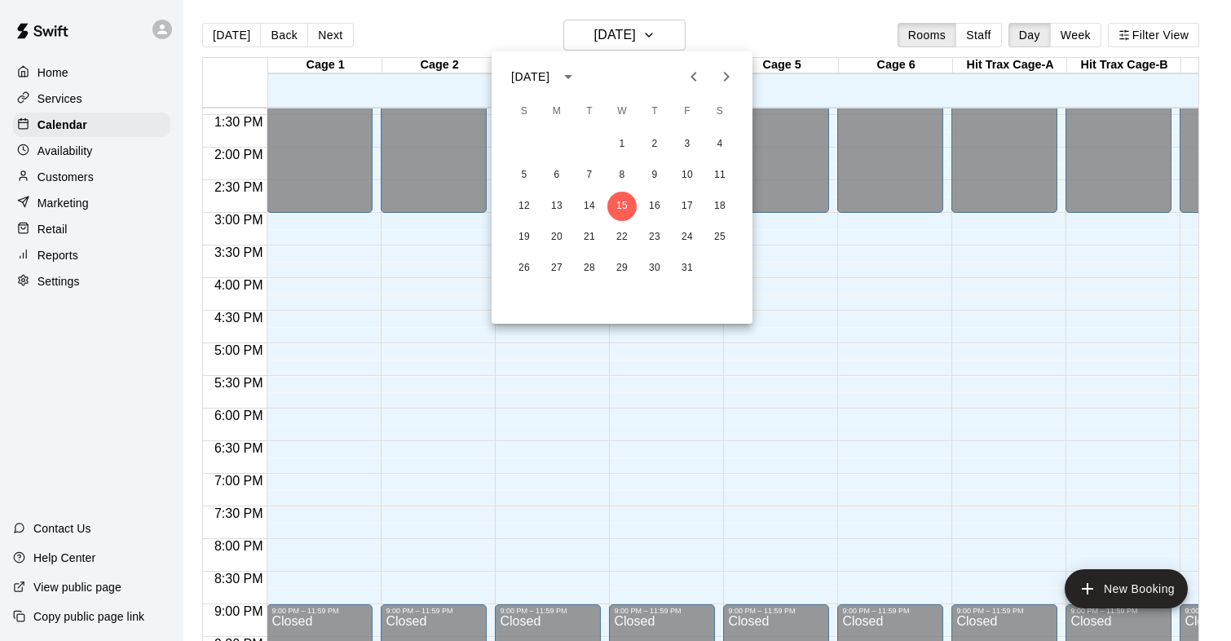
click at [729, 87] on button "Next month" at bounding box center [726, 76] width 33 height 33
click at [589, 205] on button "13" at bounding box center [589, 206] width 29 height 29
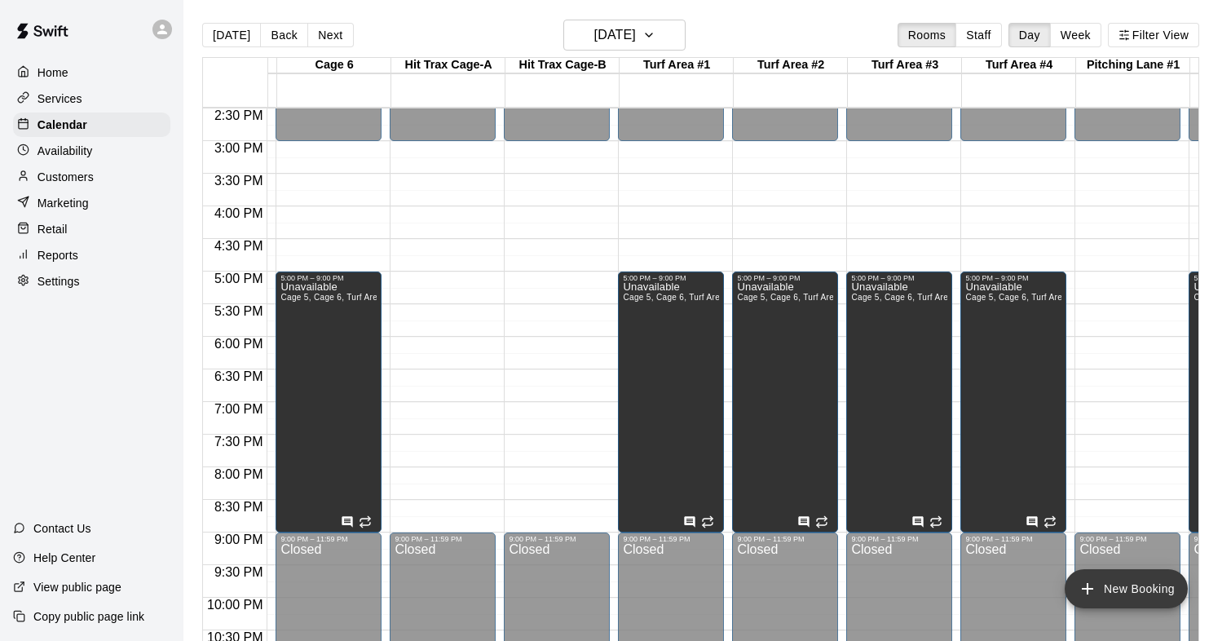
click at [1125, 585] on button "New Booking" at bounding box center [1125, 588] width 123 height 39
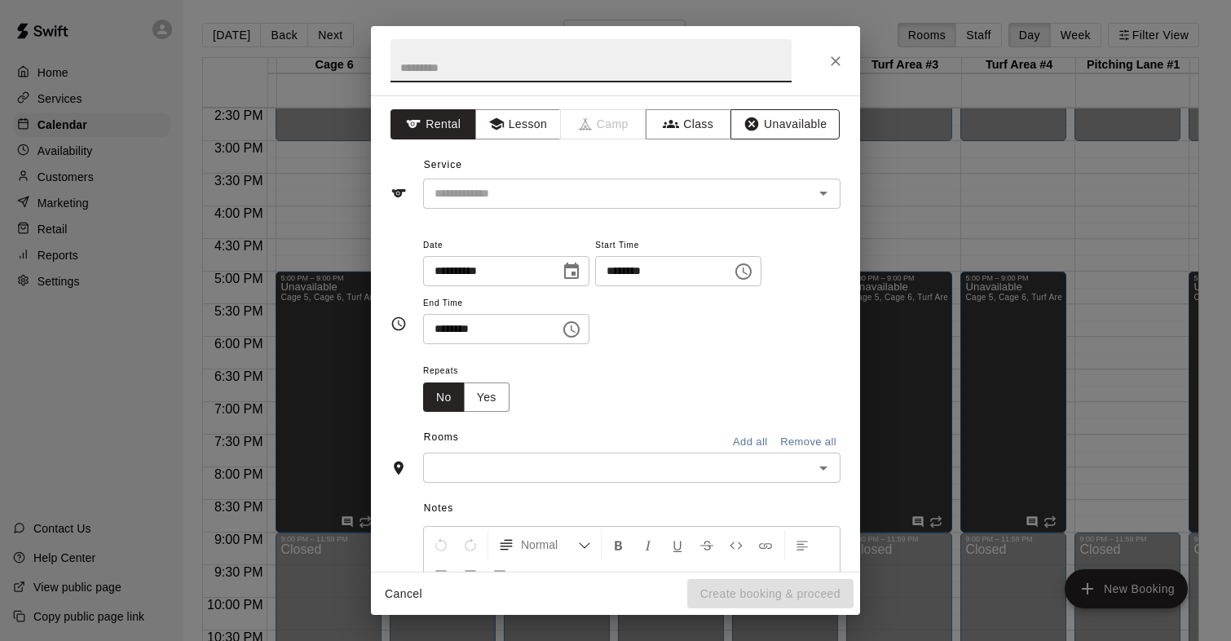
click at [772, 121] on button "Unavailable" at bounding box center [784, 124] width 109 height 30
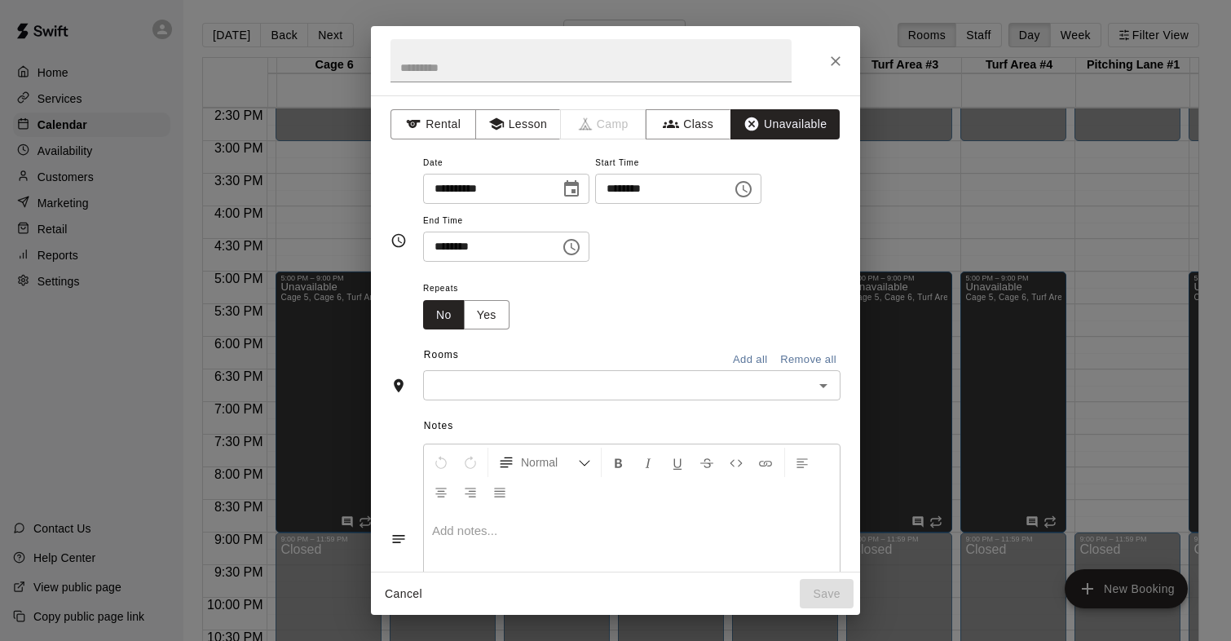
click at [579, 186] on icon "Choose date, selected date is Jan 13, 2026" at bounding box center [571, 188] width 15 height 16
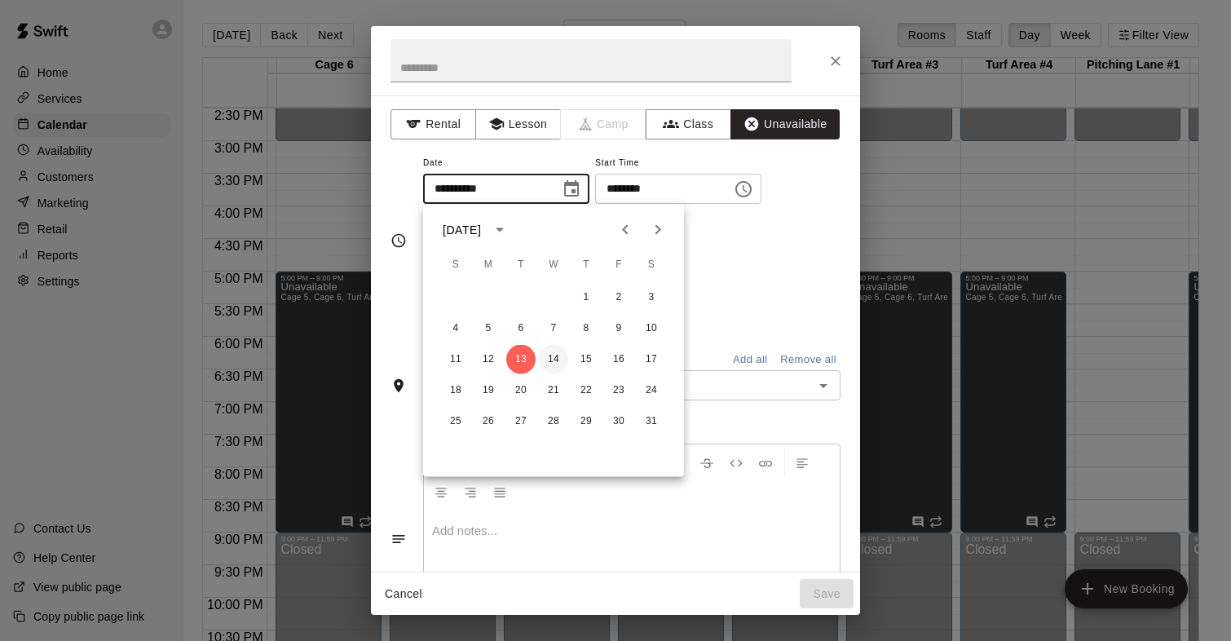
click at [553, 354] on button "14" at bounding box center [553, 359] width 29 height 29
type input "**********"
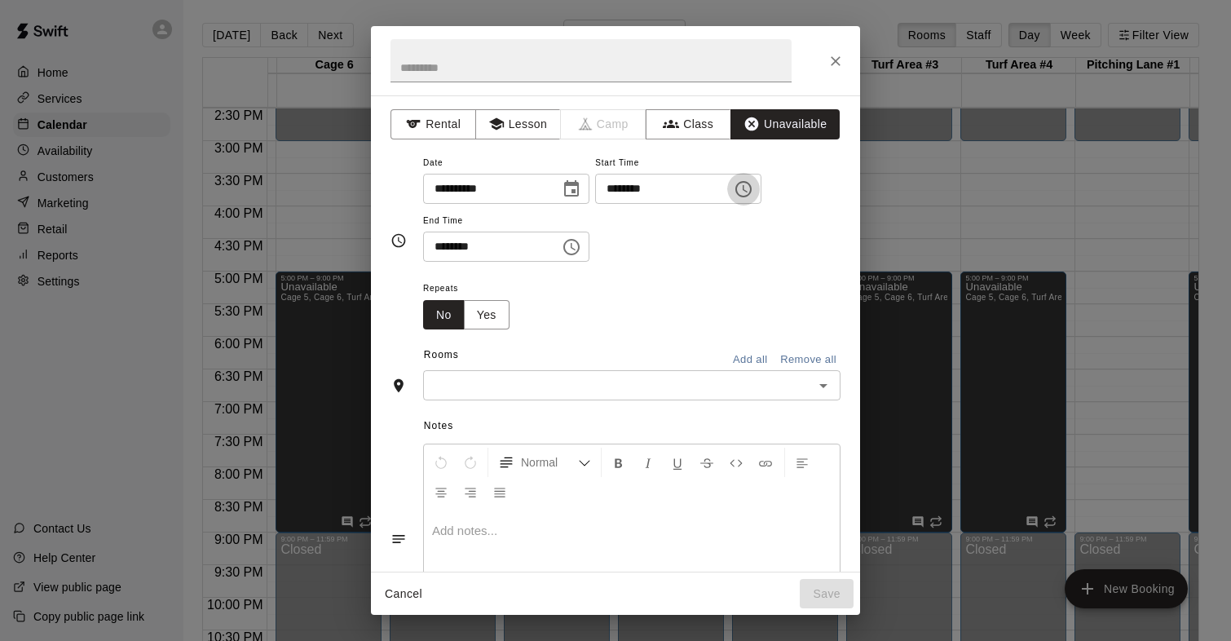
click at [746, 183] on icon "Choose time, selected time is 9:00 AM" at bounding box center [744, 189] width 20 height 20
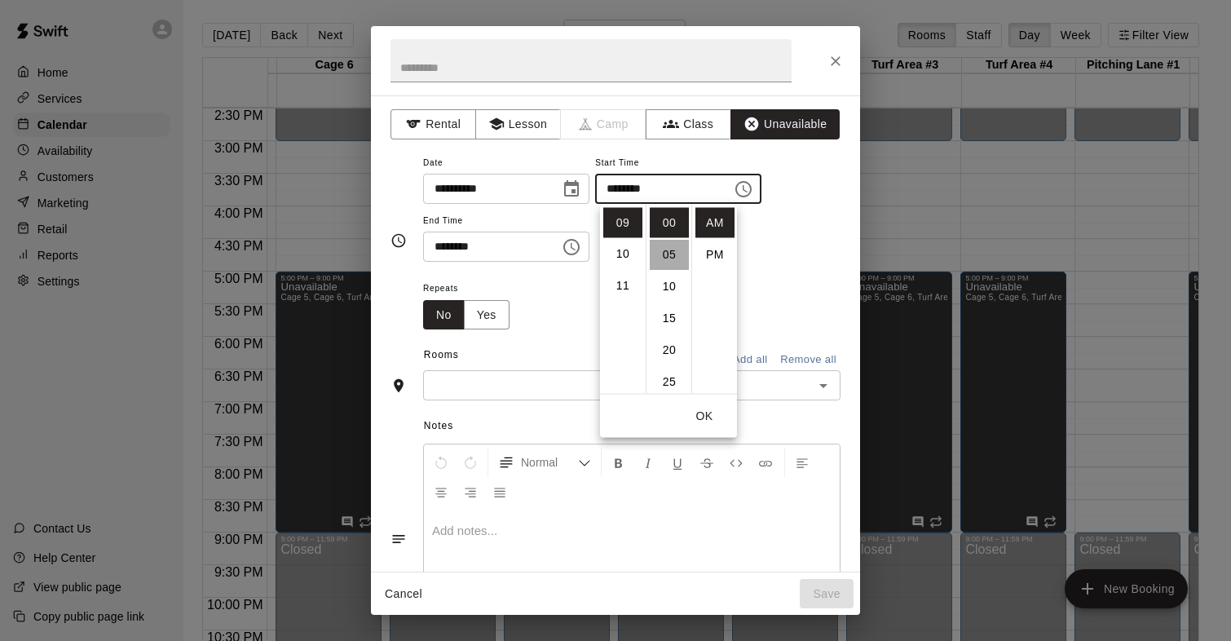
click at [680, 255] on li "05" at bounding box center [669, 255] width 39 height 30
click at [668, 223] on li "00" at bounding box center [669, 223] width 39 height 30
click at [623, 287] on li "05" at bounding box center [622, 292] width 39 height 30
click at [717, 249] on li "PM" at bounding box center [714, 255] width 39 height 30
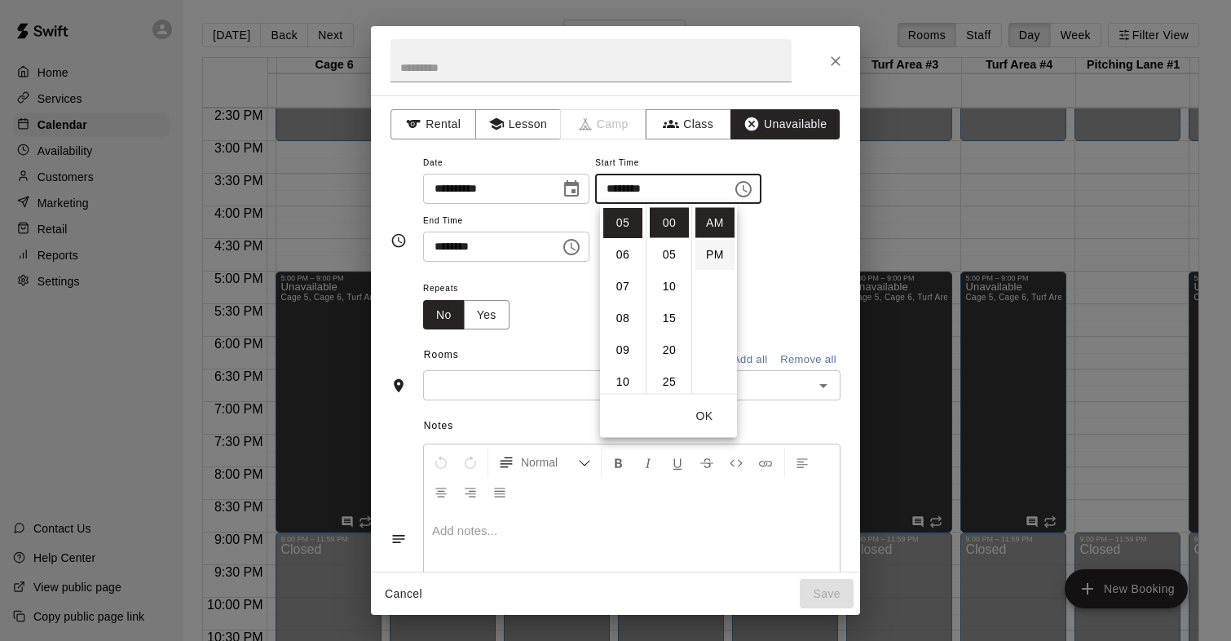
type input "********"
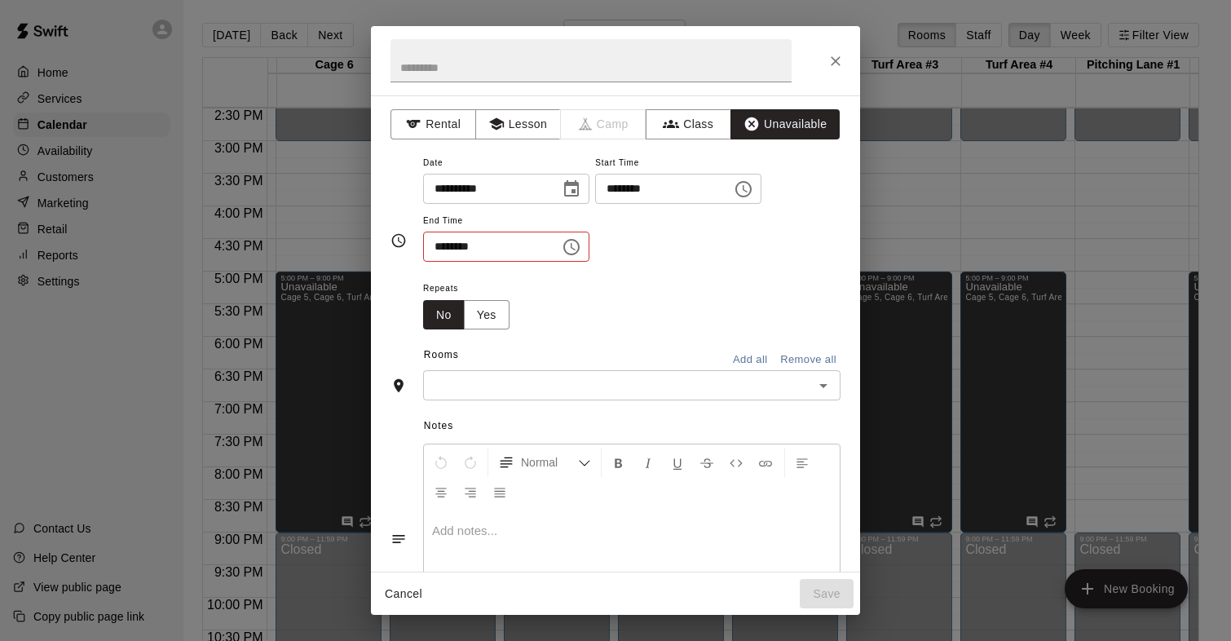
scroll to position [29, 0]
click at [446, 245] on input "********" at bounding box center [486, 246] width 126 height 30
click at [473, 256] on input "********" at bounding box center [486, 246] width 126 height 30
click at [571, 246] on icon "Choose time, selected time is 9:30 AM" at bounding box center [572, 247] width 20 height 20
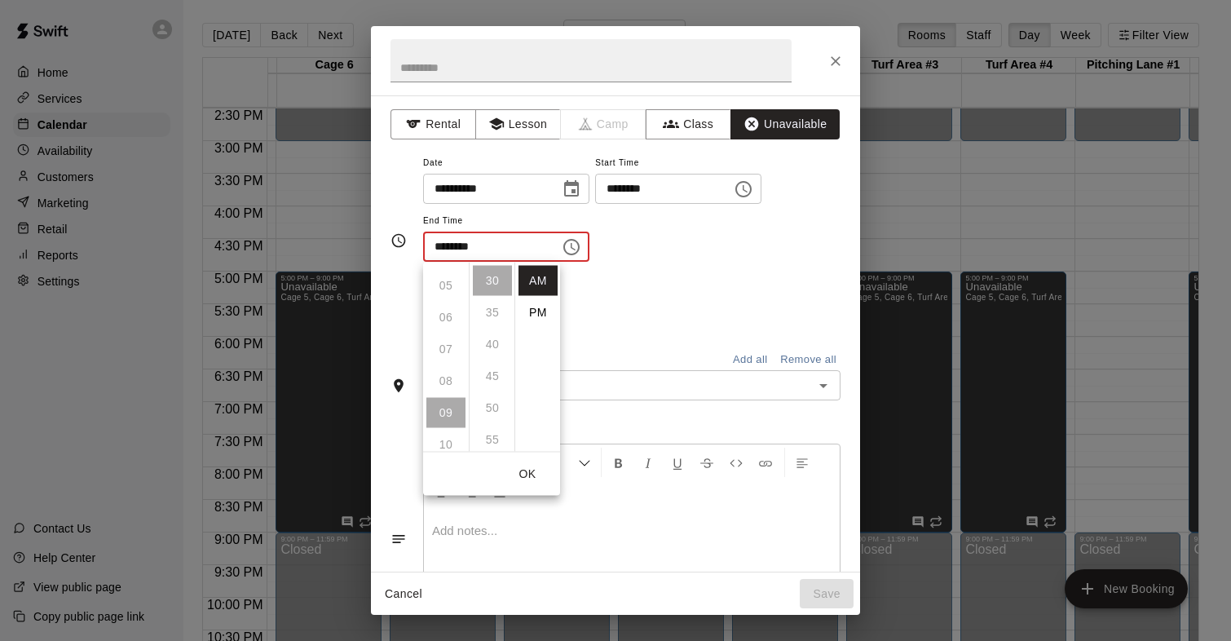
scroll to position [169, 0]
click at [529, 309] on li "PM" at bounding box center [537, 312] width 39 height 30
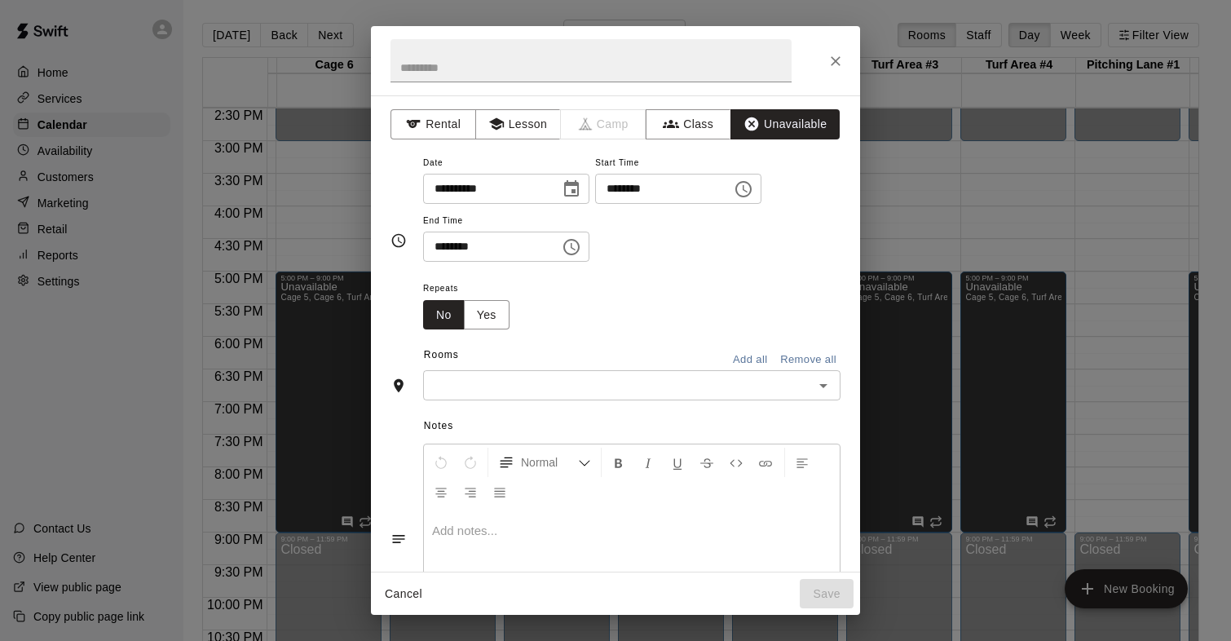
scroll to position [29, 0]
click at [581, 246] on icon "Choose time, selected time is 9:30 PM" at bounding box center [572, 247] width 20 height 20
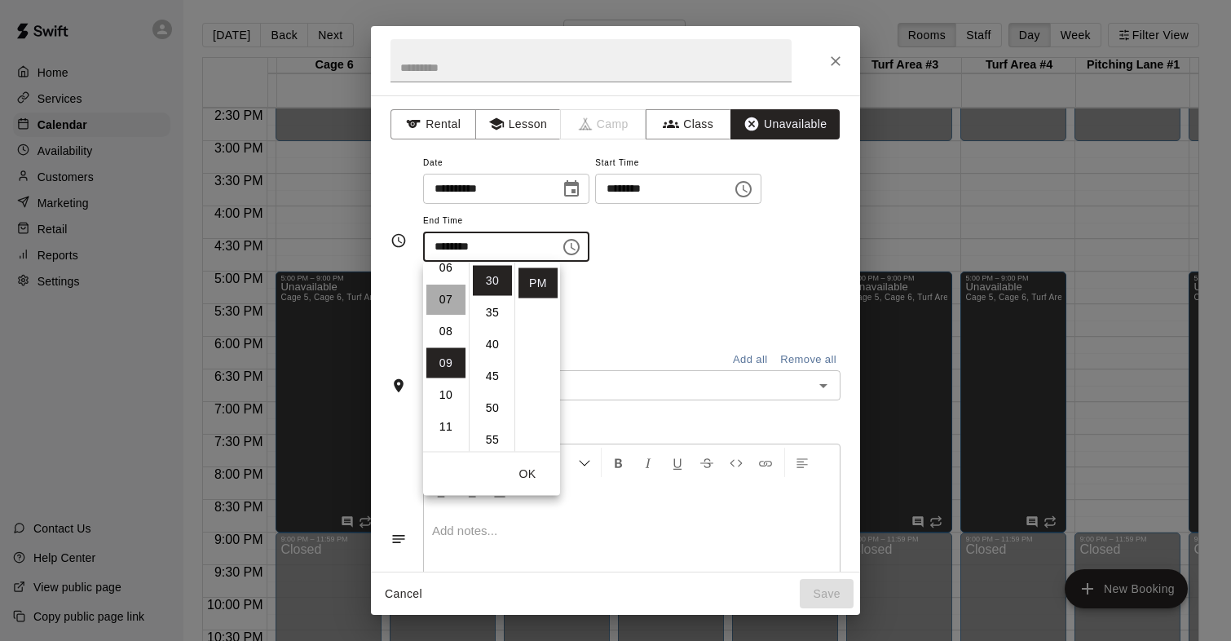
click at [447, 303] on li "07" at bounding box center [445, 299] width 39 height 30
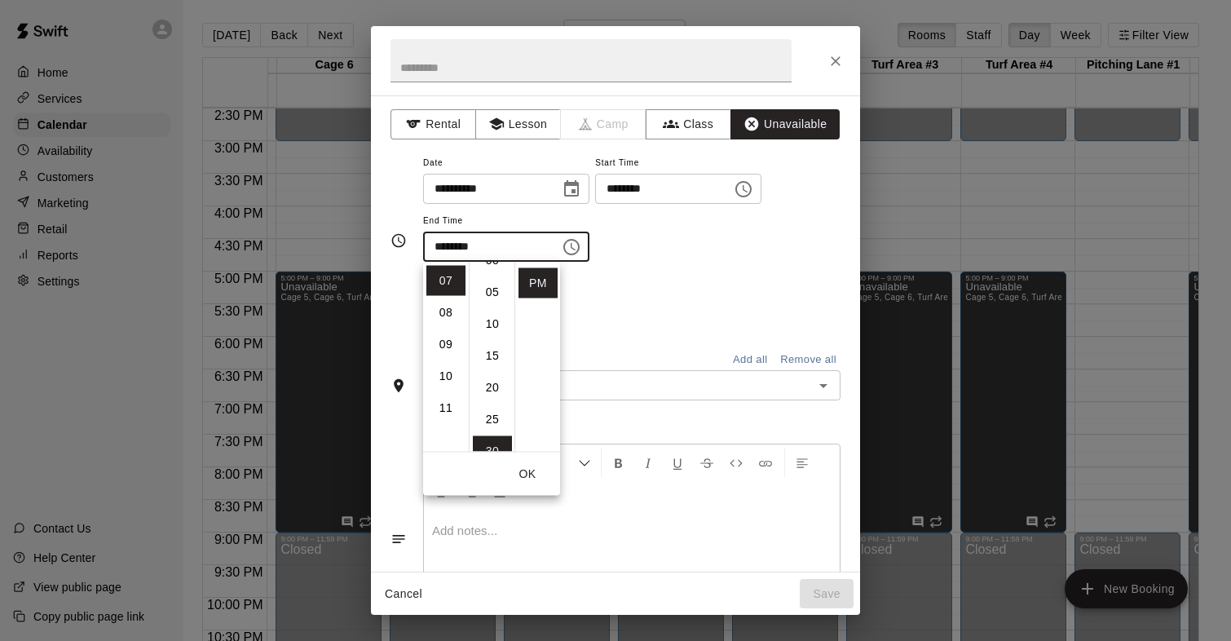
scroll to position [0, 0]
click at [495, 284] on li "00" at bounding box center [492, 281] width 39 height 30
type input "********"
click at [628, 293] on div "Repeats No Yes" at bounding box center [631, 303] width 417 height 51
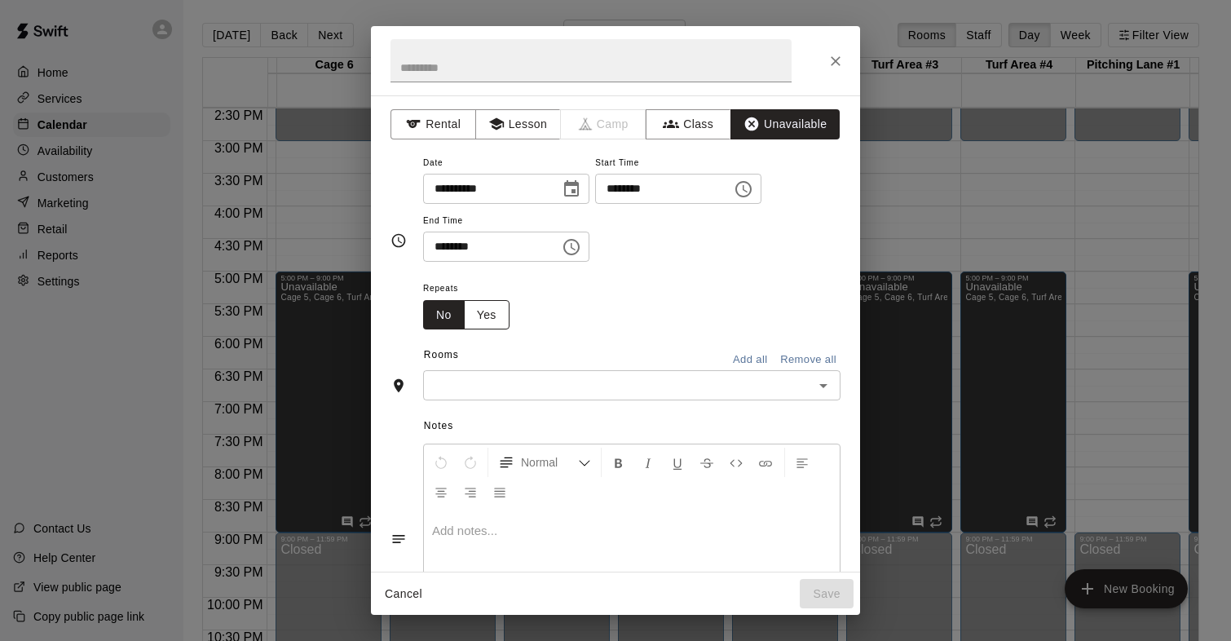
click at [499, 311] on button "Yes" at bounding box center [487, 315] width 46 height 30
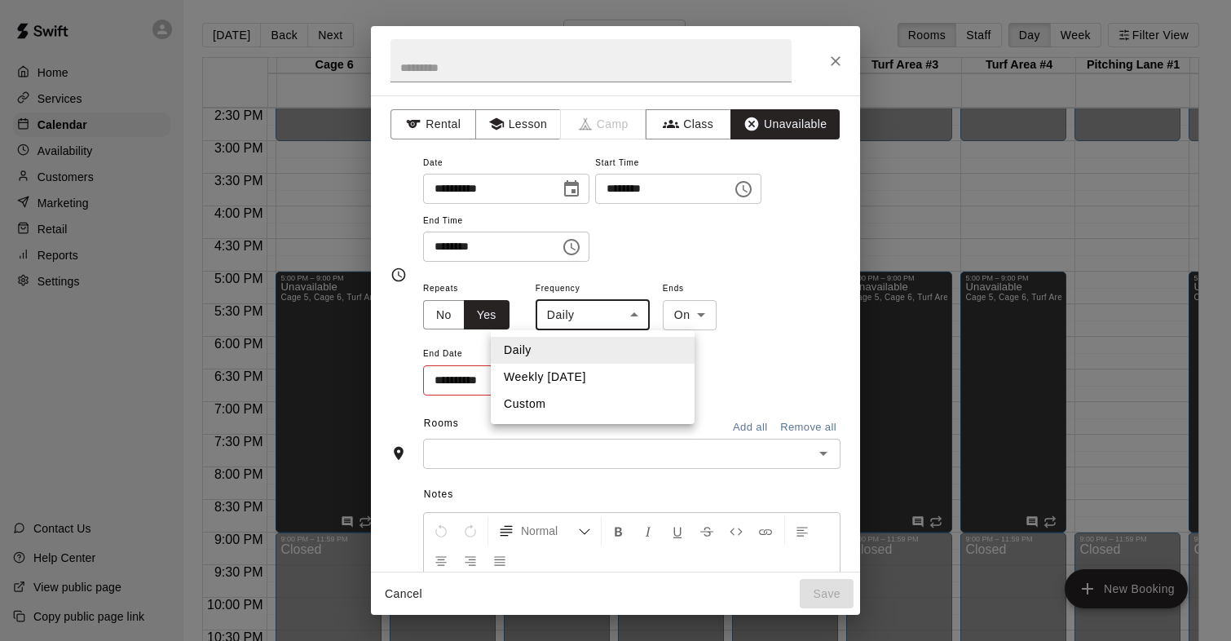
click at [600, 326] on body "Home Services Calendar Availability Customers Marketing Retail Reports Settings…" at bounding box center [615, 333] width 1231 height 667
click at [588, 373] on li "Weekly on Wednesday" at bounding box center [593, 377] width 204 height 27
type input "******"
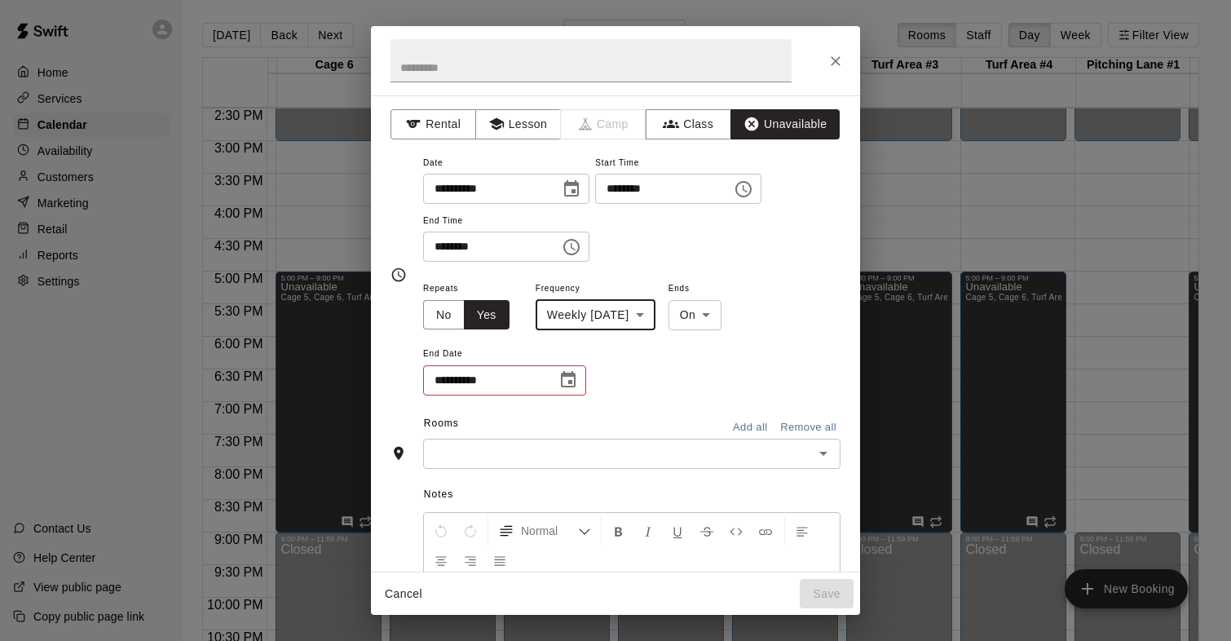
click at [561, 383] on icon "Choose date" at bounding box center [568, 379] width 15 height 16
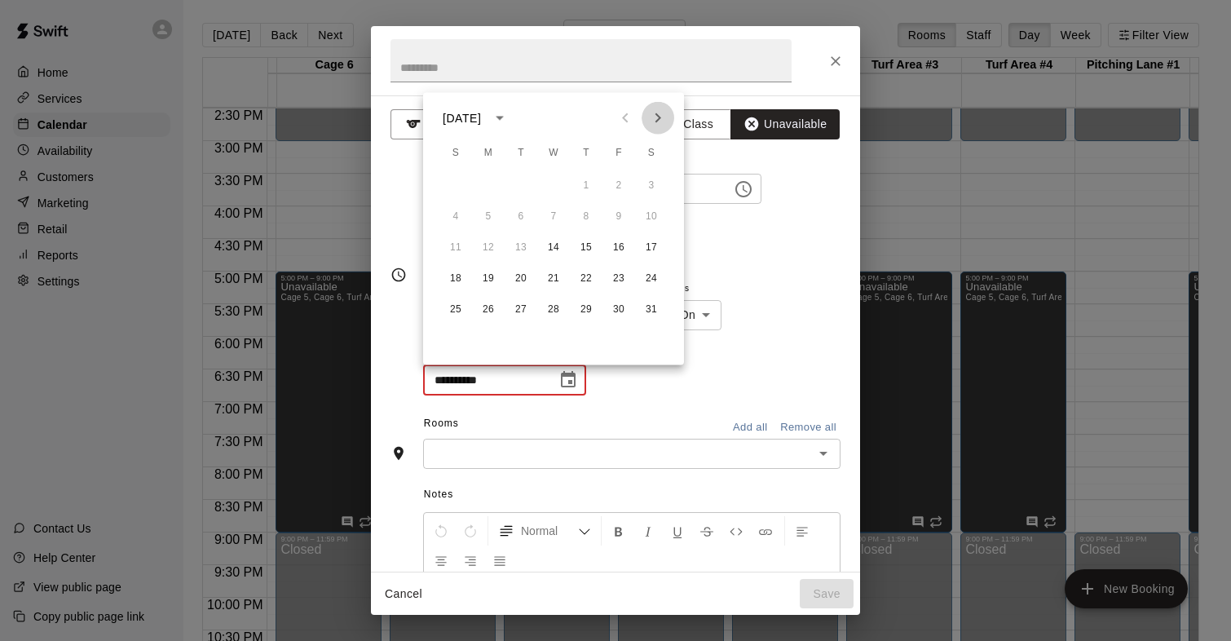
click at [659, 116] on icon "Next month" at bounding box center [658, 118] width 20 height 20
click at [554, 185] on button "4" at bounding box center [553, 185] width 29 height 29
type input "**********"
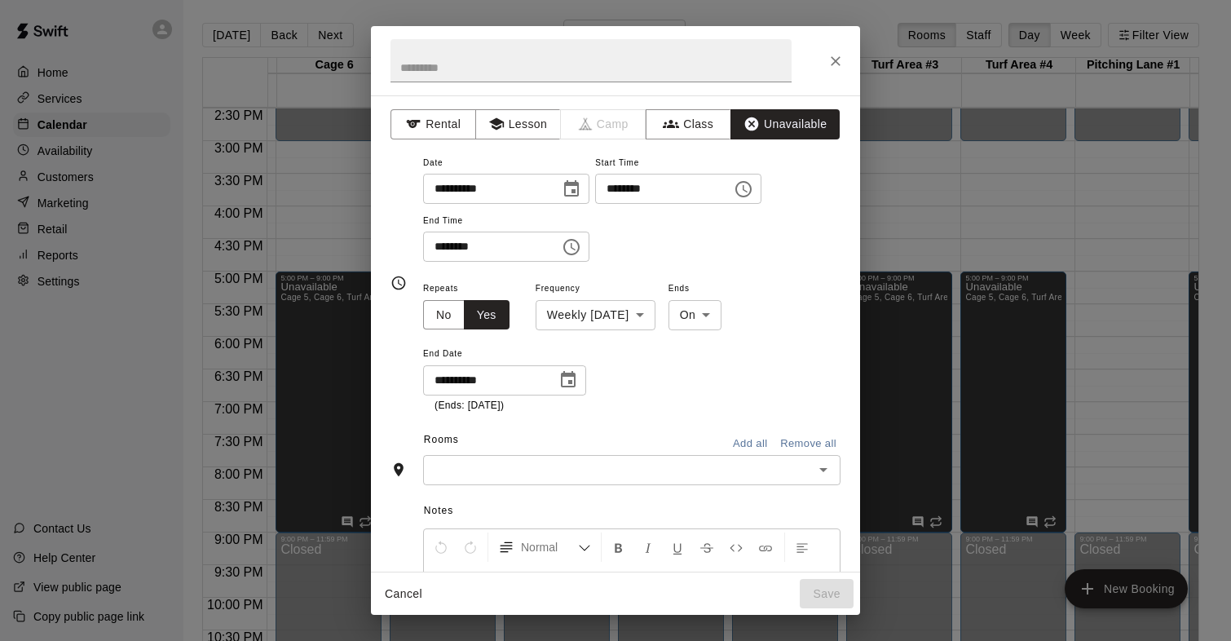
click at [751, 437] on button "Add all" at bounding box center [750, 443] width 52 height 25
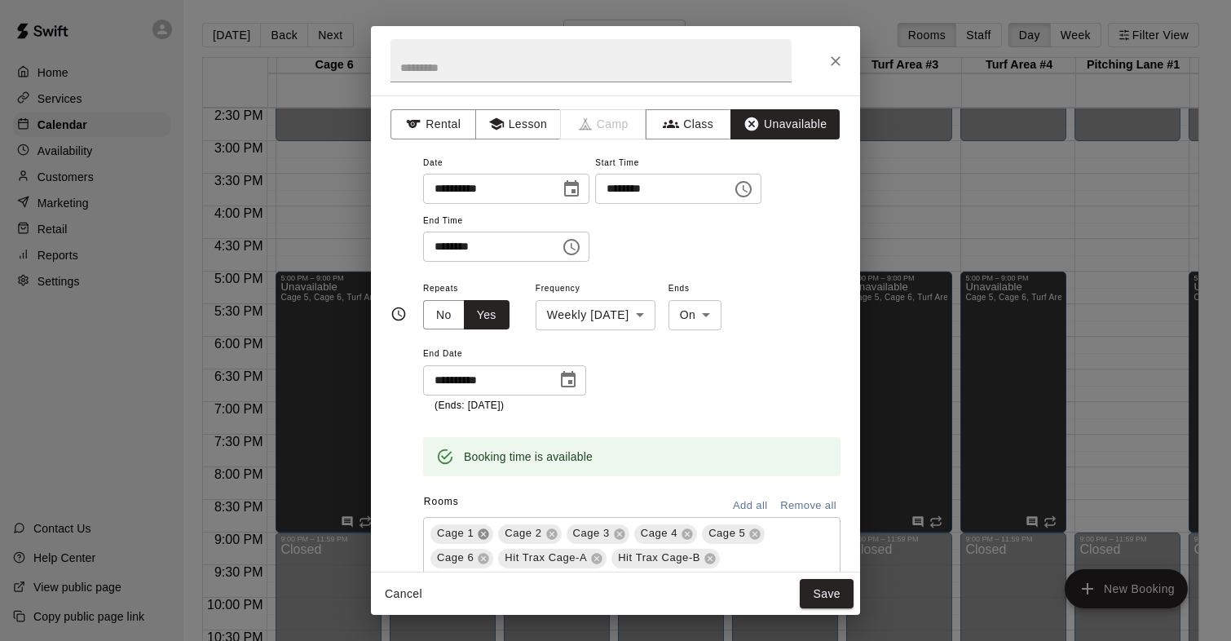
click at [482, 531] on icon at bounding box center [483, 533] width 11 height 11
click at [483, 521] on div "Cage 2 Cage 3 Cage 4 Cage 5 Cage 6 Hit Trax Cage-A Hit Trax Cage-B Turf Area #1…" at bounding box center [631, 581] width 417 height 128
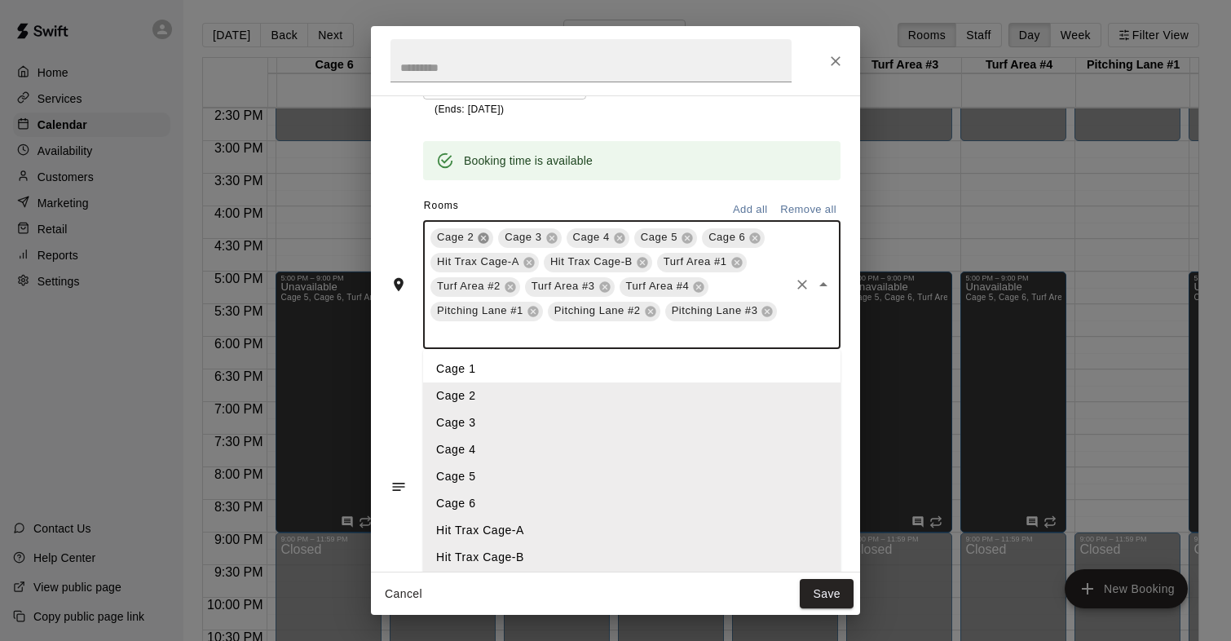
click at [486, 240] on icon at bounding box center [483, 237] width 11 height 11
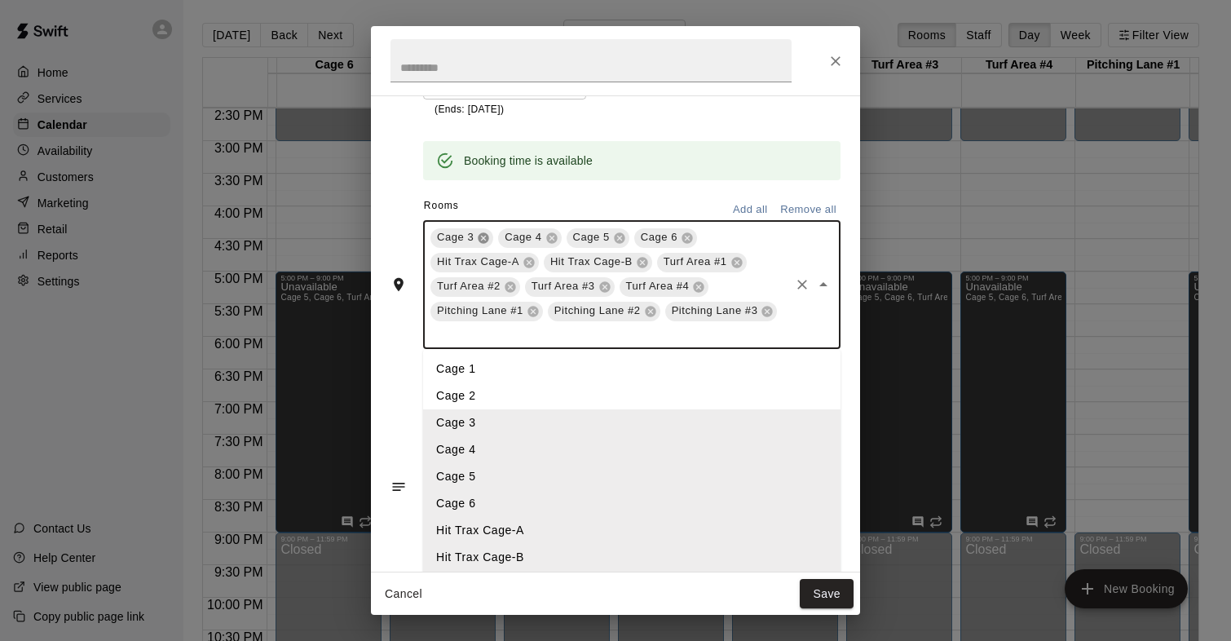
click at [487, 235] on icon at bounding box center [483, 237] width 11 height 11
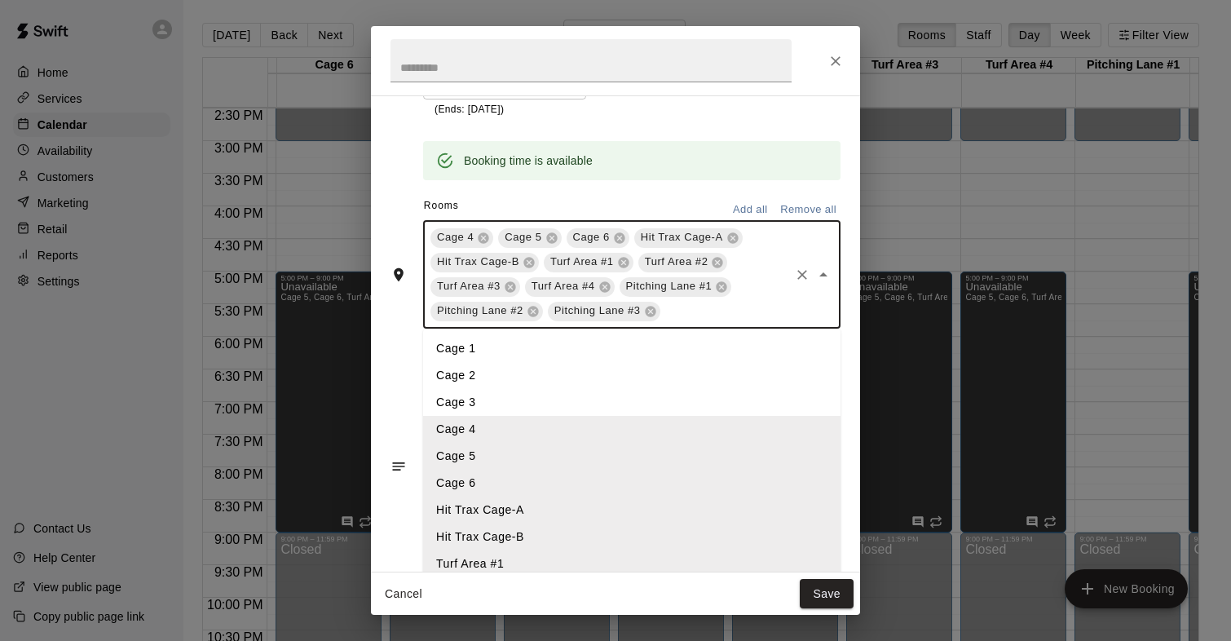
click at [826, 282] on icon "Close" at bounding box center [823, 275] width 20 height 20
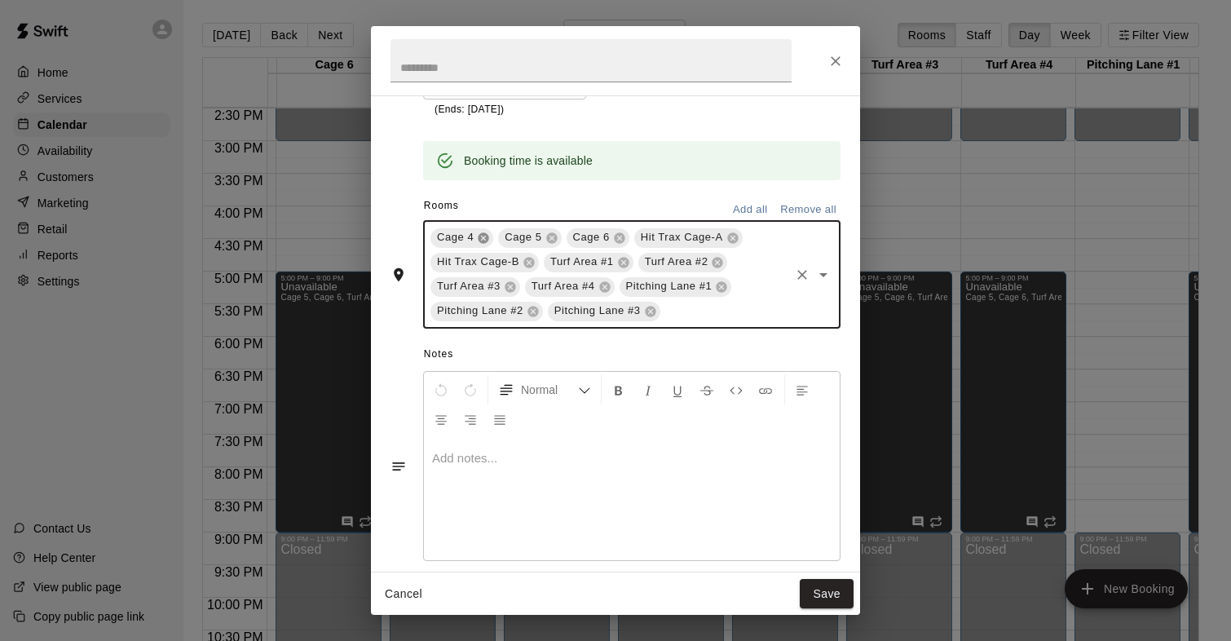
click at [483, 241] on icon at bounding box center [483, 237] width 11 height 11
click at [665, 238] on icon at bounding box center [664, 237] width 13 height 13
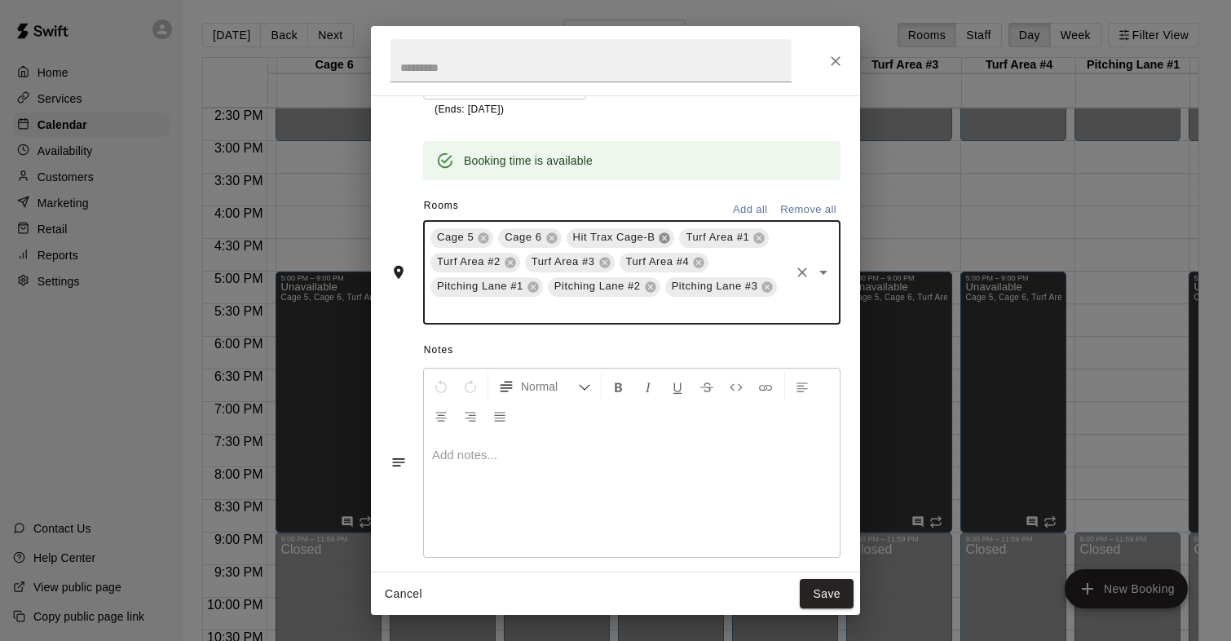
click at [662, 232] on icon at bounding box center [664, 237] width 13 height 13
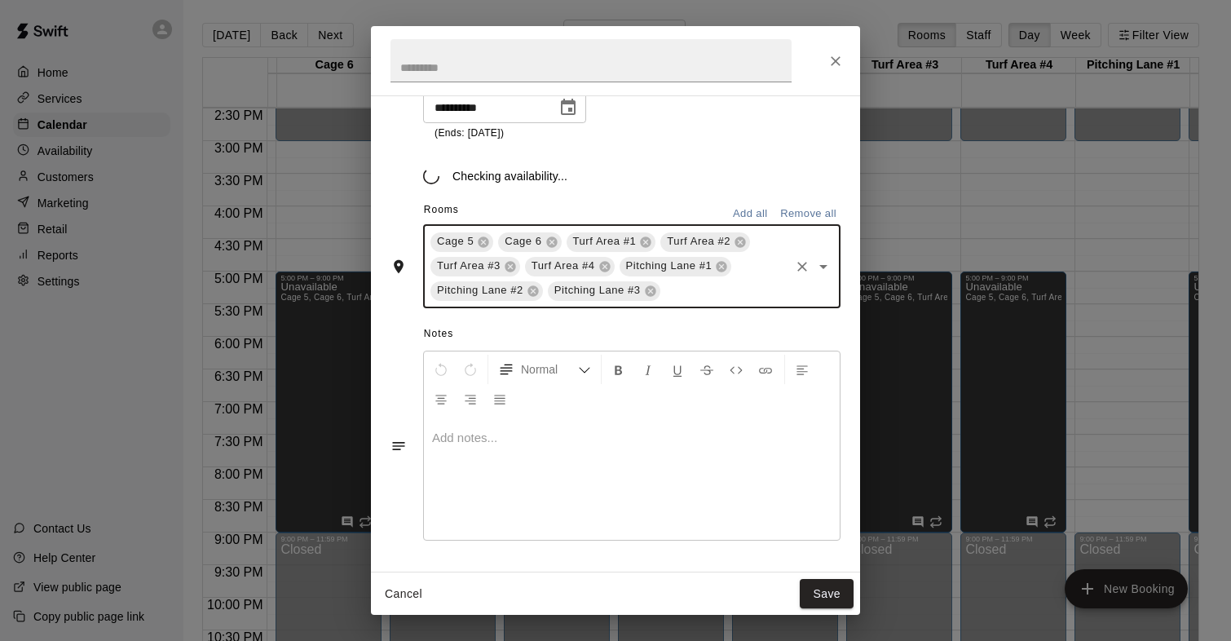
scroll to position [292, 0]
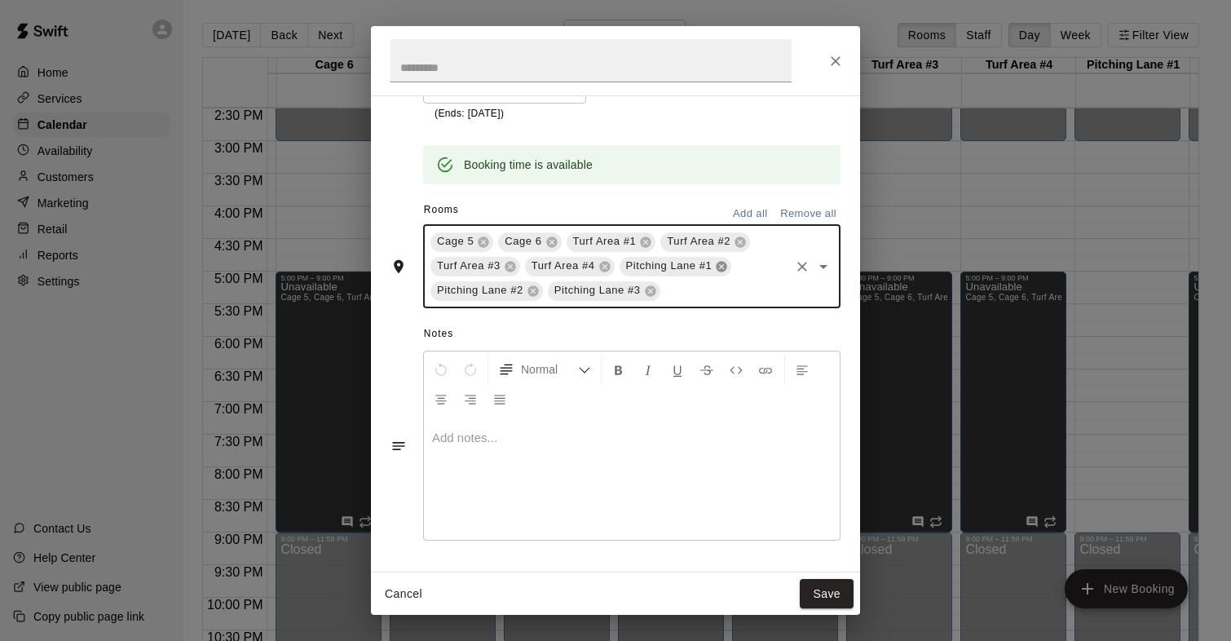
click at [719, 264] on icon at bounding box center [721, 266] width 11 height 11
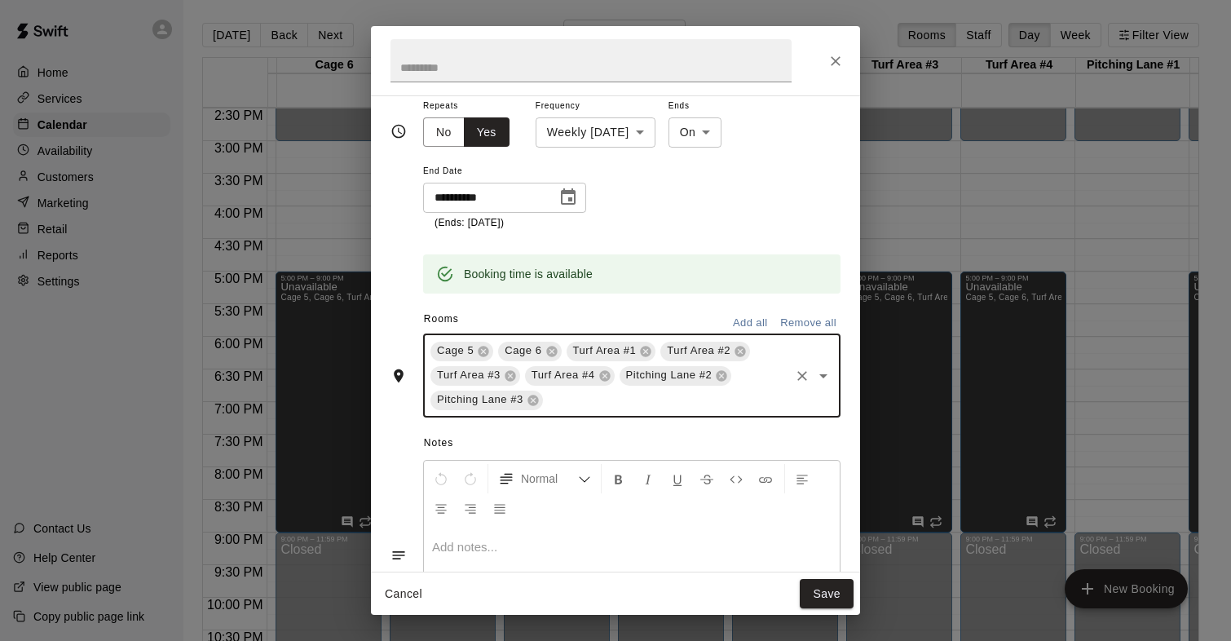
scroll to position [0, 0]
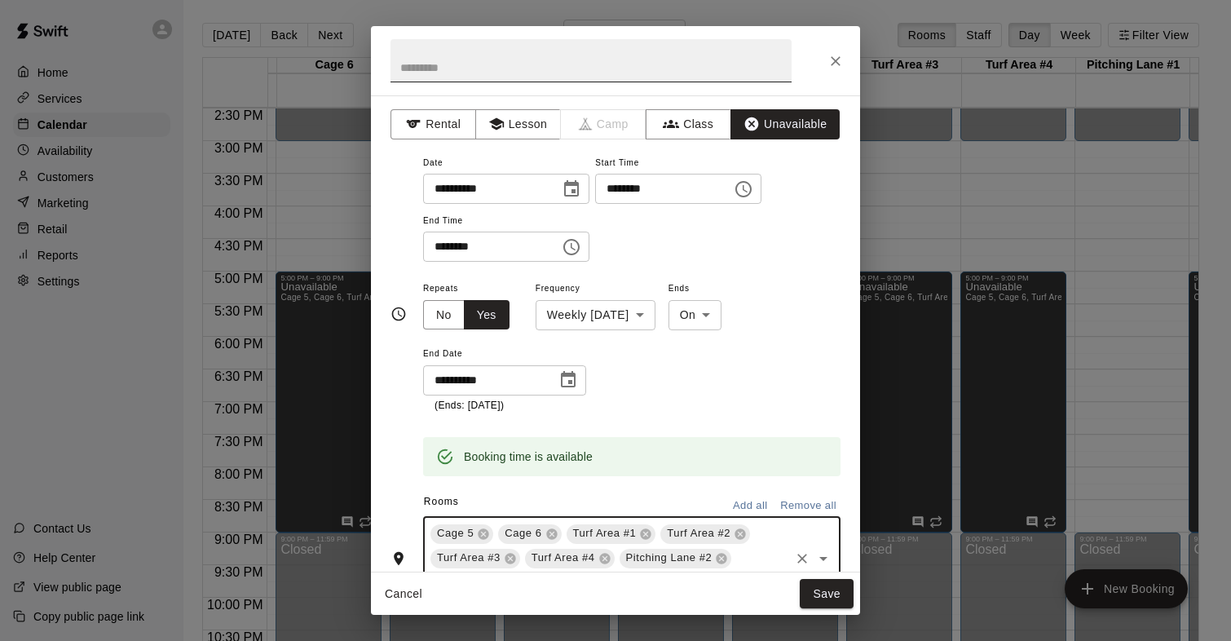
click at [461, 66] on input "text" at bounding box center [590, 60] width 401 height 43
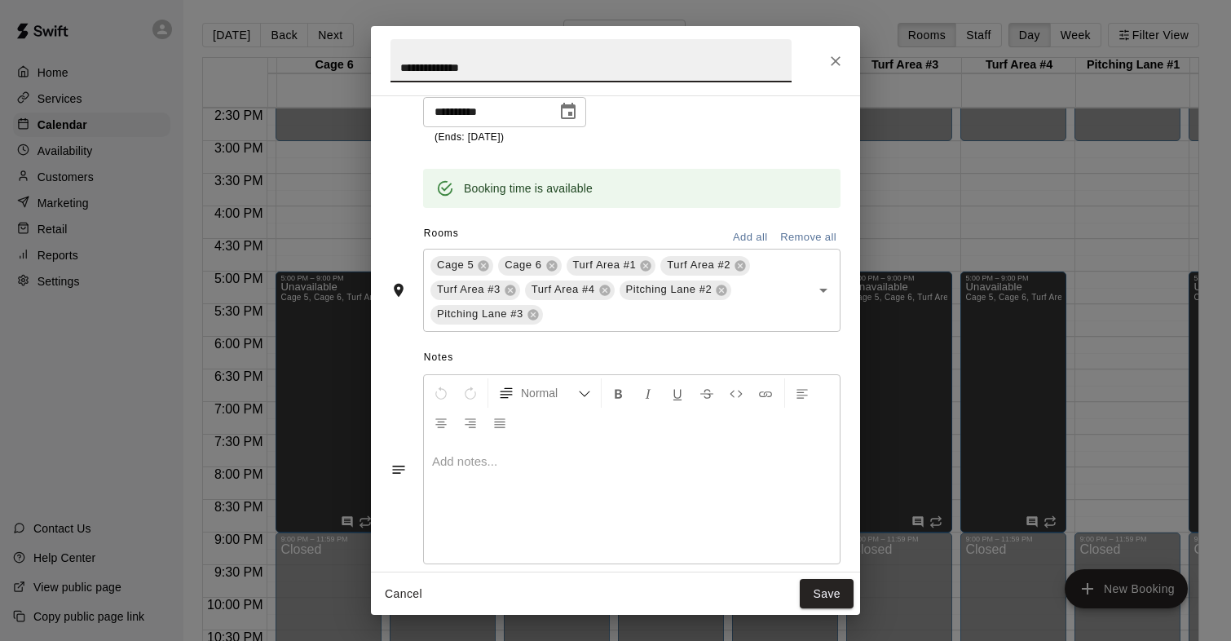
scroll to position [292, 0]
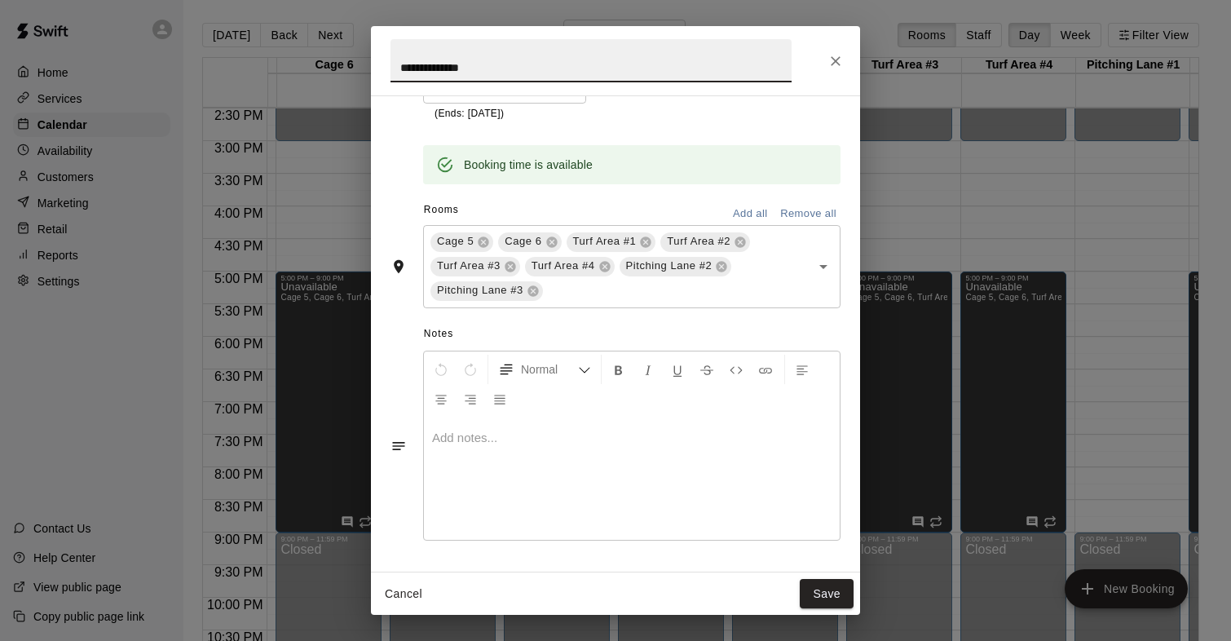
type input "**********"
click at [465, 443] on p at bounding box center [631, 438] width 399 height 16
click at [818, 590] on button "Save" at bounding box center [827, 594] width 54 height 30
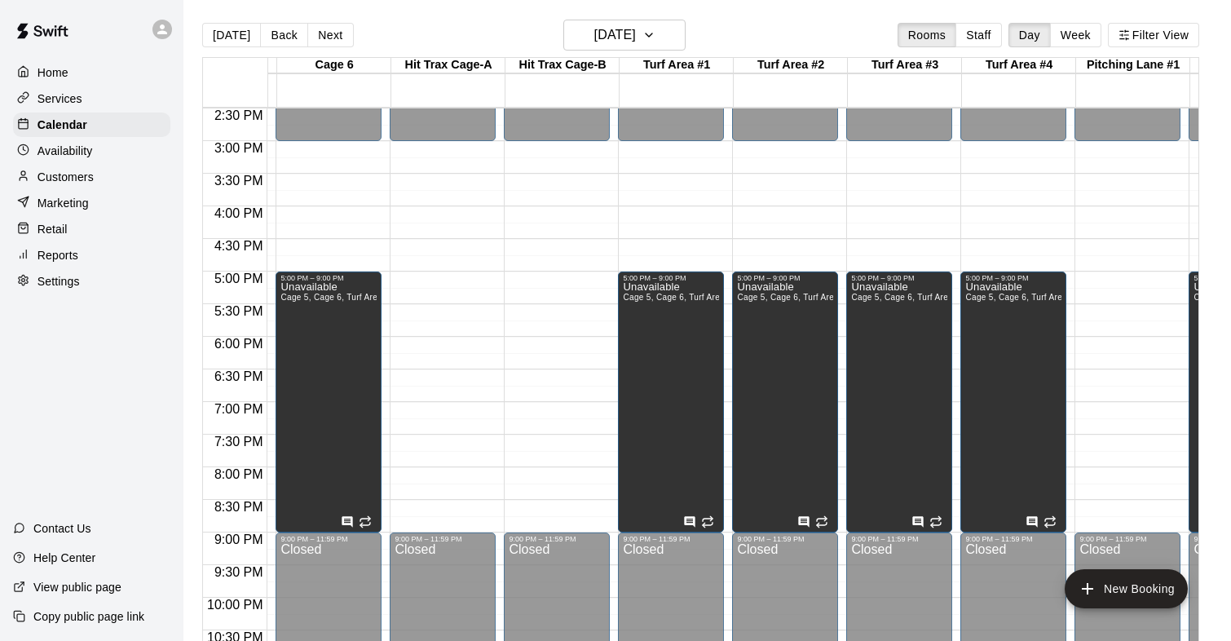
click at [613, 55] on div "Today Back Next Tuesday Jan 13 Rooms Staff Day Week Filter View" at bounding box center [700, 38] width 997 height 37
click at [613, 32] on h6 "Tuesday Jan 13" at bounding box center [615, 35] width 42 height 23
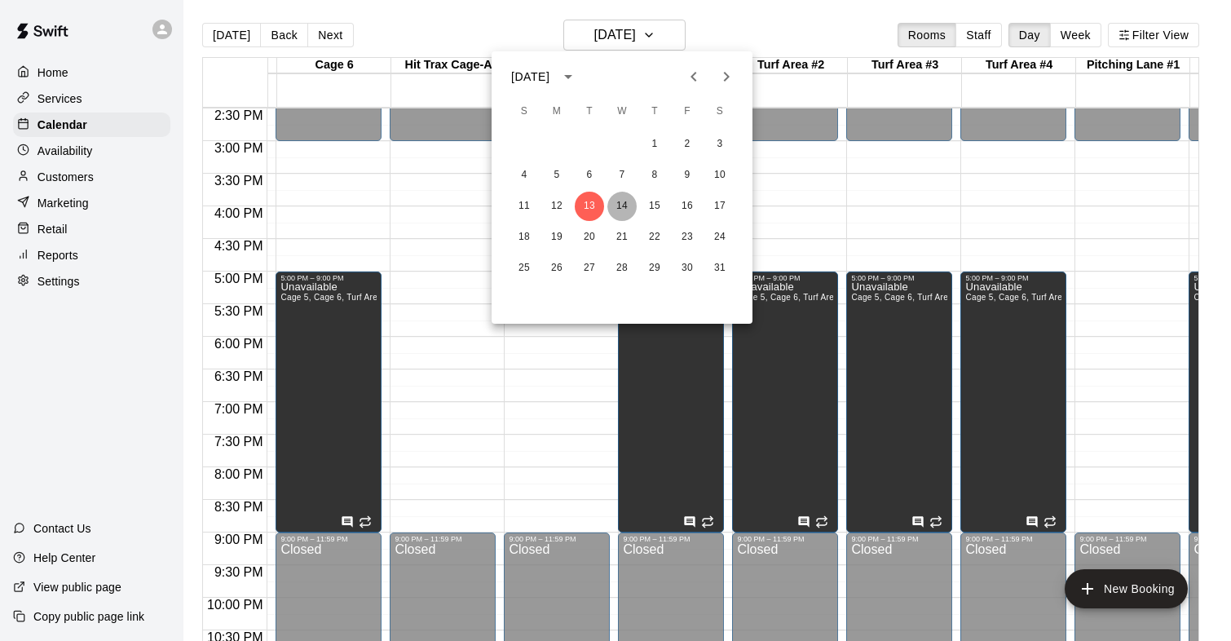
click at [624, 200] on button "14" at bounding box center [621, 206] width 29 height 29
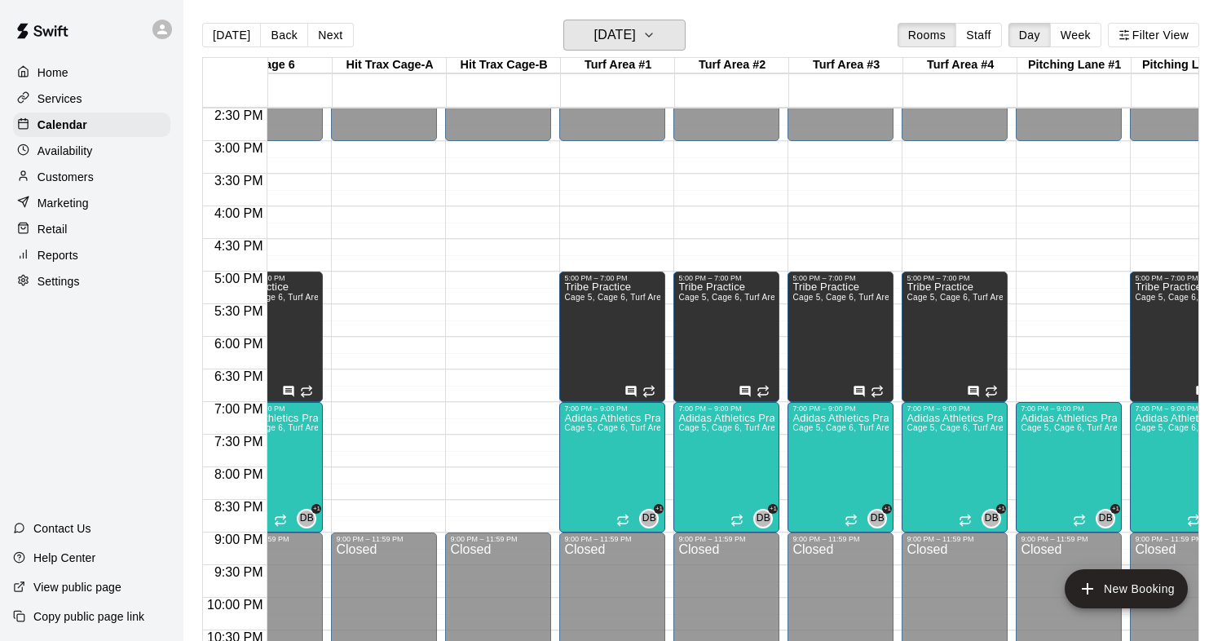
scroll to position [0, 635]
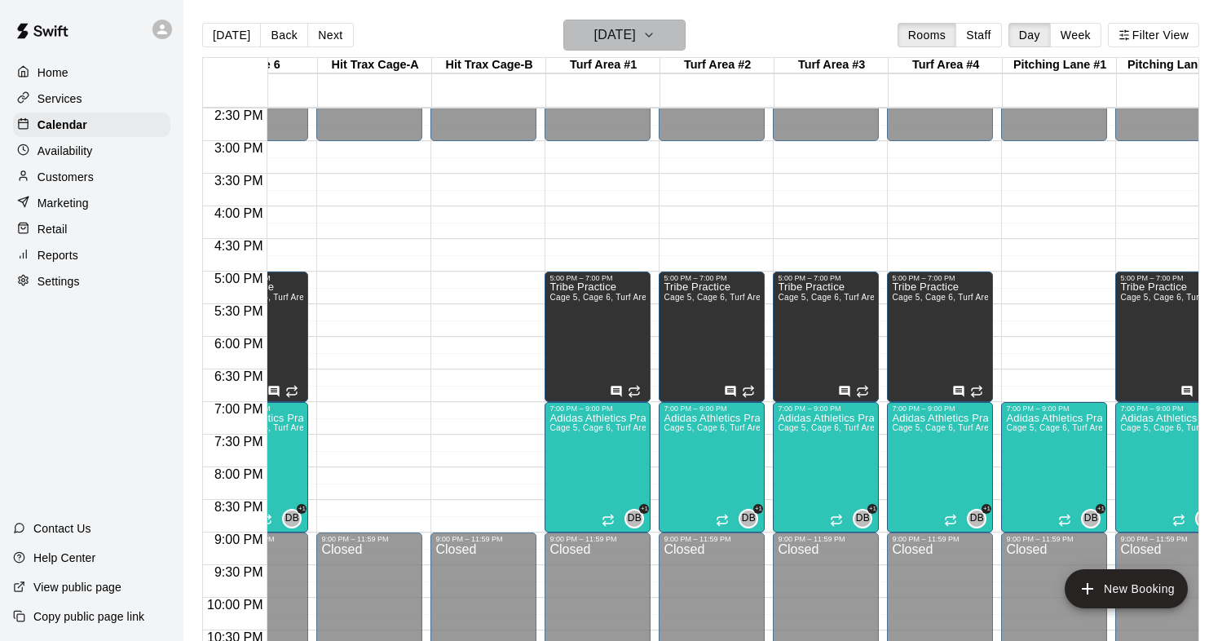
click at [655, 37] on icon "button" at bounding box center [648, 35] width 13 height 20
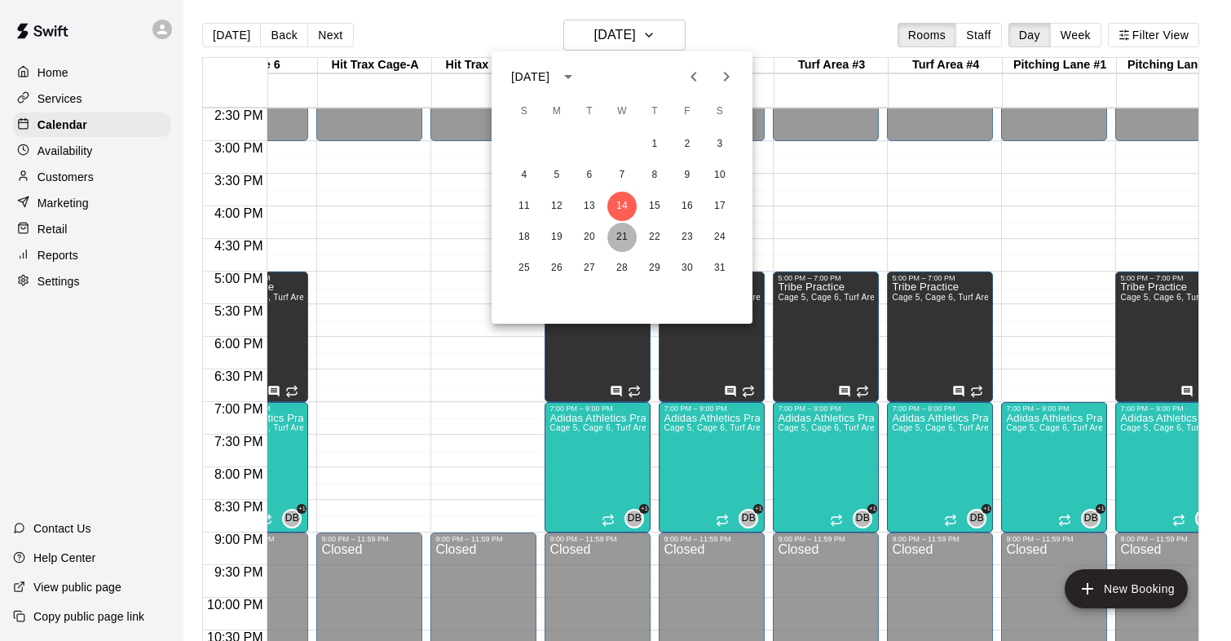
click at [622, 228] on button "21" at bounding box center [621, 237] width 29 height 29
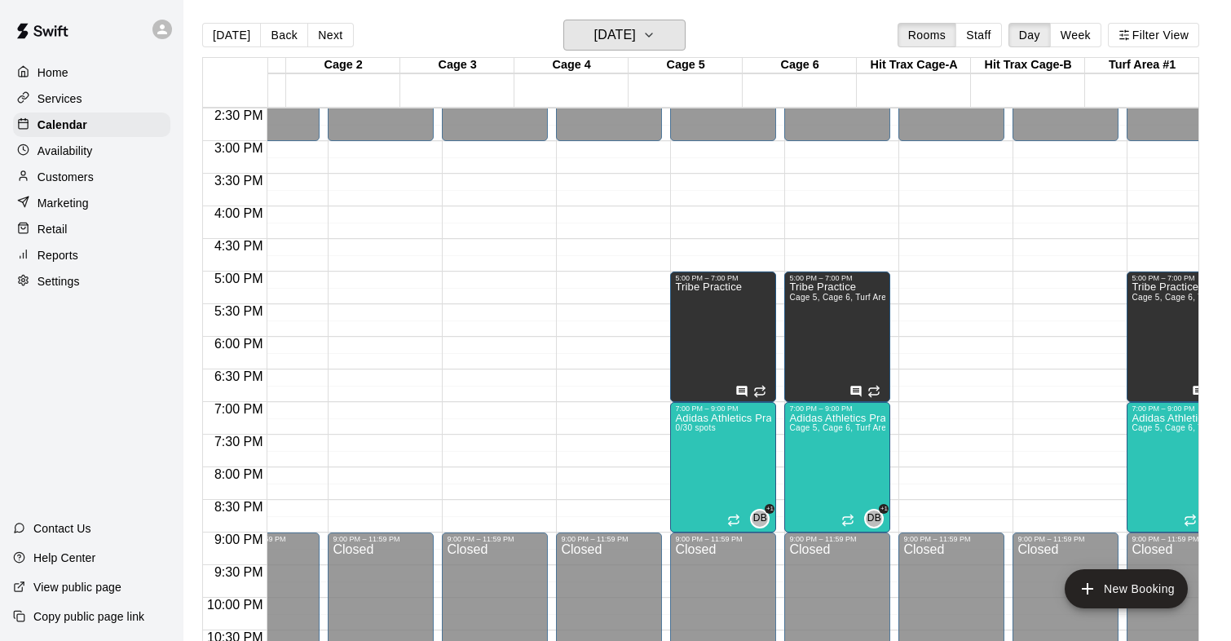
scroll to position [0, 53]
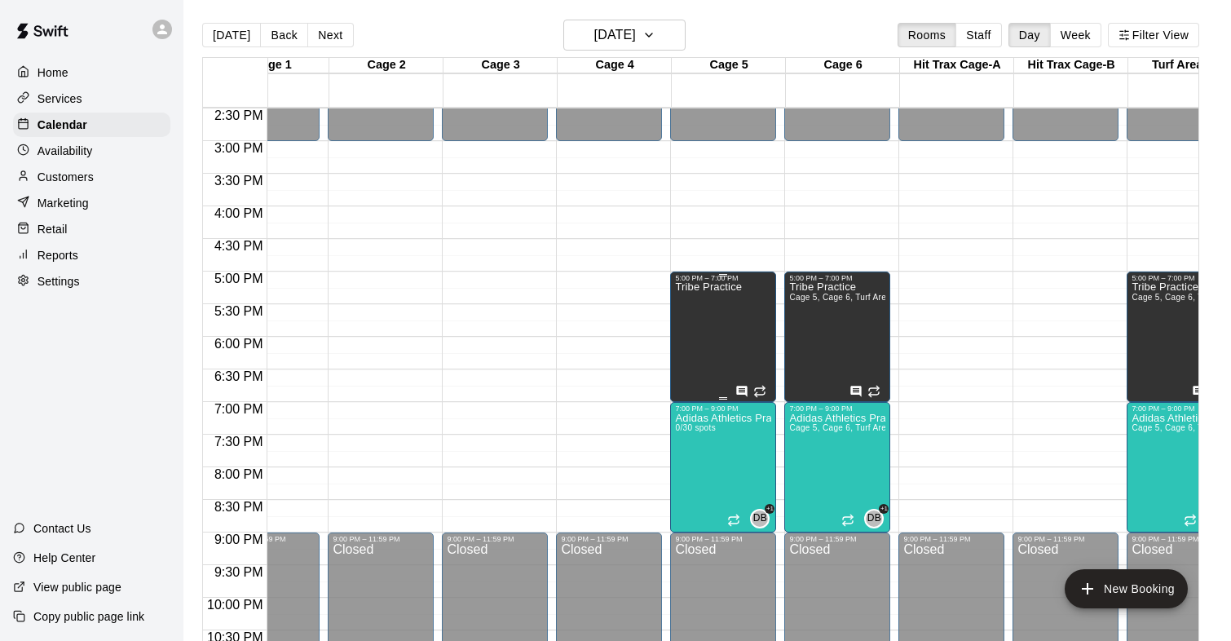
click at [689, 282] on div "5:00 PM – 7:00 PM" at bounding box center [723, 278] width 96 height 8
click at [687, 294] on icon "edit" at bounding box center [692, 291] width 15 height 15
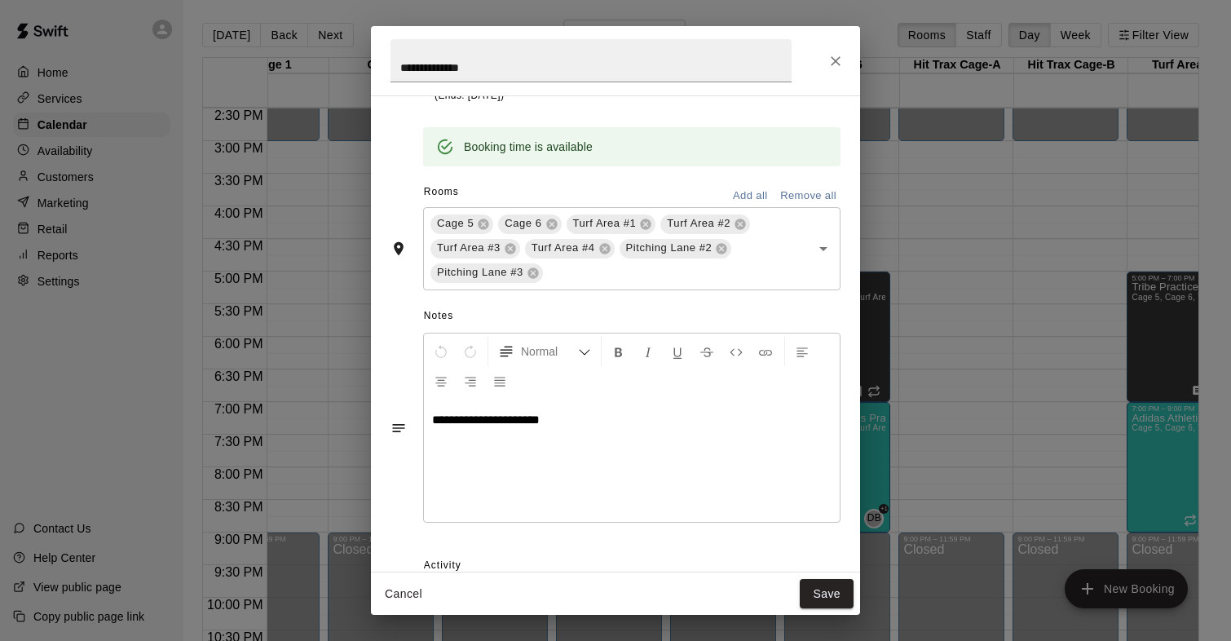
scroll to position [328, 0]
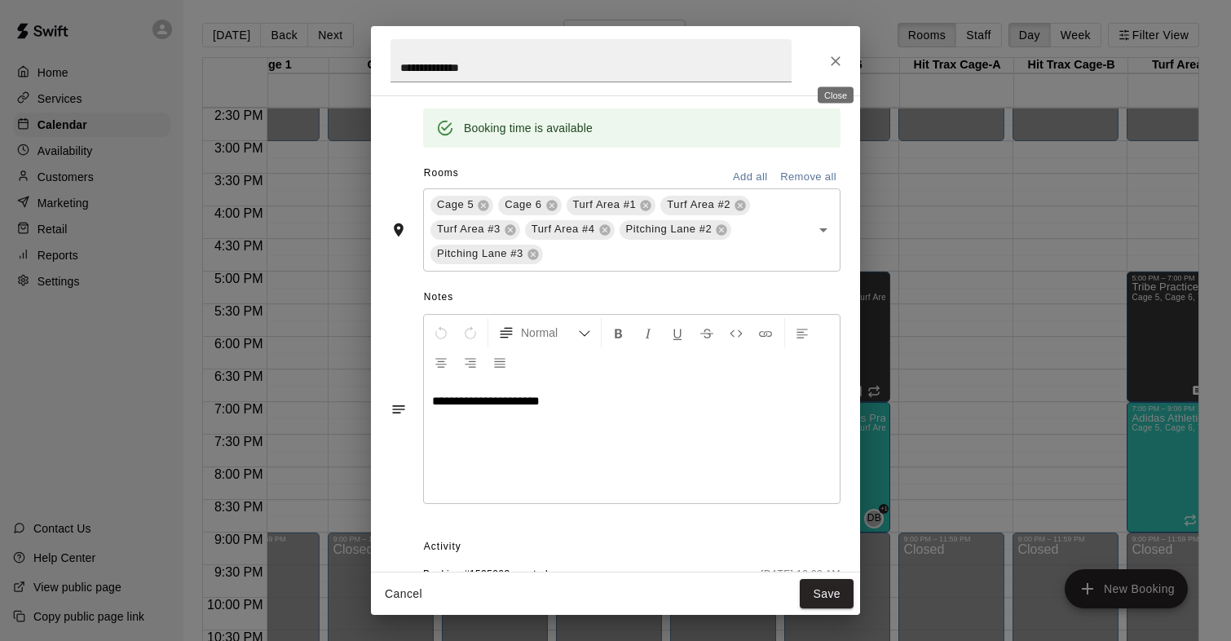
click at [826, 62] on button "Close" at bounding box center [835, 60] width 29 height 29
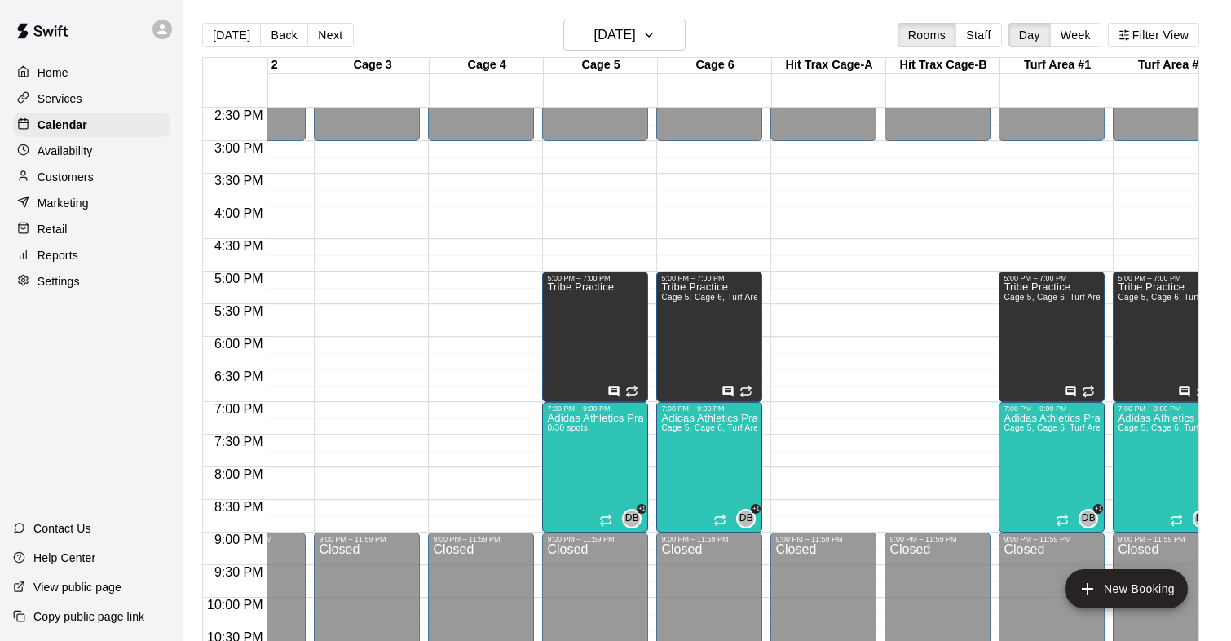
scroll to position [0, 399]
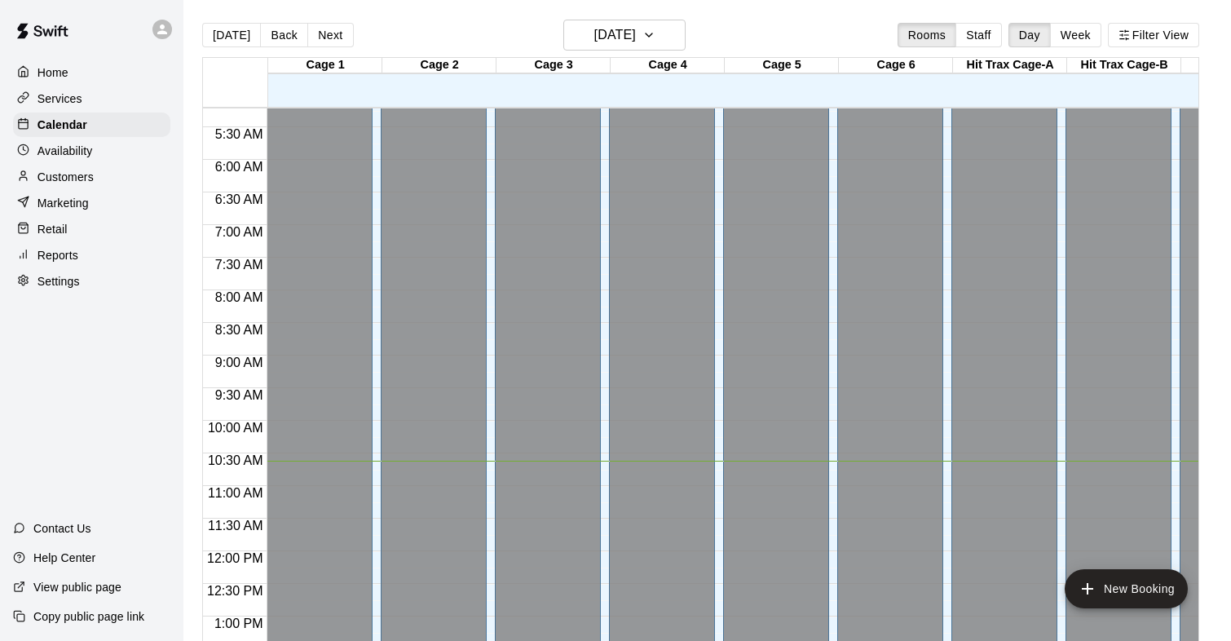
scroll to position [337, 0]
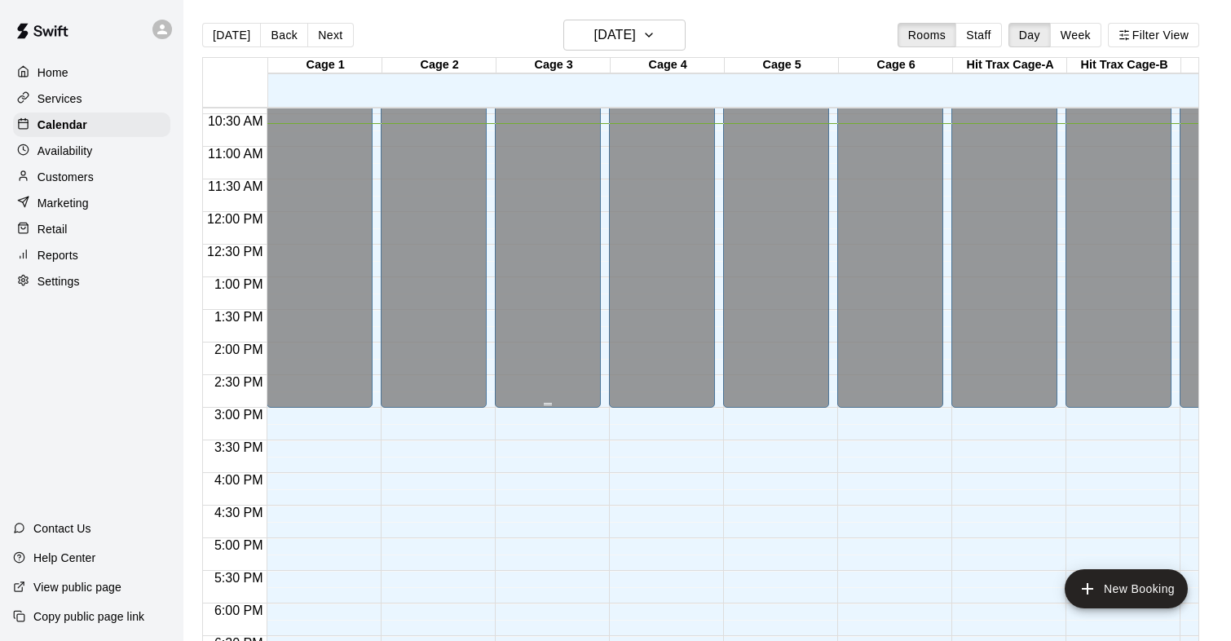
scroll to position [672, 0]
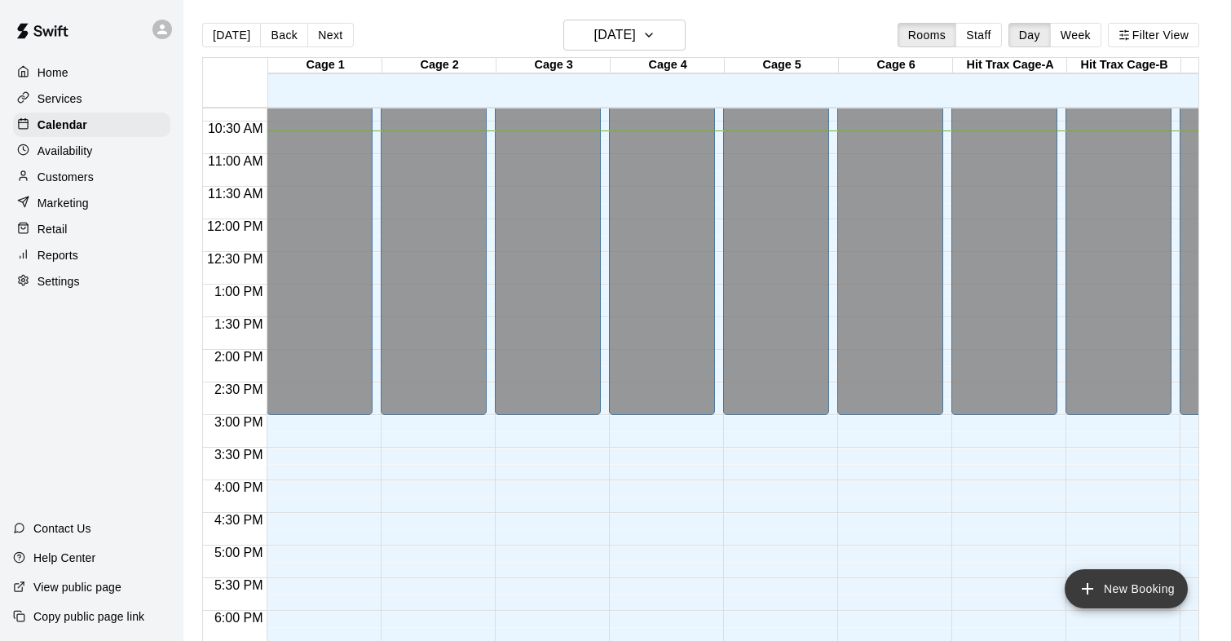
click at [1096, 590] on icon "add" at bounding box center [1087, 589] width 20 height 20
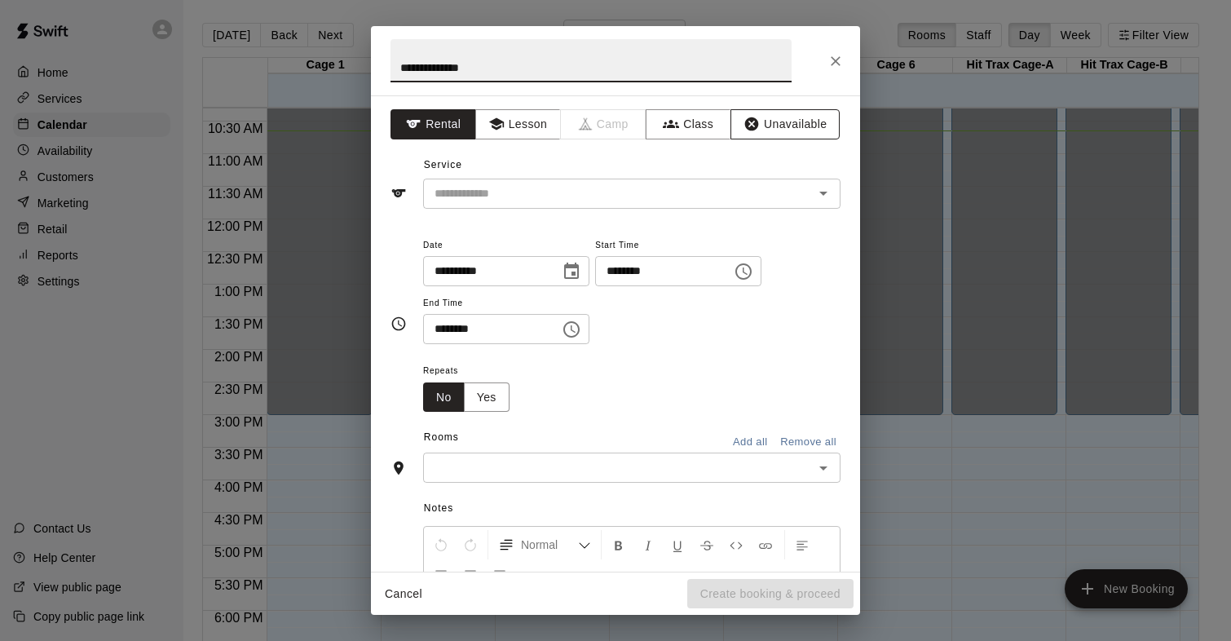
type input "**********"
click at [738, 117] on button "Unavailable" at bounding box center [784, 124] width 109 height 30
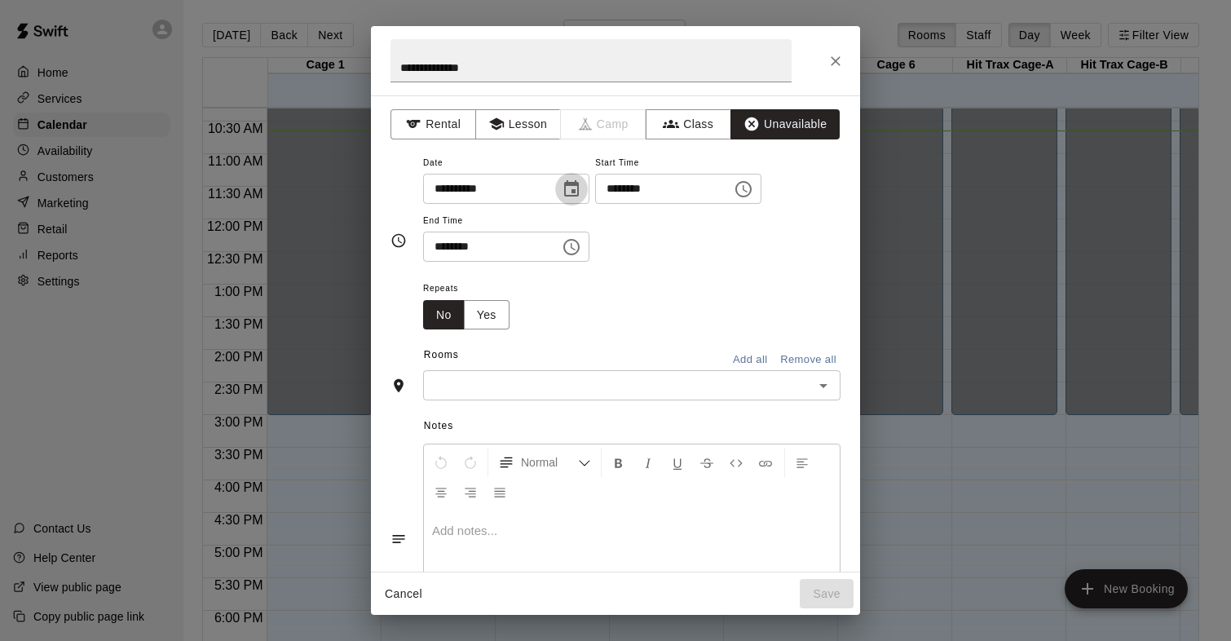
click at [577, 190] on icon "Choose date, selected date is Oct 15, 2025" at bounding box center [571, 188] width 15 height 16
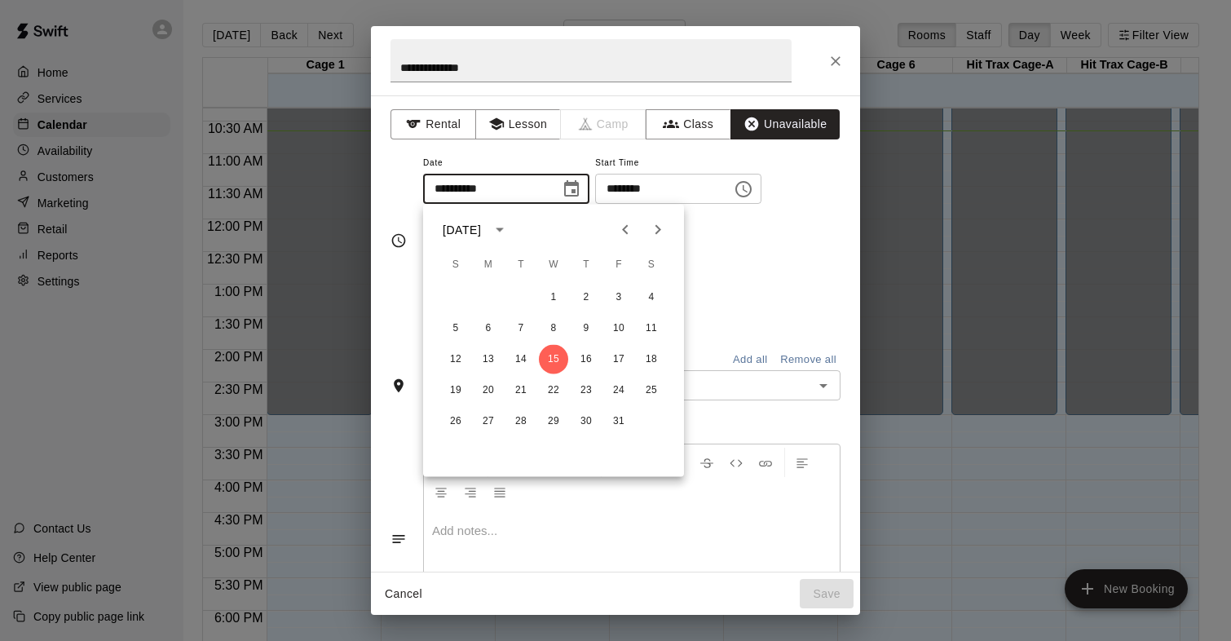
click at [648, 222] on icon "Next month" at bounding box center [658, 230] width 20 height 20
click at [612, 355] on button "16" at bounding box center [618, 359] width 29 height 29
type input "**********"
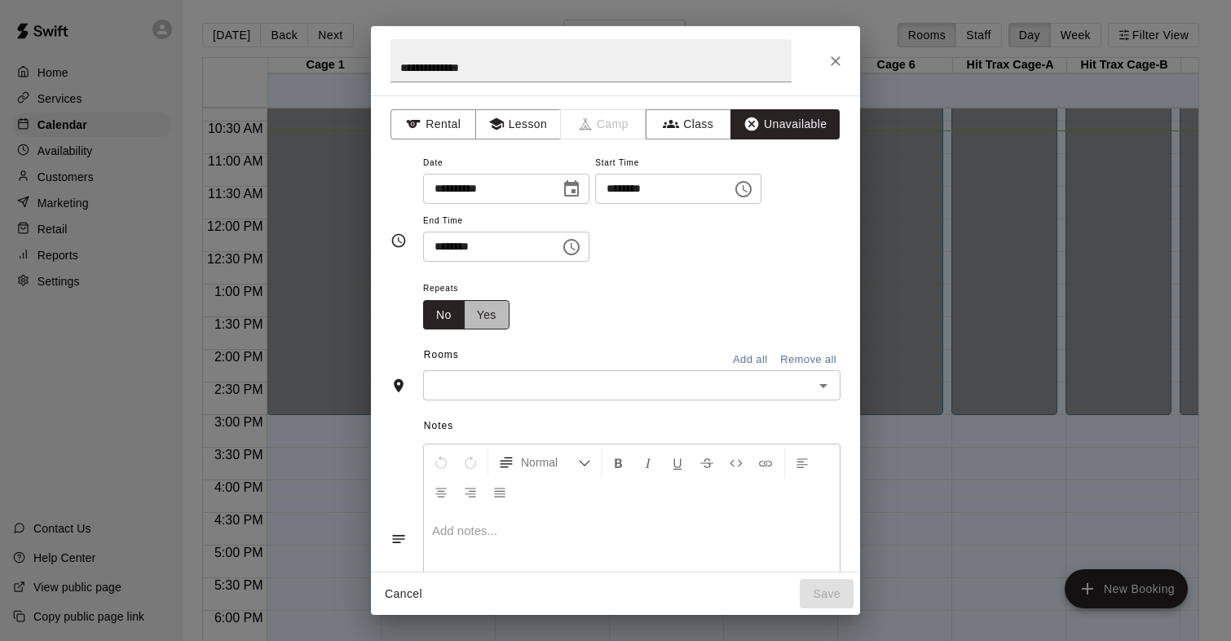
click at [478, 324] on button "Yes" at bounding box center [487, 315] width 46 height 30
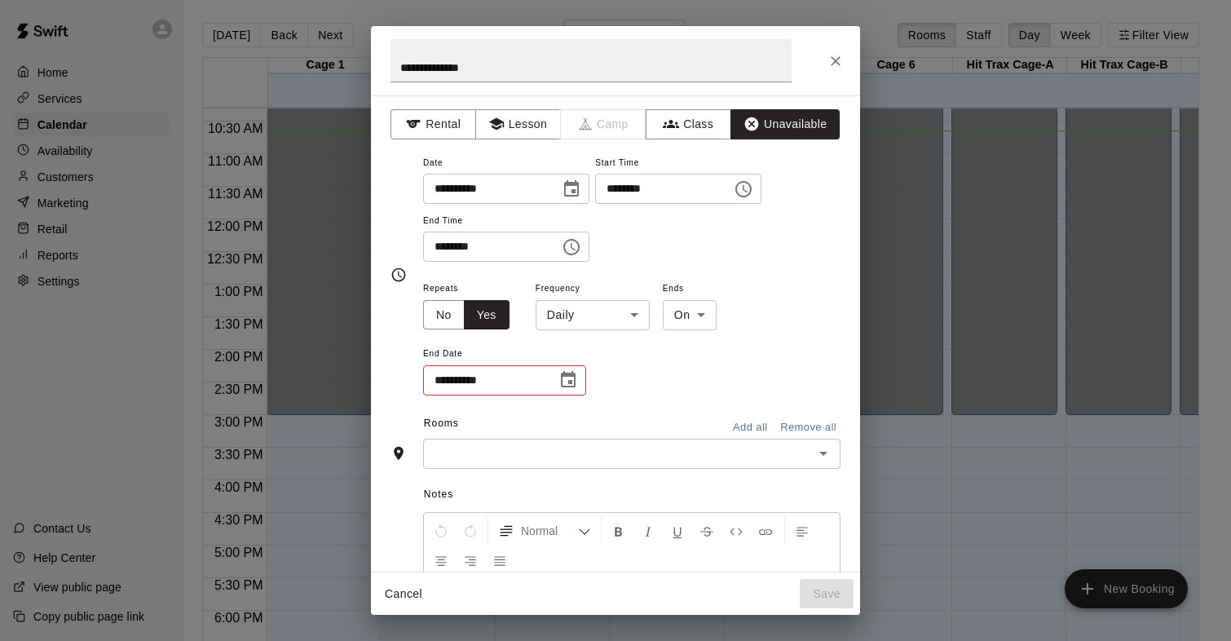
click at [637, 314] on body "Home Services Calendar Availability Customers Marketing Retail Reports Settings…" at bounding box center [615, 333] width 1231 height 667
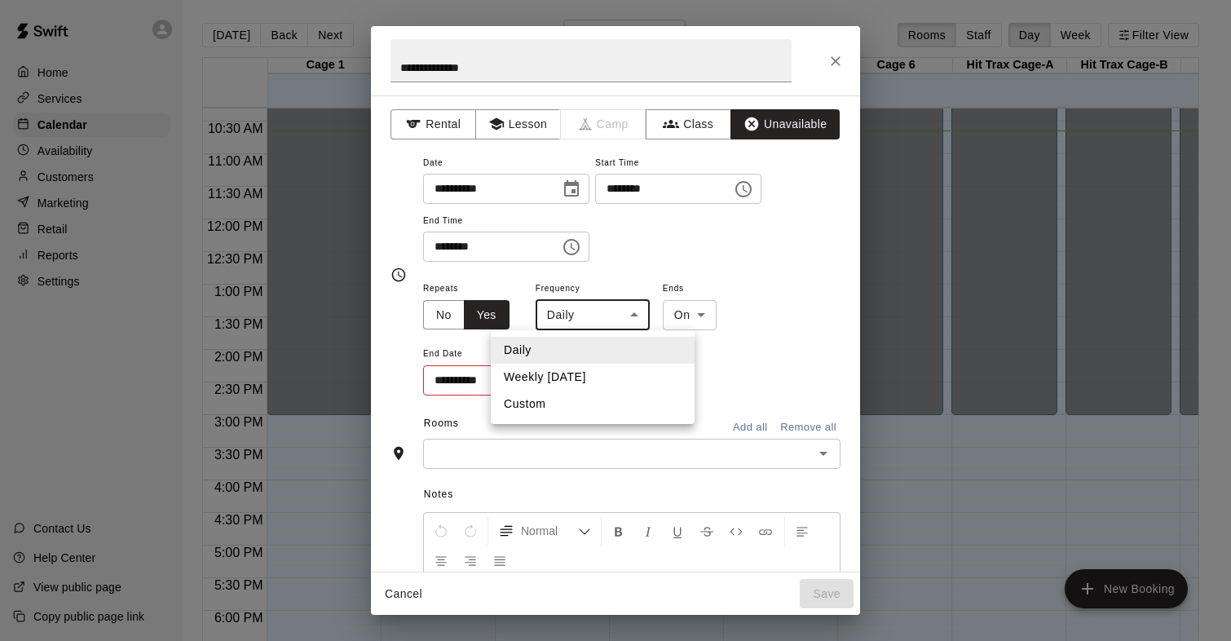
click at [615, 377] on li "Weekly on Friday" at bounding box center [593, 377] width 204 height 27
type input "******"
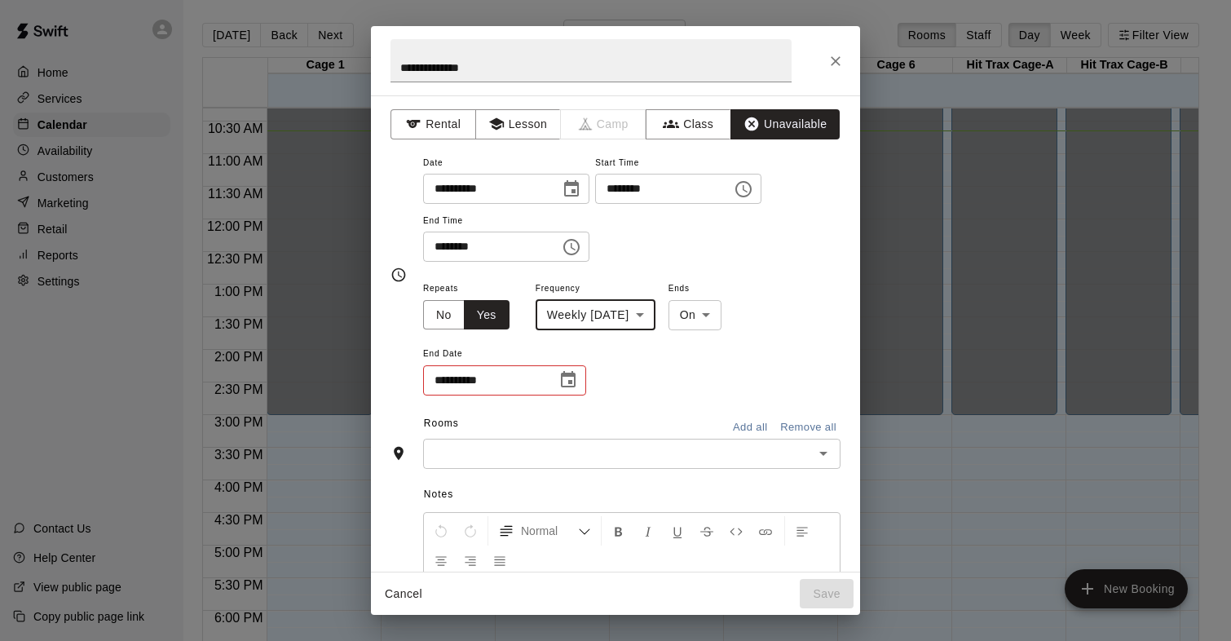
click at [569, 376] on icon "Choose date" at bounding box center [568, 379] width 15 height 16
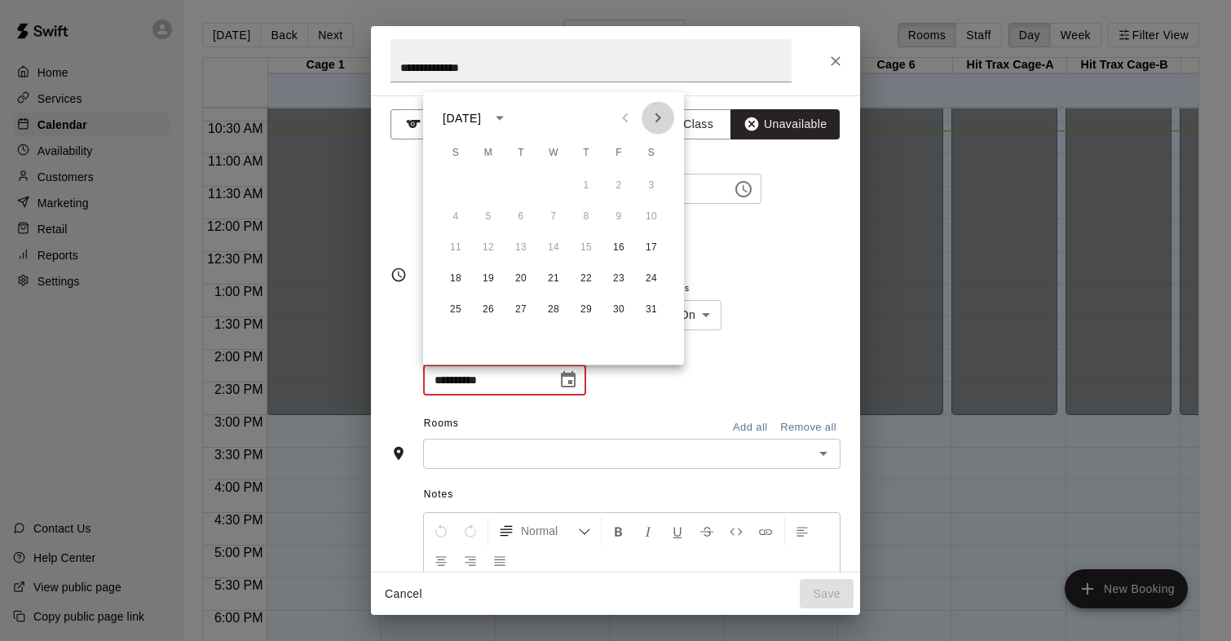
click at [652, 121] on icon "Next month" at bounding box center [658, 118] width 20 height 20
click at [652, 122] on icon "Next month" at bounding box center [658, 118] width 20 height 20
click at [626, 190] on button "6" at bounding box center [618, 185] width 29 height 29
type input "**********"
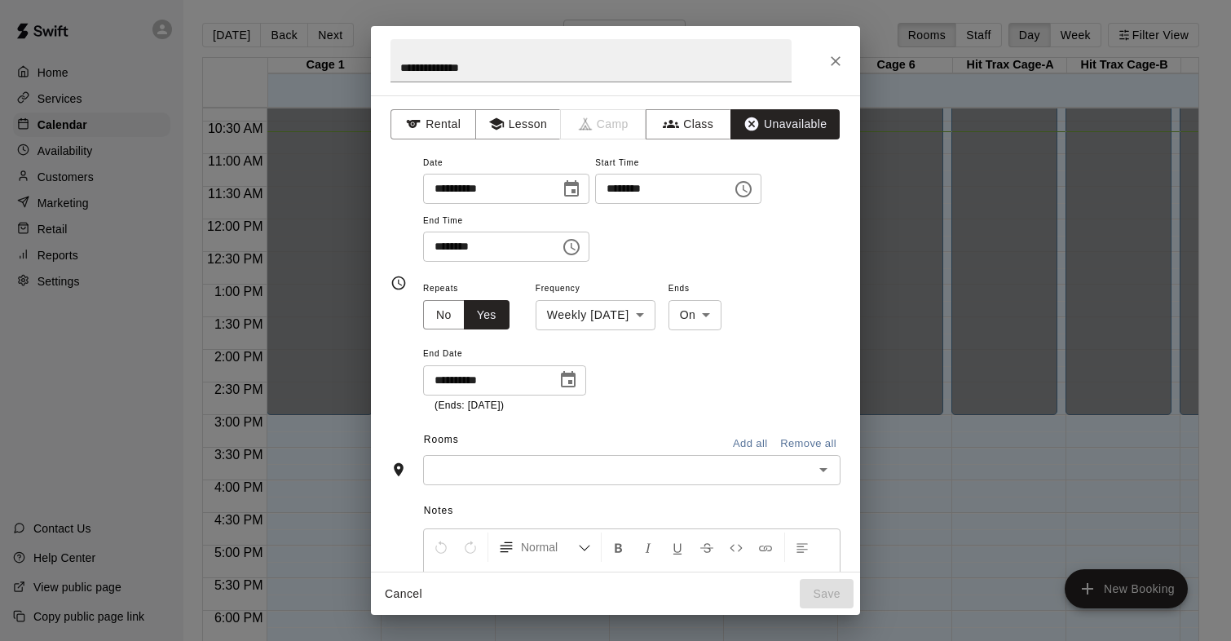
click at [750, 249] on div "**********" at bounding box center [631, 207] width 417 height 110
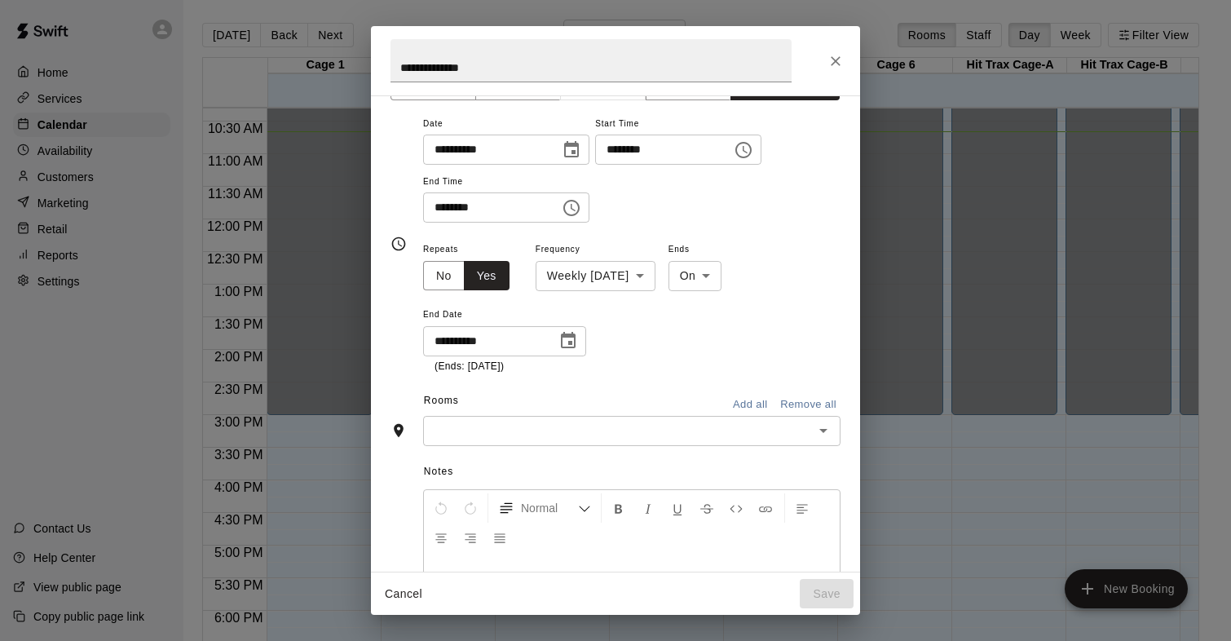
scroll to position [41, 0]
click at [760, 401] on button "Add all" at bounding box center [750, 402] width 52 height 25
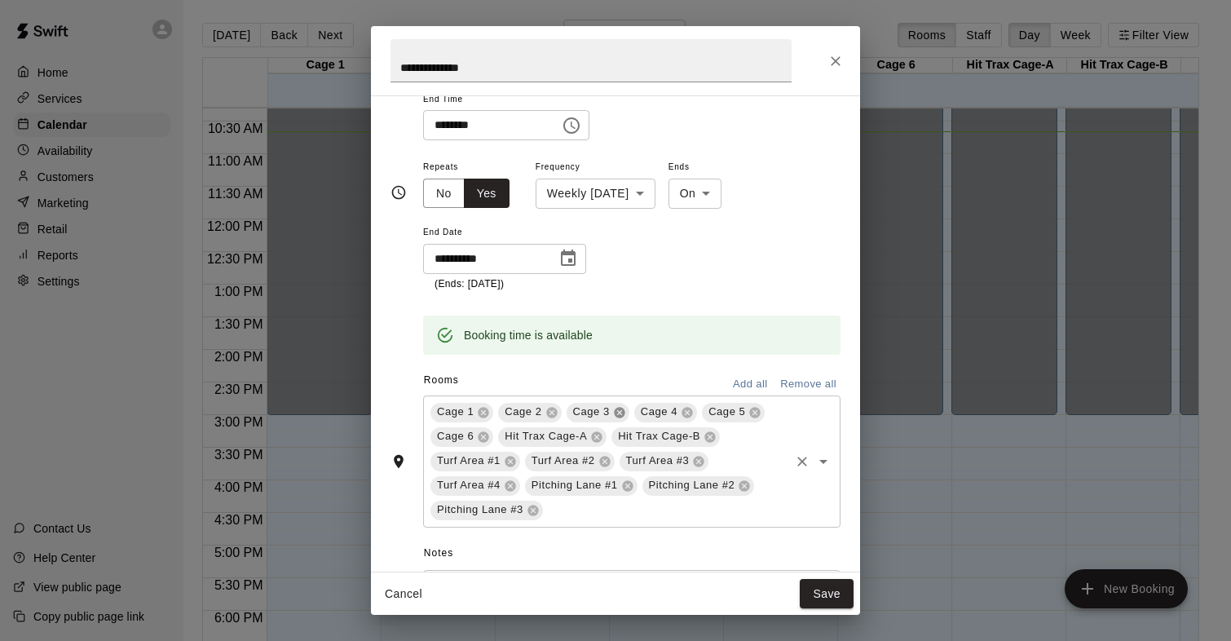
scroll to position [137, 0]
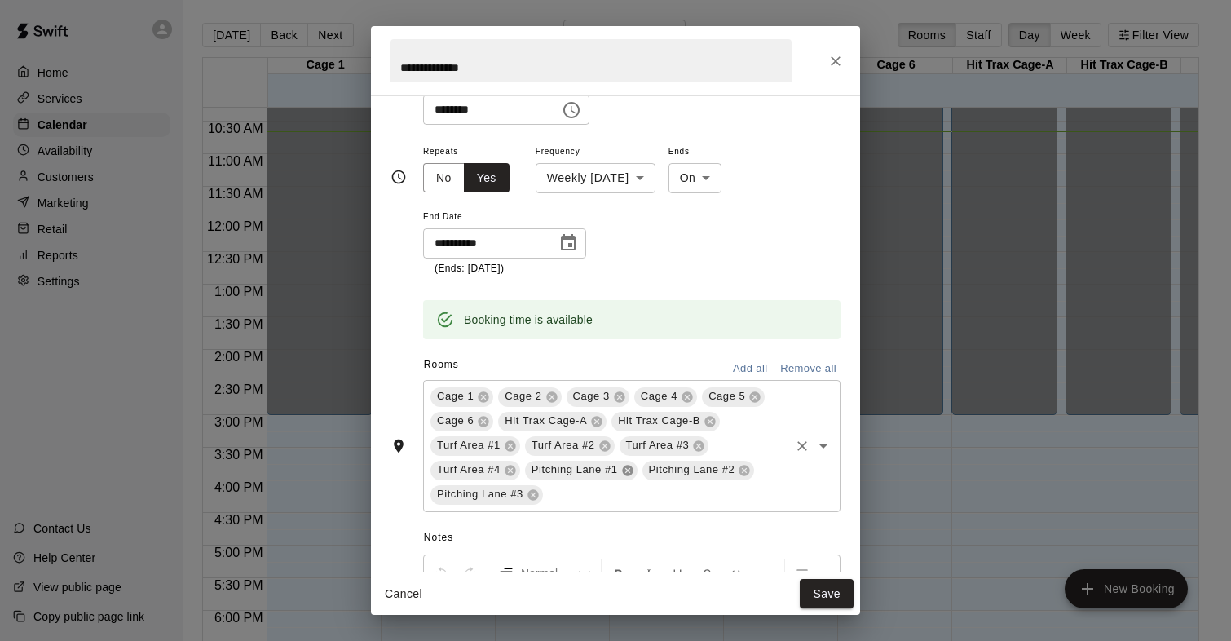
click at [626, 474] on icon at bounding box center [627, 470] width 11 height 11
click at [484, 399] on icon at bounding box center [483, 396] width 11 height 11
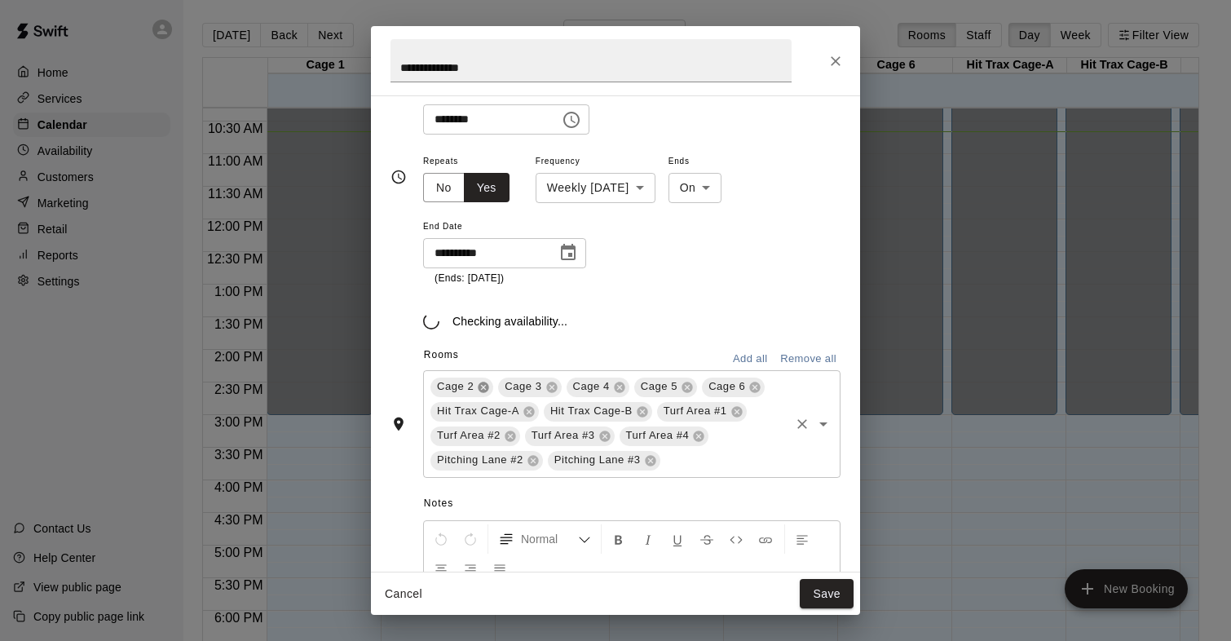
click at [481, 390] on icon at bounding box center [483, 387] width 13 height 13
click at [479, 386] on icon at bounding box center [483, 386] width 11 height 11
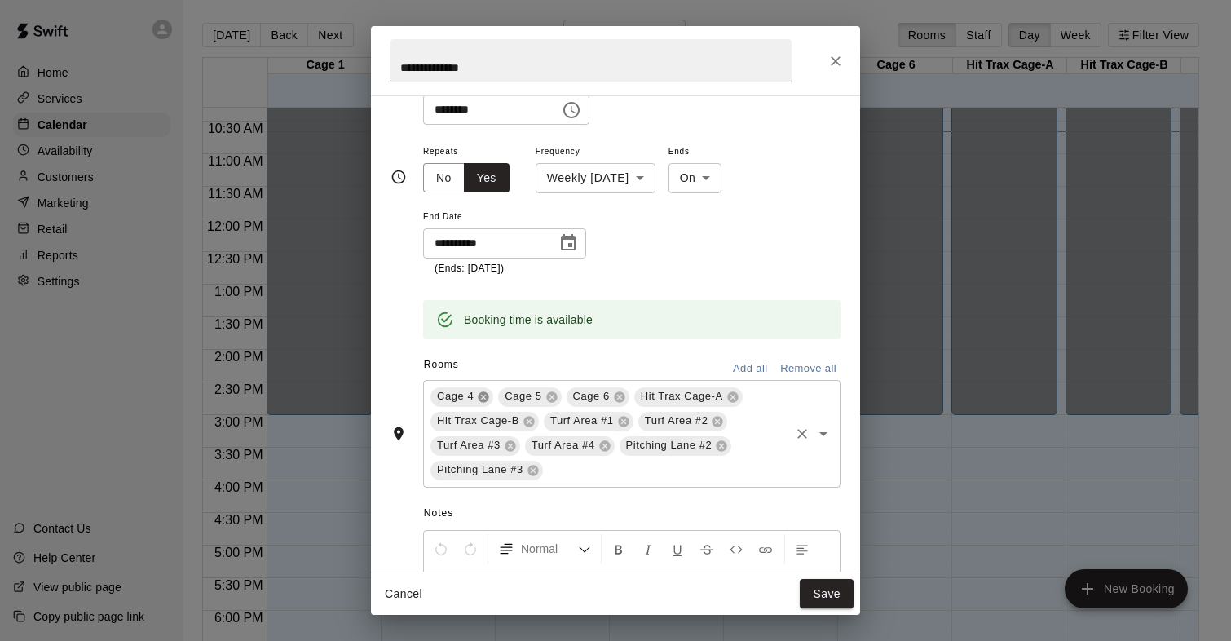
click at [483, 391] on icon at bounding box center [483, 396] width 11 height 11
click at [668, 399] on icon at bounding box center [664, 396] width 11 height 11
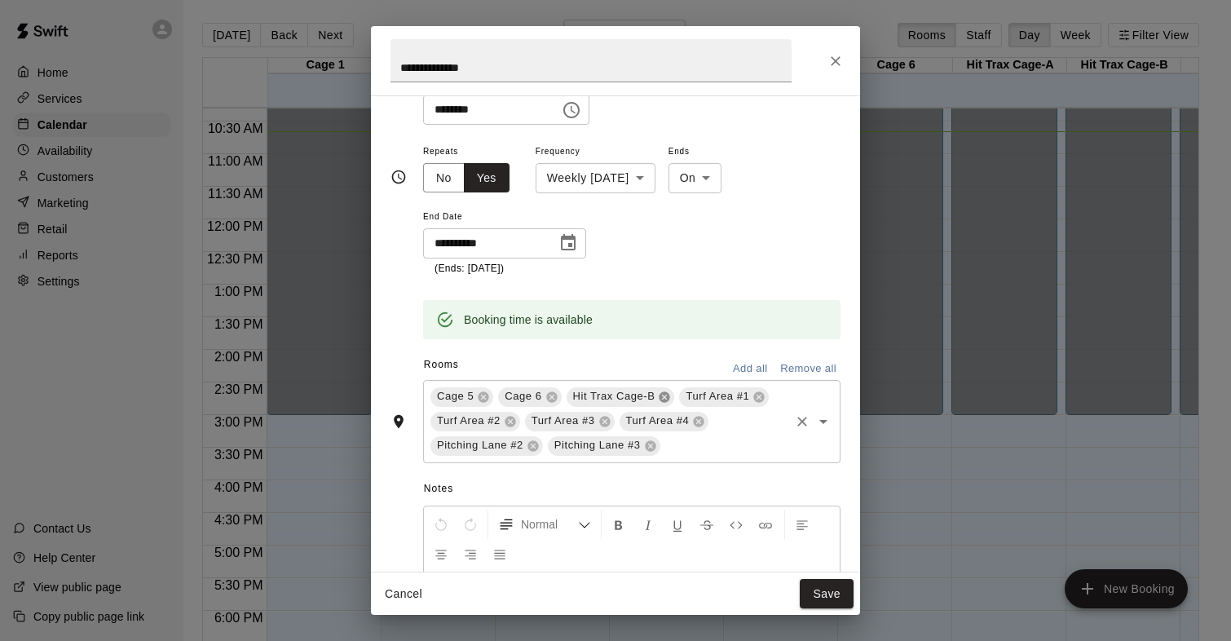
click at [664, 394] on icon at bounding box center [664, 396] width 11 height 11
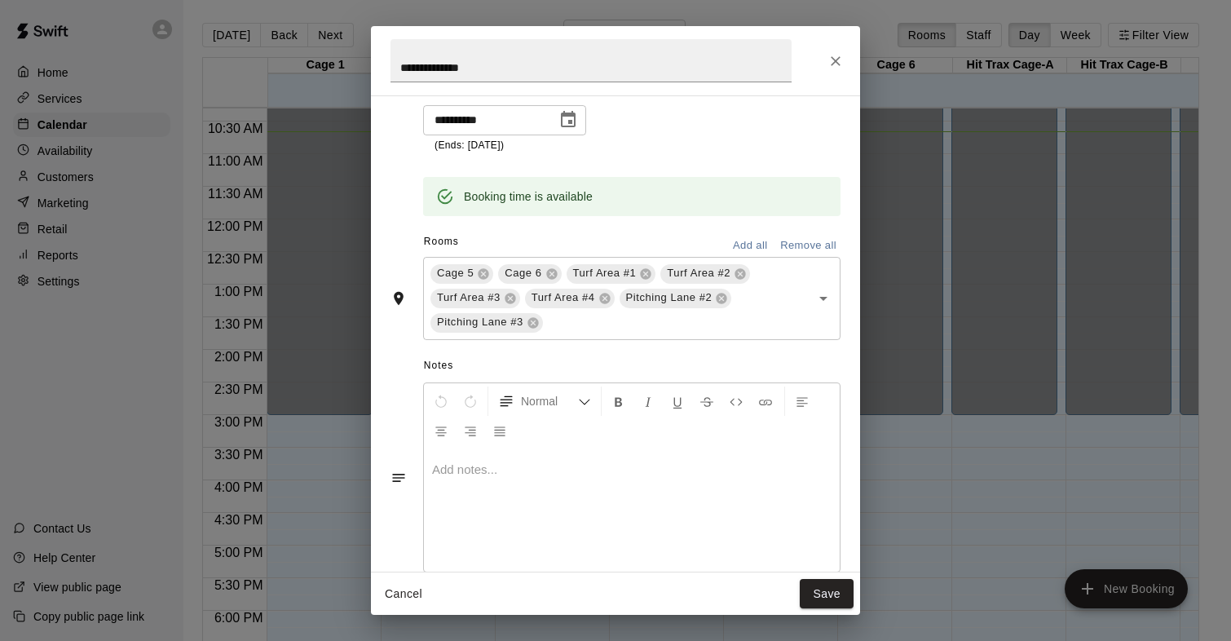
scroll to position [265, 0]
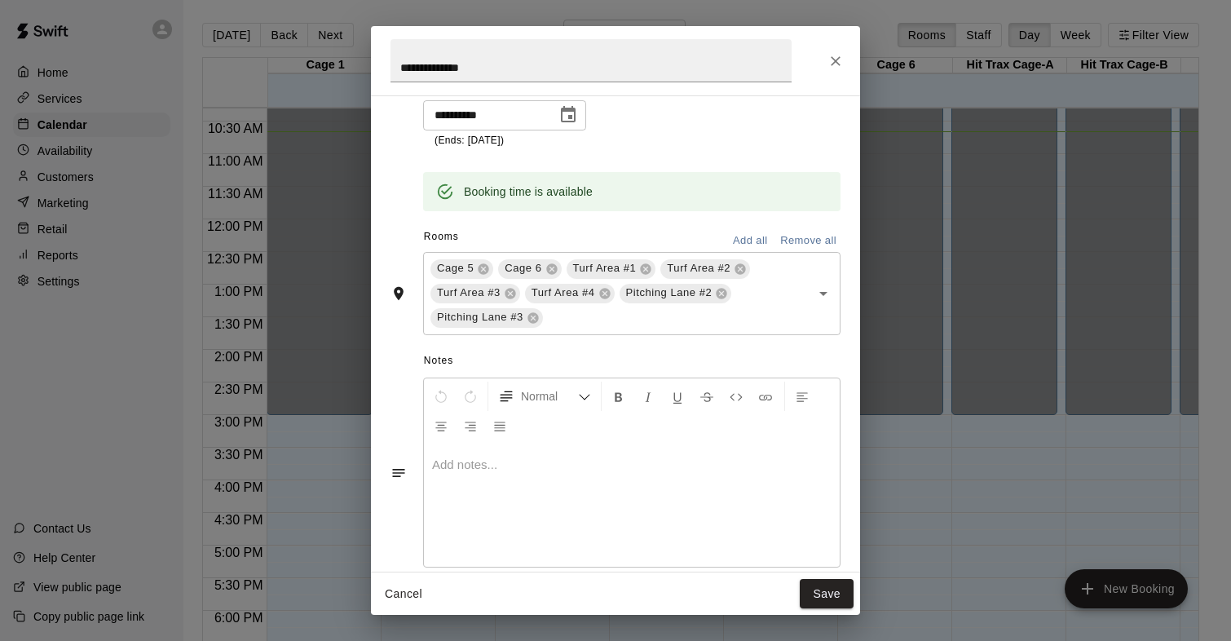
click at [531, 469] on p at bounding box center [631, 464] width 399 height 16
click at [532, 548] on div "**********" at bounding box center [632, 505] width 416 height 122
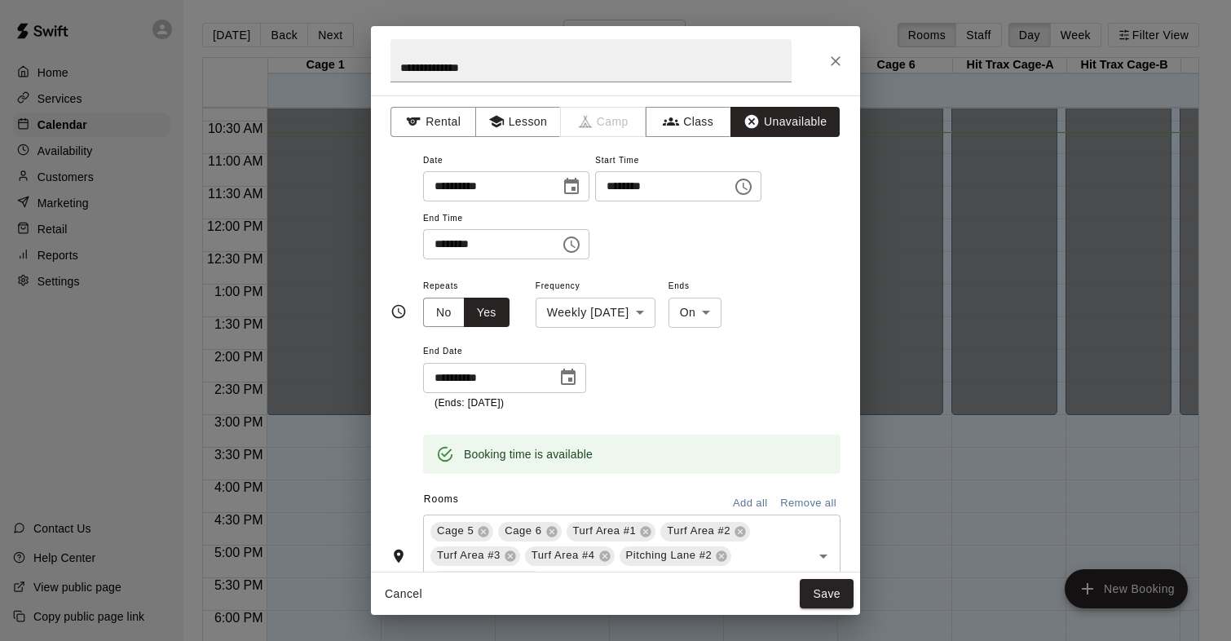
scroll to position [0, 0]
click at [753, 188] on icon "Choose time, selected time is 10:00 AM" at bounding box center [744, 189] width 20 height 20
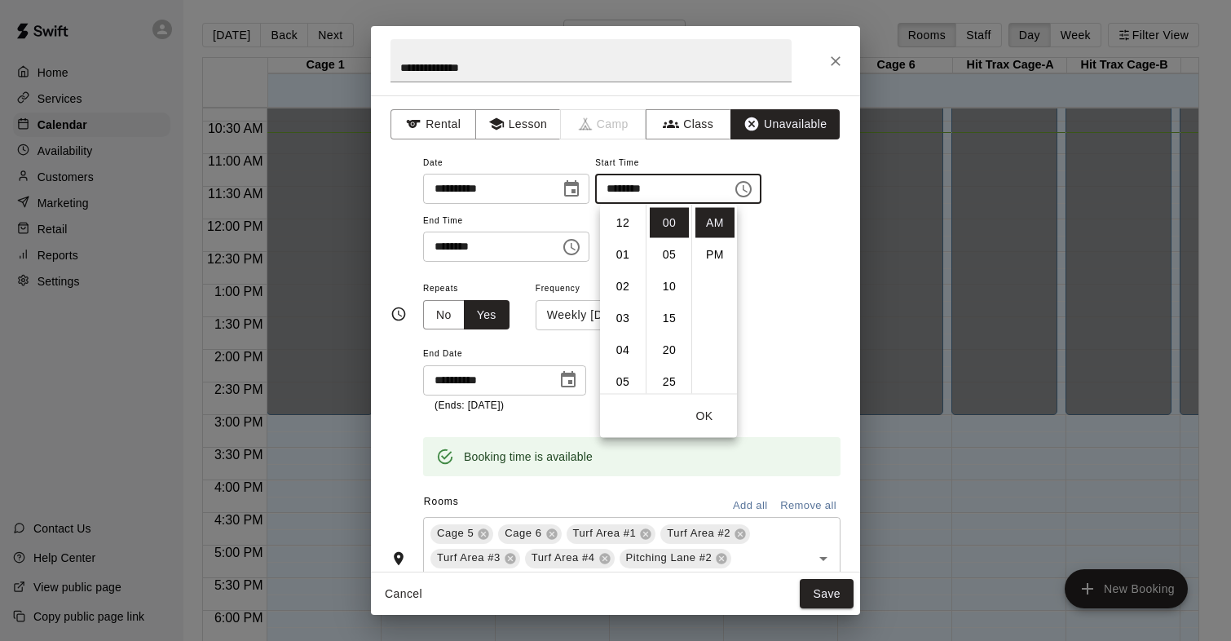
scroll to position [318, 0]
click at [723, 246] on li "PM" at bounding box center [714, 255] width 39 height 30
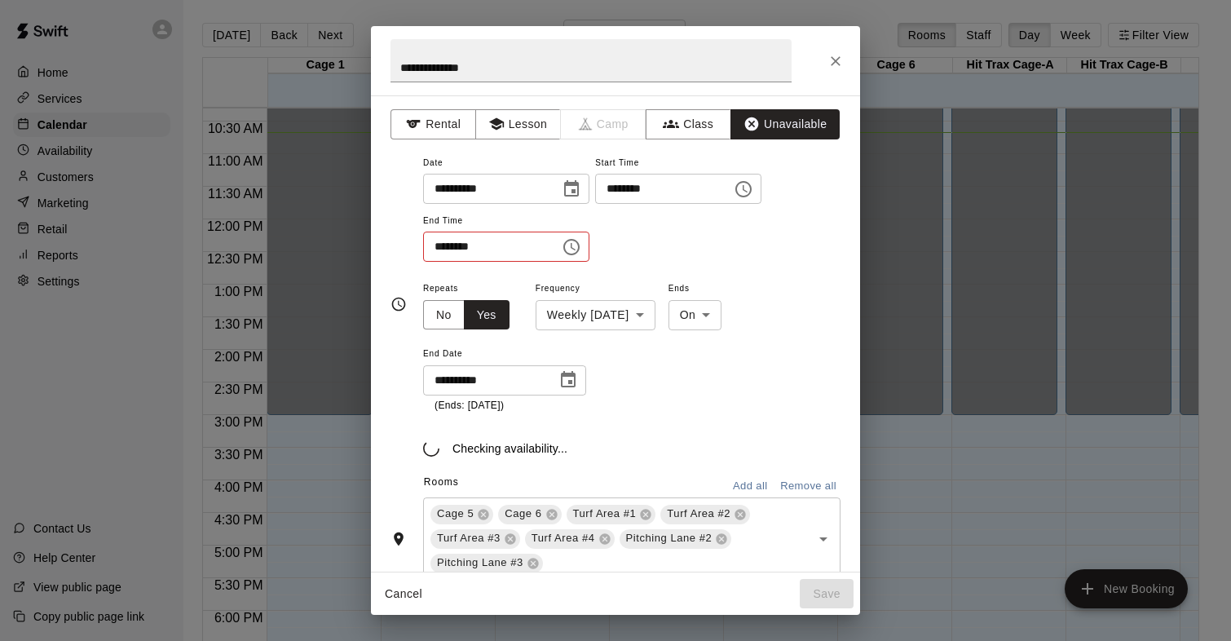
scroll to position [29, 0]
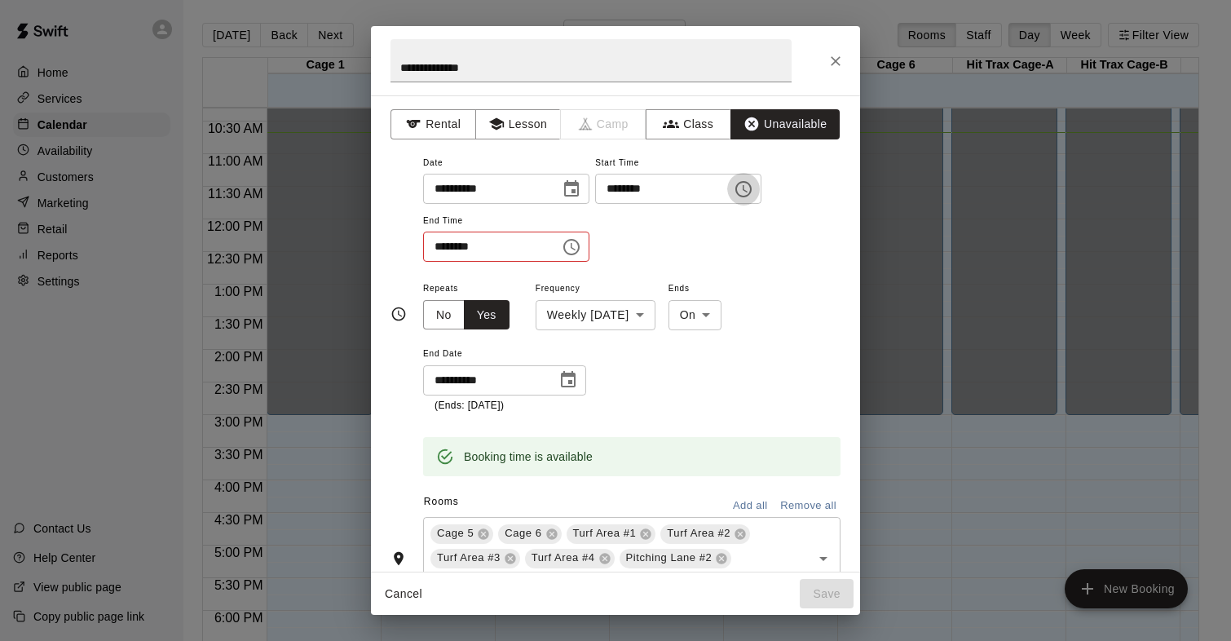
click at [753, 190] on icon "Choose time, selected time is 10:00 PM" at bounding box center [744, 189] width 20 height 20
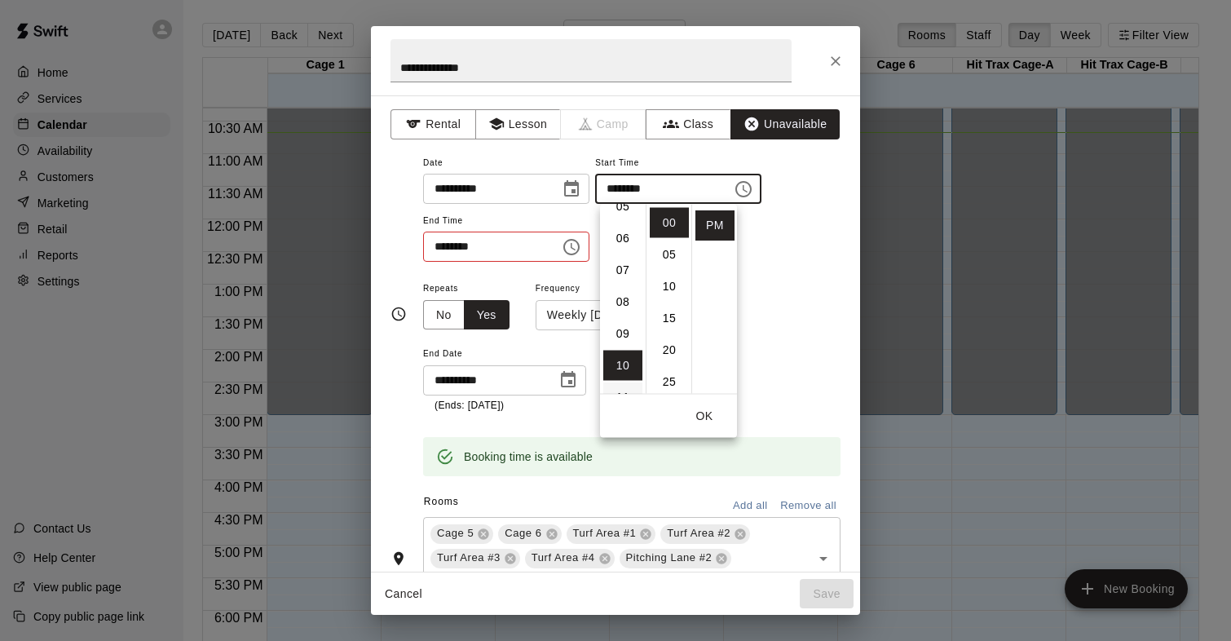
scroll to position [174, 0]
click at [625, 215] on li "05" at bounding box center [622, 207] width 39 height 30
type input "********"
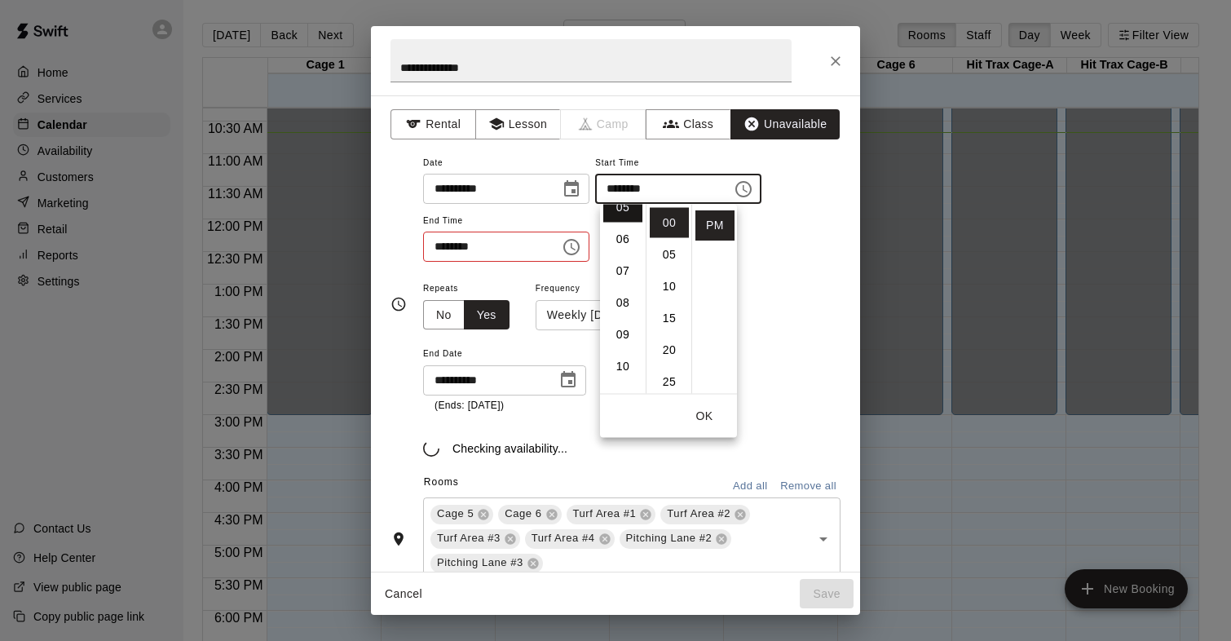
scroll to position [159, 0]
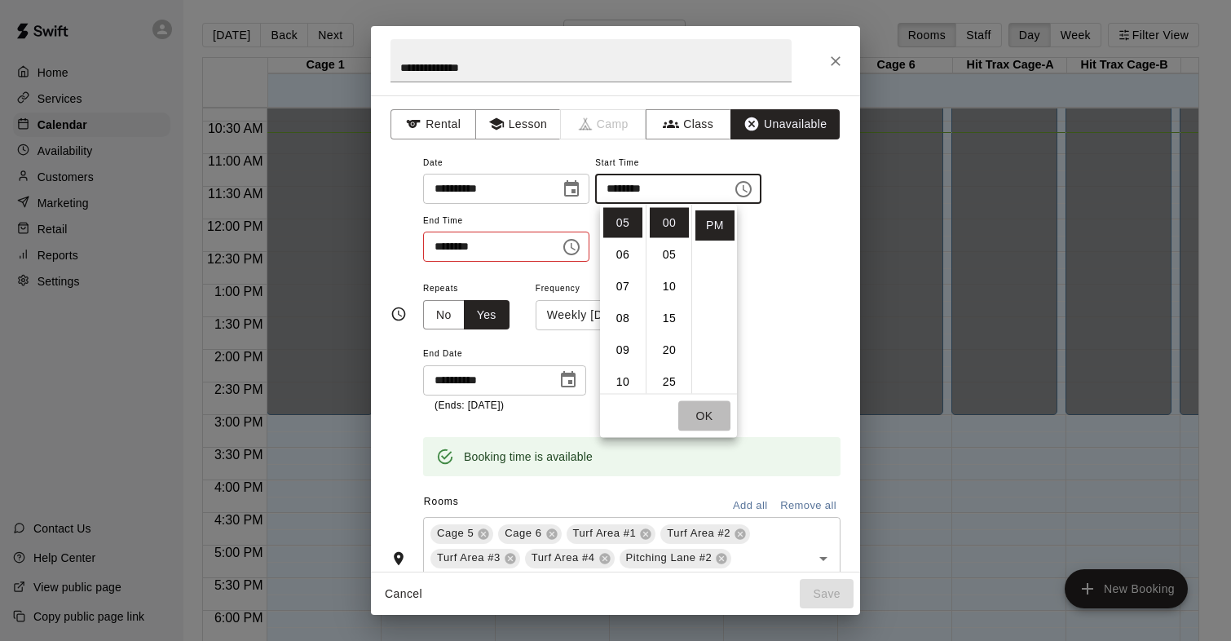
click at [712, 413] on button "OK" at bounding box center [704, 416] width 52 height 30
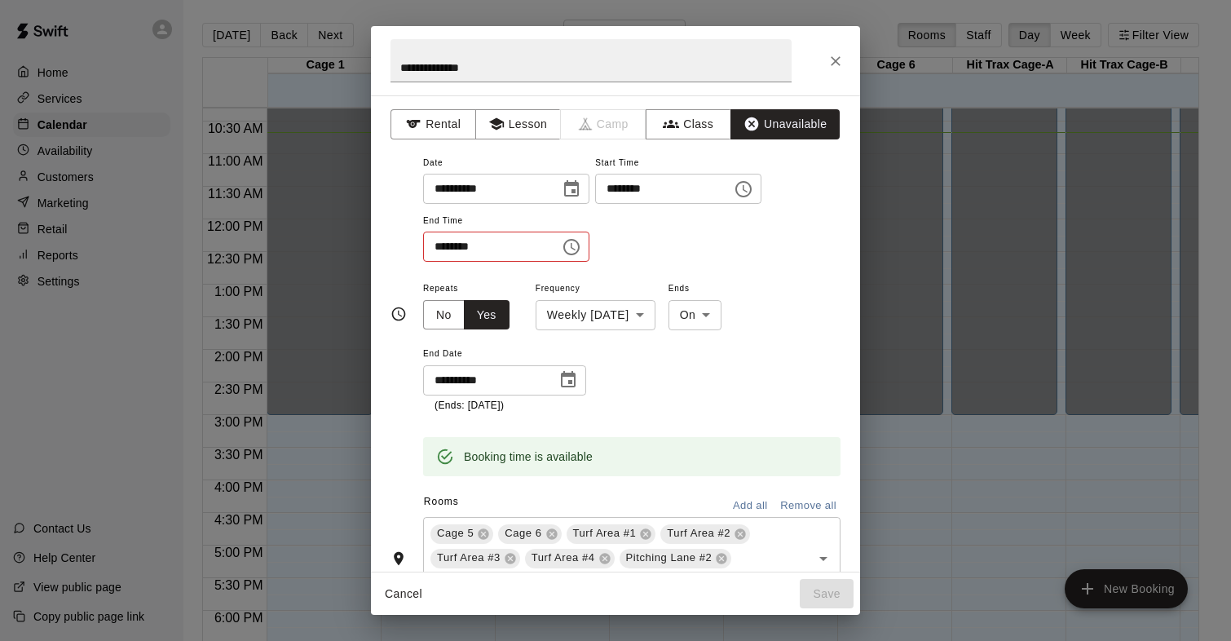
click at [581, 241] on icon "Choose time, selected time is 10:30 AM" at bounding box center [572, 247] width 20 height 20
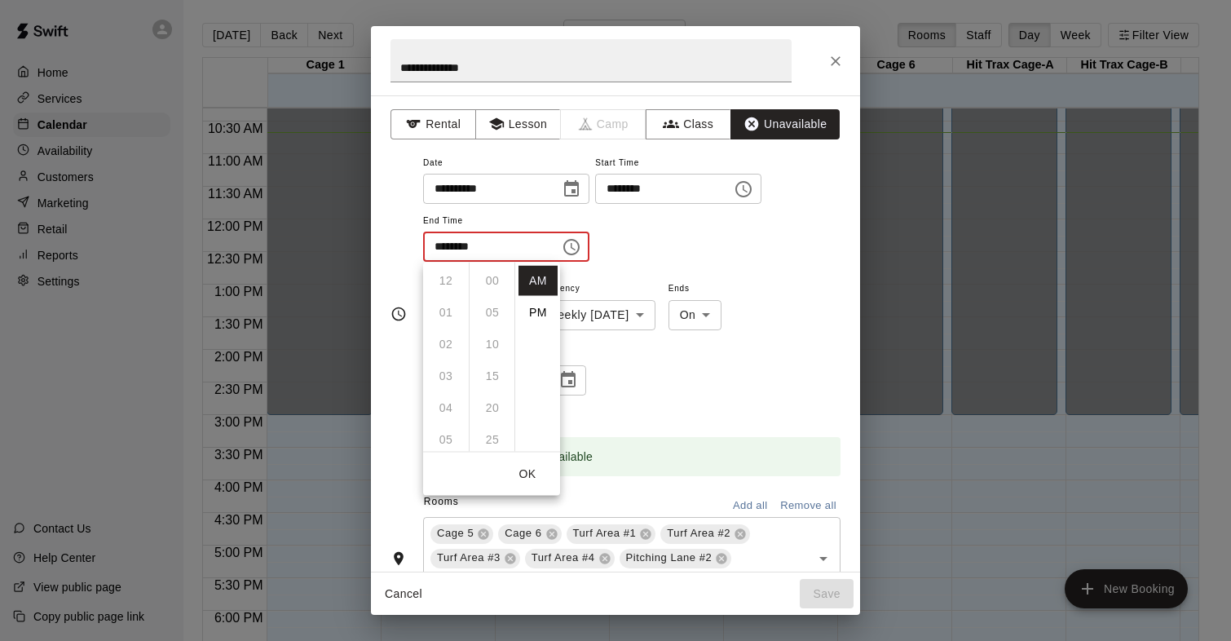
scroll to position [191, 0]
click at [548, 311] on li "PM" at bounding box center [537, 312] width 39 height 30
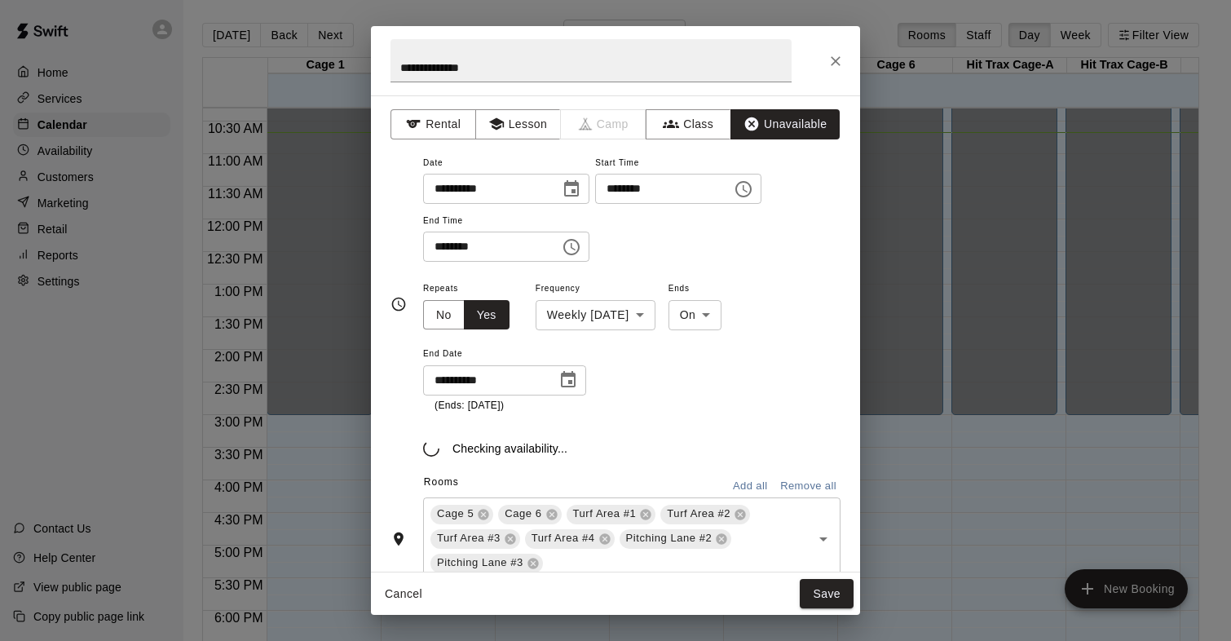
scroll to position [29, 0]
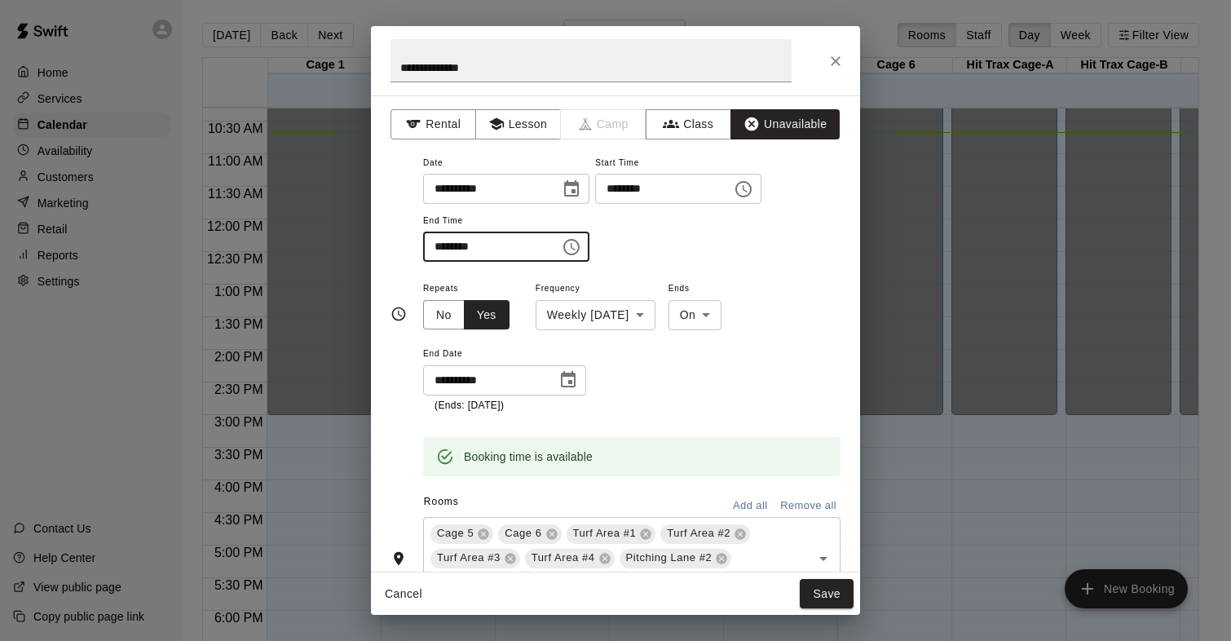
click at [464, 244] on input "********" at bounding box center [486, 246] width 126 height 30
click at [575, 249] on icon "Choose time, selected time is 10:30 PM" at bounding box center [572, 247] width 20 height 20
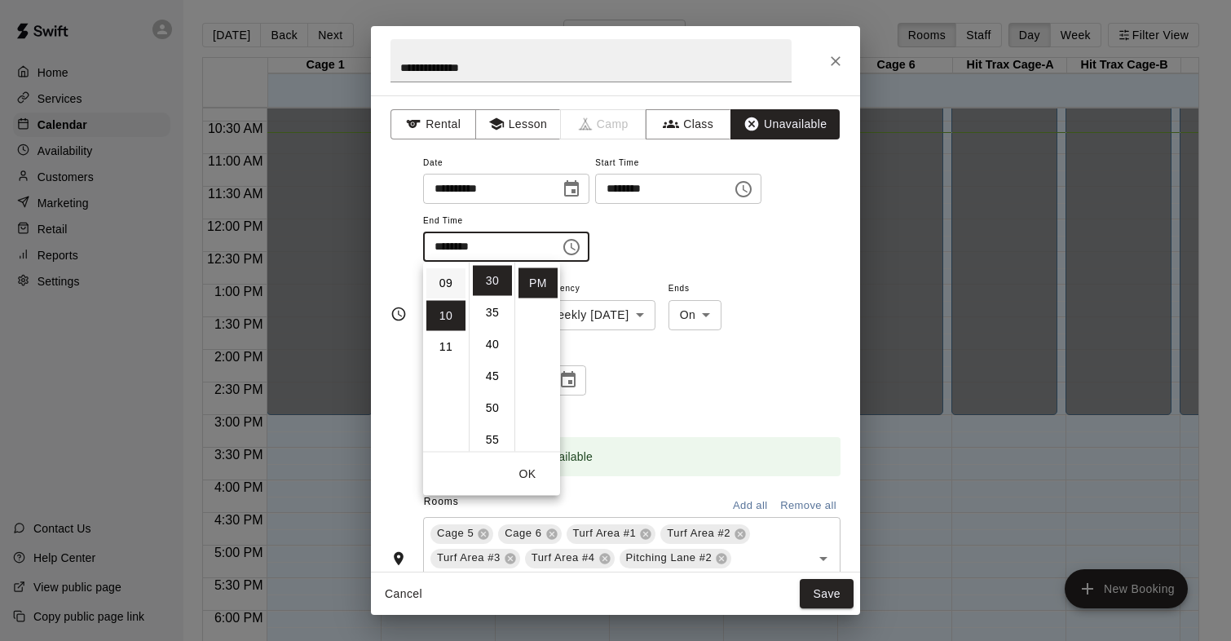
click at [451, 289] on li "09" at bounding box center [445, 284] width 39 height 30
click at [495, 276] on li "00" at bounding box center [492, 270] width 39 height 30
type input "********"
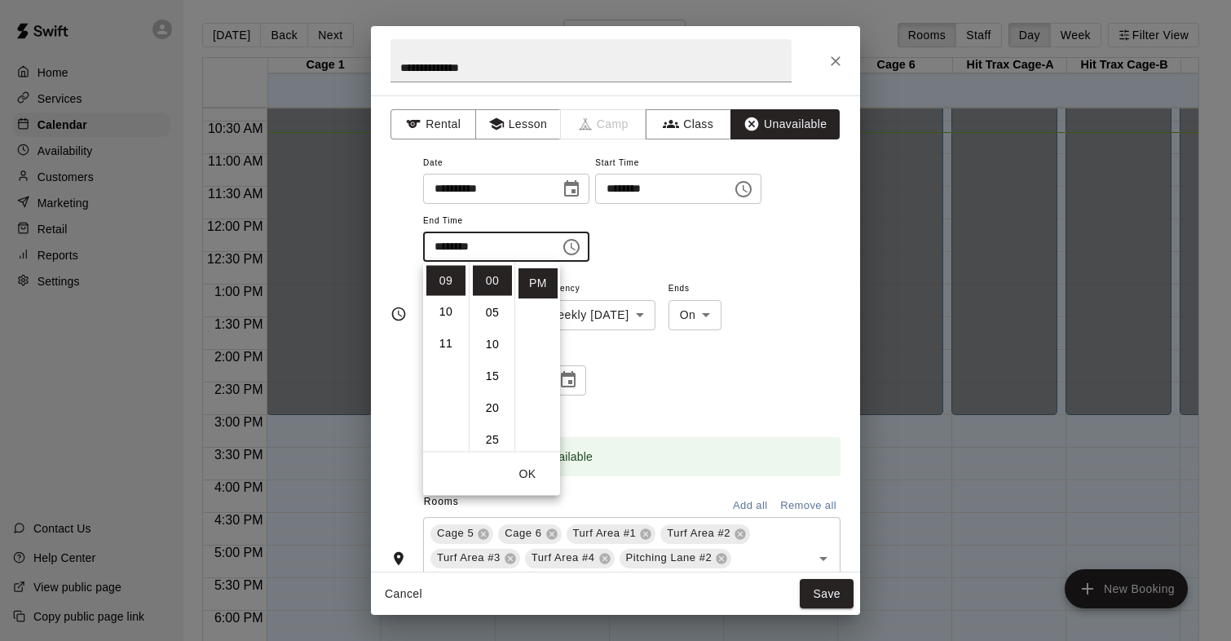
click at [646, 258] on div "**********" at bounding box center [631, 207] width 417 height 110
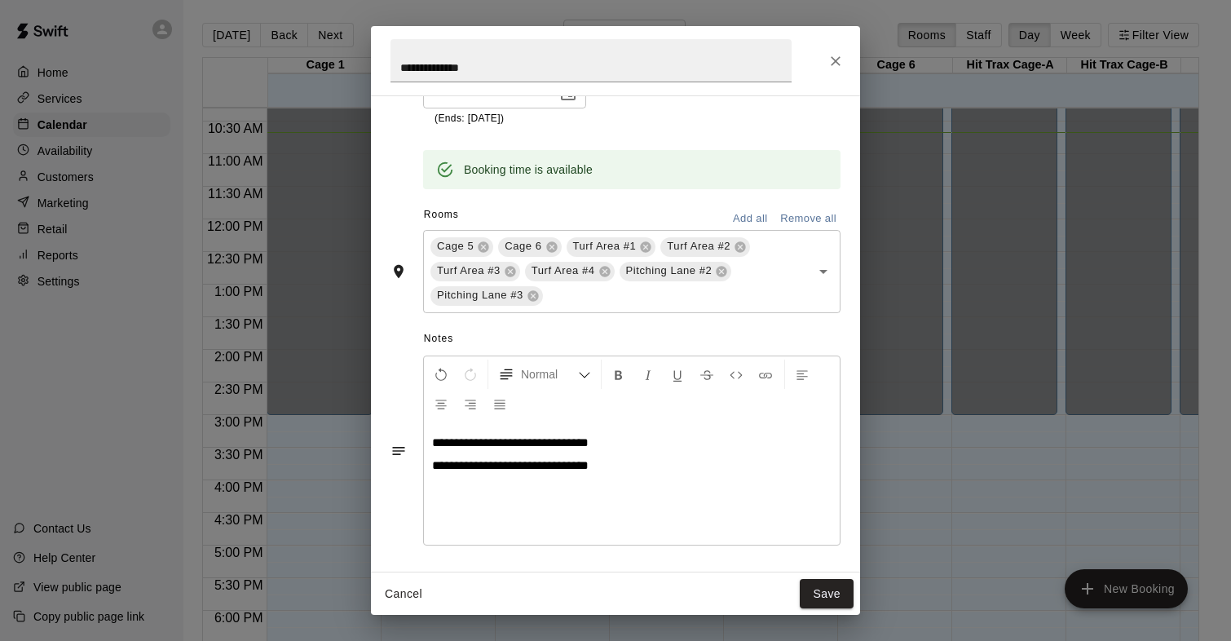
scroll to position [292, 0]
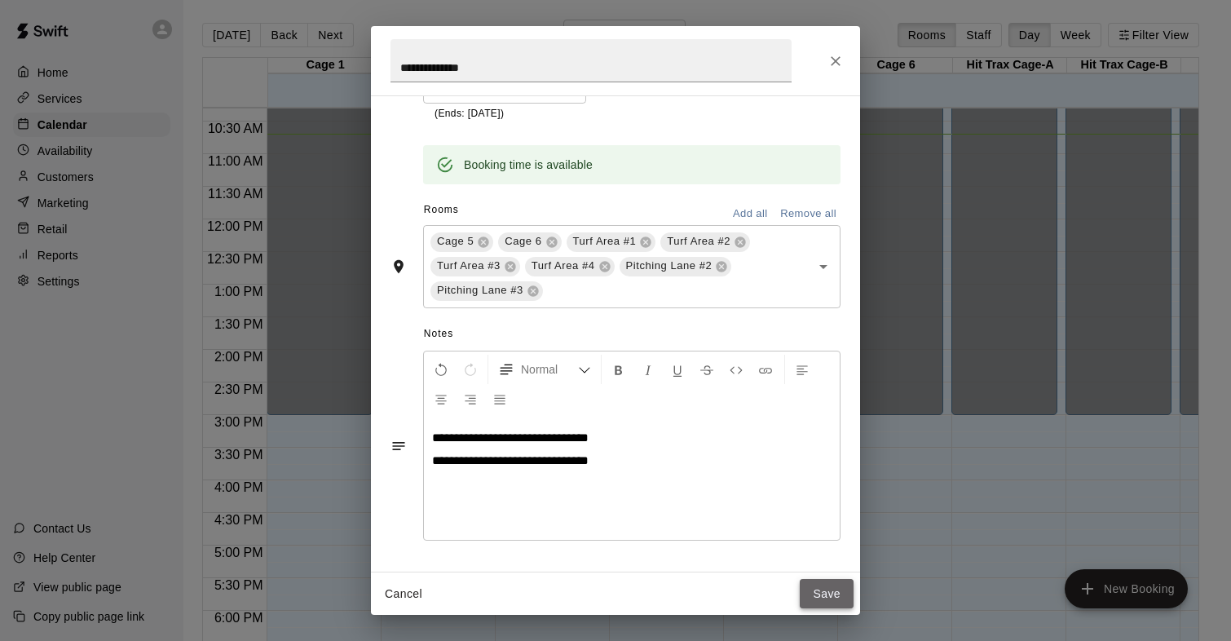
click at [817, 595] on button "Save" at bounding box center [827, 594] width 54 height 30
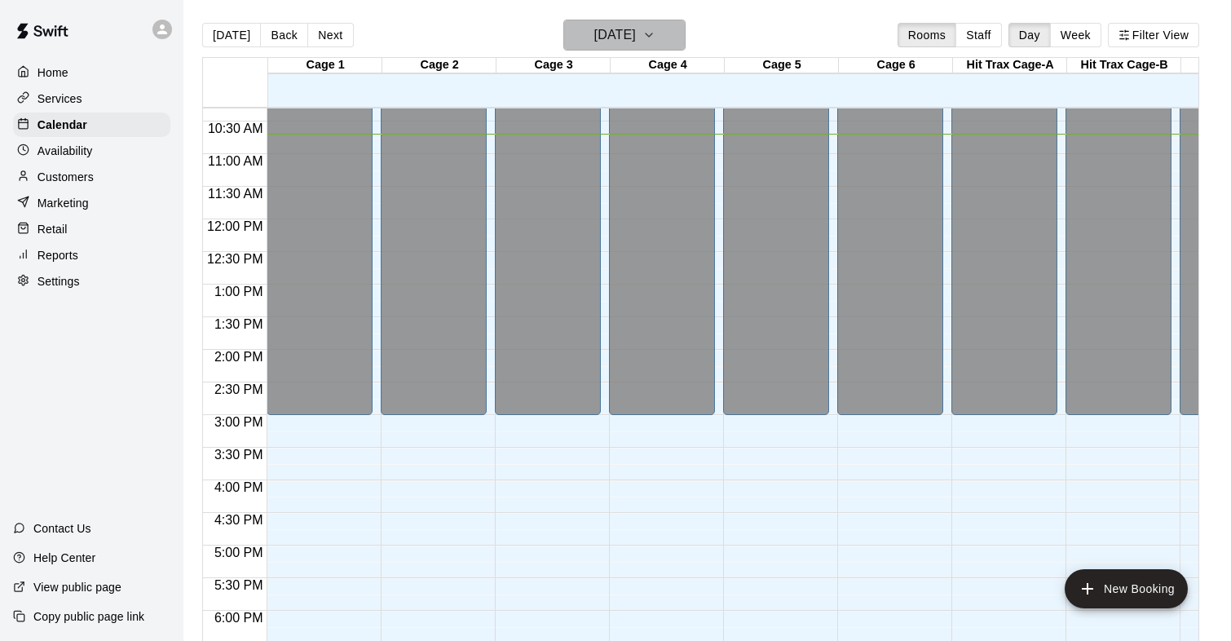
click at [636, 29] on h6 "Wednesday Oct 15" at bounding box center [615, 35] width 42 height 23
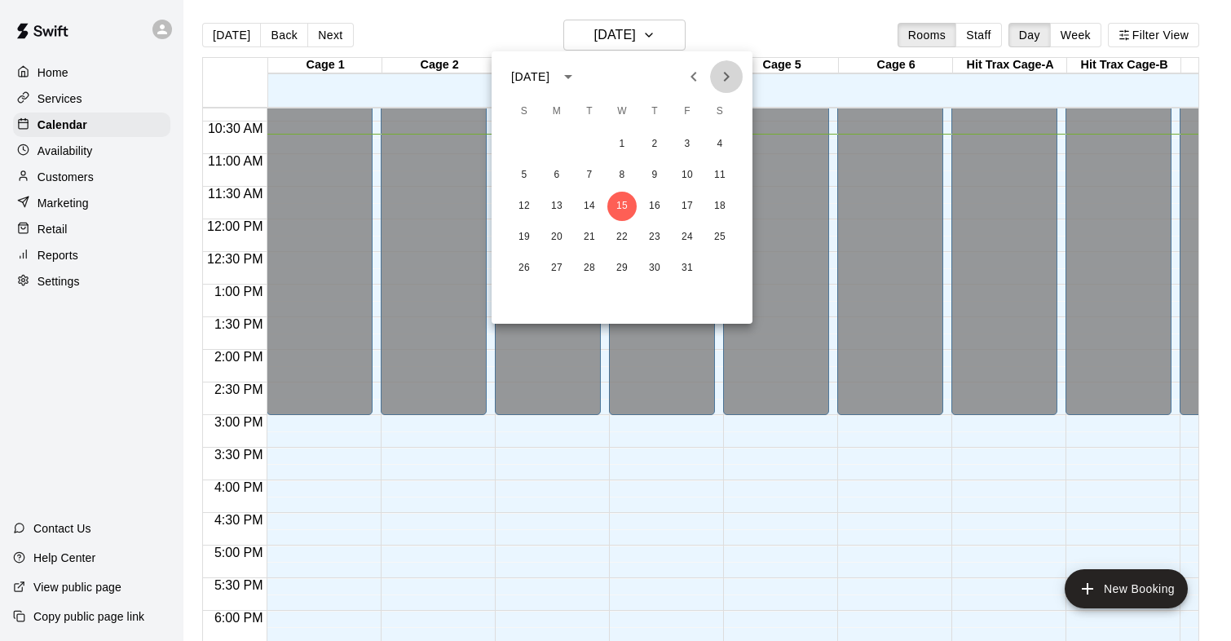
click at [725, 82] on icon "Next month" at bounding box center [726, 77] width 20 height 20
click at [685, 204] on button "16" at bounding box center [686, 206] width 29 height 29
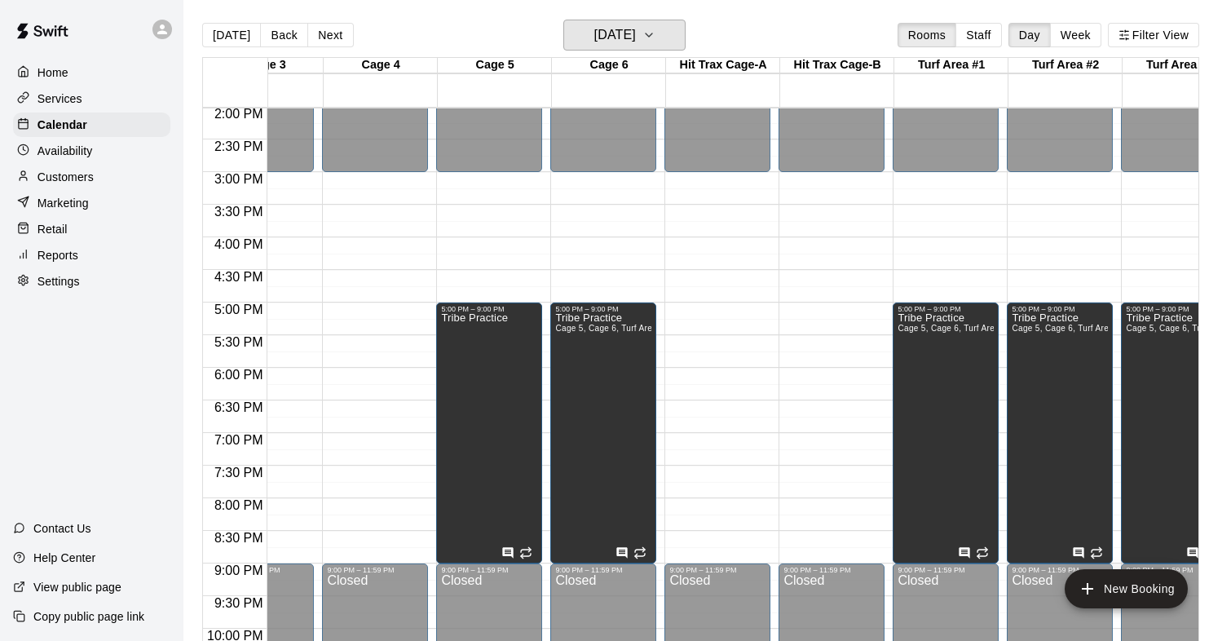
scroll to position [0, 0]
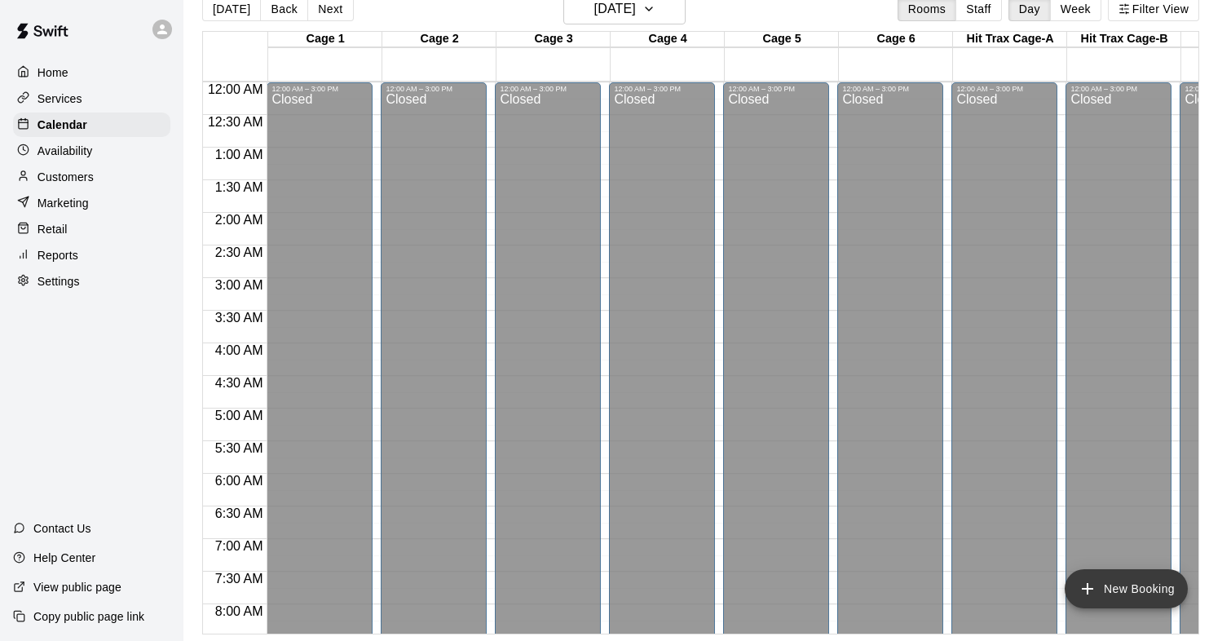
click at [1126, 592] on button "New Booking" at bounding box center [1125, 588] width 123 height 39
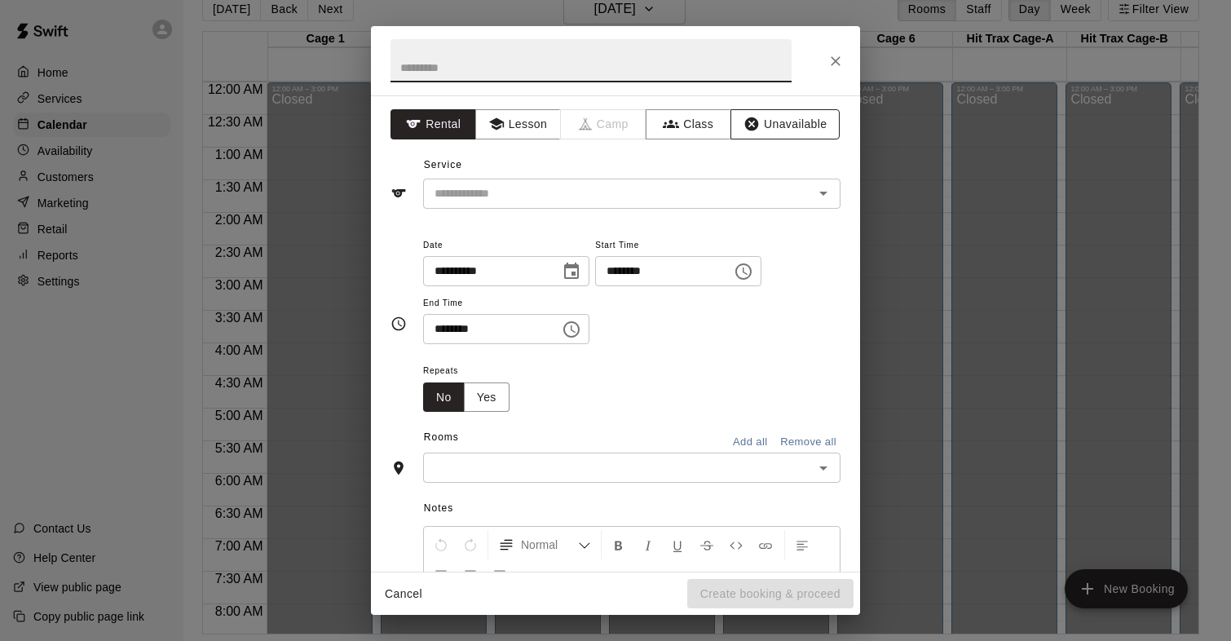
click at [782, 120] on button "Unavailable" at bounding box center [784, 124] width 109 height 30
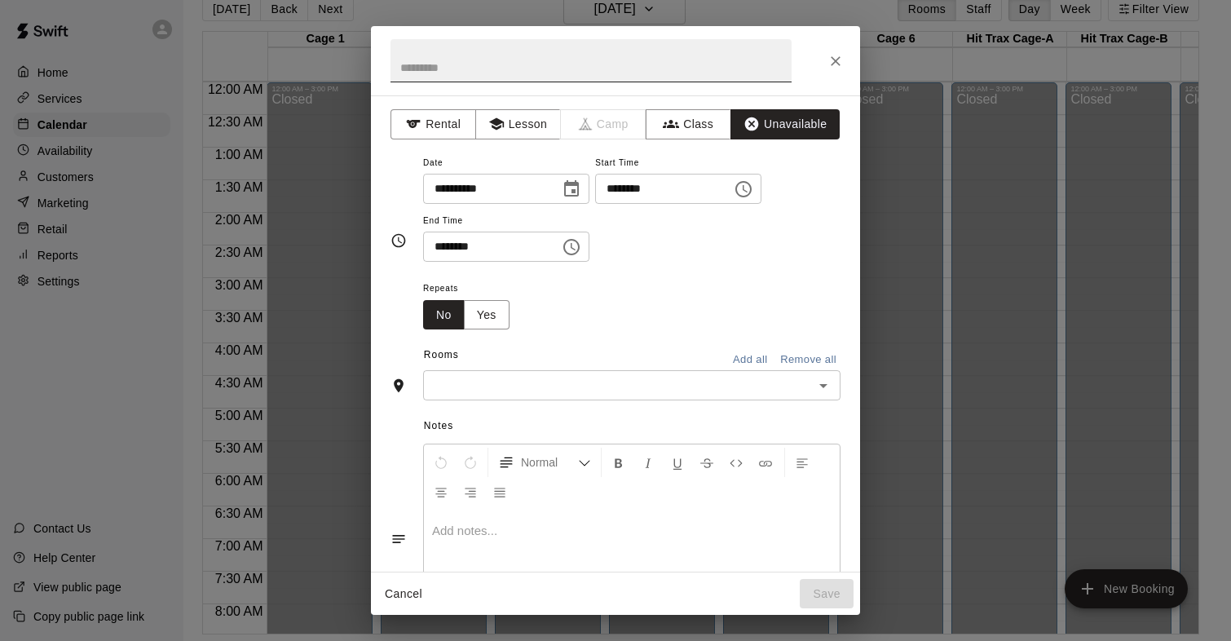
click at [540, 69] on input "text" at bounding box center [590, 60] width 401 height 43
type input "**********"
click at [570, 183] on icon "Choose date, selected date is Jan 16, 2026" at bounding box center [571, 188] width 15 height 16
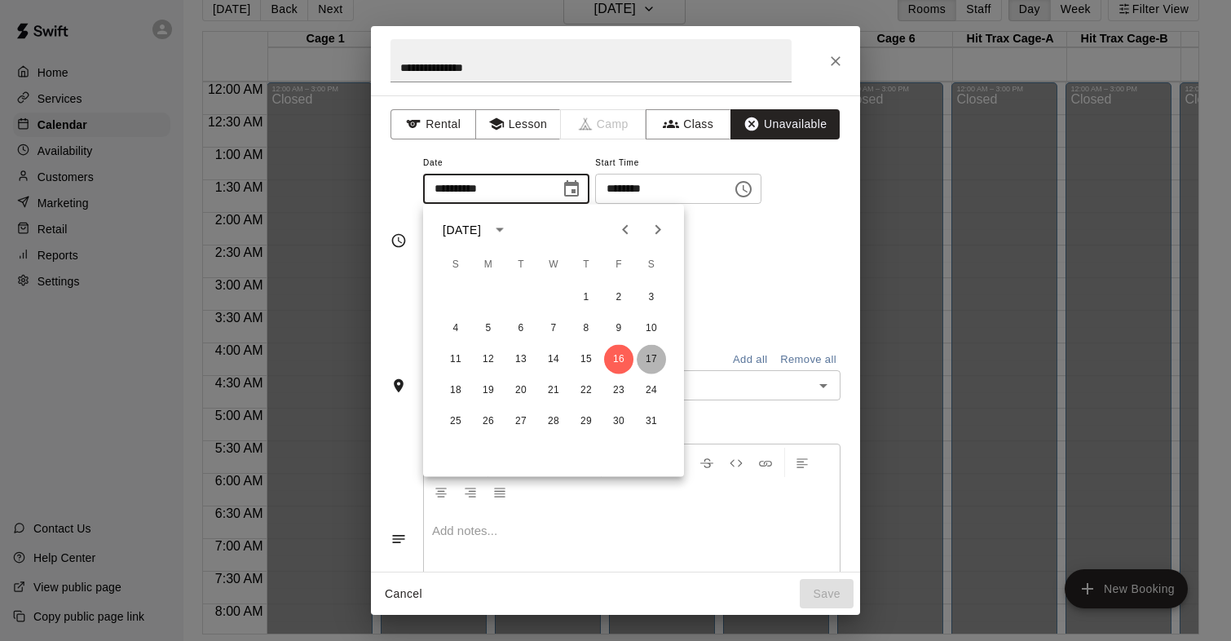
click at [650, 359] on button "17" at bounding box center [651, 359] width 29 height 29
type input "**********"
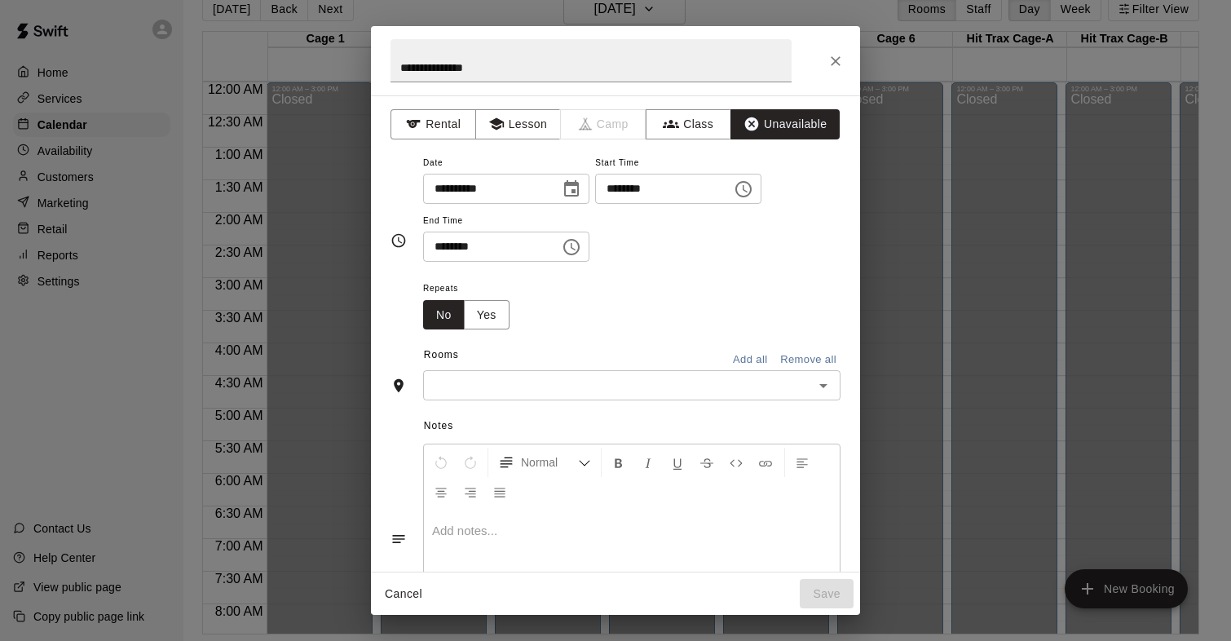
click at [753, 187] on icon "Choose time, selected time is 10:00 AM" at bounding box center [744, 189] width 20 height 20
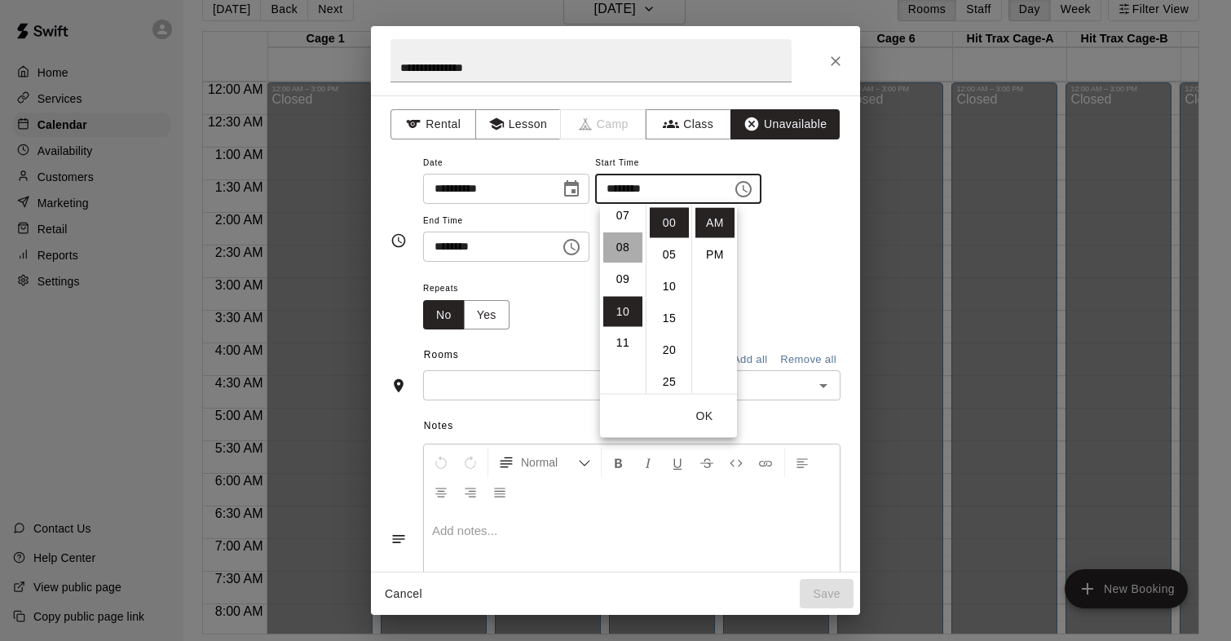
click at [630, 249] on li "08" at bounding box center [622, 248] width 39 height 30
type input "********"
click at [499, 279] on span "Repeats" at bounding box center [472, 289] width 99 height 22
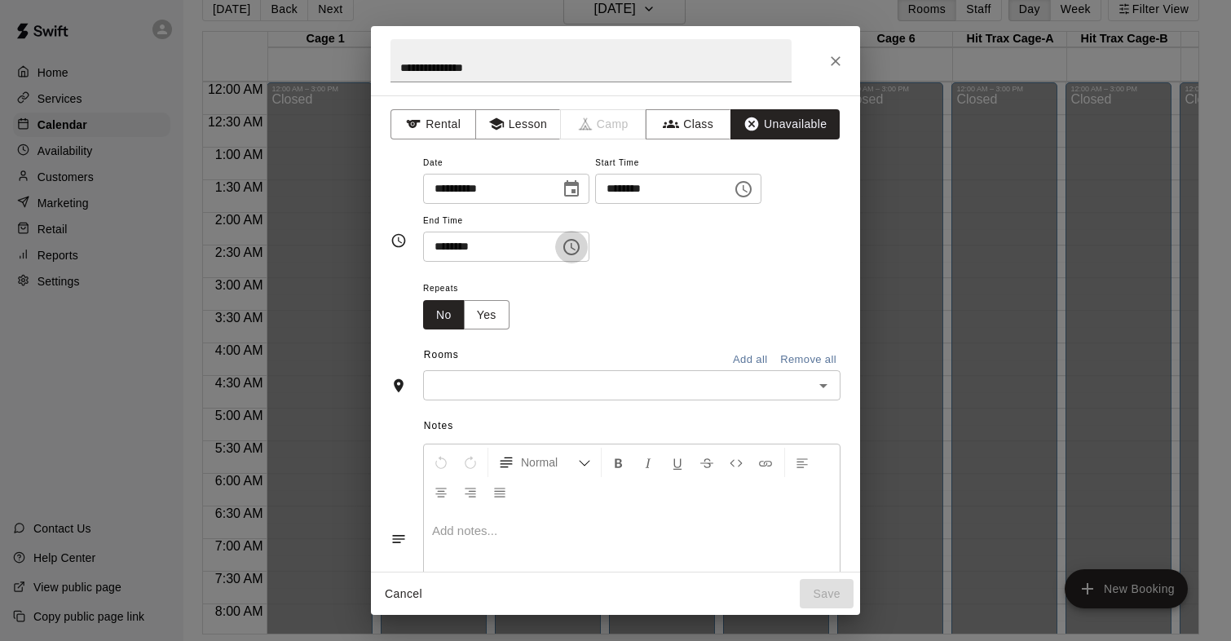
click at [573, 251] on icon "Choose time, selected time is 10:30 AM" at bounding box center [572, 247] width 20 height 20
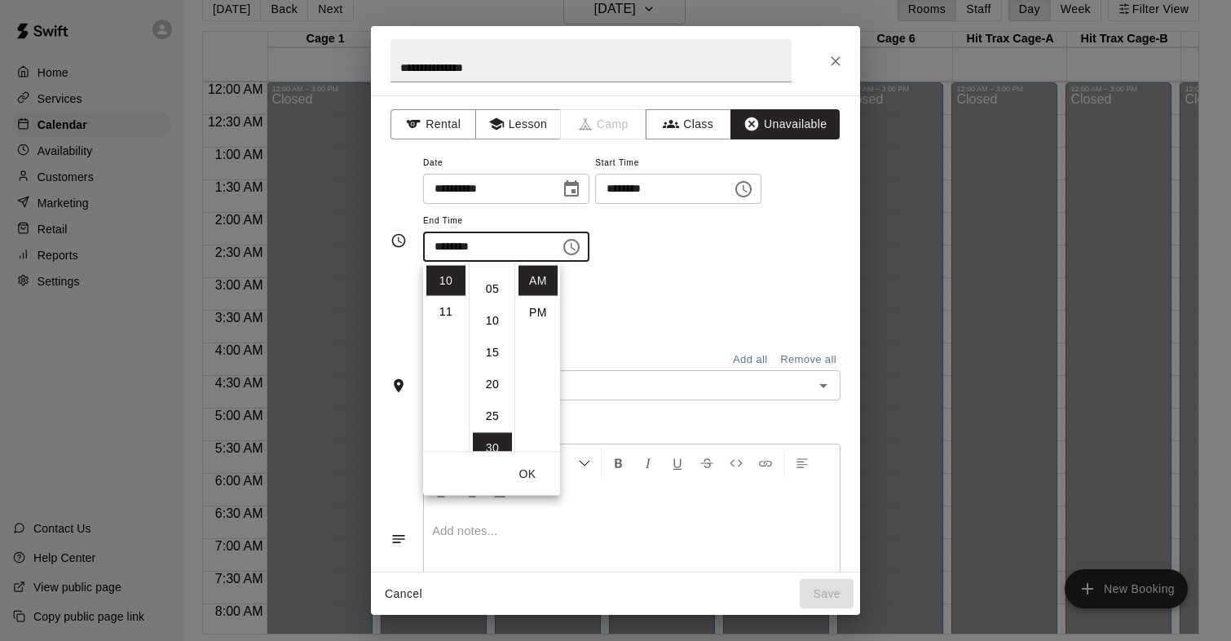
scroll to position [0, 0]
click at [491, 284] on li "00" at bounding box center [492, 281] width 39 height 30
type input "********"
click at [663, 266] on div "**********" at bounding box center [631, 215] width 417 height 126
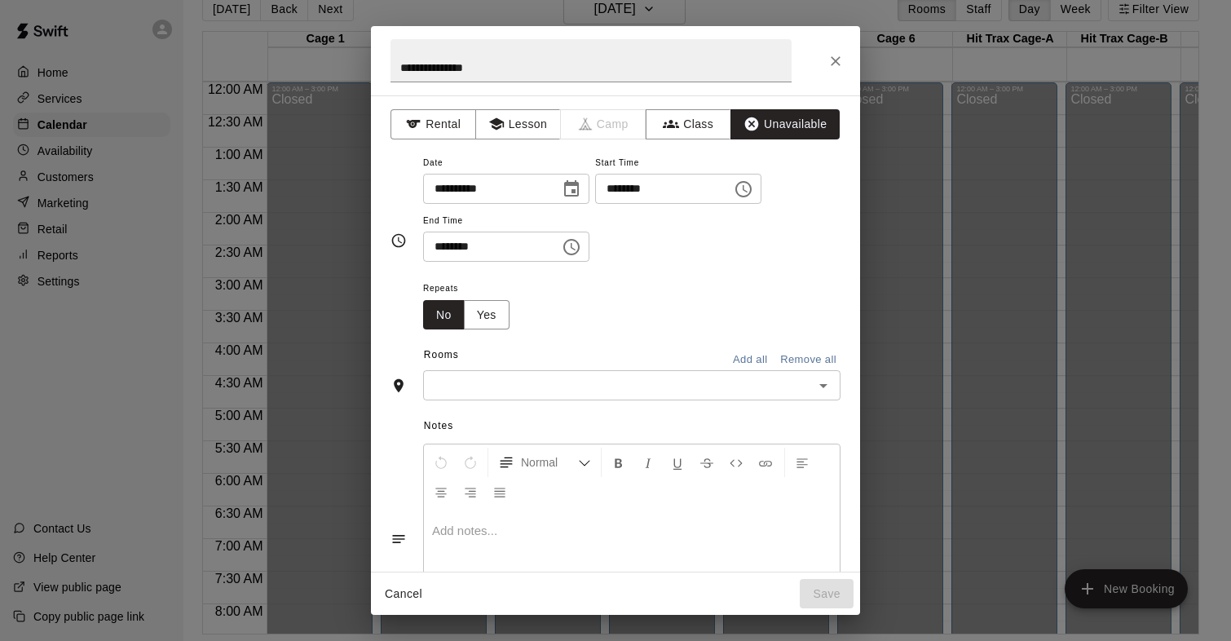
click at [751, 355] on button "Add all" at bounding box center [750, 359] width 52 height 25
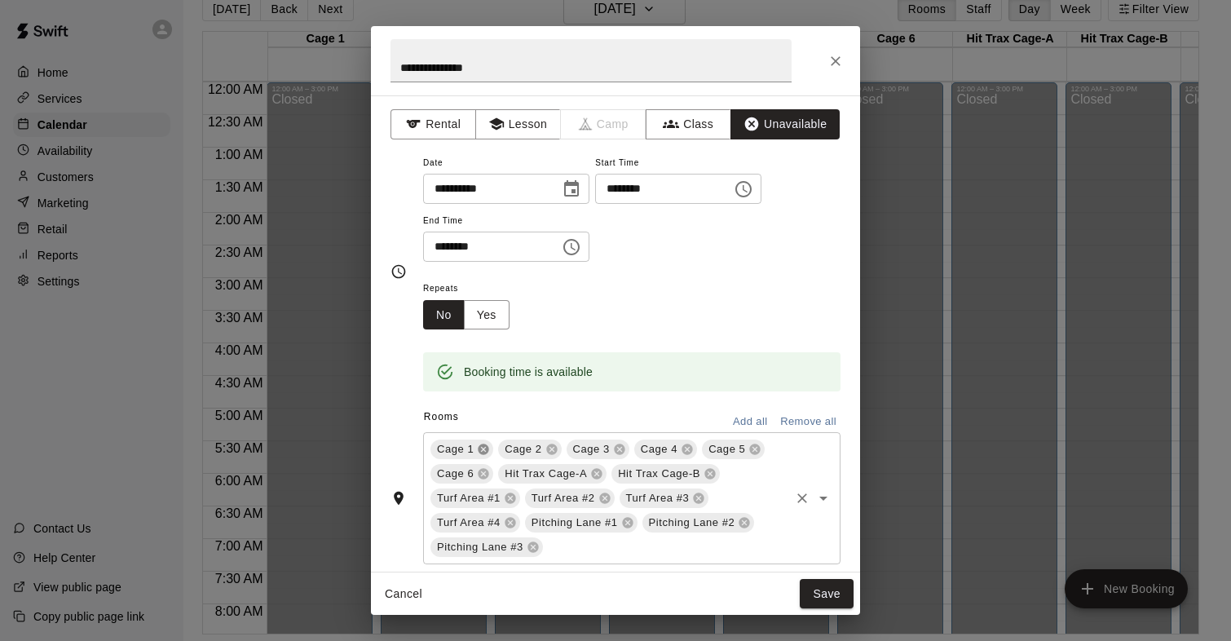
click at [486, 445] on icon at bounding box center [483, 449] width 11 height 11
click at [481, 444] on icon at bounding box center [483, 449] width 13 height 13
click at [483, 445] on icon at bounding box center [483, 449] width 11 height 11
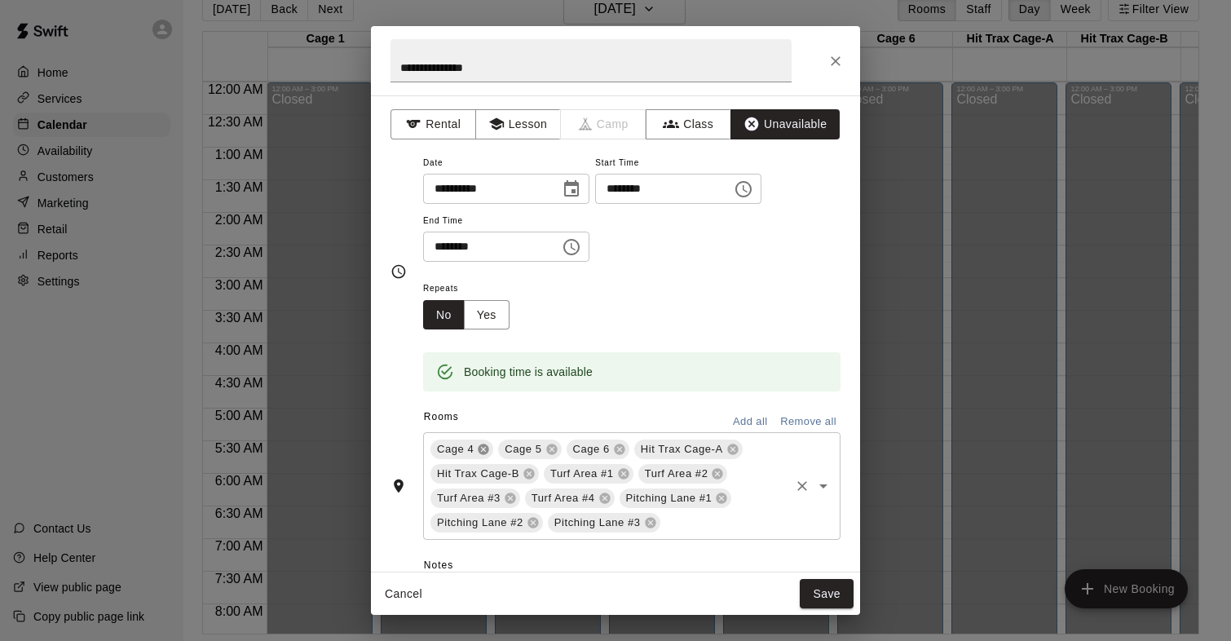
click at [482, 444] on icon at bounding box center [483, 449] width 11 height 11
click at [661, 447] on icon at bounding box center [664, 449] width 11 height 11
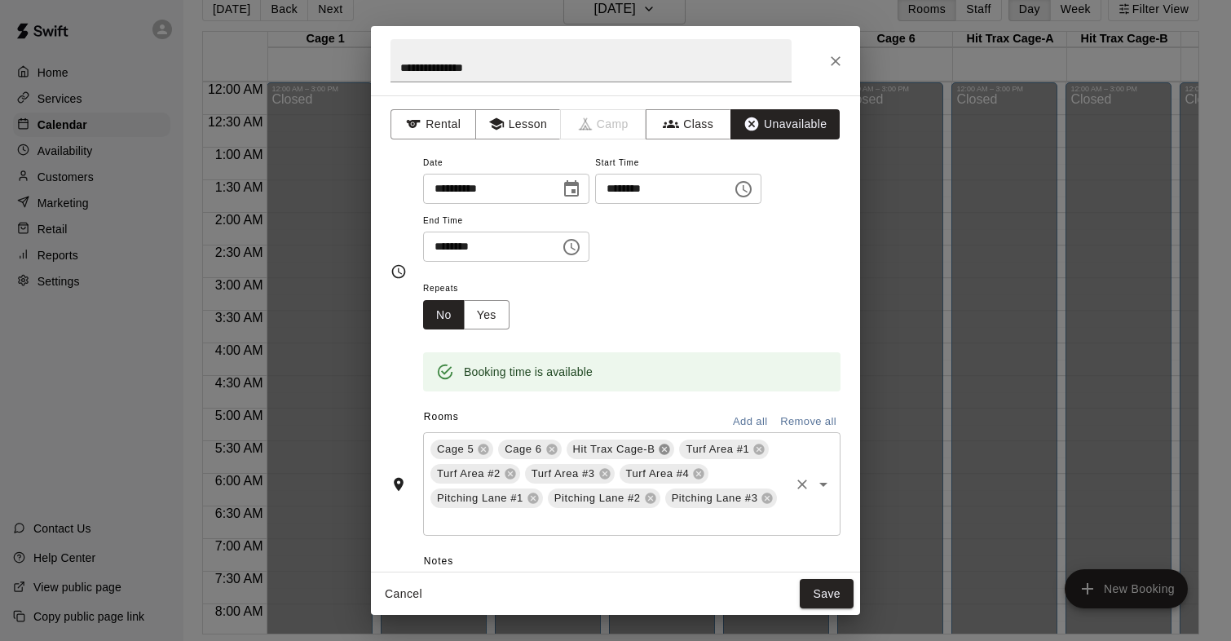
click at [661, 447] on icon at bounding box center [664, 449] width 11 height 11
click at [719, 476] on icon at bounding box center [721, 474] width 11 height 11
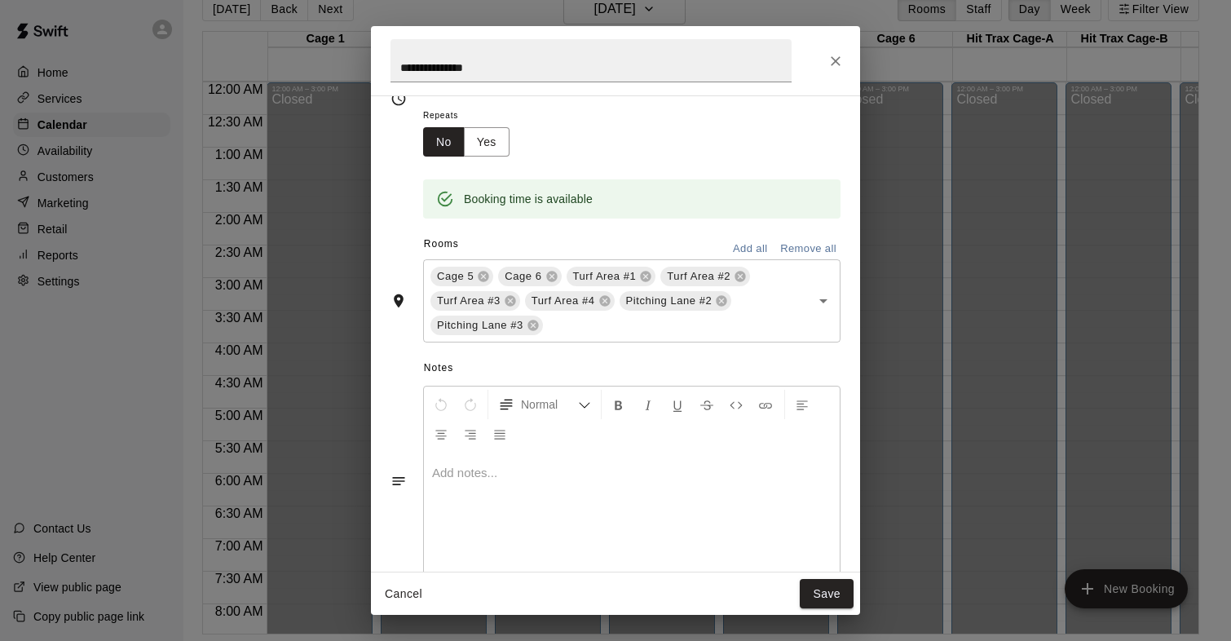
scroll to position [207, 0]
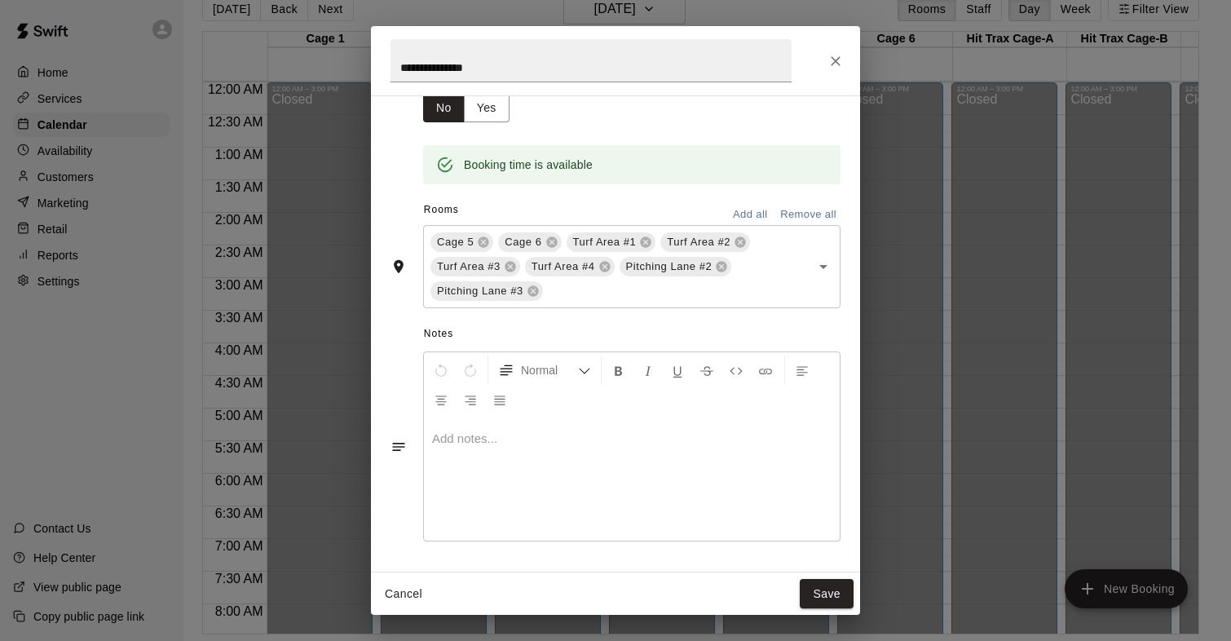
click at [481, 427] on div at bounding box center [632, 479] width 416 height 122
click at [491, 487] on div "**********" at bounding box center [632, 479] width 416 height 122
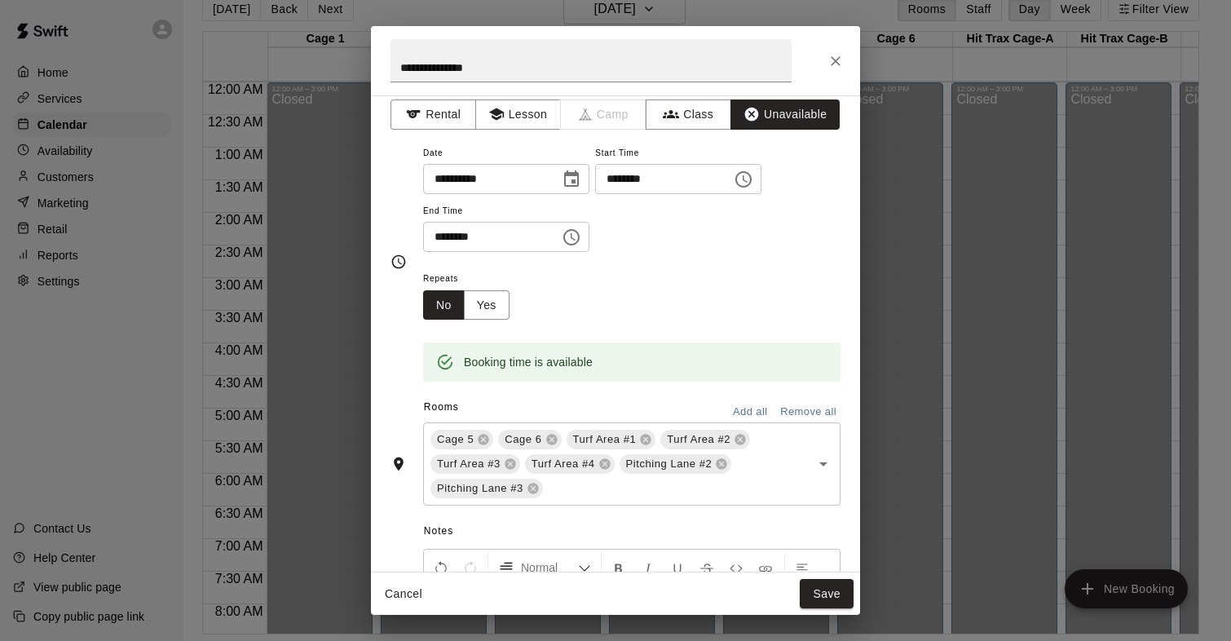
scroll to position [0, 0]
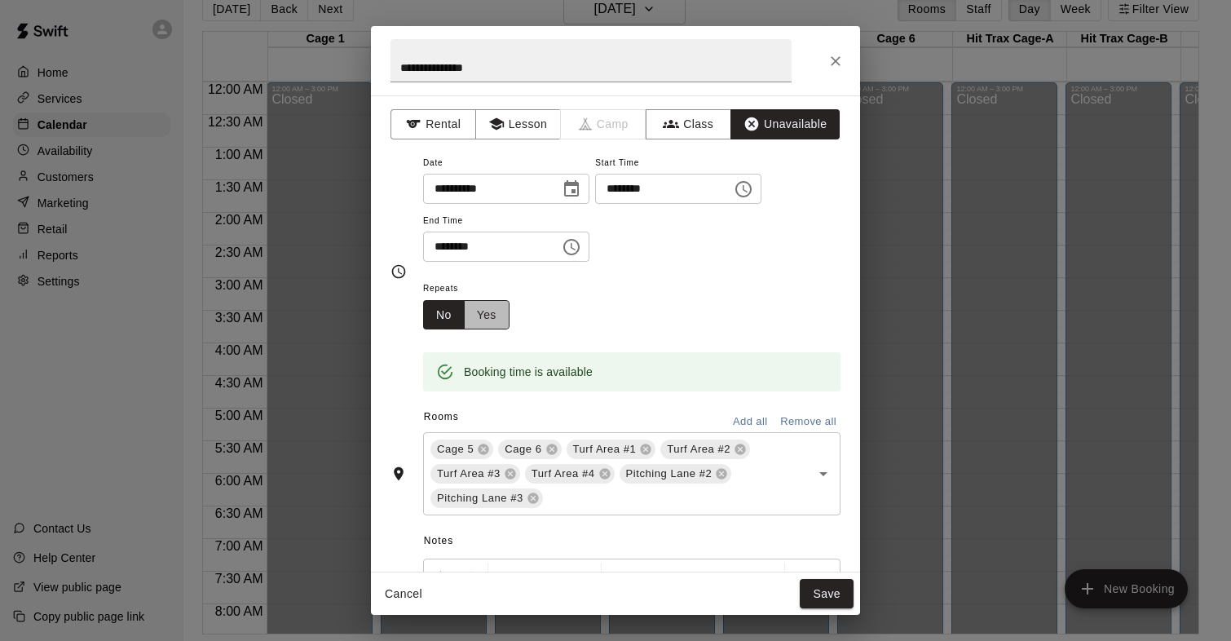
click at [505, 309] on button "Yes" at bounding box center [487, 315] width 46 height 30
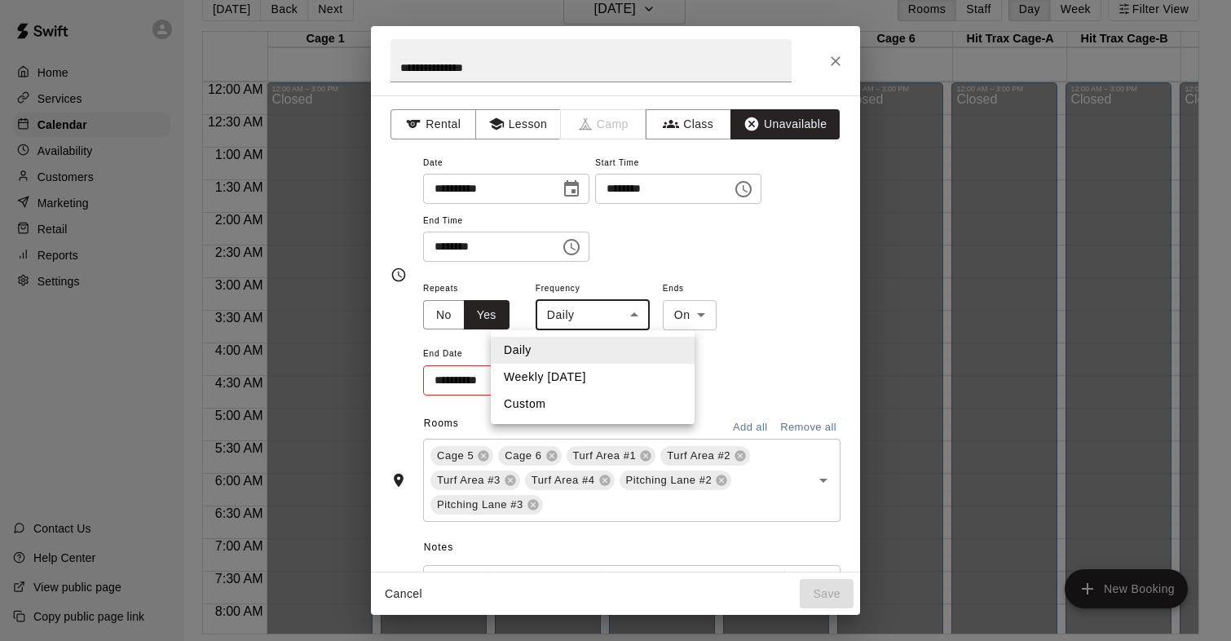
click at [610, 326] on body "Home Services Calendar Availability Customers Marketing Retail Reports Settings…" at bounding box center [615, 307] width 1231 height 667
click at [587, 380] on li "Weekly on Saturday" at bounding box center [593, 377] width 204 height 27
type input "******"
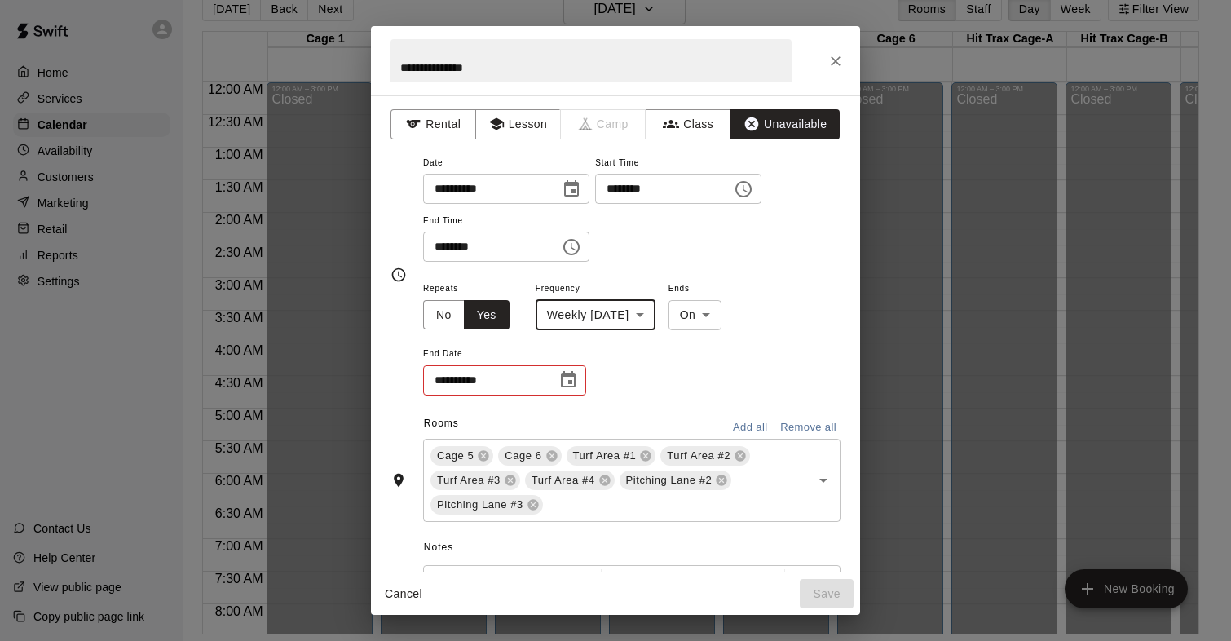
click at [567, 384] on icon "Choose date" at bounding box center [568, 380] width 20 height 20
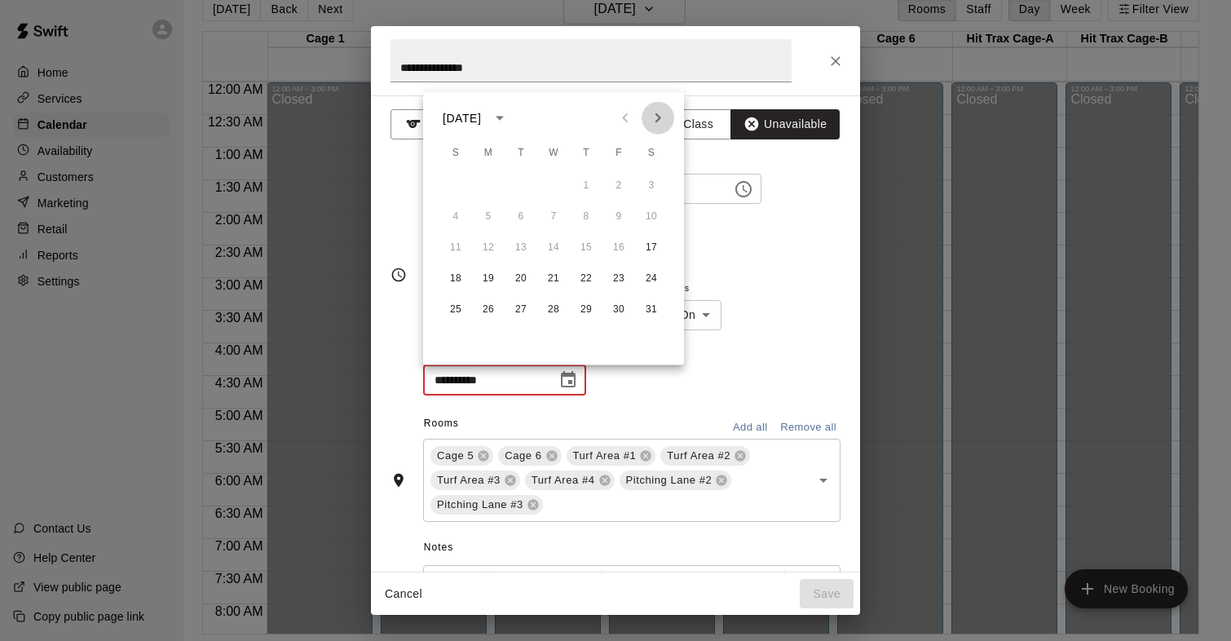
click at [663, 113] on icon "Next month" at bounding box center [658, 118] width 20 height 20
click at [654, 181] on button "7" at bounding box center [651, 185] width 29 height 29
type input "**********"
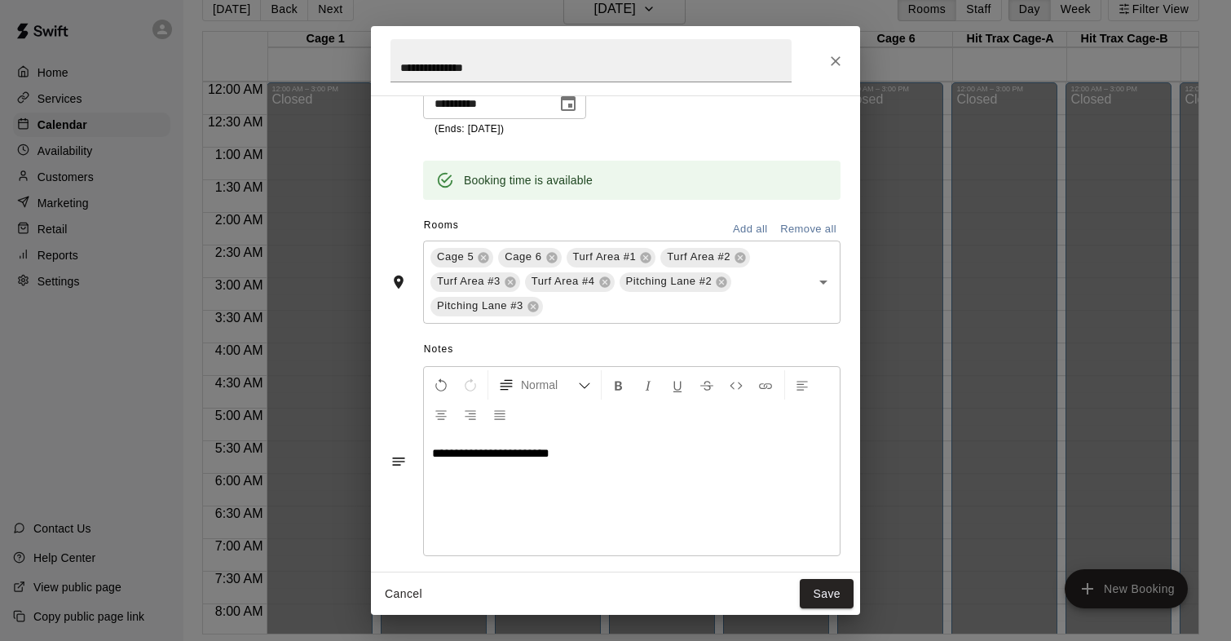
scroll to position [292, 0]
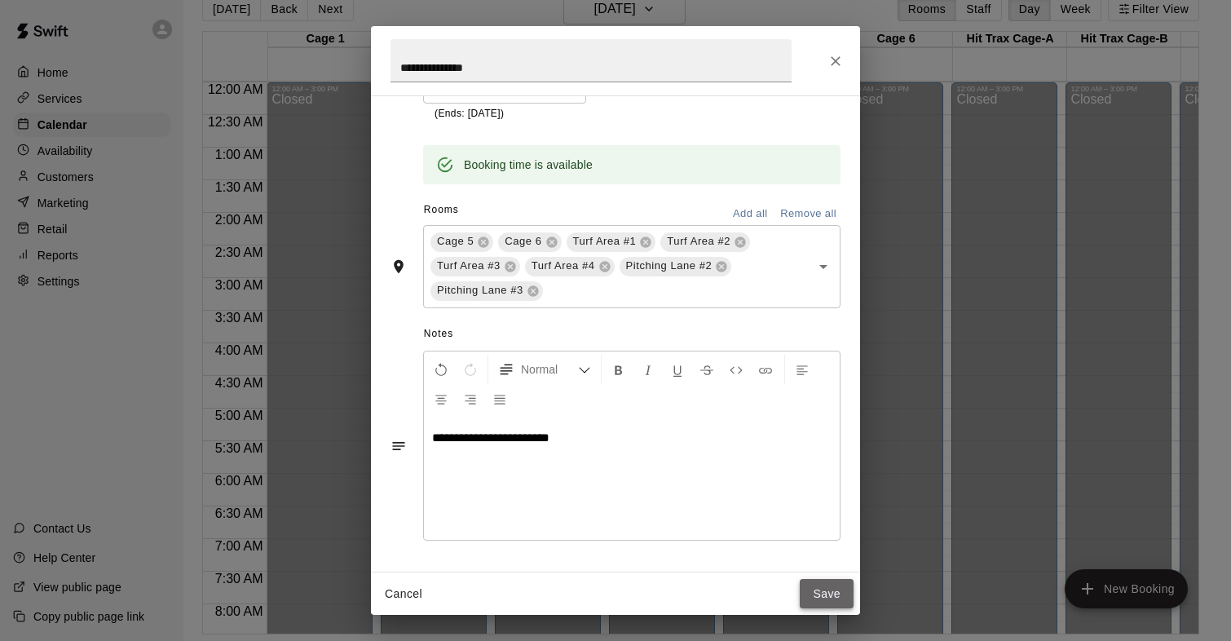
click at [810, 589] on button "Save" at bounding box center [827, 594] width 54 height 30
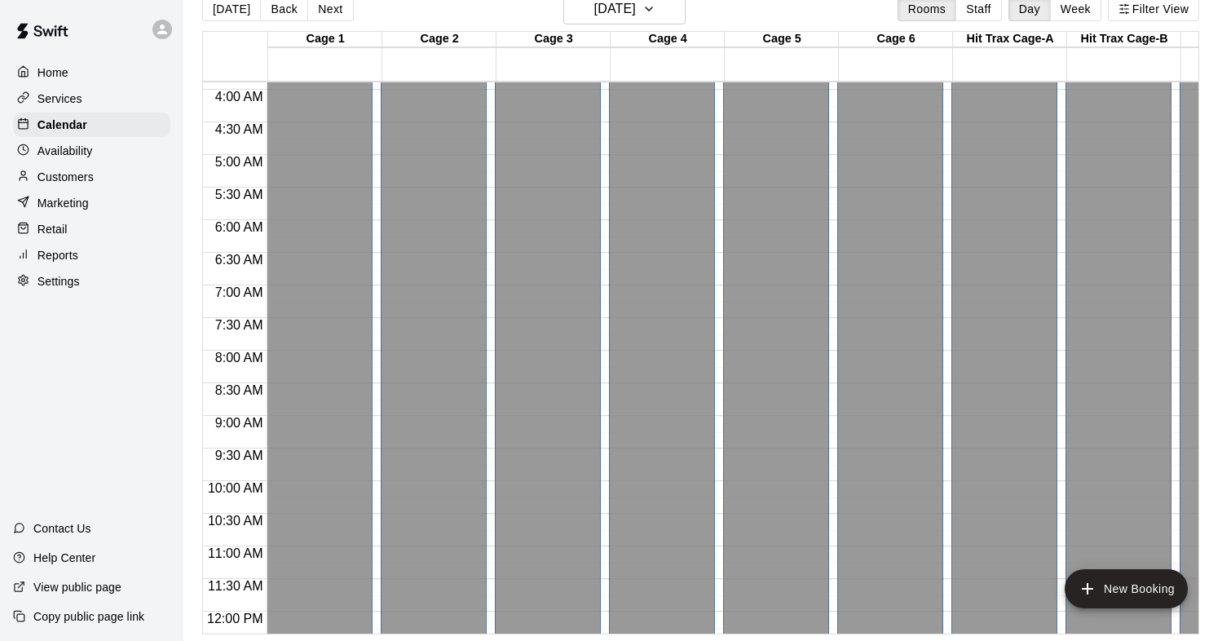
scroll to position [262, 0]
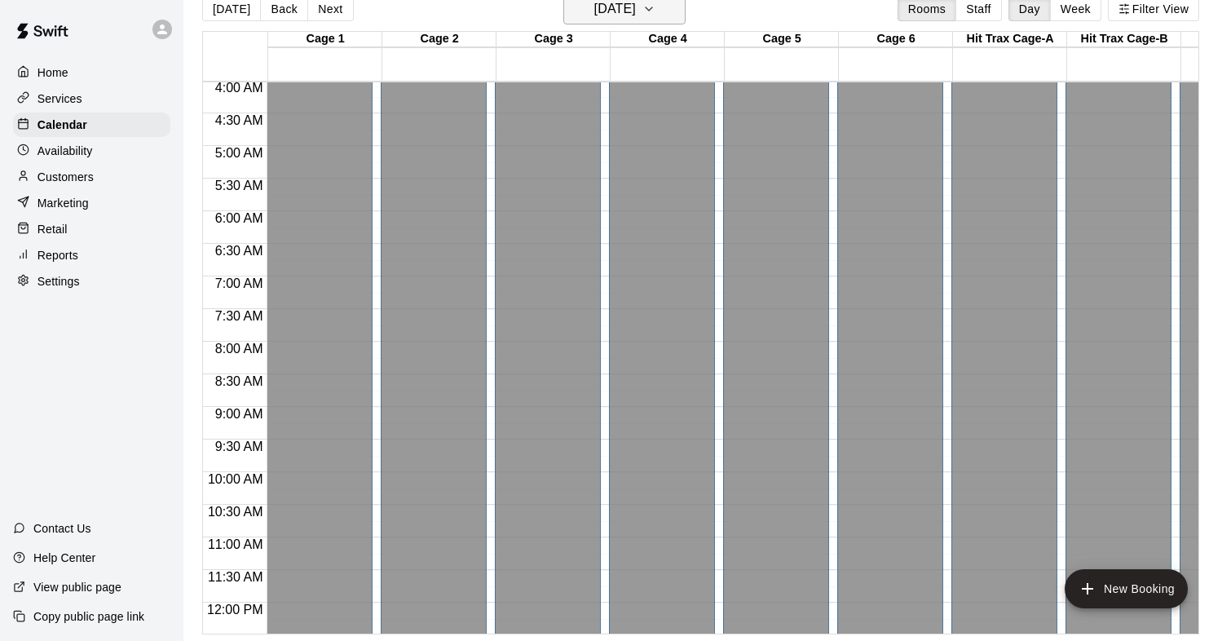
click at [636, 11] on h6 "Friday Jan 16" at bounding box center [615, 9] width 42 height 23
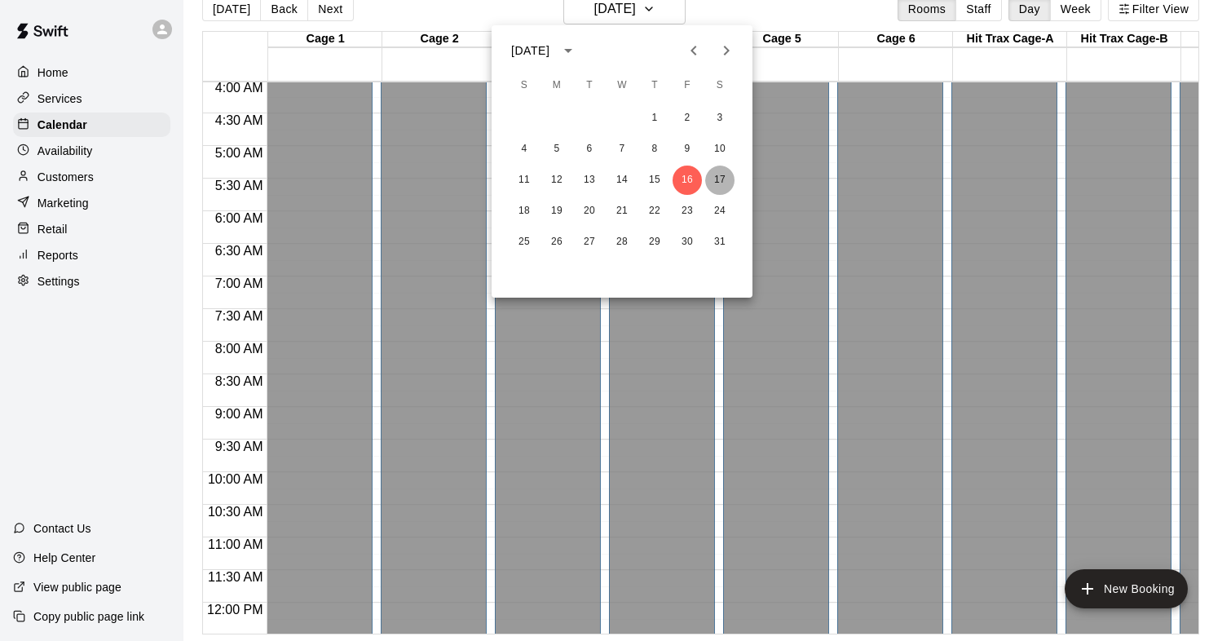
click at [711, 179] on button "17" at bounding box center [719, 179] width 29 height 29
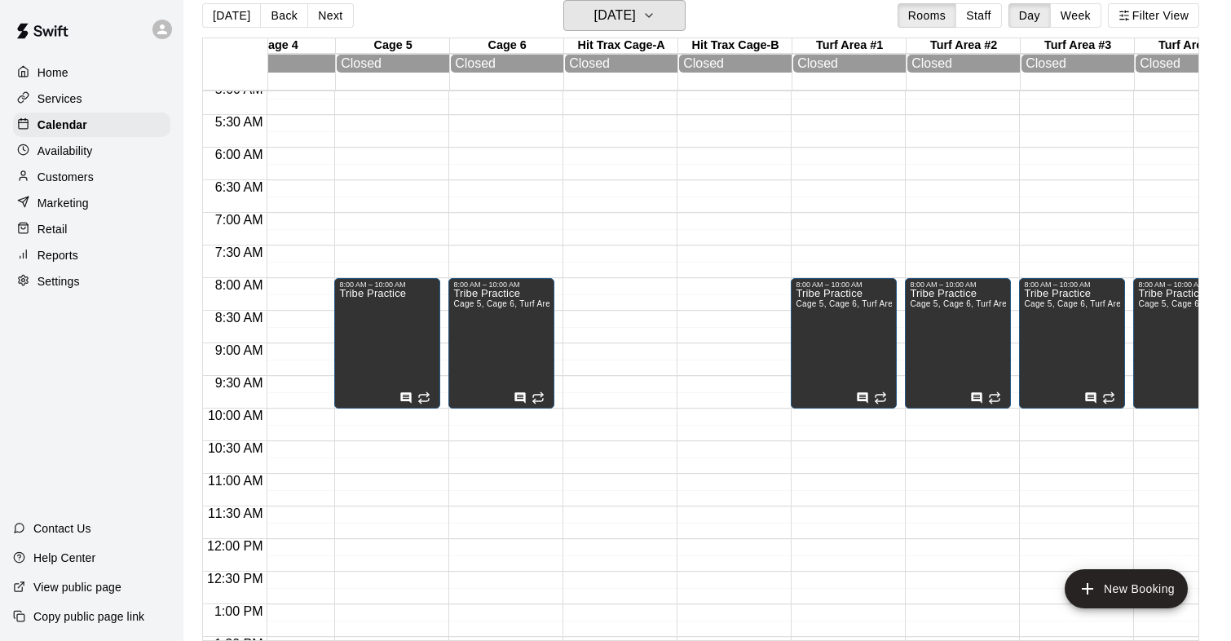
scroll to position [0, 390]
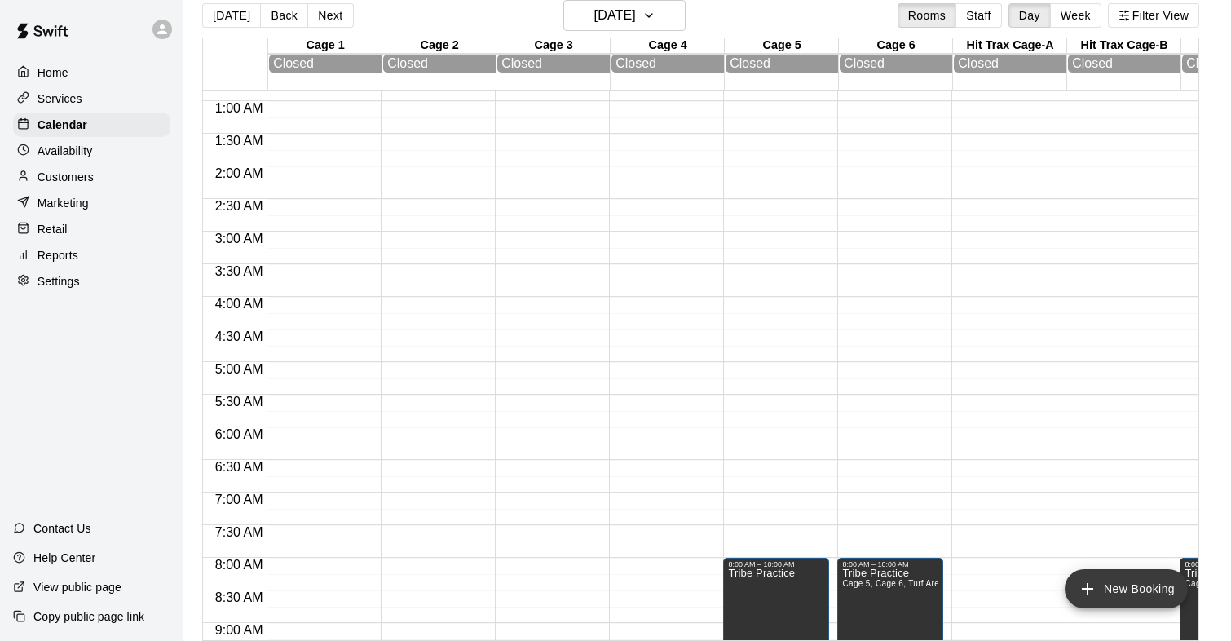
click at [1102, 595] on button "New Booking" at bounding box center [1125, 588] width 123 height 39
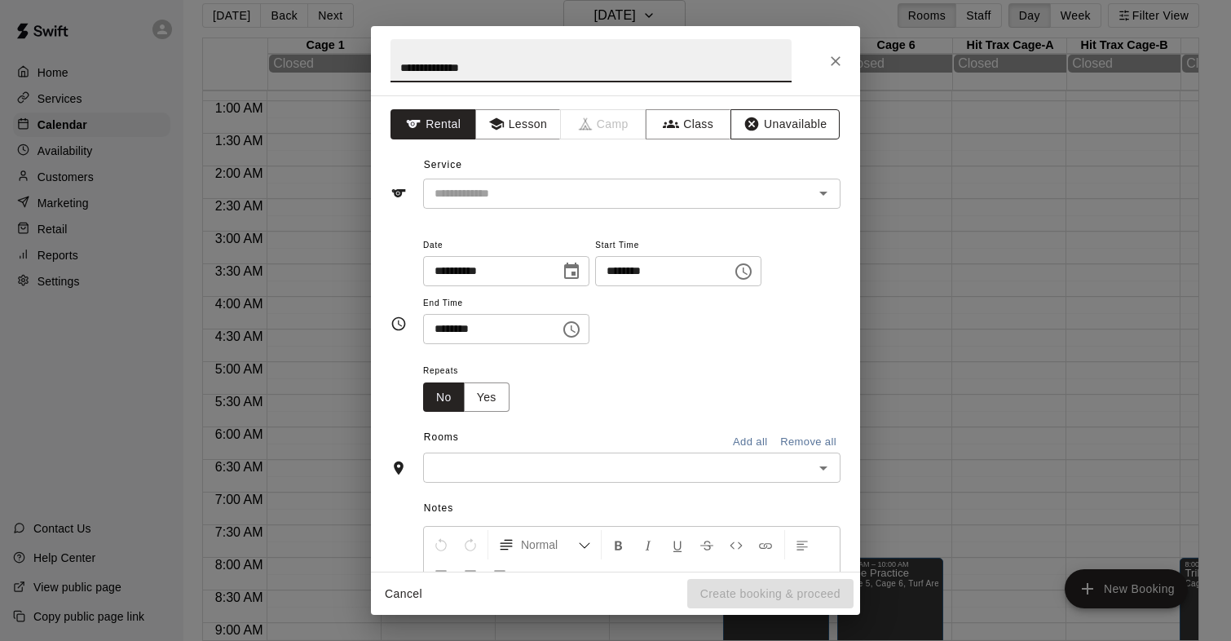
type input "**********"
click at [763, 110] on button "Unavailable" at bounding box center [784, 124] width 109 height 30
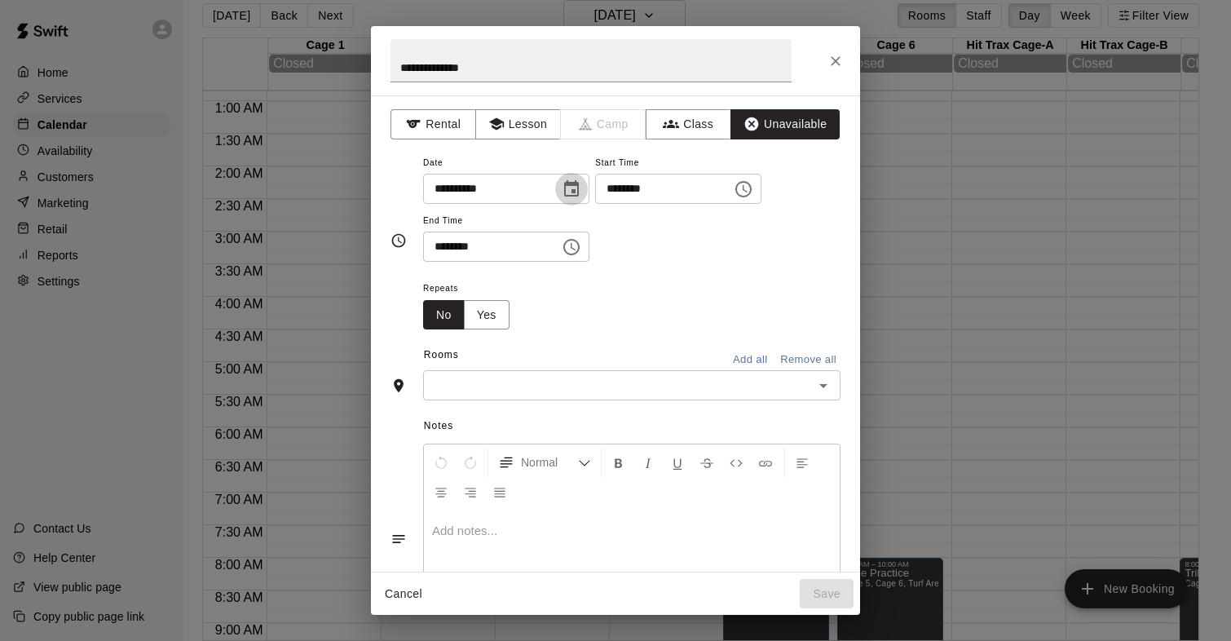
click at [574, 196] on icon "Choose date, selected date is Jan 17, 2026" at bounding box center [571, 188] width 15 height 16
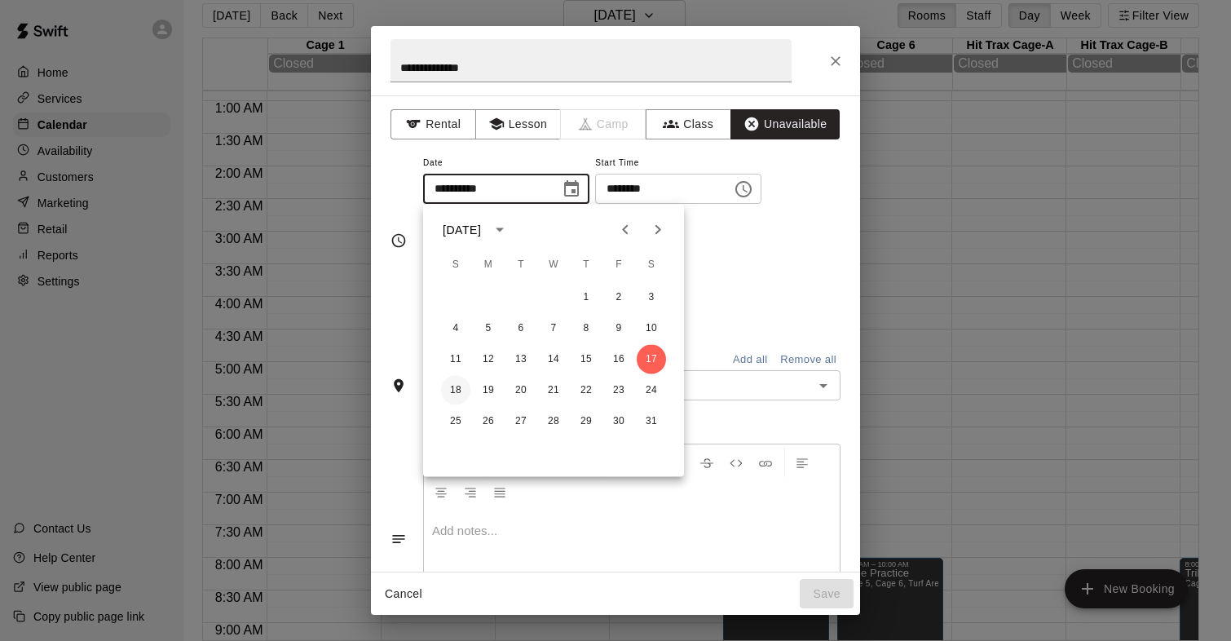
click at [459, 379] on button "18" at bounding box center [455, 390] width 29 height 29
type input "**********"
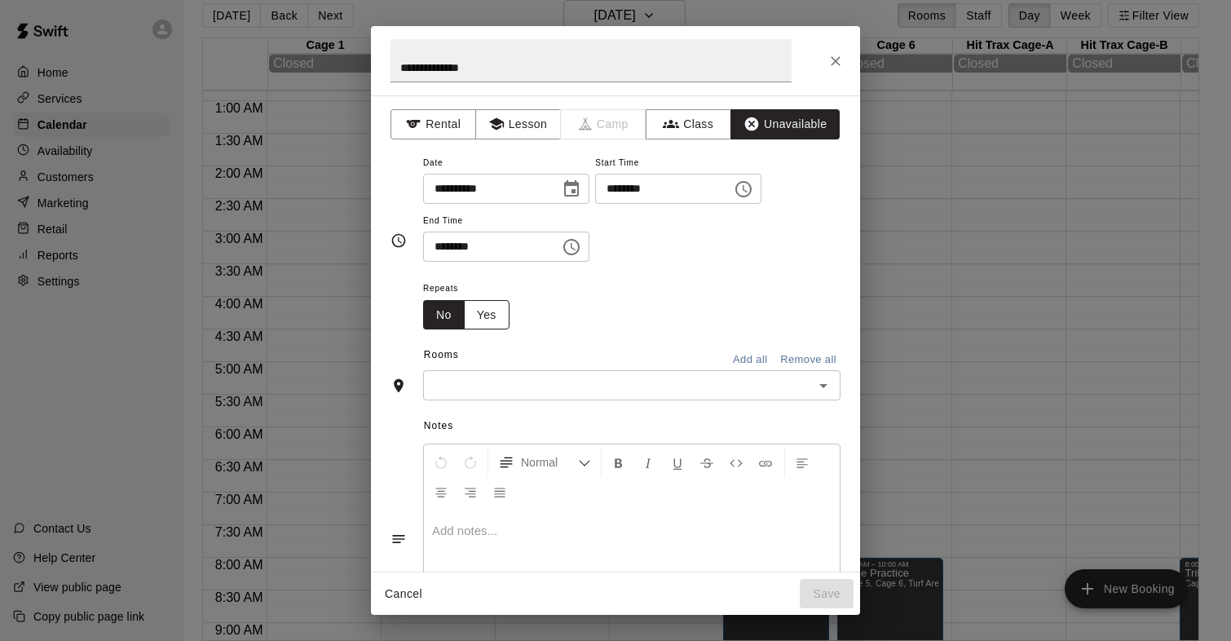
click at [477, 316] on button "Yes" at bounding box center [487, 315] width 46 height 30
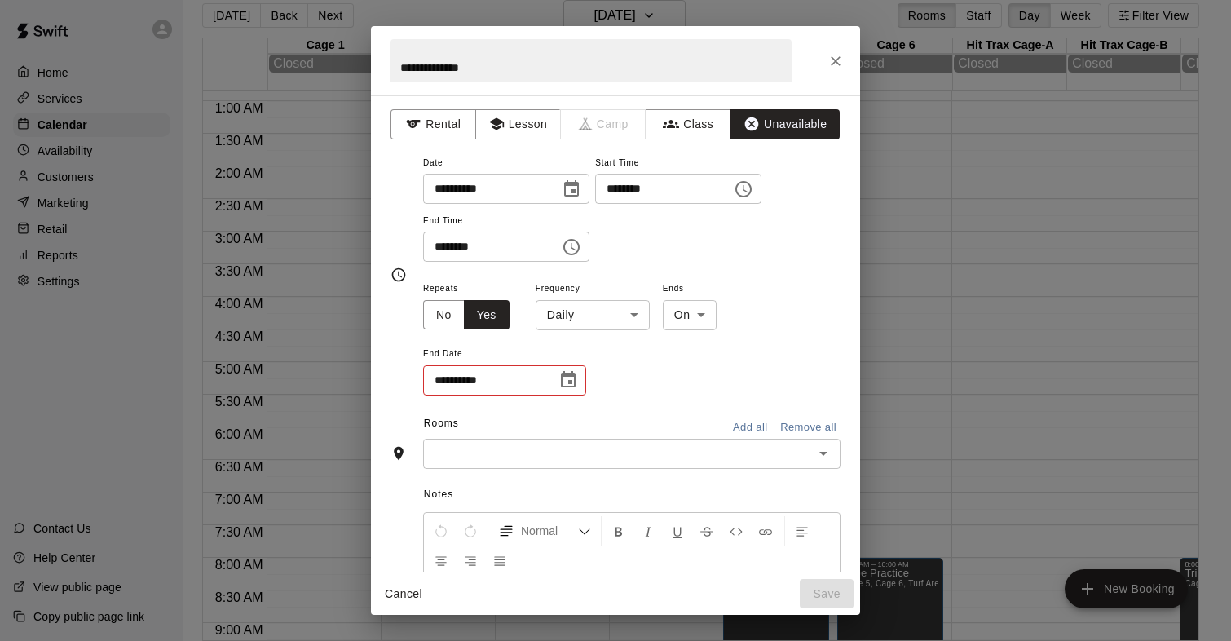
click at [561, 329] on body "Home Services Calendar Availability Customers Marketing Retail Reports Settings…" at bounding box center [615, 313] width 1231 height 667
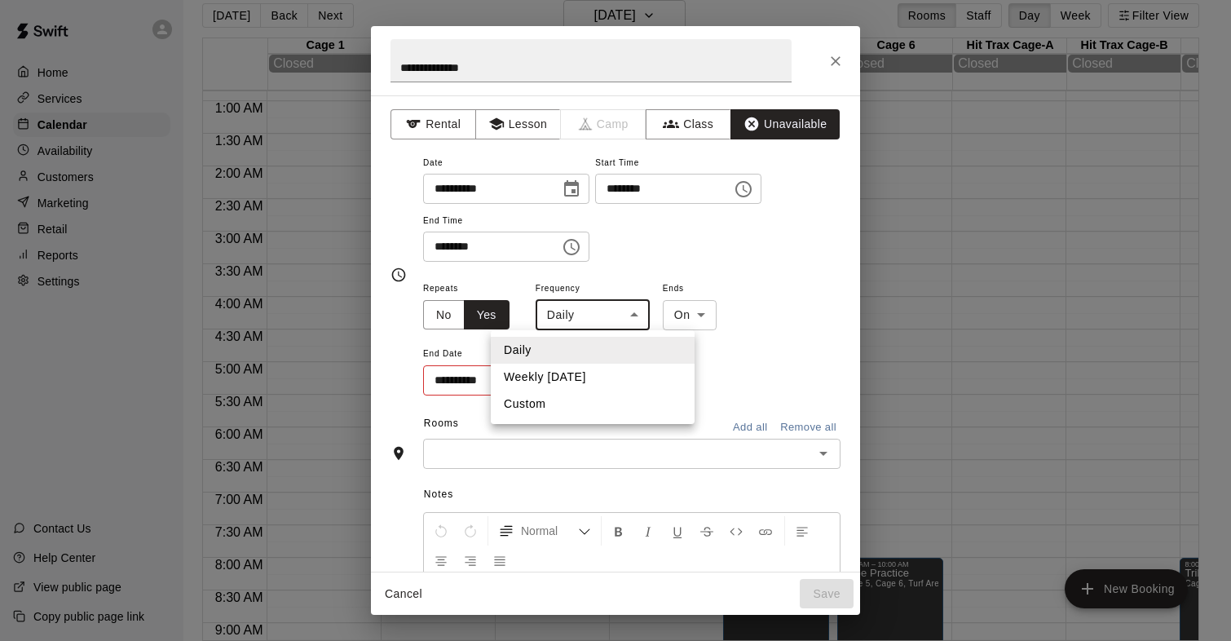
click at [552, 377] on li "Weekly on Sunday" at bounding box center [593, 377] width 204 height 27
type input "******"
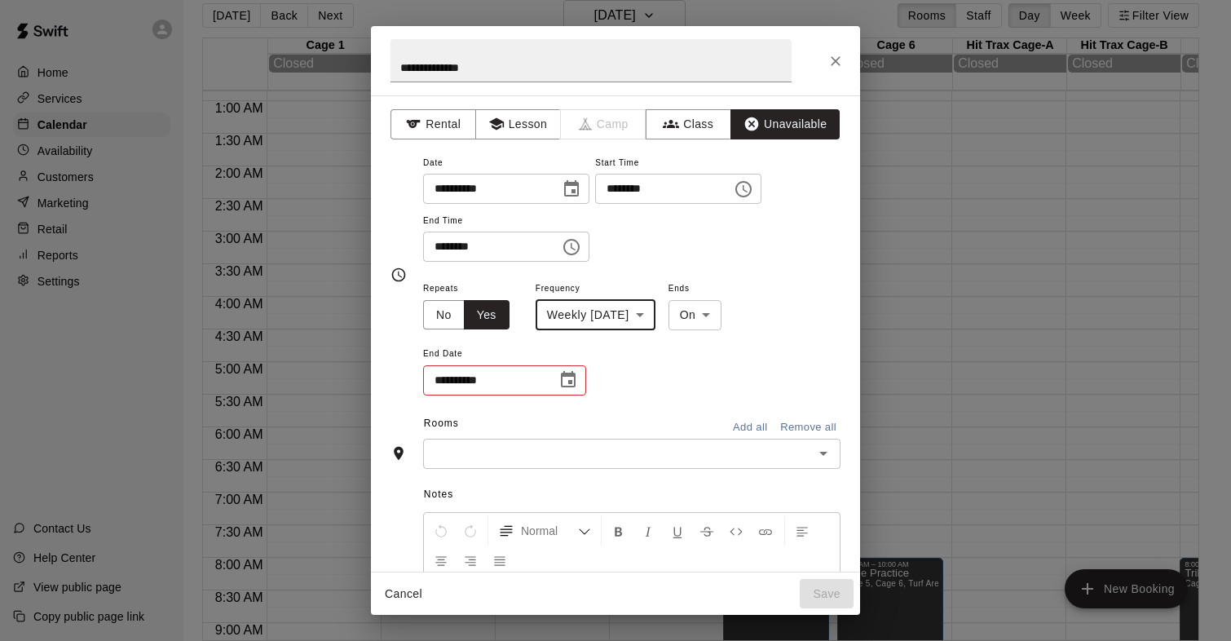
click at [576, 377] on icon "Choose date" at bounding box center [568, 380] width 20 height 20
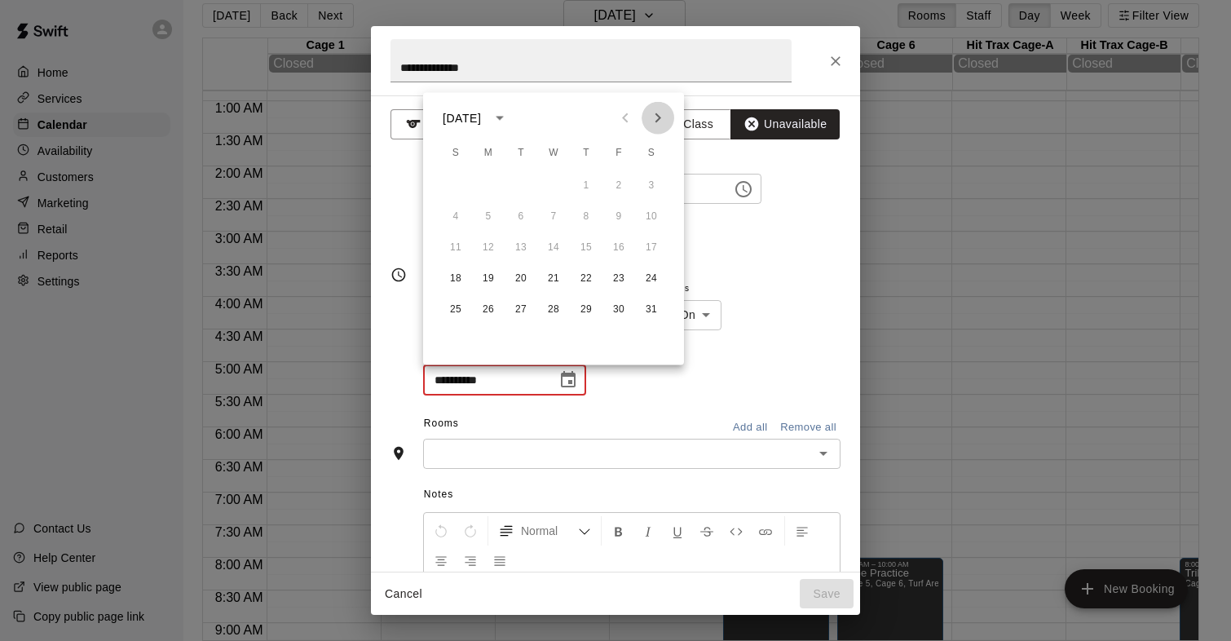
click at [652, 121] on icon "Next month" at bounding box center [658, 118] width 20 height 20
click at [459, 209] on button "8" at bounding box center [455, 216] width 29 height 29
type input "**********"
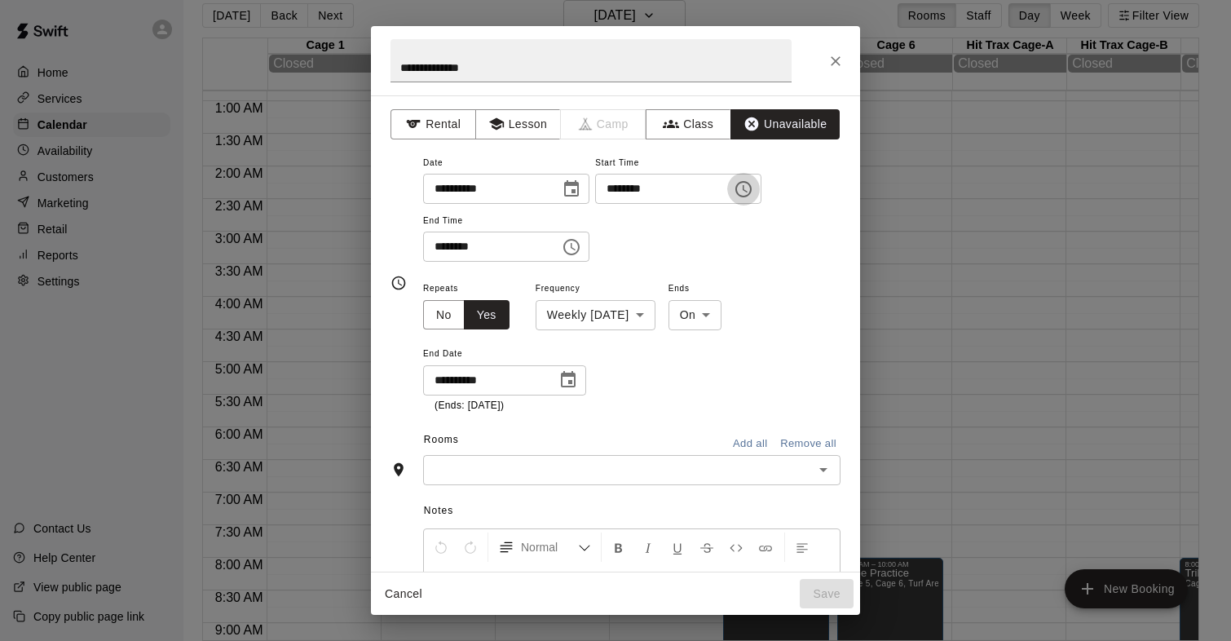
click at [749, 194] on icon "Choose time, selected time is 10:00 AM" at bounding box center [743, 189] width 16 height 16
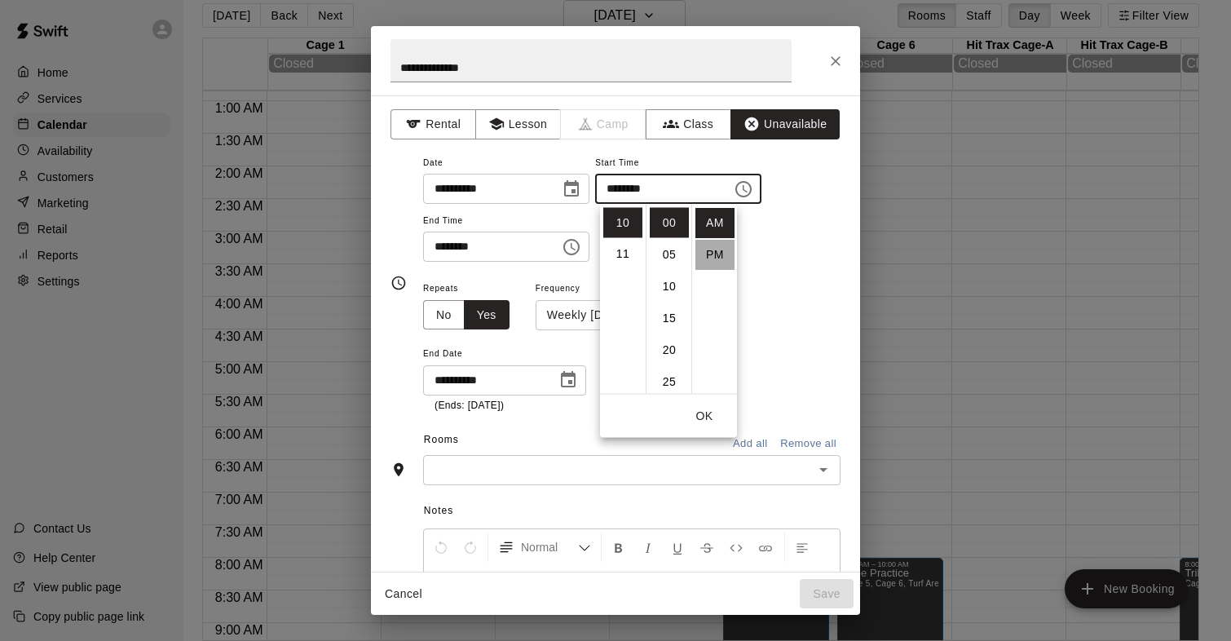
click at [699, 253] on li "PM" at bounding box center [714, 255] width 39 height 30
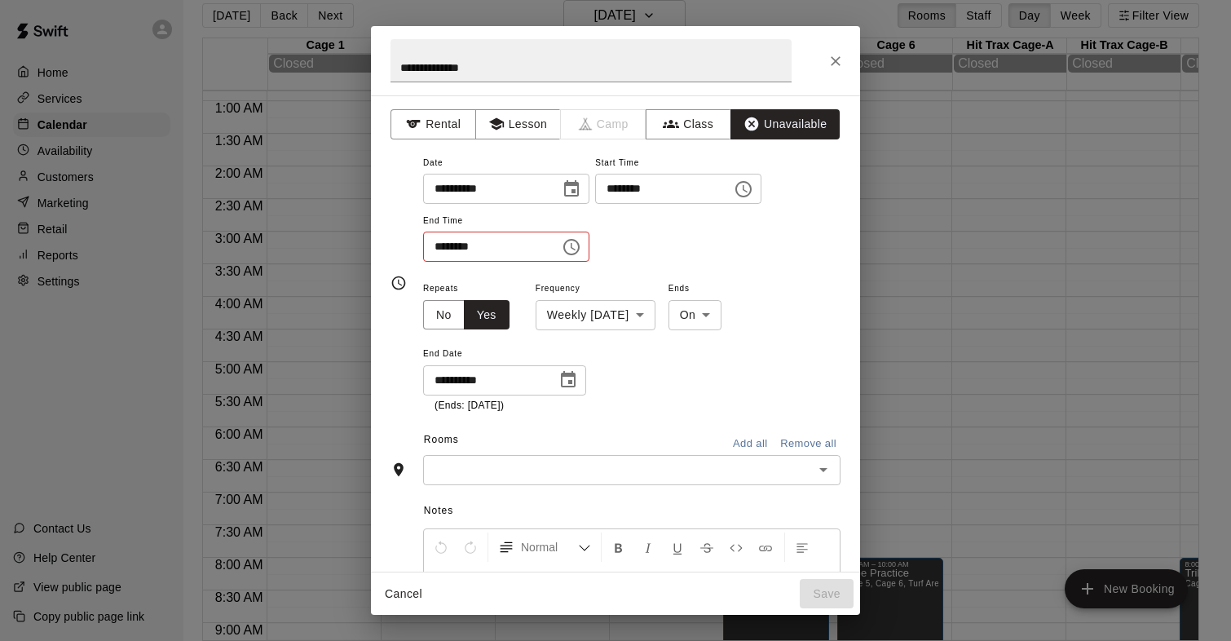
click at [623, 189] on input "********" at bounding box center [658, 189] width 126 height 30
click at [643, 194] on input "********" at bounding box center [658, 189] width 126 height 30
click at [751, 196] on icon "Choose time, selected time is 10:00 PM" at bounding box center [743, 189] width 16 height 16
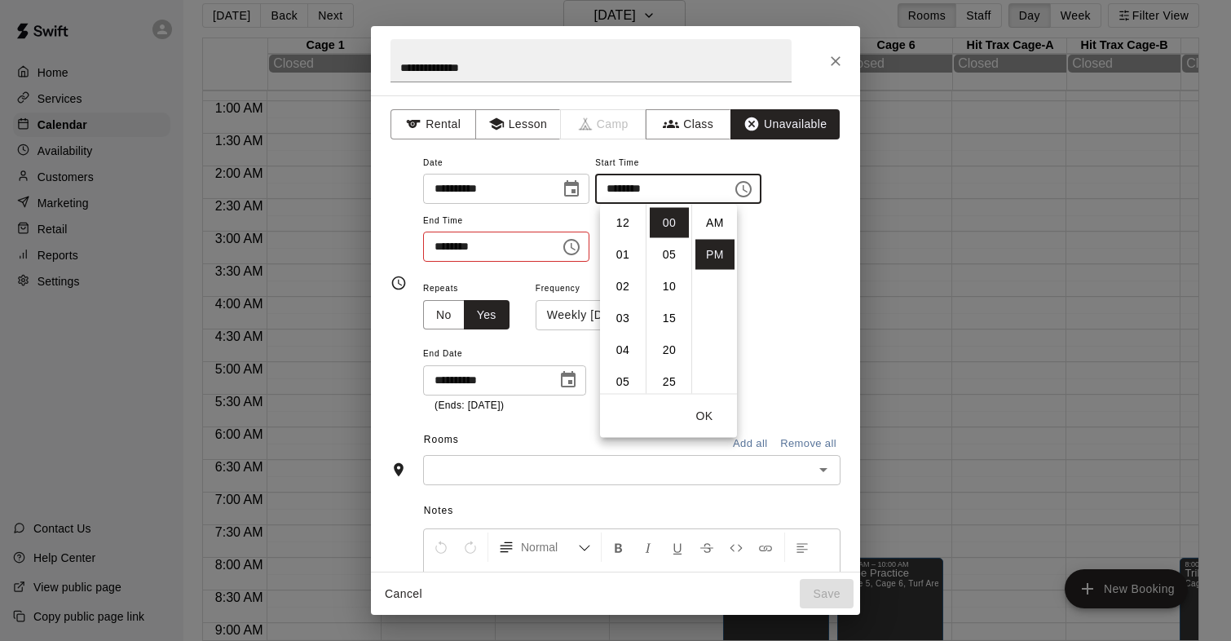
scroll to position [29, 0]
click at [614, 251] on li "02" at bounding box center [622, 248] width 39 height 30
type input "********"
click at [764, 253] on div "**********" at bounding box center [631, 207] width 417 height 110
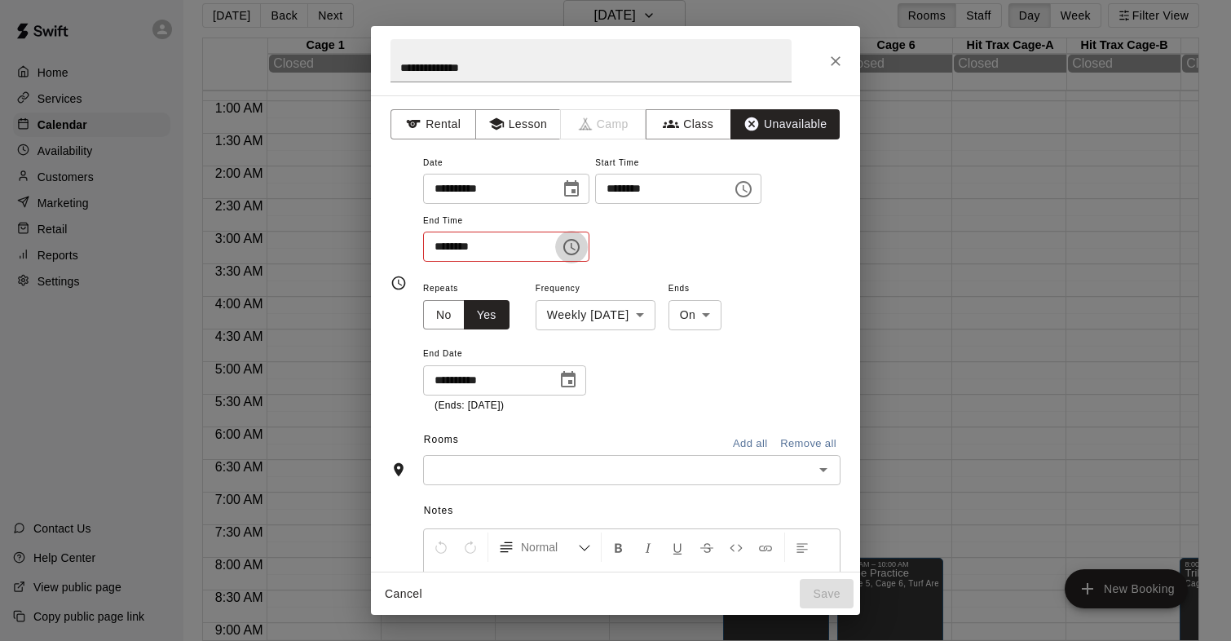
click at [569, 238] on icon "Choose time, selected time is 10:30 AM" at bounding box center [572, 247] width 20 height 20
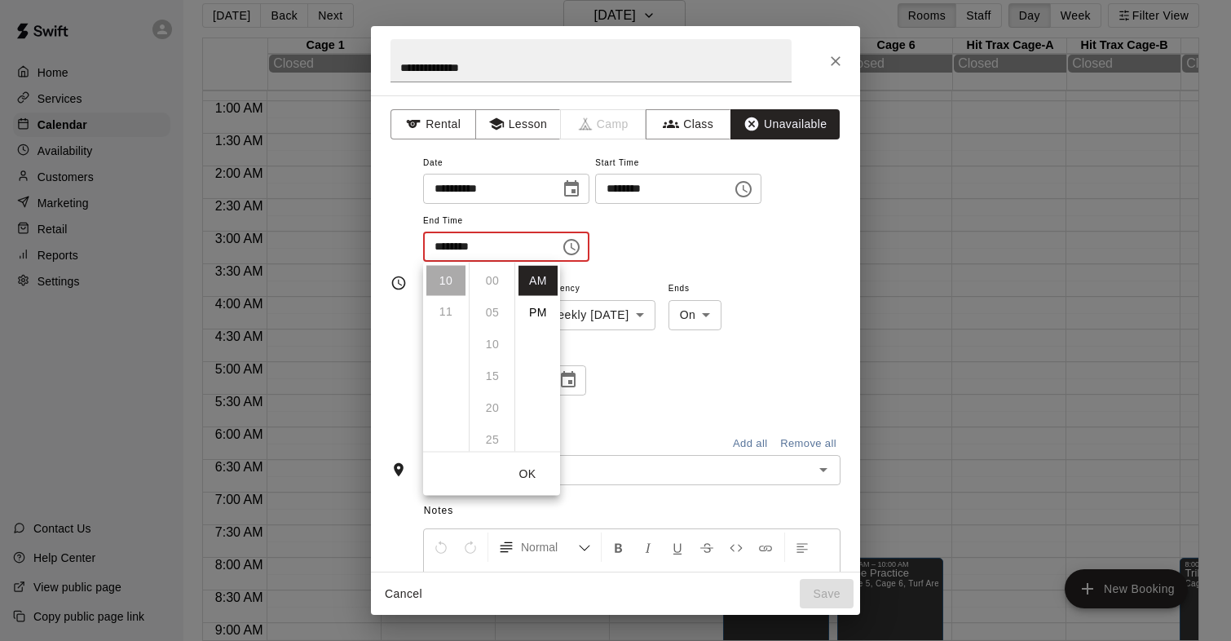
scroll to position [191, 0]
click at [539, 306] on li "PM" at bounding box center [537, 312] width 39 height 30
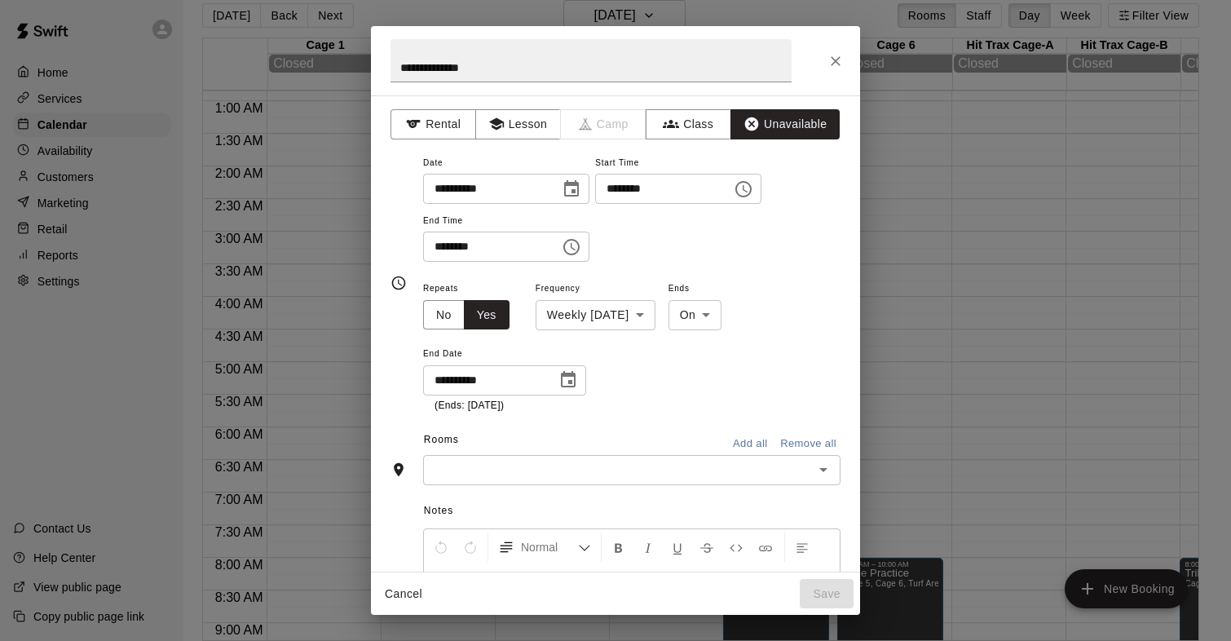
scroll to position [29, 0]
click at [565, 248] on button "Choose time, selected time is 10:30 PM" at bounding box center [571, 247] width 33 height 33
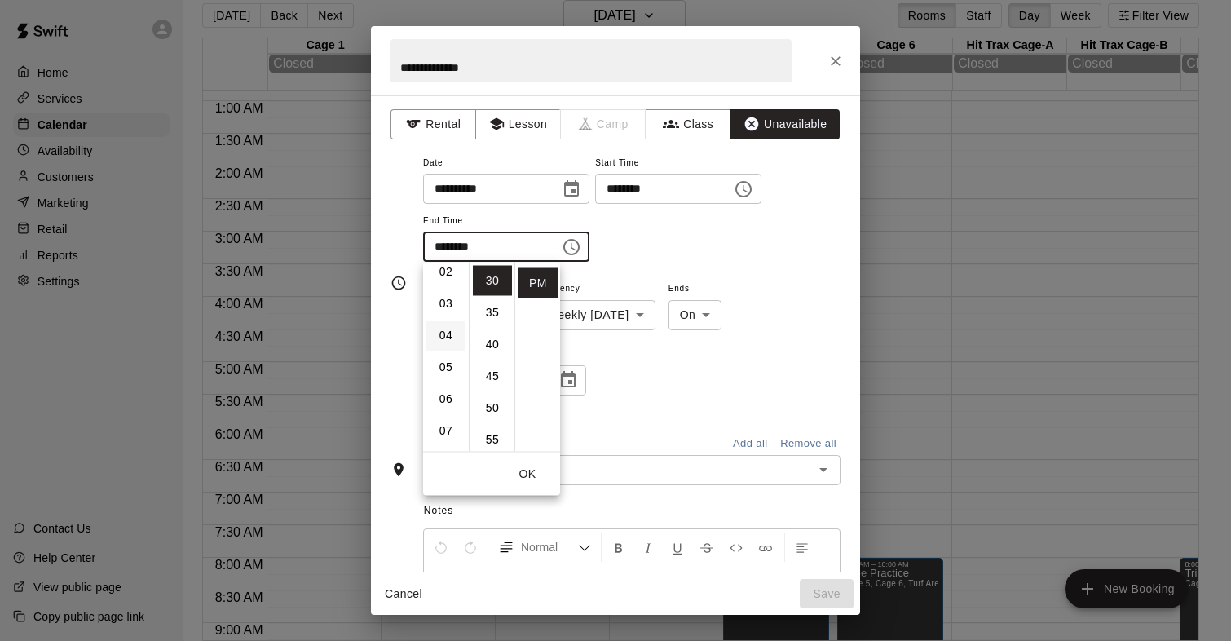
click at [443, 329] on li "04" at bounding box center [445, 335] width 39 height 30
click at [493, 281] on li "00" at bounding box center [492, 281] width 39 height 30
type input "********"
click at [619, 272] on div "**********" at bounding box center [631, 215] width 417 height 126
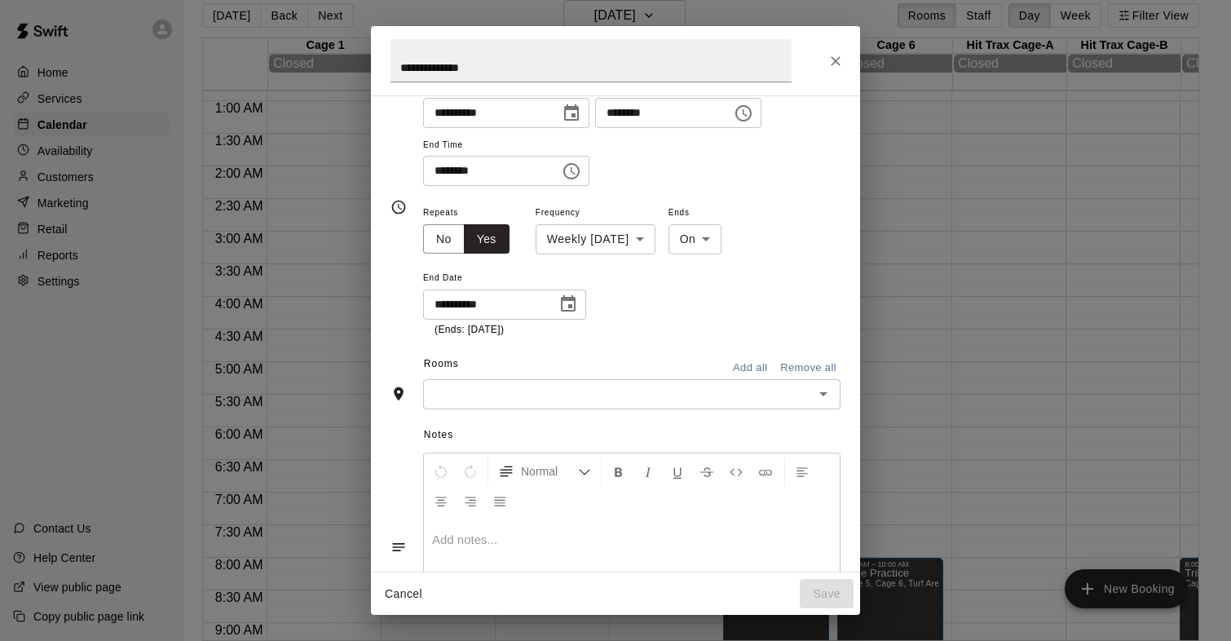
scroll to position [98, 0]
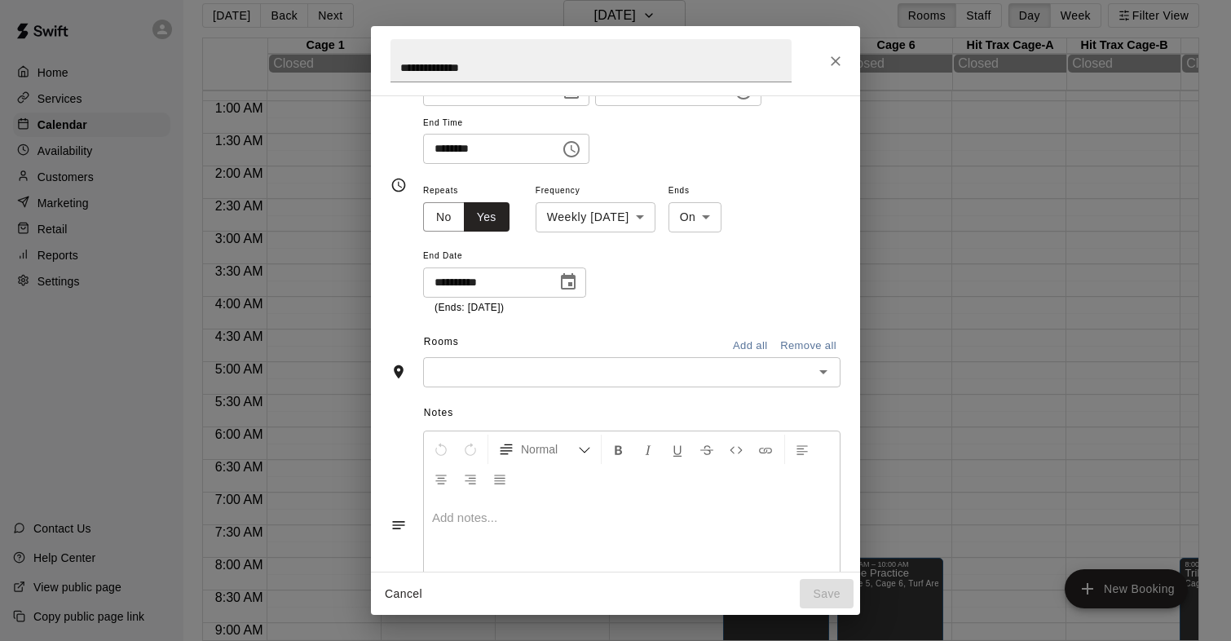
click at [762, 348] on button "Add all" at bounding box center [750, 345] width 52 height 25
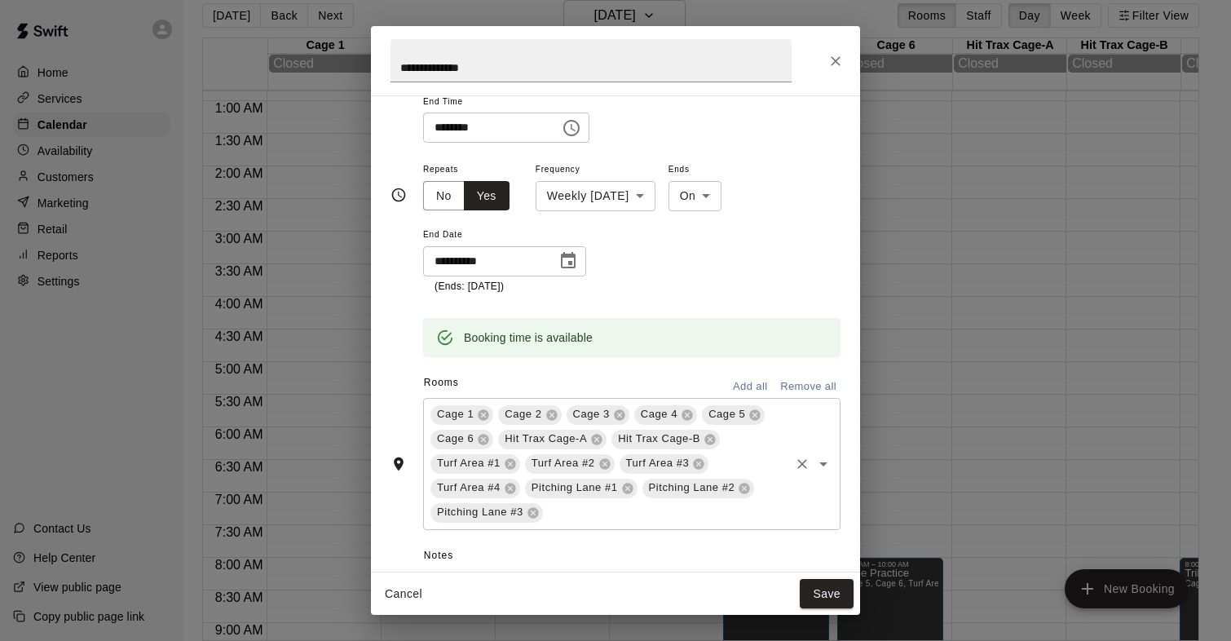
scroll to position [129, 0]
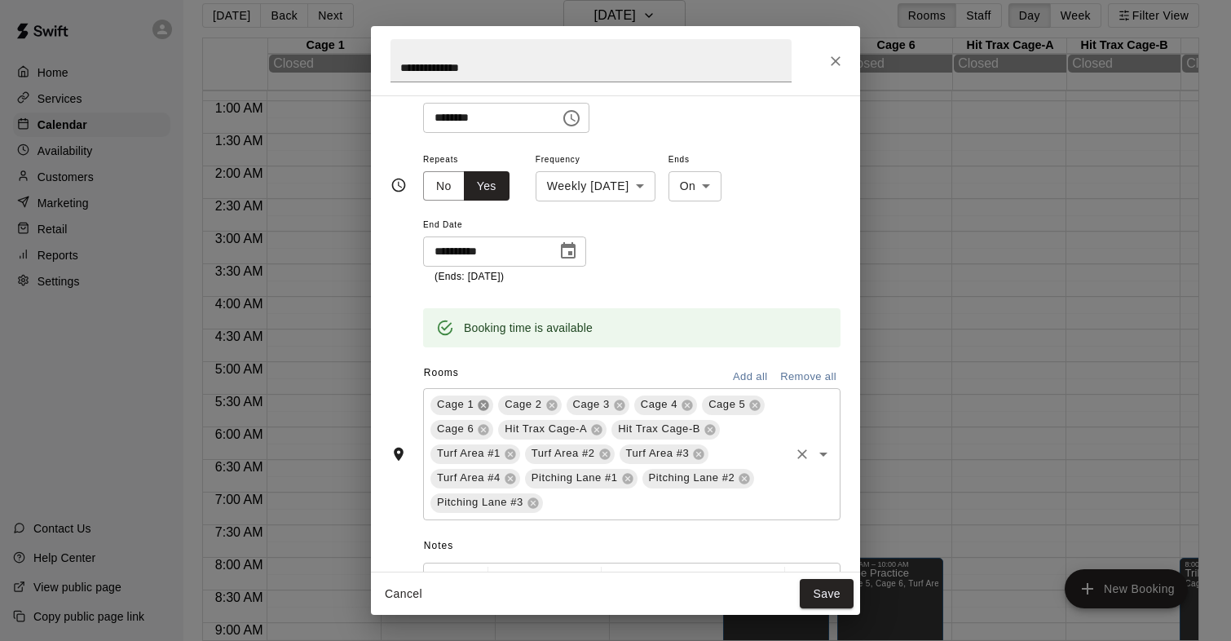
click at [483, 404] on icon at bounding box center [483, 405] width 13 height 13
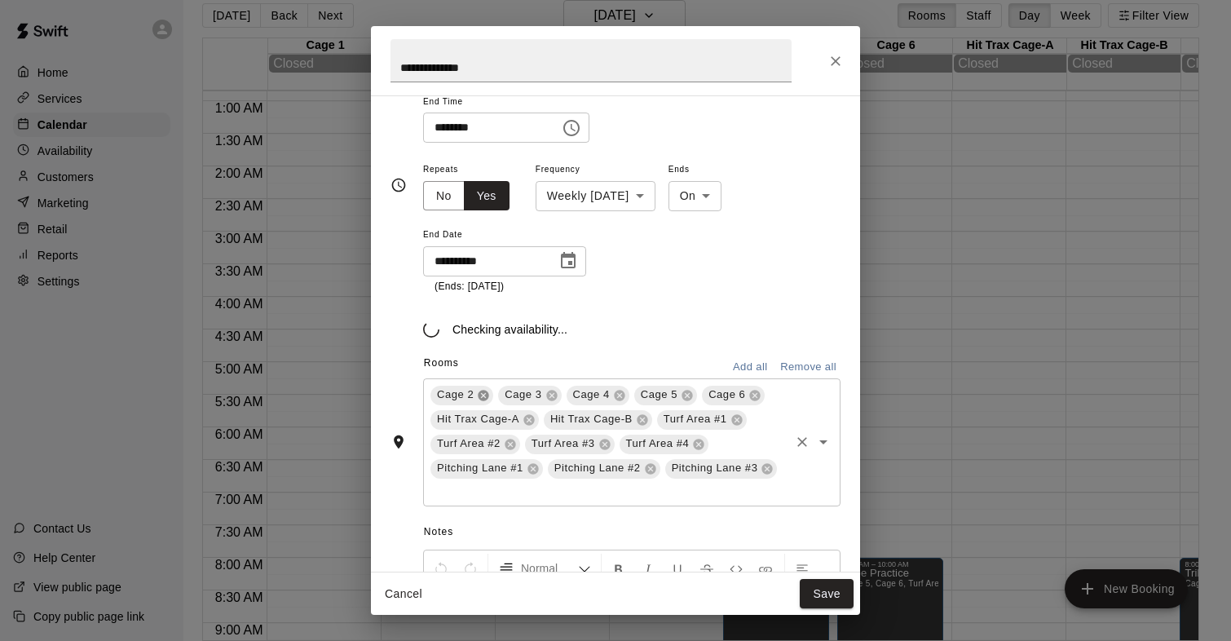
click at [478, 399] on icon at bounding box center [483, 395] width 13 height 13
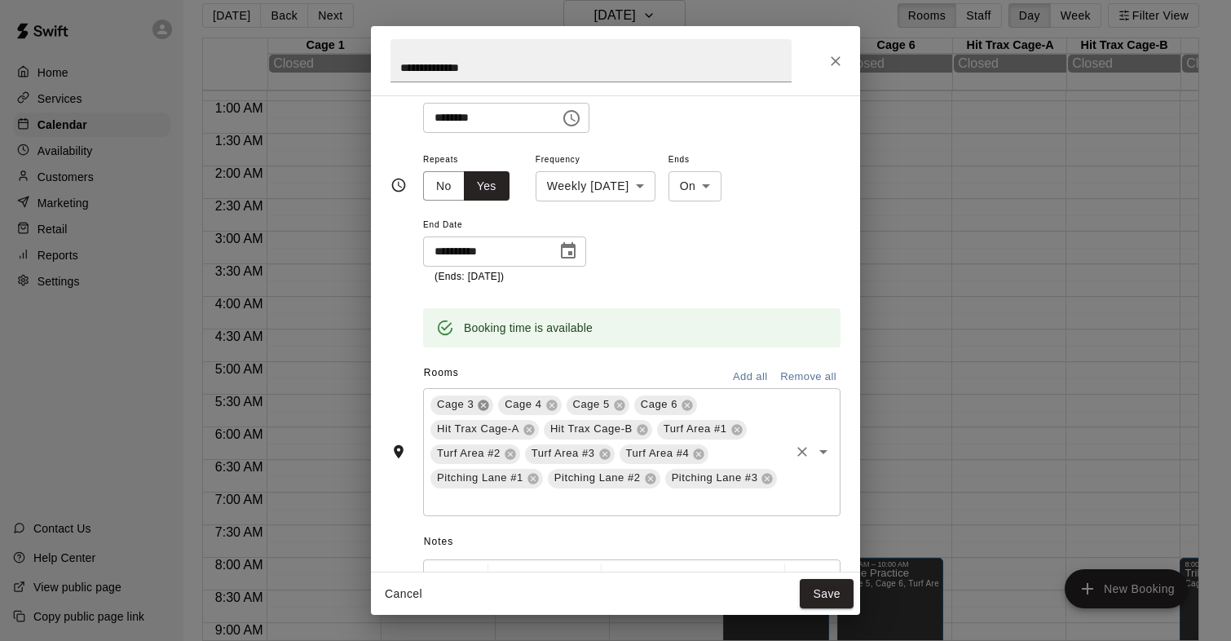
click at [479, 399] on icon at bounding box center [483, 405] width 13 height 13
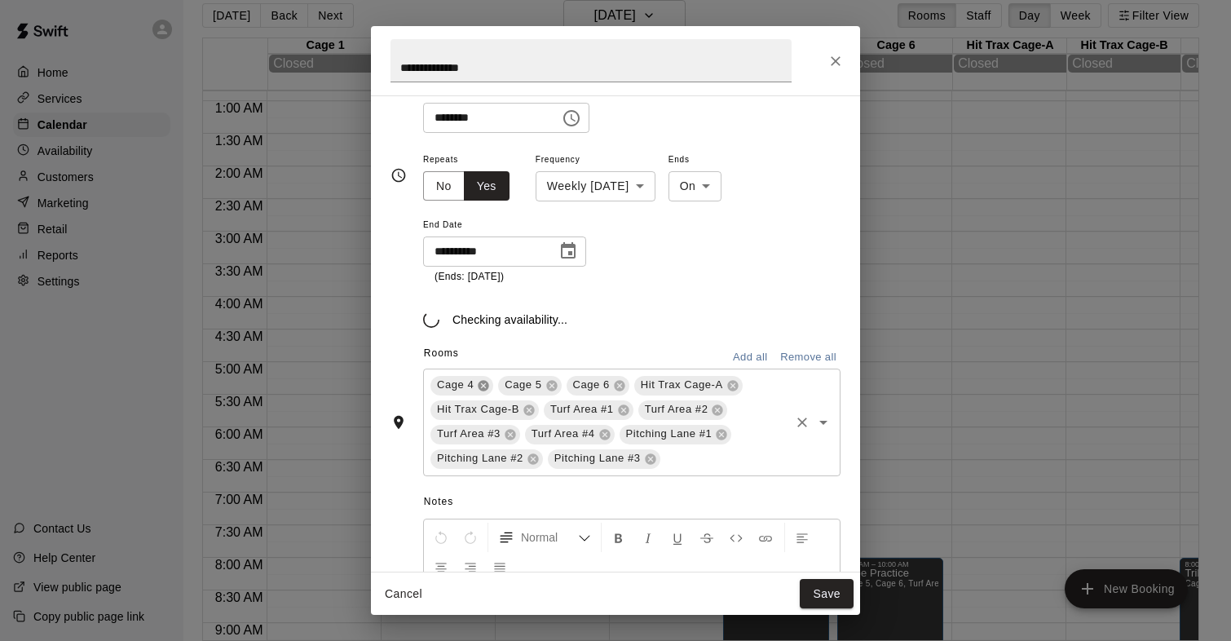
click at [479, 392] on icon at bounding box center [483, 385] width 13 height 13
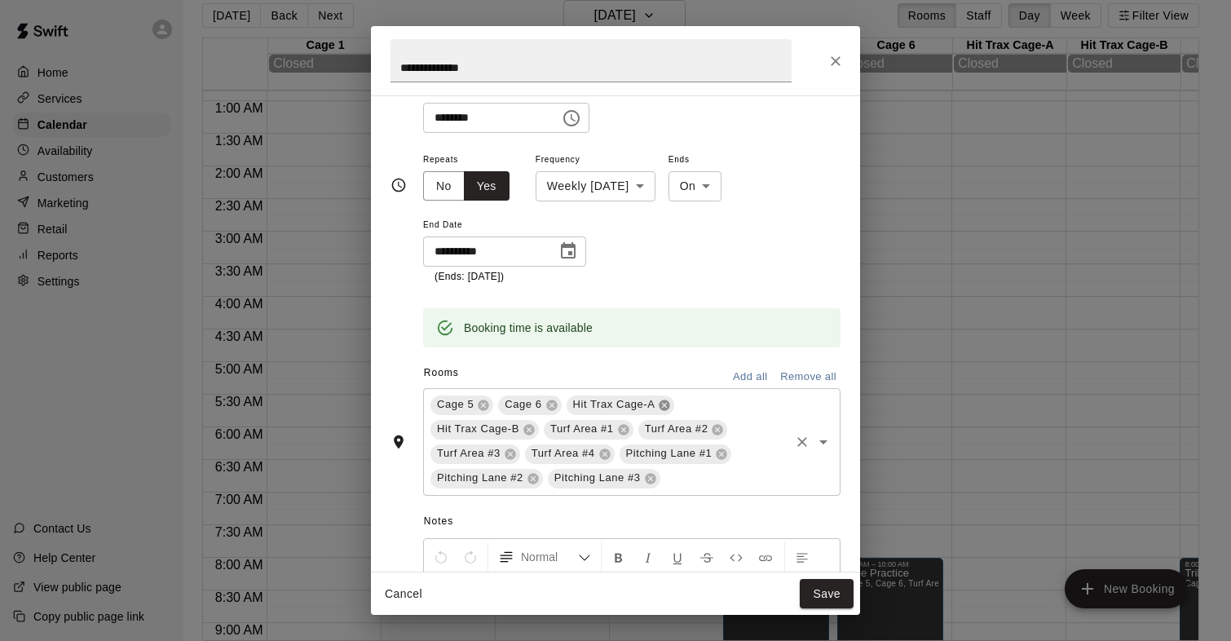
click at [662, 406] on icon at bounding box center [664, 404] width 11 height 11
click at [662, 402] on icon at bounding box center [664, 404] width 11 height 11
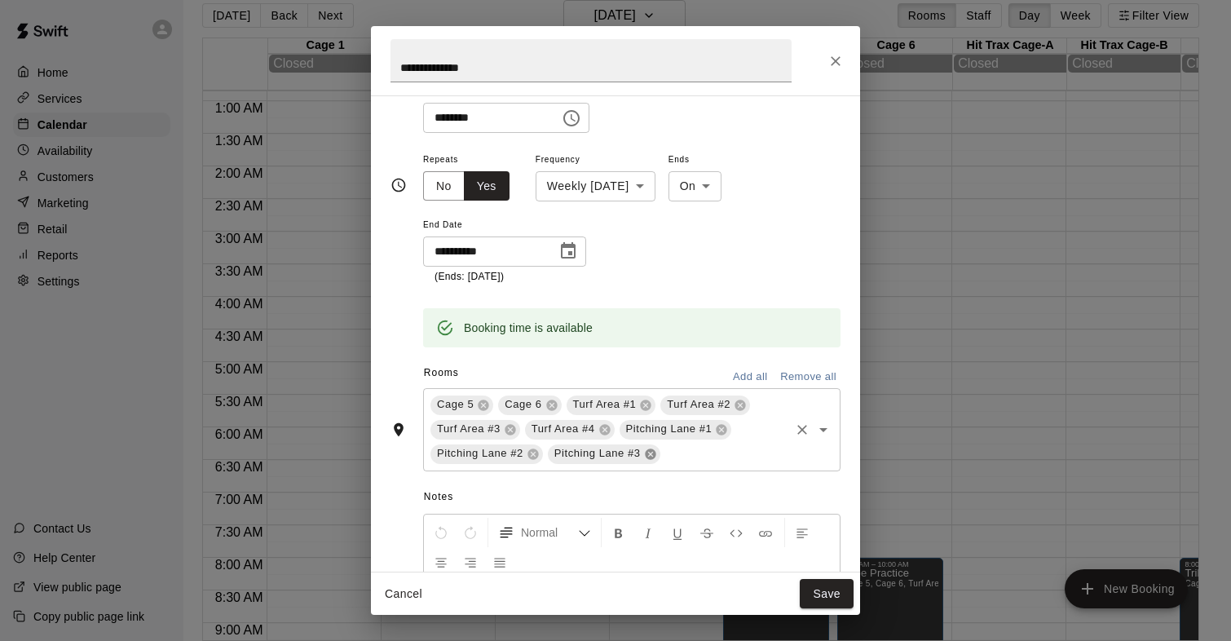
click at [654, 449] on icon at bounding box center [650, 453] width 13 height 13
click at [538, 443] on div "Cage 5 Cage 6 Turf Area #1 Turf Area #2 Turf Area #3 Turf Area #4 Pitching Lane…" at bounding box center [631, 429] width 417 height 83
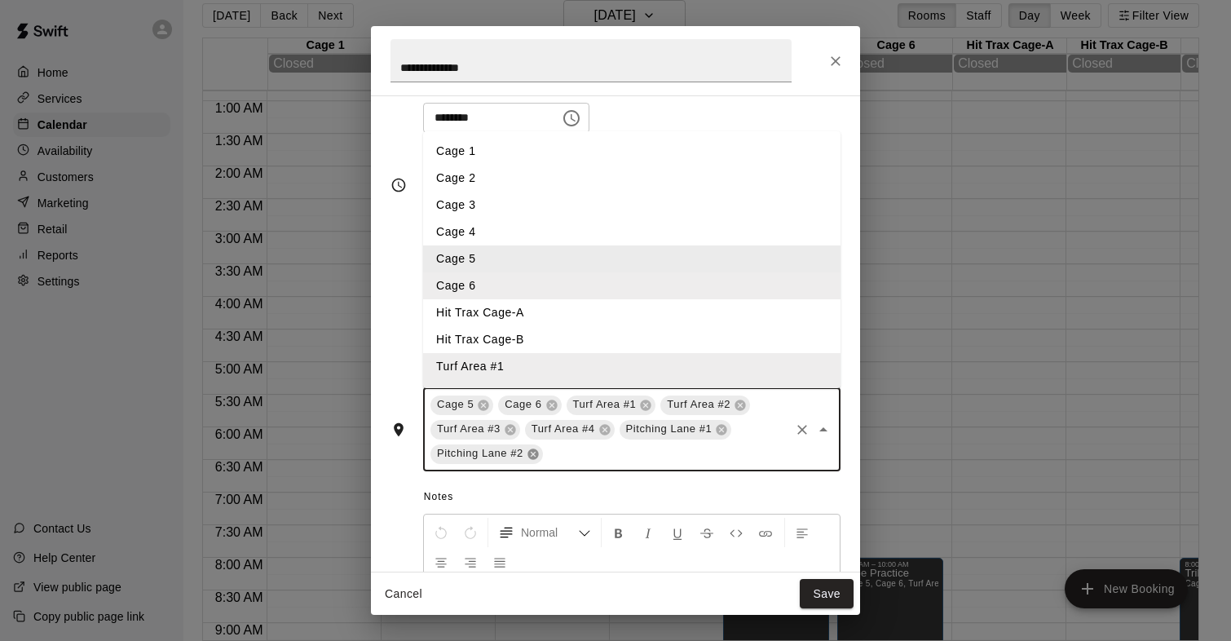
click at [535, 448] on icon at bounding box center [533, 453] width 13 height 13
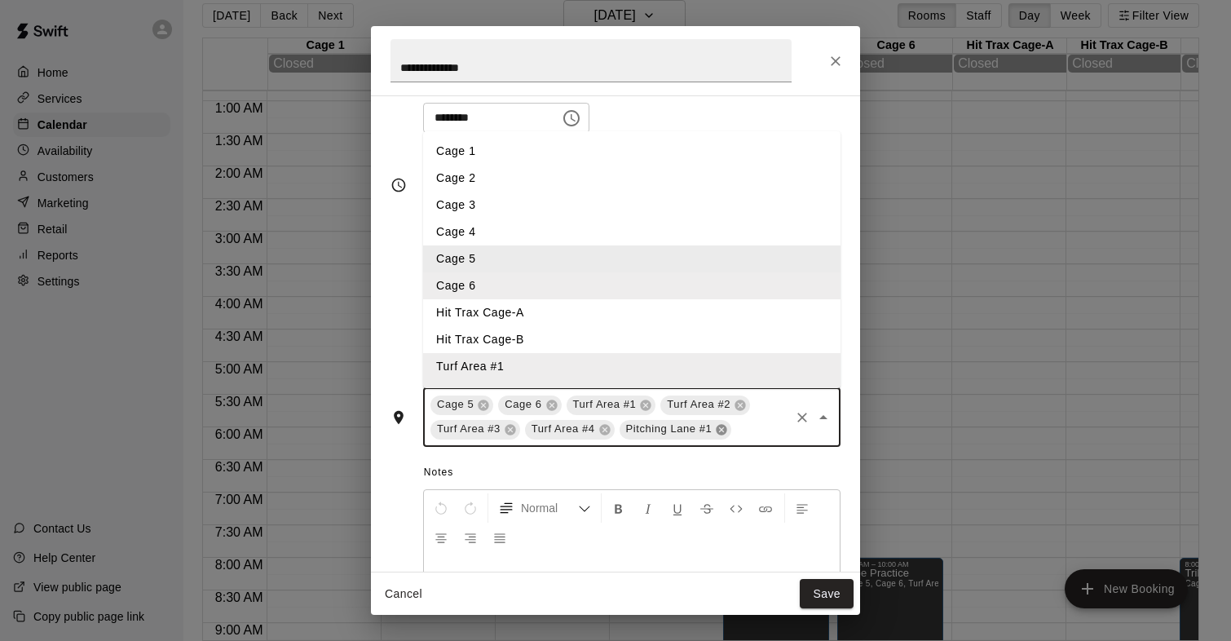
click at [720, 425] on icon at bounding box center [721, 429] width 11 height 11
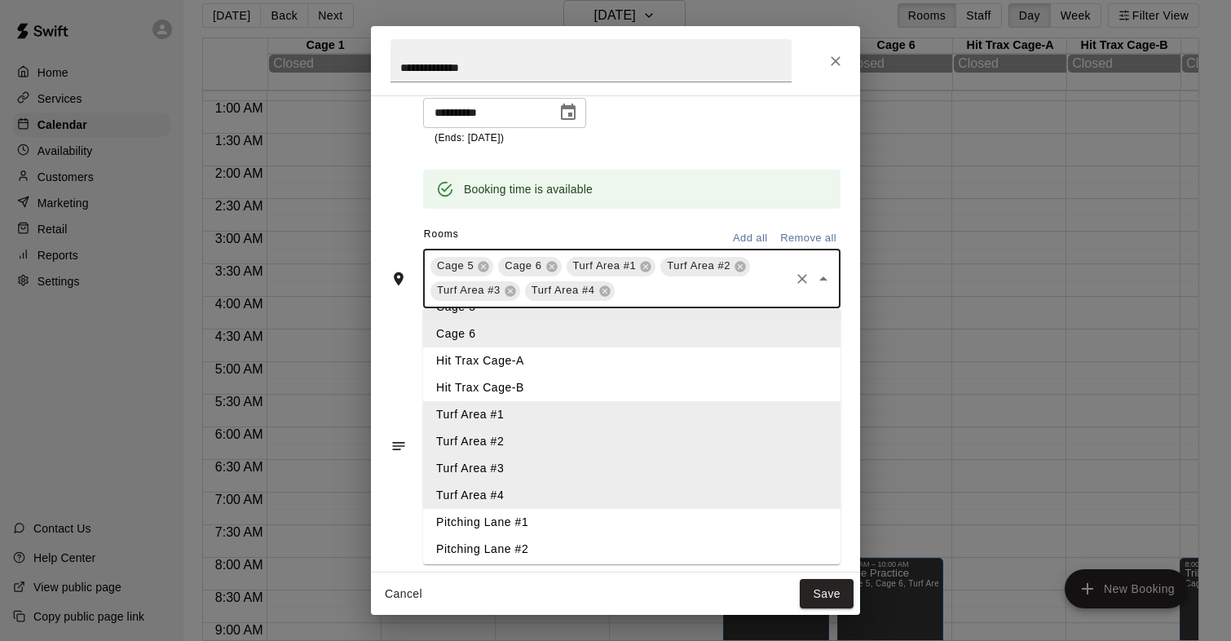
scroll to position [160, 0]
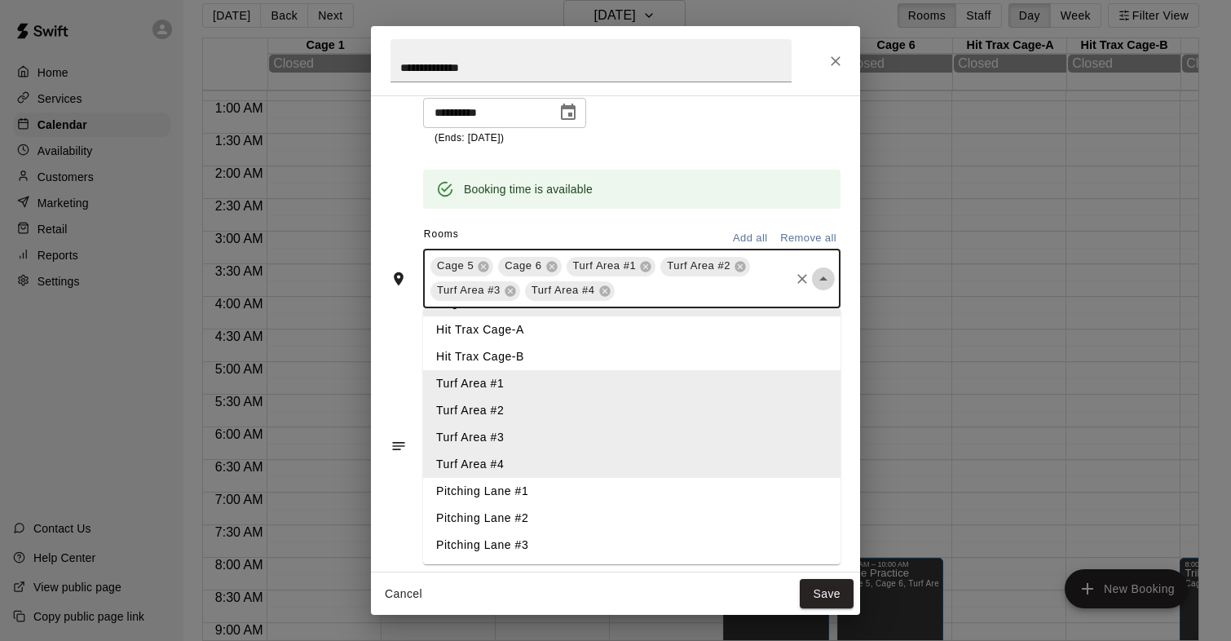
click at [821, 284] on icon "Close" at bounding box center [823, 279] width 20 height 20
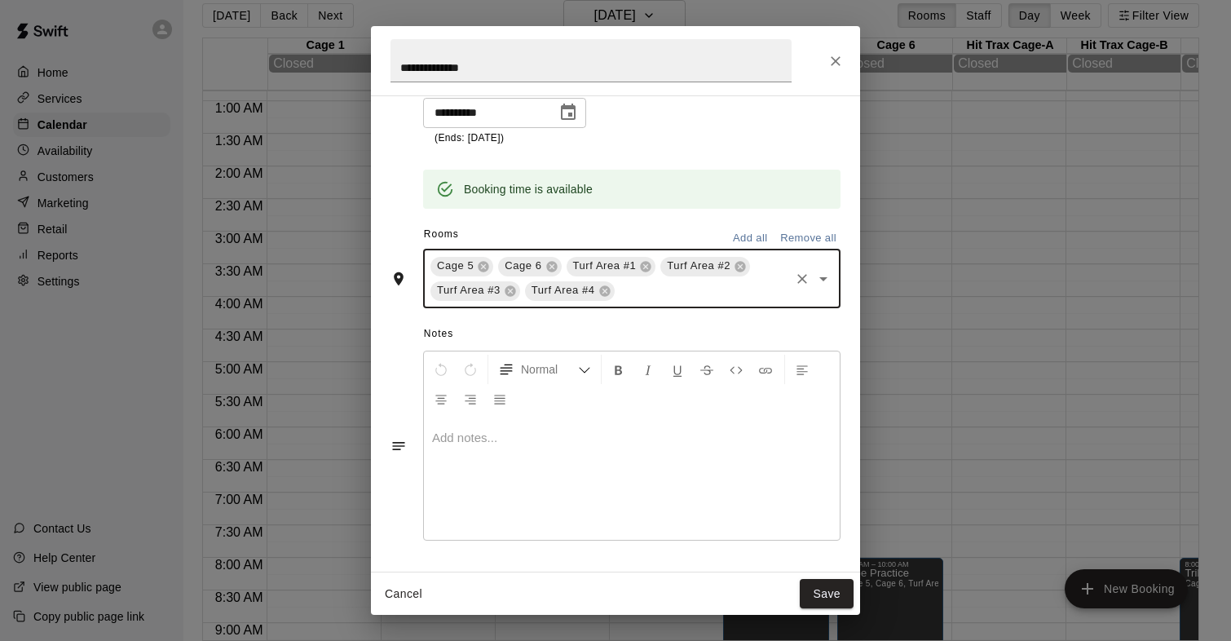
click at [446, 434] on p at bounding box center [631, 438] width 399 height 16
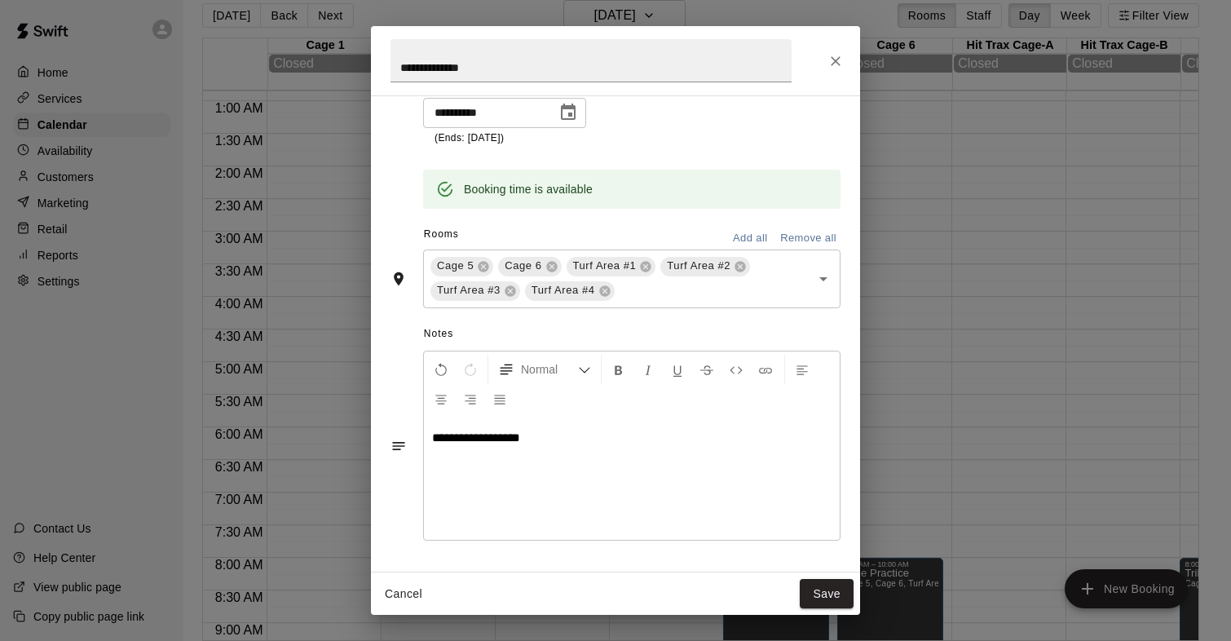
click at [429, 496] on div "**********" at bounding box center [632, 478] width 416 height 122
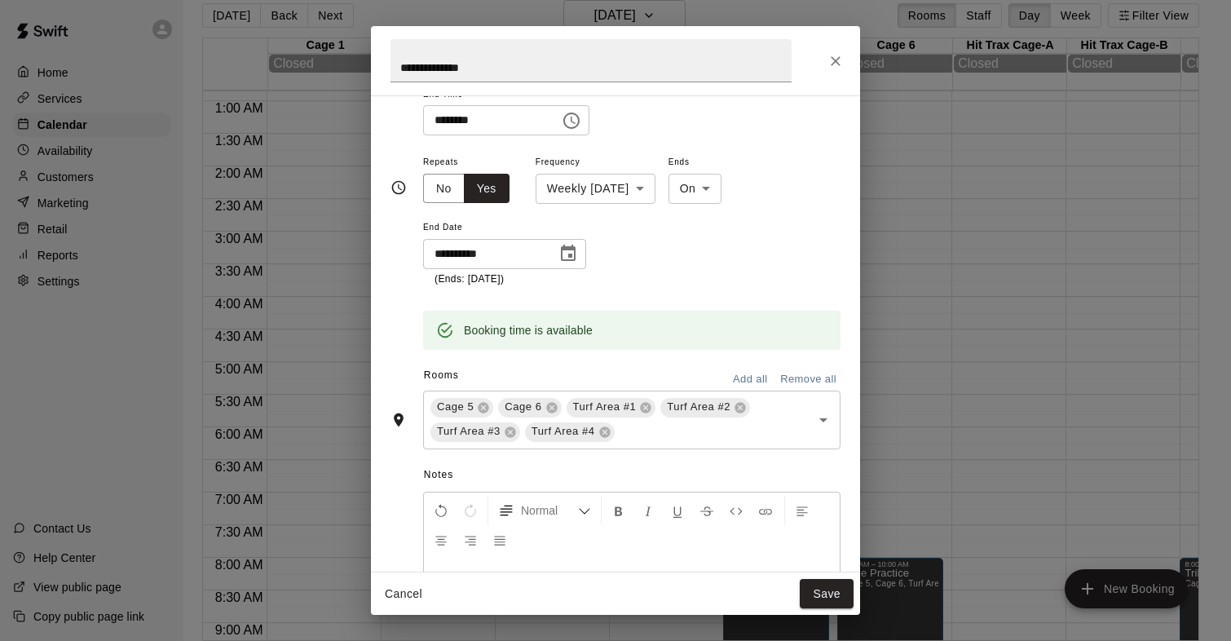
scroll to position [0, 0]
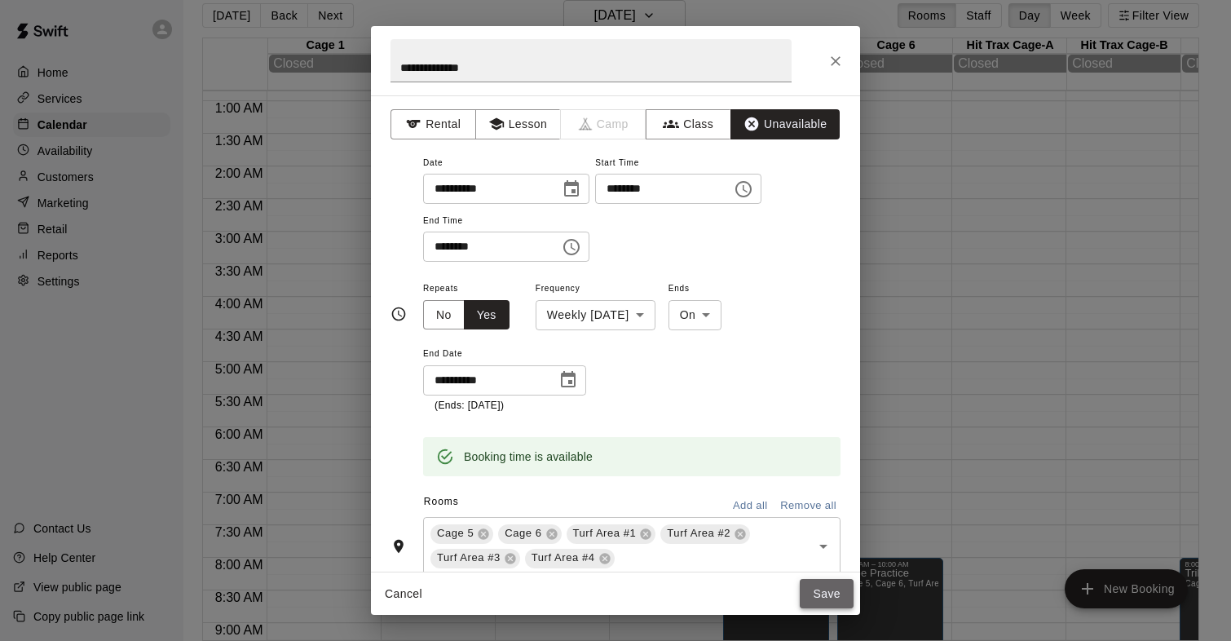
click at [830, 599] on button "Save" at bounding box center [827, 594] width 54 height 30
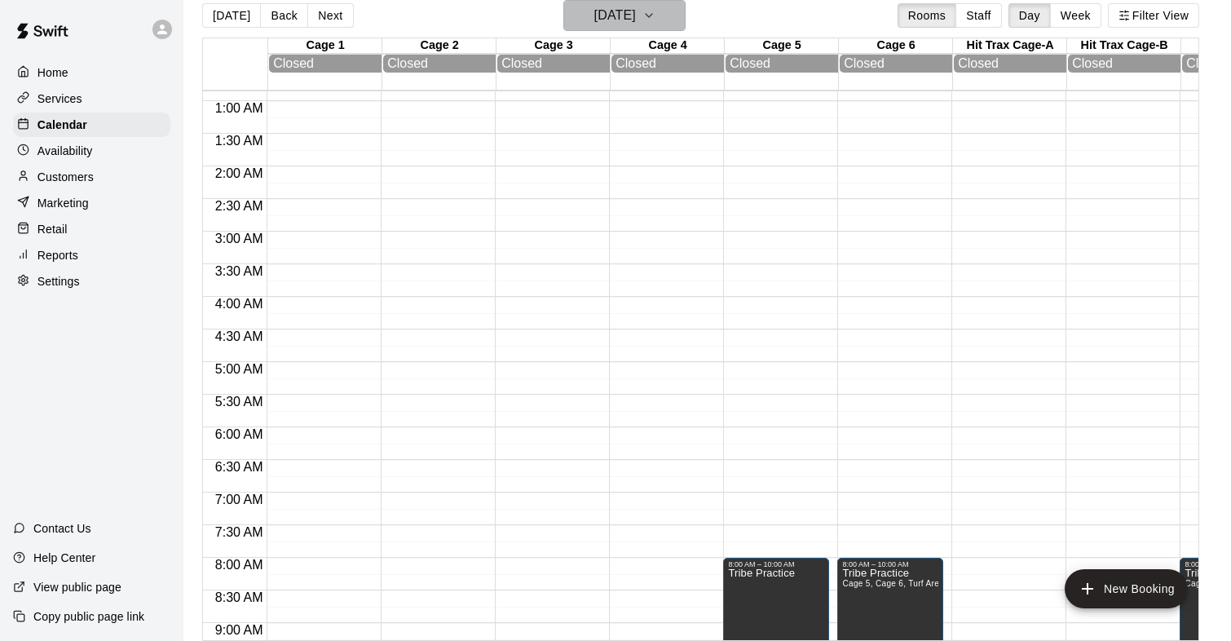
click at [662, 23] on button "Saturday Jan 17" at bounding box center [624, 15] width 122 height 31
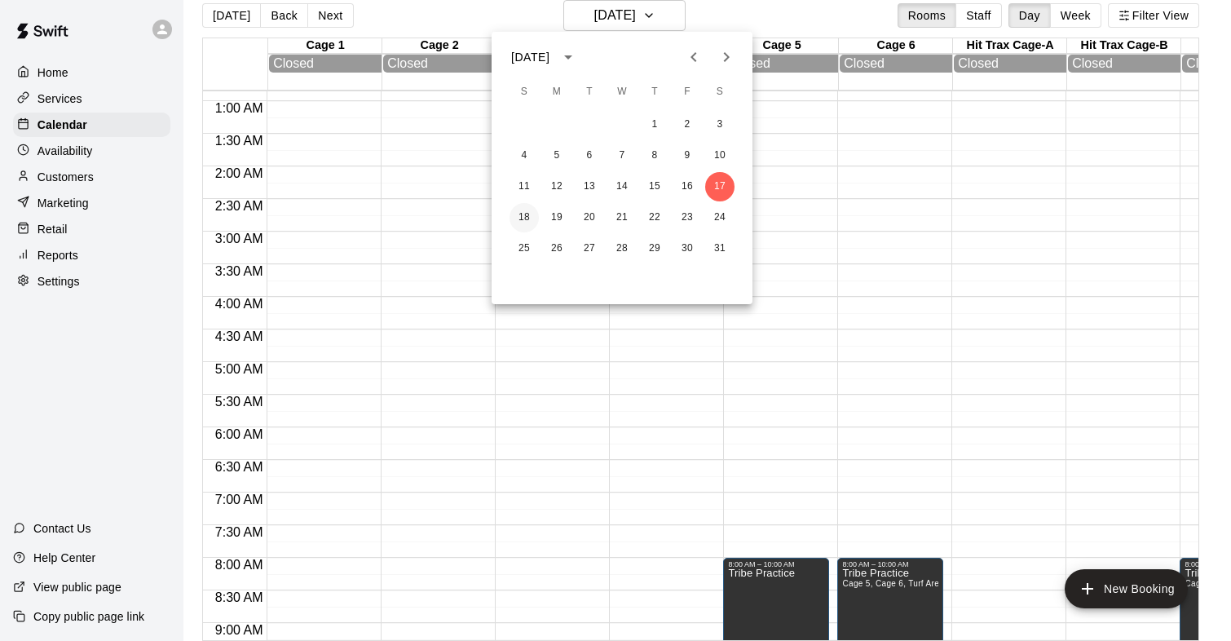
click at [522, 209] on button "18" at bounding box center [523, 217] width 29 height 29
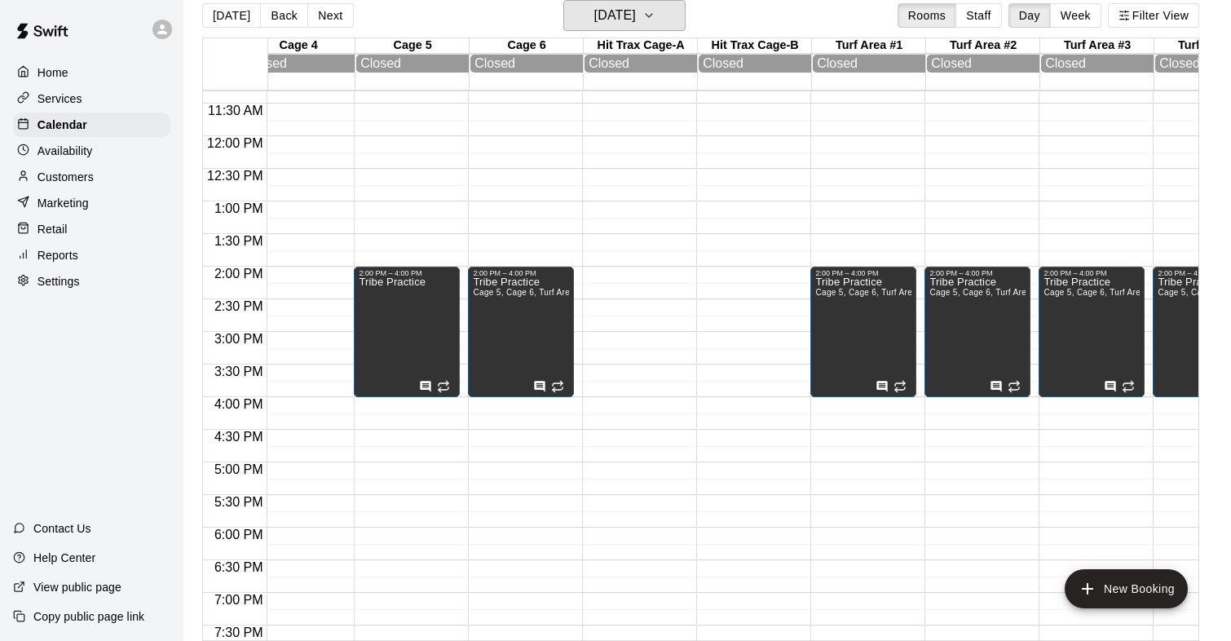
scroll to position [0, 421]
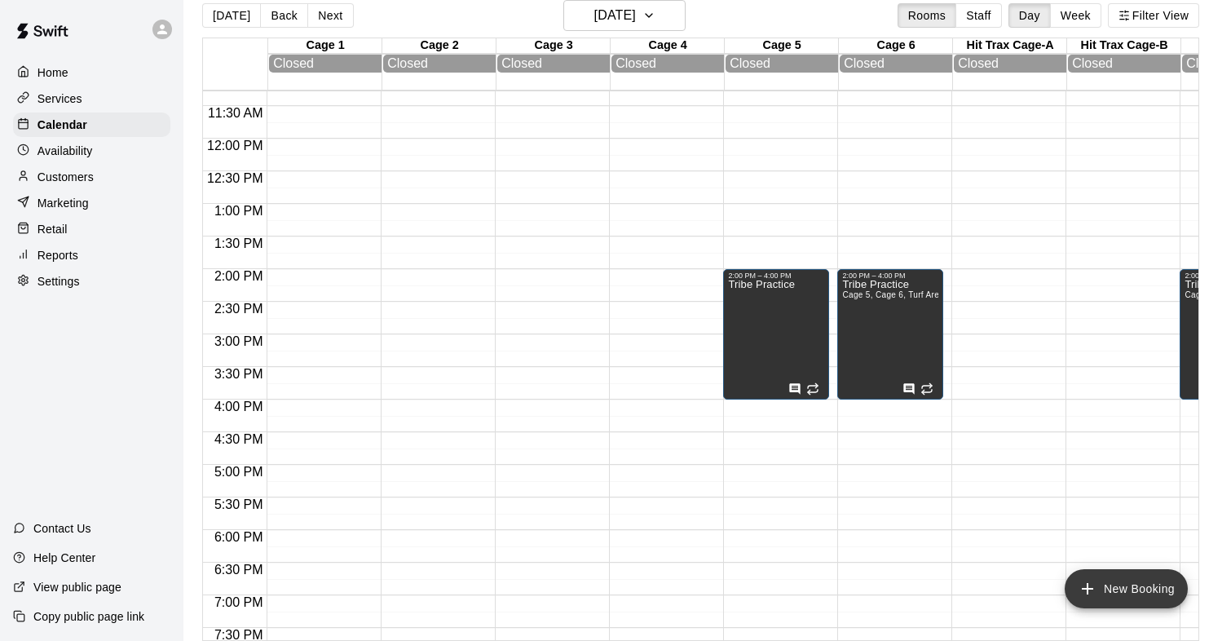
click at [1099, 575] on button "New Booking" at bounding box center [1125, 588] width 123 height 39
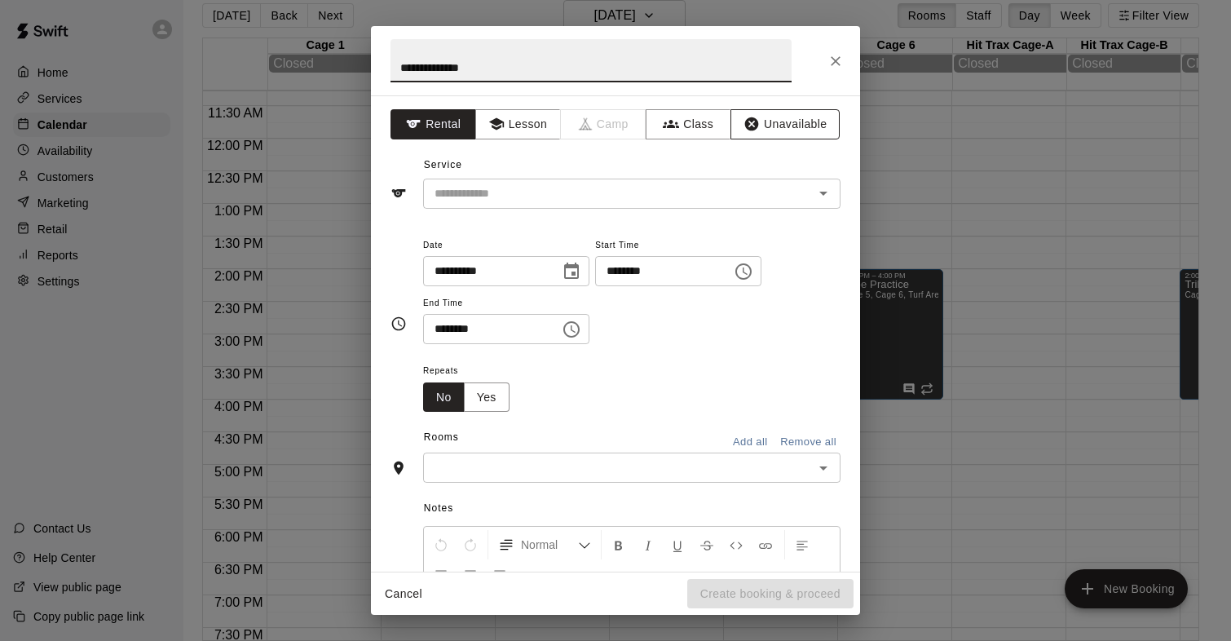
type input "**********"
click at [769, 119] on button "Unavailable" at bounding box center [784, 124] width 109 height 30
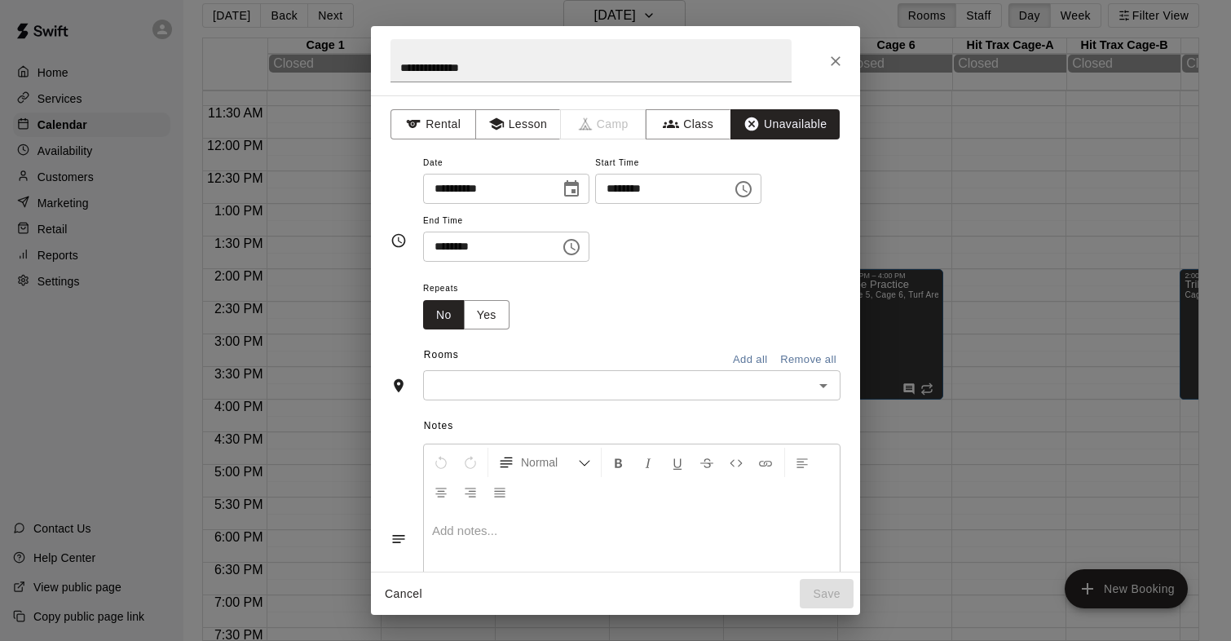
click at [737, 198] on div "******** ​" at bounding box center [678, 189] width 166 height 30
click at [751, 194] on icon "Choose time, selected time is 10:00 AM" at bounding box center [743, 189] width 16 height 16
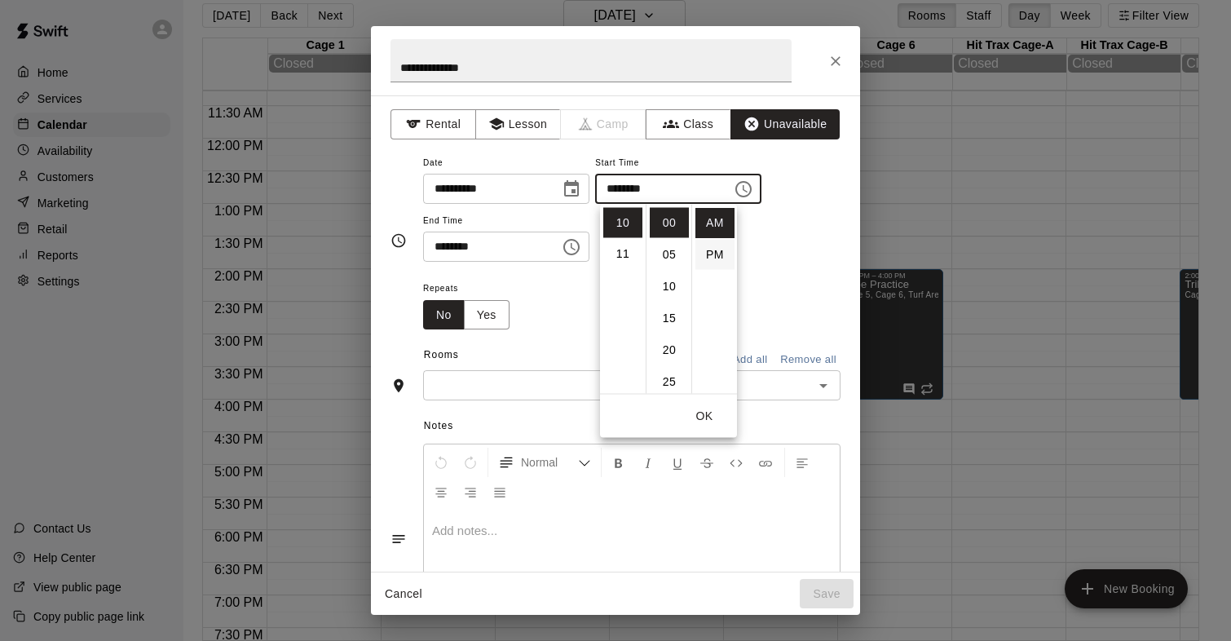
click at [709, 247] on li "PM" at bounding box center [714, 255] width 39 height 30
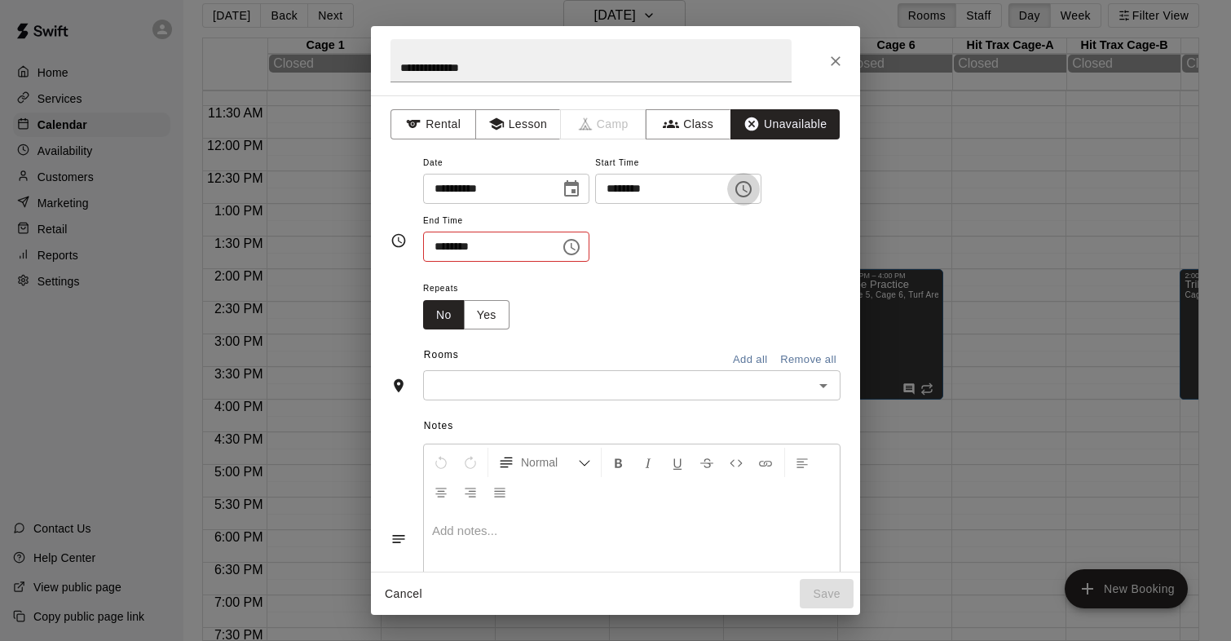
click at [751, 194] on icon "Choose time, selected time is 10:00 PM" at bounding box center [743, 189] width 16 height 16
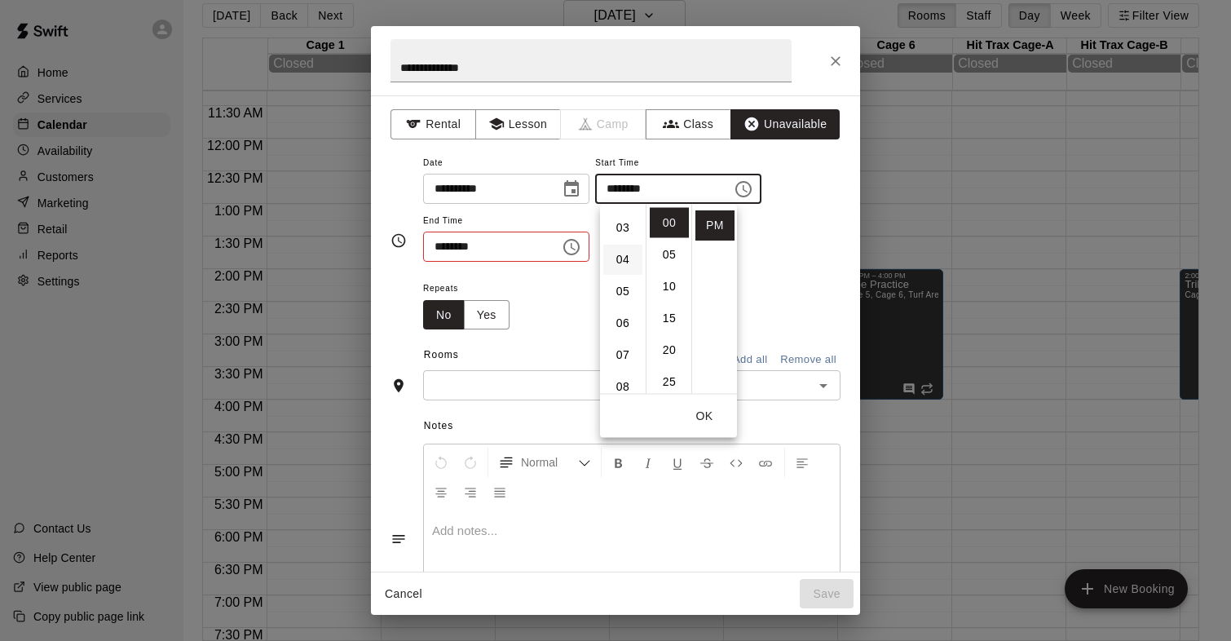
click at [620, 252] on li "04" at bounding box center [622, 260] width 39 height 30
type input "********"
click at [795, 280] on div "Repeats No Yes" at bounding box center [631, 303] width 417 height 51
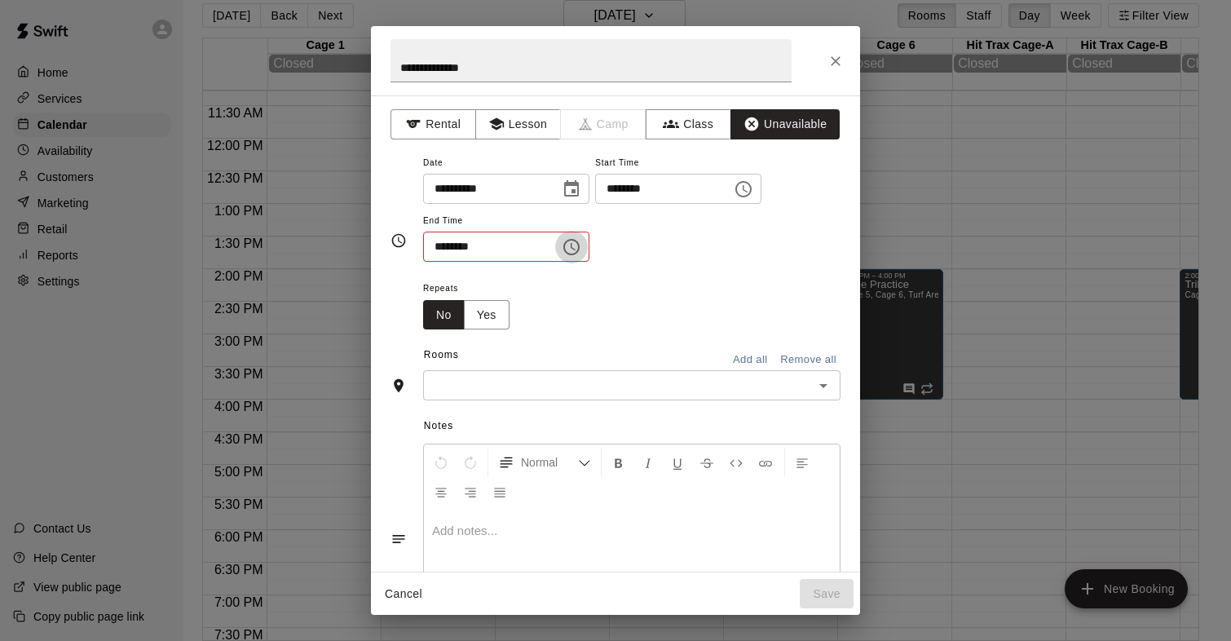
click at [576, 244] on icon "Choose time, selected time is 10:30 AM" at bounding box center [572, 247] width 20 height 20
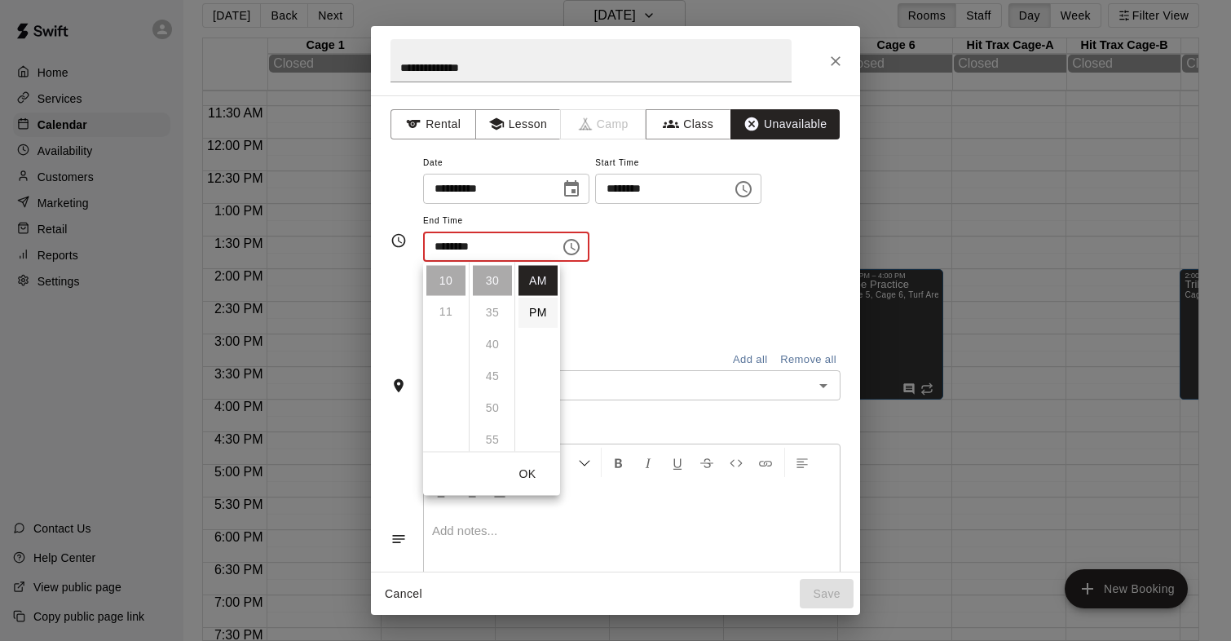
click at [533, 313] on li "PM" at bounding box center [537, 312] width 39 height 30
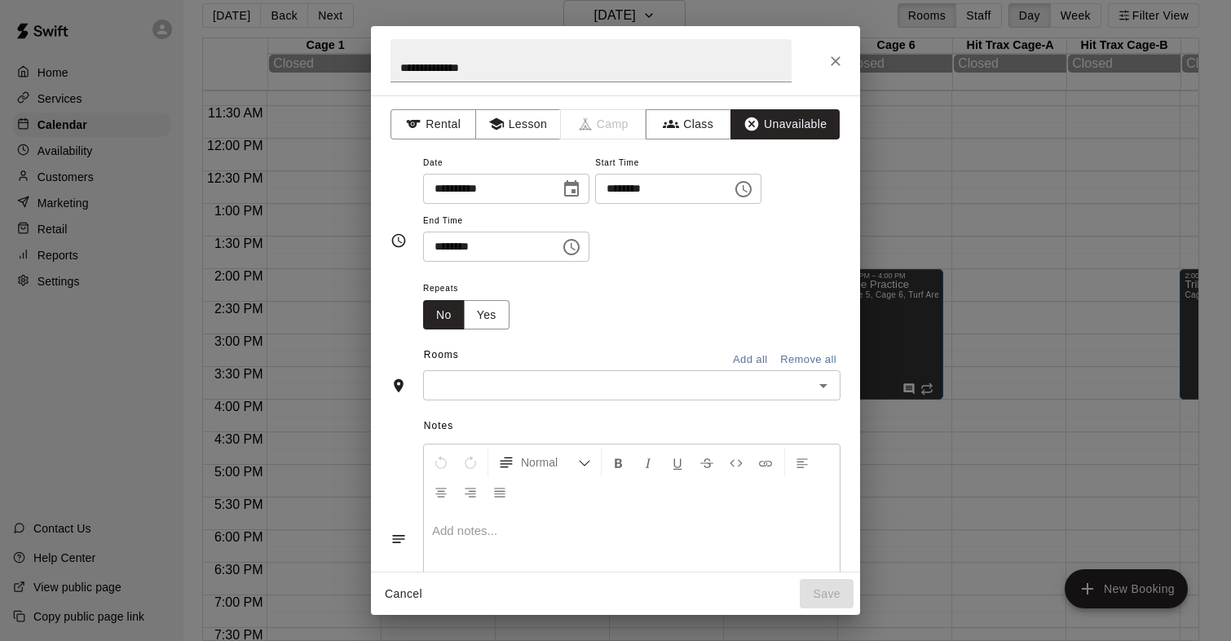
click at [571, 245] on icon "Choose time, selected time is 10:30 PM" at bounding box center [572, 247] width 20 height 20
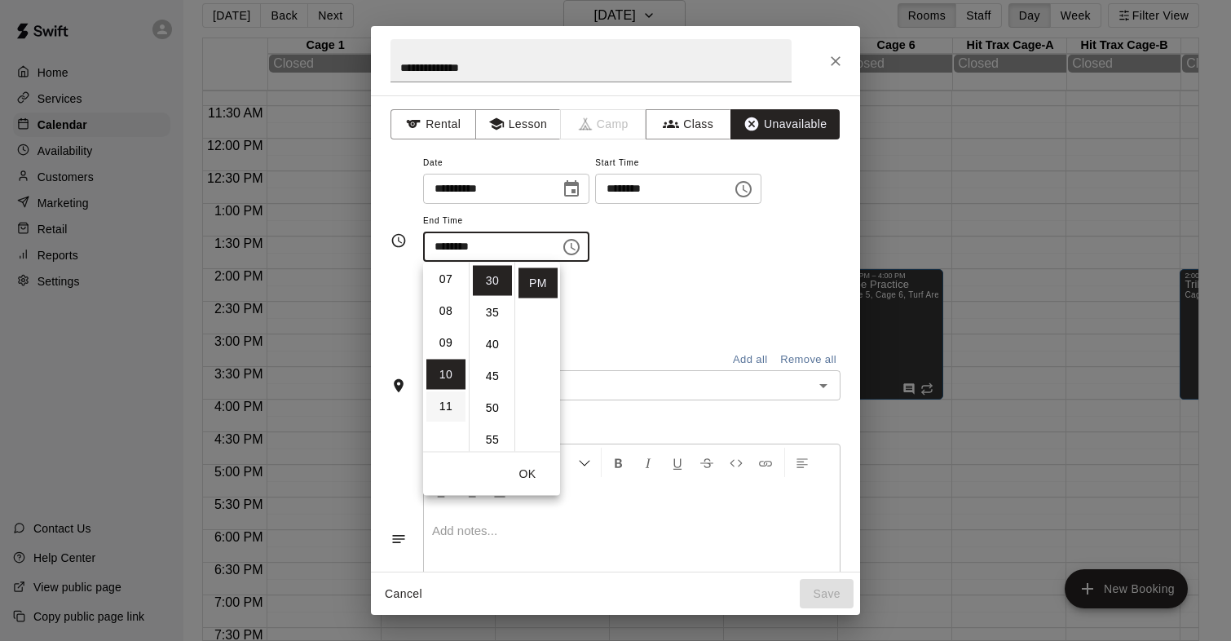
click at [449, 302] on li "08" at bounding box center [445, 311] width 39 height 30
click at [497, 280] on li "00" at bounding box center [492, 281] width 39 height 30
type input "********"
click at [626, 303] on div "Repeats No Yes" at bounding box center [631, 303] width 417 height 51
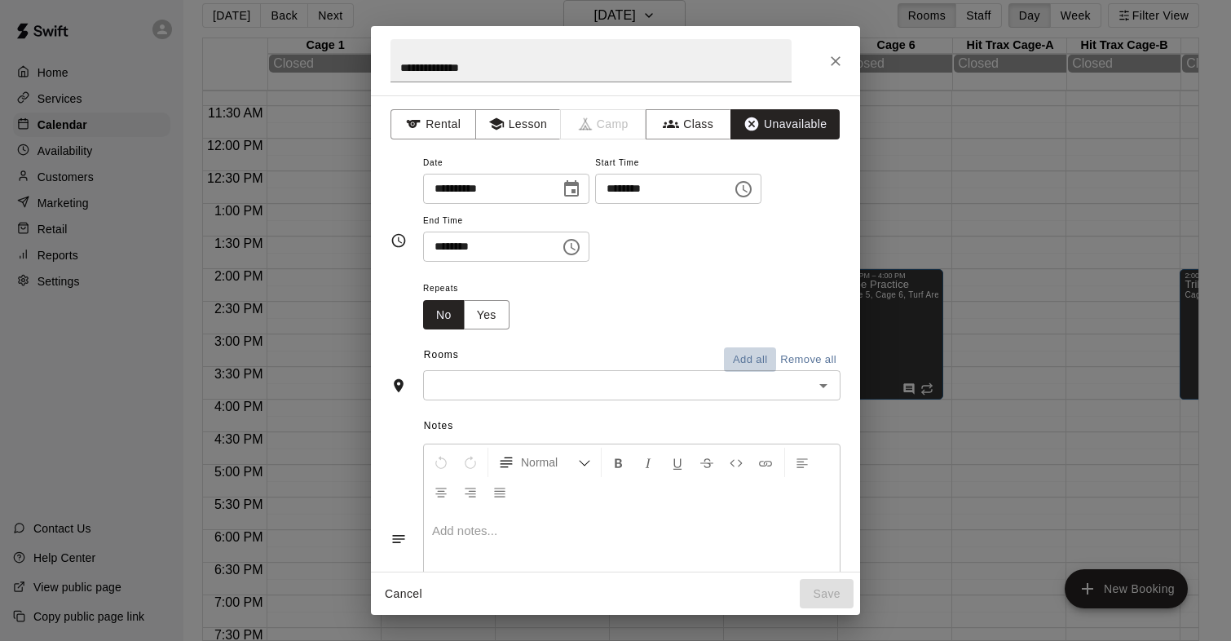
click at [751, 355] on button "Add all" at bounding box center [750, 359] width 52 height 25
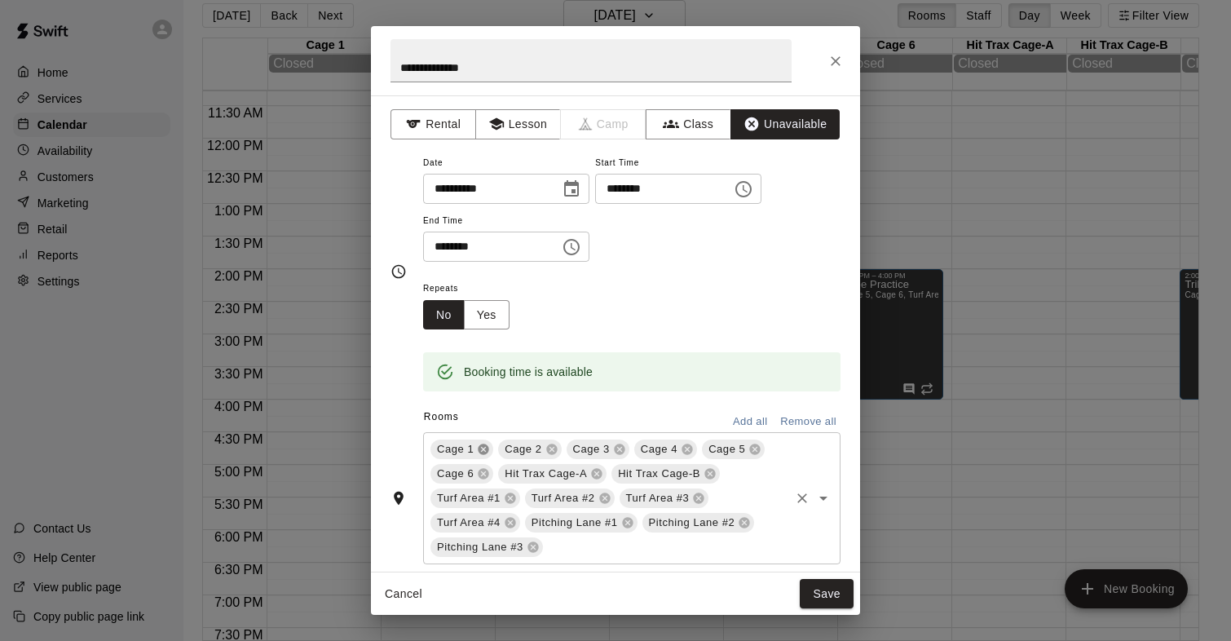
click at [483, 451] on icon at bounding box center [483, 449] width 11 height 11
click at [483, 445] on icon at bounding box center [483, 449] width 11 height 11
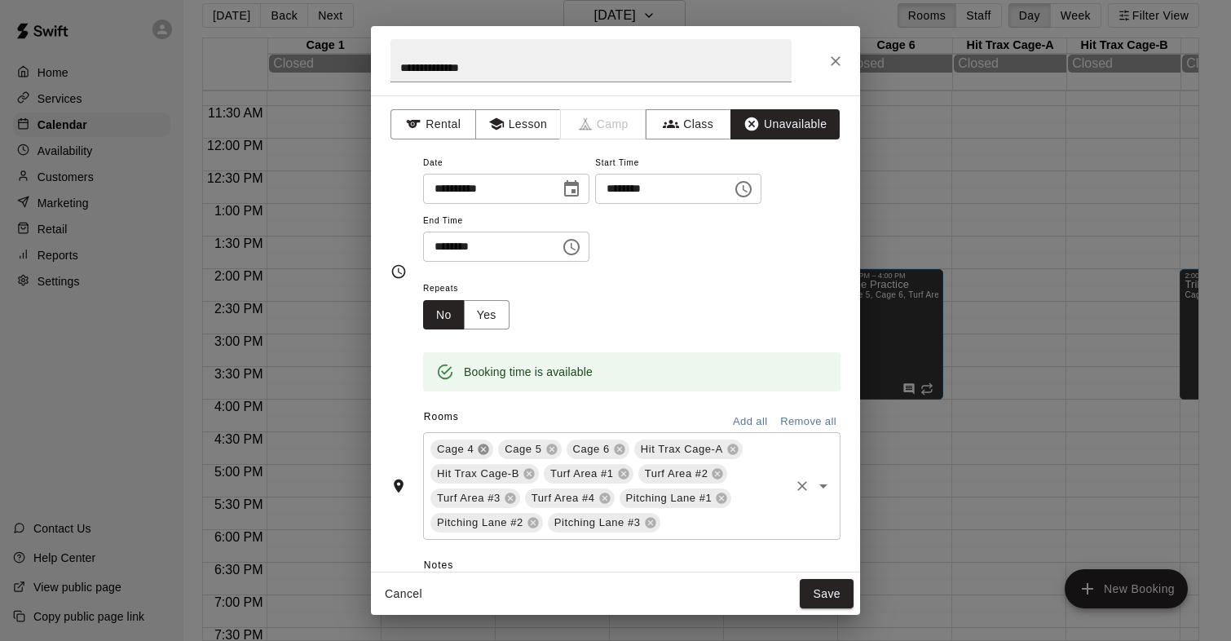
click at [483, 445] on icon at bounding box center [483, 449] width 11 height 11
click at [669, 445] on icon at bounding box center [664, 449] width 13 height 13
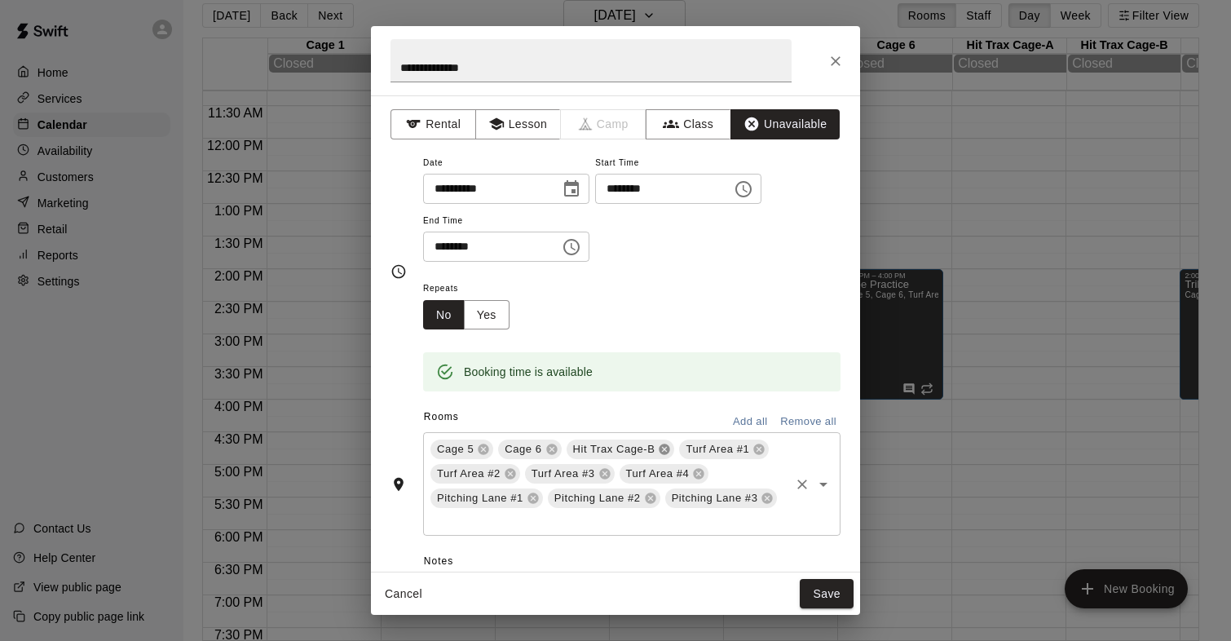
click at [662, 452] on icon at bounding box center [664, 449] width 13 height 13
click at [719, 474] on icon at bounding box center [721, 474] width 11 height 11
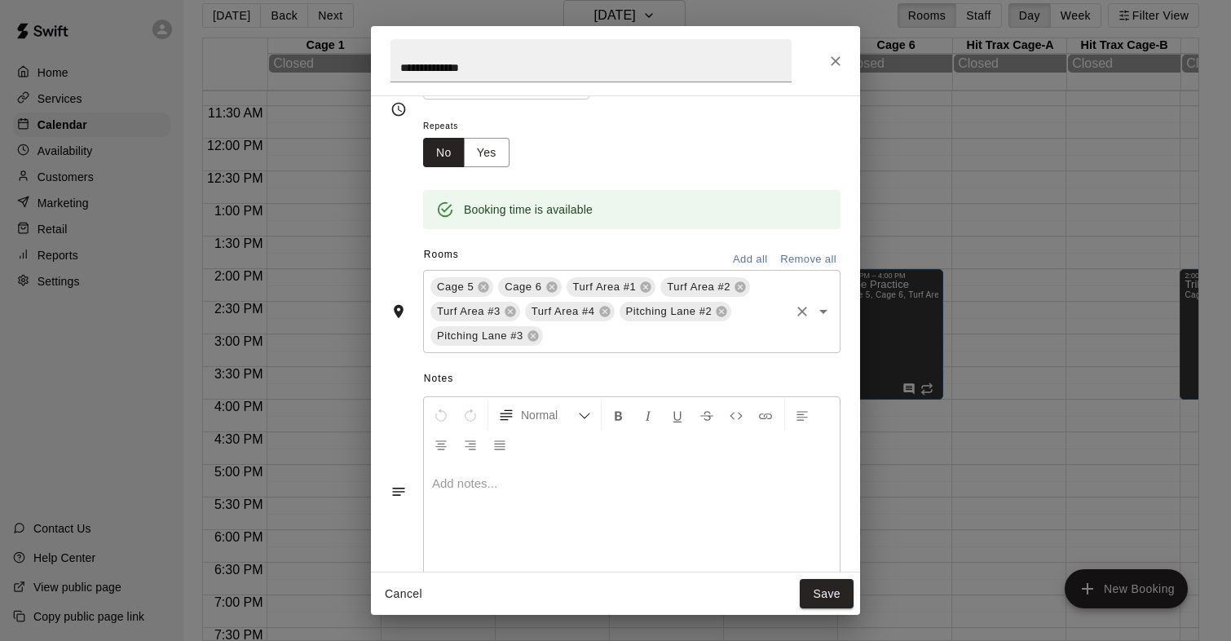
scroll to position [164, 0]
click at [541, 492] on div at bounding box center [632, 522] width 416 height 122
click at [502, 160] on button "Yes" at bounding box center [487, 151] width 46 height 30
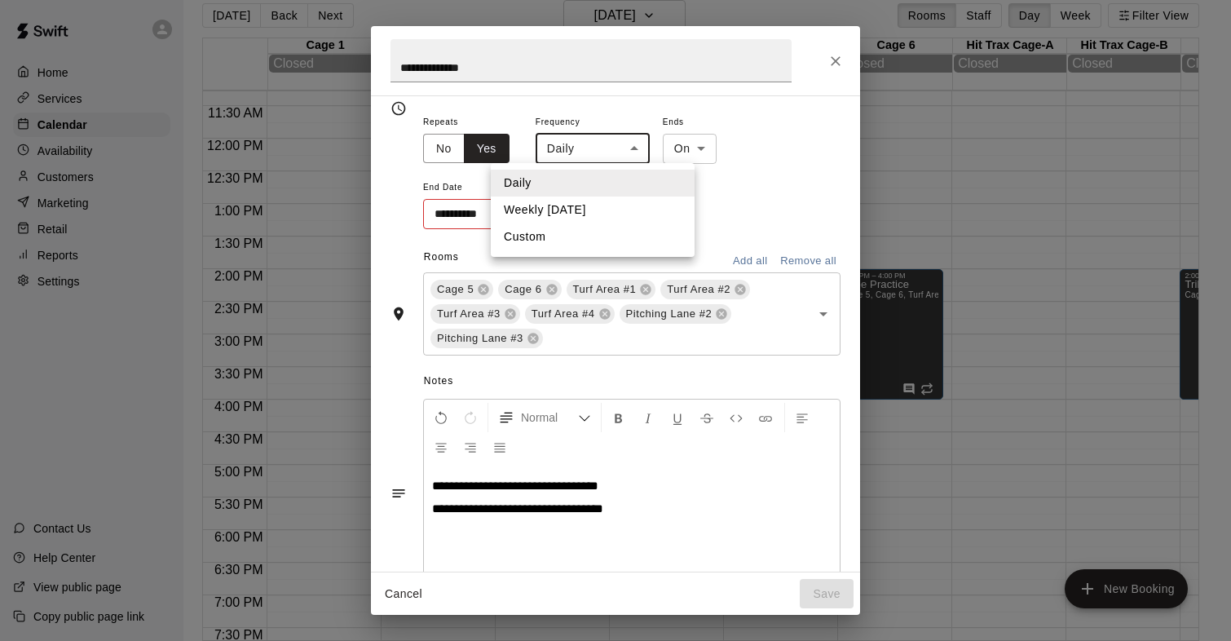
click at [620, 142] on body "Home Services Calendar Availability Customers Marketing Retail Reports Settings…" at bounding box center [615, 313] width 1231 height 667
click at [604, 204] on li "Weekly on Sunday" at bounding box center [593, 209] width 204 height 27
type input "******"
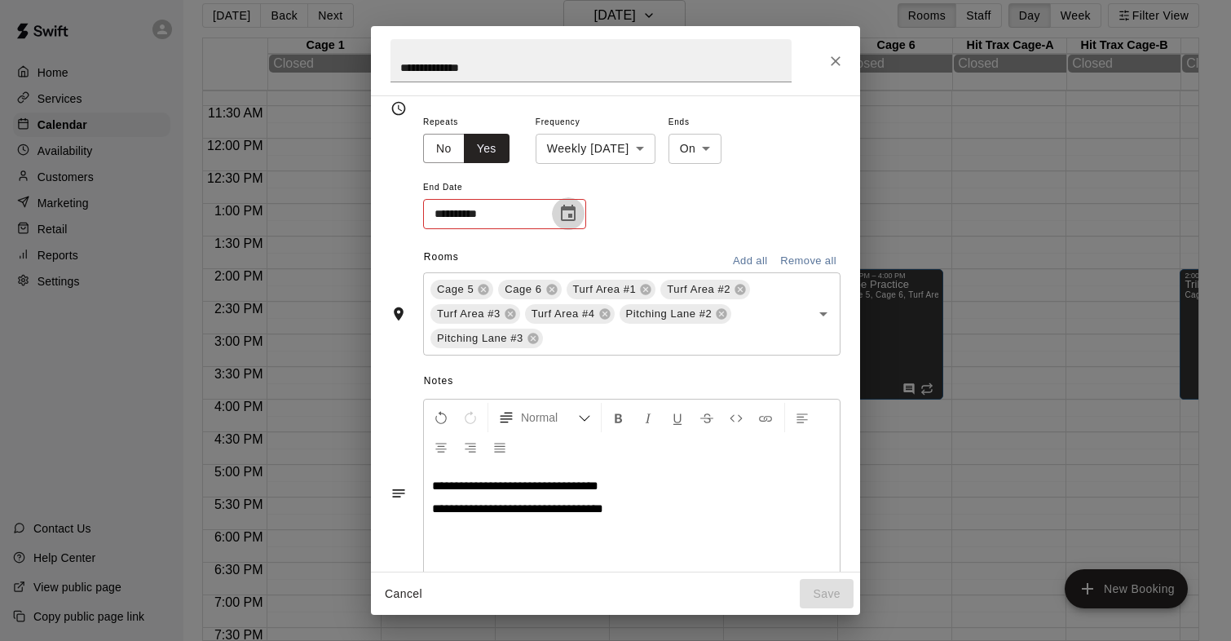
click at [571, 218] on icon "Choose date" at bounding box center [568, 214] width 20 height 20
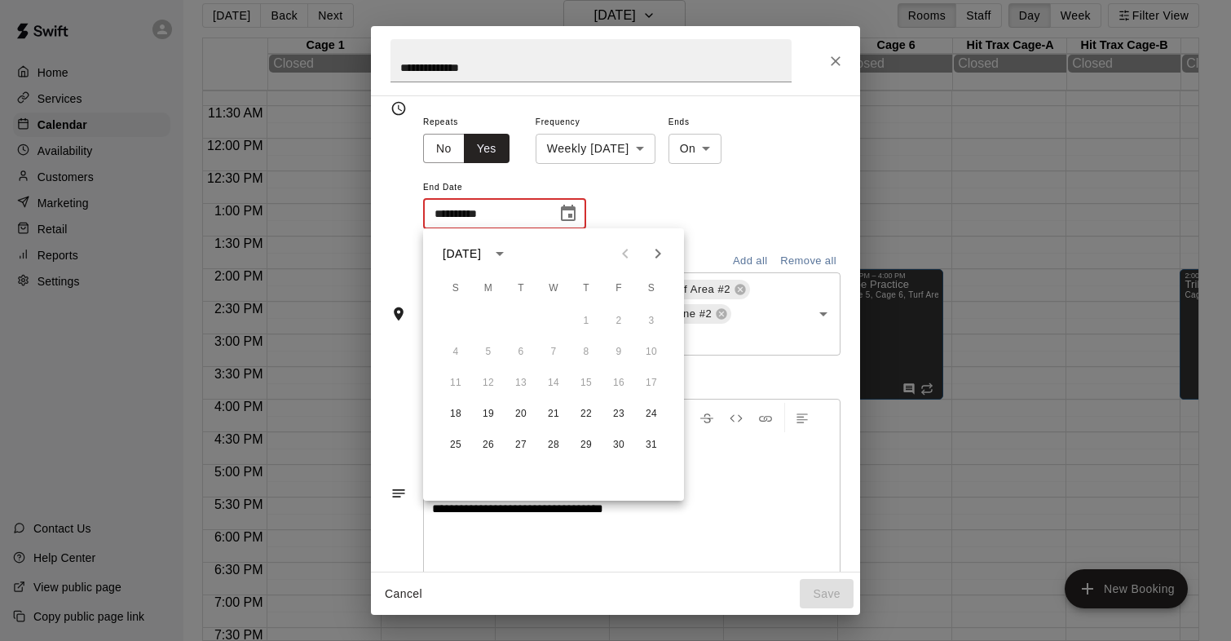
click at [656, 250] on icon "Next month" at bounding box center [658, 254] width 6 height 10
click at [656, 251] on icon "Next month" at bounding box center [658, 254] width 6 height 10
click at [448, 347] on button "8" at bounding box center [455, 351] width 29 height 29
type input "**********"
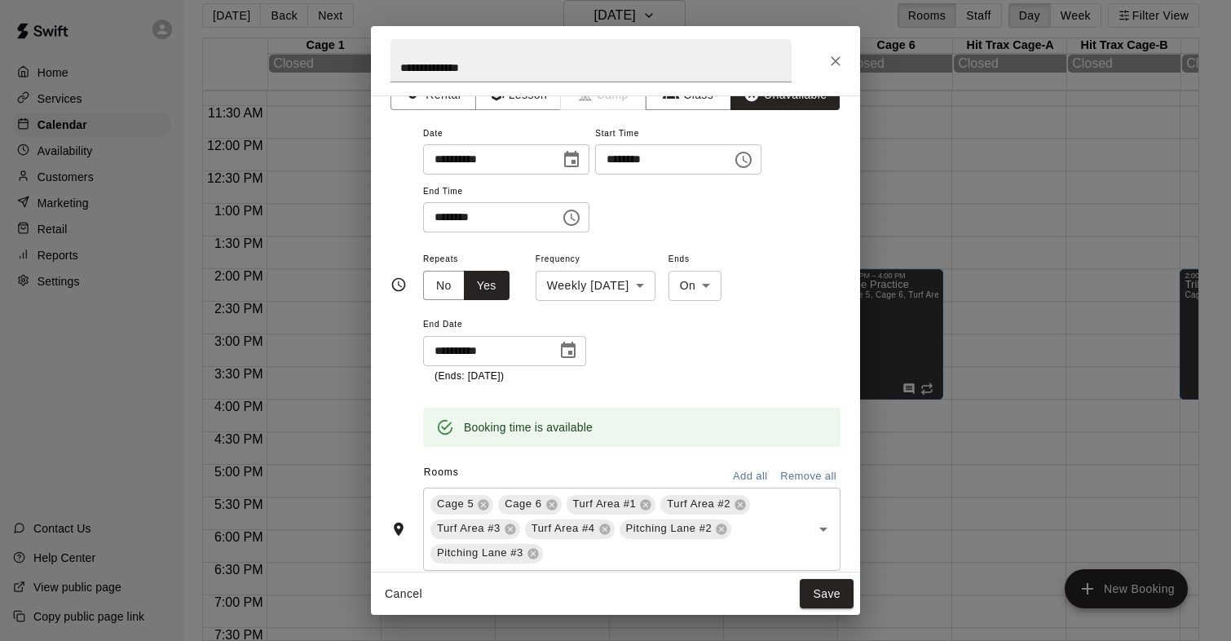
scroll to position [0, 0]
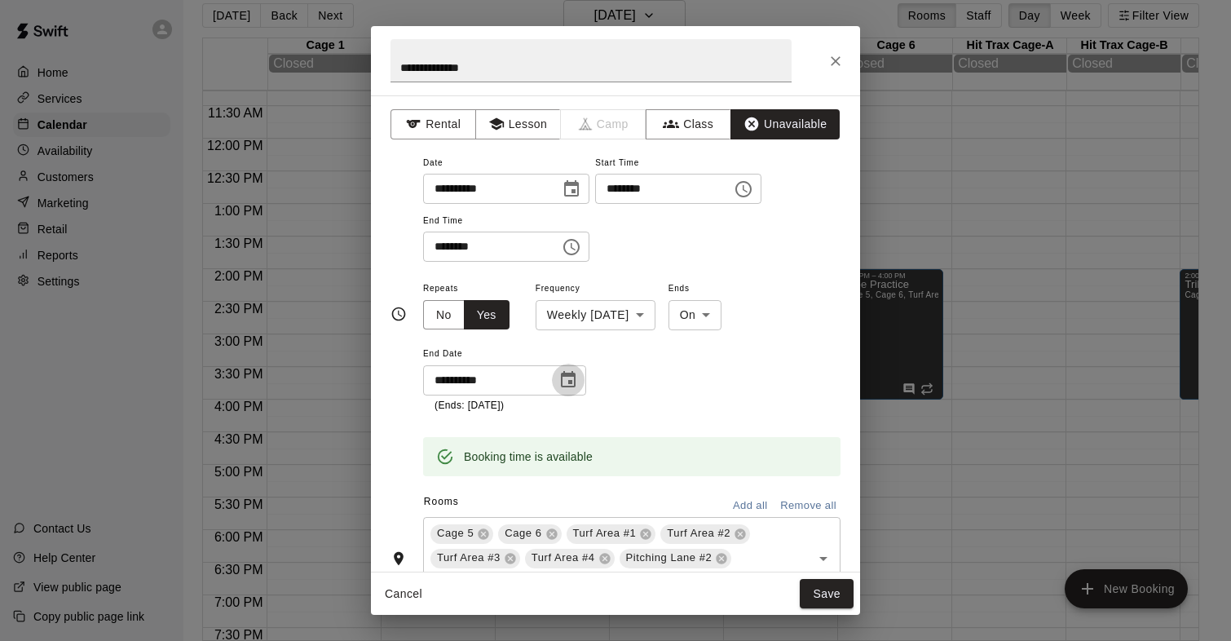
click at [563, 382] on icon "Choose date, selected date is Mar 8, 2026" at bounding box center [568, 380] width 20 height 20
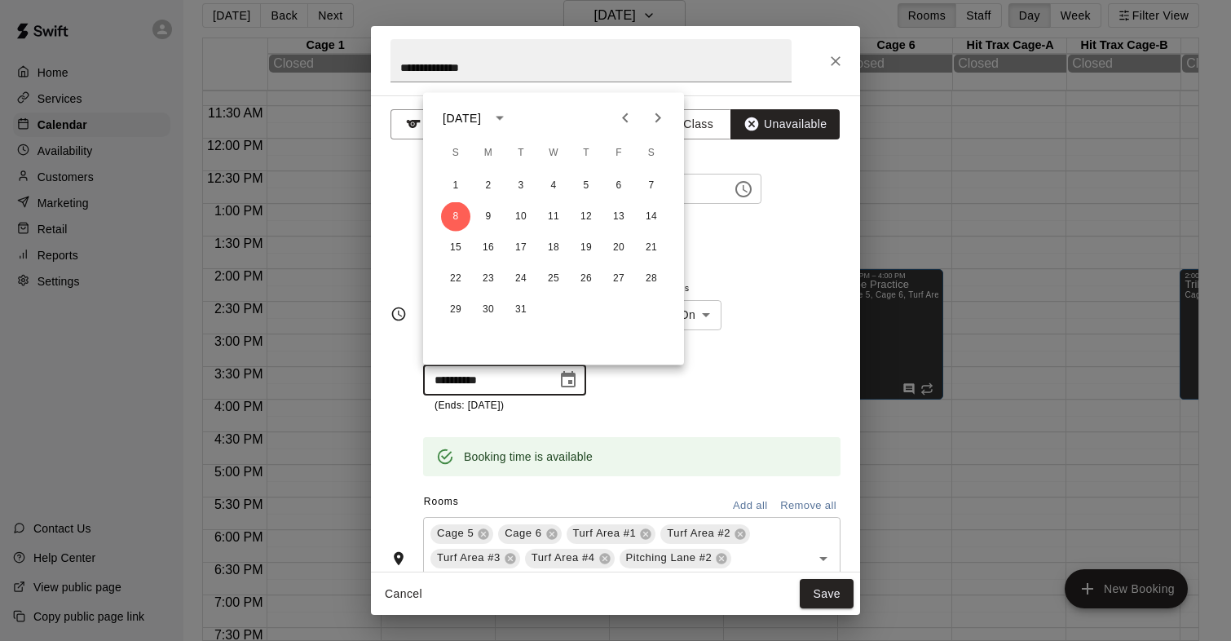
click at [619, 121] on icon "Previous month" at bounding box center [625, 118] width 20 height 20
click at [620, 117] on icon "Previous month" at bounding box center [625, 118] width 20 height 20
click at [725, 216] on div "**********" at bounding box center [631, 207] width 417 height 110
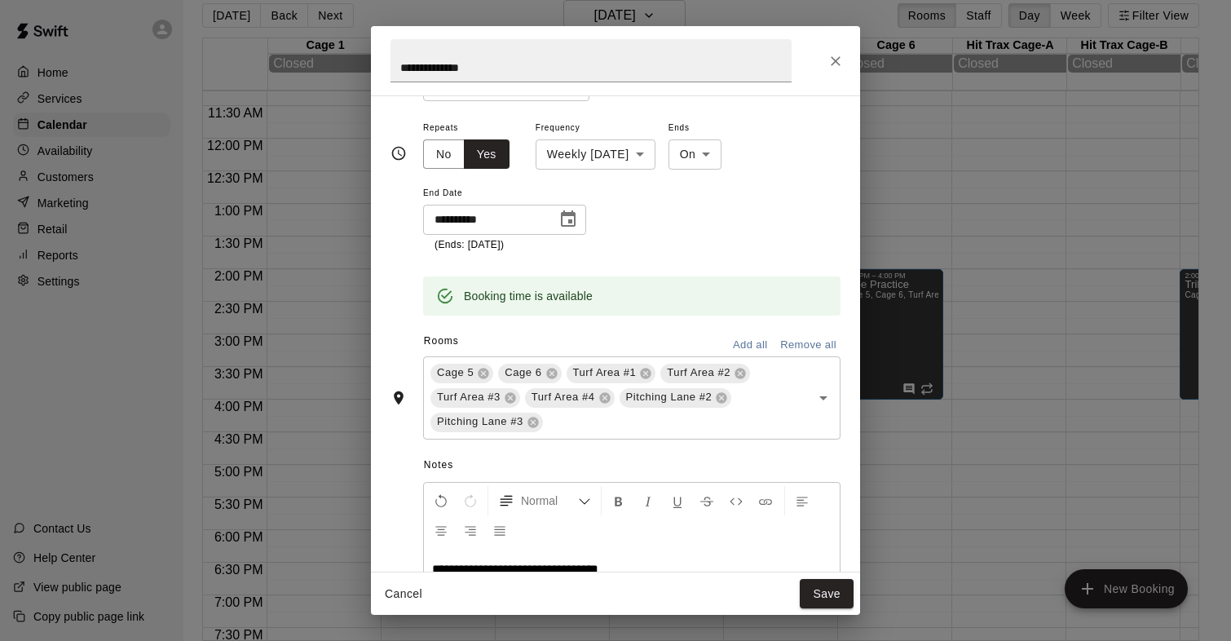
scroll to position [292, 0]
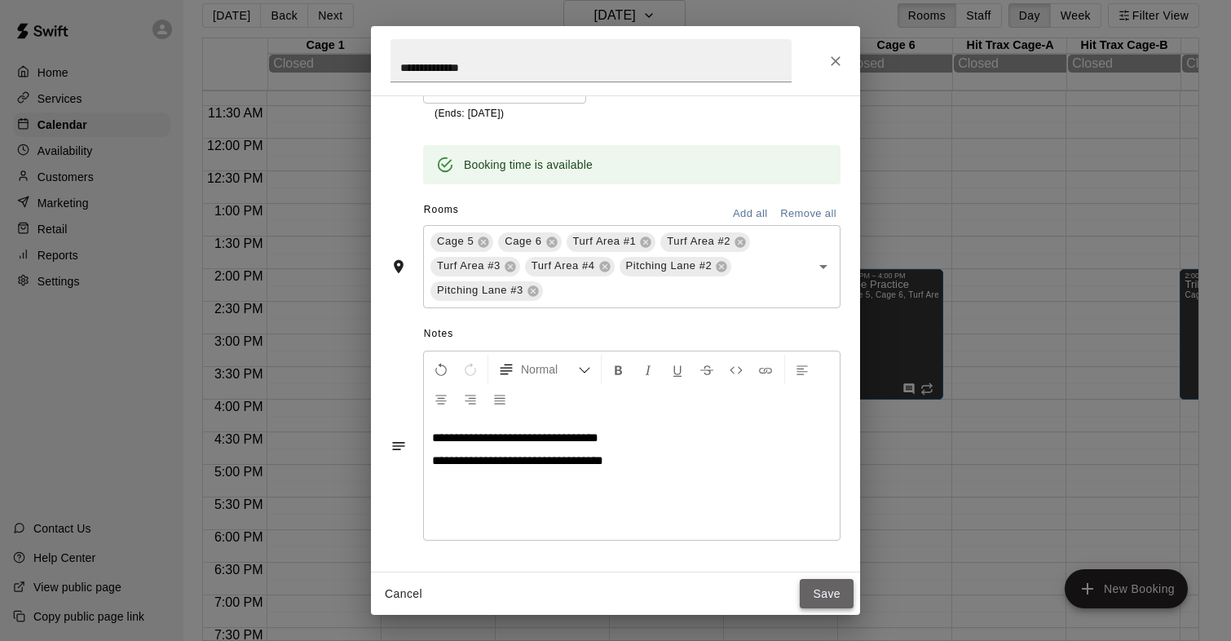
click at [809, 588] on button "Save" at bounding box center [827, 594] width 54 height 30
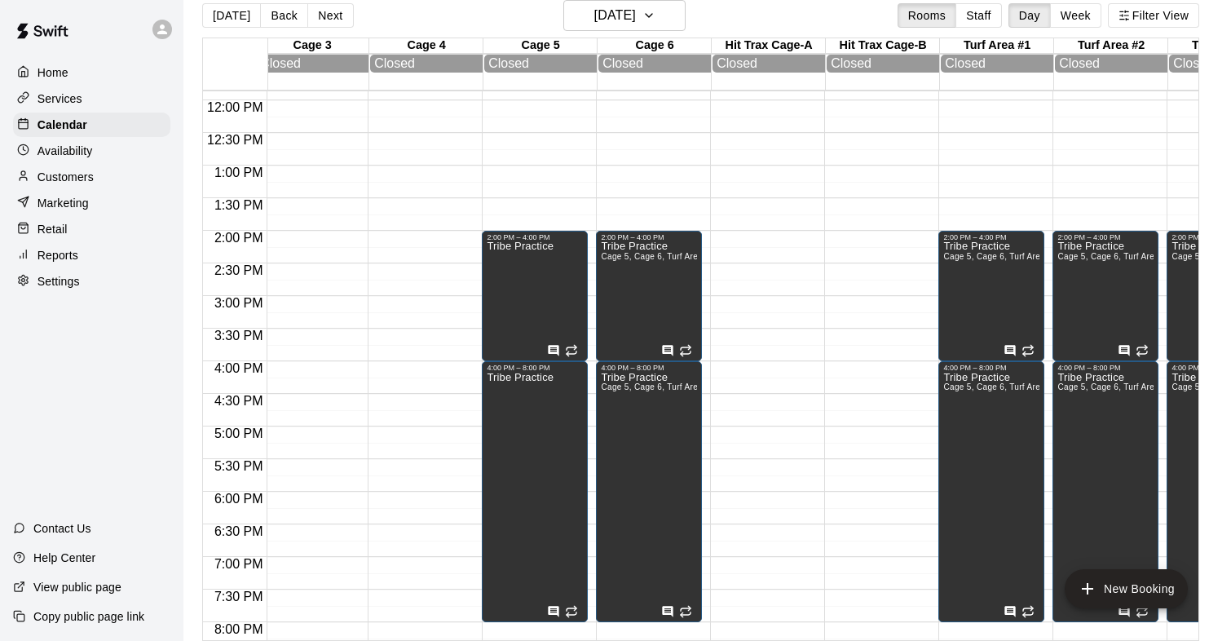
scroll to position [0, 245]
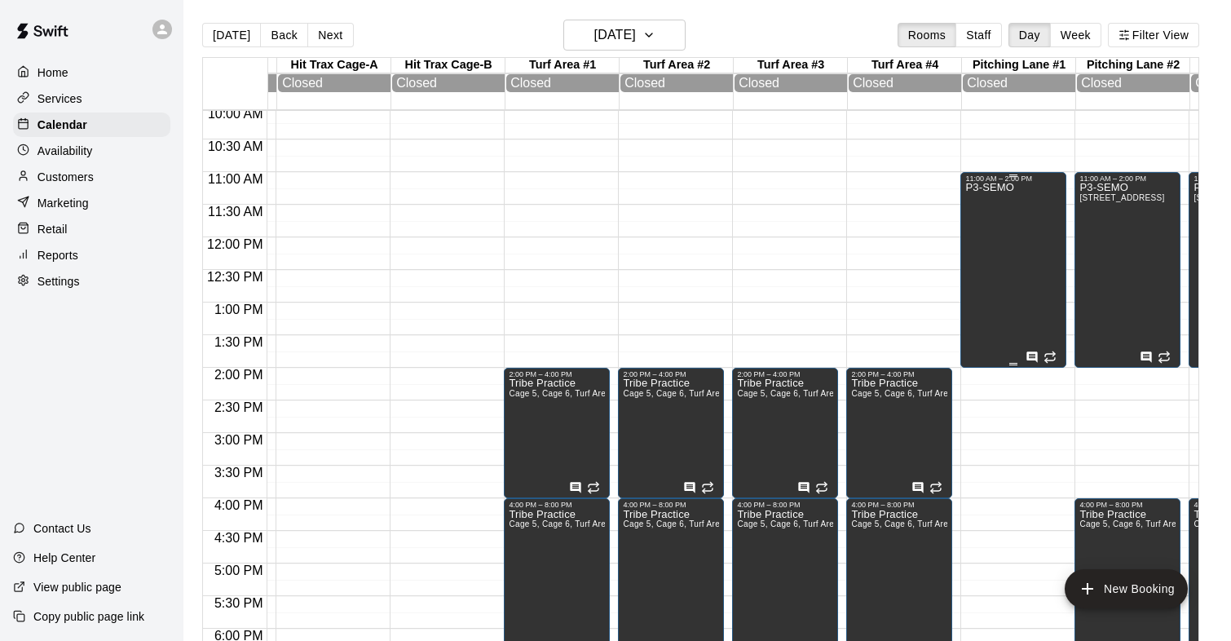
click at [1038, 229] on div "P3-SEMO" at bounding box center [1013, 503] width 96 height 641
click at [981, 204] on icon "edit" at bounding box center [982, 201] width 15 height 15
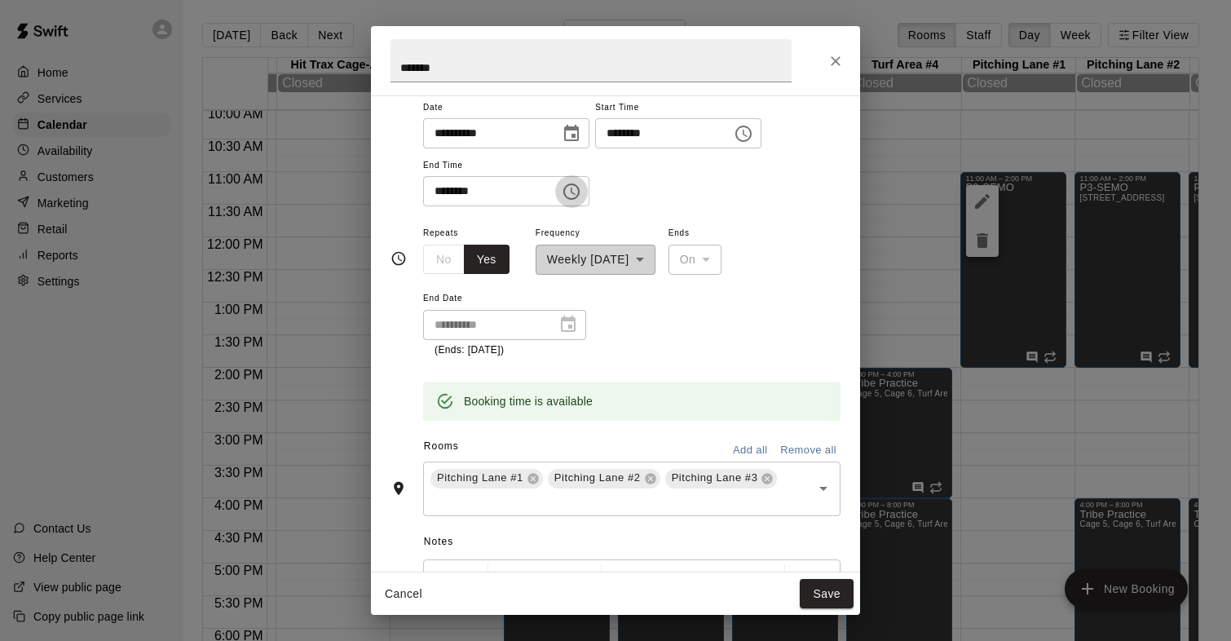
click at [573, 190] on icon "Choose time, selected time is 2:00 PM" at bounding box center [572, 192] width 20 height 20
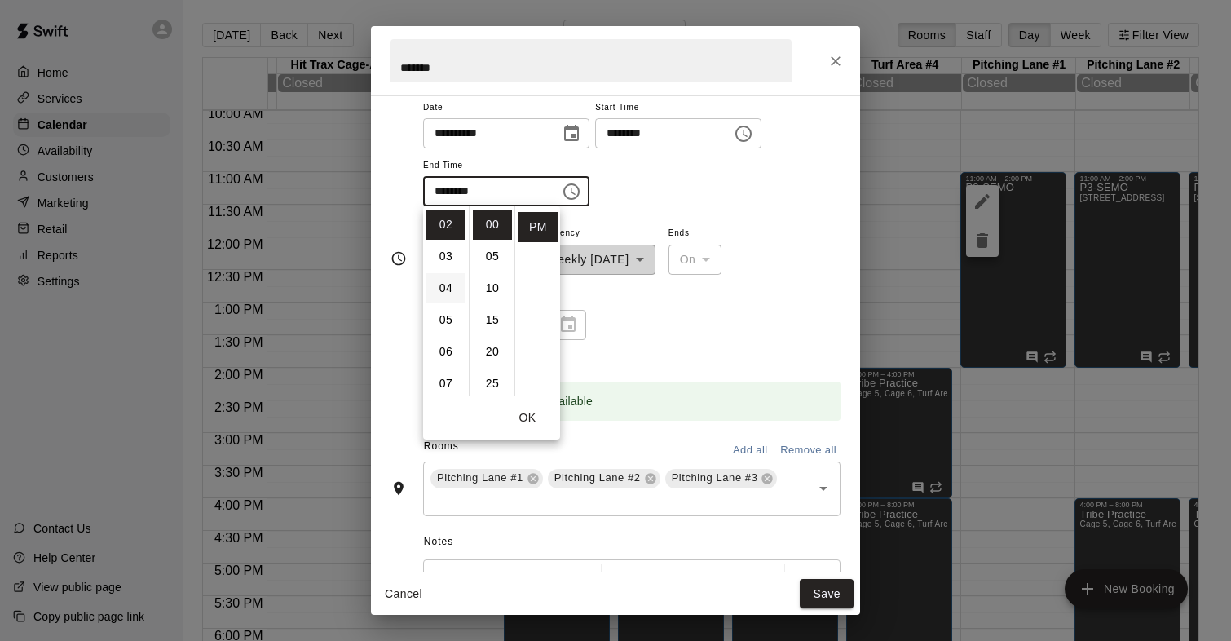
click at [447, 291] on li "04" at bounding box center [445, 288] width 39 height 30
type input "********"
click at [673, 355] on div "**********" at bounding box center [631, 290] width 417 height 135
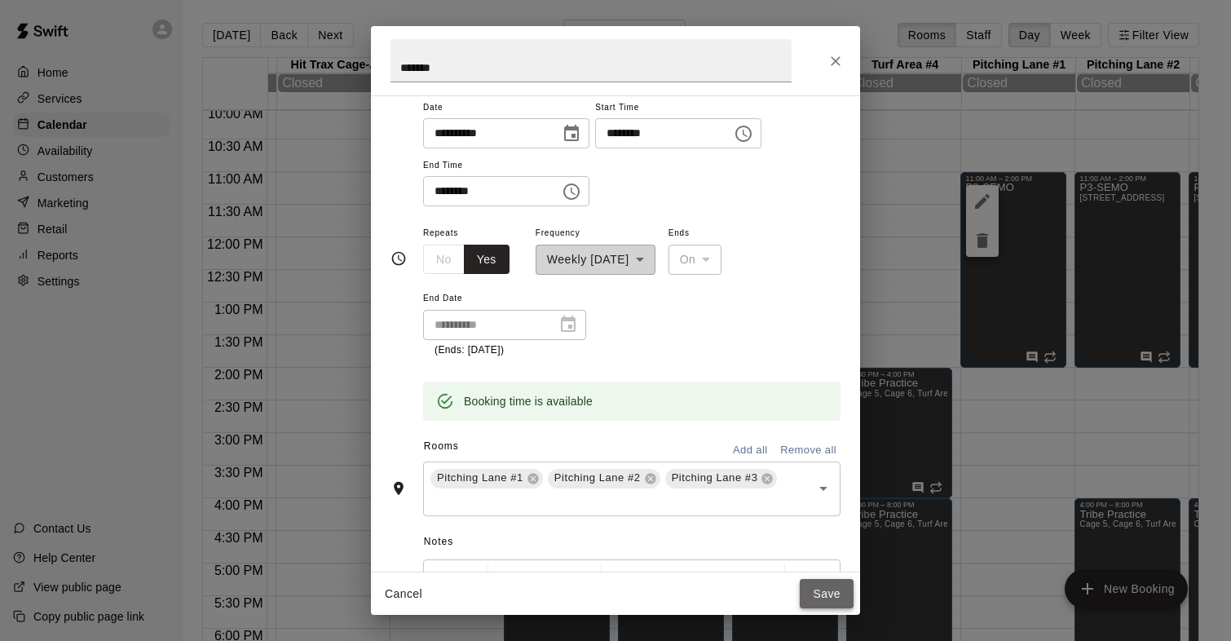
click at [812, 592] on button "Save" at bounding box center [827, 594] width 54 height 30
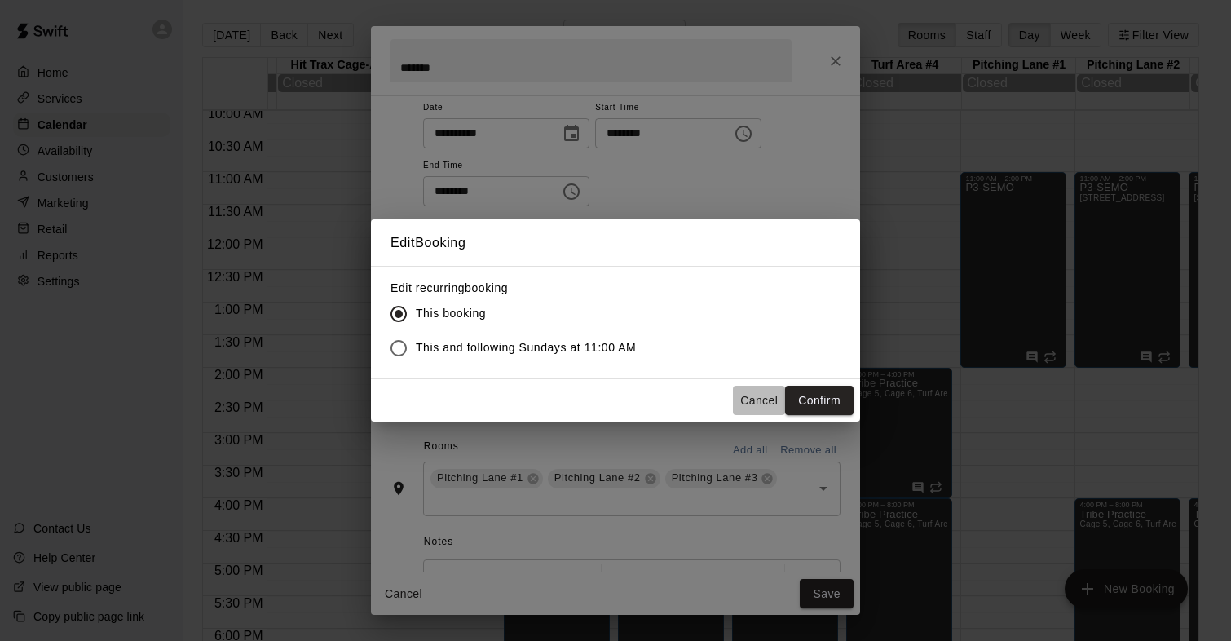
click at [742, 399] on button "Cancel" at bounding box center [759, 401] width 52 height 30
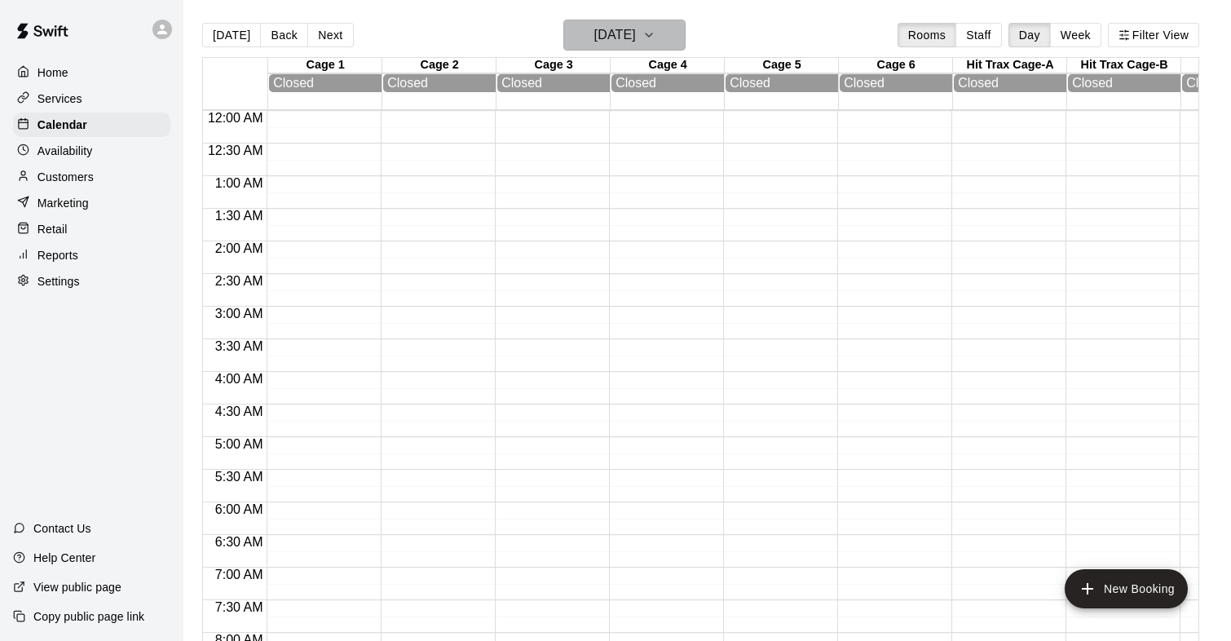
click at [604, 39] on h6 "Sunday Jan 18" at bounding box center [615, 35] width 42 height 23
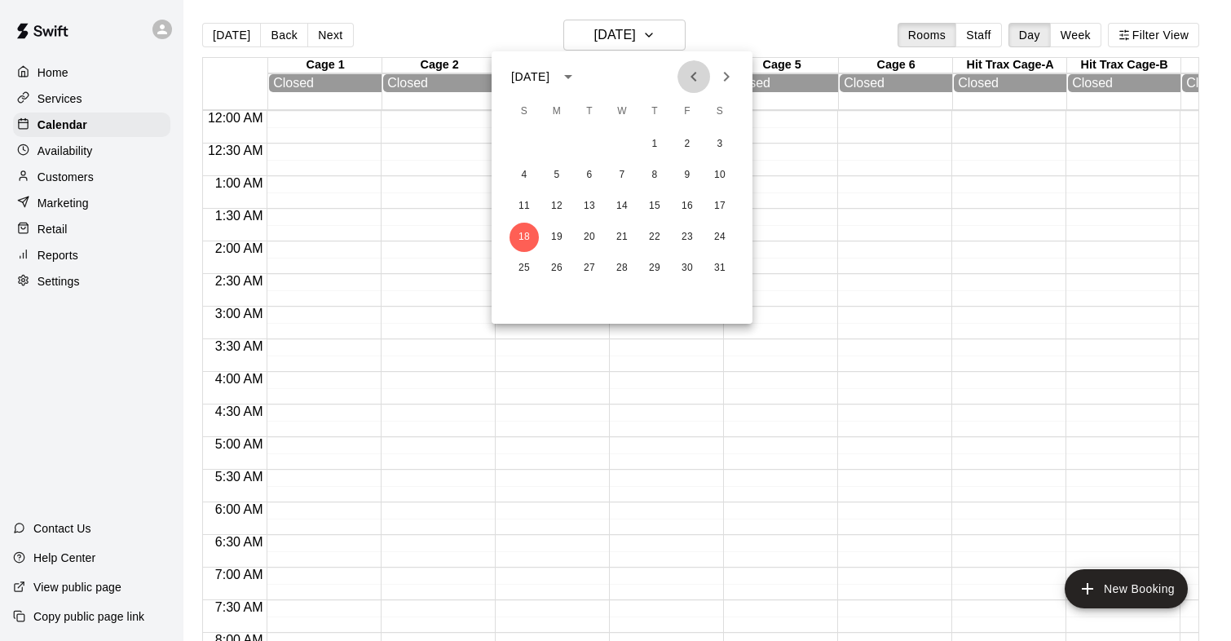
click at [690, 85] on icon "Previous month" at bounding box center [694, 77] width 20 height 20
click at [608, 200] on button "15" at bounding box center [621, 206] width 29 height 29
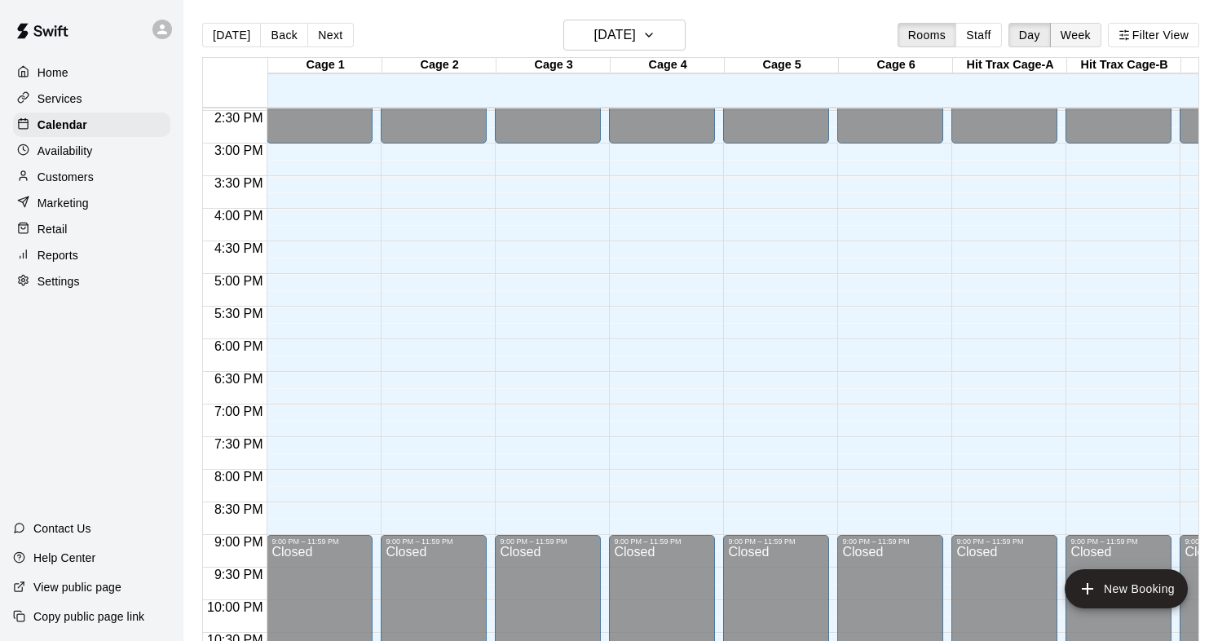
click at [1072, 33] on button "Week" at bounding box center [1075, 35] width 51 height 24
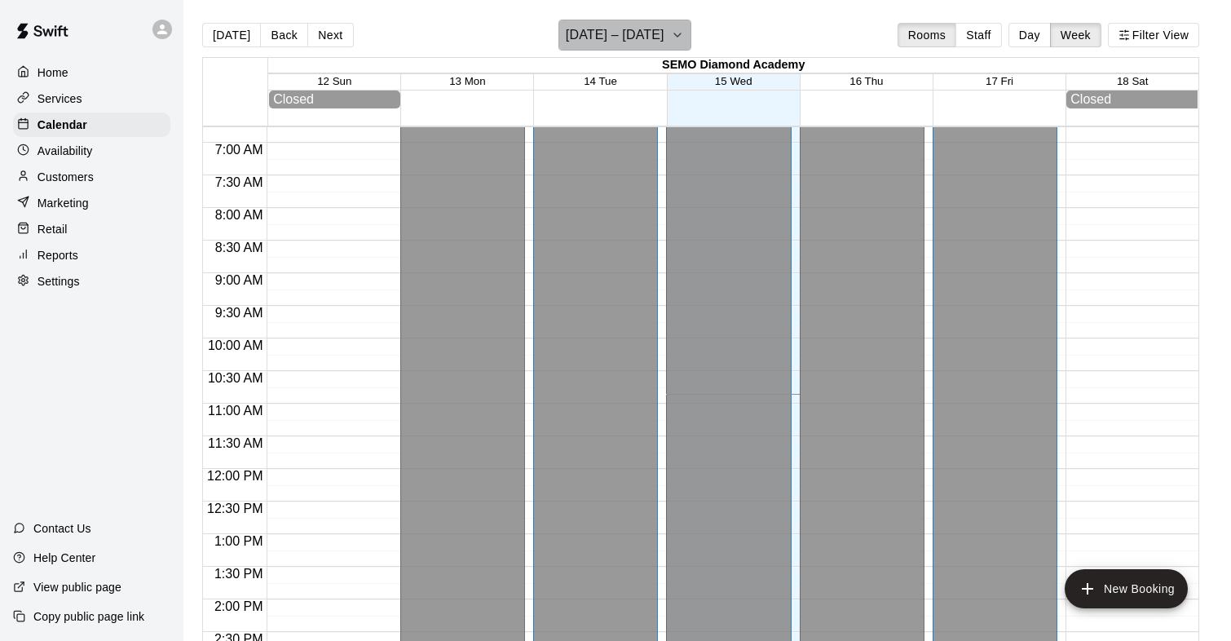
click at [673, 33] on icon "button" at bounding box center [677, 35] width 13 height 20
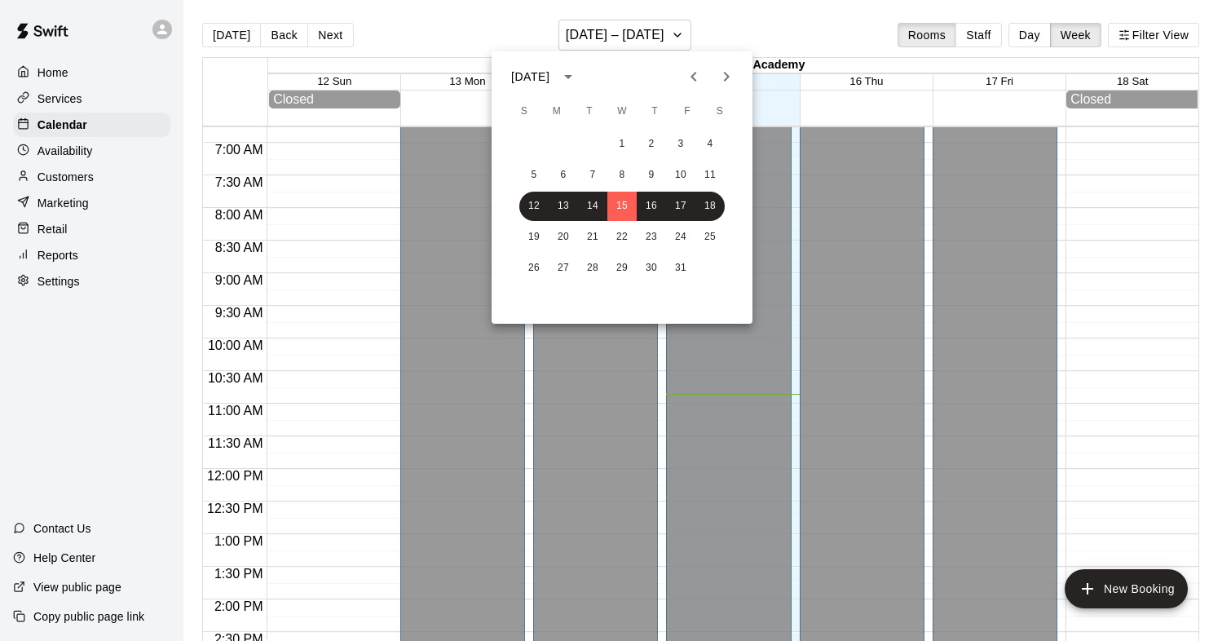
click at [720, 84] on icon "Next month" at bounding box center [726, 77] width 20 height 20
click at [554, 172] on button "3" at bounding box center [563, 175] width 29 height 29
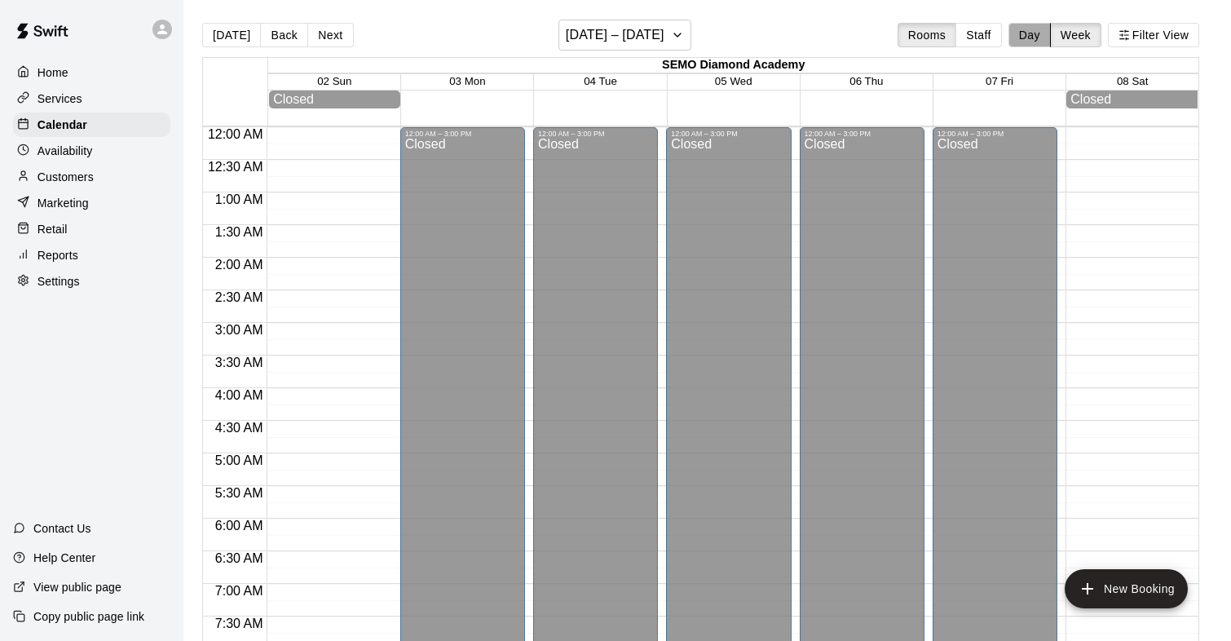
click at [1019, 32] on button "Day" at bounding box center [1029, 35] width 42 height 24
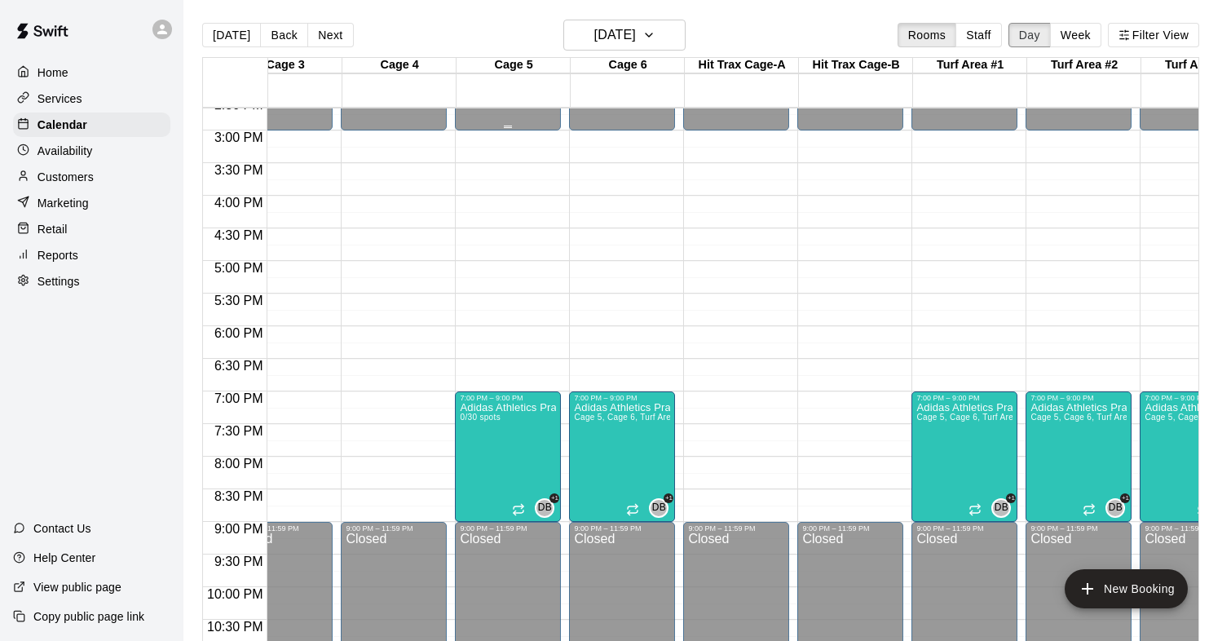
scroll to position [956, 166]
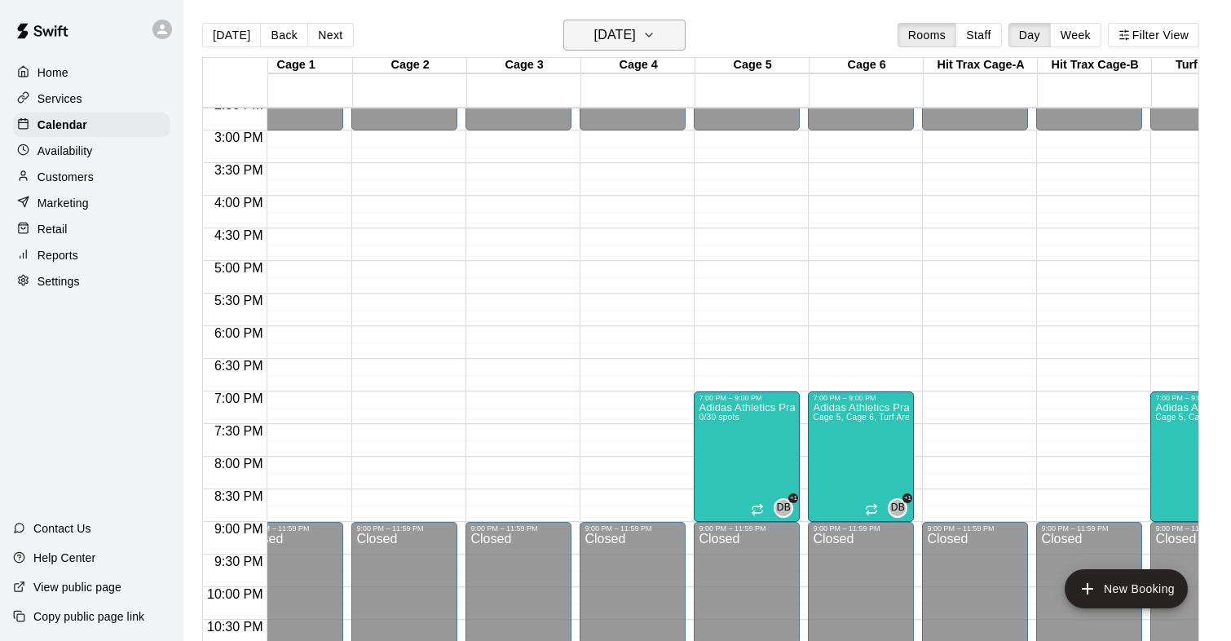
click at [594, 36] on h6 "Monday Nov 03" at bounding box center [615, 35] width 42 height 23
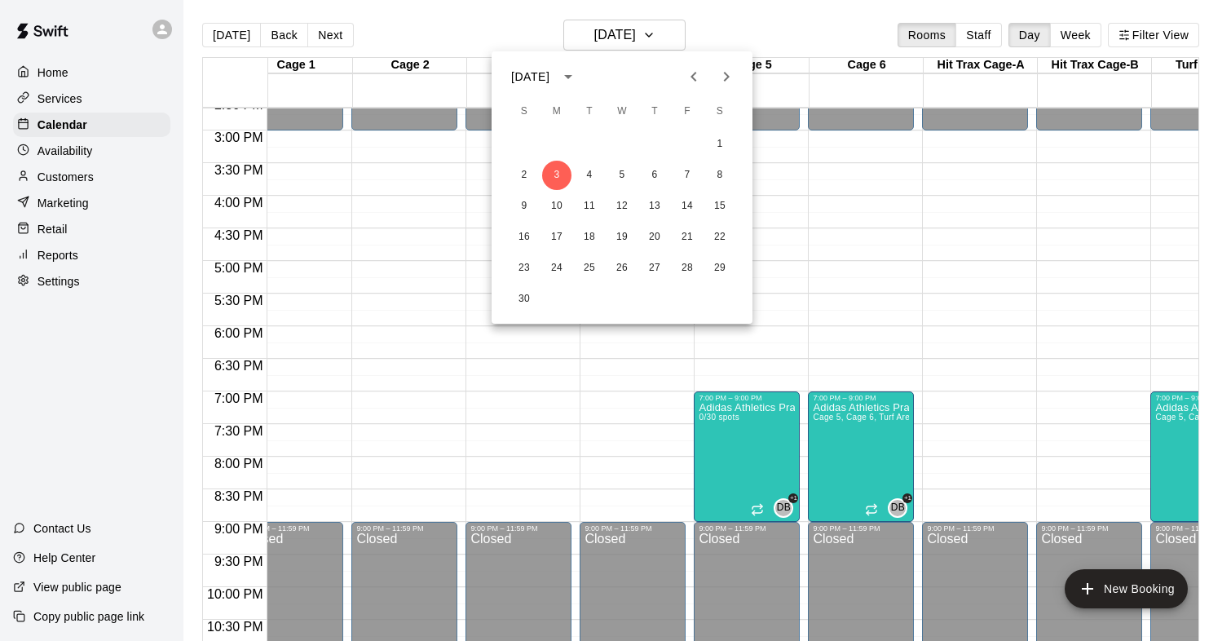
click at [721, 73] on icon "Next month" at bounding box center [726, 77] width 20 height 20
click at [557, 204] on button "12" at bounding box center [556, 206] width 29 height 29
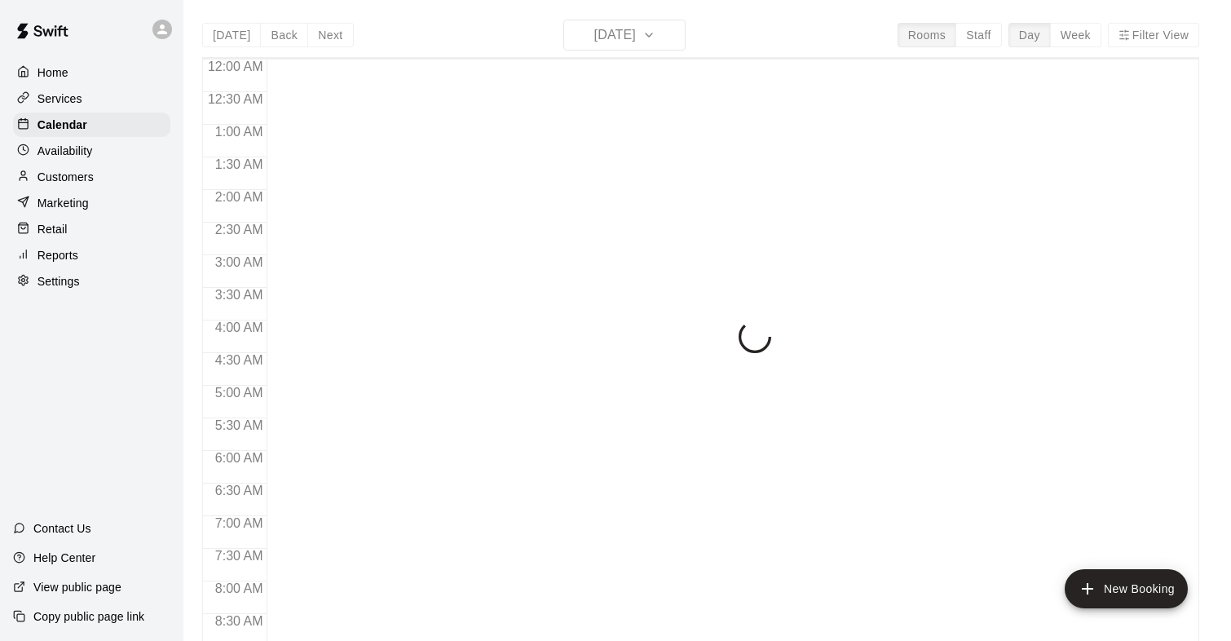
scroll to position [742, 0]
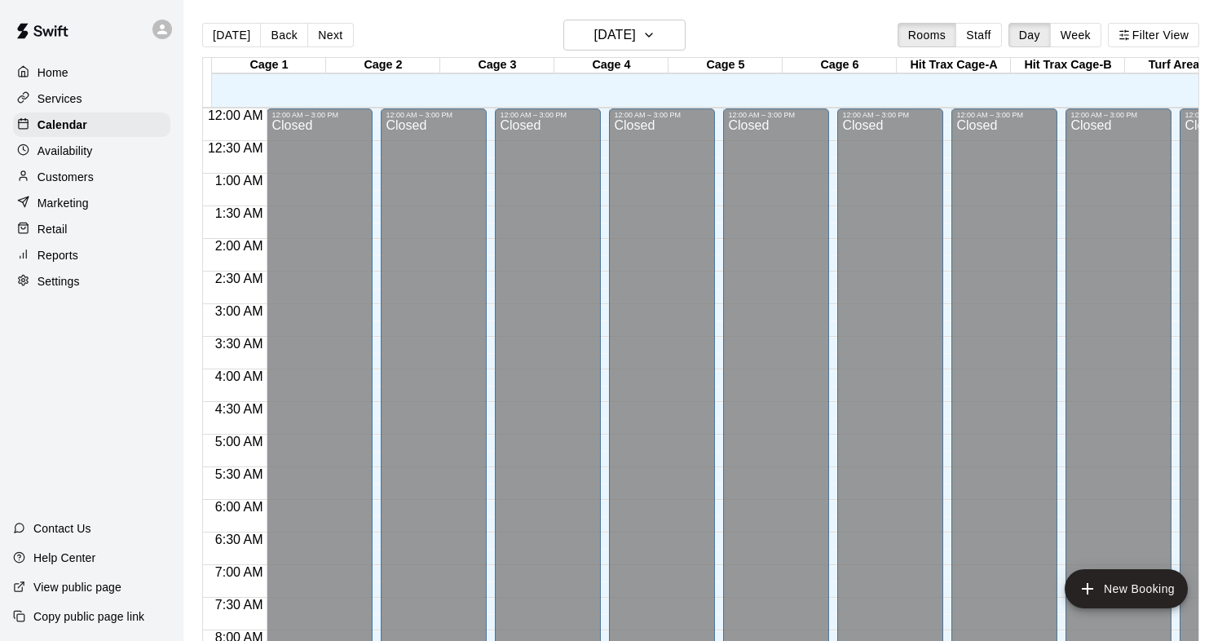
scroll to position [765, 0]
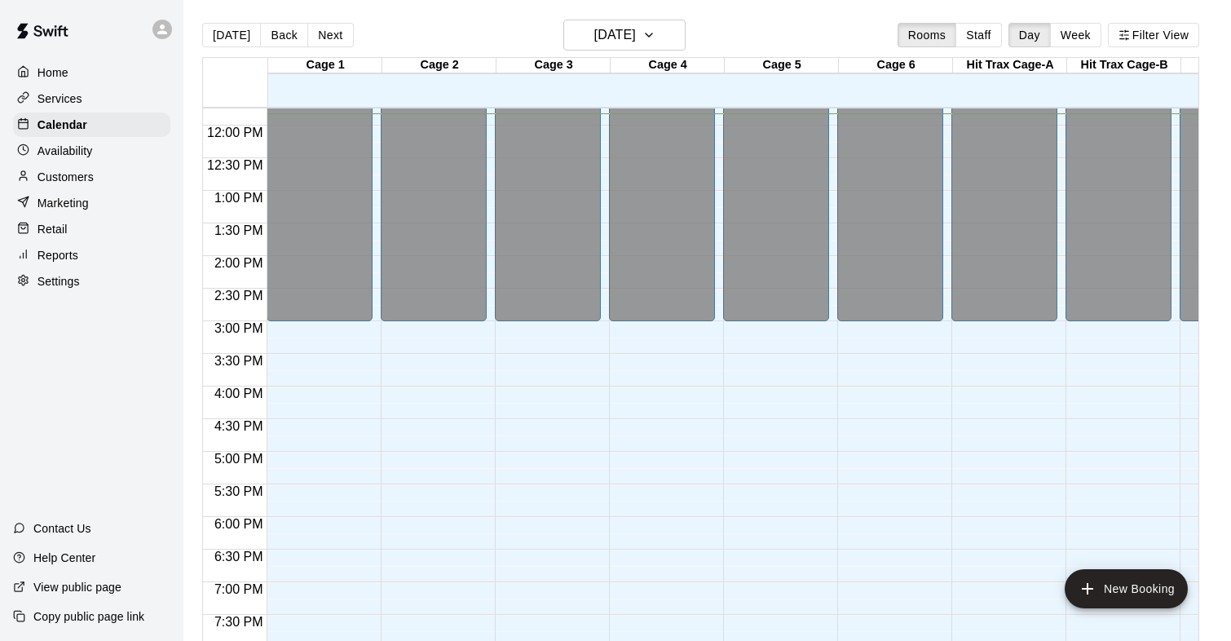
click at [83, 80] on div "Home" at bounding box center [91, 72] width 157 height 24
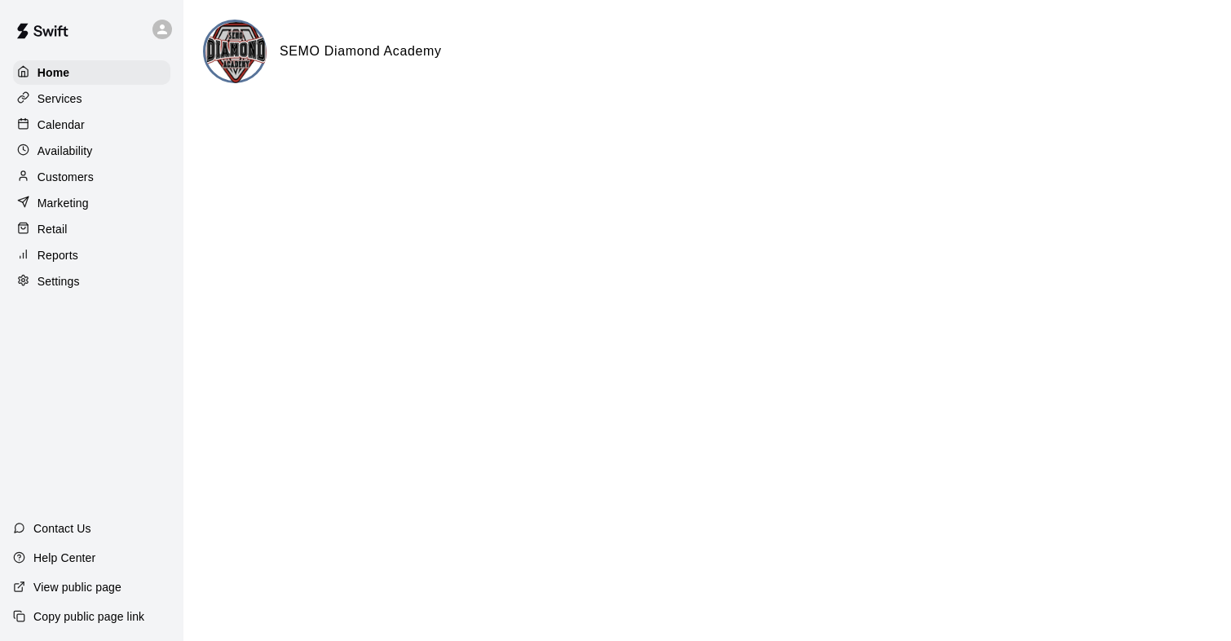
click at [80, 99] on p "Services" at bounding box center [59, 98] width 45 height 16
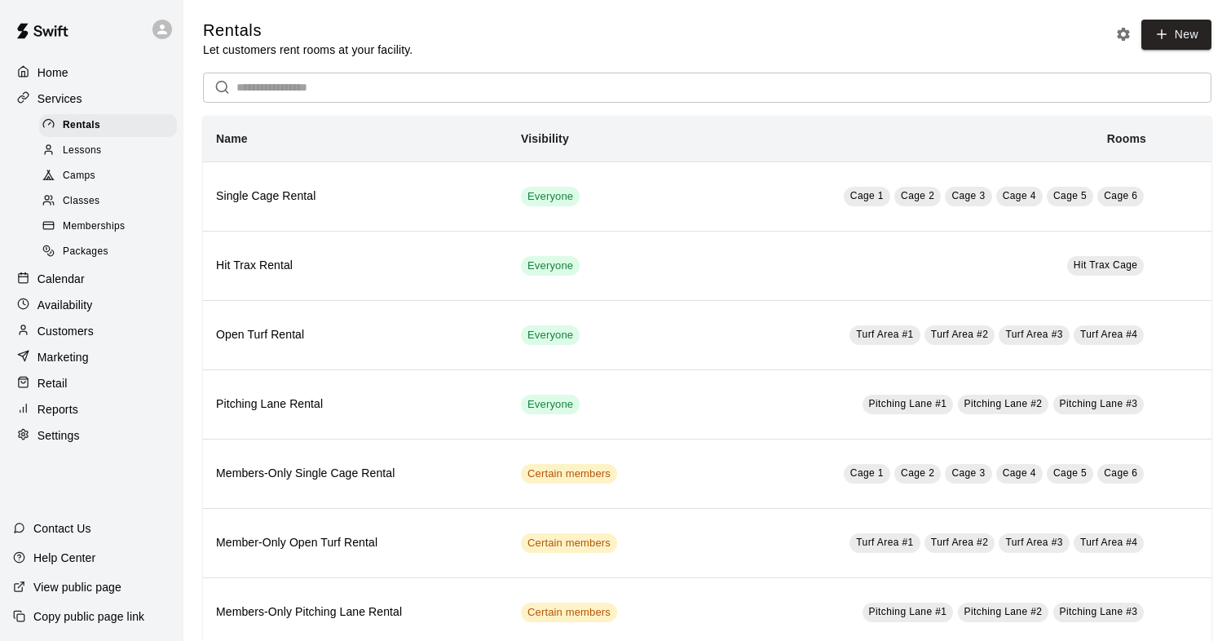
click at [63, 75] on p "Home" at bounding box center [52, 72] width 31 height 16
